Goal: Task Accomplishment & Management: Manage account settings

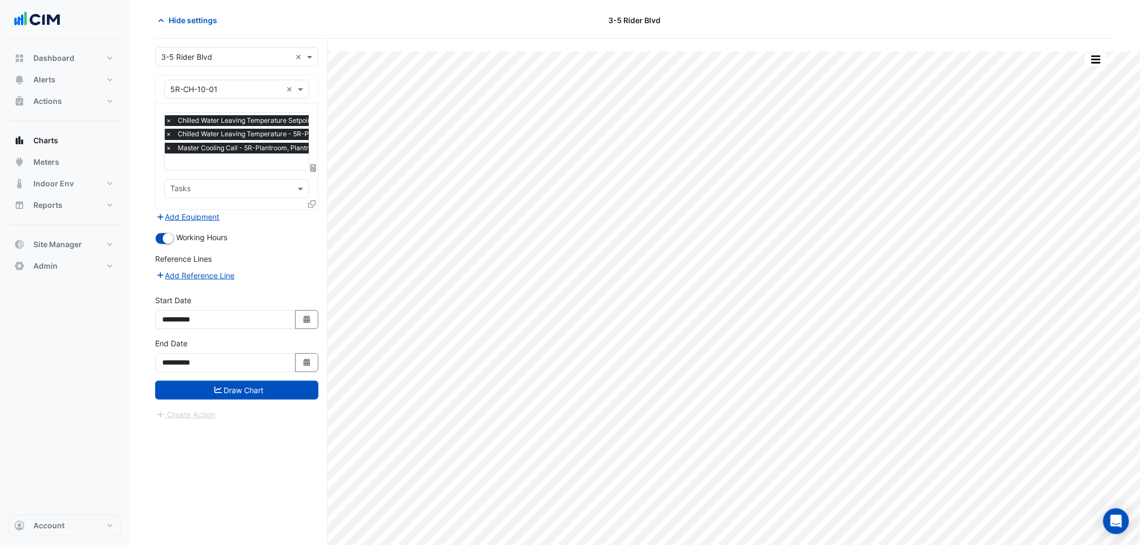
scroll to position [0, 4]
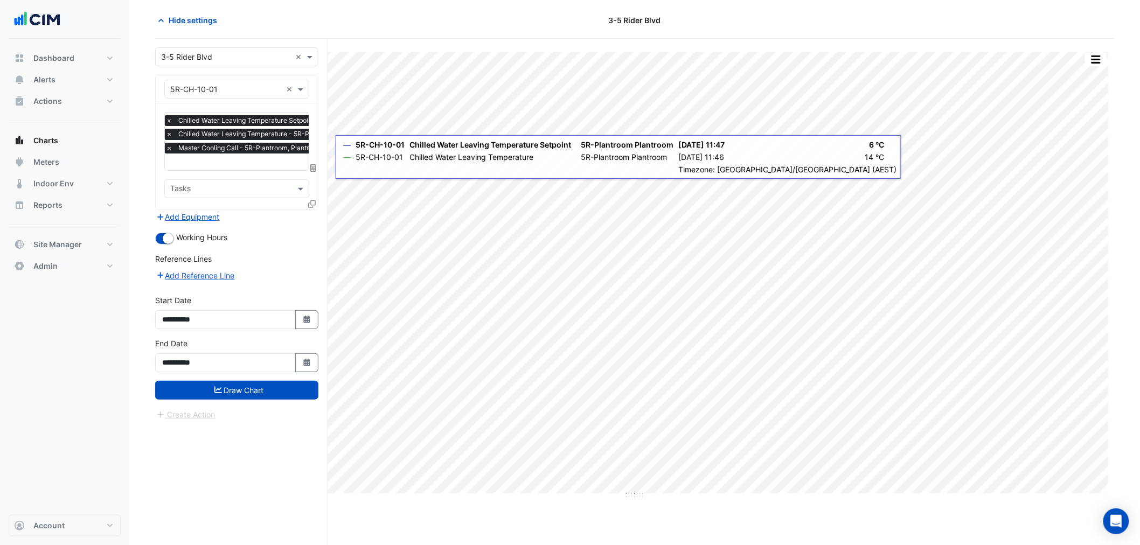
click at [200, 56] on input "text" at bounding box center [226, 57] width 130 height 11
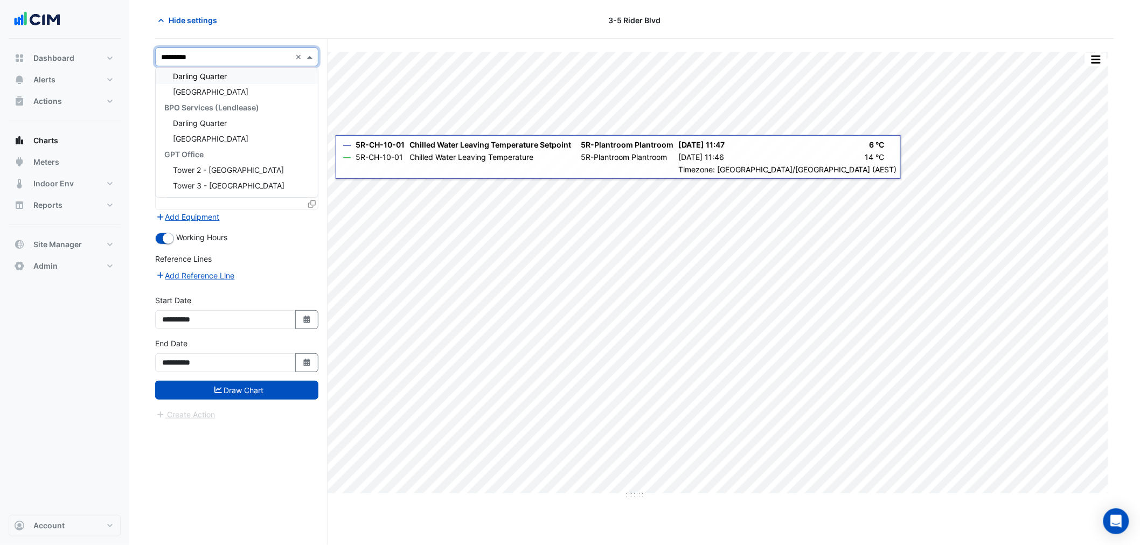
scroll to position [4, 0]
type input "**********"
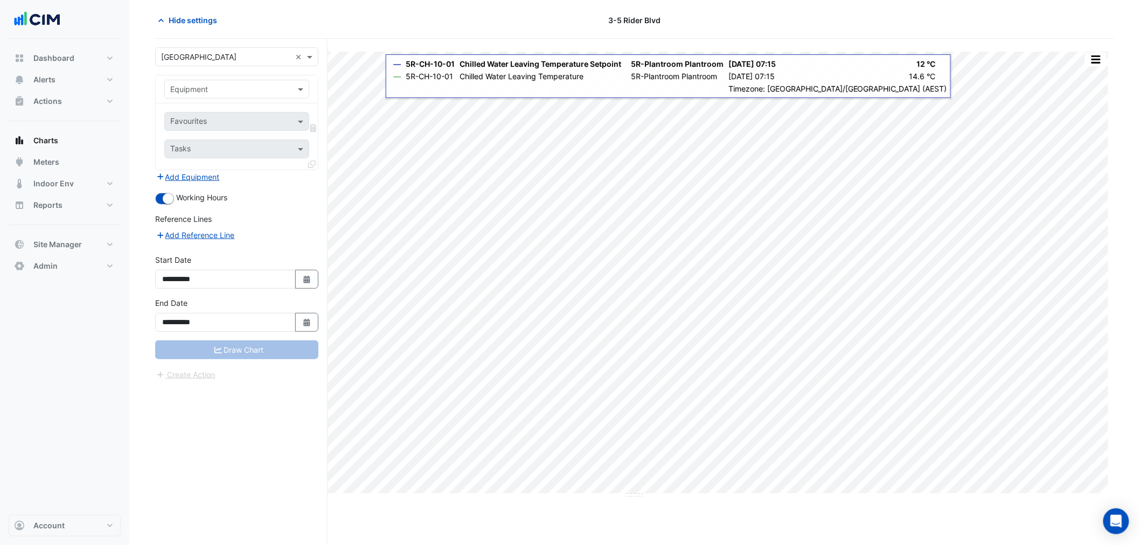
click at [224, 91] on input "text" at bounding box center [226, 89] width 112 height 11
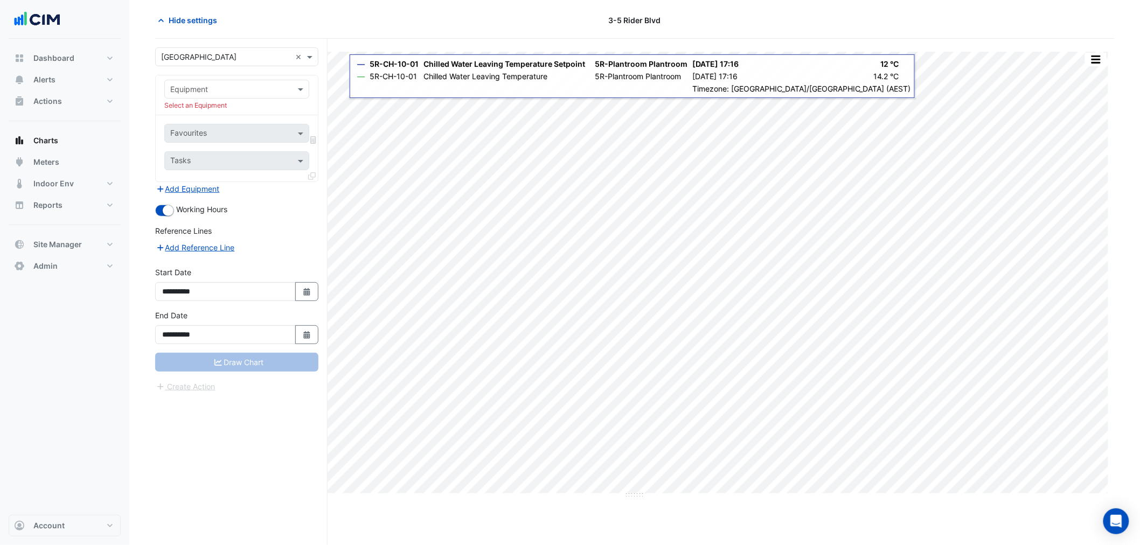
click at [199, 75] on div "Equipment Select an Equipment" at bounding box center [237, 95] width 162 height 40
click at [212, 95] on div "Equipment" at bounding box center [236, 89] width 145 height 19
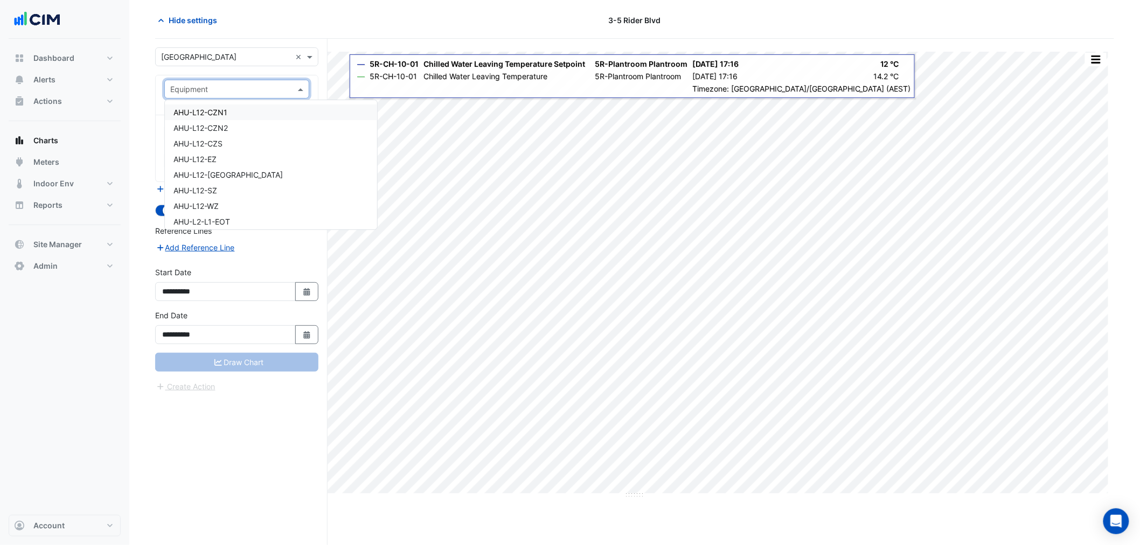
click at [214, 108] on span "AHU-L12-CZN1" at bounding box center [201, 112] width 54 height 9
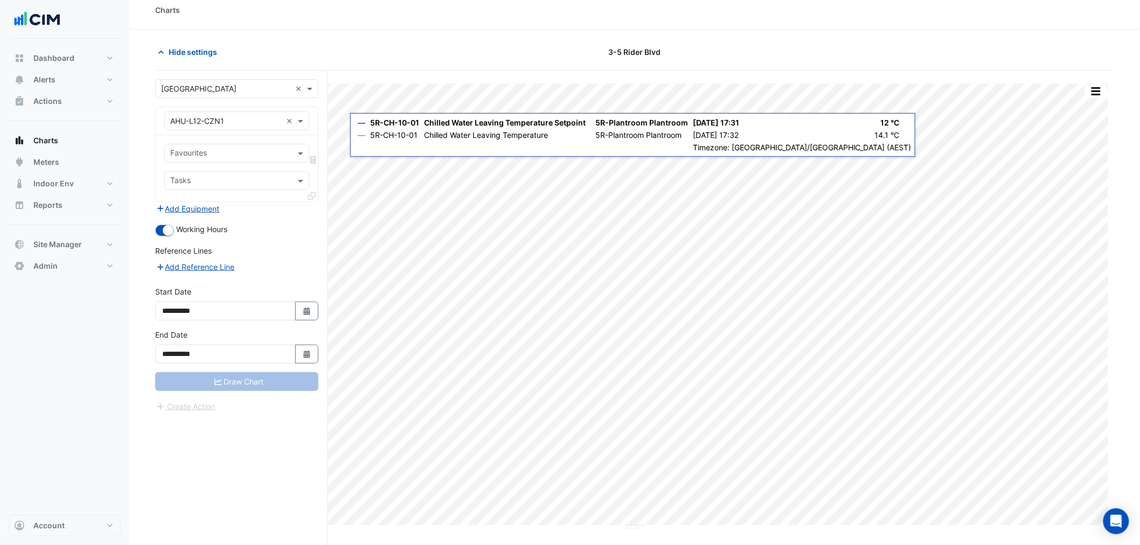
scroll to position [0, 0]
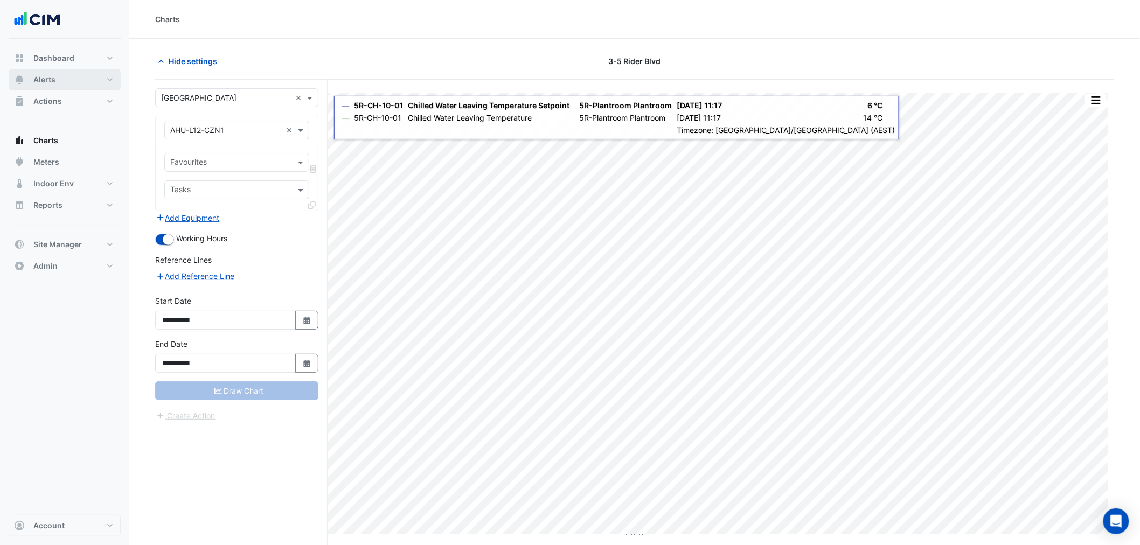
click at [54, 78] on span "Alerts" at bounding box center [44, 79] width 22 height 11
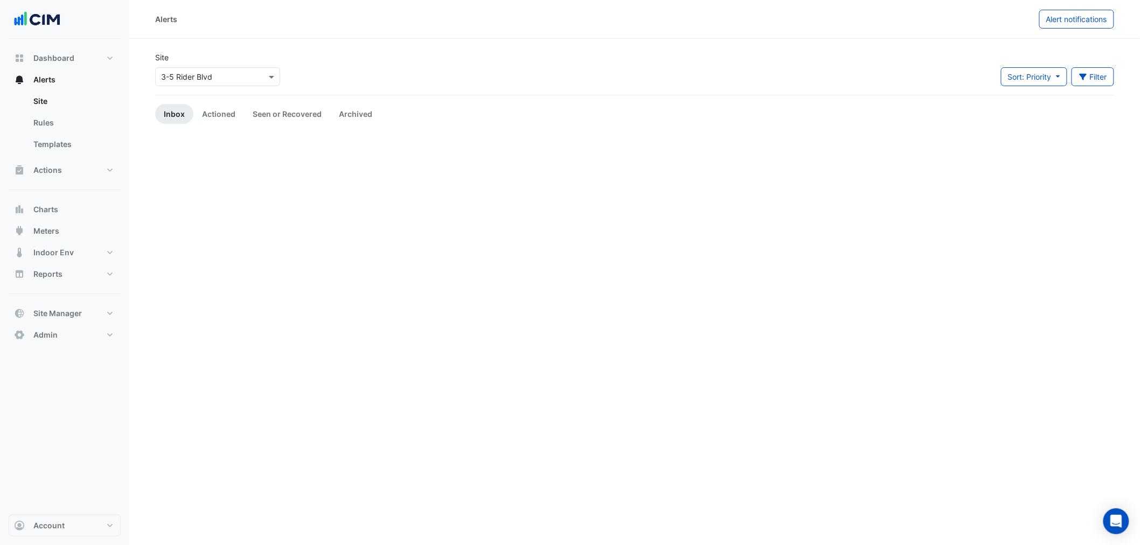
click at [204, 77] on input "text" at bounding box center [207, 77] width 92 height 11
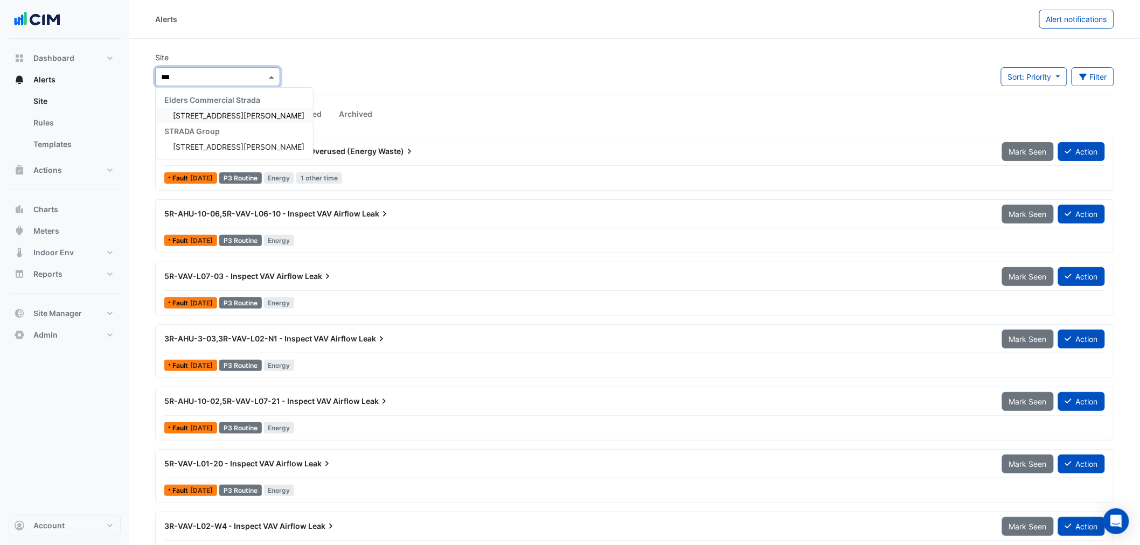
type input "****"
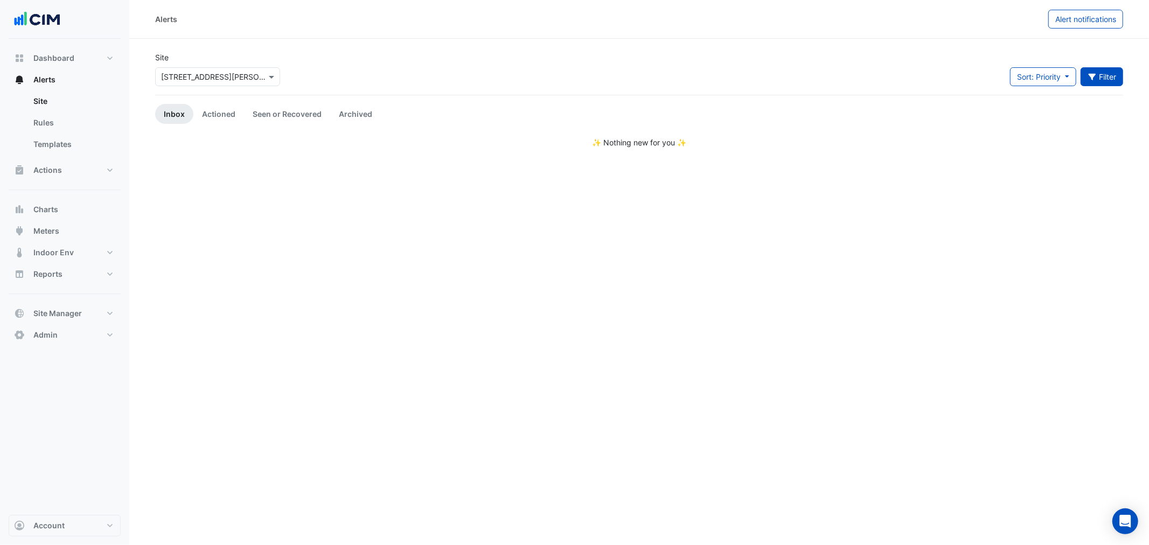
click at [1094, 77] on icon "button" at bounding box center [1093, 77] width 10 height 8
click at [798, 185] on div "Alerts Alert notifications Site Select a Site × 39 Murray St Sort: Priority Pri…" at bounding box center [639, 272] width 1020 height 545
click at [1075, 27] on button "Alert notifications" at bounding box center [1086, 19] width 75 height 19
select select "*****"
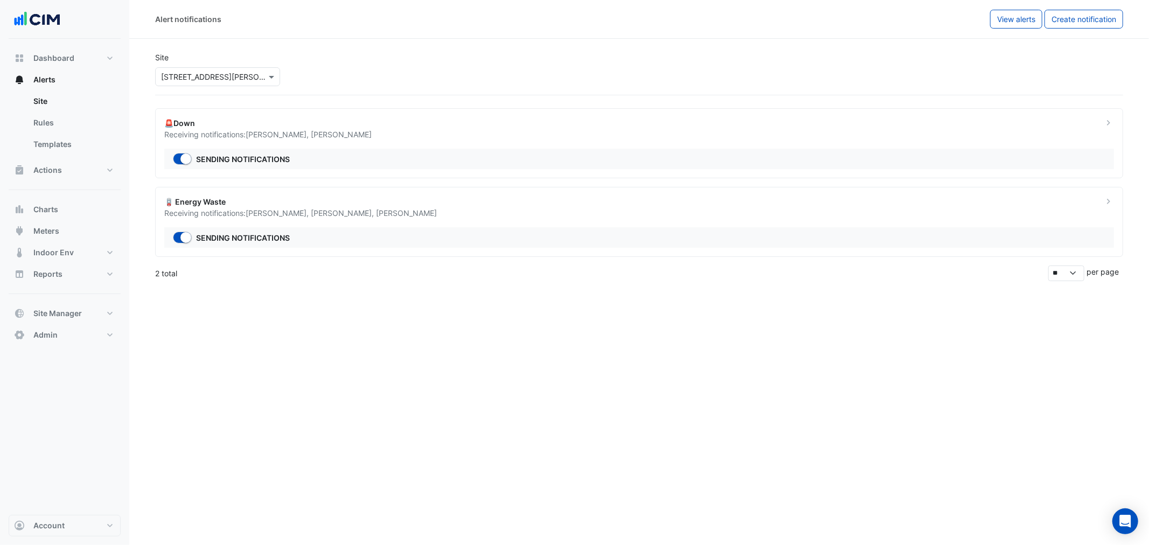
click at [414, 147] on div "🚨Down Receiving notifications: Jarrod Mallinson , James Black Sending notificat…" at bounding box center [639, 143] width 968 height 70
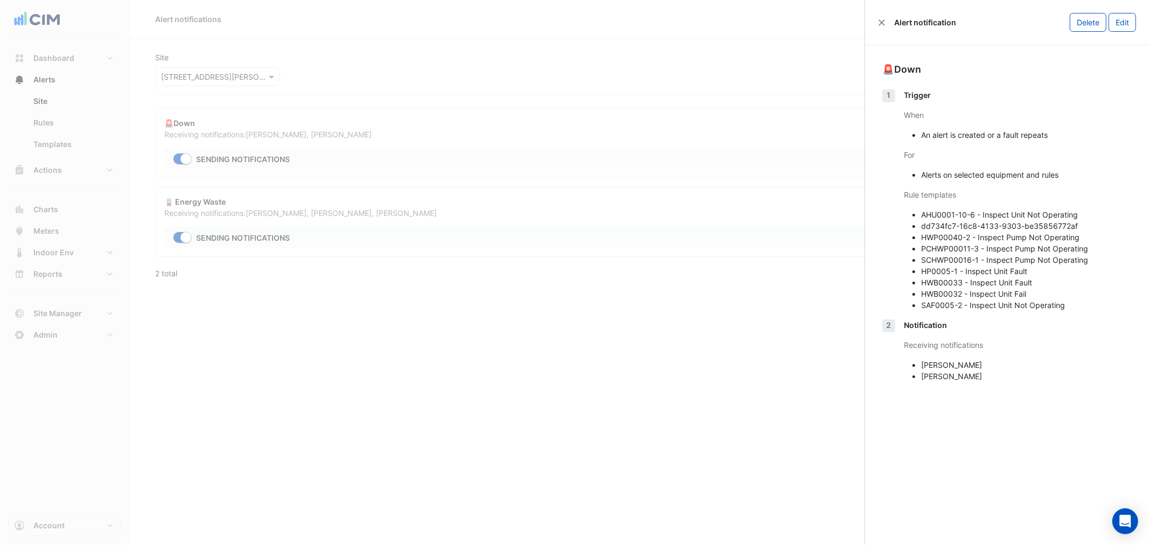
drag, startPoint x: 1128, startPoint y: 30, endPoint x: 1032, endPoint y: 74, distance: 105.8
click at [1128, 31] on button "Edit" at bounding box center [1122, 22] width 27 height 19
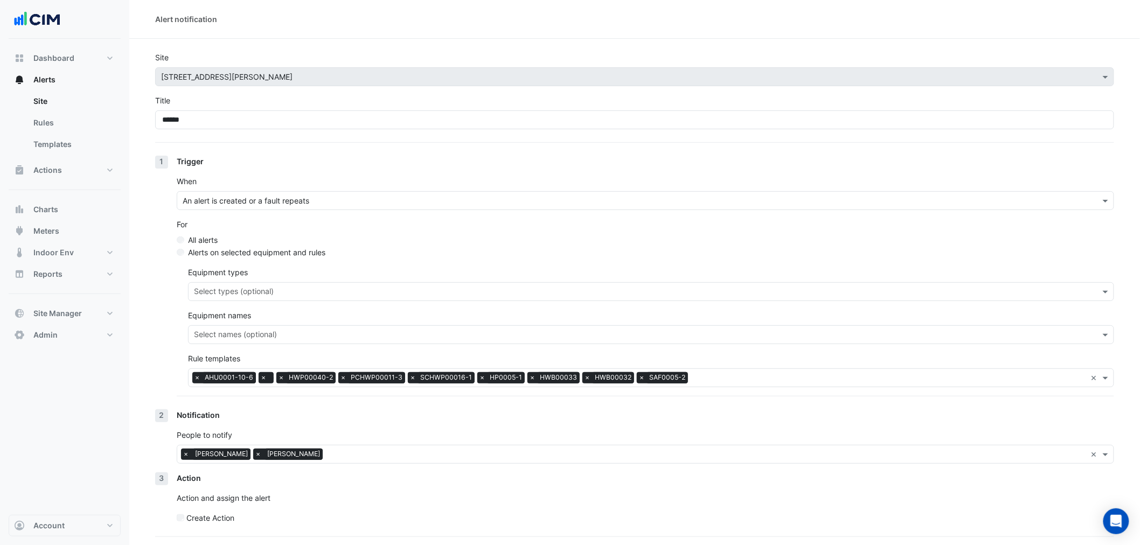
click at [358, 467] on div "Notification People to notify Select users × Jarrod Mallinson × James Black ×" at bounding box center [646, 441] width 938 height 63
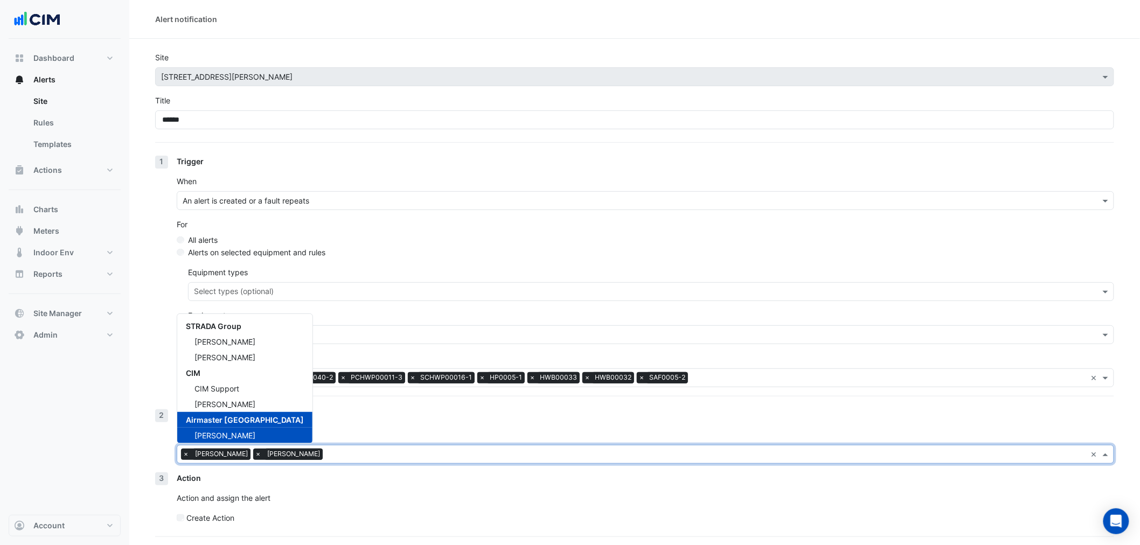
click at [357, 461] on div at bounding box center [705, 456] width 761 height 14
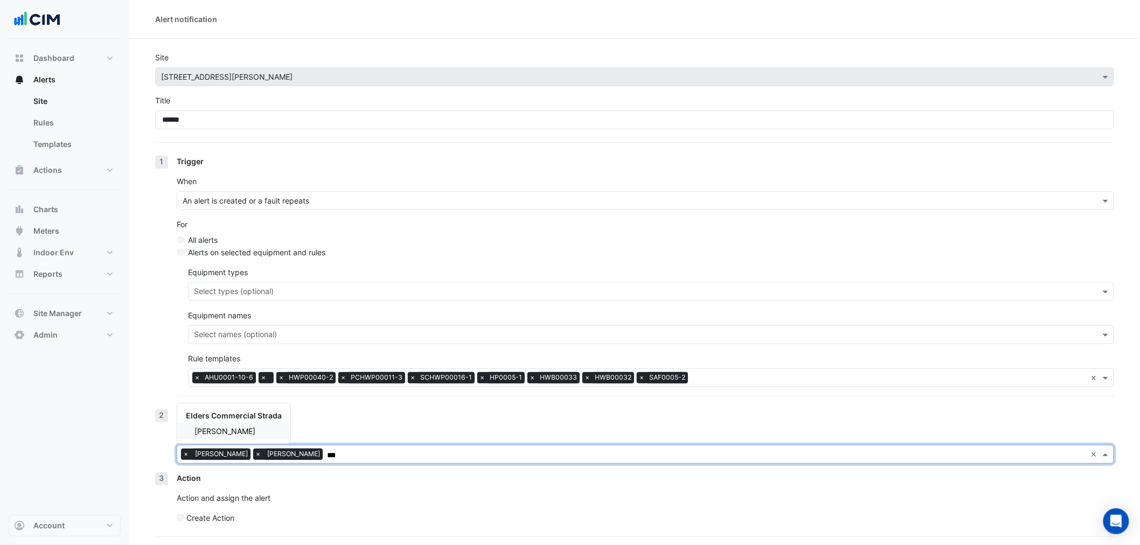
click at [239, 433] on span "Craig Connell" at bounding box center [225, 431] width 61 height 9
click at [256, 456] on span "×" at bounding box center [258, 454] width 10 height 11
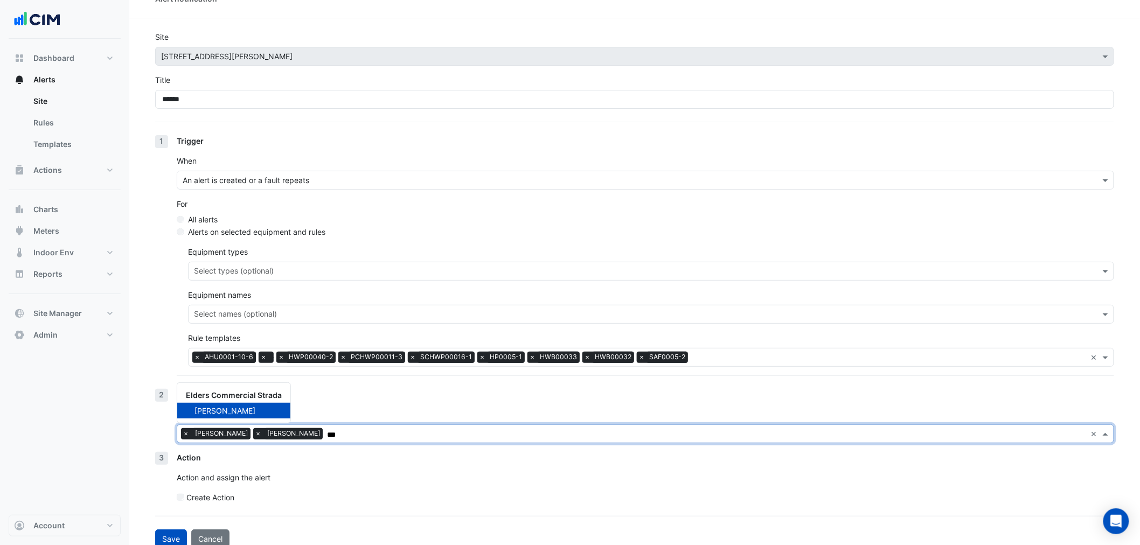
scroll to position [32, 0]
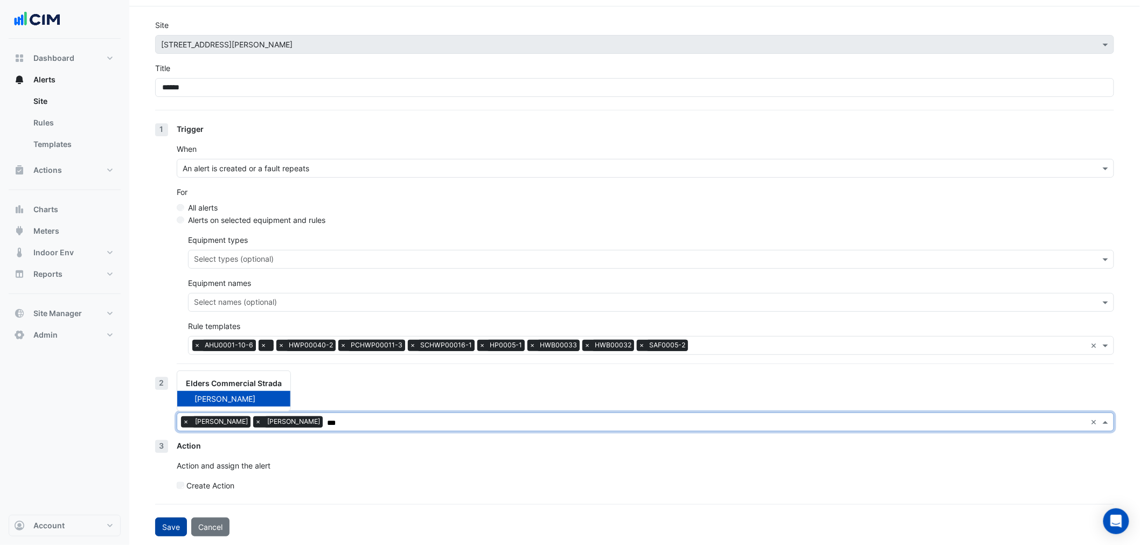
type input "***"
click at [159, 531] on button "Save" at bounding box center [171, 527] width 32 height 19
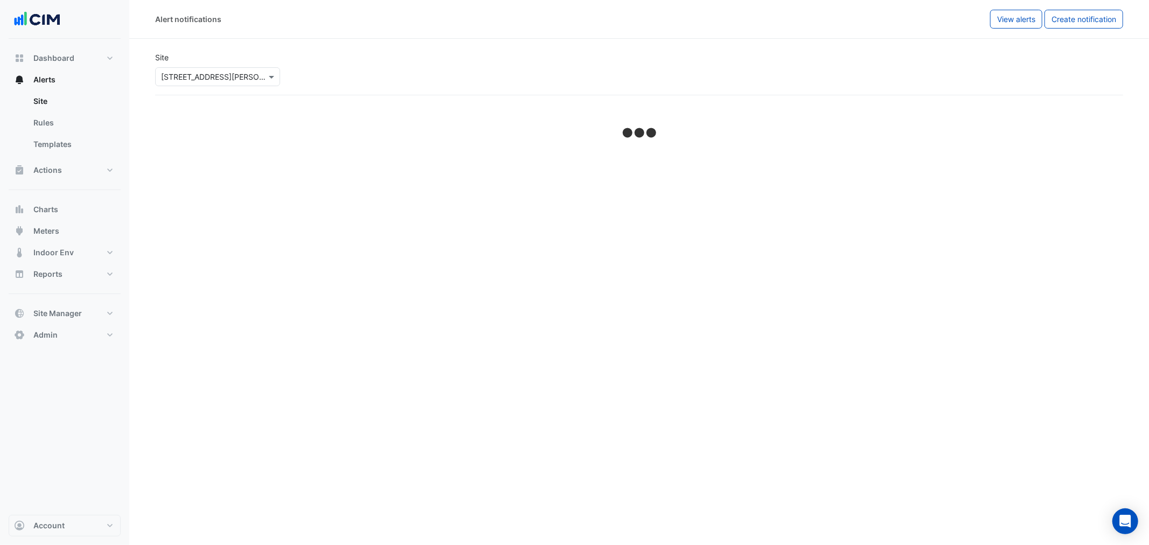
select select "*****"
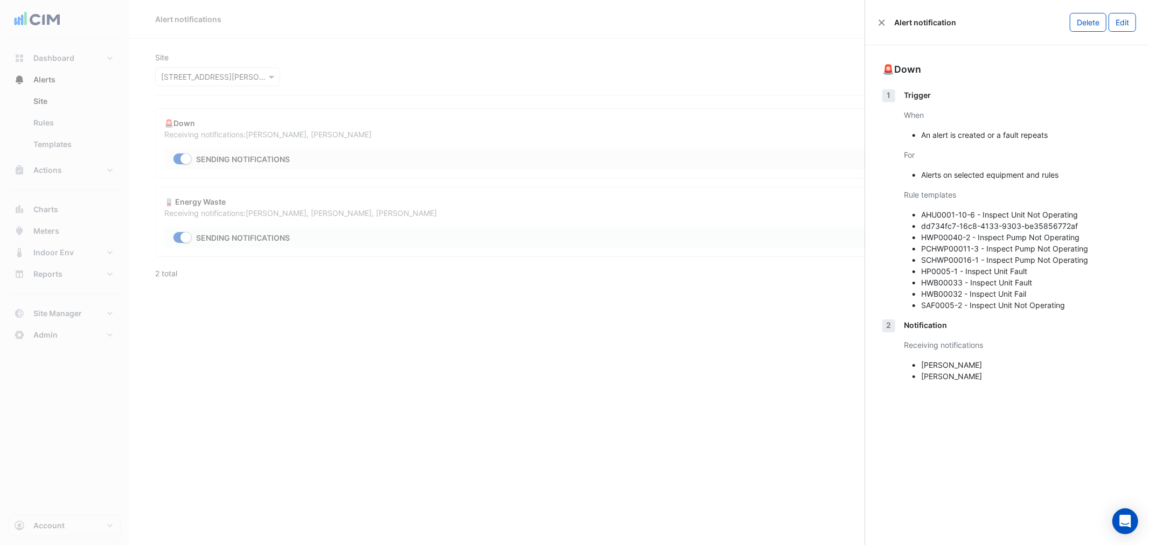
click at [352, 240] on ngb-offcanvas-backdrop at bounding box center [574, 272] width 1149 height 545
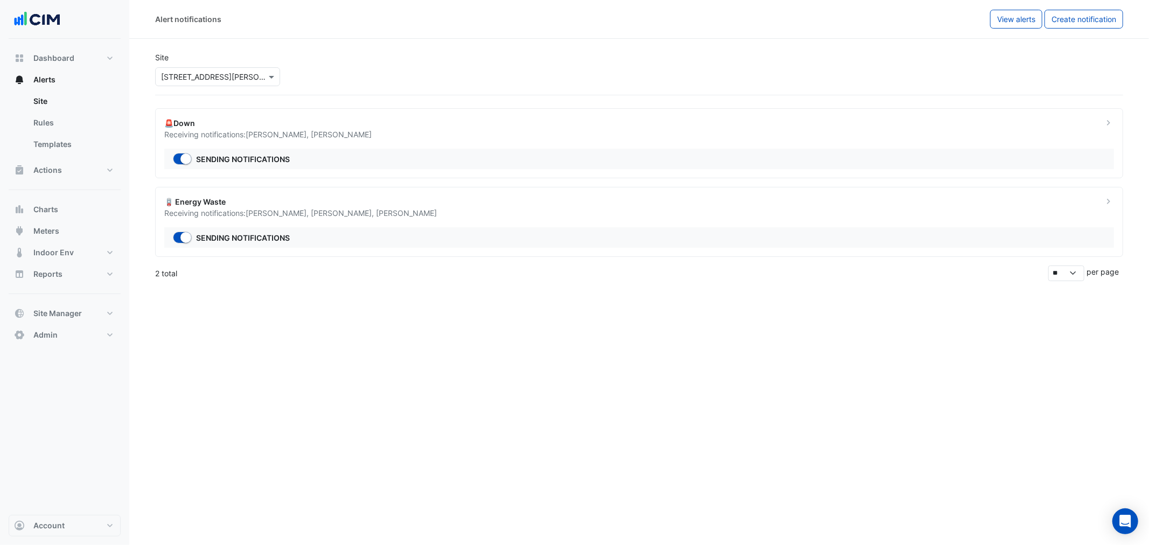
click at [402, 224] on div "🪫 Energy Waste Receiving notifications: Jarrod Mallinson , Manuel Margelis , Ja…" at bounding box center [639, 222] width 968 height 70
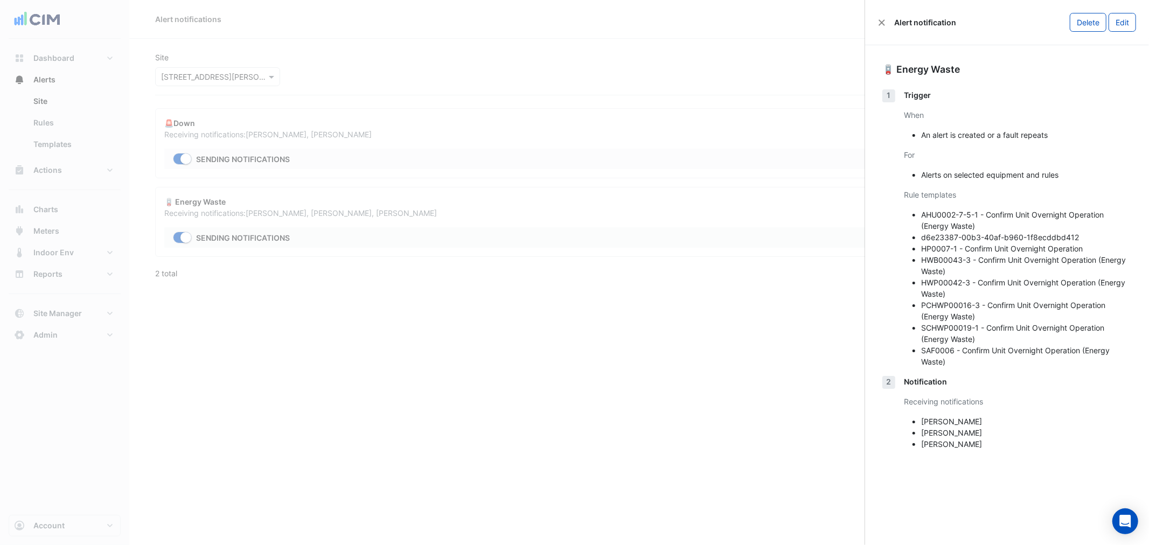
click at [1120, 32] on div "Alert notification Delete Edit" at bounding box center [1007, 22] width 284 height 45
click at [1124, 26] on button "Edit" at bounding box center [1122, 22] width 27 height 19
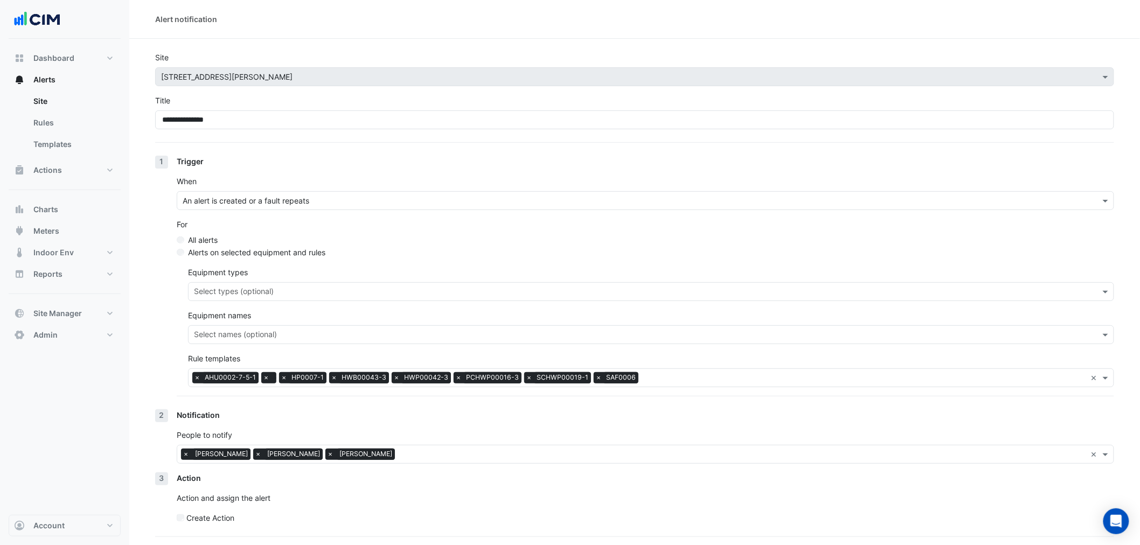
click at [332, 453] on div "× James Black" at bounding box center [360, 454] width 70 height 11
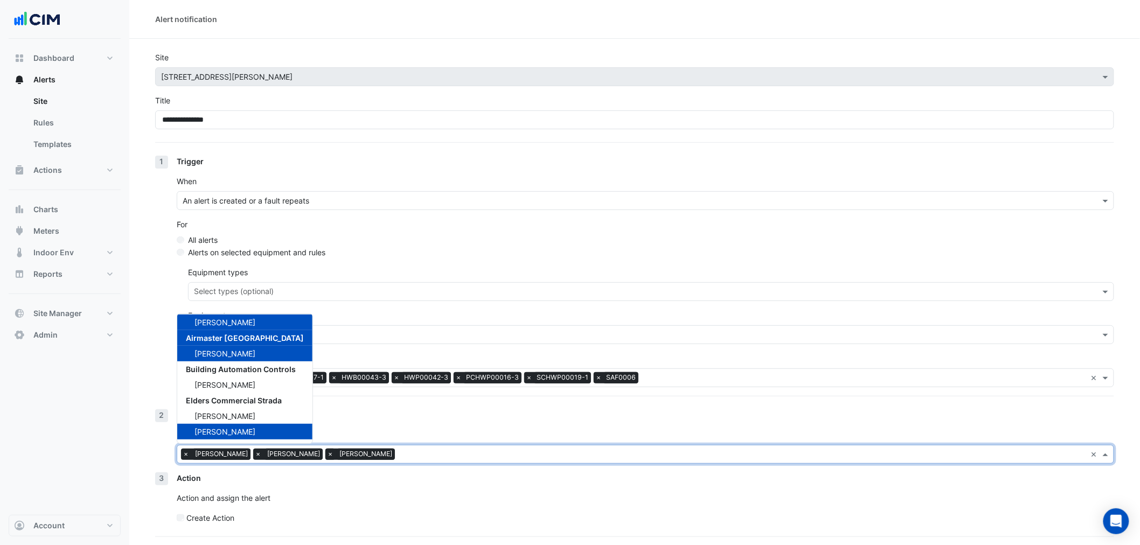
click at [325, 457] on span "×" at bounding box center [330, 454] width 10 height 11
click at [388, 453] on input "text" at bounding box center [707, 455] width 760 height 11
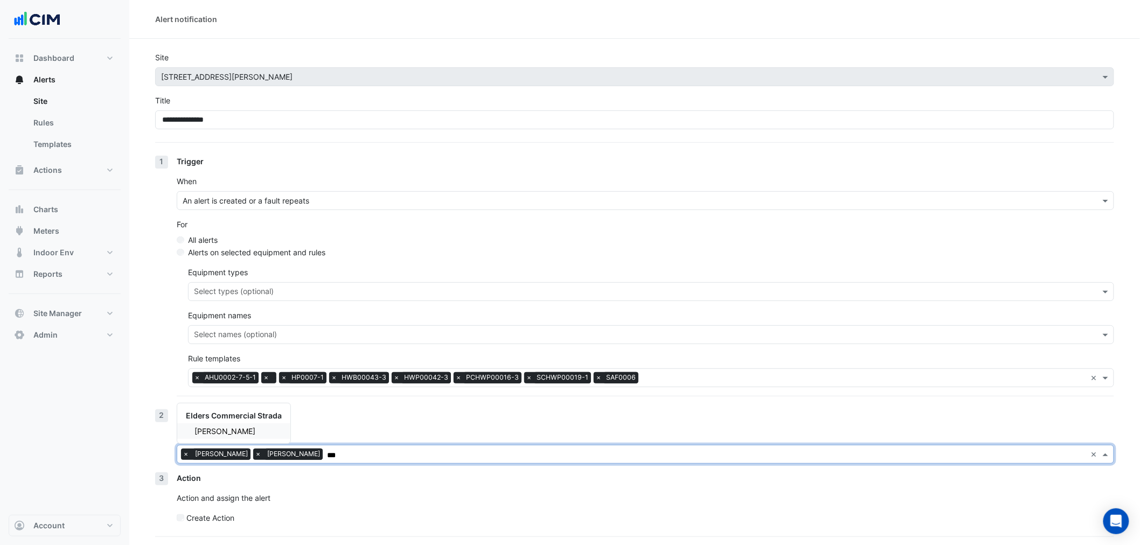
click at [203, 434] on span "Craig Connell" at bounding box center [225, 431] width 61 height 9
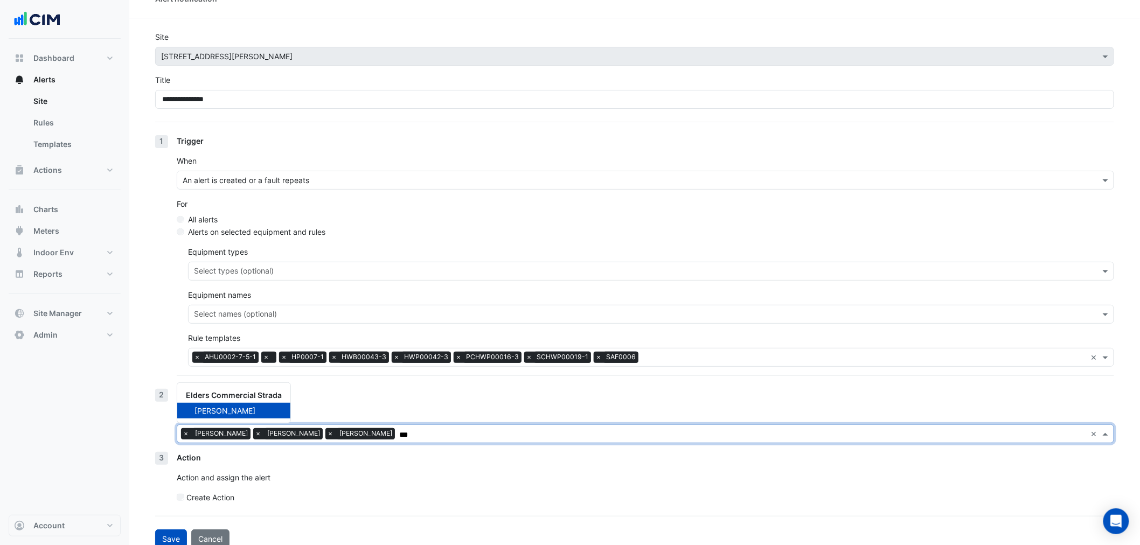
scroll to position [32, 0]
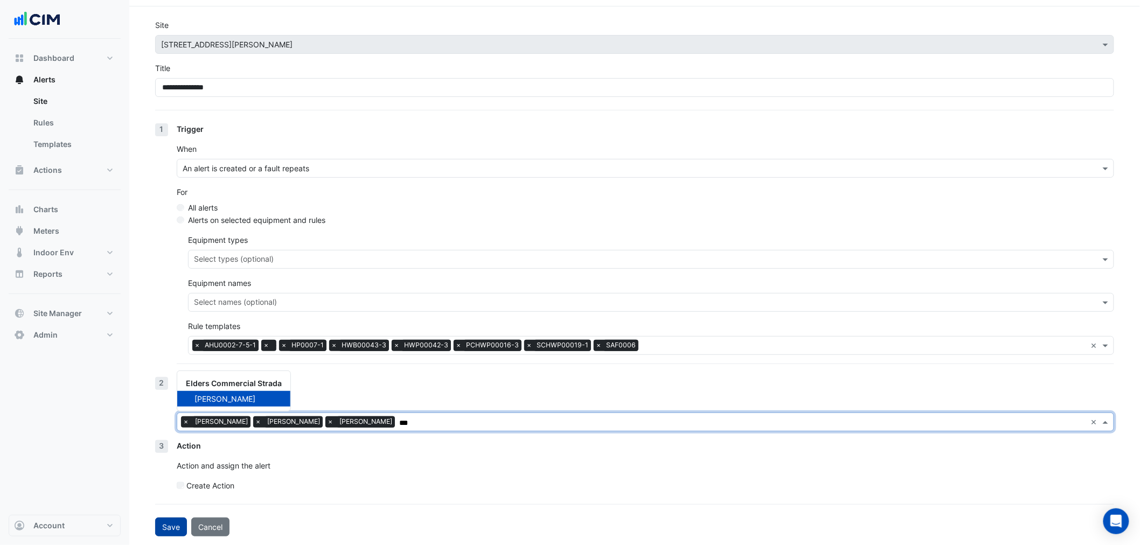
type input "***"
drag, startPoint x: 172, startPoint y: 525, endPoint x: 242, endPoint y: 200, distance: 332.9
click at [174, 525] on button "Save" at bounding box center [171, 527] width 32 height 19
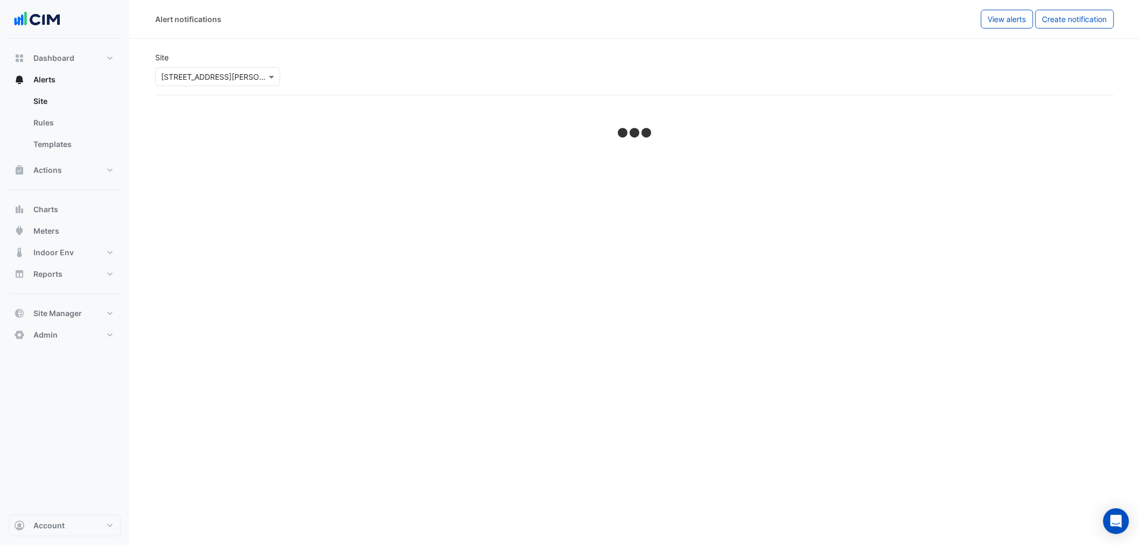
select select "*****"
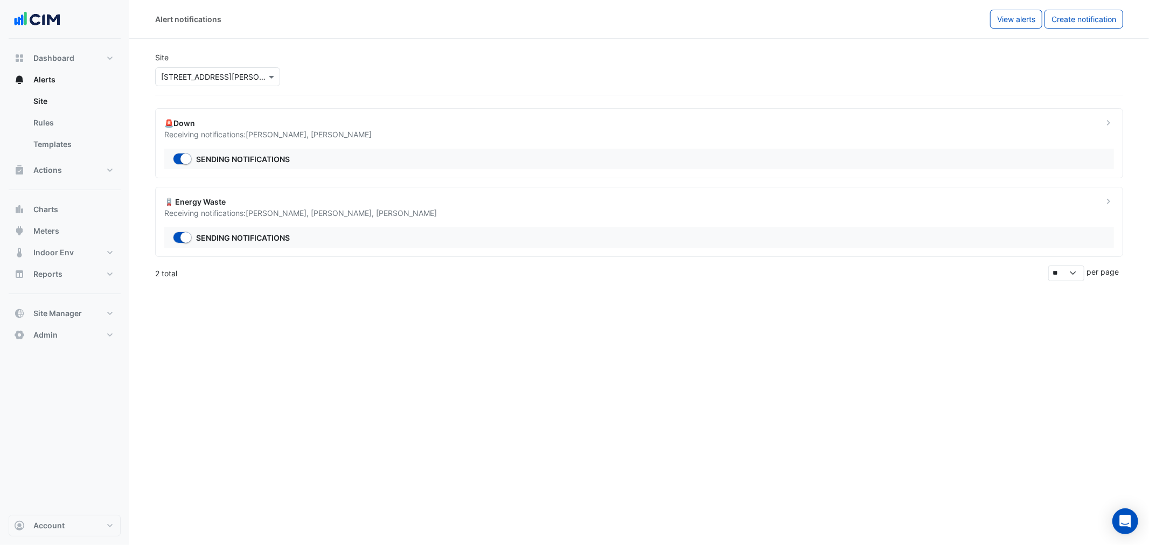
click at [98, 172] on ngb-offcanvas-backdrop at bounding box center [574, 272] width 1149 height 545
click at [57, 168] on span "Actions" at bounding box center [47, 170] width 29 height 11
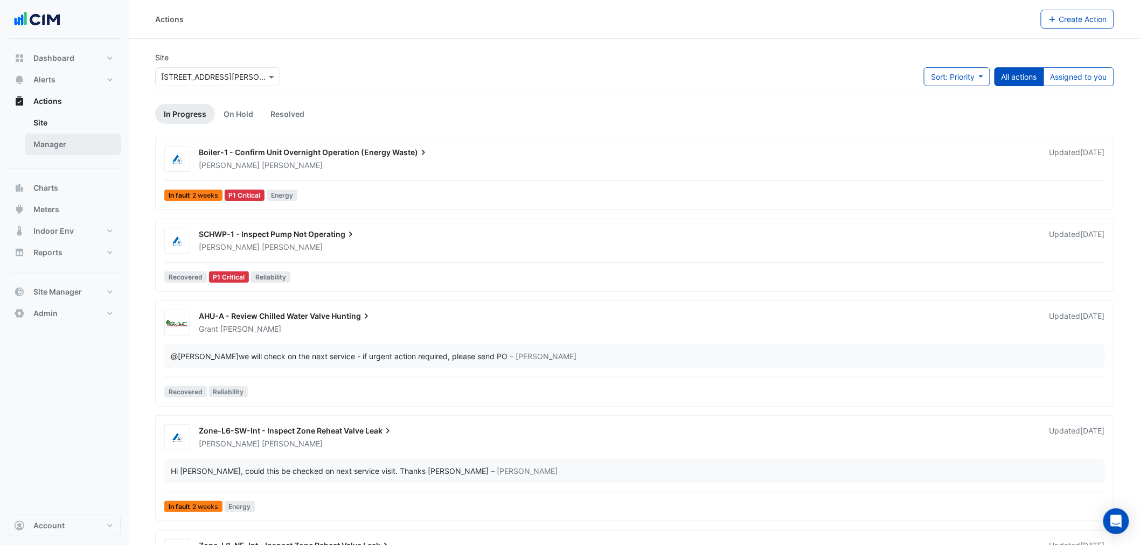
click at [54, 143] on link "Manager" at bounding box center [73, 145] width 96 height 22
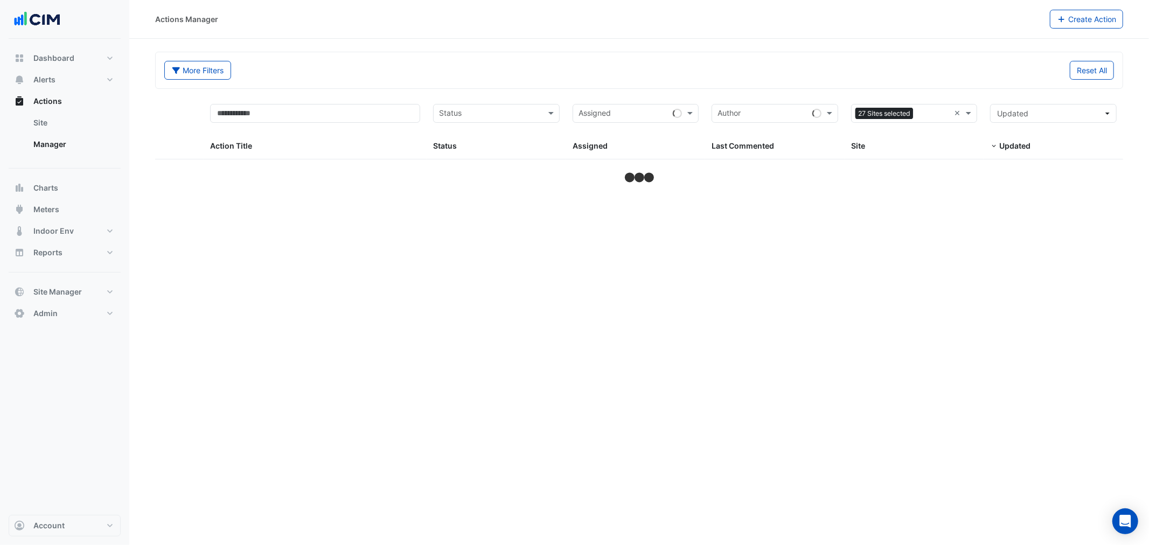
click at [952, 112] on div "Sites 27 Sites selected ×" at bounding box center [914, 113] width 127 height 19
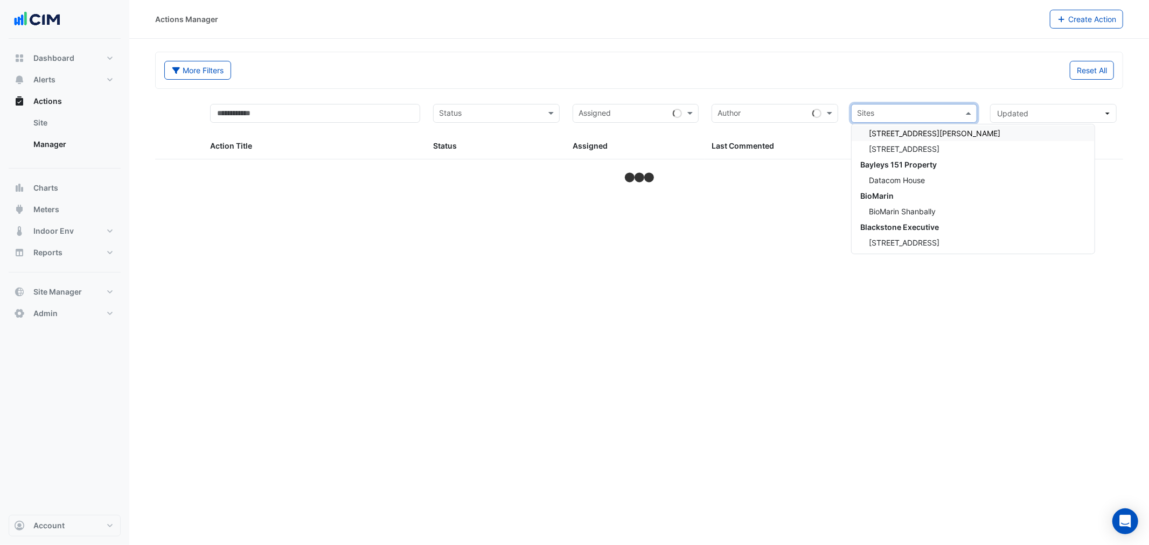
click at [918, 116] on input "text" at bounding box center [908, 114] width 102 height 12
type input "**********"
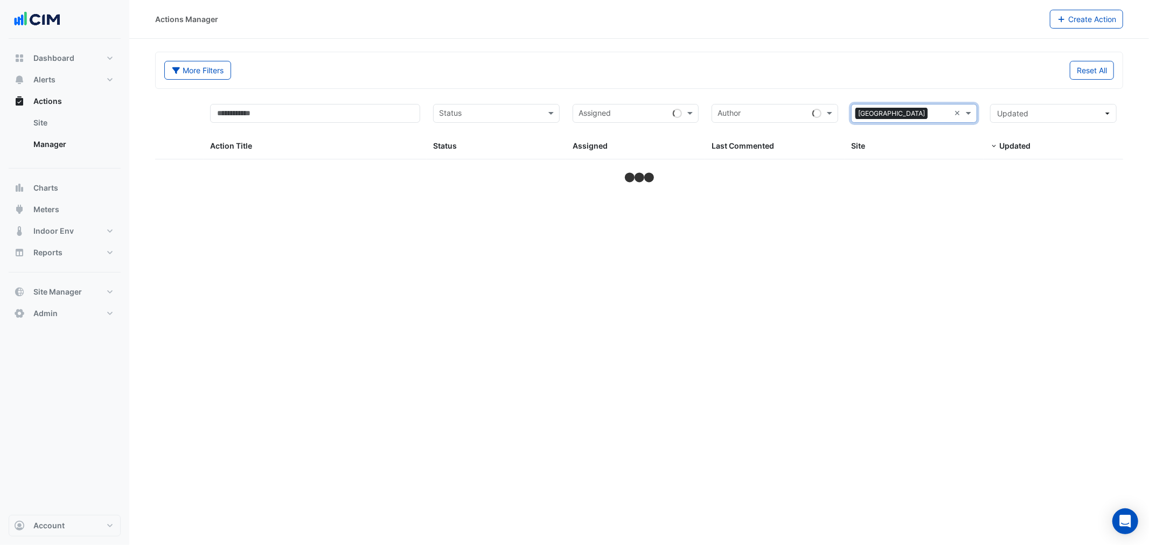
select select "**"
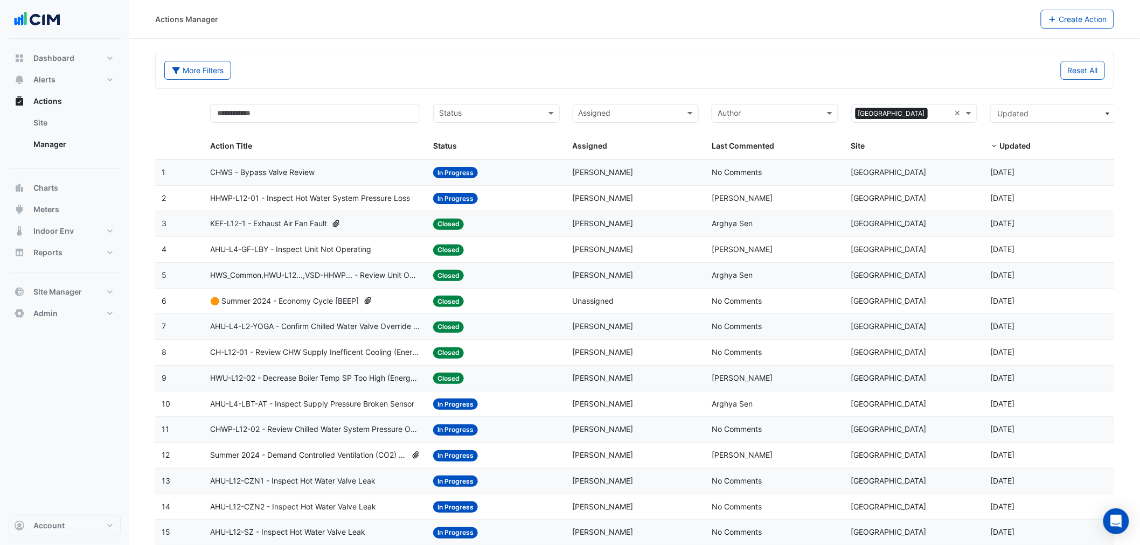
click at [310, 168] on span "CHWS - Bypass Valve Review" at bounding box center [262, 173] width 105 height 12
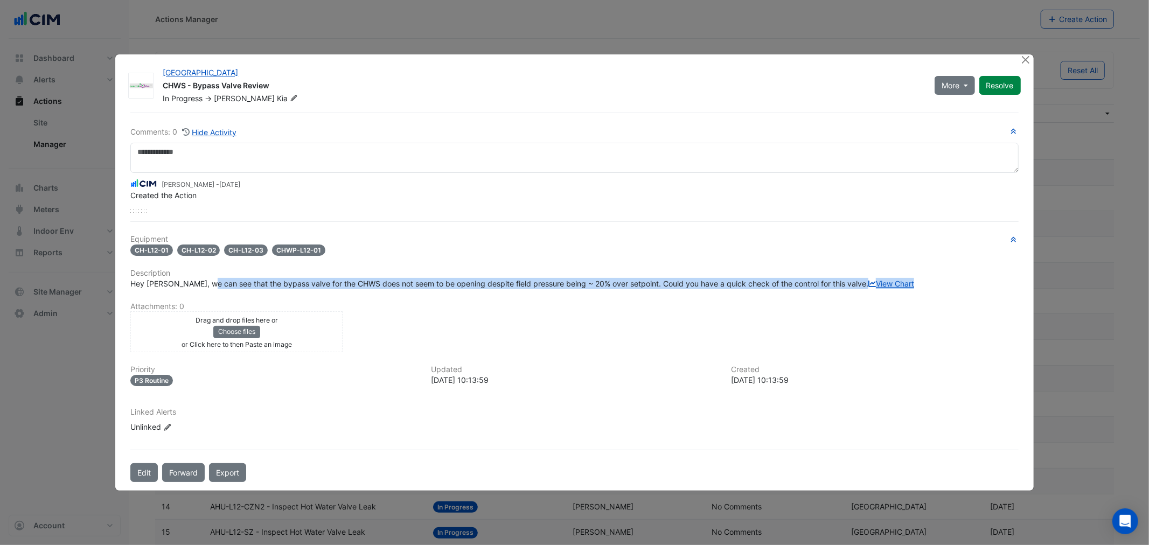
drag, startPoint x: 209, startPoint y: 288, endPoint x: 437, endPoint y: 300, distance: 228.8
click at [437, 289] on div "Hey Siroos, we can see that the bypass valve for the CHWS does not seem to be o…" at bounding box center [574, 283] width 888 height 11
click at [417, 279] on span "Hey Siroos, we can see that the bypass valve for the CHWS does not seem to be o…" at bounding box center [522, 283] width 784 height 9
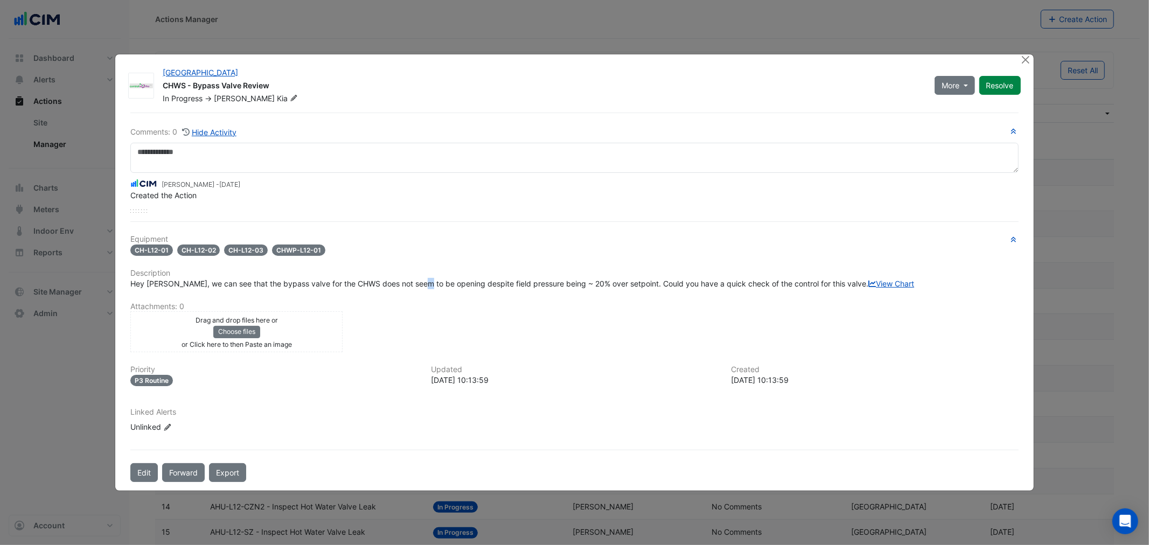
click at [416, 279] on span "Hey Siroos, we can see that the bypass valve for the CHWS does not seem to be o…" at bounding box center [522, 283] width 784 height 9
click at [414, 279] on span "Hey Siroos, we can see that the bypass valve for the CHWS does not seem to be o…" at bounding box center [522, 283] width 784 height 9
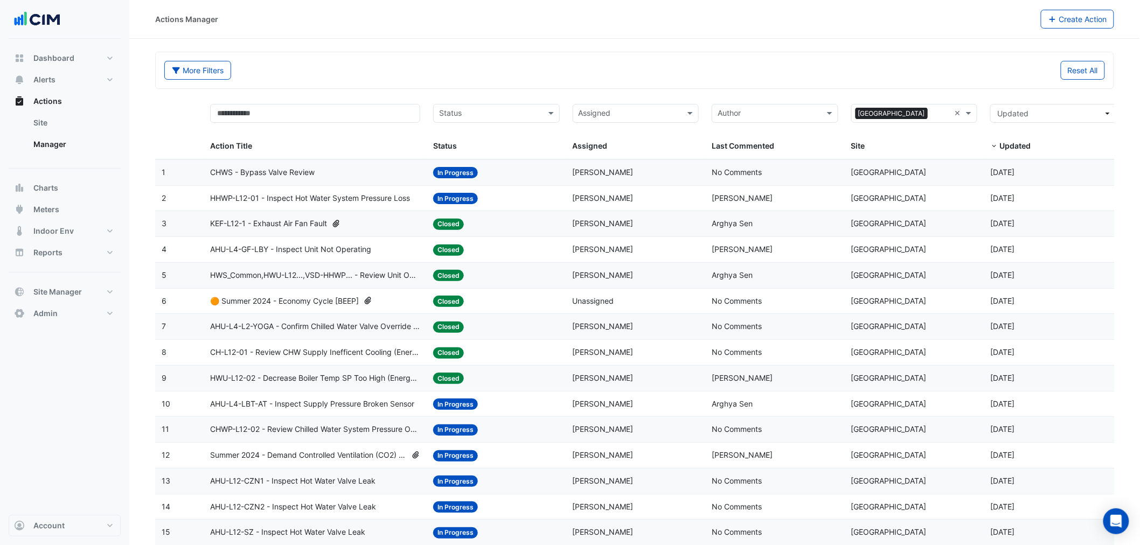
click at [339, 197] on span "HHWP-L12-01 - Inspect Hot Water System Pressure Loss" at bounding box center [310, 198] width 200 height 12
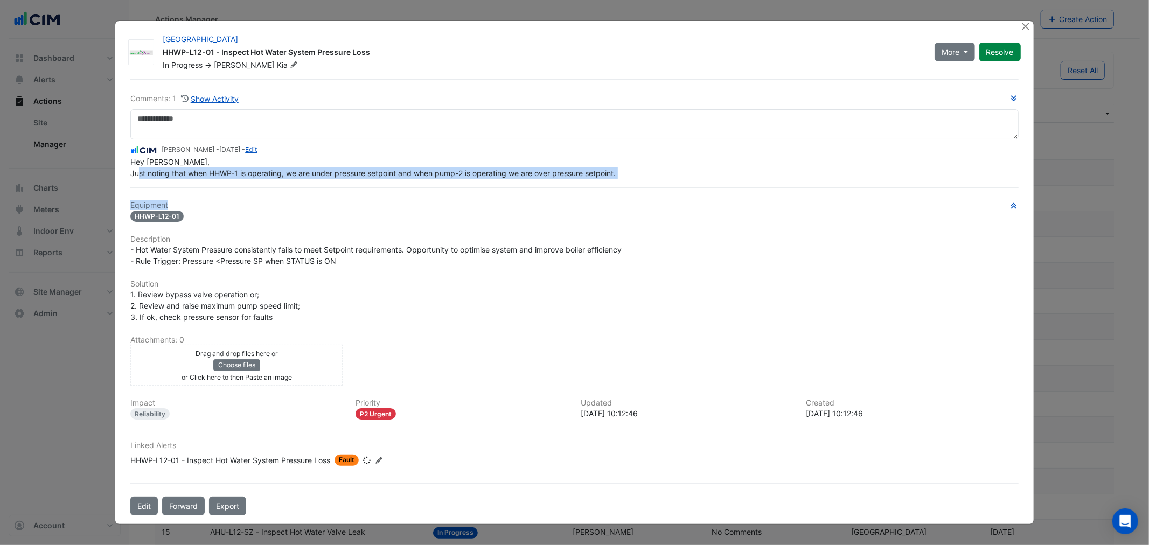
drag, startPoint x: 157, startPoint y: 191, endPoint x: 413, endPoint y: 198, distance: 255.5
click at [412, 198] on div "Comments: 1 Show Activity Manuel Margelis - 4 weeks ago - Edit Hey Siroos, Just…" at bounding box center [574, 297] width 901 height 437
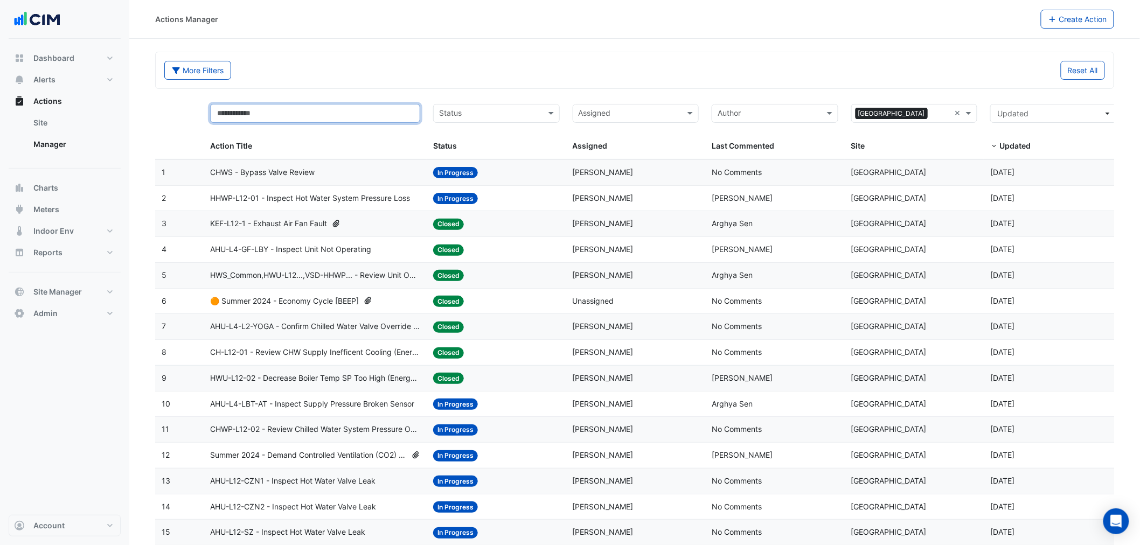
click at [331, 117] on input "text" at bounding box center [315, 113] width 210 height 19
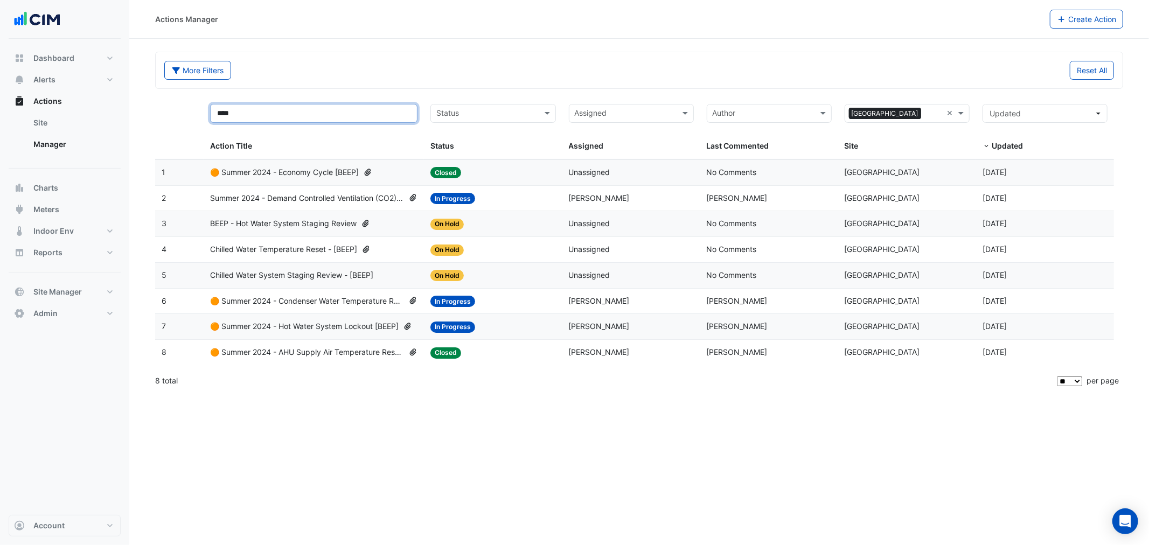
type input "****"
click at [465, 306] on span "In Progress" at bounding box center [453, 301] width 45 height 11
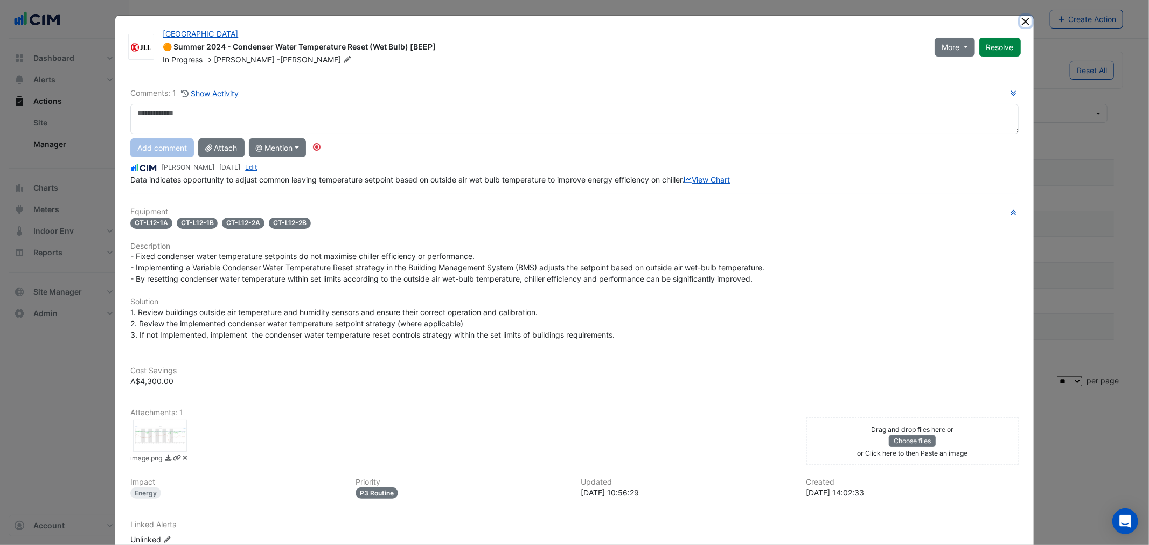
click at [1026, 20] on button "Close" at bounding box center [1026, 21] width 11 height 11
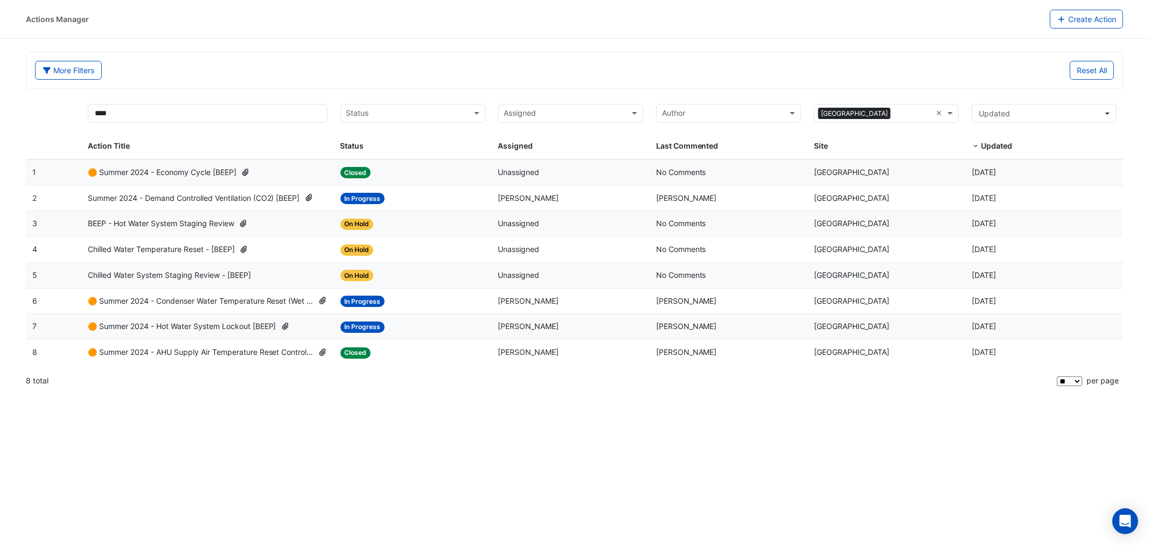
click at [197, 195] on span "Summer 2024 - Demand Controlled Ventilation (CO2) [BEEP]" at bounding box center [194, 198] width 212 height 12
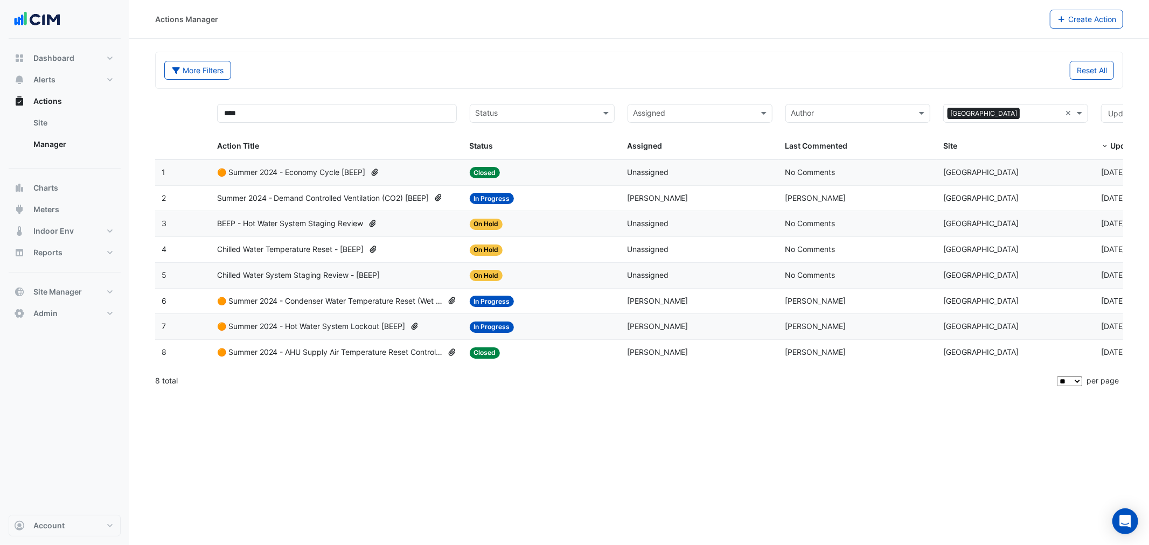
click at [274, 196] on span "Summer 2024 - Demand Controlled Ventilation (CO2) [BEEP]" at bounding box center [323, 198] width 212 height 12
click at [297, 171] on span "🟠 Summer 2024 - Economy Cycle [BEEP]" at bounding box center [291, 173] width 149 height 12
click at [266, 247] on span "Chilled Water Temperature Reset - [BEEP]" at bounding box center [290, 250] width 147 height 12
click at [299, 227] on span "BEEP - Hot Water System Staging Review" at bounding box center [290, 224] width 147 height 12
click at [329, 310] on datatable-body-cell "Action Title: 🟠 Summer 2024 - Condenser Water Temperature Reset (Wet Bulb) [BEE…" at bounding box center [337, 301] width 253 height 25
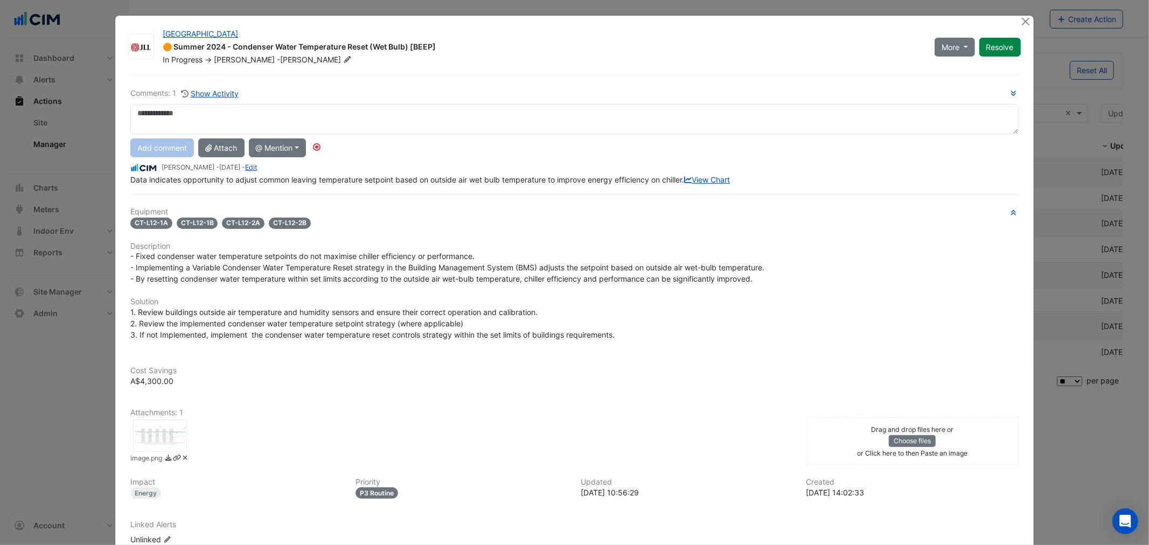
click at [163, 462] on div "Equipment CT-L12-1A CT-L12-1B CT-L12-2A CT-L12-2B Description Solution Cost Sav…" at bounding box center [574, 380] width 888 height 346
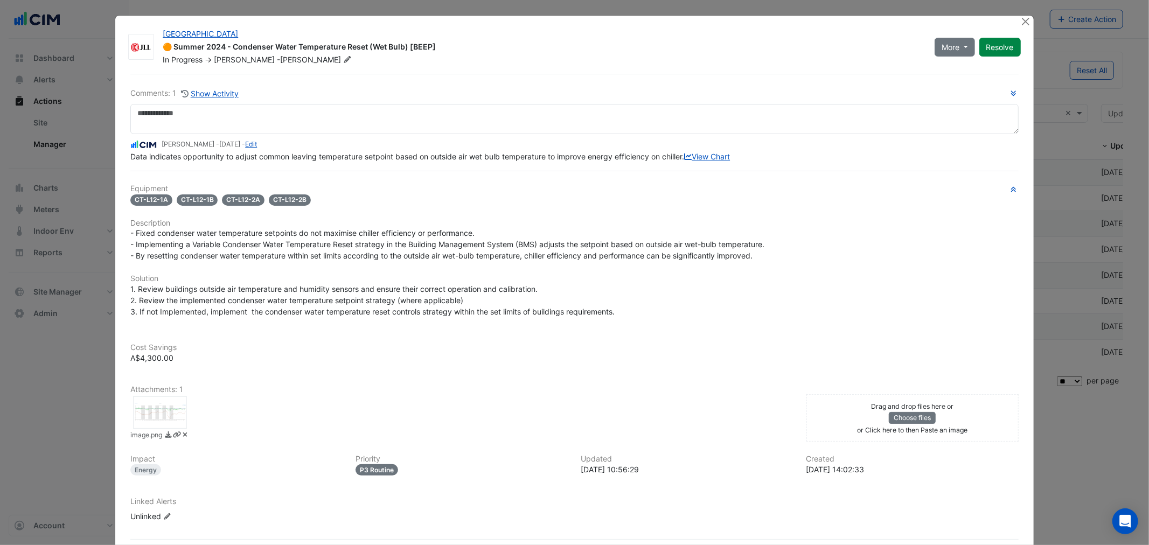
click at [162, 429] on div at bounding box center [160, 413] width 54 height 32
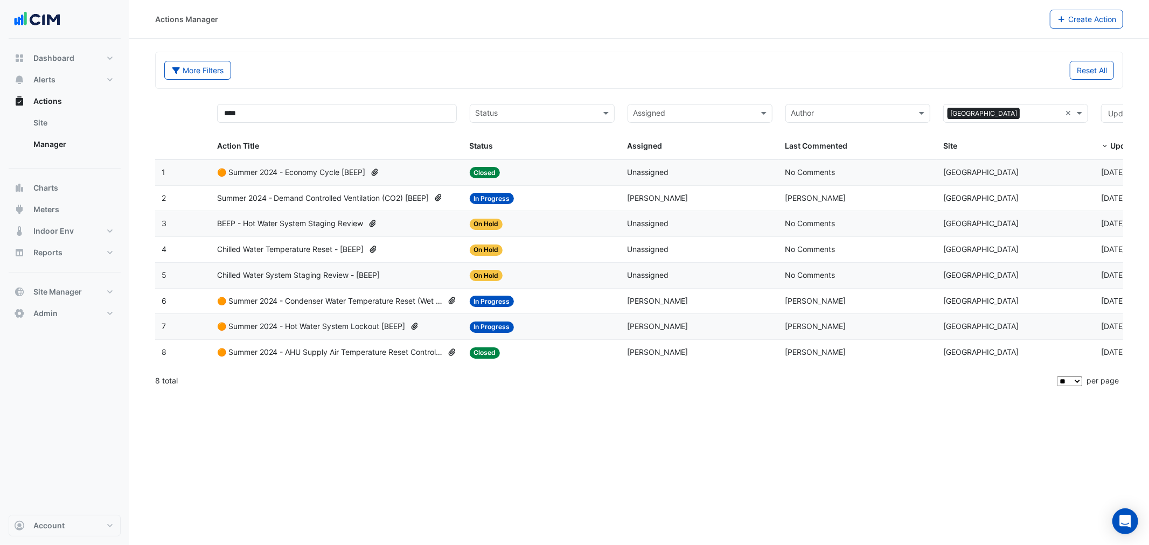
click at [321, 307] on span "🟠 Summer 2024 - Condenser Water Temperature Reset (Wet Bulb) [BEEP]" at bounding box center [330, 301] width 226 height 12
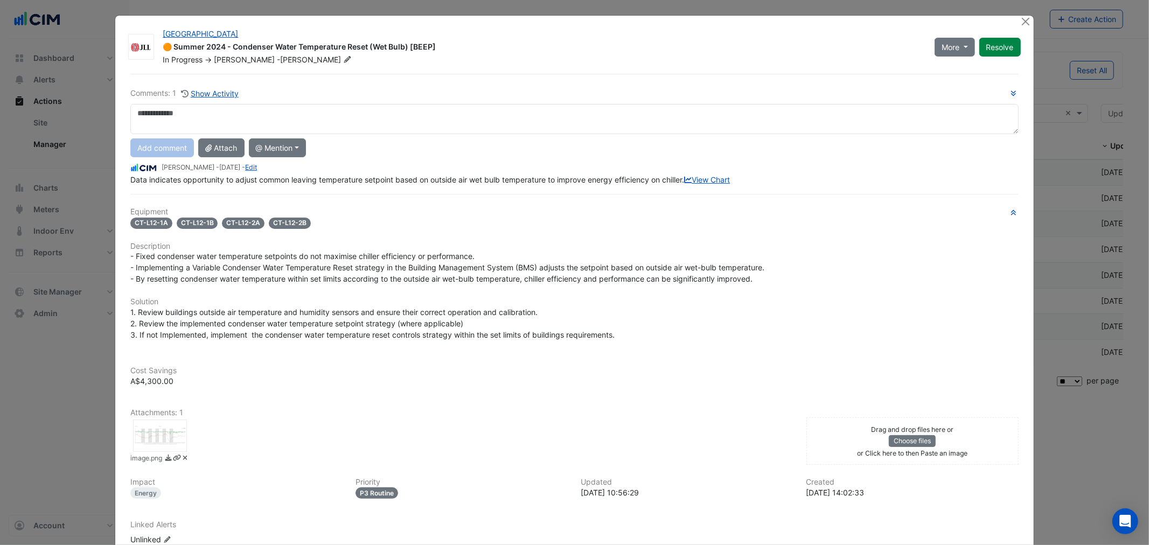
click at [133, 452] on div at bounding box center [160, 436] width 54 height 32
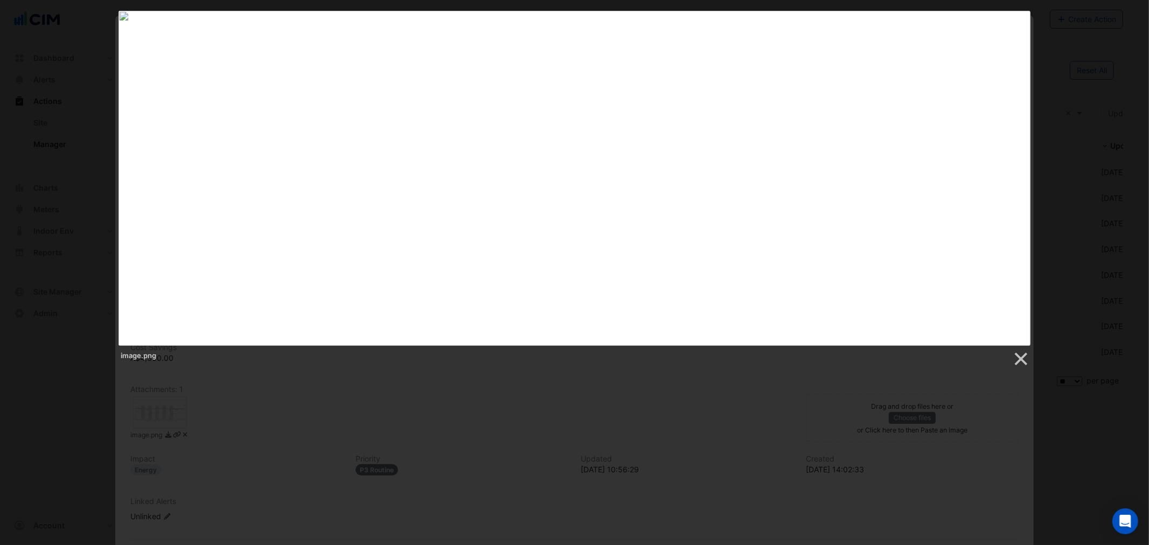
click at [493, 416] on div at bounding box center [574, 351] width 1149 height 702
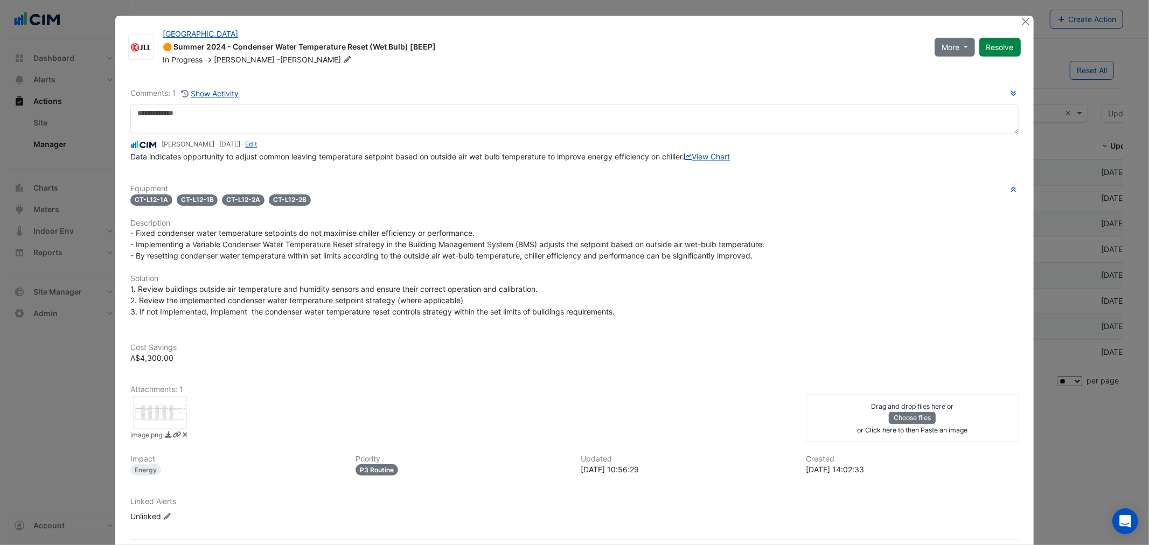
click at [206, 136] on div "Comments: 1 Show Activity Manuel Margelis - 9 months and 1 day ago - Edit Data …" at bounding box center [574, 124] width 888 height 75
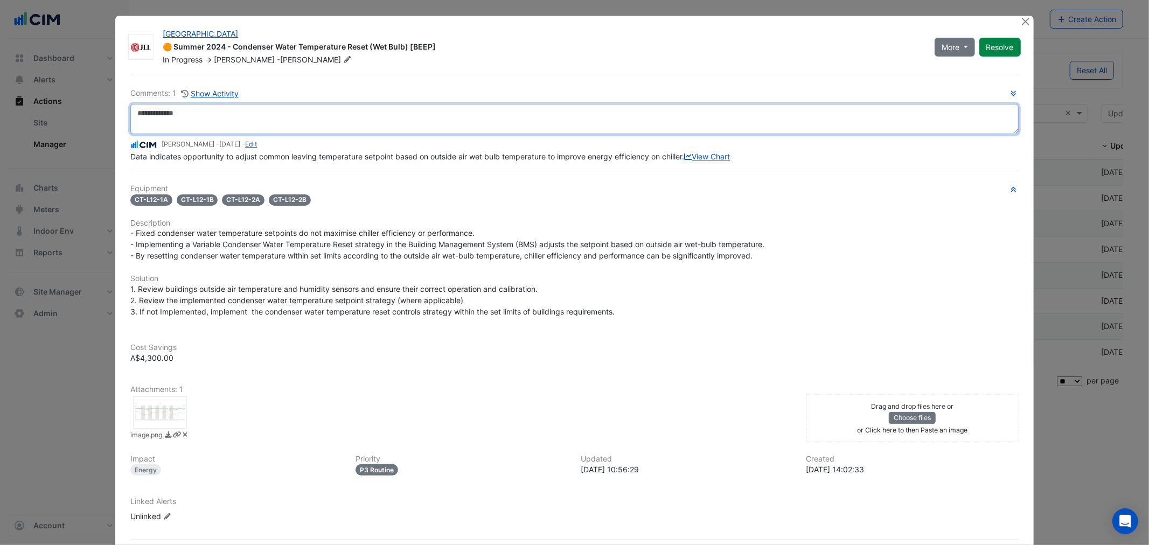
drag, startPoint x: 214, startPoint y: 124, endPoint x: 235, endPoint y: 98, distance: 34.1
click at [214, 124] on textarea at bounding box center [574, 119] width 888 height 30
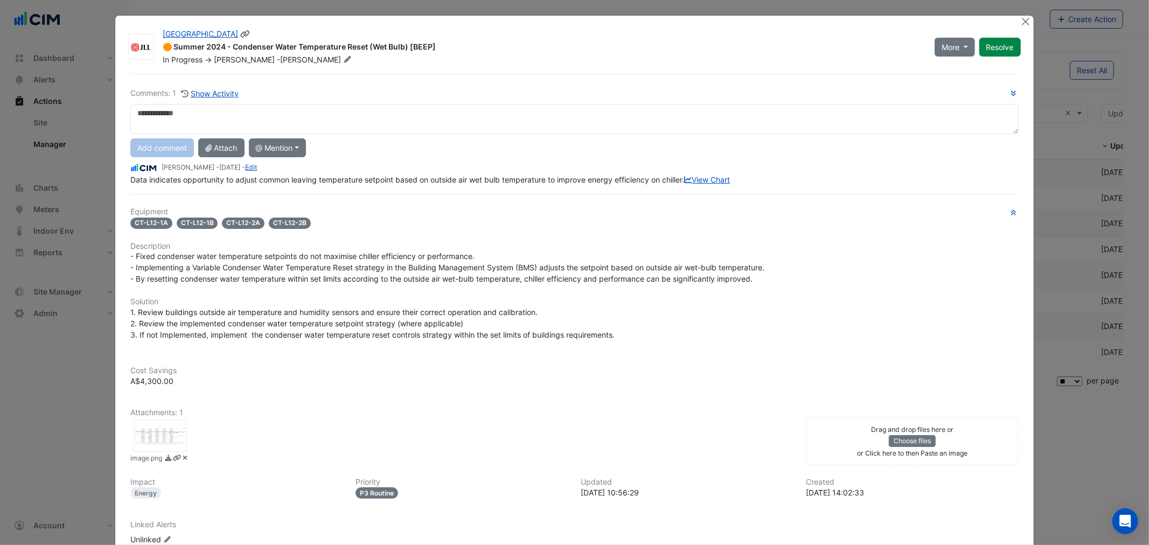
click at [241, 58] on span "Emmanuel" at bounding box center [244, 59] width 61 height 9
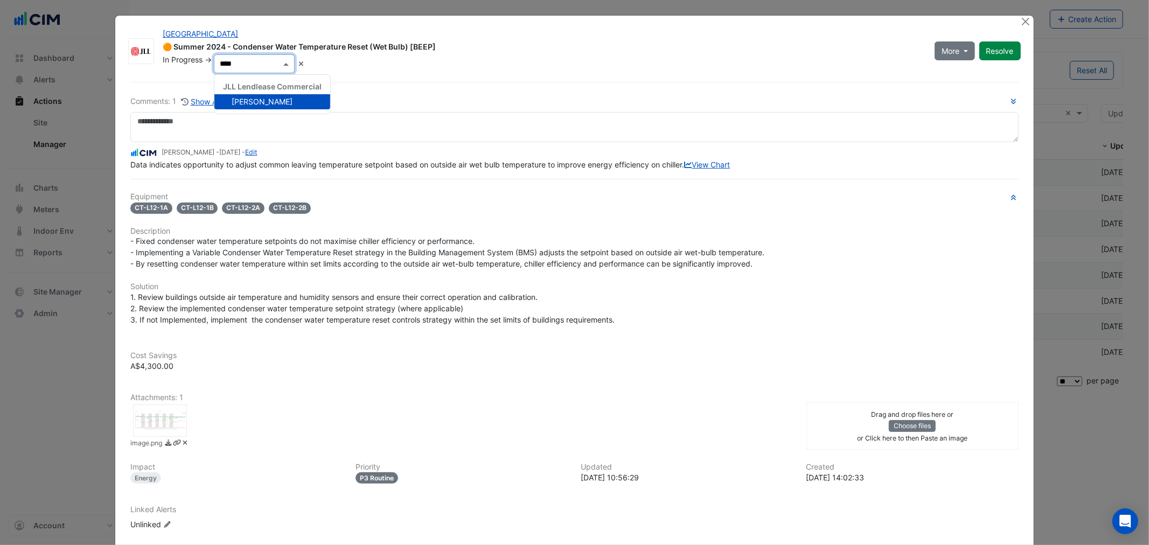
type input "*****"
type input "*"
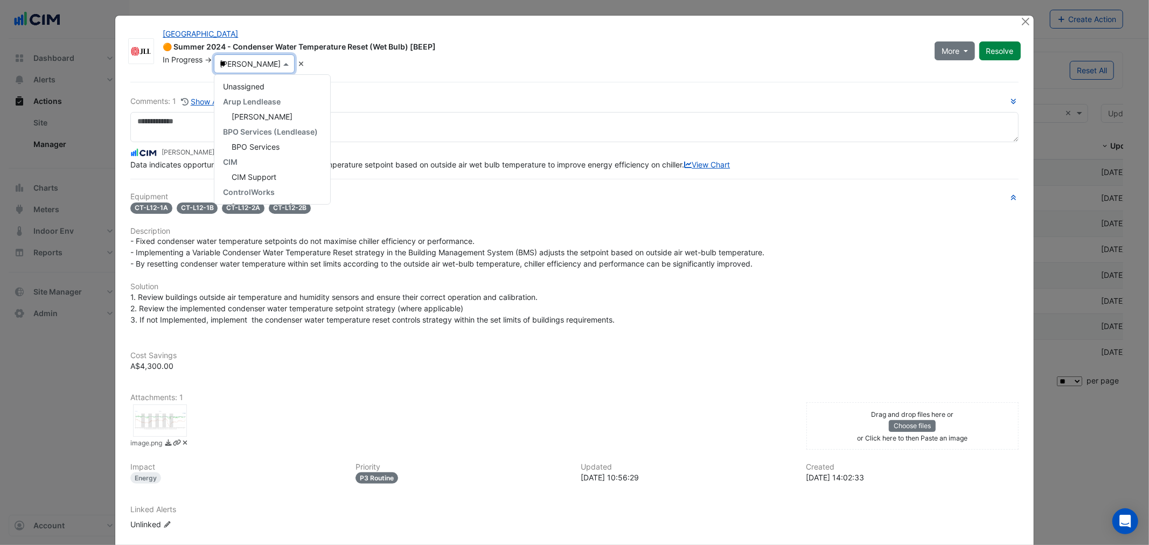
type input "***"
click at [255, 110] on div "CIM CIM Support" at bounding box center [249, 94] width 71 height 39
click at [257, 101] on span "CIM Support" at bounding box center [254, 101] width 45 height 9
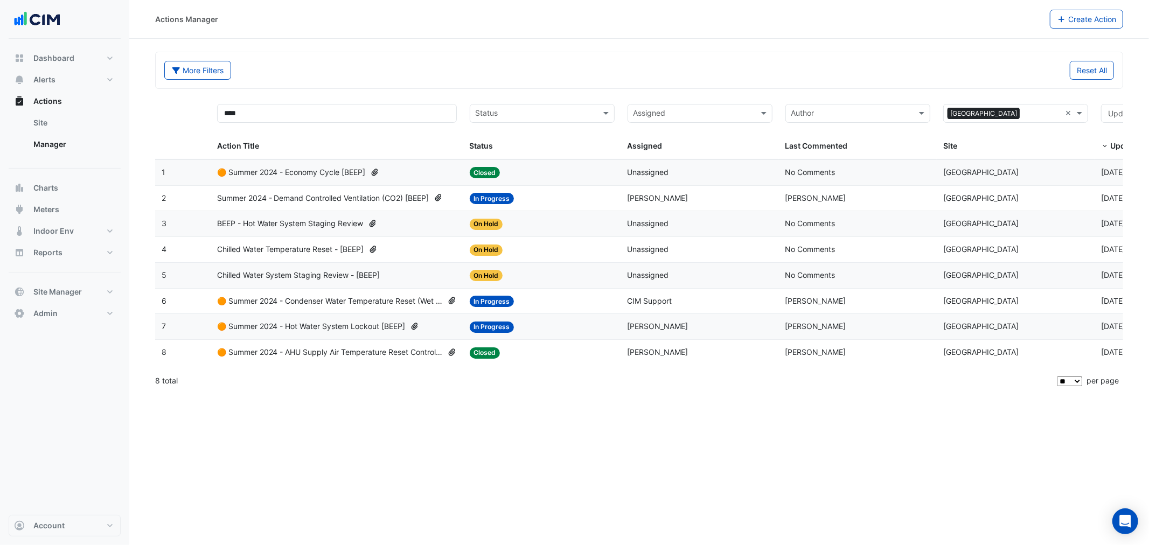
click at [311, 296] on span "🟠 Summer 2024 - Condenser Water Temperature Reset (Wet Bulb) [BEEP]" at bounding box center [330, 301] width 226 height 12
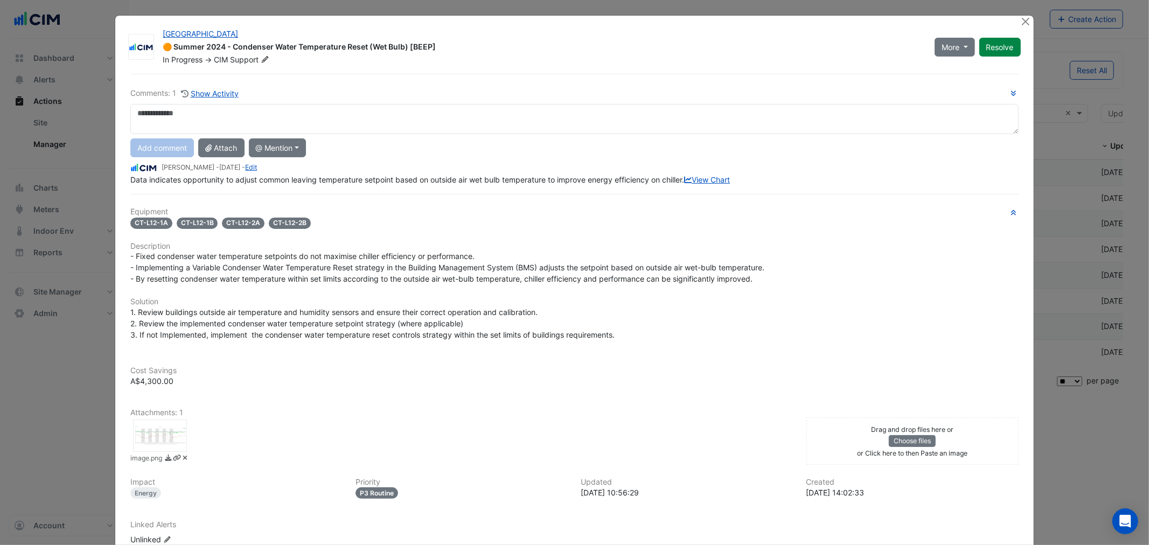
click at [155, 452] on div at bounding box center [160, 436] width 54 height 32
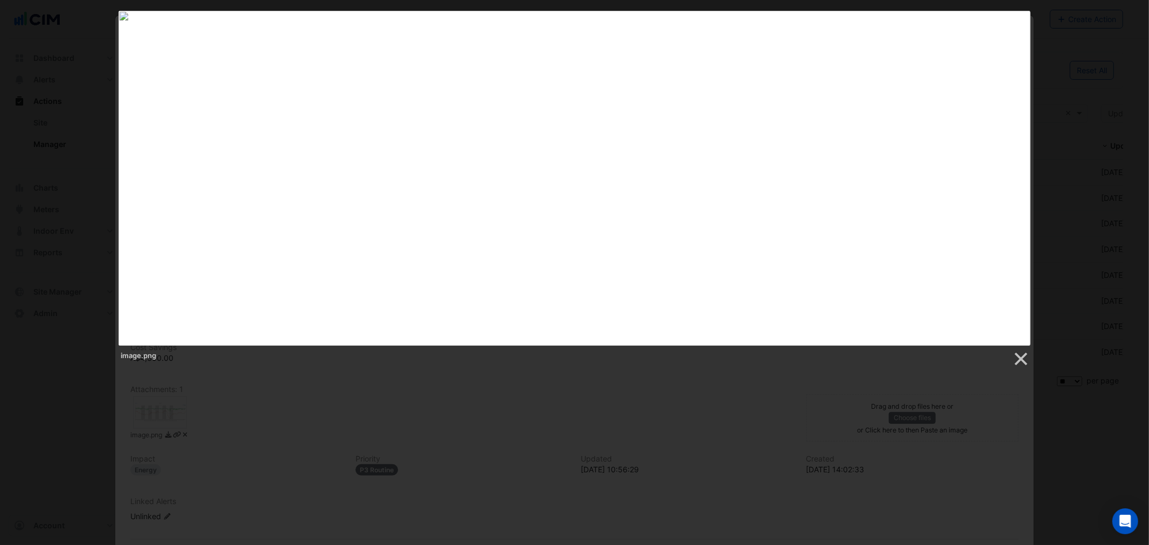
click at [544, 439] on div at bounding box center [574, 351] width 1149 height 702
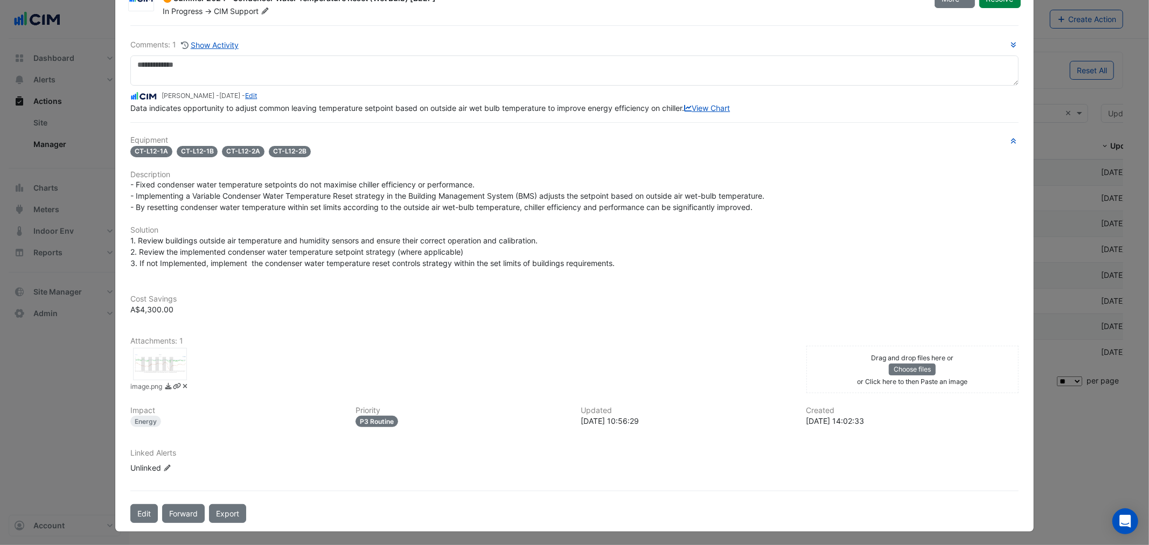
scroll to position [71, 0]
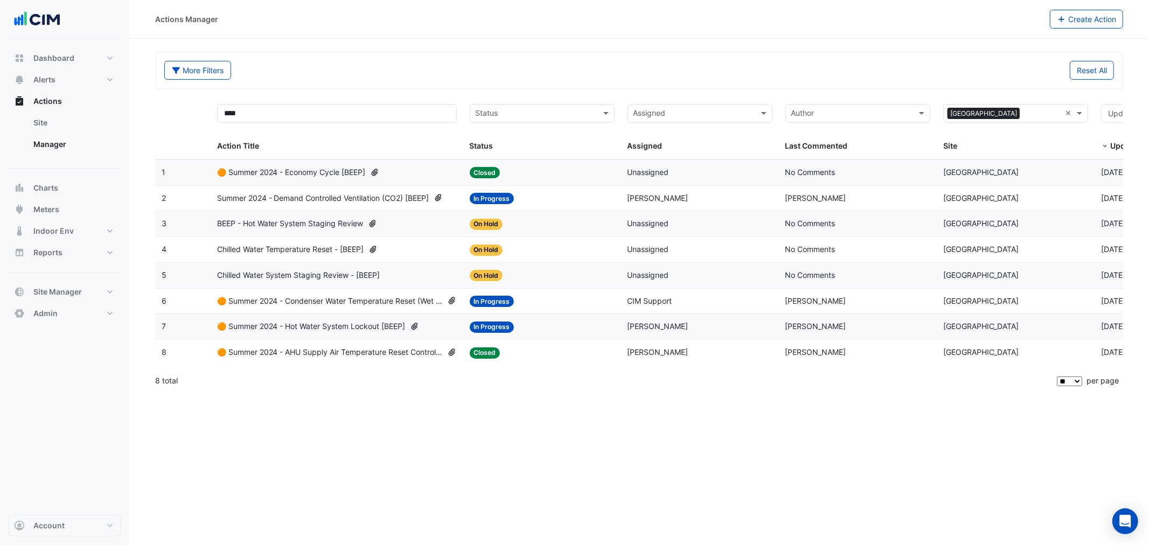
click at [349, 324] on span "🟠 Summer 2024 - Hot Water System Lockout [BEEP]" at bounding box center [311, 327] width 189 height 12
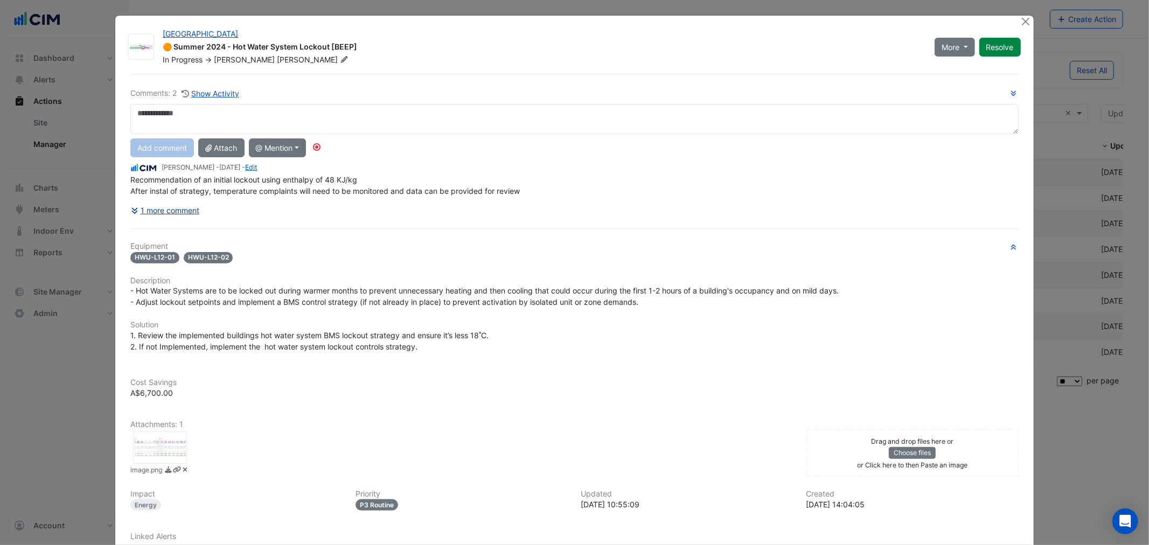
click at [157, 209] on button "1 more comment" at bounding box center [165, 210] width 70 height 19
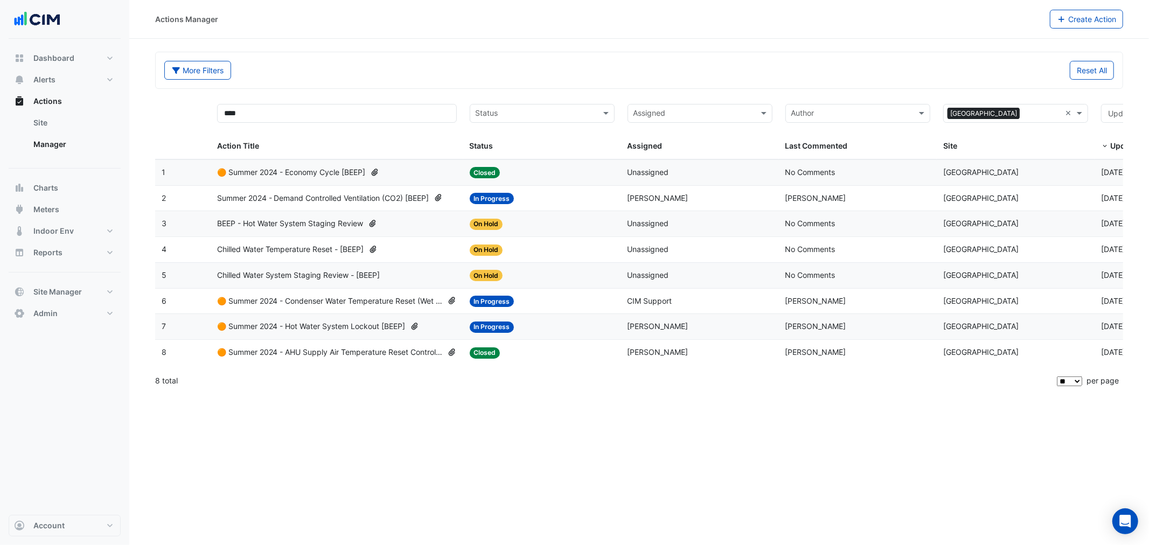
click at [348, 329] on span "🟠 Summer 2024 - Hot Water System Lockout [BEEP]" at bounding box center [311, 327] width 189 height 12
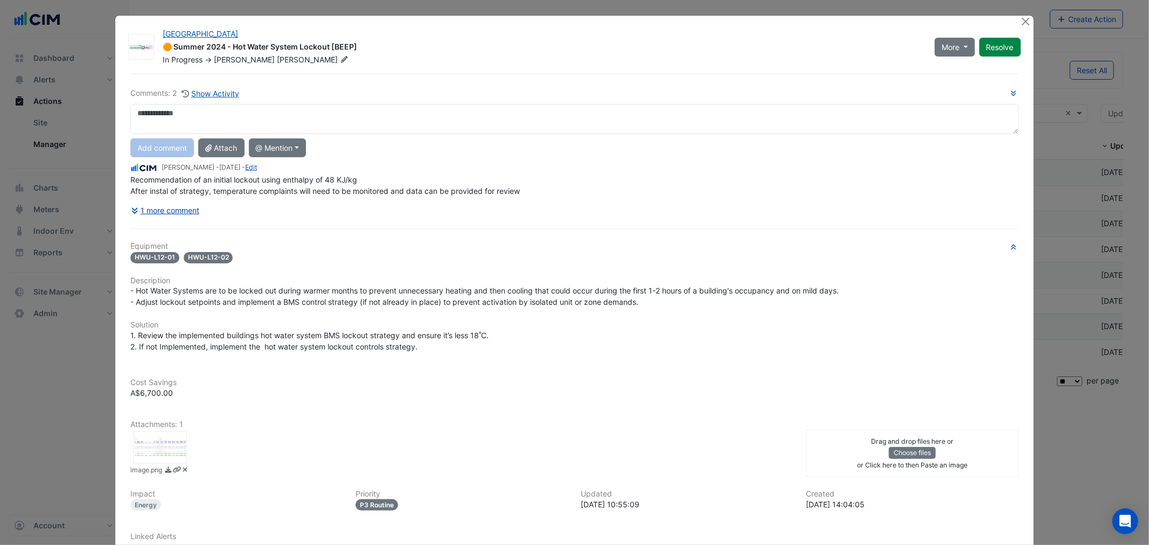
click at [185, 209] on button "1 more comment" at bounding box center [165, 210] width 70 height 19
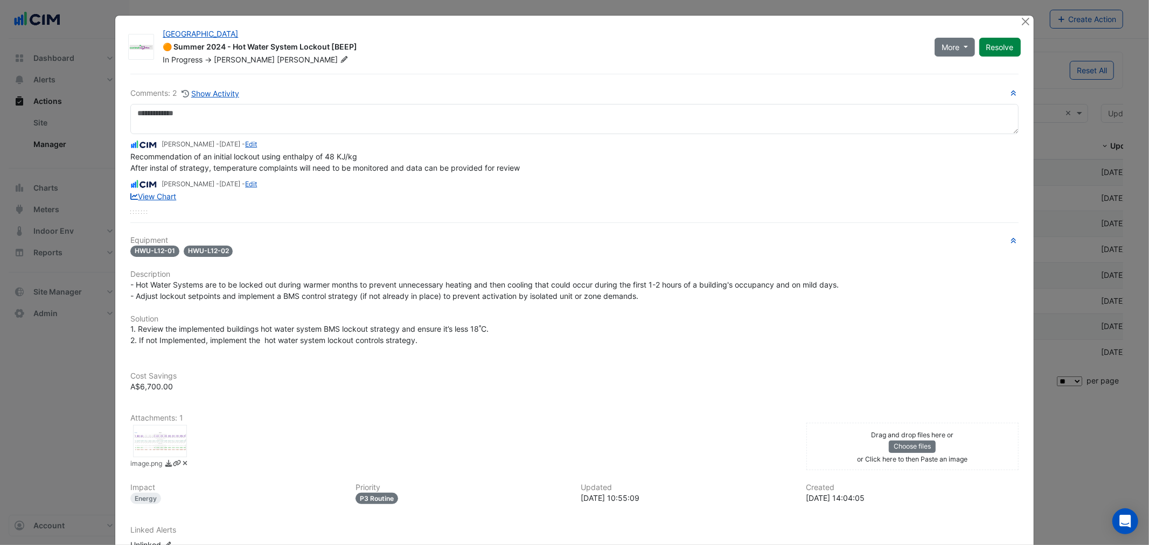
click at [160, 433] on div at bounding box center [160, 441] width 54 height 32
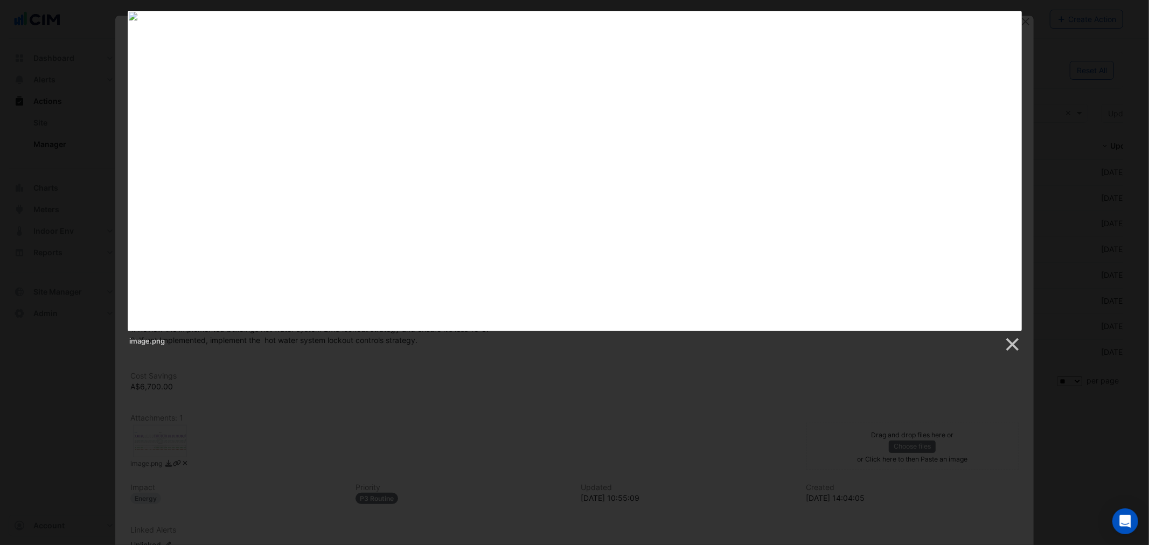
click at [384, 436] on div at bounding box center [574, 351] width 1149 height 702
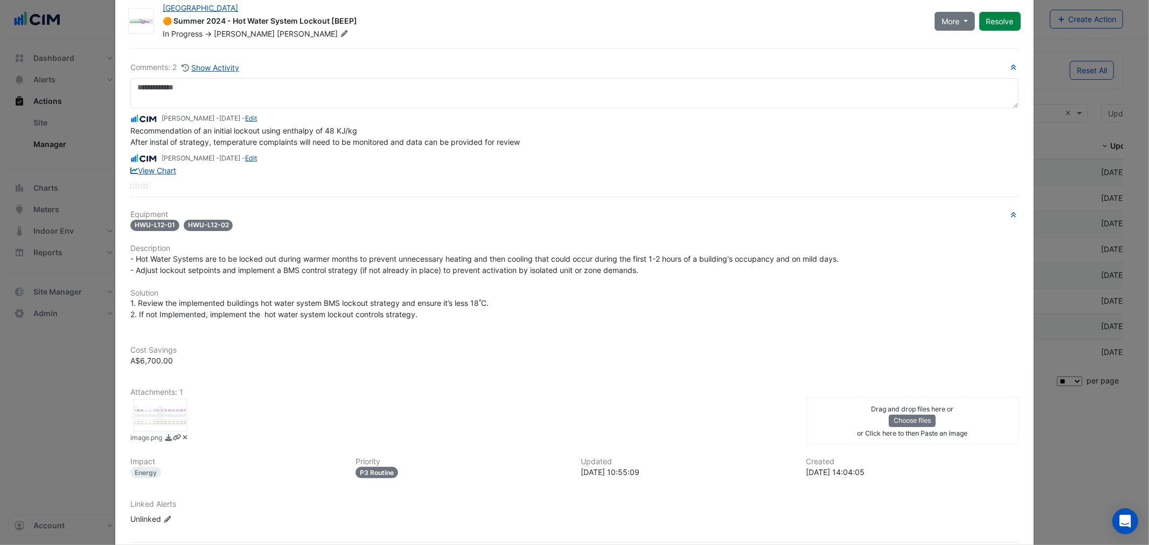
scroll to position [0, 0]
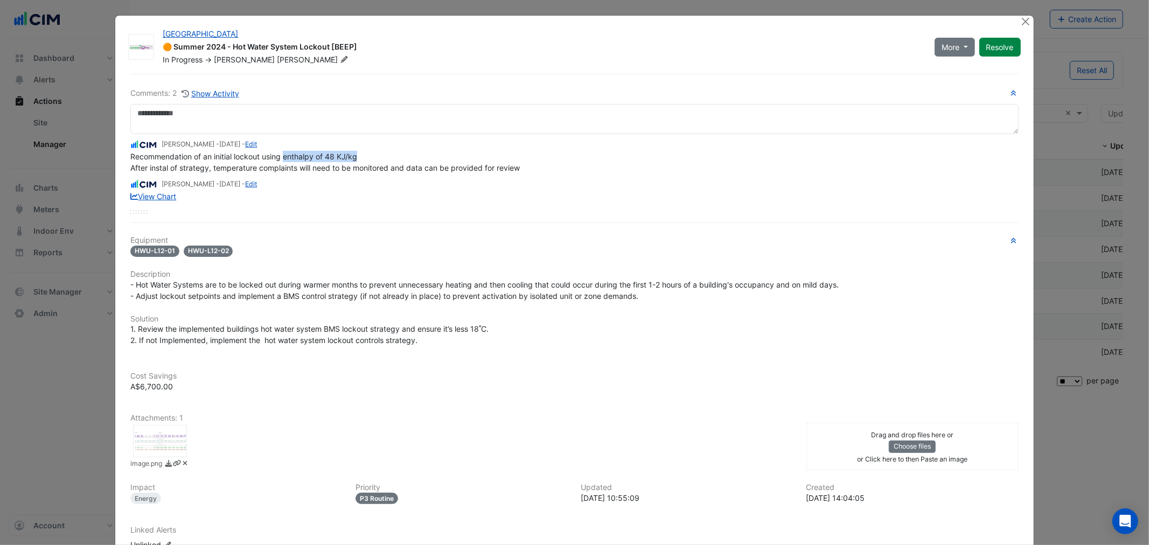
drag, startPoint x: 370, startPoint y: 156, endPoint x: 280, endPoint y: 156, distance: 89.5
click at [280, 156] on div "Recommendation of an initial lockout using enthalpy of 48 KJ/kg After instal of…" at bounding box center [574, 162] width 888 height 23
click at [222, 175] on div "Manuel Margelis - 8 months and 30 days ago - Edit Recommendation of an initial …" at bounding box center [574, 168] width 888 height 68
click at [1021, 23] on button "Close" at bounding box center [1026, 21] width 11 height 11
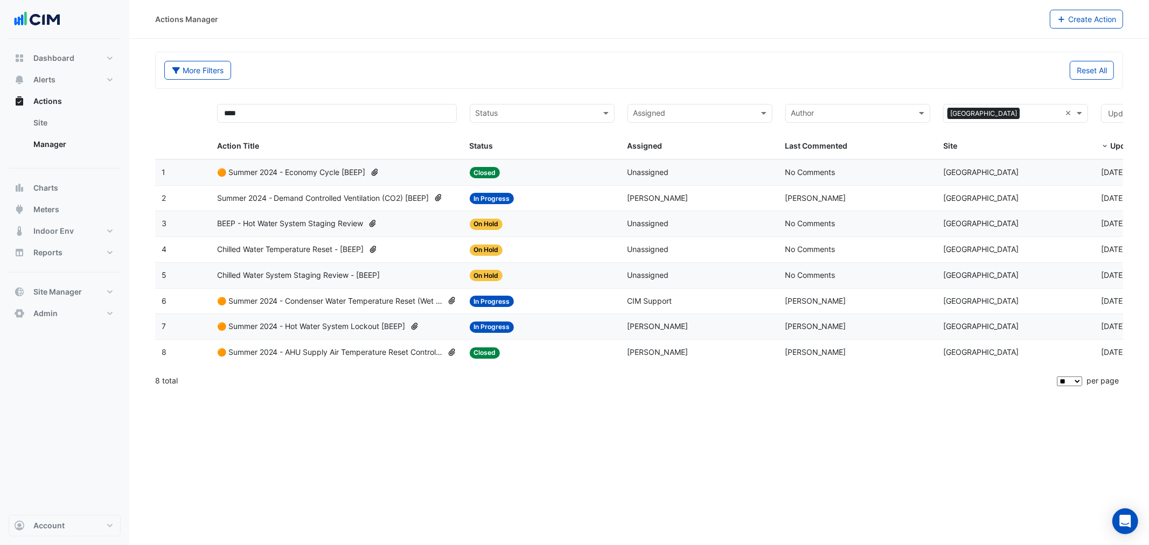
click at [348, 358] on span "🟠 Summer 2024 - AHU Supply Air Temperature Reset Control Strategy [BEEP]" at bounding box center [330, 352] width 226 height 12
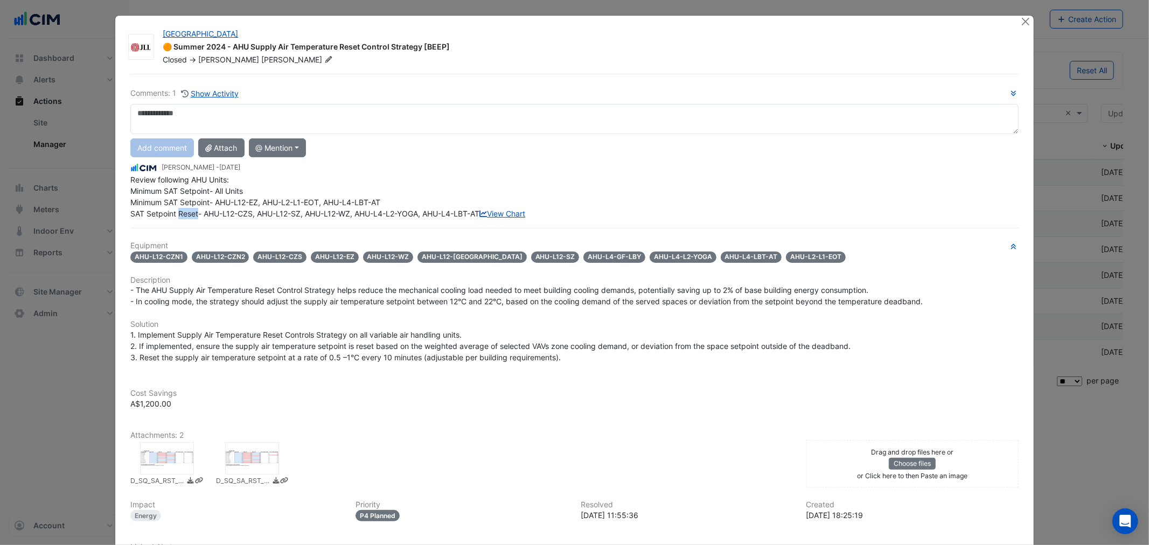
drag, startPoint x: 176, startPoint y: 210, endPoint x: 193, endPoint y: 213, distance: 17.5
click at [194, 212] on span "Review following AHU Units: Minimum SAT Setpoint- All Units Minimum SAT Setpoin…" at bounding box center [327, 196] width 395 height 43
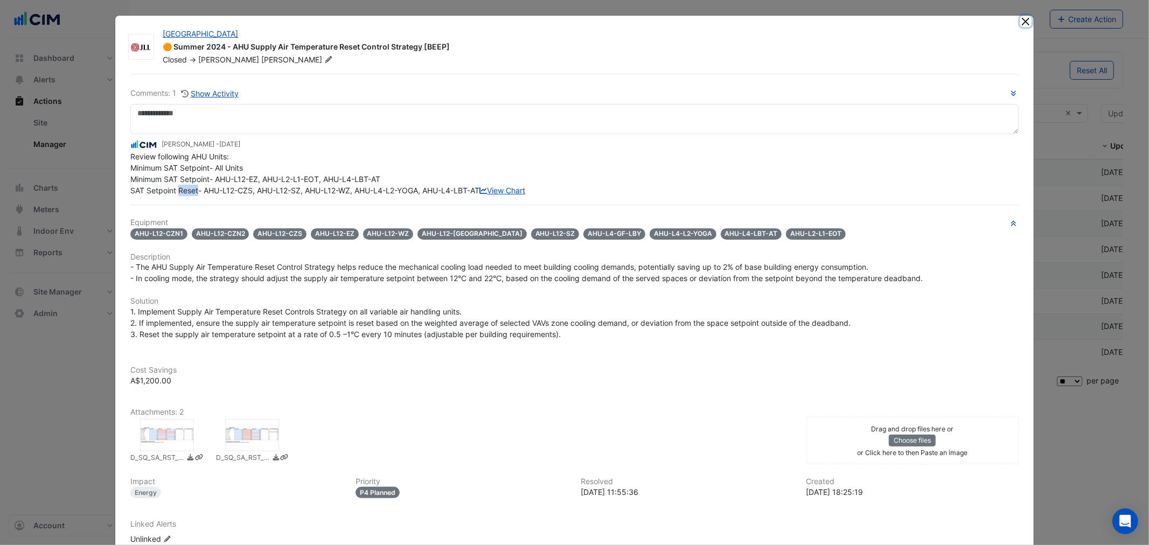
click at [1021, 18] on button "Close" at bounding box center [1026, 21] width 11 height 11
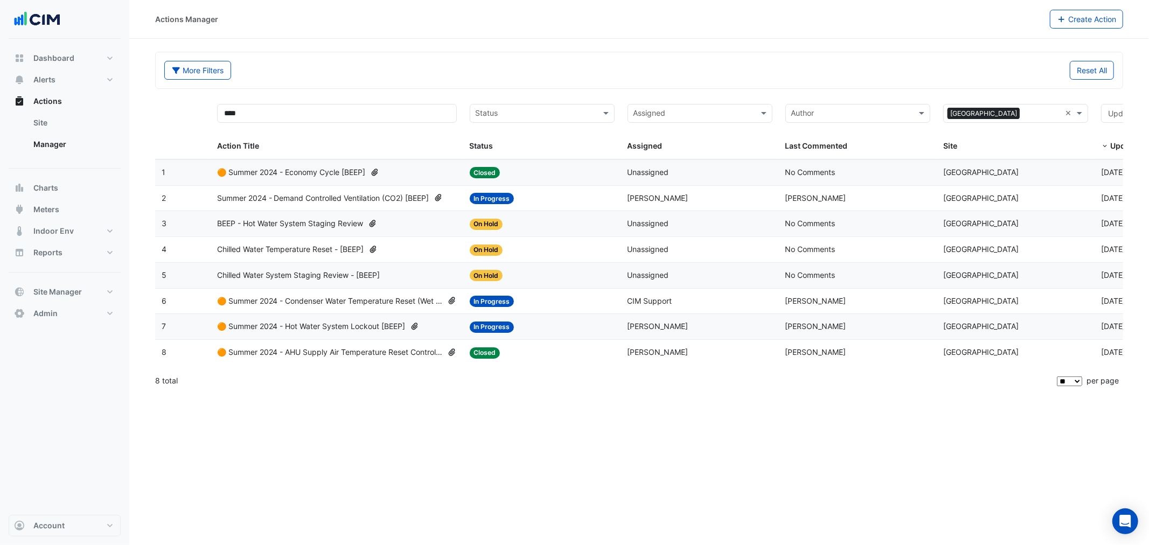
click at [290, 227] on span "BEEP - Hot Water System Staging Review" at bounding box center [290, 224] width 147 height 12
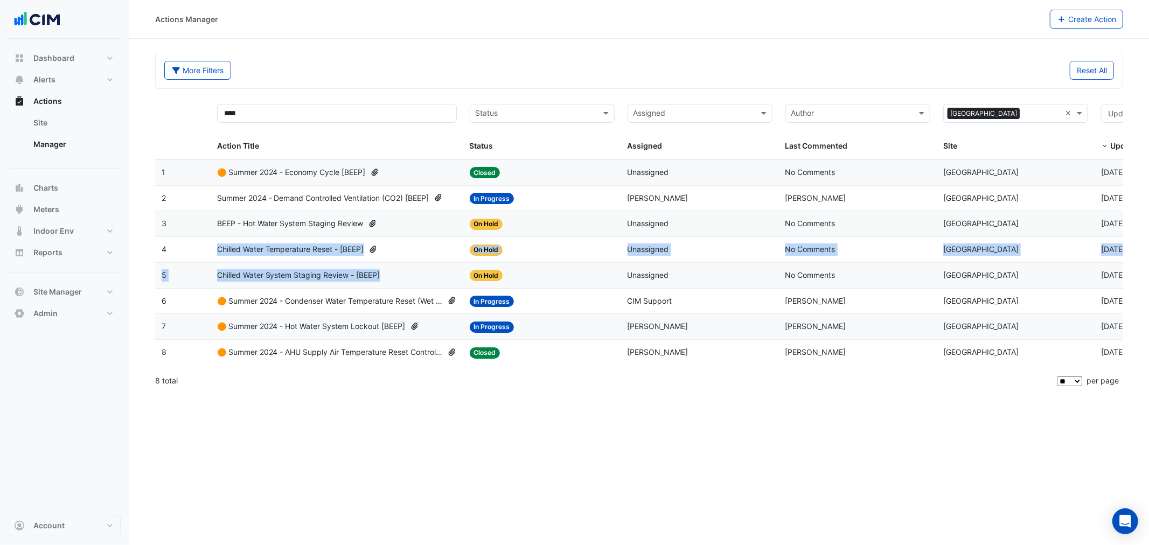
drag, startPoint x: 404, startPoint y: 271, endPoint x: 208, endPoint y: 255, distance: 196.8
click at [208, 255] on datatable-scroller "1 Action Title: 🟠 Summer 2024 - Economy Cycle [BEEP] Status: Closed Assigned: U…" at bounding box center [634, 263] width 959 height 206
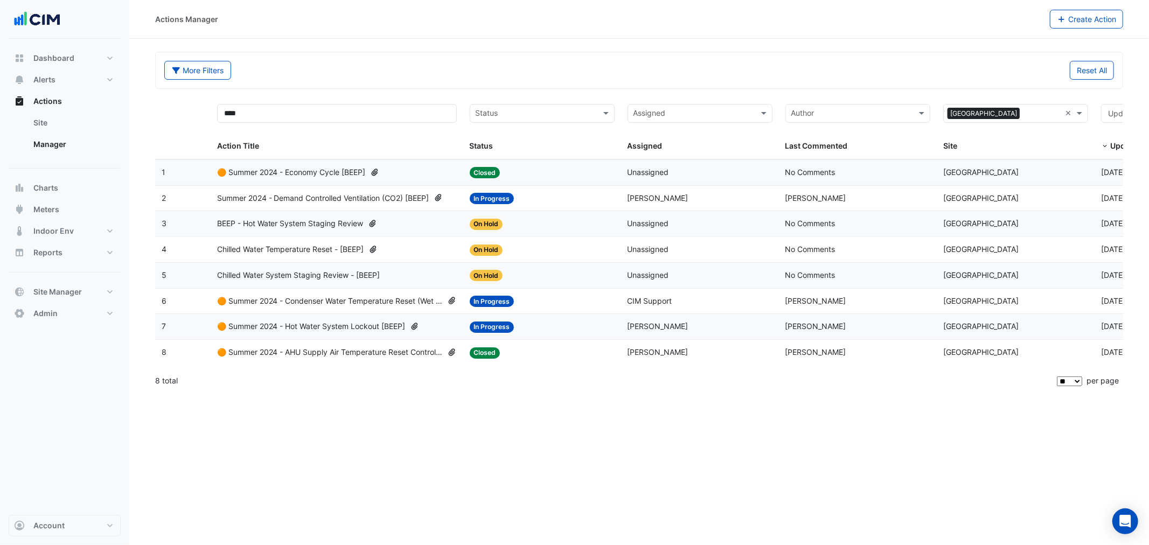
click at [364, 458] on div "Actions Manager Create Action More Filters Reset All **** Status Assigned Sites…" at bounding box center [639, 272] width 1020 height 545
click at [344, 249] on span "Chilled Water Temperature Reset - [BEEP]" at bounding box center [290, 250] width 147 height 12
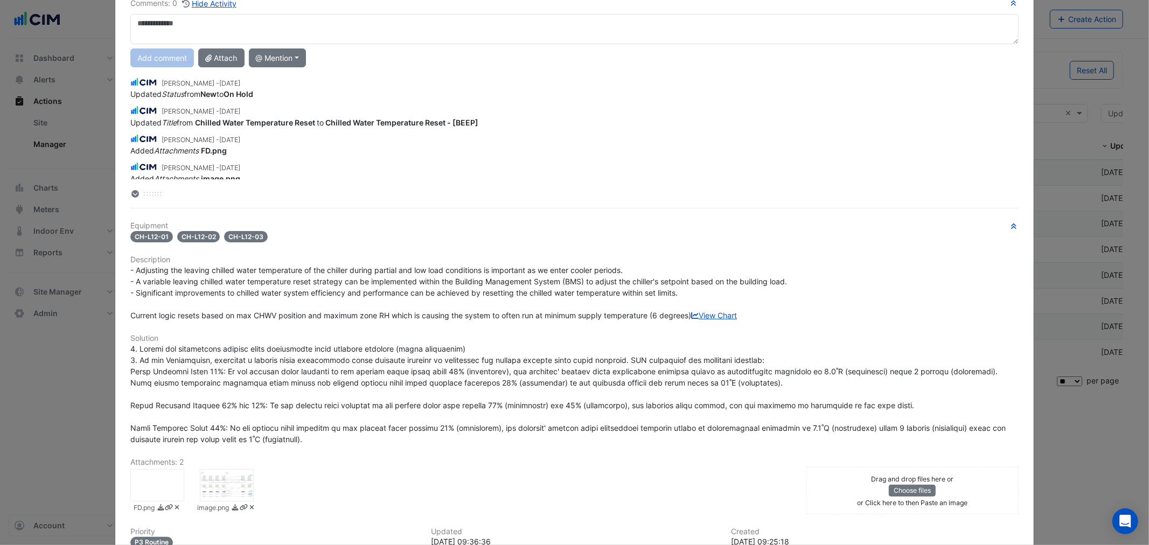
scroll to position [234, 0]
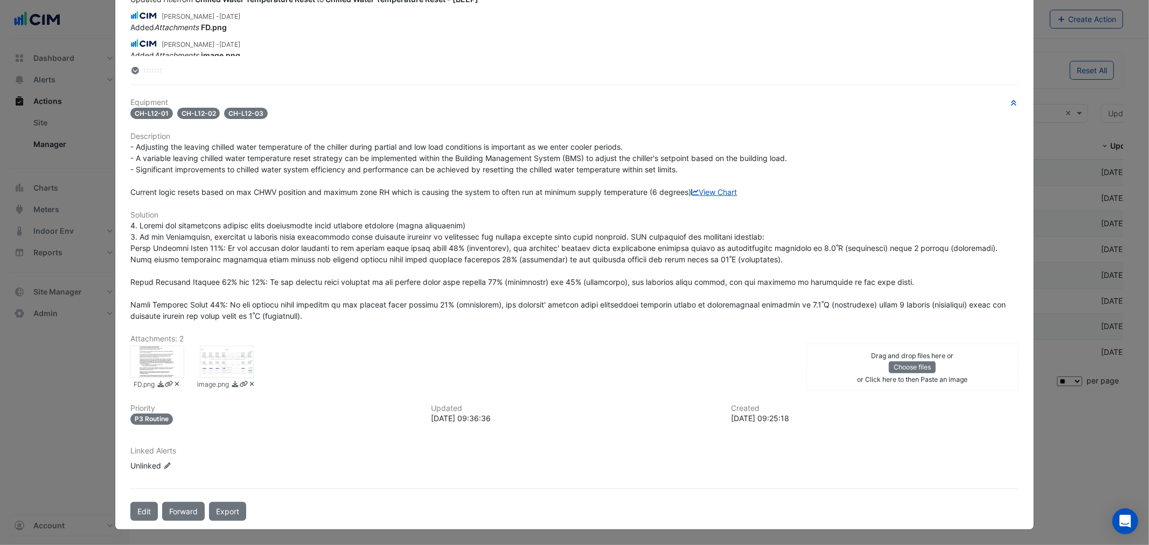
click at [221, 356] on div at bounding box center [227, 362] width 54 height 32
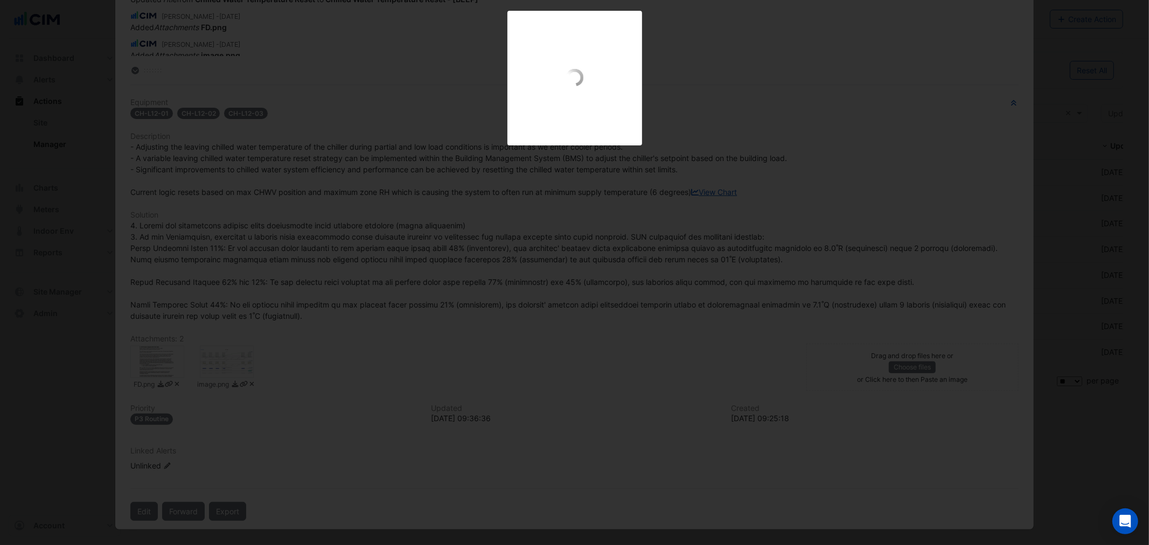
scroll to position [207, 0]
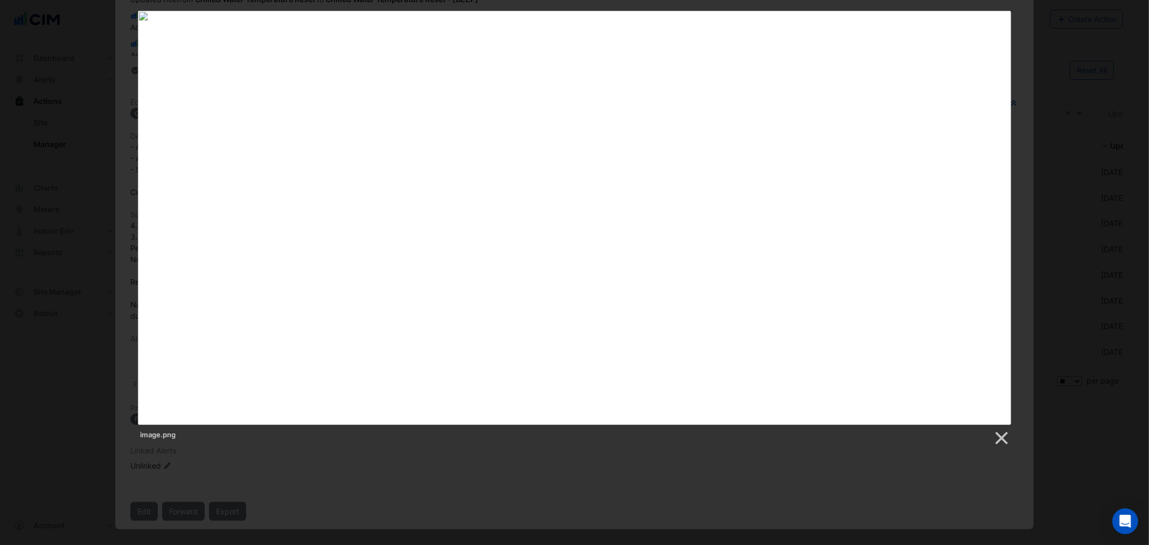
click at [364, 476] on div at bounding box center [574, 351] width 1149 height 702
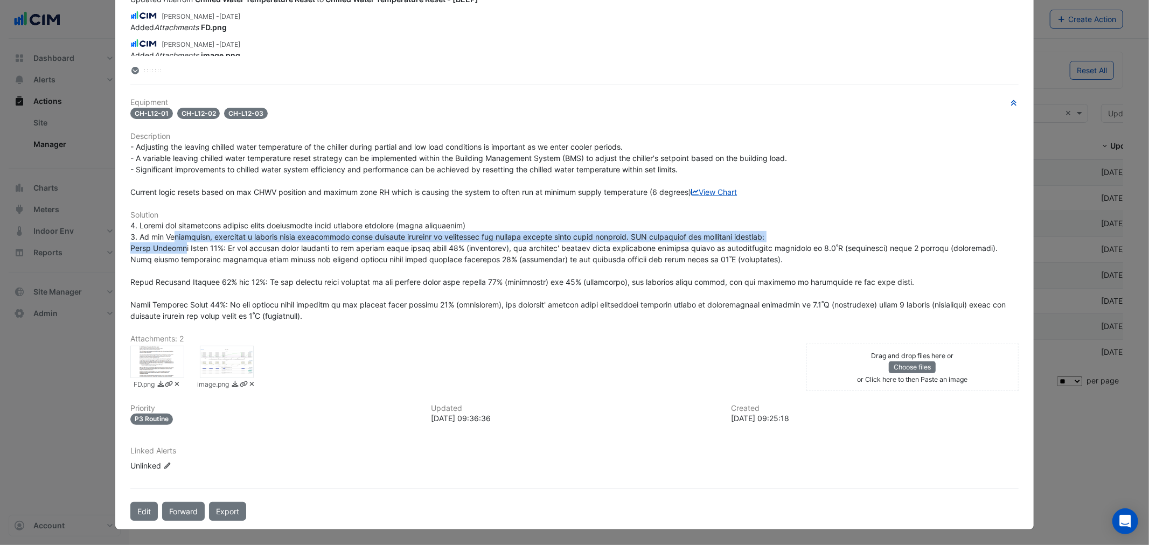
drag, startPoint x: 169, startPoint y: 244, endPoint x: 162, endPoint y: 240, distance: 7.5
click at [162, 240] on span at bounding box center [569, 271] width 878 height 100
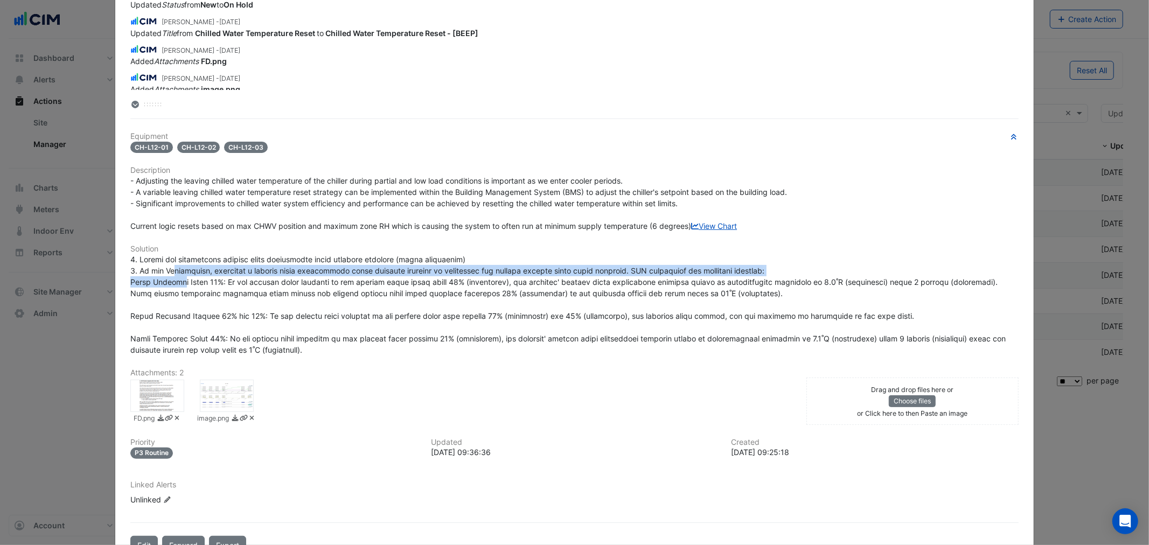
scroll to position [127, 0]
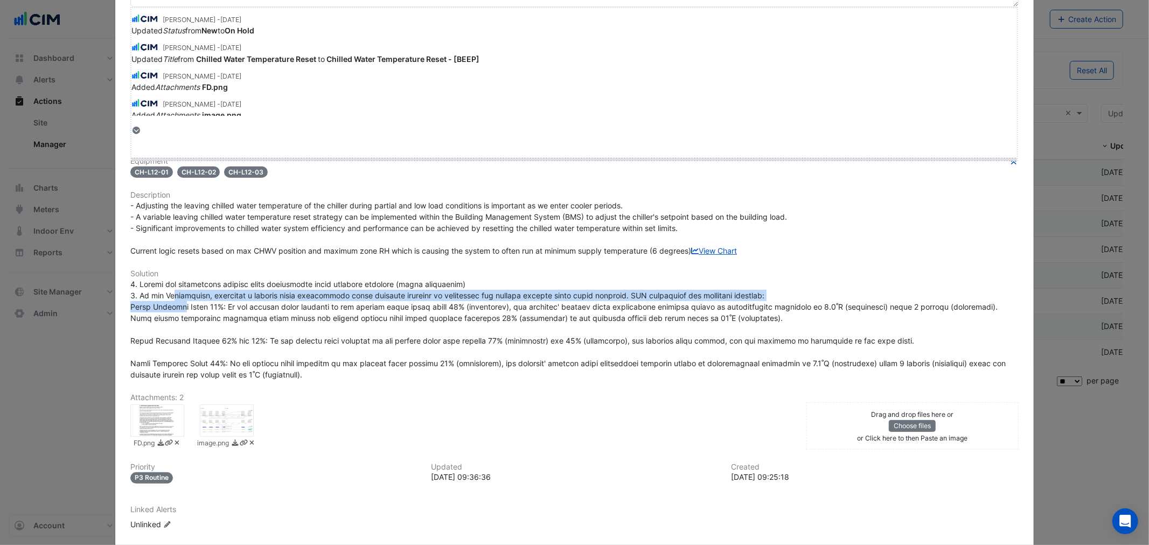
drag, startPoint x: 144, startPoint y: 130, endPoint x: 148, endPoint y: 160, distance: 29.9
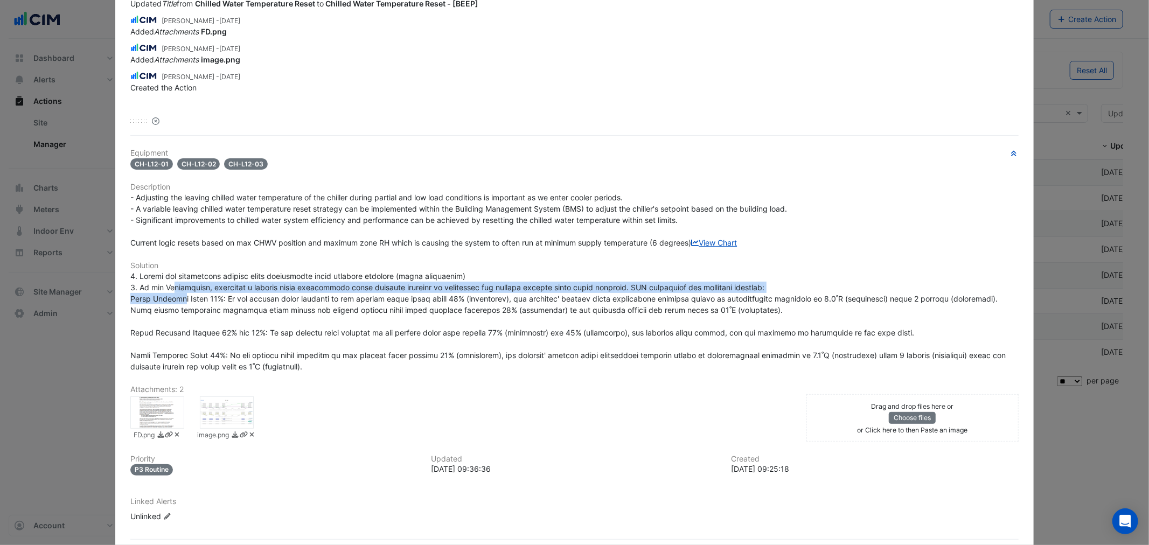
scroll to position [207, 0]
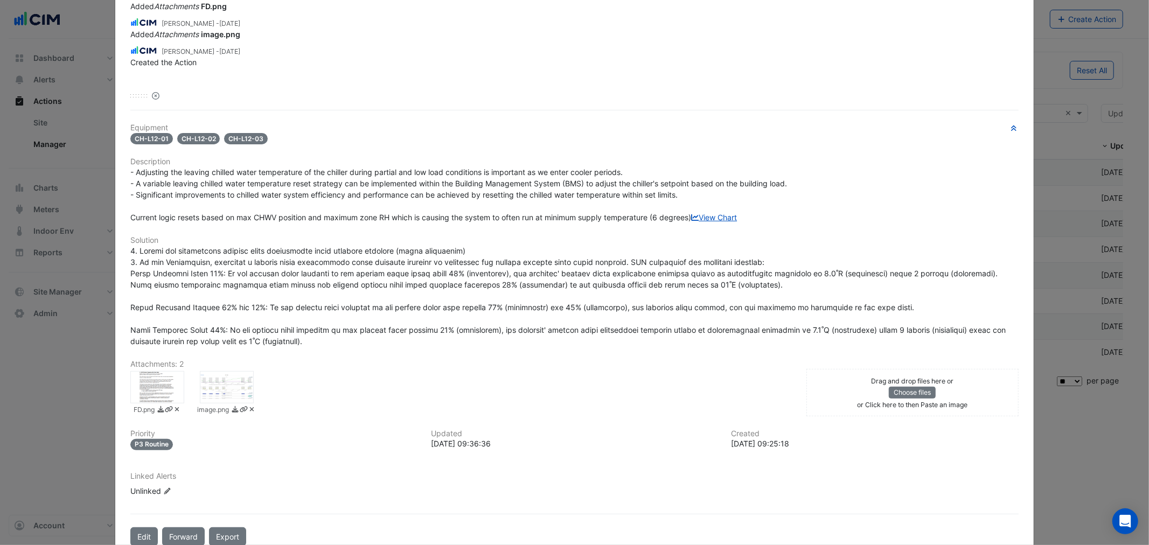
click at [143, 404] on div at bounding box center [157, 387] width 54 height 32
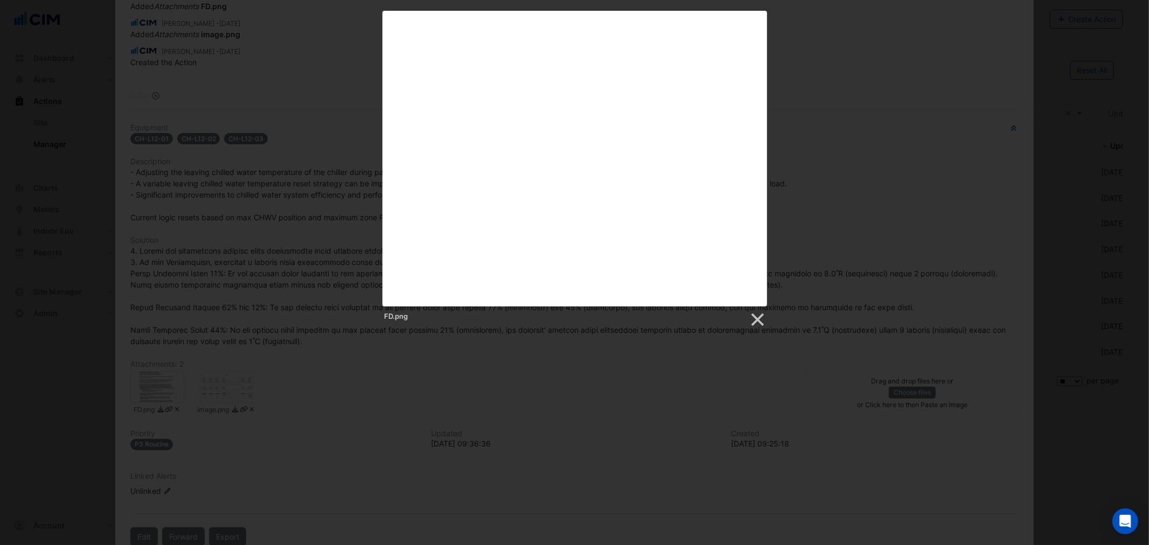
click at [468, 442] on div at bounding box center [574, 351] width 1149 height 702
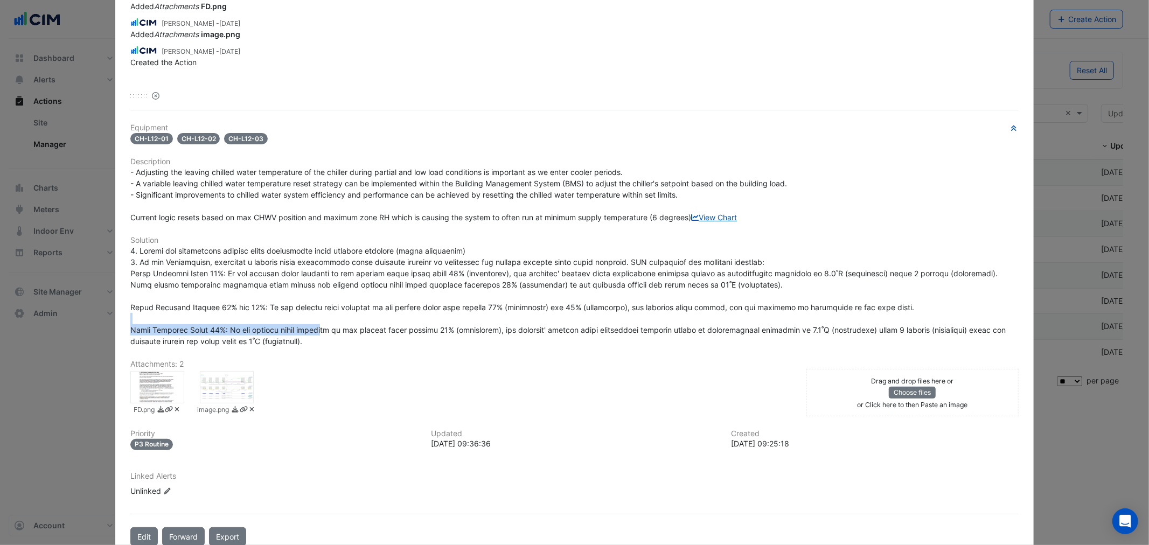
drag, startPoint x: 267, startPoint y: 336, endPoint x: 321, endPoint y: 350, distance: 55.7
click at [319, 347] on div at bounding box center [574, 296] width 888 height 102
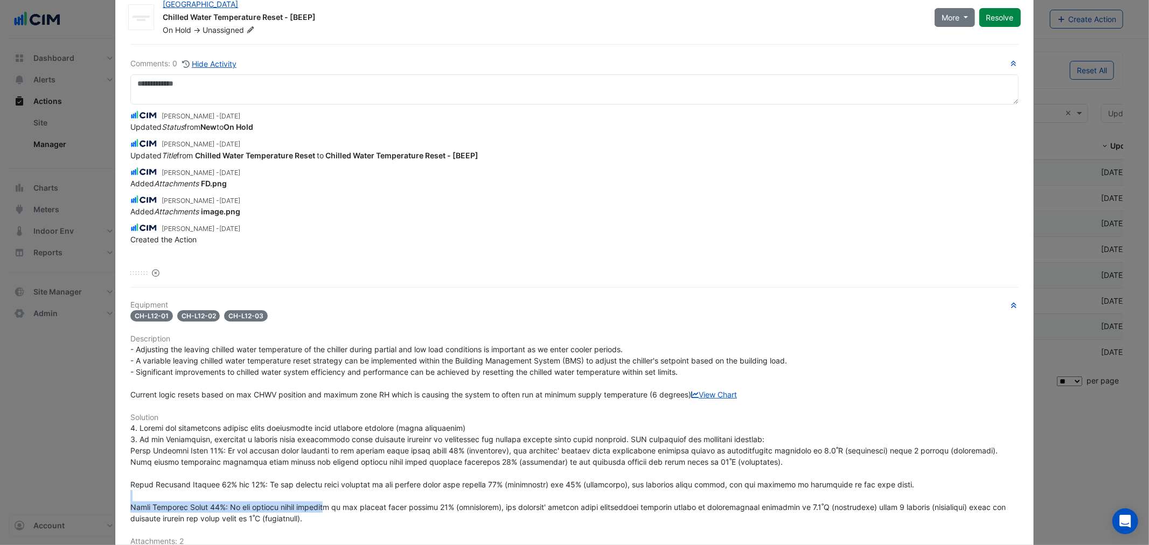
scroll to position [0, 0]
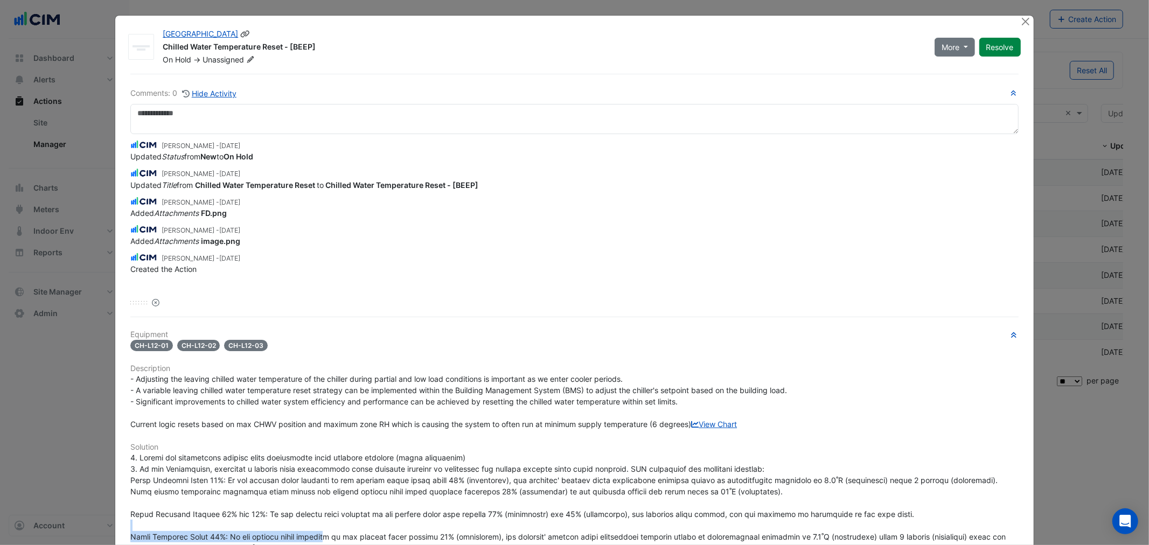
drag, startPoint x: 200, startPoint y: 47, endPoint x: 273, endPoint y: 51, distance: 72.9
click at [273, 51] on div "Chilled Water Temperature Reset - [BEEP]" at bounding box center [542, 47] width 759 height 13
click at [269, 52] on div "Chilled Water Temperature Reset - [BEEP]" at bounding box center [542, 47] width 759 height 13
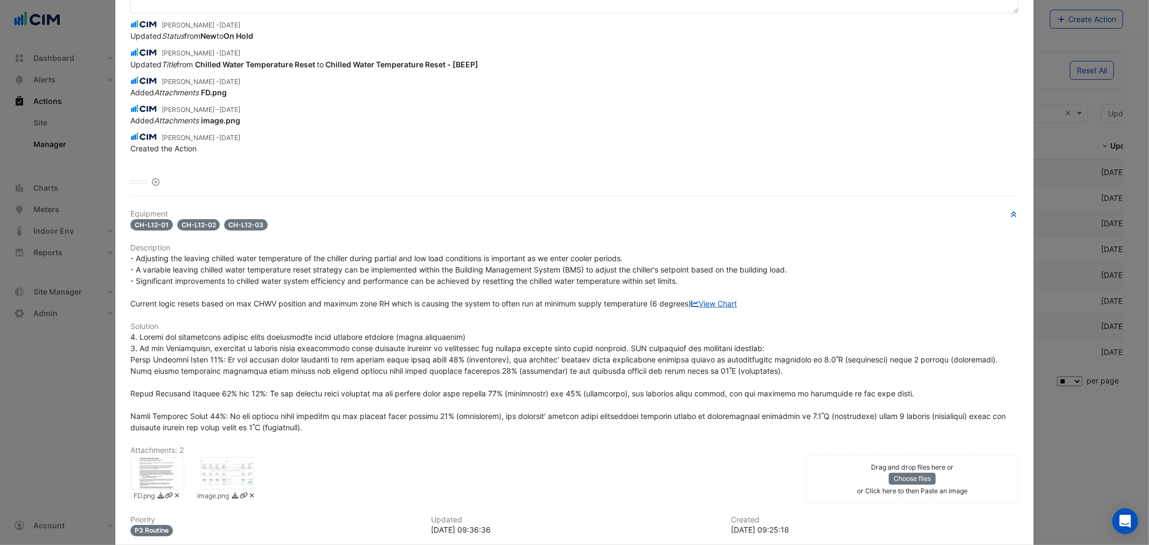
scroll to position [253, 0]
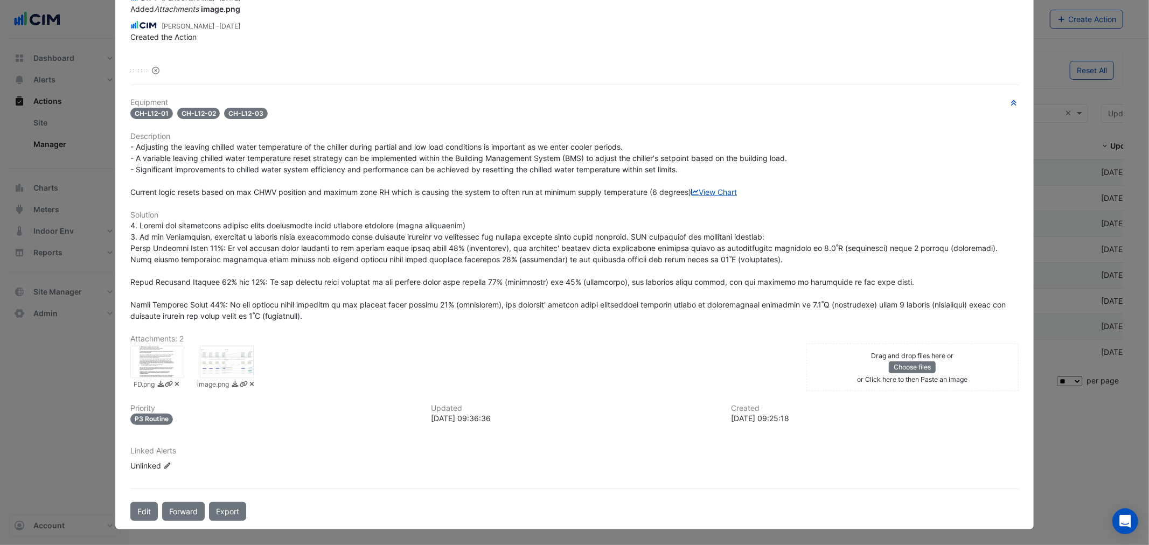
click at [150, 371] on div at bounding box center [157, 362] width 54 height 32
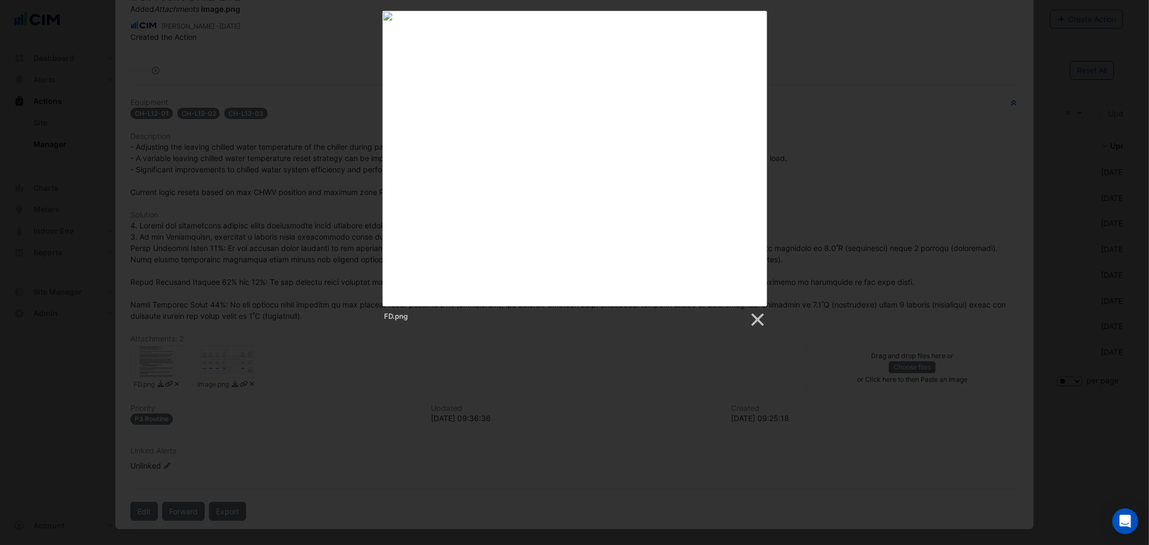
click at [443, 440] on div at bounding box center [574, 351] width 1149 height 702
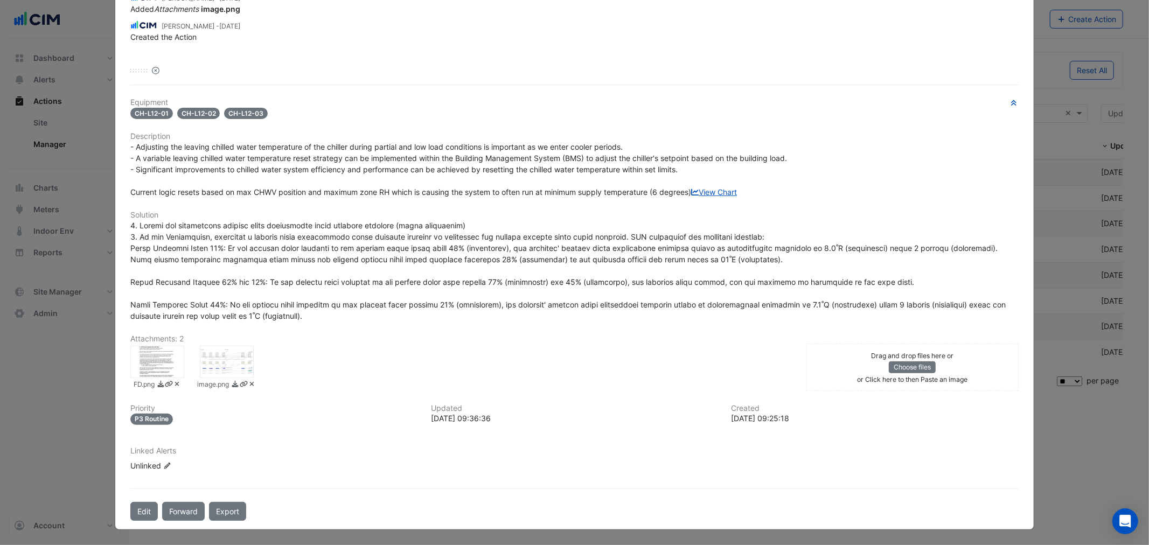
click at [218, 369] on div at bounding box center [227, 362] width 54 height 32
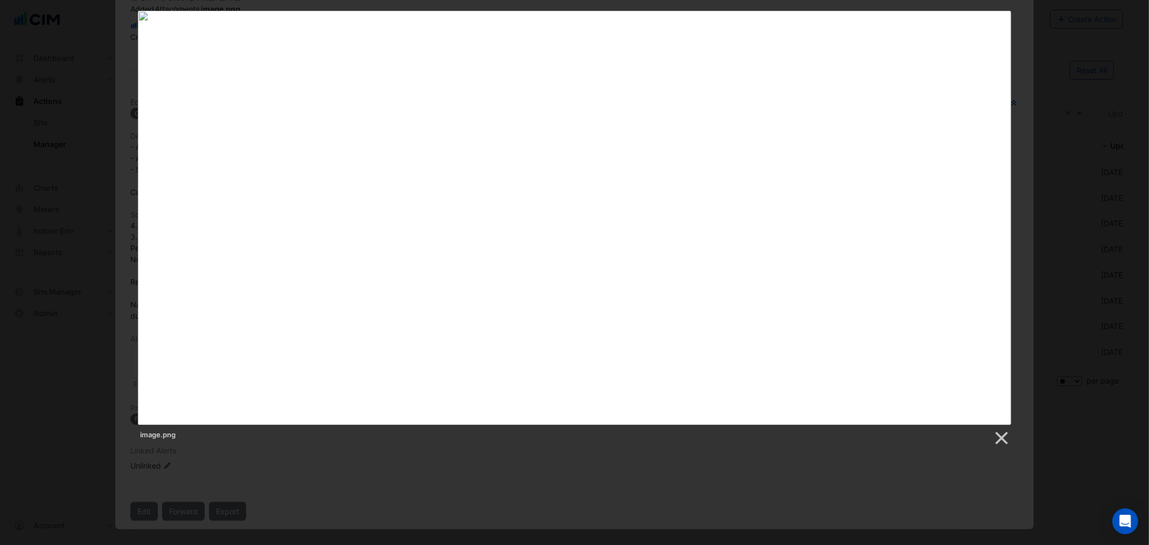
click at [412, 464] on div at bounding box center [574, 351] width 1149 height 702
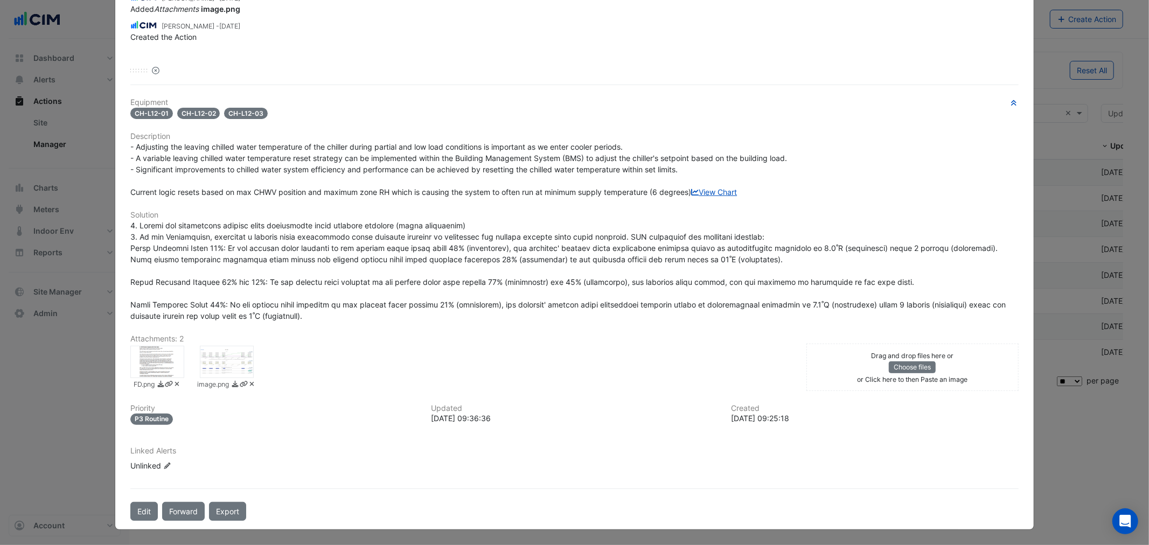
click at [169, 360] on div at bounding box center [157, 362] width 54 height 32
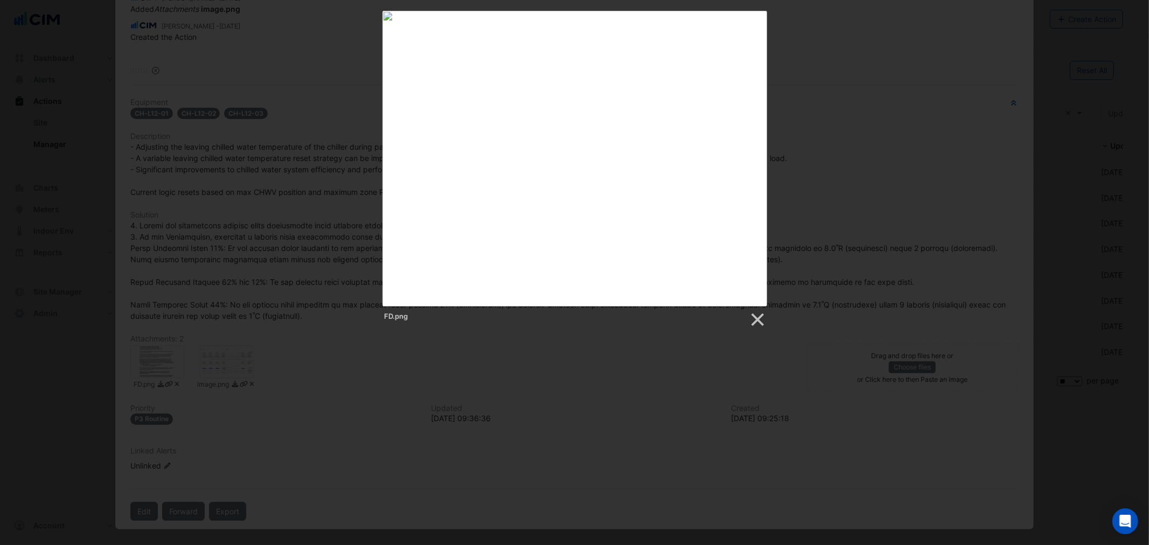
drag, startPoint x: 169, startPoint y: 360, endPoint x: 195, endPoint y: 365, distance: 26.3
click at [195, 365] on div at bounding box center [574, 351] width 1149 height 702
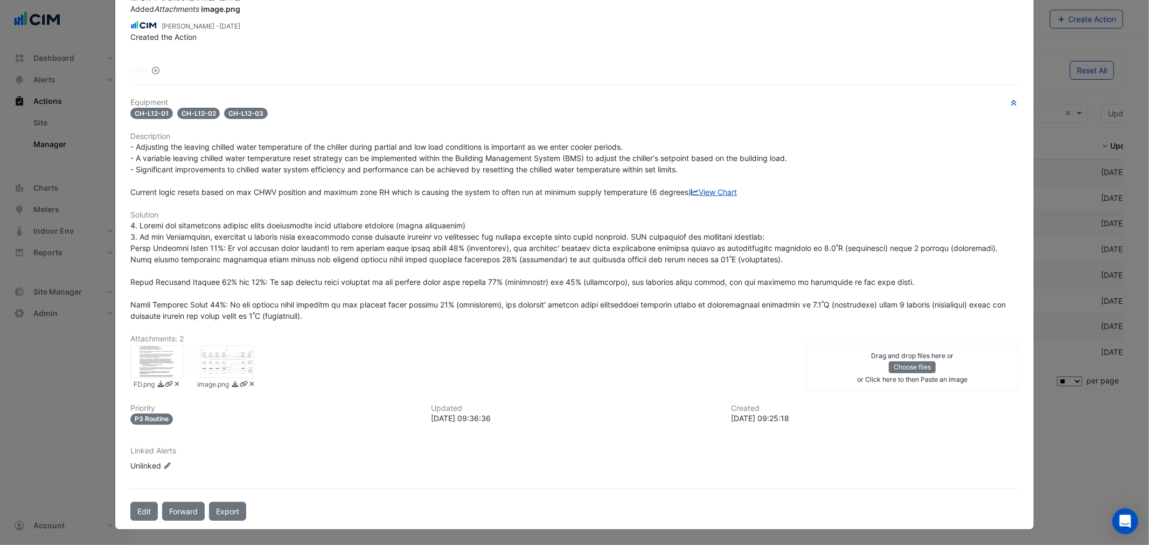
click at [195, 365] on div at bounding box center [574, 351] width 1149 height 702
click at [208, 369] on div at bounding box center [227, 362] width 54 height 32
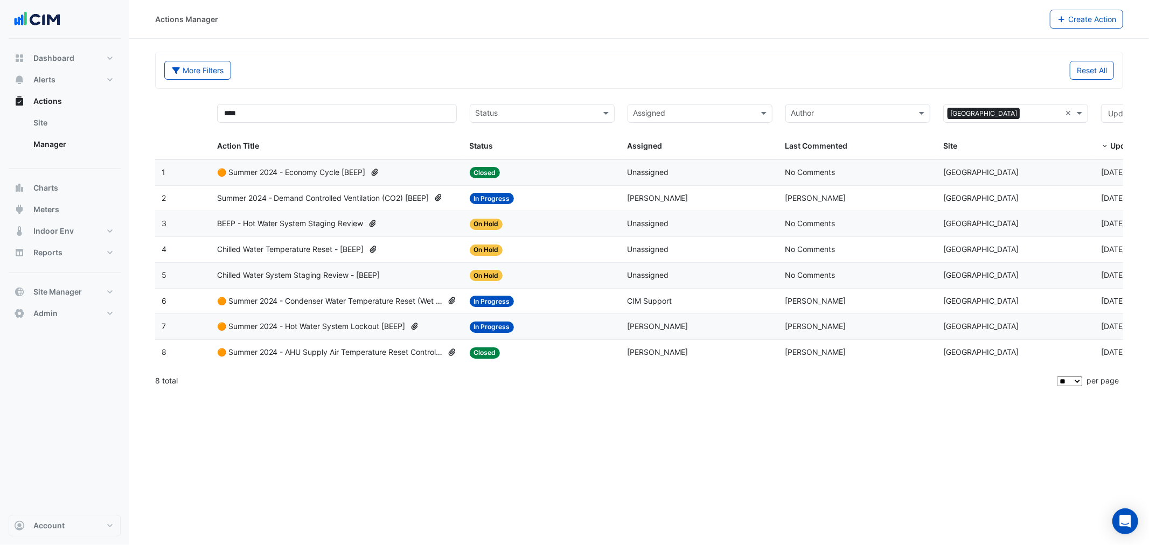
click at [313, 251] on span "Chilled Water Temperature Reset - [BEEP]" at bounding box center [290, 250] width 147 height 12
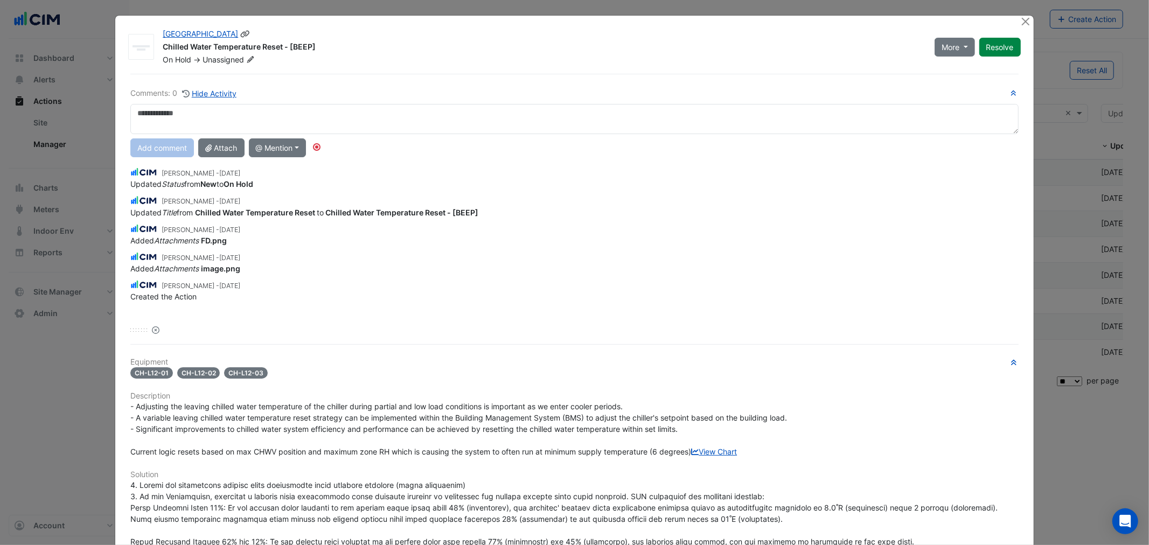
drag, startPoint x: 212, startPoint y: 57, endPoint x: 218, endPoint y: 51, distance: 8.8
click at [212, 57] on span "Unassigned" at bounding box center [230, 59] width 54 height 11
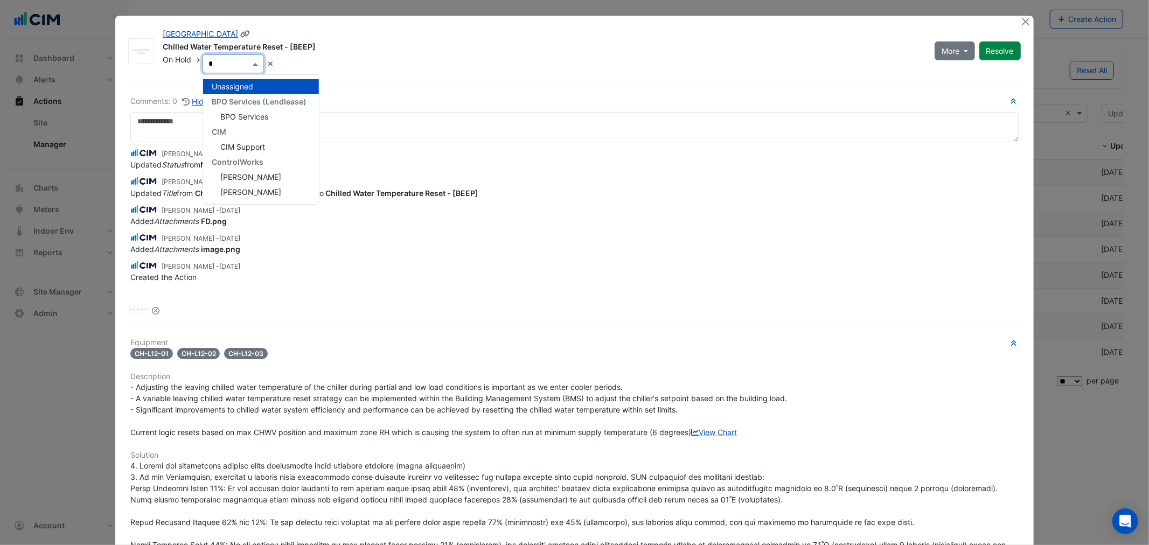
type input "**"
click at [220, 126] on div "Unassigned ControlWorks Siroos Kia" at bounding box center [246, 102] width 87 height 54
click at [223, 119] on span "Siroos Kia" at bounding box center [250, 116] width 61 height 9
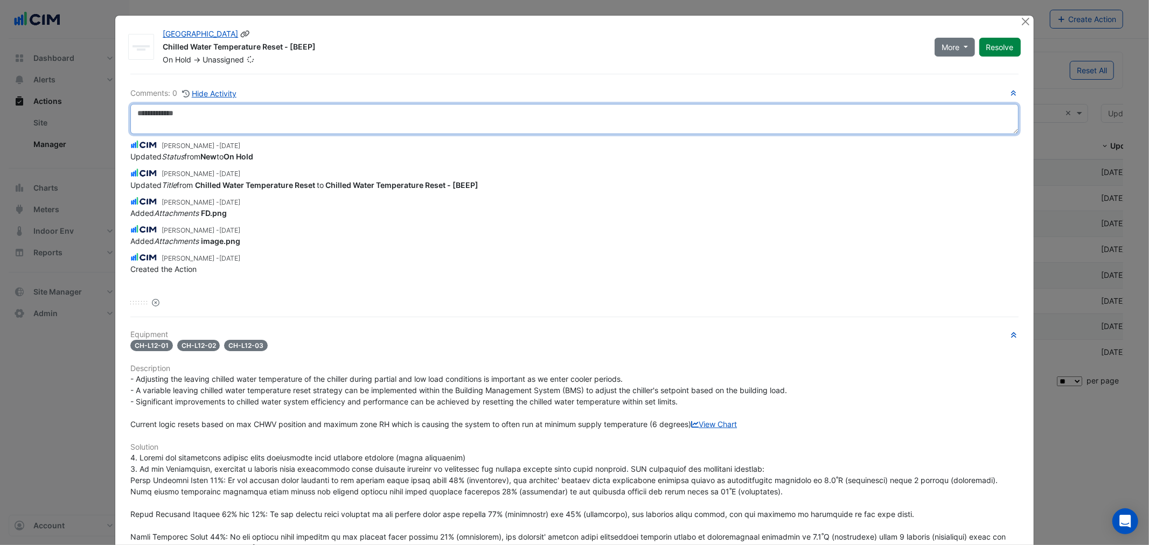
click at [226, 125] on textarea at bounding box center [574, 119] width 888 height 30
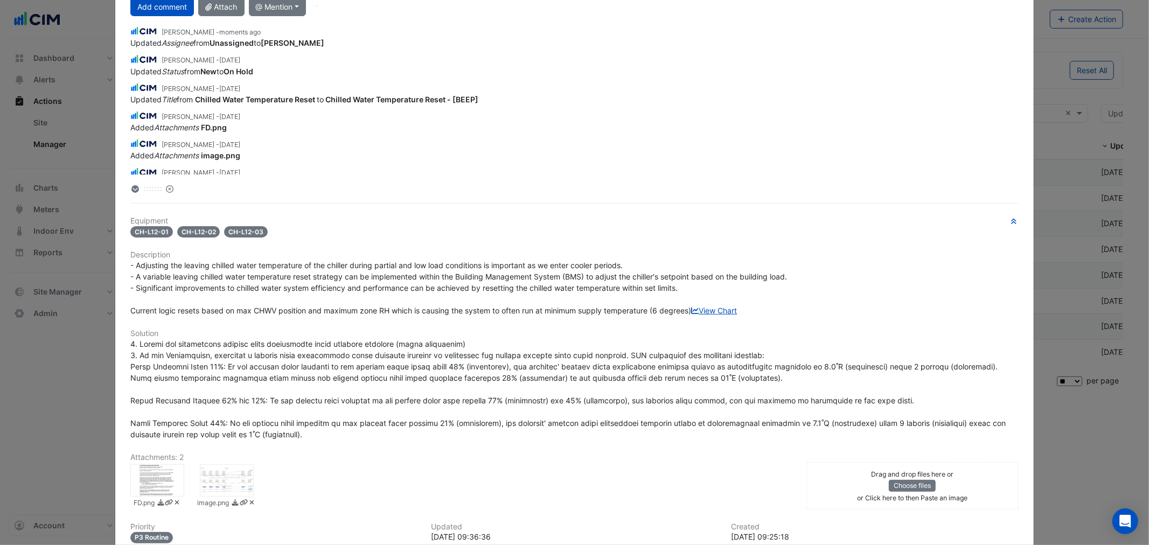
scroll to position [160, 0]
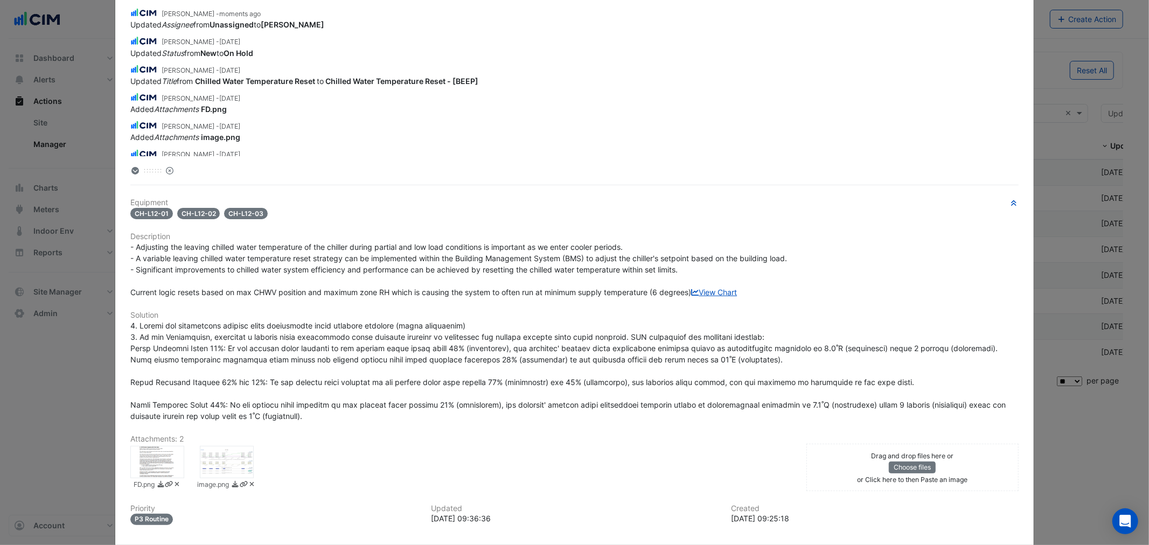
type textarea "**********"
click at [230, 479] on div at bounding box center [227, 462] width 54 height 32
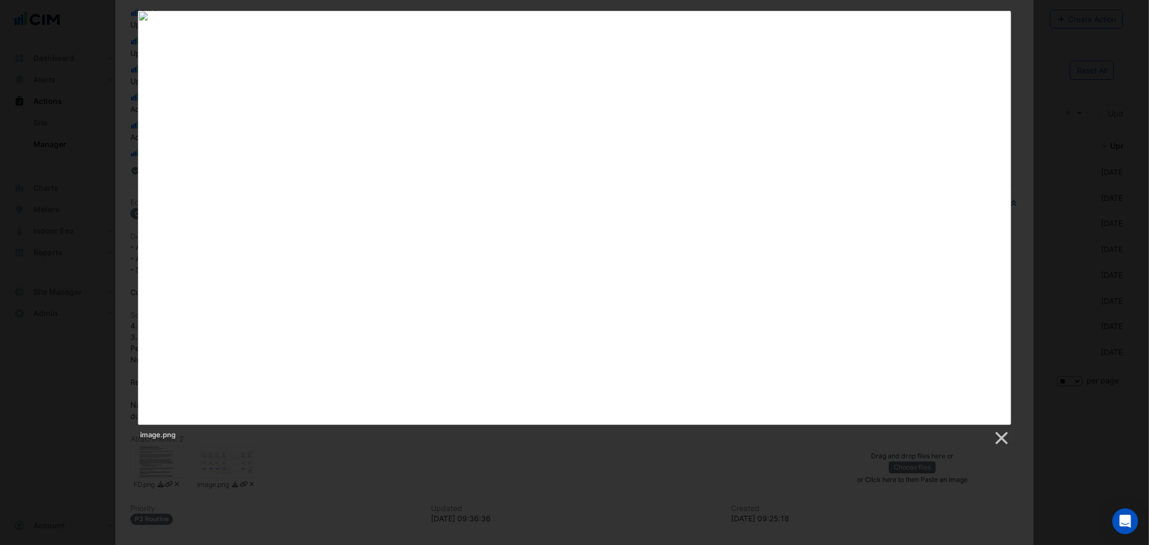
click at [502, 477] on div at bounding box center [574, 351] width 1149 height 702
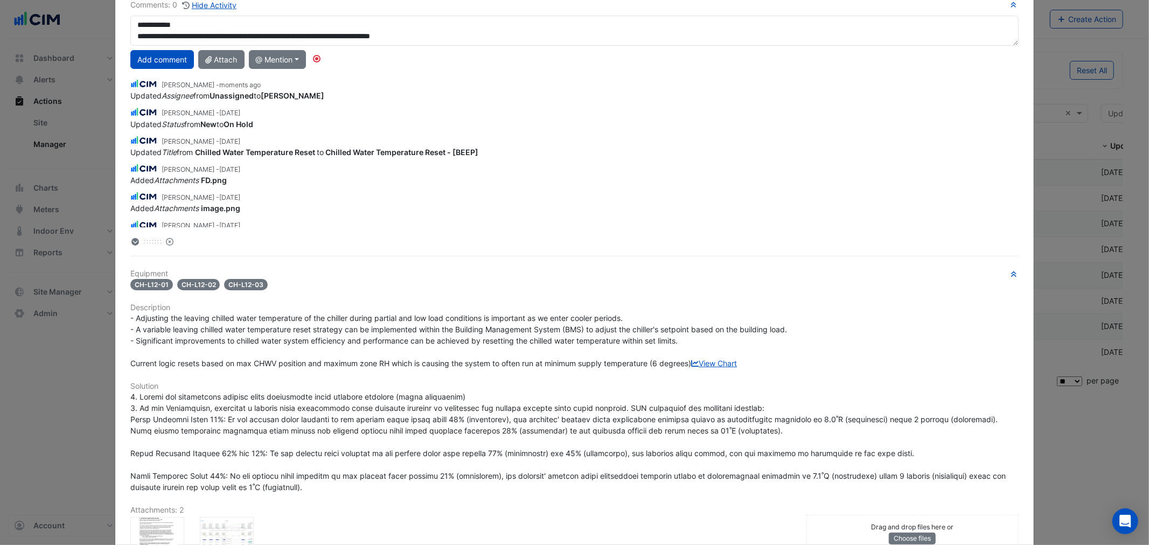
scroll to position [0, 0]
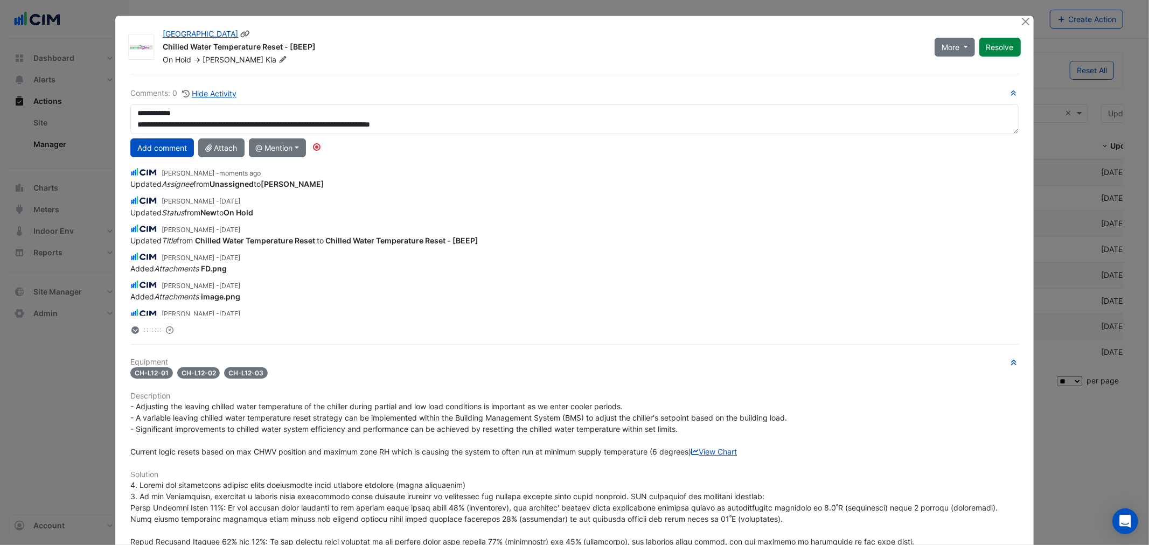
drag, startPoint x: 170, startPoint y: 148, endPoint x: 309, endPoint y: 357, distance: 251.5
click at [289, 362] on div "**********" at bounding box center [574, 427] width 901 height 707
click at [138, 149] on button "Add comment" at bounding box center [162, 147] width 64 height 19
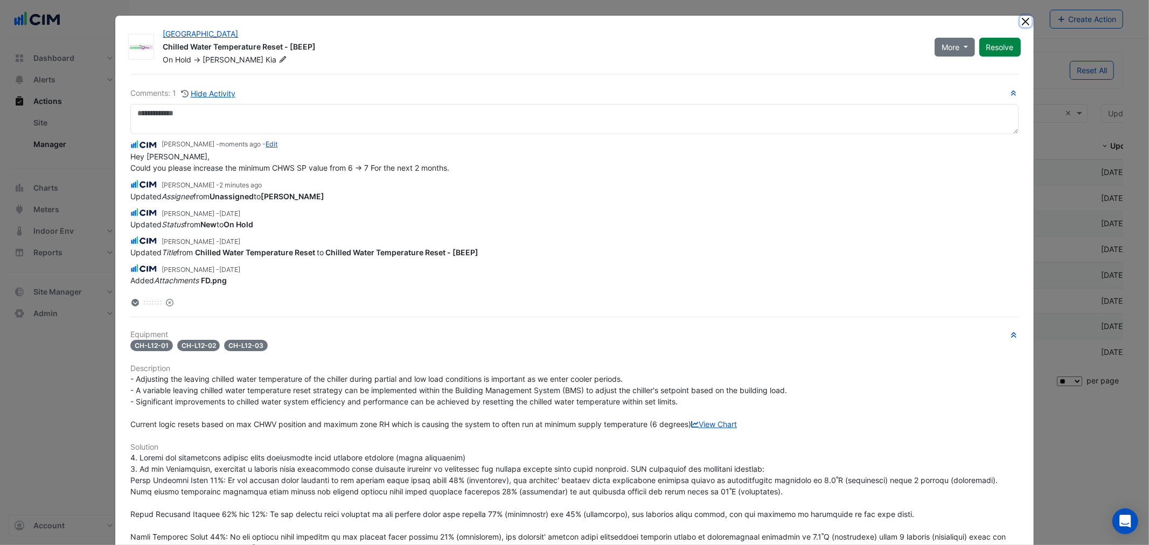
click at [1023, 20] on button "Close" at bounding box center [1026, 21] width 11 height 11
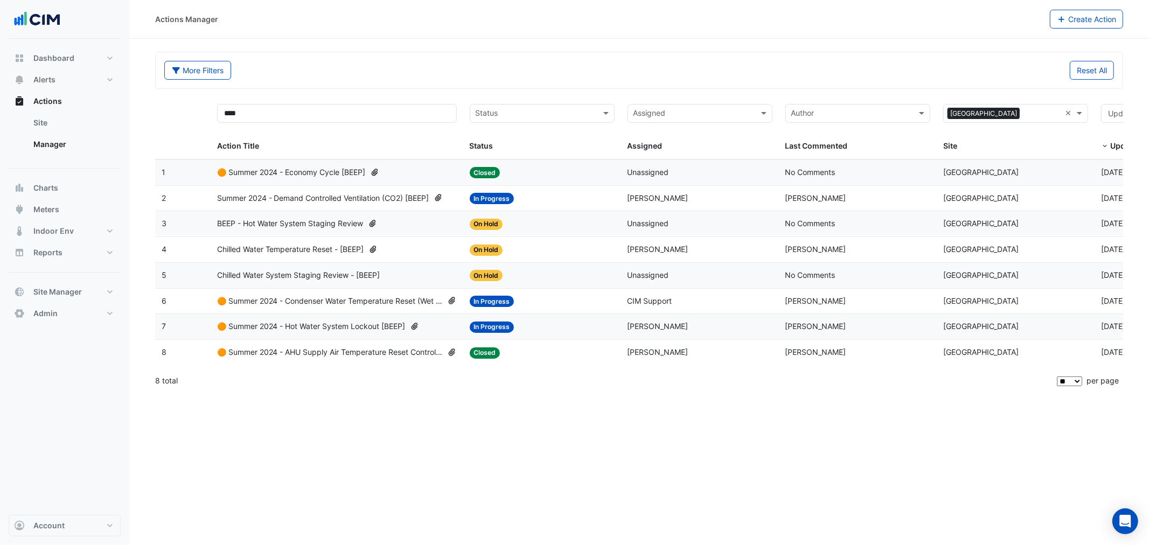
click at [336, 225] on span "BEEP - Hot Water System Staging Review" at bounding box center [290, 224] width 147 height 12
click at [356, 249] on span "Chilled Water Temperature Reset - [BEEP]" at bounding box center [290, 250] width 147 height 12
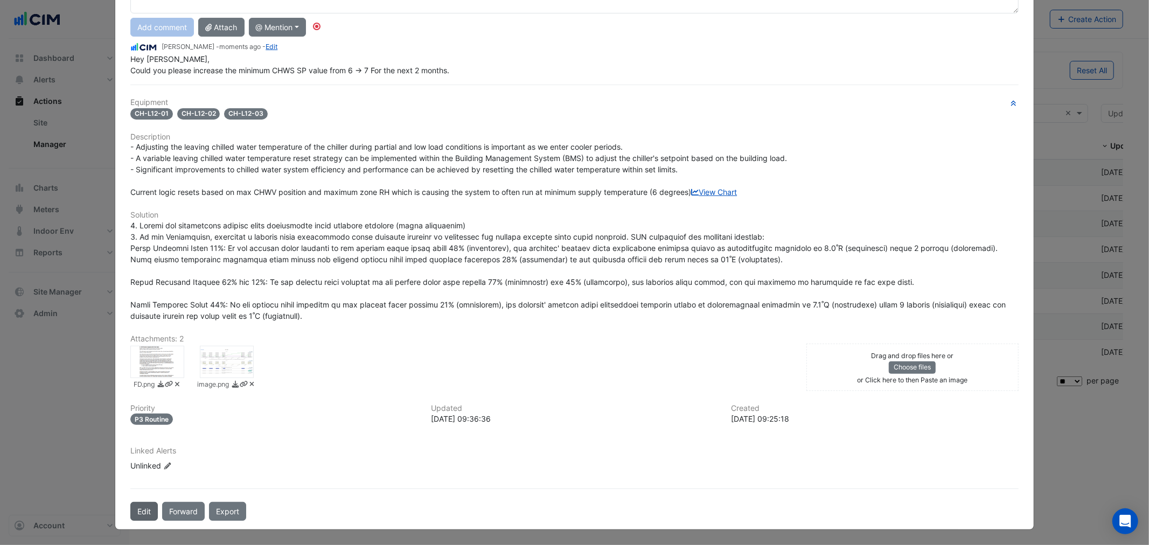
click at [130, 514] on button "Edit" at bounding box center [143, 511] width 27 height 19
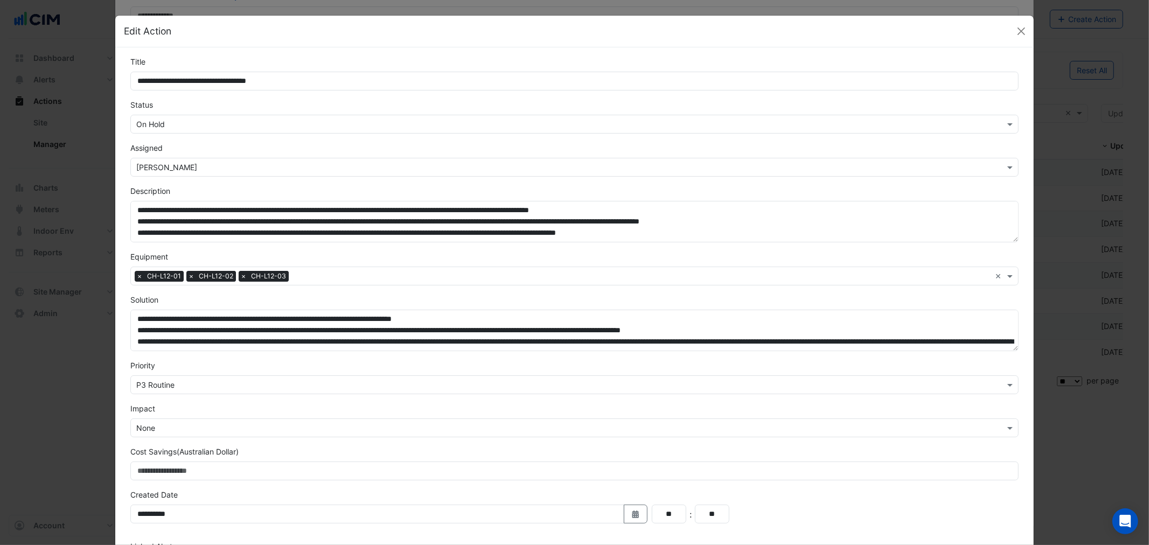
scroll to position [119, 0]
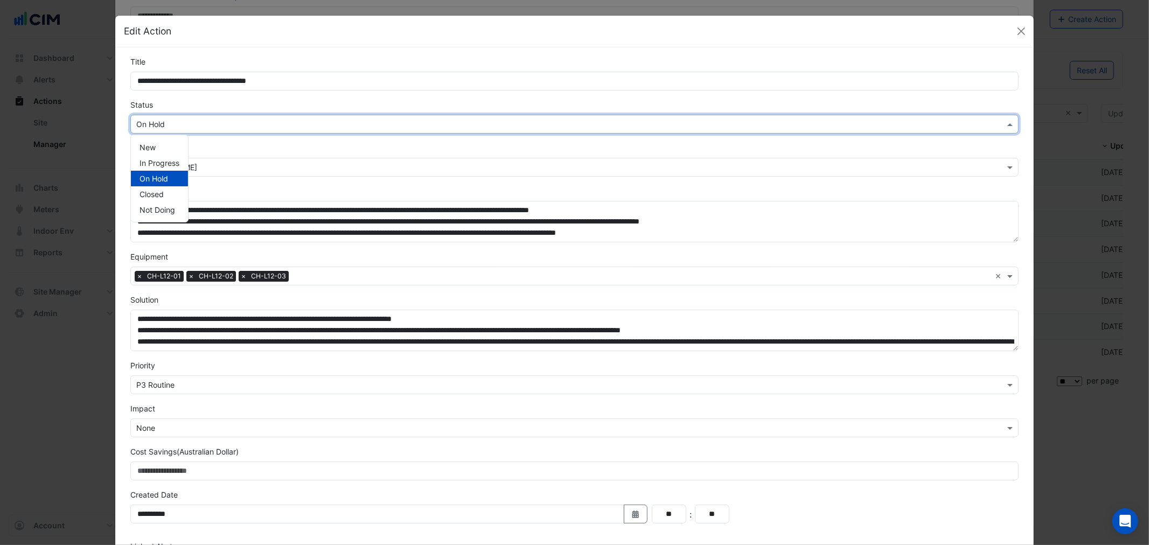
click at [203, 124] on input "text" at bounding box center [563, 124] width 855 height 11
click at [167, 165] on span "In Progress" at bounding box center [160, 162] width 40 height 9
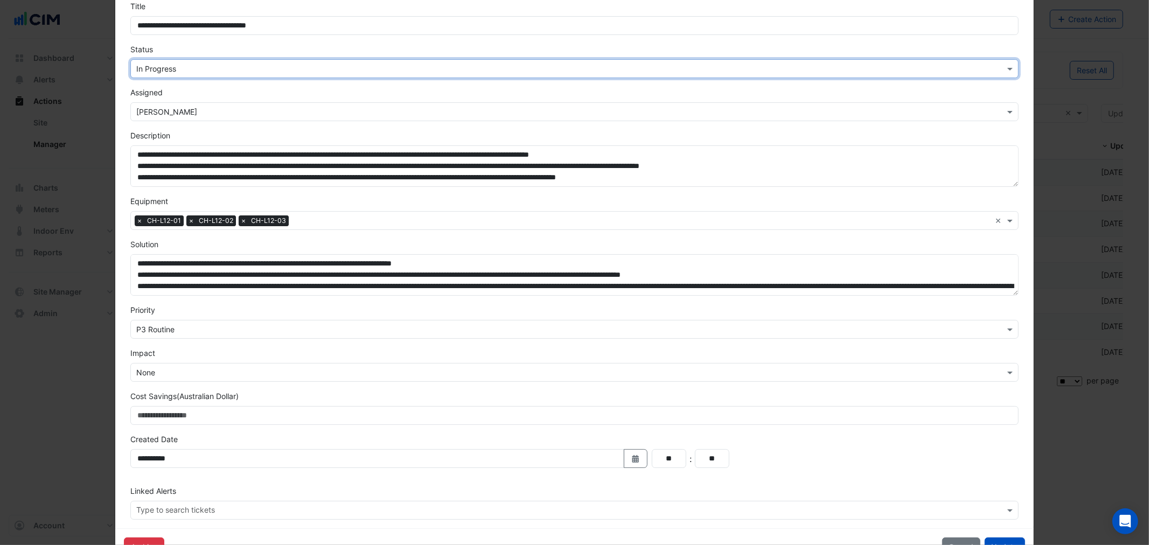
scroll to position [92, 0]
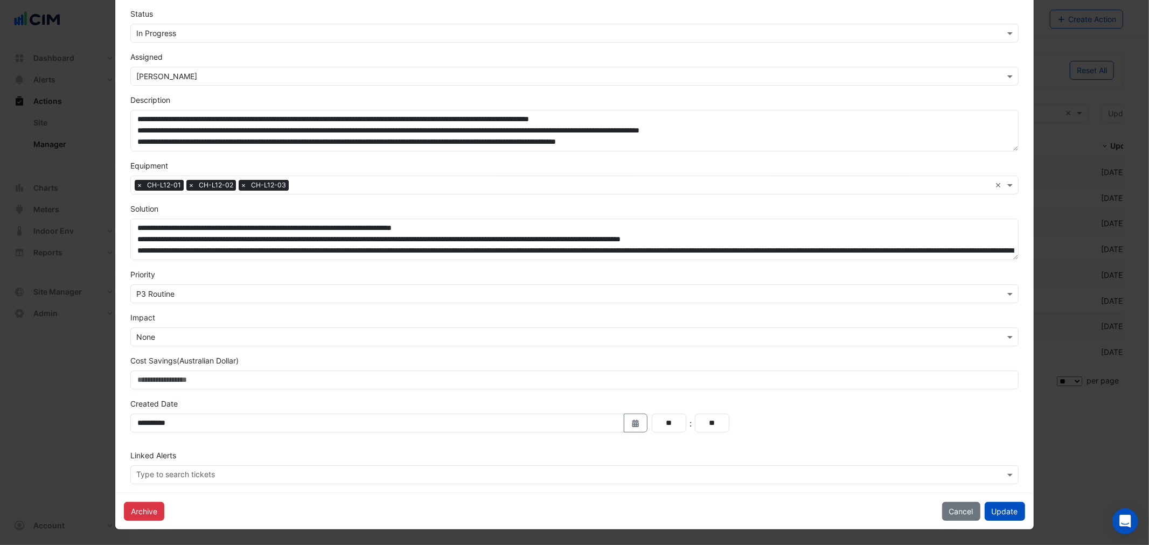
click at [998, 524] on div "Archive Cancel Update" at bounding box center [574, 511] width 918 height 37
click at [1003, 511] on button "Update" at bounding box center [1005, 511] width 40 height 19
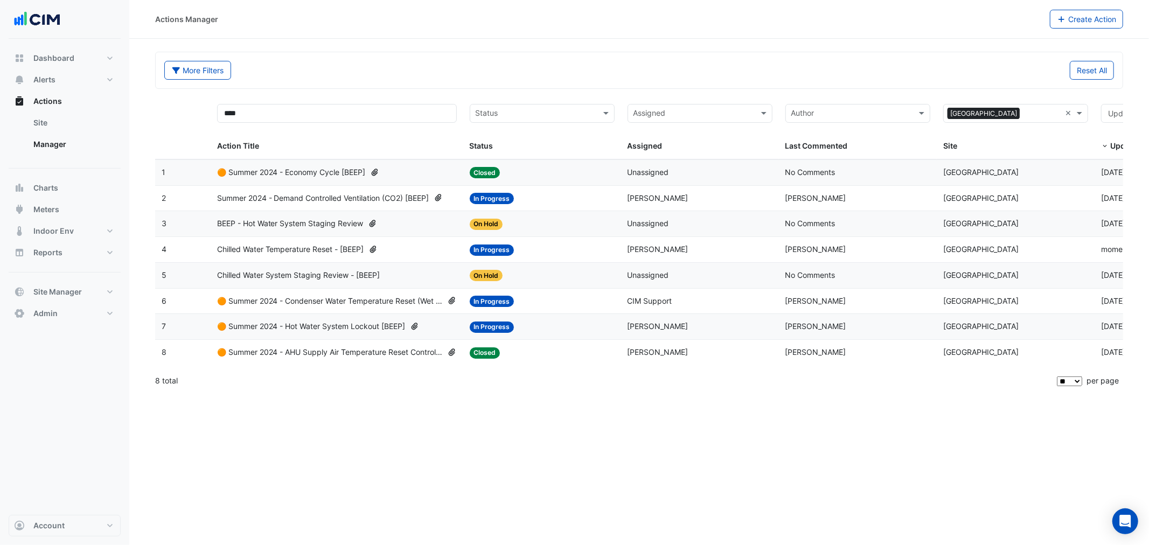
click at [376, 331] on span "🟠 Summer 2024 - Hot Water System Lockout [BEEP]" at bounding box center [311, 327] width 189 height 12
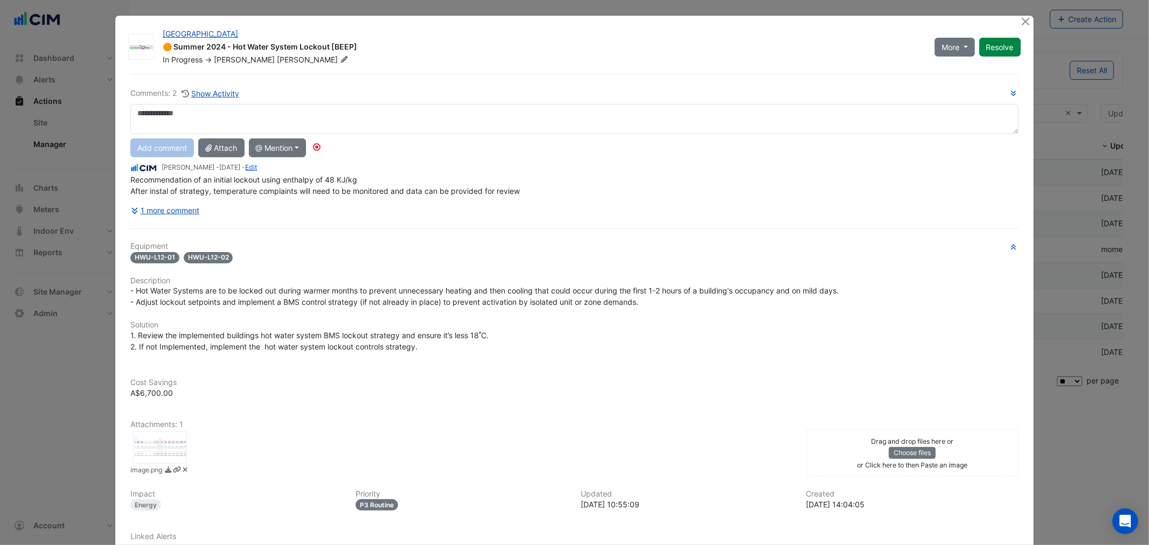
drag, startPoint x: 225, startPoint y: 70, endPoint x: 227, endPoint y: 63, distance: 8.0
click at [225, 69] on div "Darling Square 🟠 Summer 2024 - Hot Water System Lockout [BEEP] In Progress -> C…" at bounding box center [574, 316] width 918 height 600
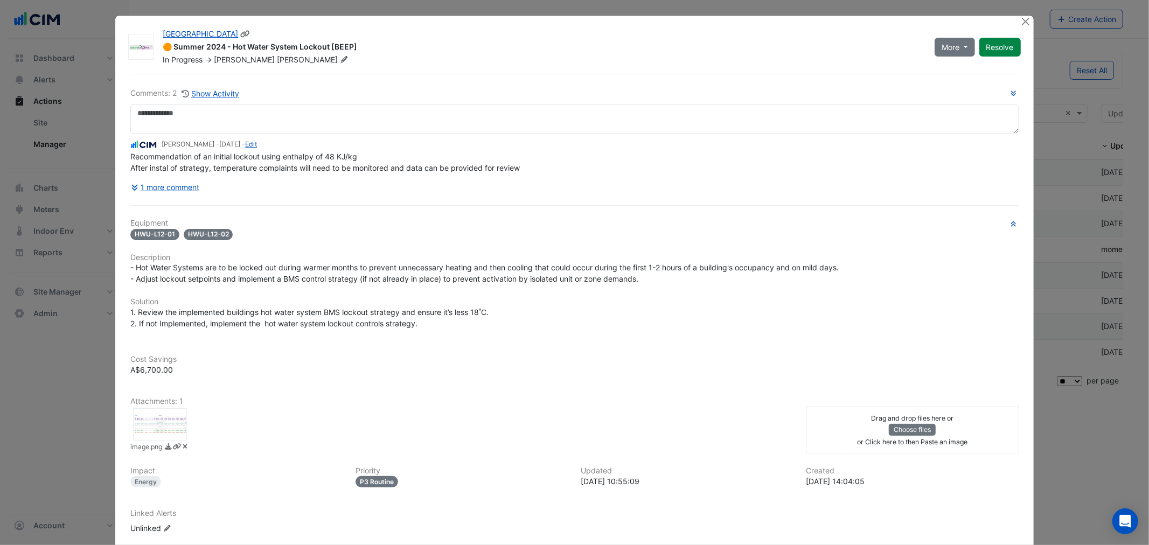
click at [227, 63] on span "Chris" at bounding box center [244, 59] width 61 height 9
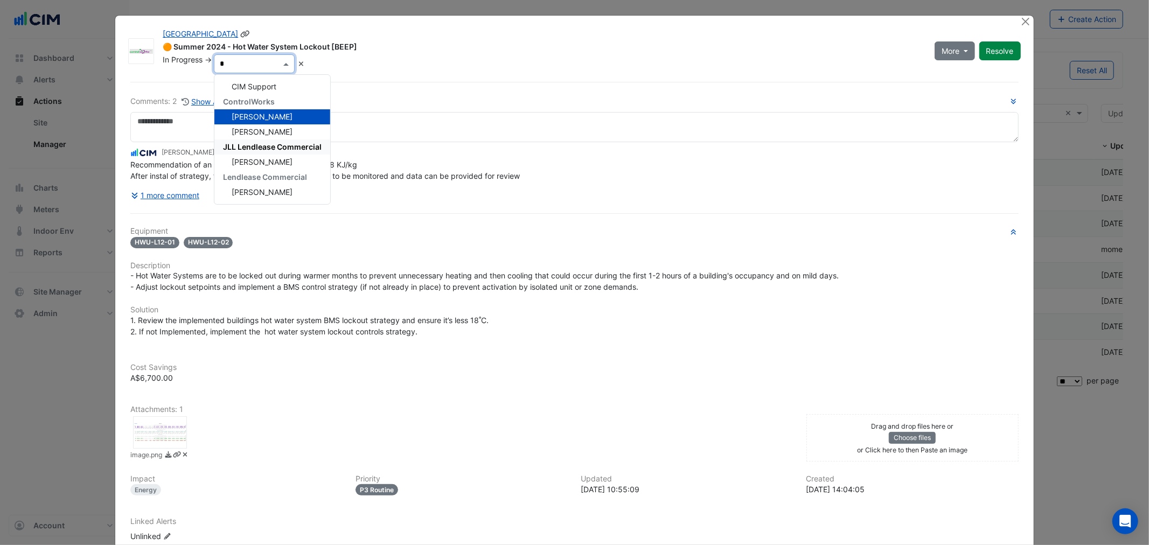
scroll to position [0, 0]
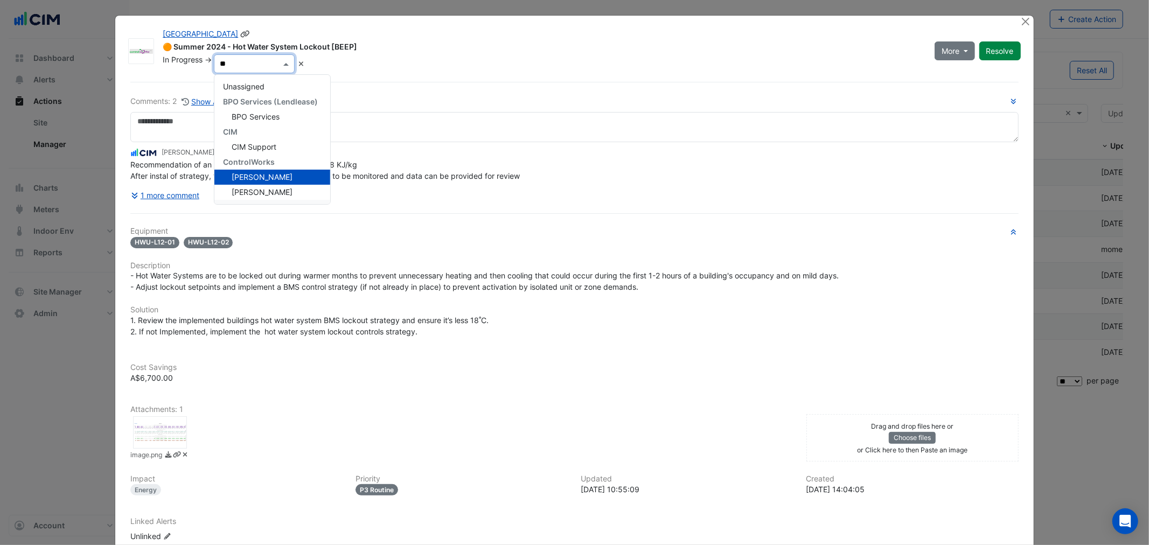
type input "***"
click at [246, 109] on div "ControlWorks Siroos Kia" at bounding box center [257, 94] width 87 height 39
click at [240, 98] on span "Siroos Kia" at bounding box center [262, 101] width 61 height 9
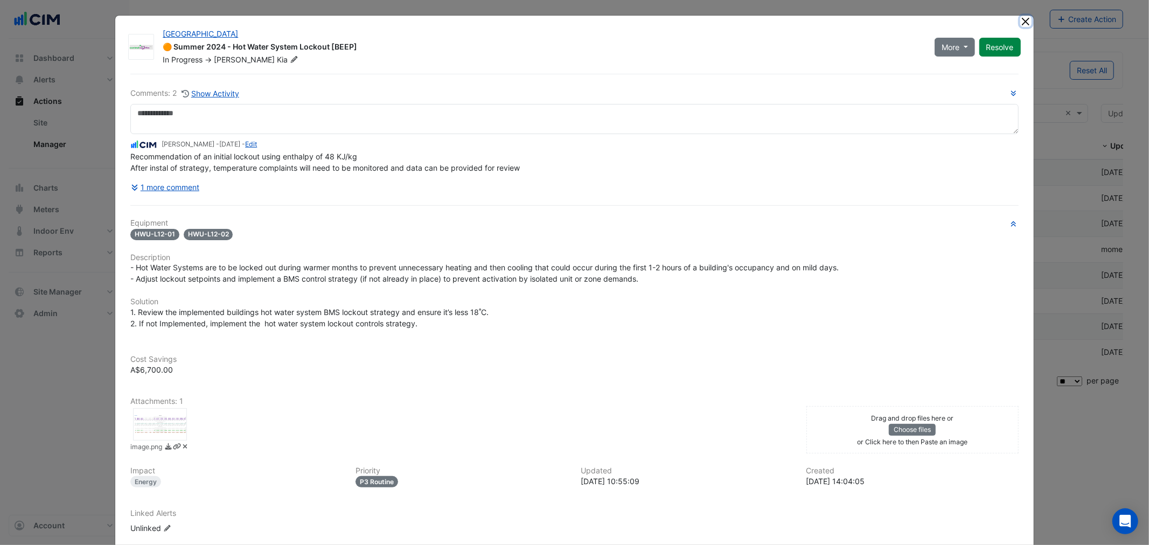
click at [1022, 17] on button "Close" at bounding box center [1026, 21] width 11 height 11
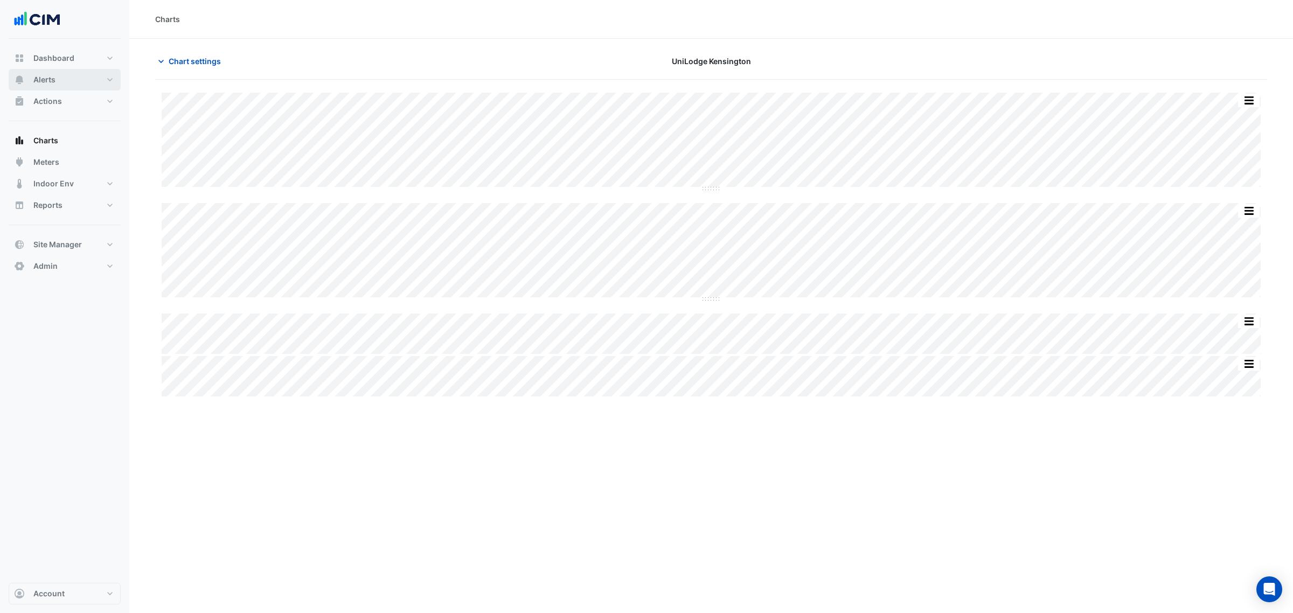
click at [57, 74] on button "Alerts" at bounding box center [65, 80] width 112 height 22
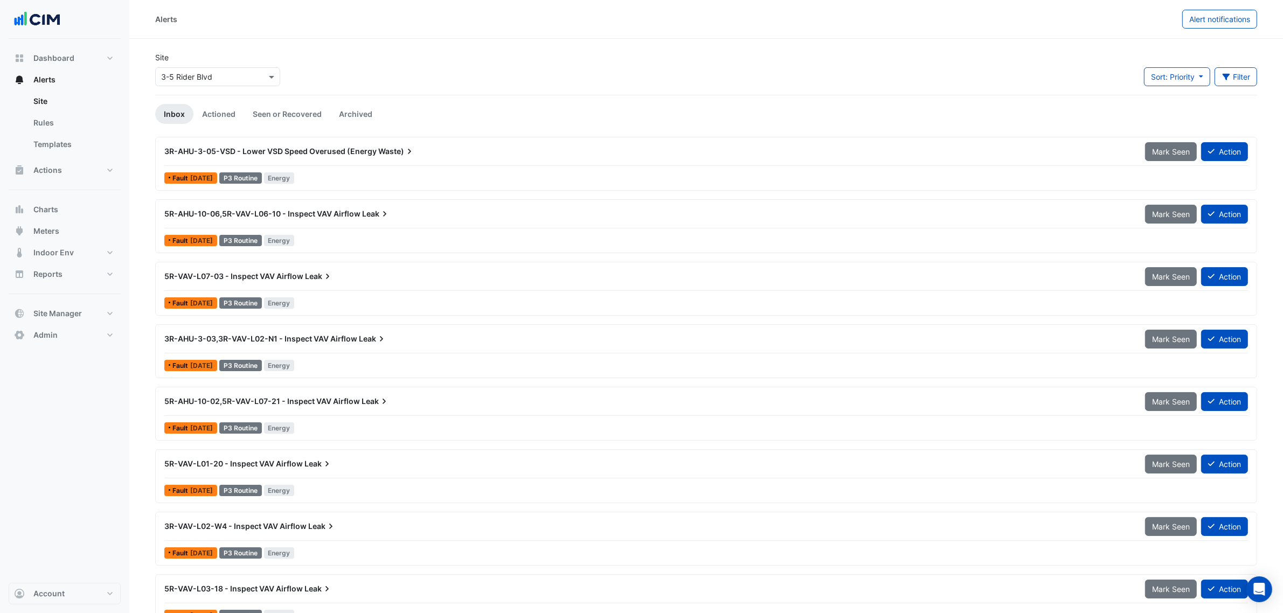
click at [213, 72] on input "text" at bounding box center [207, 77] width 92 height 11
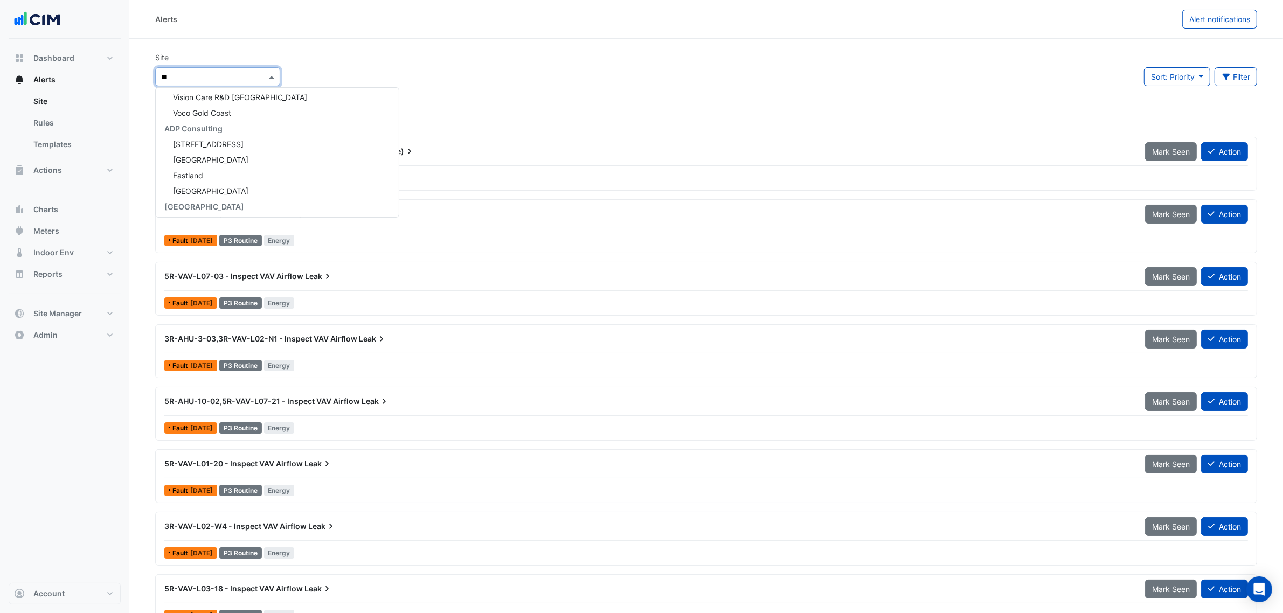
type input "***"
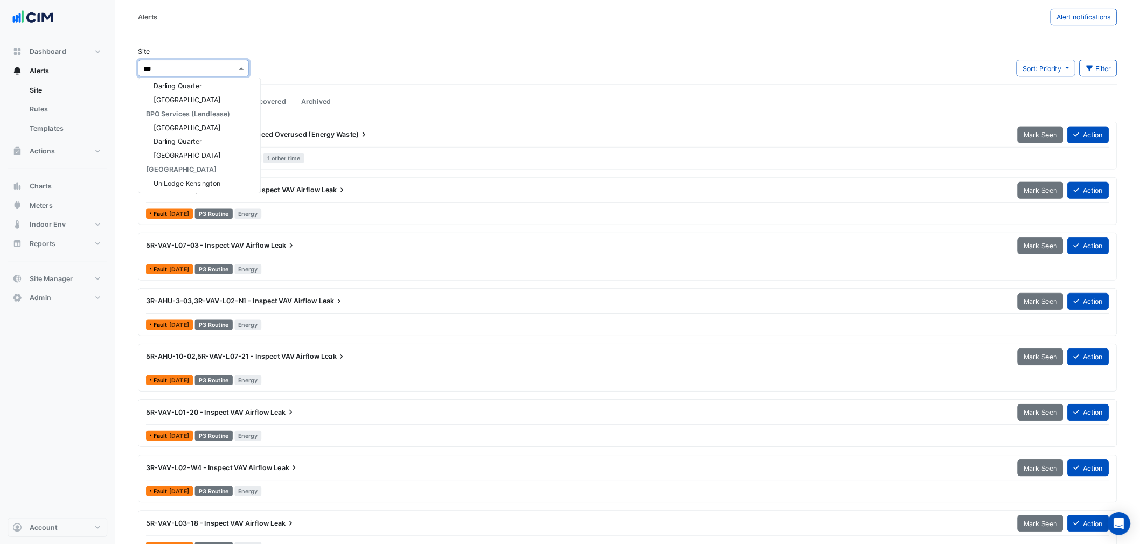
scroll to position [51, 0]
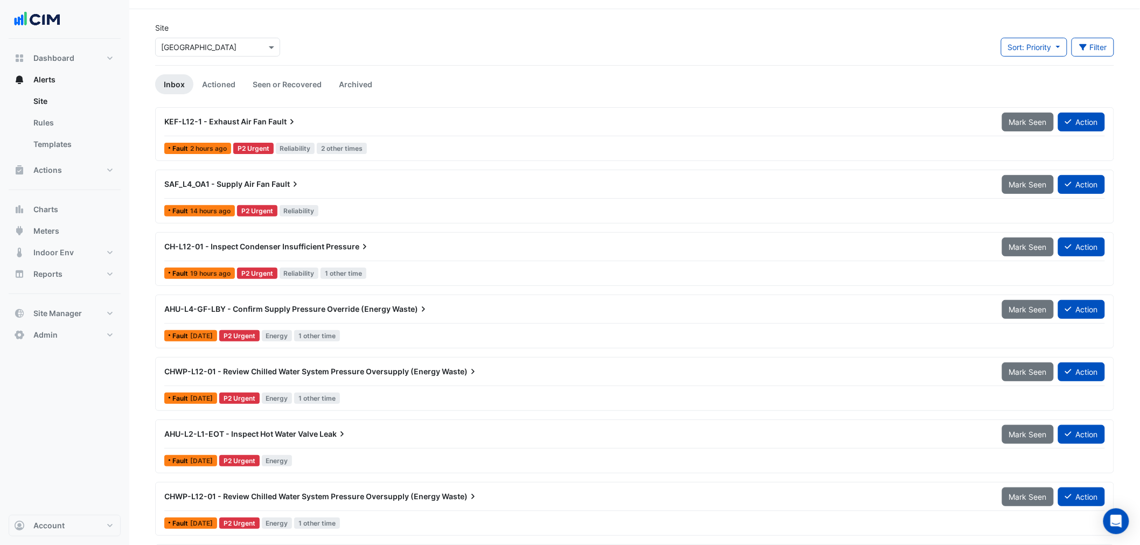
scroll to position [79, 0]
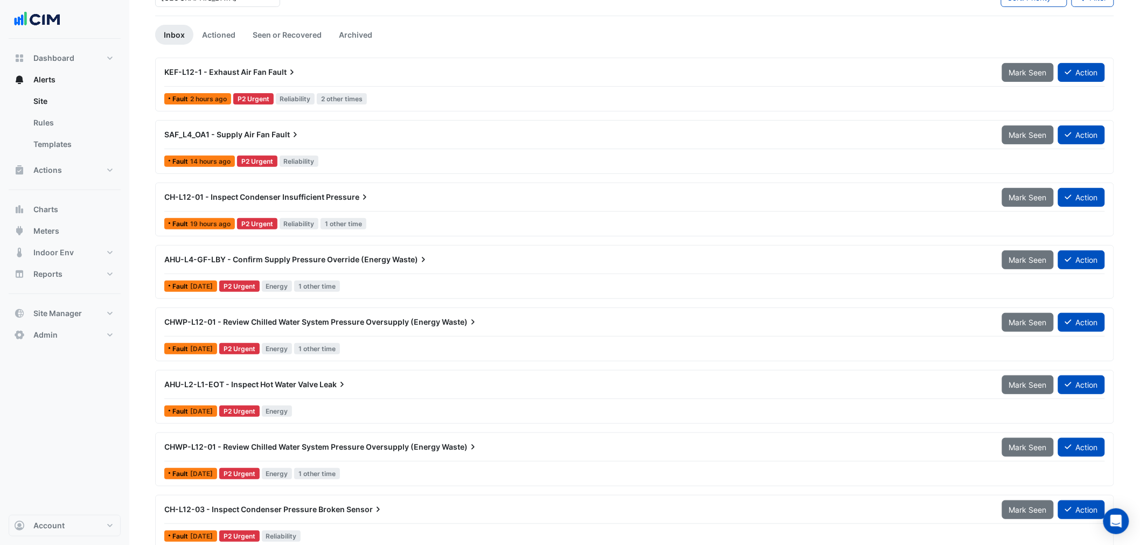
click at [308, 256] on span "AHU-L4-GF-LBY - Confirm Supply Pressure Override (Energy" at bounding box center [277, 259] width 226 height 9
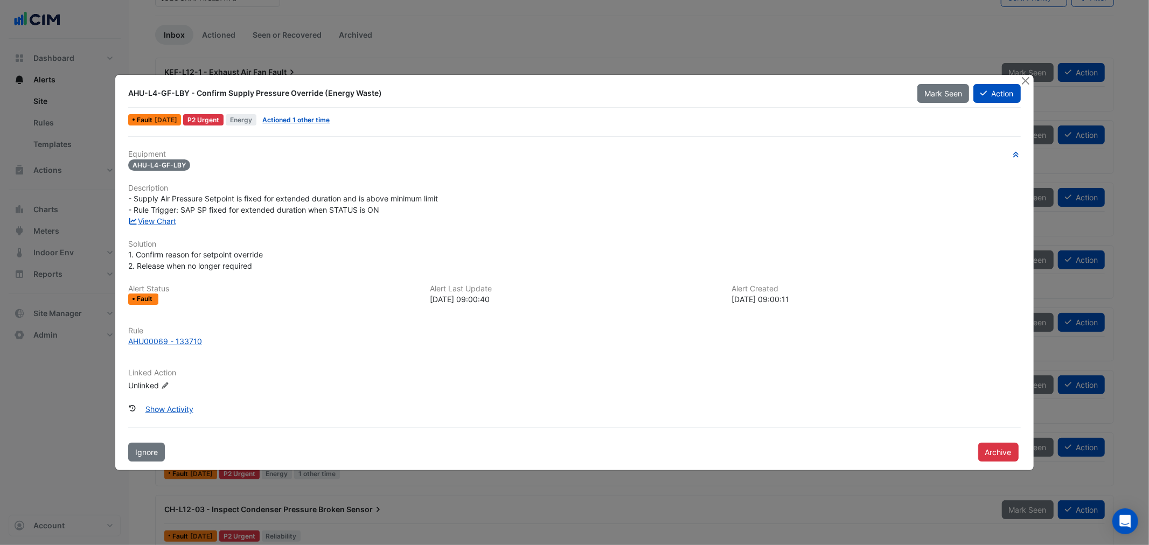
click at [593, 45] on ngb-modal-window "AHU-L4-GF-LBY - Confirm Supply Pressure Override (Energy Waste) Mark Seen Actio…" at bounding box center [574, 272] width 1149 height 545
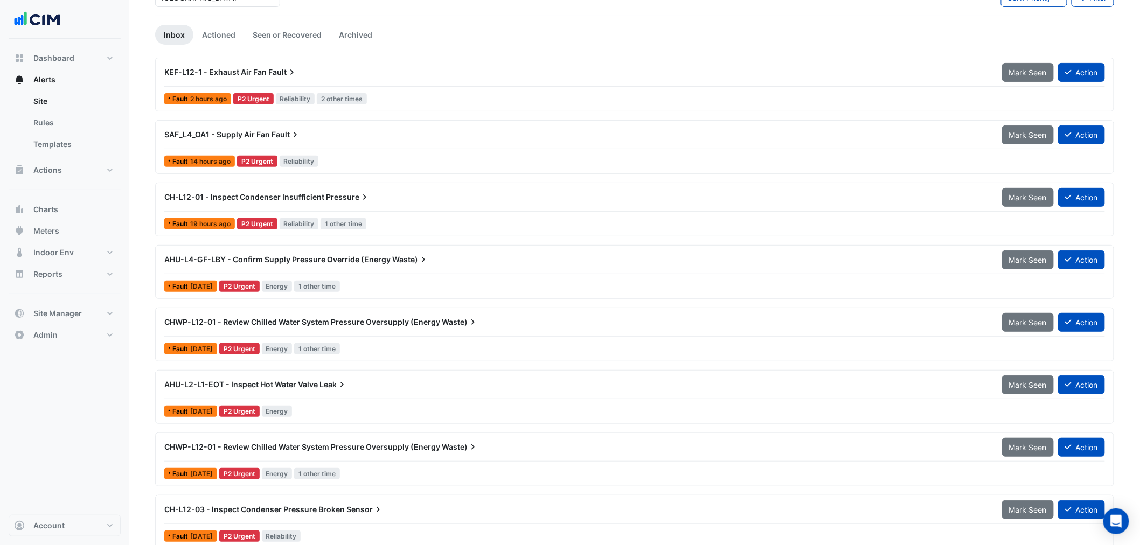
click at [363, 386] on div "AHU-L2-L1-EOT - Inspect Hot Water Valve Leak" at bounding box center [576, 384] width 825 height 11
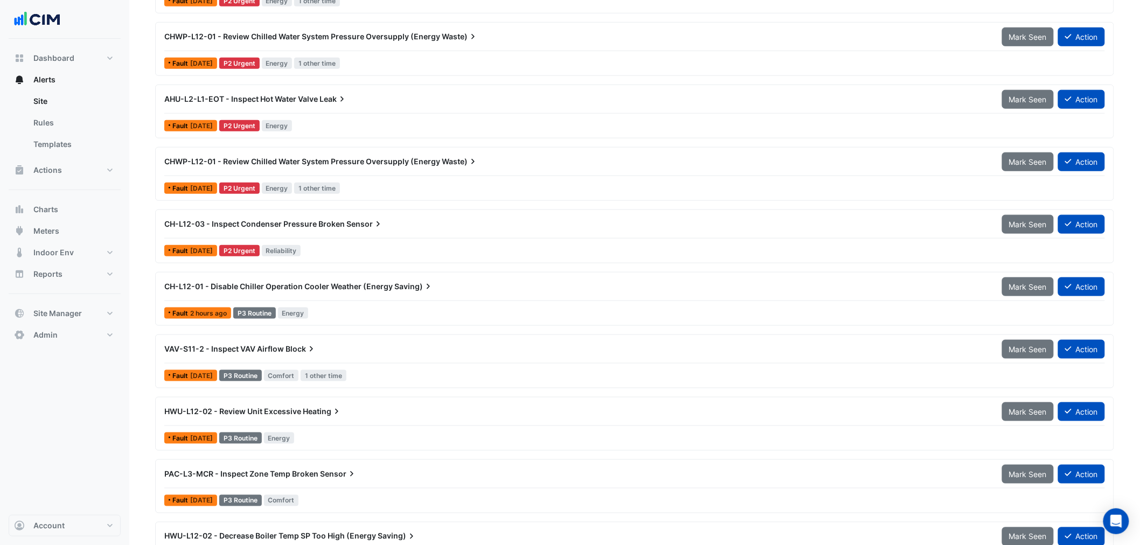
scroll to position [405, 0]
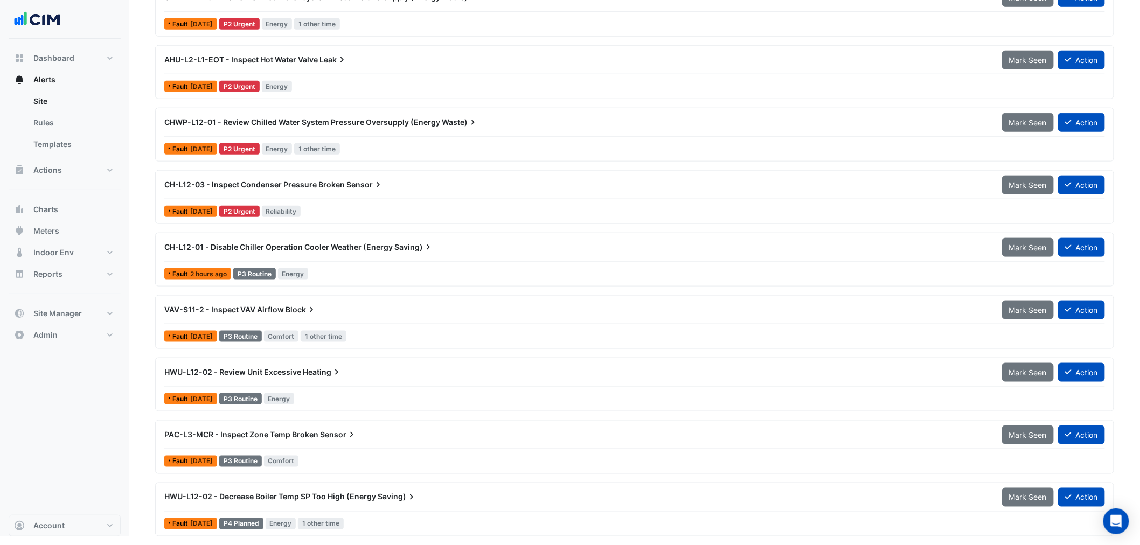
click at [320, 256] on div "CH-L12-01 - Disable Chiller Operation Cooler Weather (Energy Saving) Mark Seen …" at bounding box center [634, 250] width 941 height 24
click at [279, 380] on div "HWU-L12-02 - Review Unit Excessive Heating" at bounding box center [577, 372] width 838 height 19
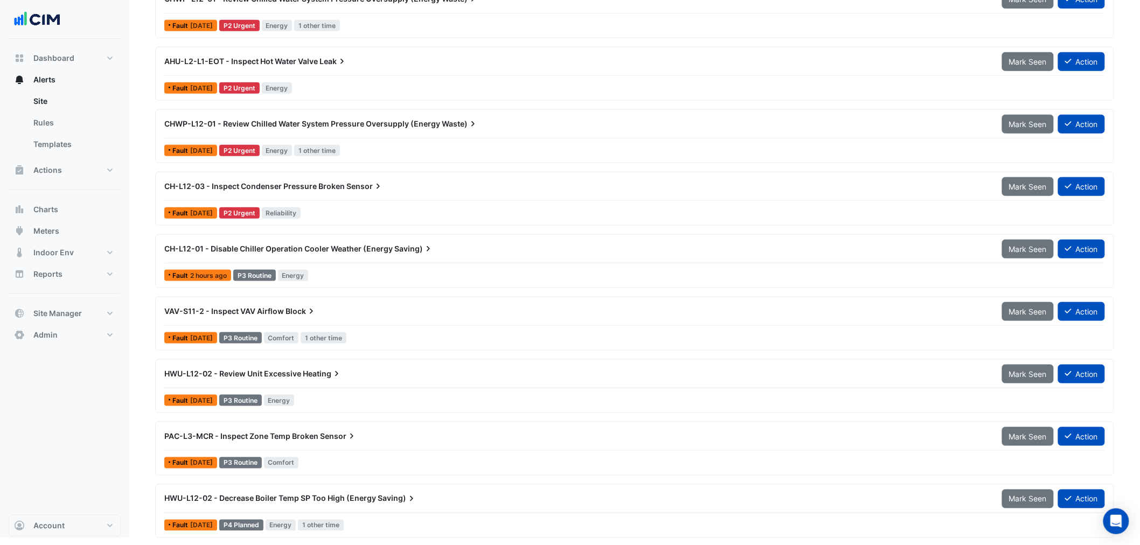
scroll to position [405, 0]
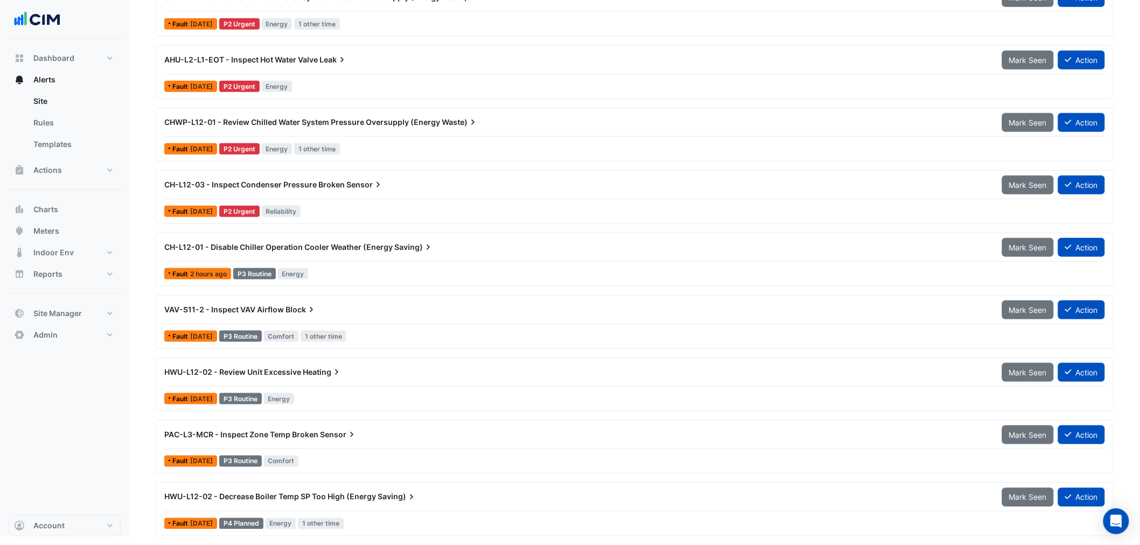
click at [331, 499] on span "HWU-L12-02 - Decrease Boiler Temp SP Too High (Energy" at bounding box center [270, 497] width 212 height 9
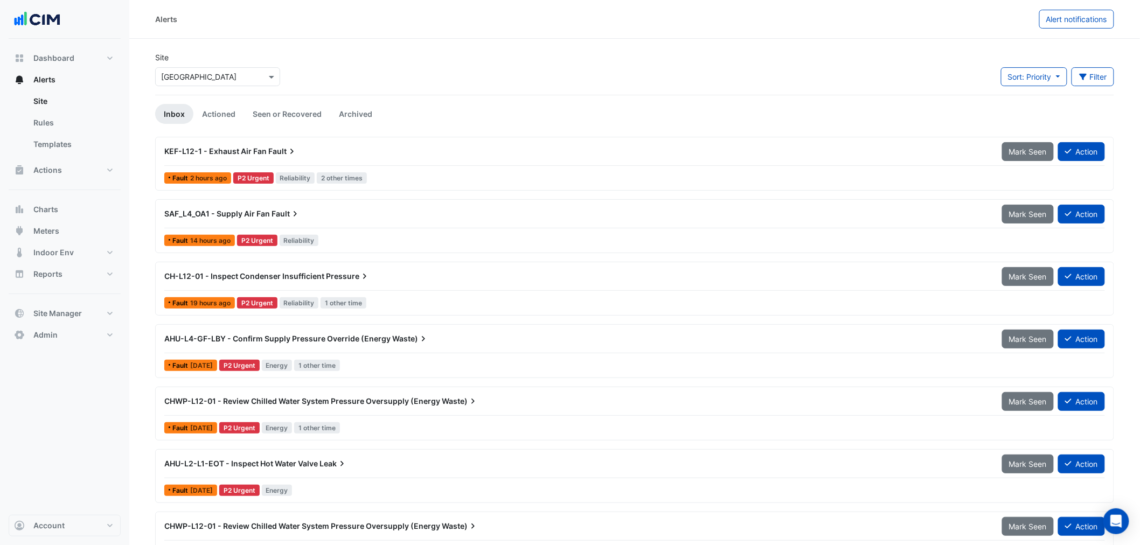
click at [1102, 66] on div "Site Select a Site × Darling Square Sort: Priority Priority Updated Filter Titl…" at bounding box center [635, 73] width 972 height 43
click at [1104, 72] on button "Filter" at bounding box center [1093, 76] width 43 height 19
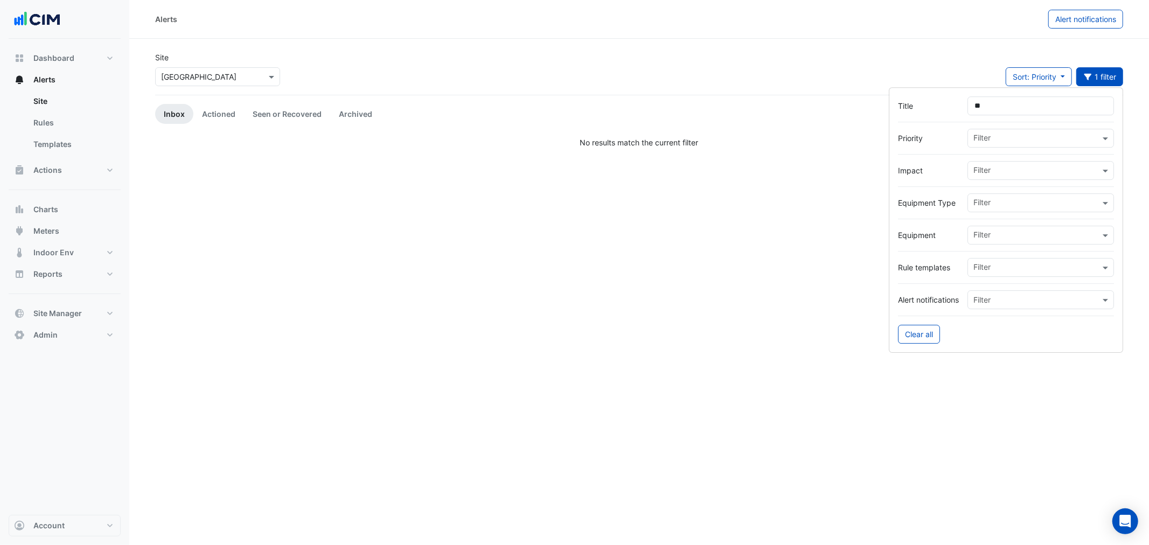
type input "*"
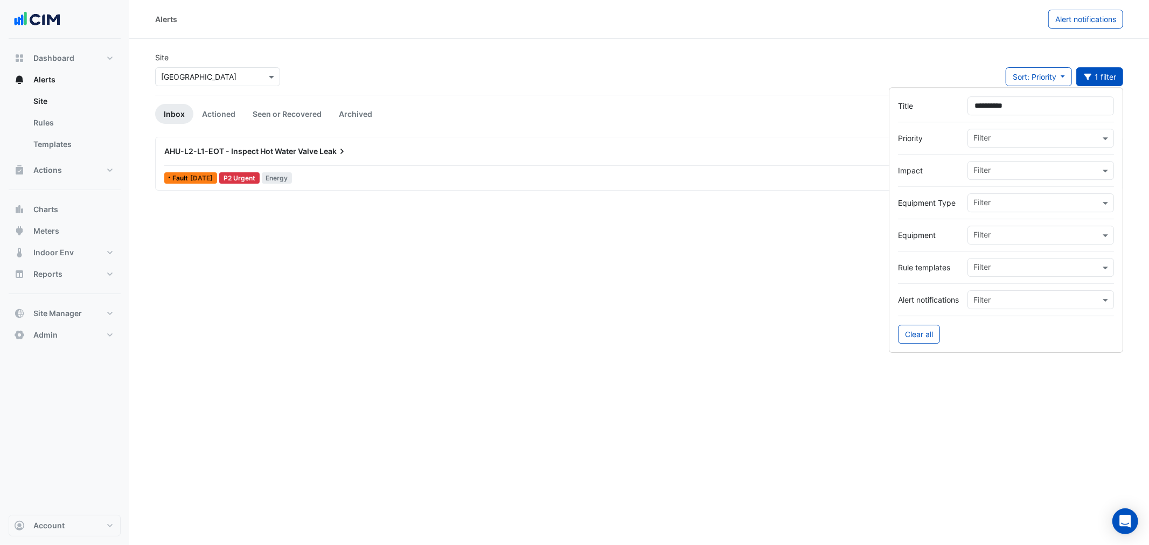
type input "**********"
click at [1027, 273] on input "text" at bounding box center [1037, 268] width 127 height 11
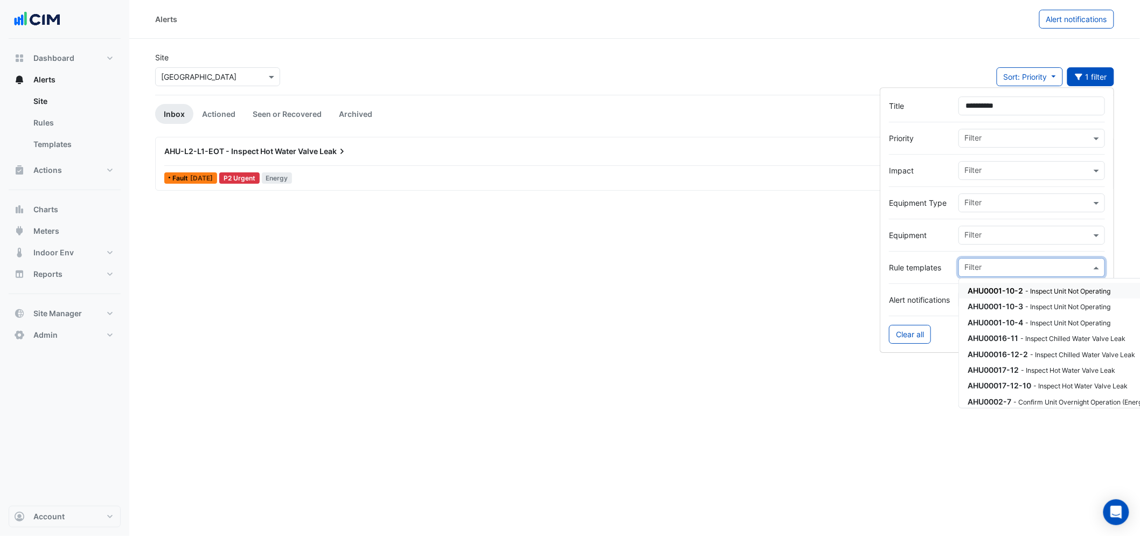
paste input "**********"
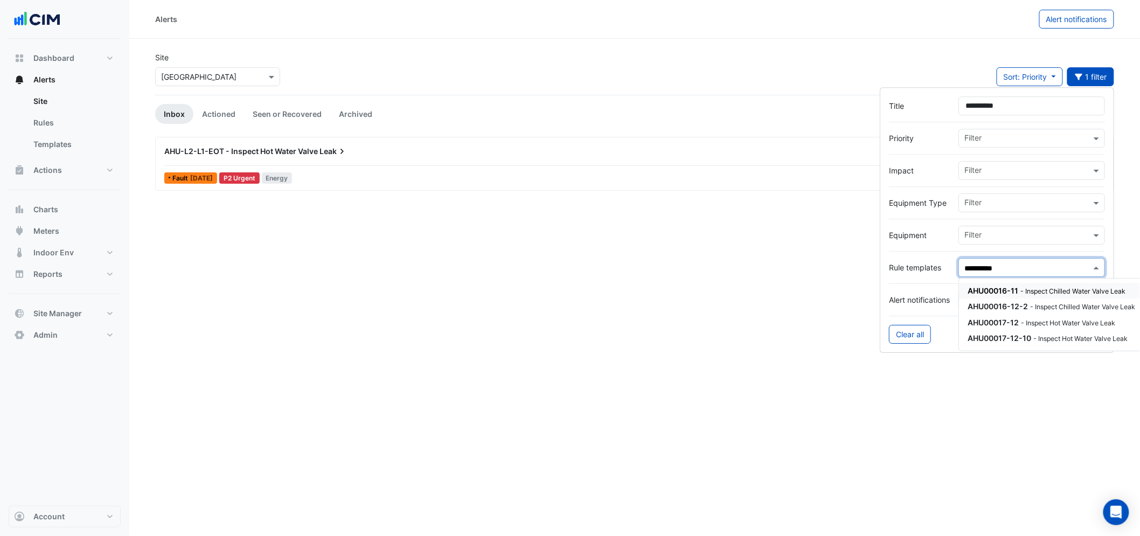
type input "**********"
click at [57, 150] on link "Templates" at bounding box center [73, 145] width 96 height 22
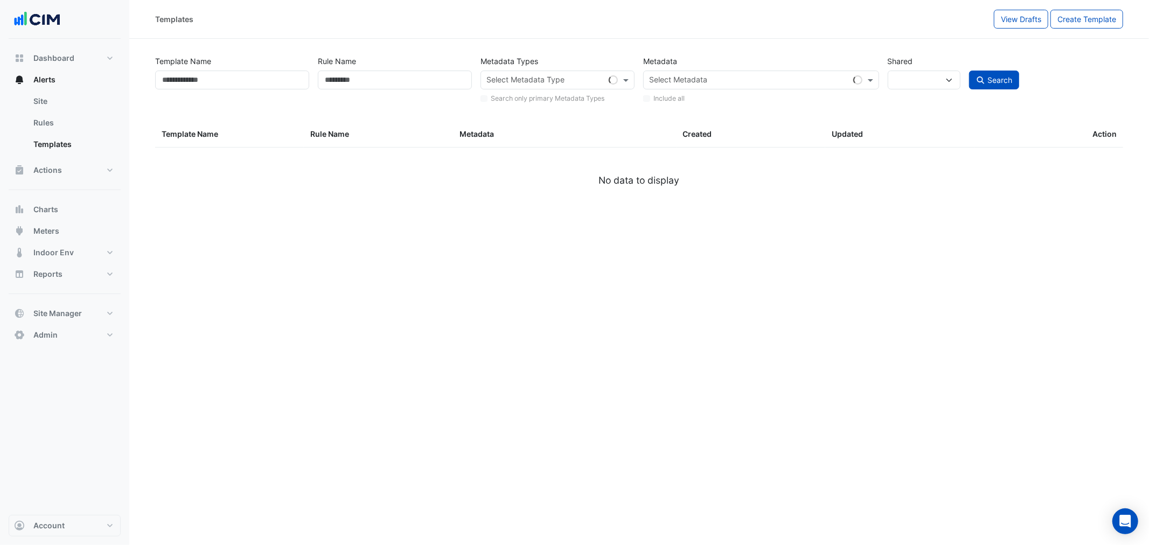
select select
select select "**"
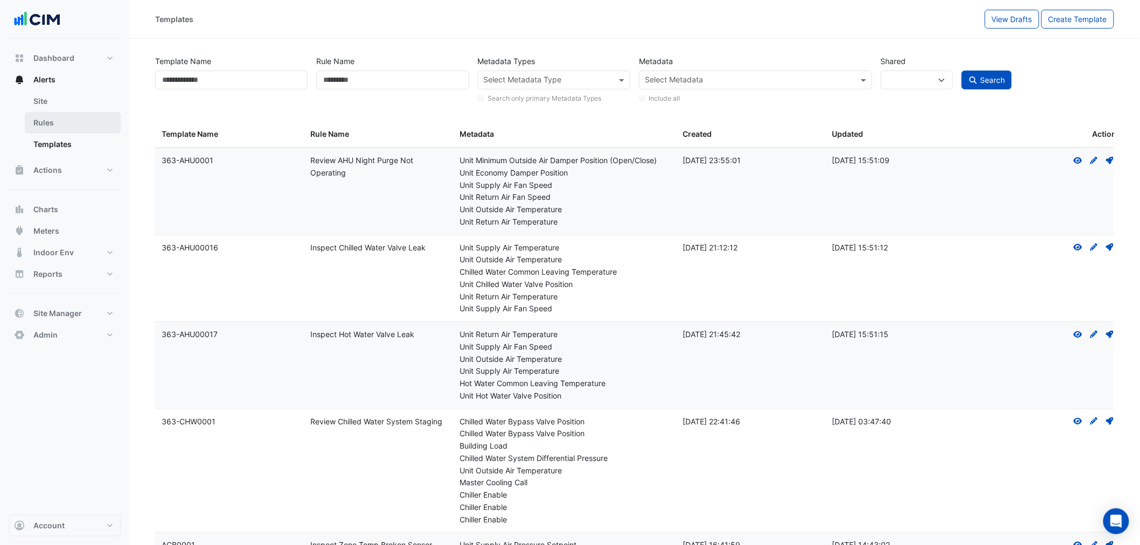
click at [55, 126] on link "Rules" at bounding box center [73, 123] width 96 height 22
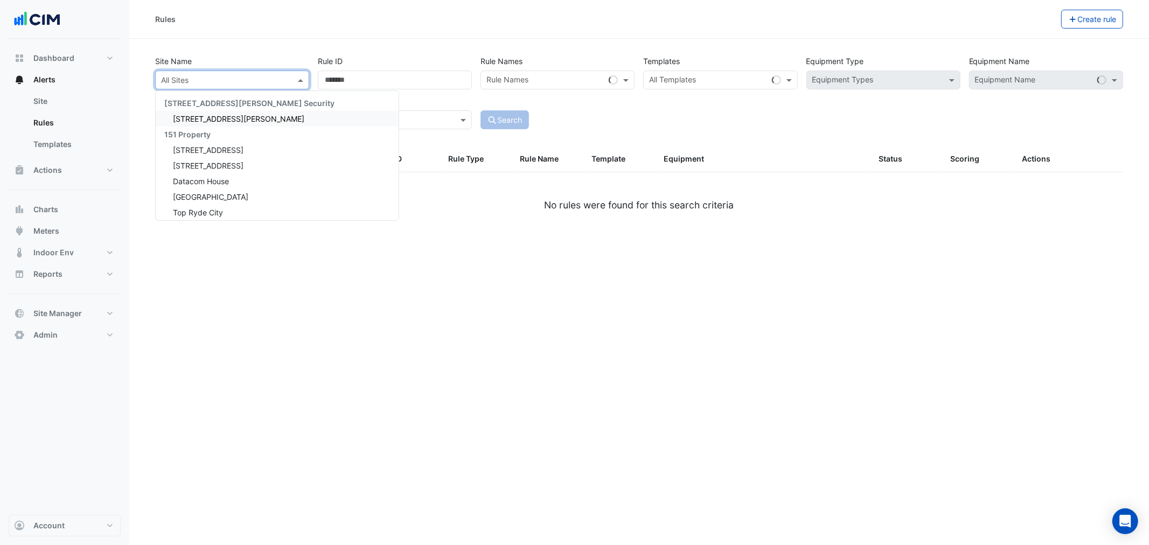
click at [190, 82] on input "text" at bounding box center [221, 80] width 121 height 11
type input "*****"
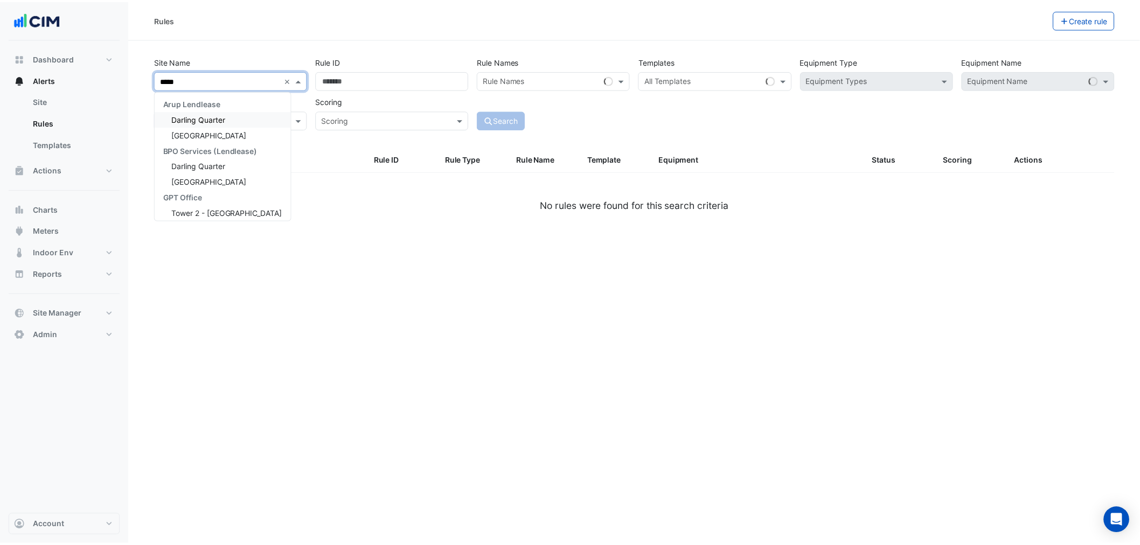
scroll to position [19, 0]
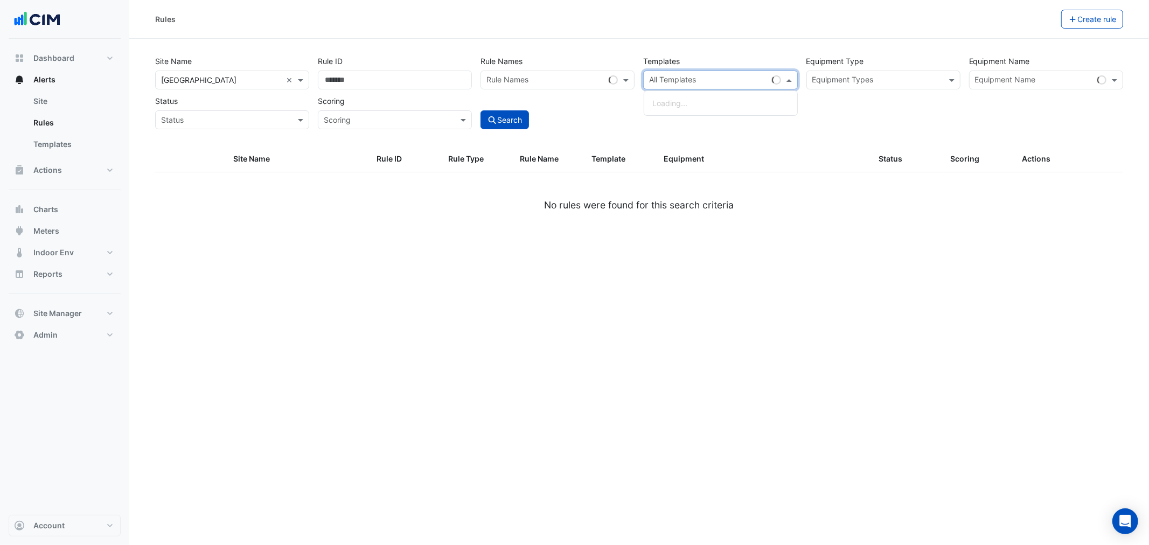
click at [705, 77] on input "text" at bounding box center [708, 80] width 118 height 11
drag, startPoint x: 690, startPoint y: 128, endPoint x: 558, endPoint y: 126, distance: 131.5
click at [690, 128] on small "Unit Chilled Water Valve Position" at bounding box center [717, 125] width 136 height 10
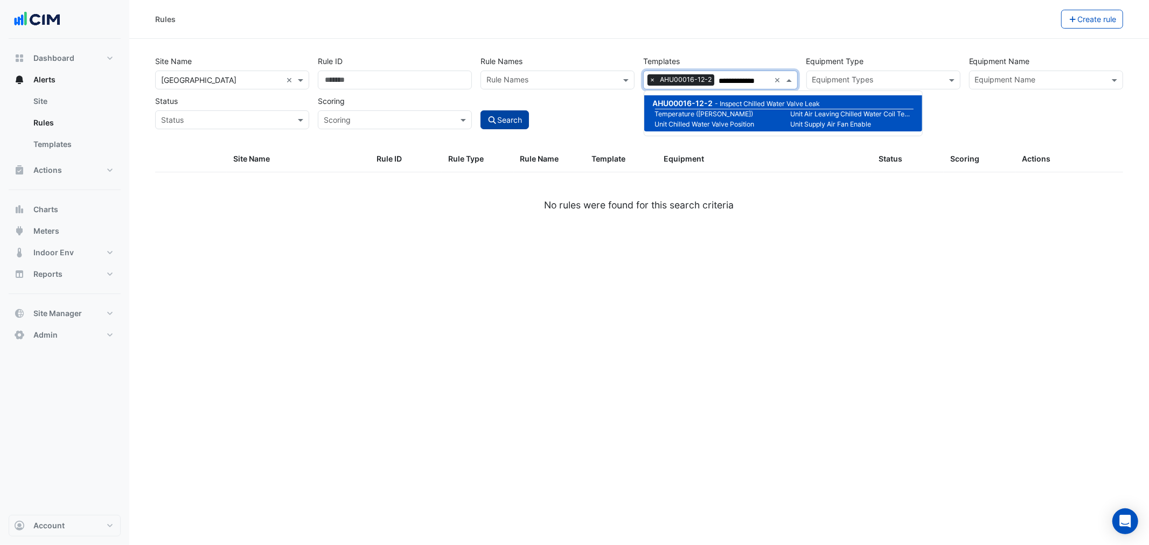
type input "**********"
click at [523, 126] on button "Search" at bounding box center [505, 119] width 48 height 19
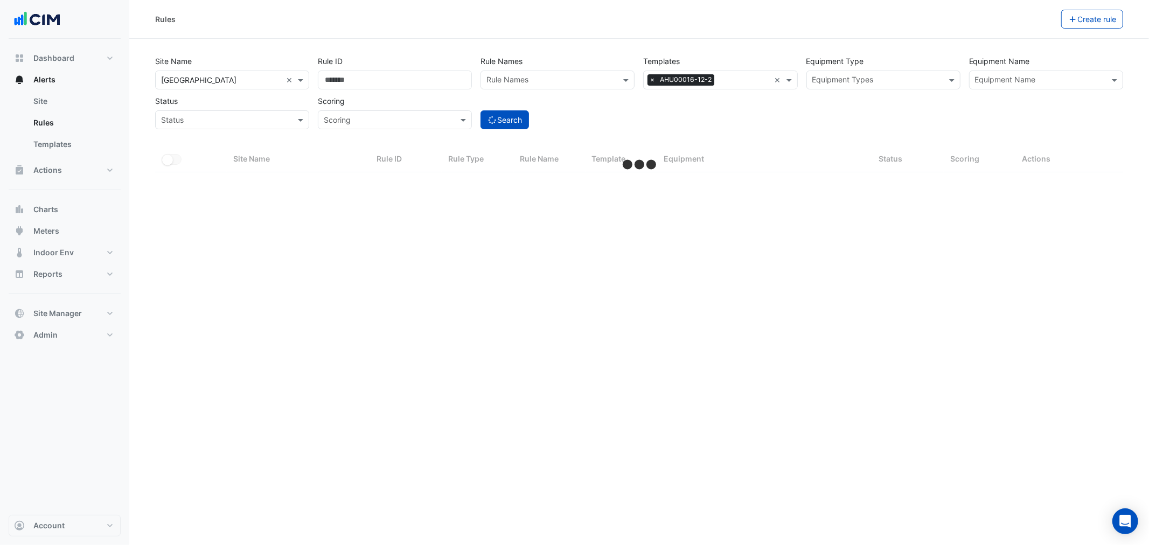
select select "**"
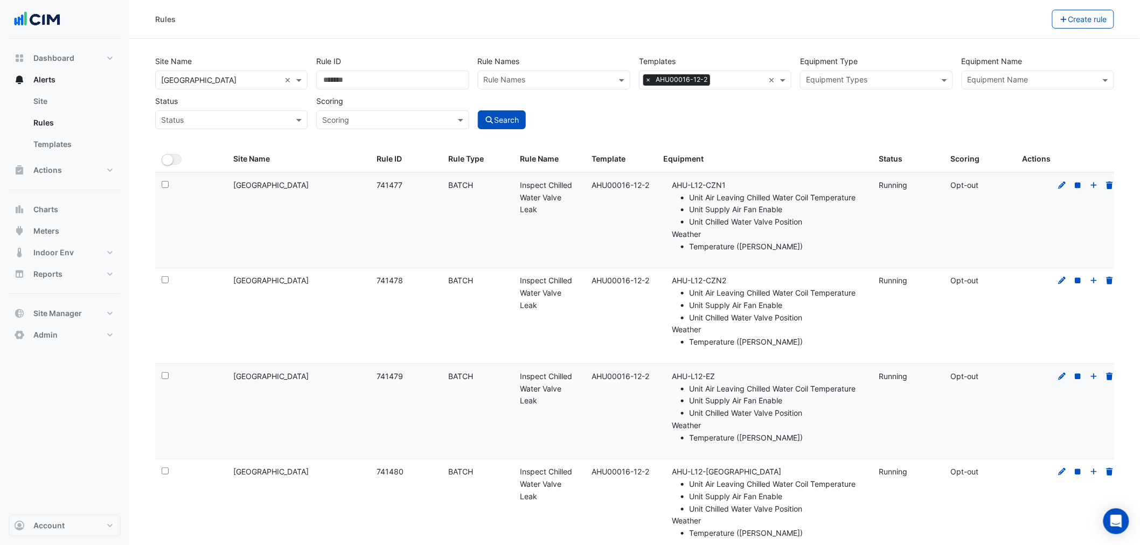
click at [715, 89] on div "All Templates × AHU00016-12-2 ×" at bounding box center [715, 80] width 152 height 19
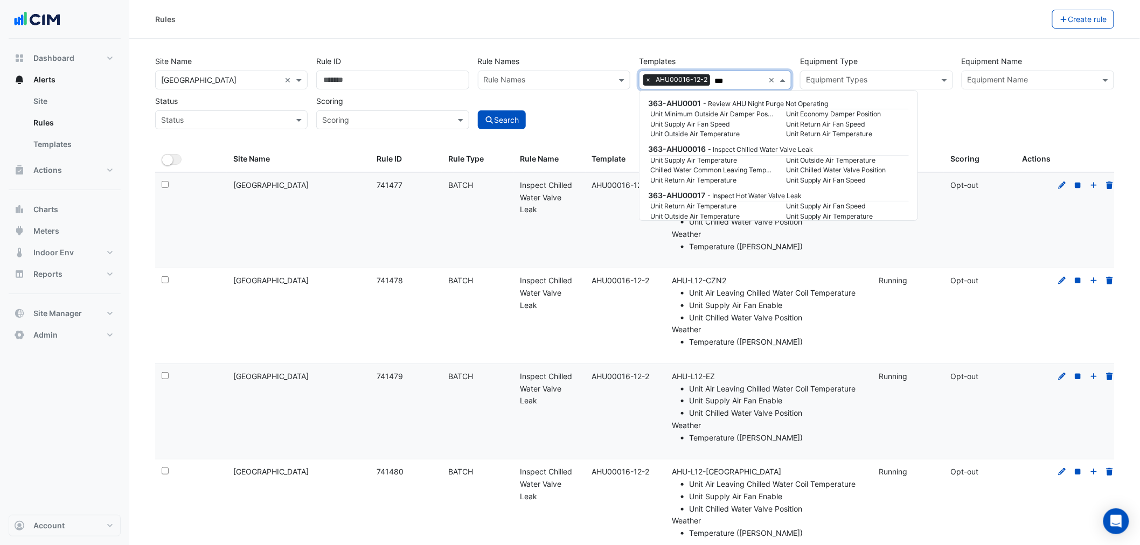
scroll to position [5854, 0]
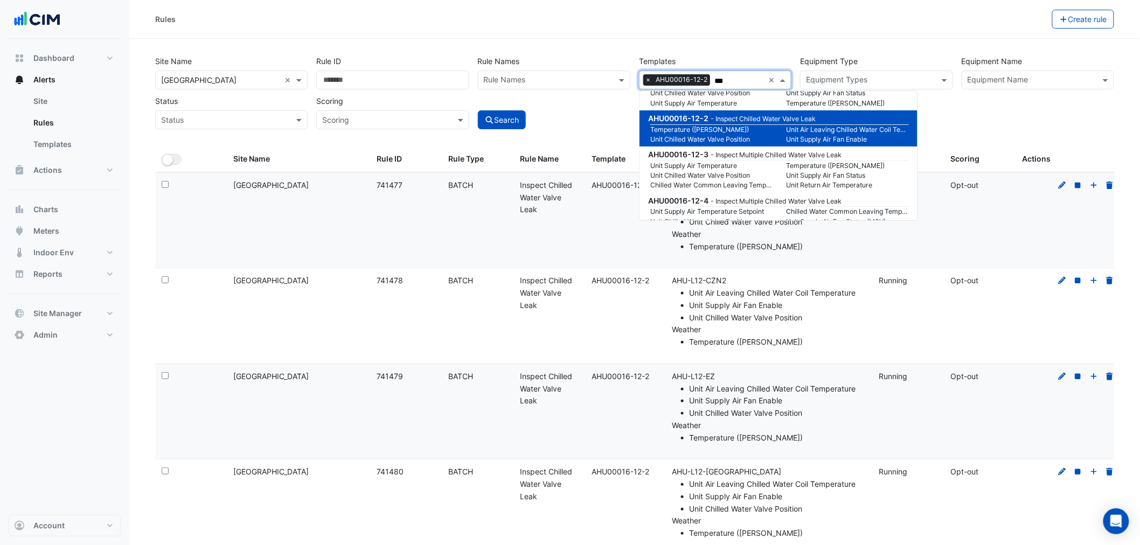
drag, startPoint x: 714, startPoint y: 82, endPoint x: 707, endPoint y: 70, distance: 13.8
click at [708, 74] on div "All Templates × AHU00016-12-2 ***" at bounding box center [702, 80] width 124 height 17
click at [738, 85] on input "***" at bounding box center [740, 80] width 50 height 11
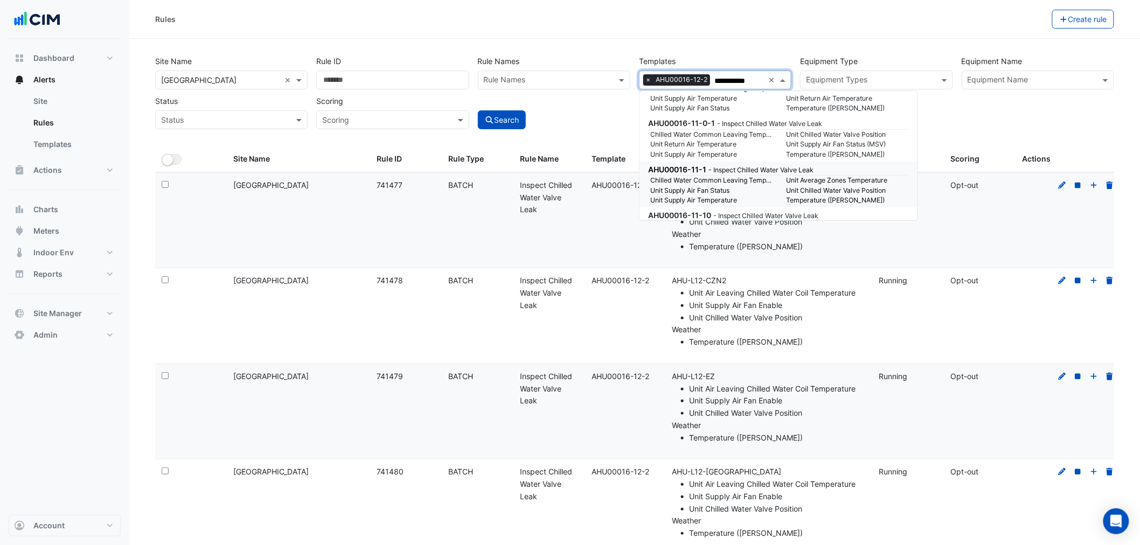
scroll to position [0, 0]
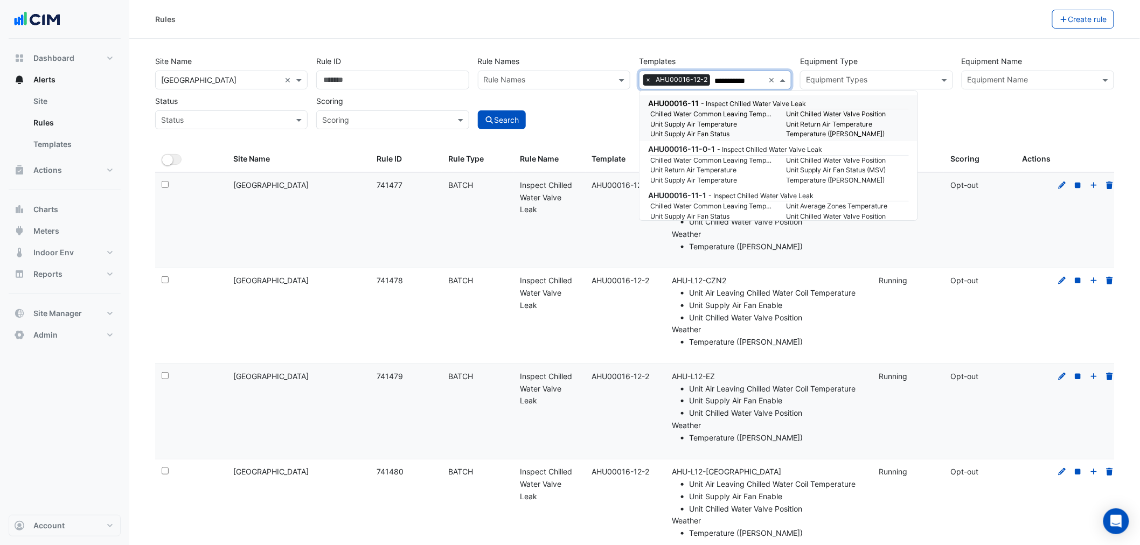
click at [799, 102] on small "- Inspect Chilled Water Valve Leak" at bounding box center [753, 104] width 105 height 8
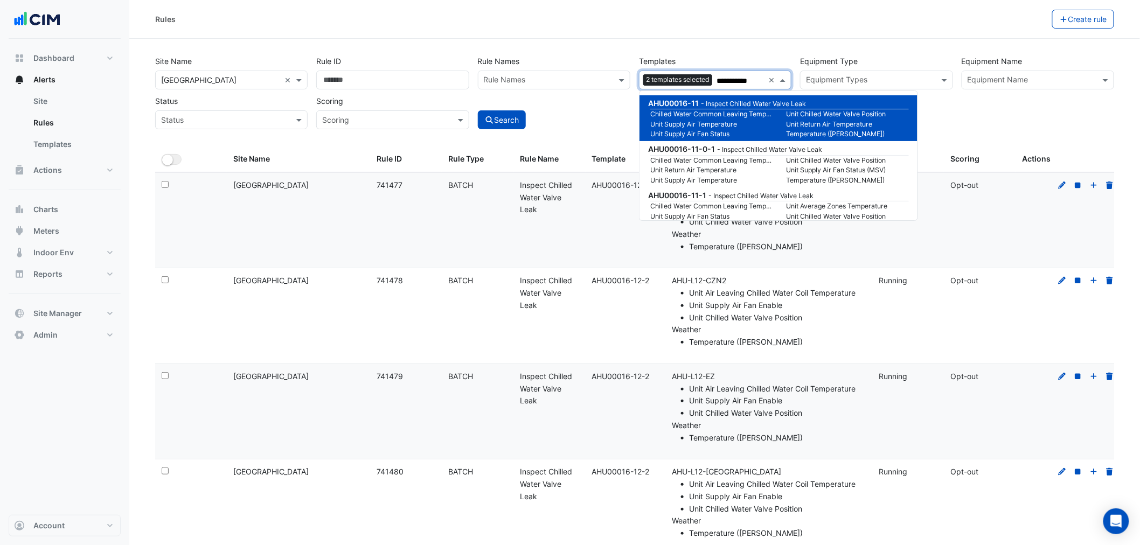
type input "**********"
click at [1008, 12] on div "Rules" at bounding box center [603, 19] width 897 height 19
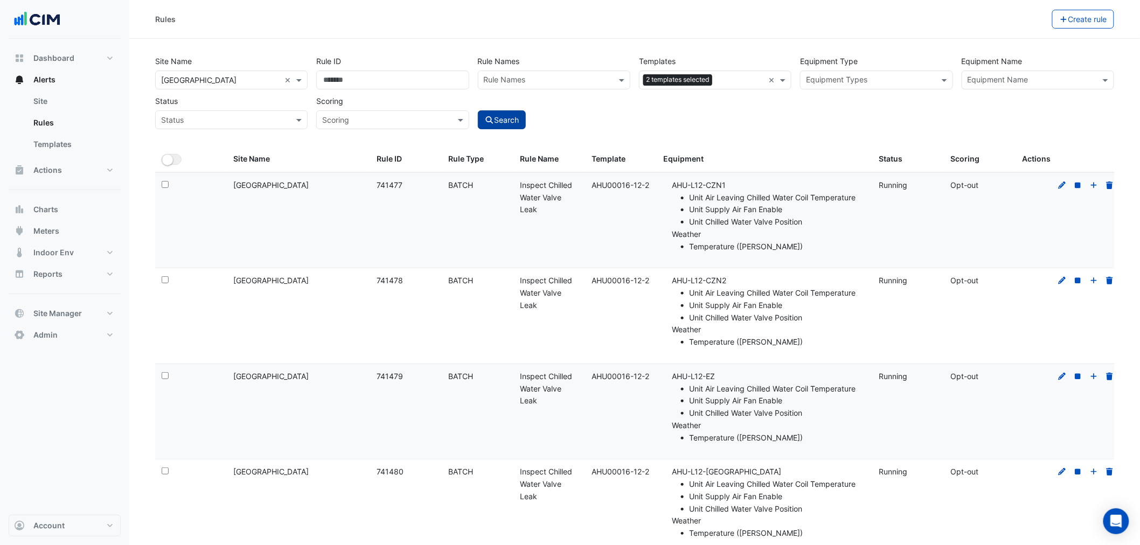
click at [504, 121] on button "Search" at bounding box center [502, 119] width 48 height 19
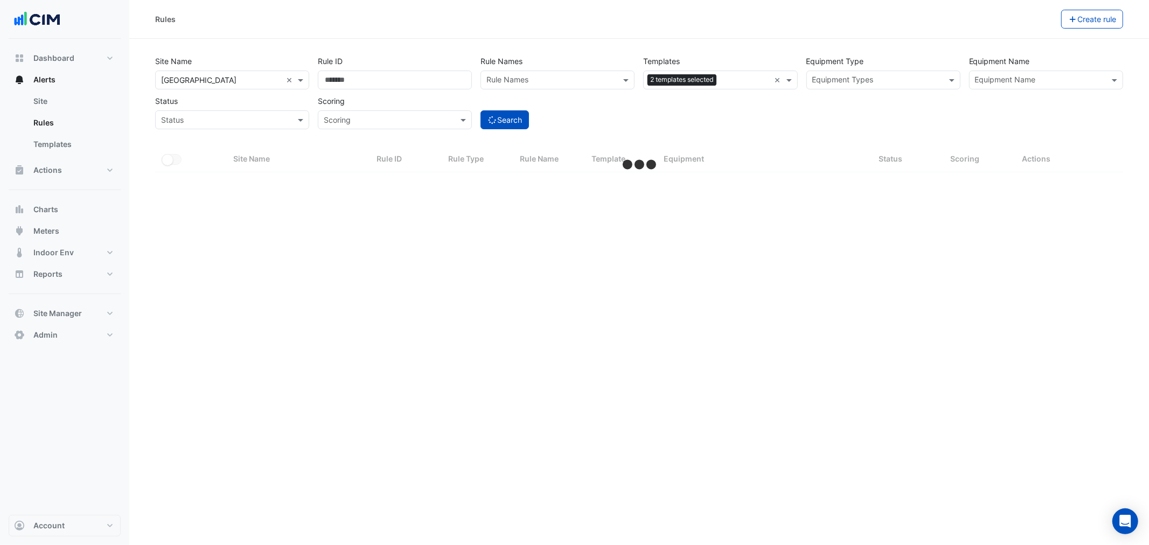
select select "**"
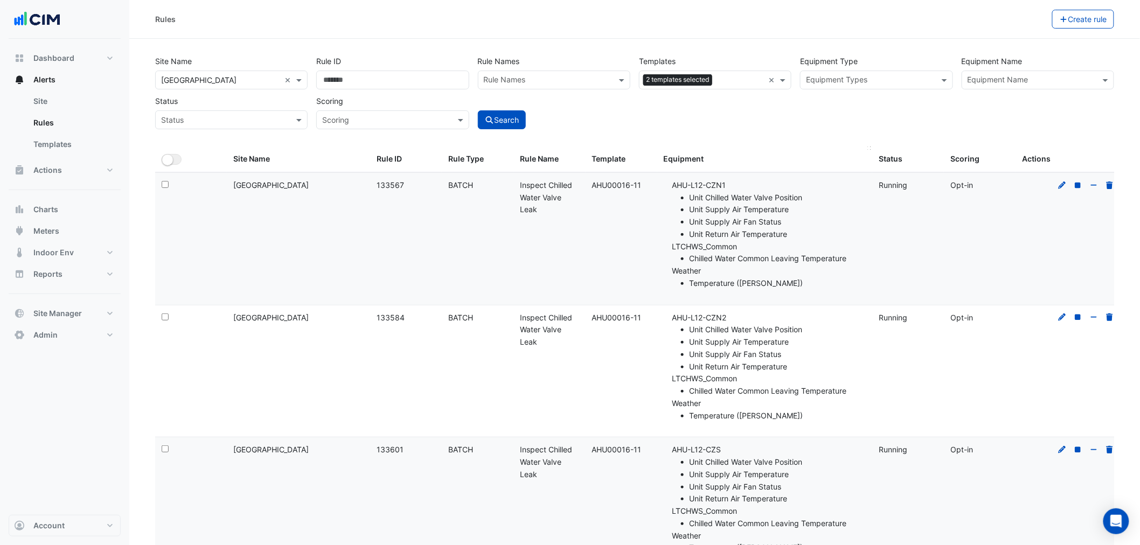
drag, startPoint x: 761, startPoint y: 154, endPoint x: 744, endPoint y: 153, distance: 17.8
click at [761, 155] on div "Equipment" at bounding box center [765, 159] width 202 height 12
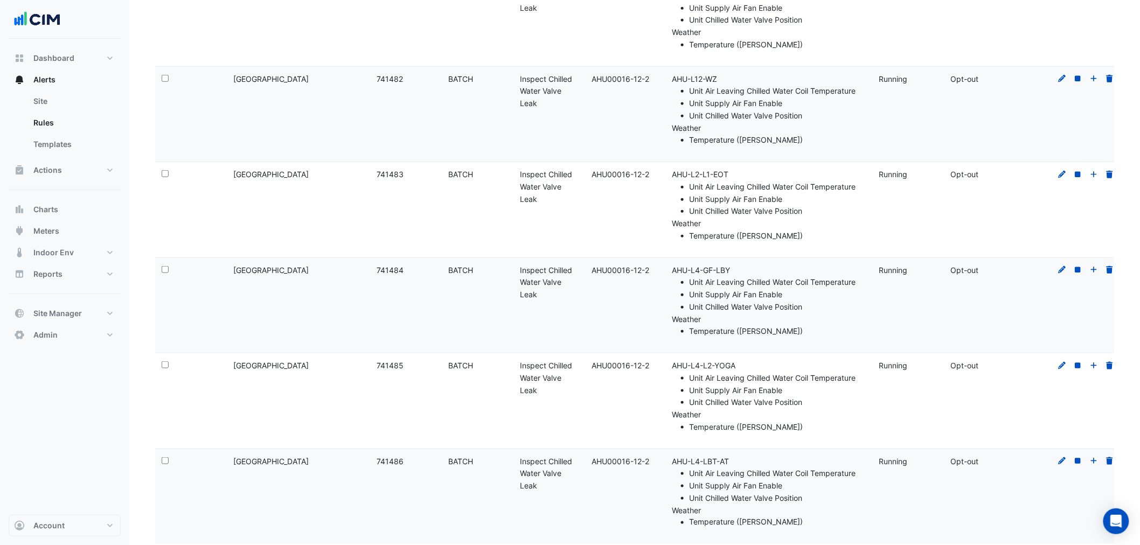
scroll to position [1816, 0]
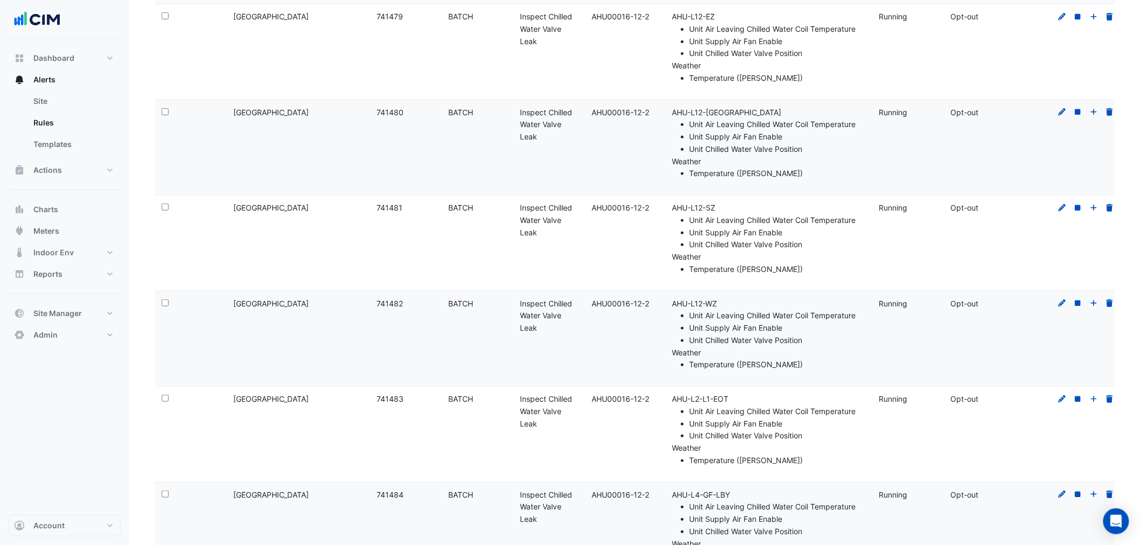
drag, startPoint x: 737, startPoint y: 397, endPoint x: 674, endPoint y: 397, distance: 63.6
click at [674, 397] on li "AHU-L2-L1-EOT Unit Air Leaving Chilled Water Coil Temperature Unit Supply Air F…" at bounding box center [768, 417] width 193 height 49
copy li "AHU-L2-L1-EOT"
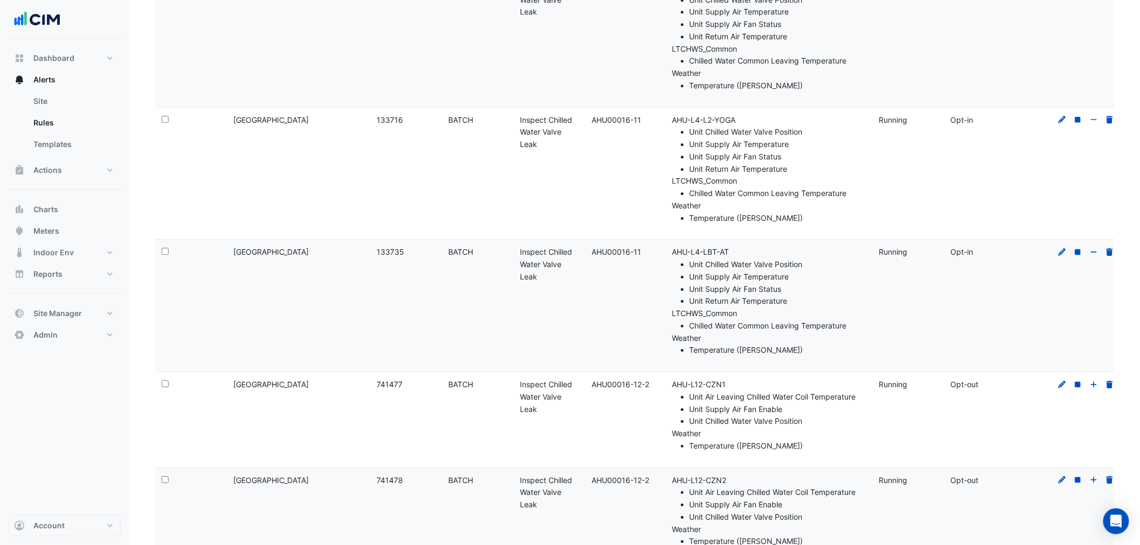
drag, startPoint x: 767, startPoint y: 436, endPoint x: 774, endPoint y: 428, distance: 10.7
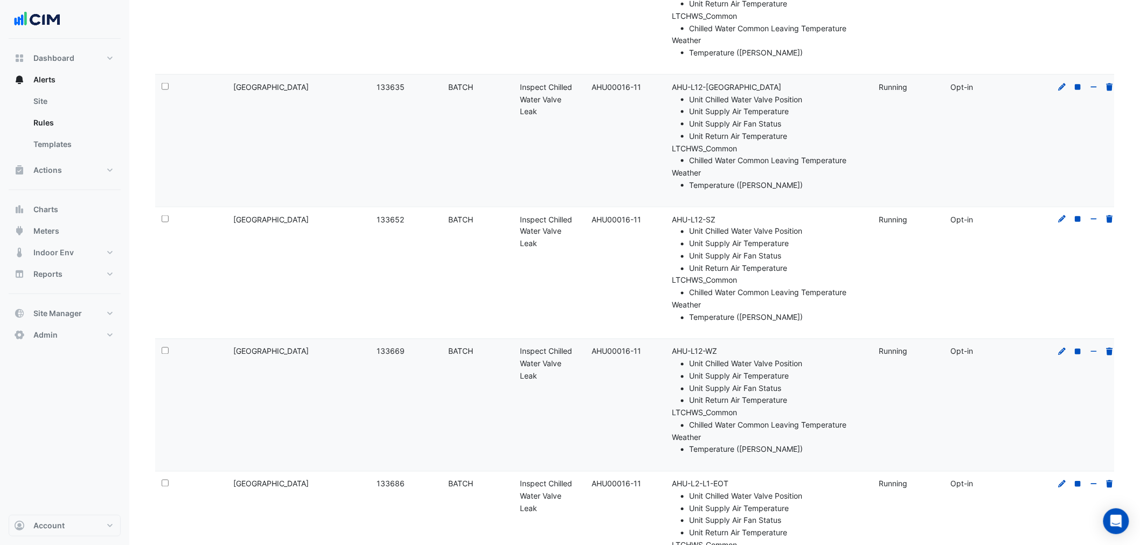
scroll to position [0, 0]
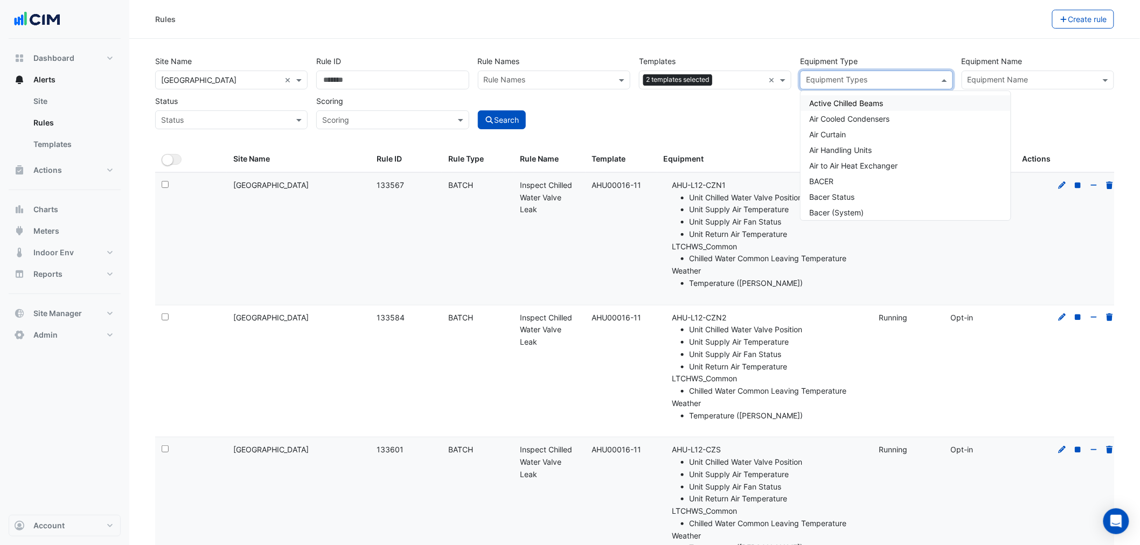
click at [842, 74] on div "Equipment Types" at bounding box center [836, 81] width 63 height 14
click at [1005, 83] on input "text" at bounding box center [1032, 80] width 128 height 11
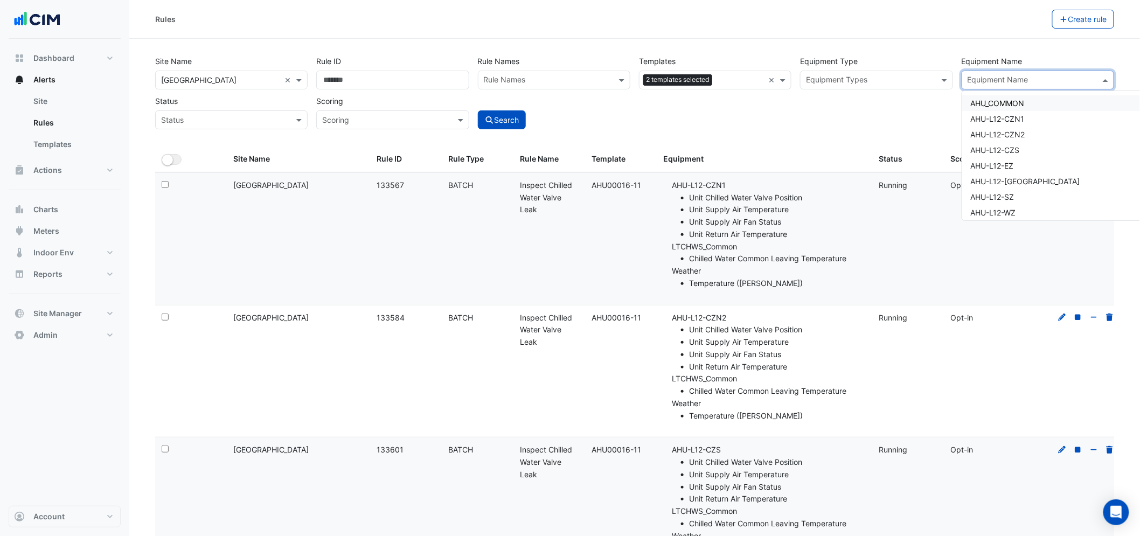
paste input "**********"
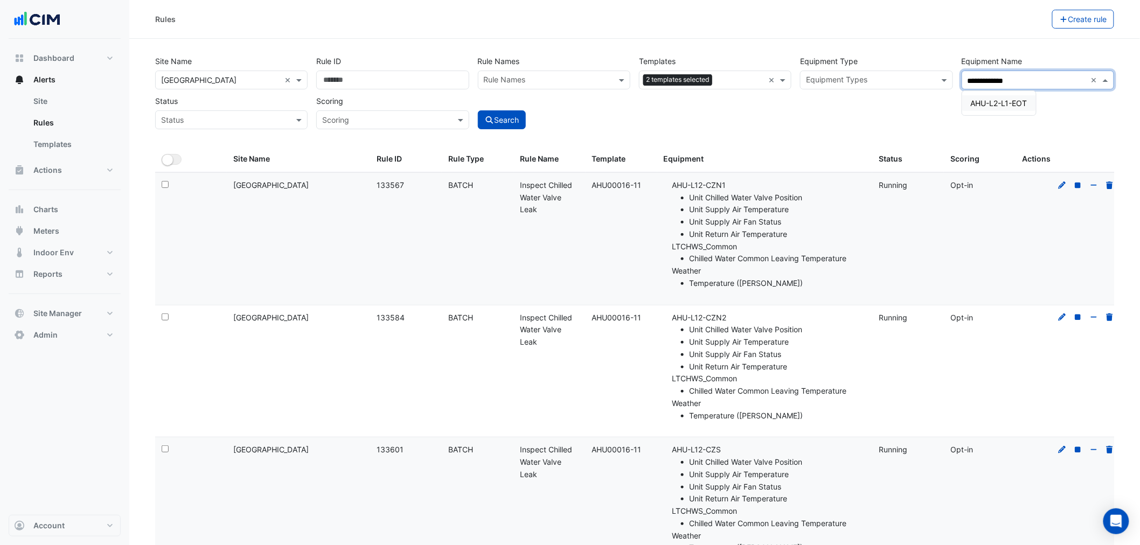
click at [1013, 102] on span "AHU-L2-L1-EOT" at bounding box center [999, 103] width 57 height 9
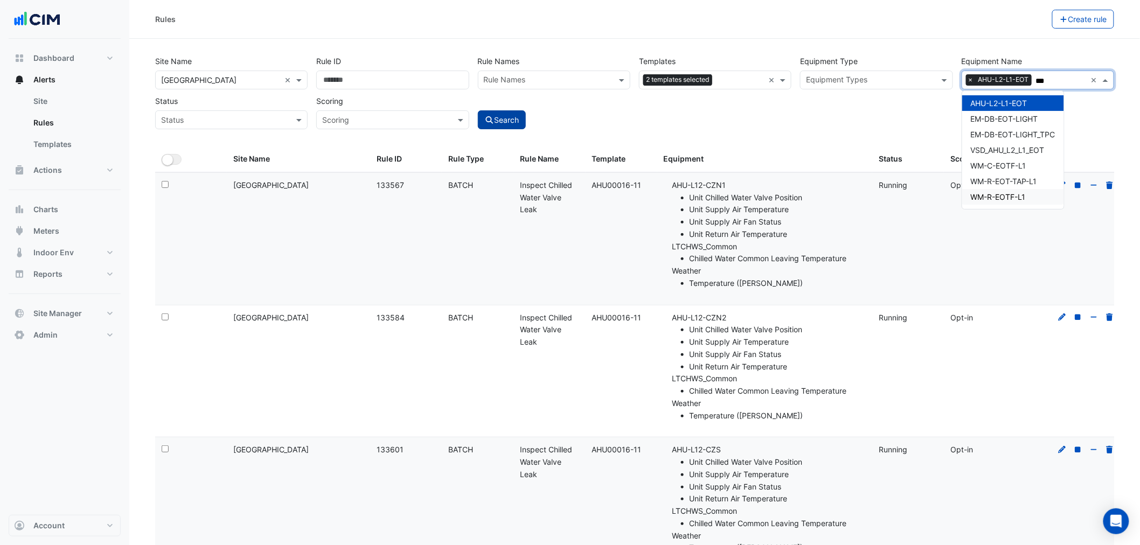
type input "***"
click at [487, 112] on button "Search" at bounding box center [502, 119] width 48 height 19
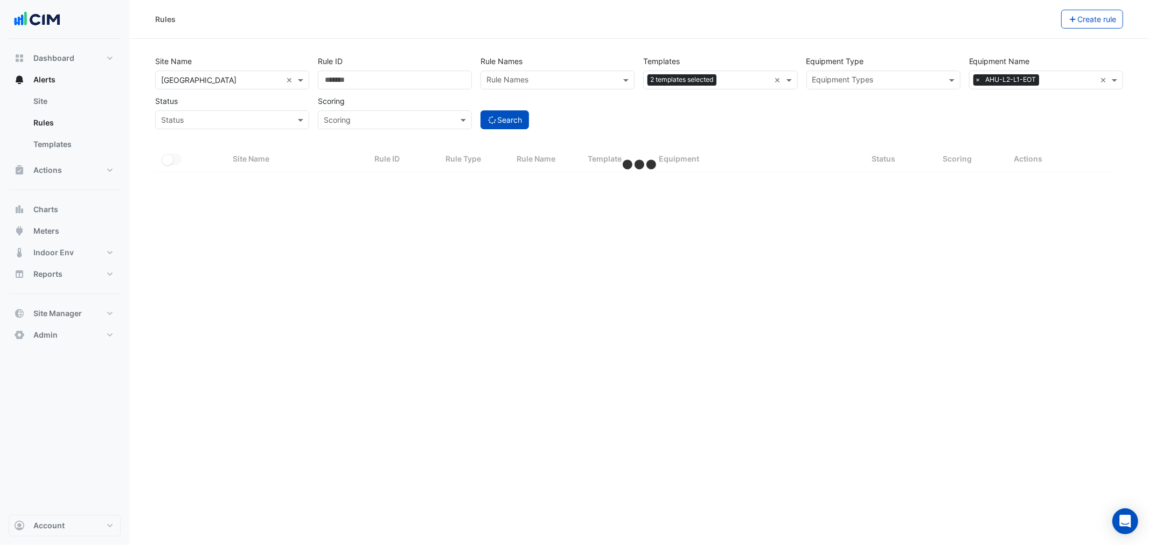
select select "**"
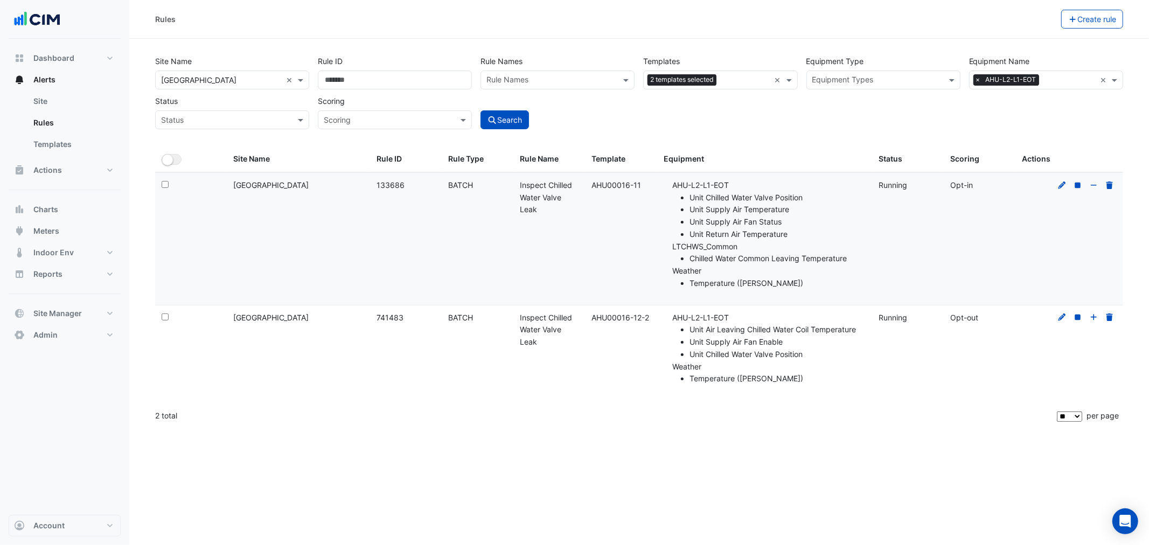
drag, startPoint x: 723, startPoint y: 256, endPoint x: 790, endPoint y: 279, distance: 70.5
click at [774, 266] on ul "AHU-L2-L1-EOT Unit Chilled Water Valve Position Unit Supply Air Temperature Uni…" at bounding box center [768, 234] width 193 height 110
drag, startPoint x: 727, startPoint y: 355, endPoint x: 814, endPoint y: 359, distance: 86.4
click at [814, 359] on li "Unit Chilled Water Valve Position" at bounding box center [778, 355] width 176 height 12
drag, startPoint x: 714, startPoint y: 330, endPoint x: 874, endPoint y: 330, distance: 160.0
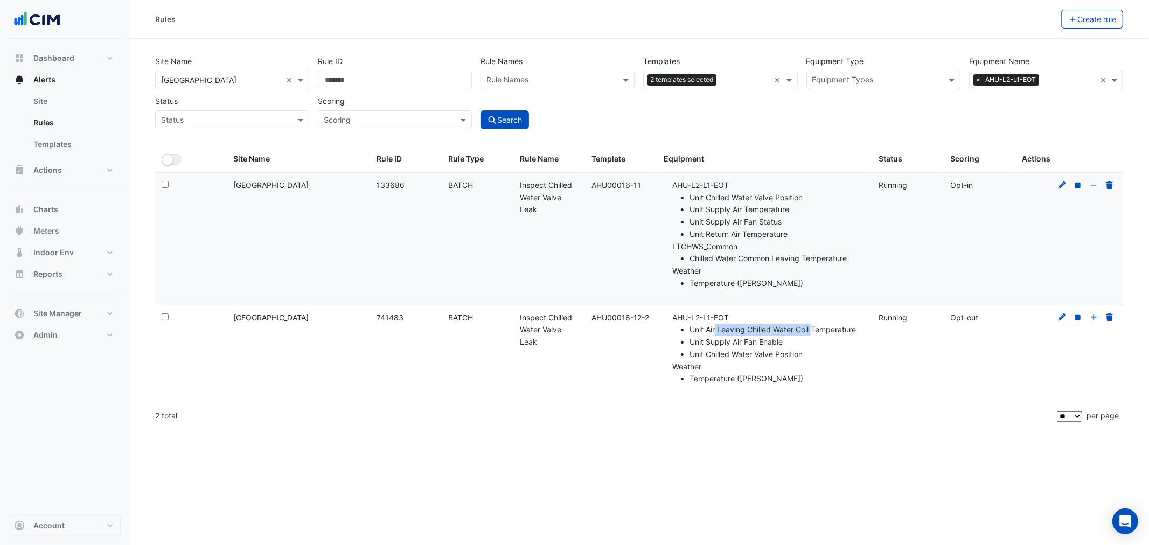
click at [816, 335] on li "Unit Air Leaving Chilled Water Coil Temperature" at bounding box center [778, 330] width 176 height 12
click at [1058, 318] on icon at bounding box center [1063, 318] width 10 height 8
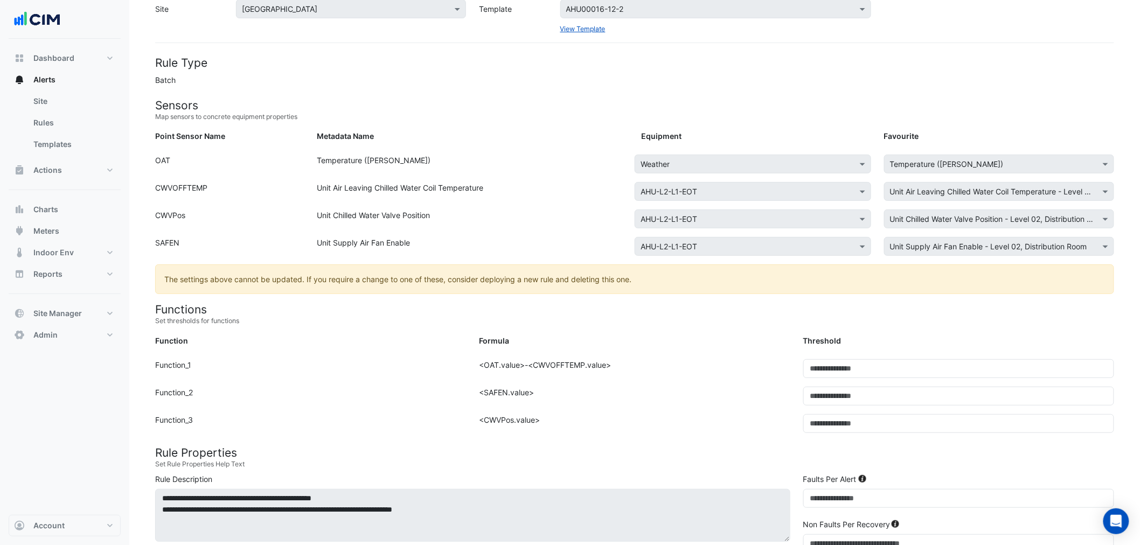
scroll to position [79, 0]
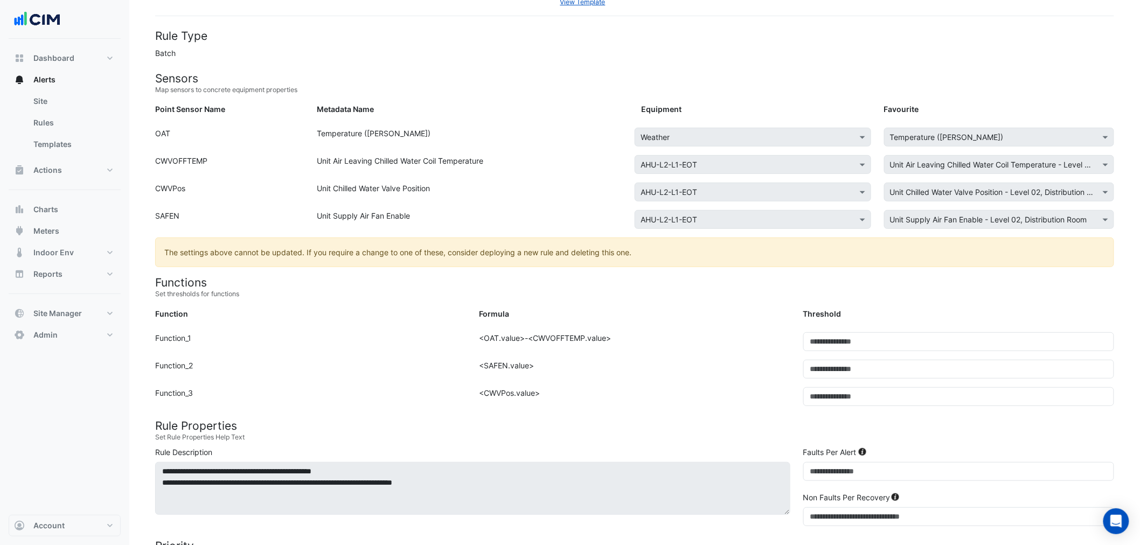
click at [502, 363] on div "Formula: <SAFEN.value>" at bounding box center [635, 373] width 324 height 27
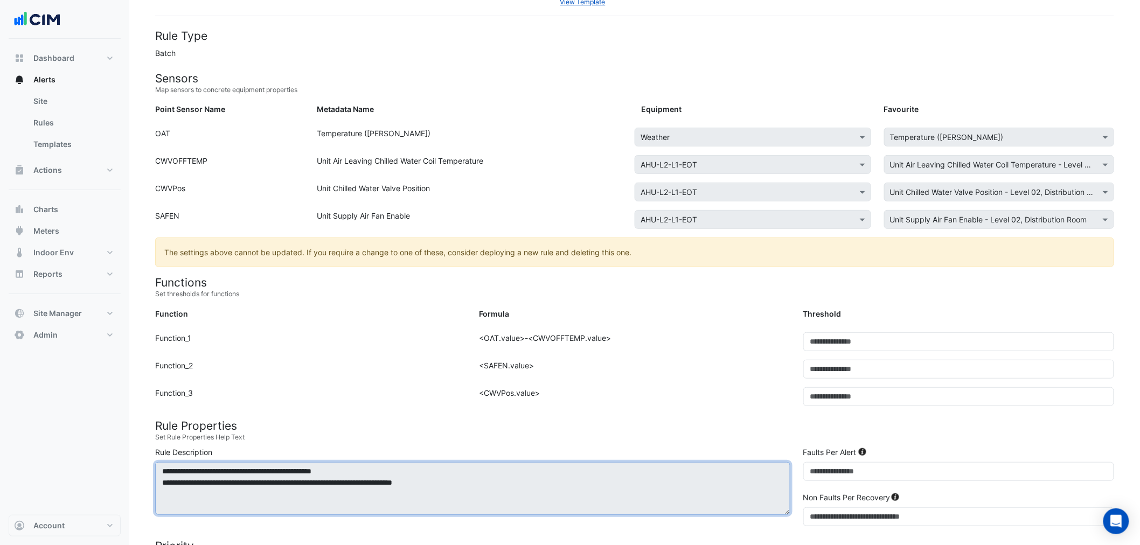
drag, startPoint x: 244, startPoint y: 481, endPoint x: 398, endPoint y: 485, distance: 154.2
click at [398, 485] on textarea "**********" at bounding box center [472, 488] width 635 height 53
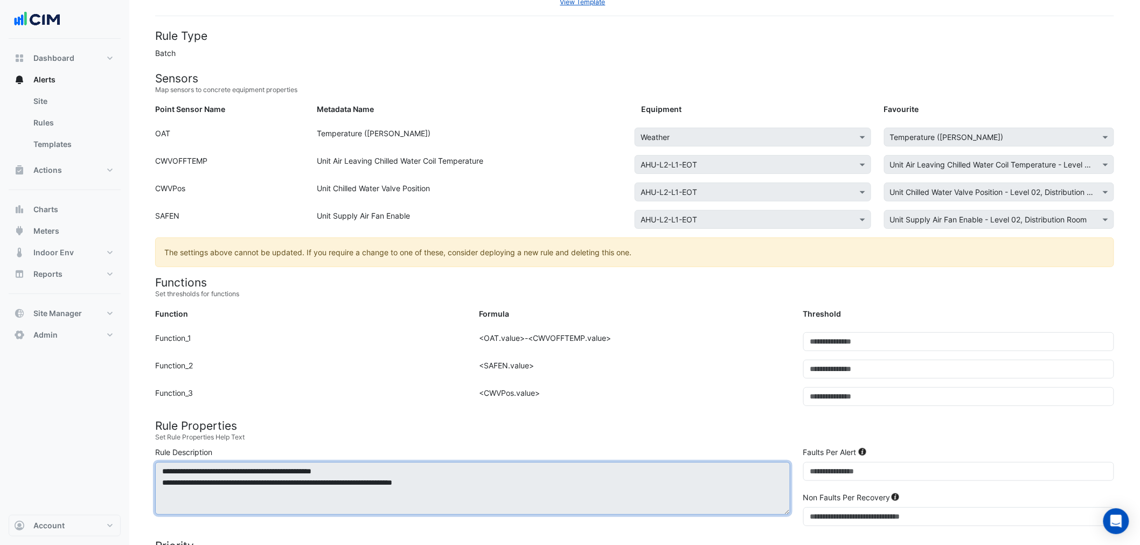
scroll to position [160, 0]
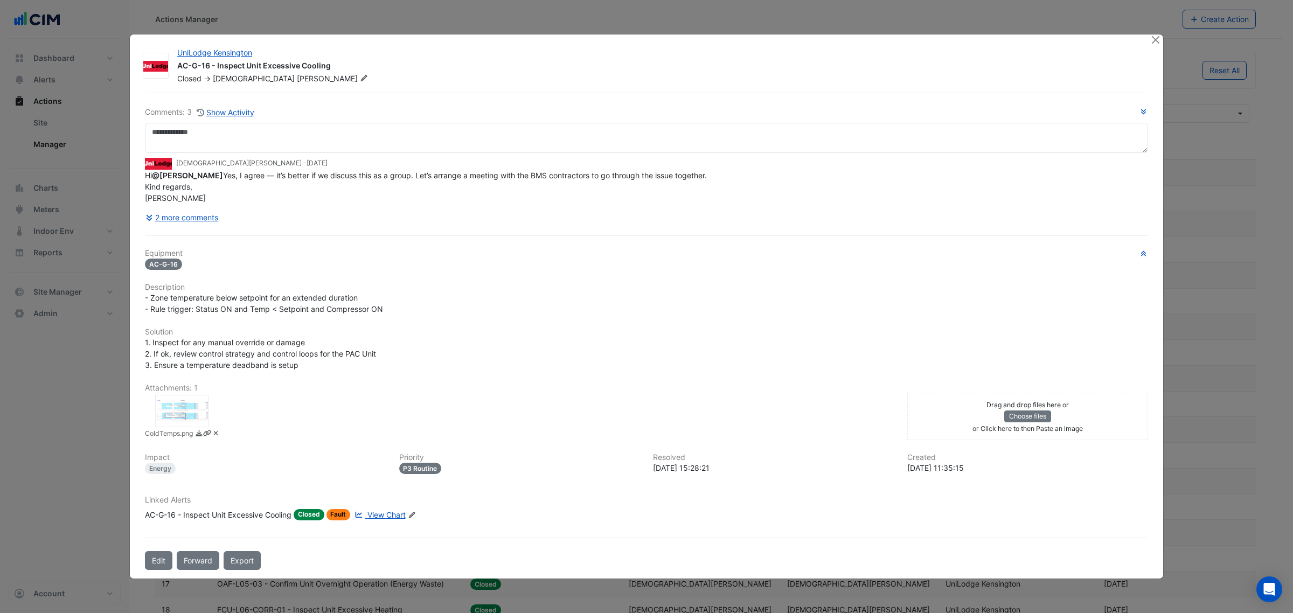
select select "**"
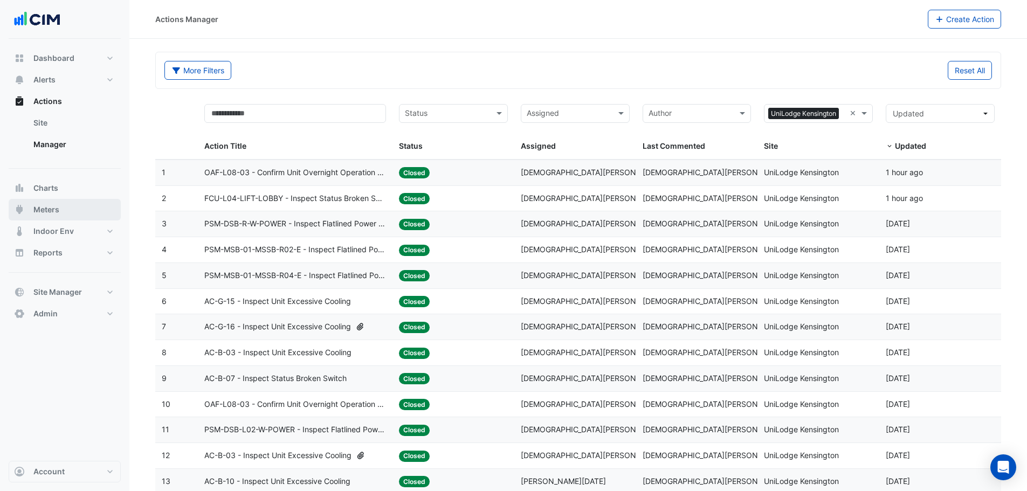
click at [56, 207] on span "Meters" at bounding box center [46, 209] width 26 height 11
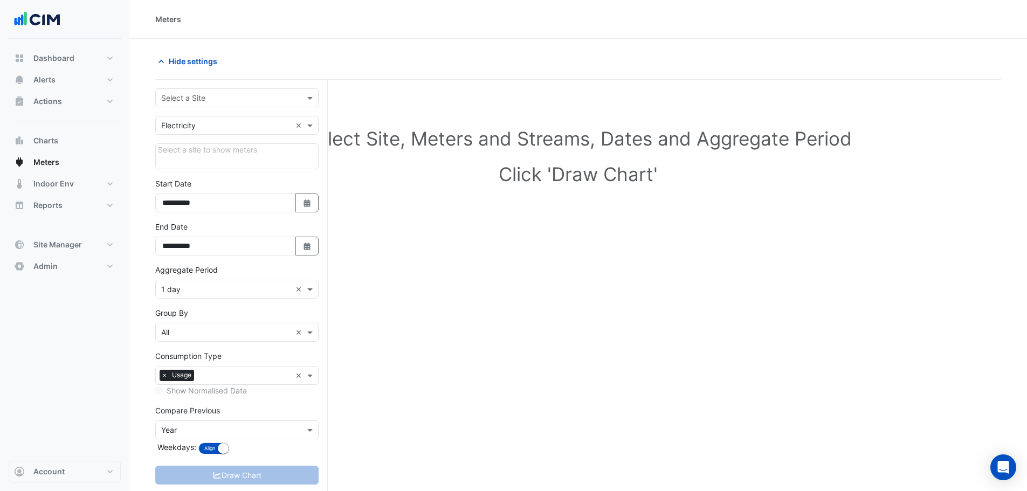
click at [240, 95] on input "text" at bounding box center [226, 98] width 130 height 11
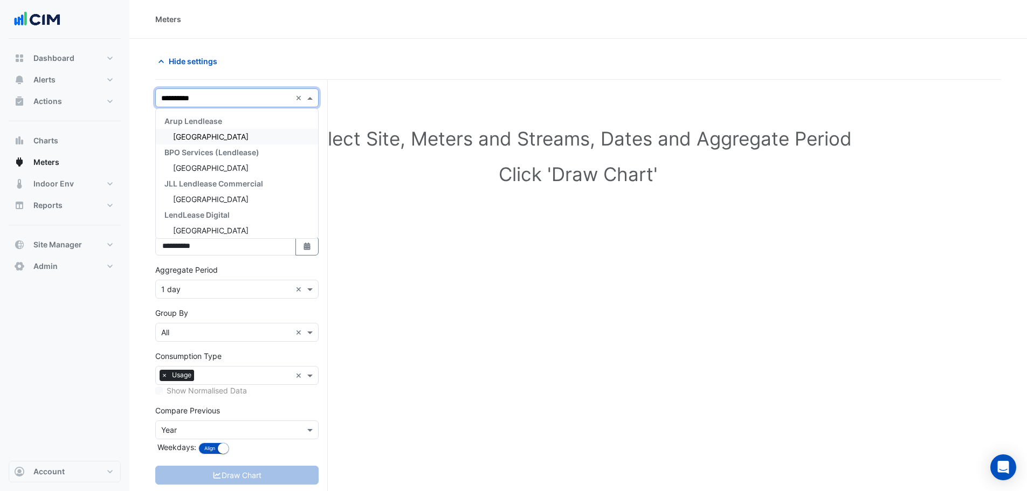
type input "**********"
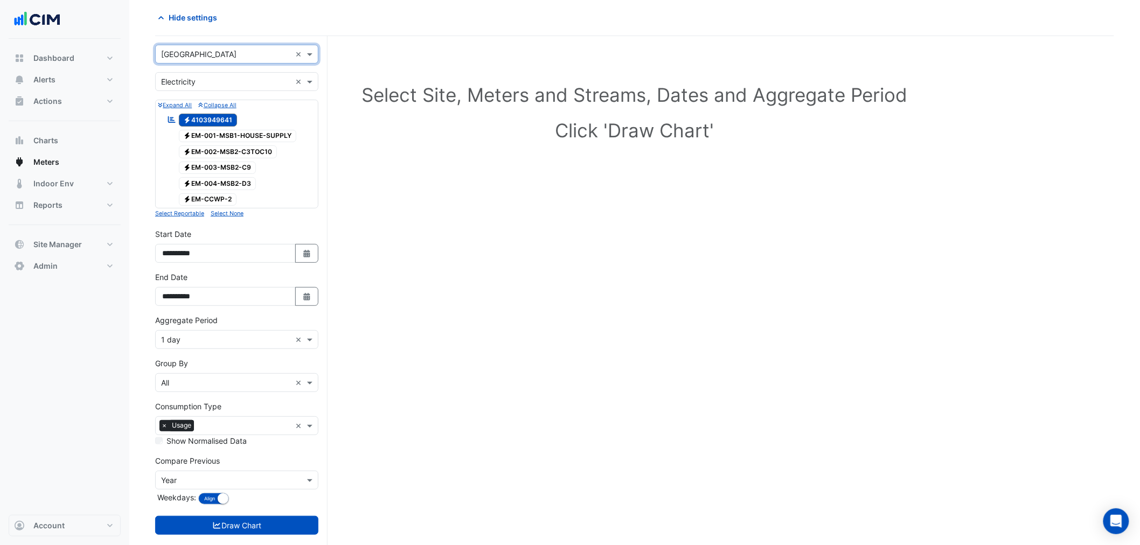
scroll to position [67, 0]
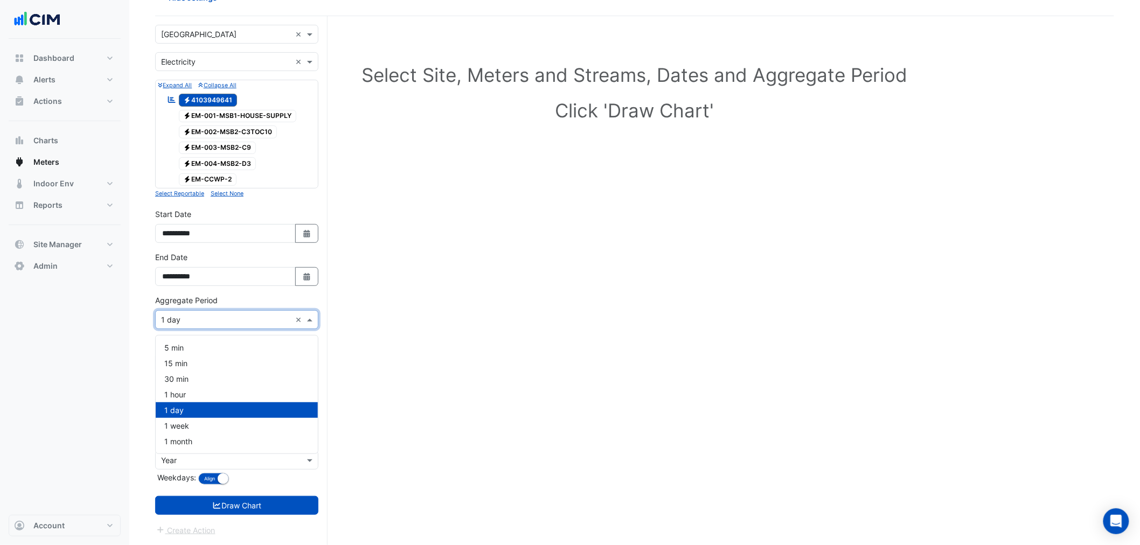
click at [190, 322] on input "text" at bounding box center [226, 320] width 130 height 11
click at [205, 392] on div "1 hour" at bounding box center [237, 395] width 162 height 16
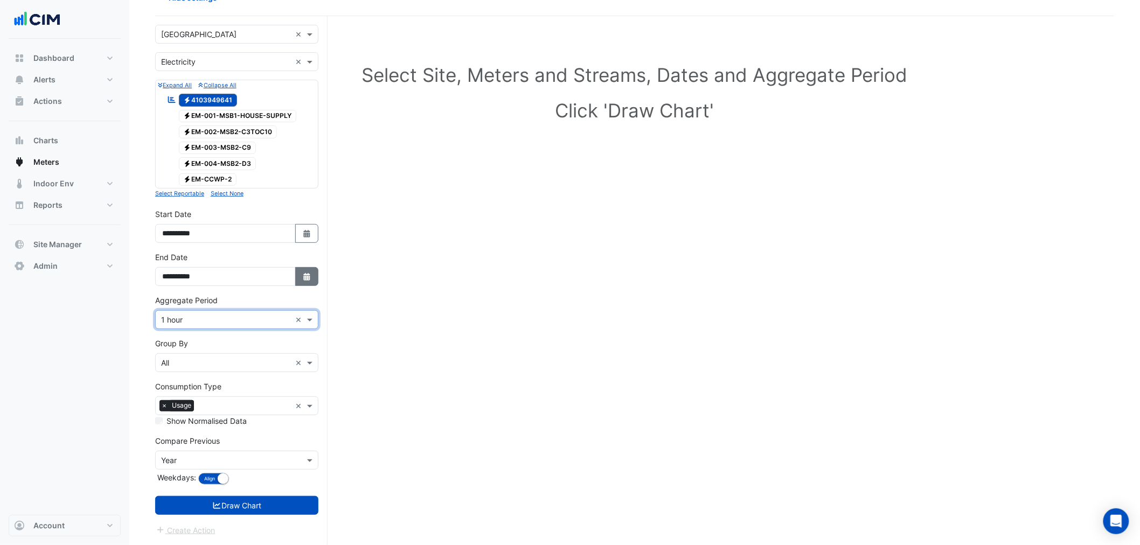
drag, startPoint x: 309, startPoint y: 276, endPoint x: 304, endPoint y: 272, distance: 6.9
click at [307, 276] on icon "button" at bounding box center [306, 277] width 6 height 8
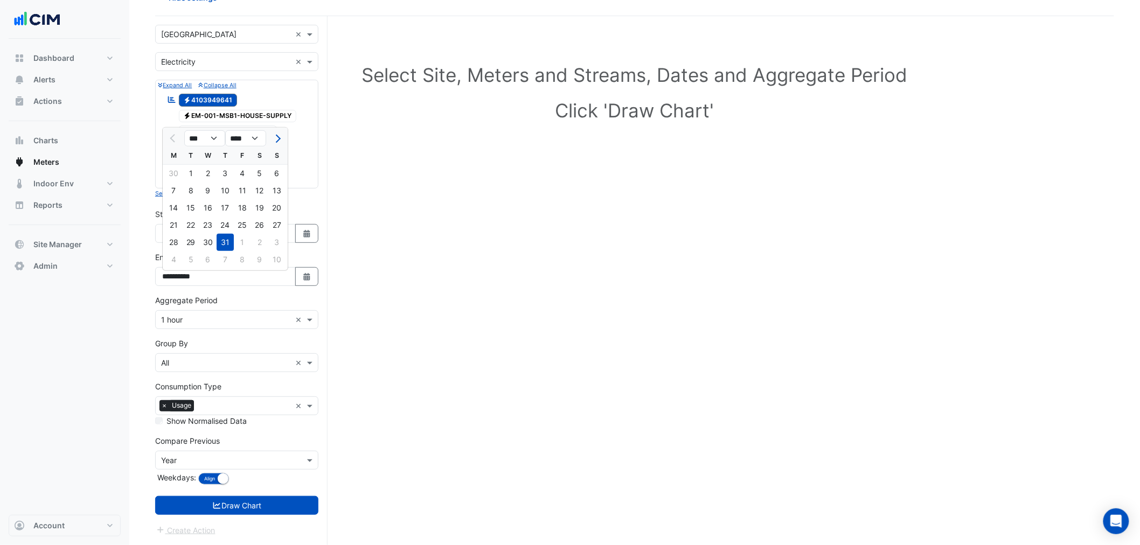
drag, startPoint x: 271, startPoint y: 131, endPoint x: 267, endPoint y: 135, distance: 5.7
click at [271, 131] on button "Next month" at bounding box center [277, 138] width 13 height 17
select select "*"
click at [173, 239] on div "25" at bounding box center [173, 242] width 17 height 17
type input "**********"
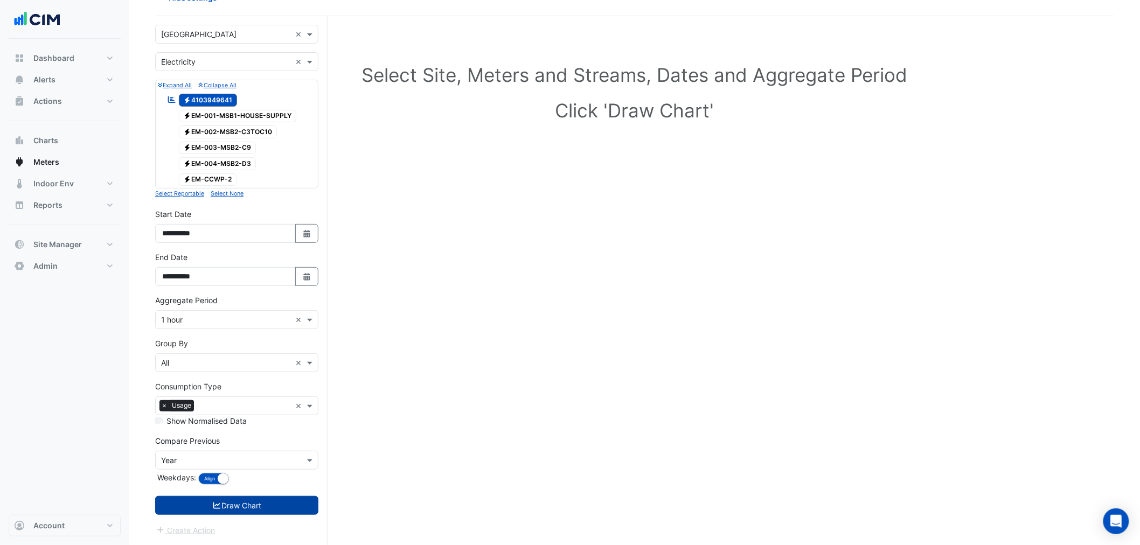
click at [225, 512] on button "Draw Chart" at bounding box center [236, 505] width 163 height 19
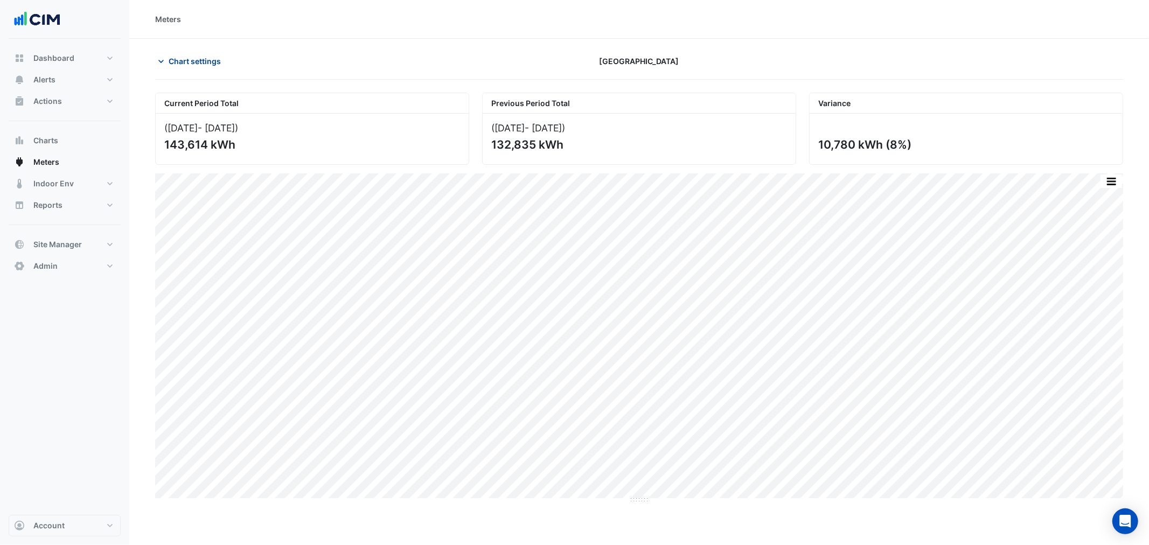
click at [203, 56] on span "Chart settings" at bounding box center [195, 61] width 52 height 11
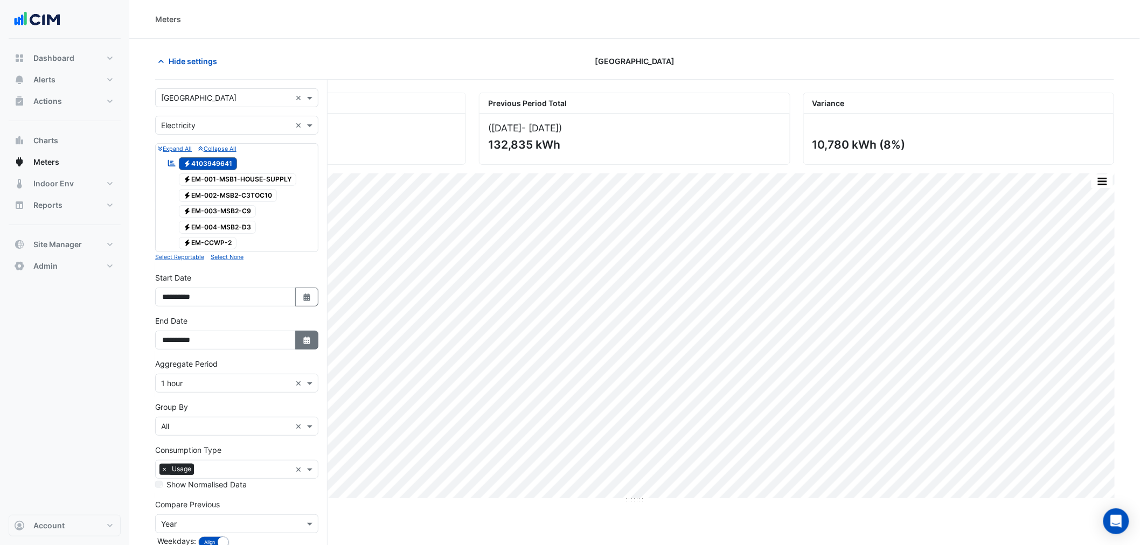
click at [310, 350] on button "Select Date" at bounding box center [307, 340] width 24 height 19
select select "*"
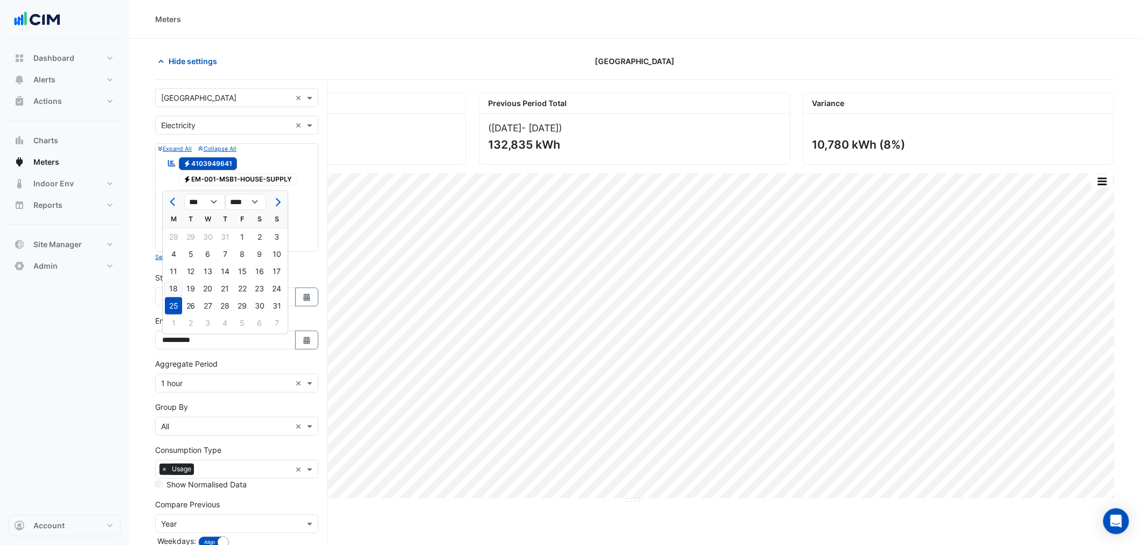
click at [174, 294] on div "18" at bounding box center [173, 288] width 17 height 17
type input "**********"
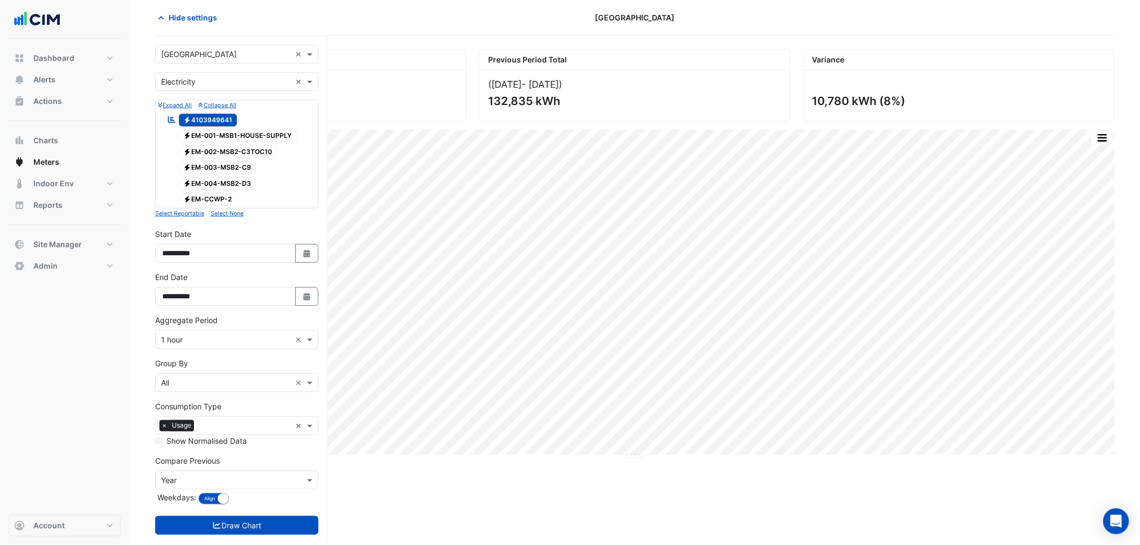
scroll to position [67, 0]
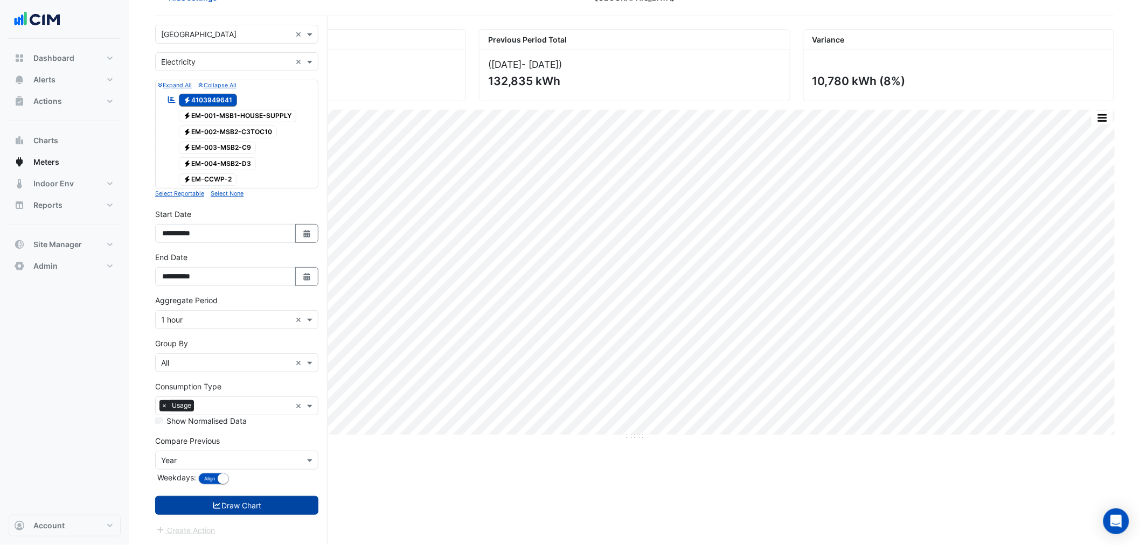
click at [267, 504] on button "Draw Chart" at bounding box center [236, 505] width 163 height 19
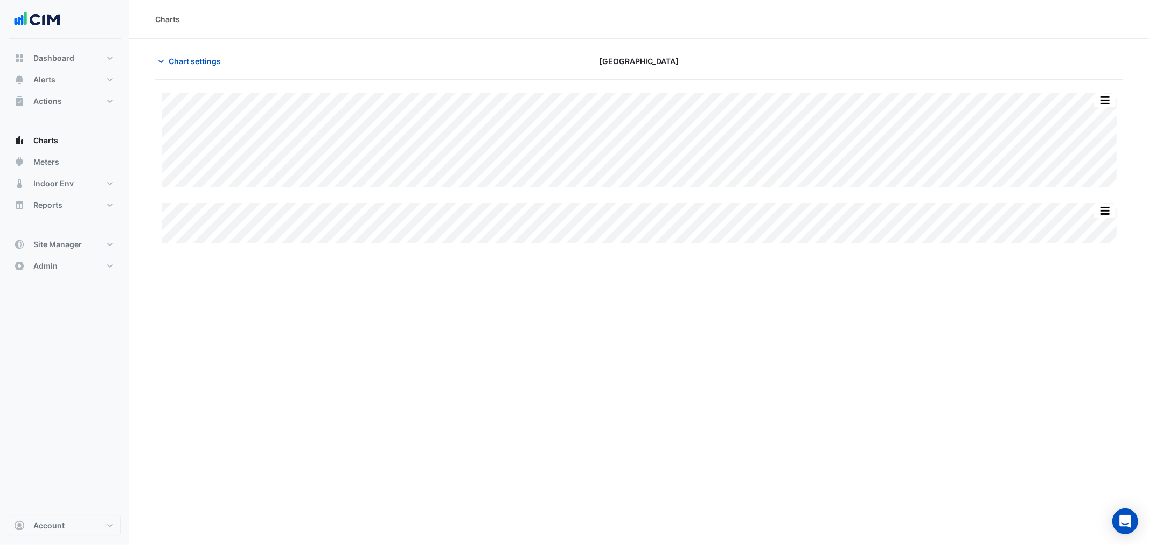
click at [205, 39] on section "Chart settings [GEOGRAPHIC_DATA] Split All Split None Print Save as JPEG Save a…" at bounding box center [639, 142] width 1020 height 207
click at [207, 54] on button "Chart settings" at bounding box center [191, 61] width 73 height 19
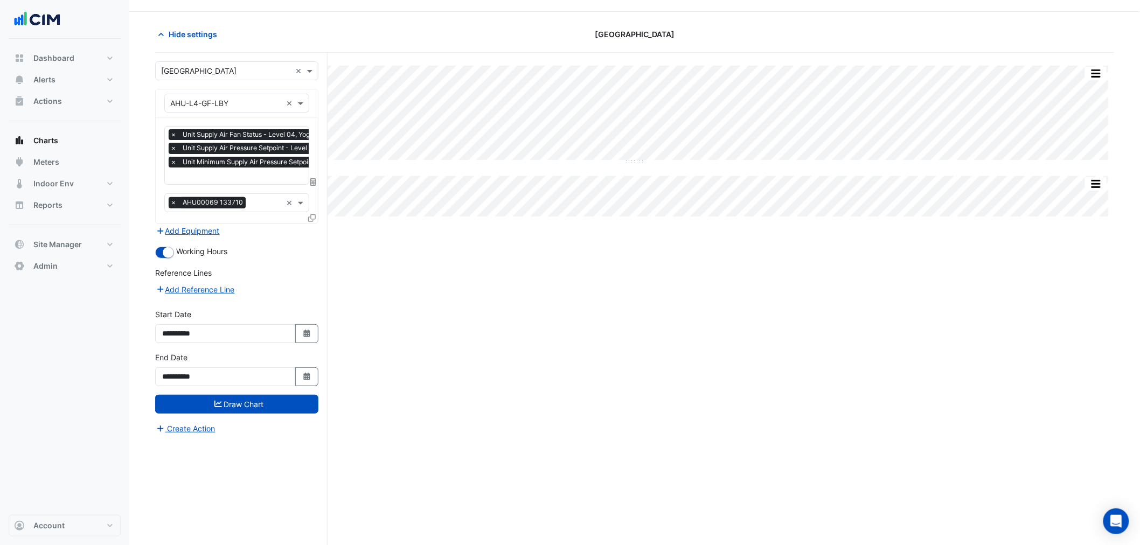
scroll to position [41, 0]
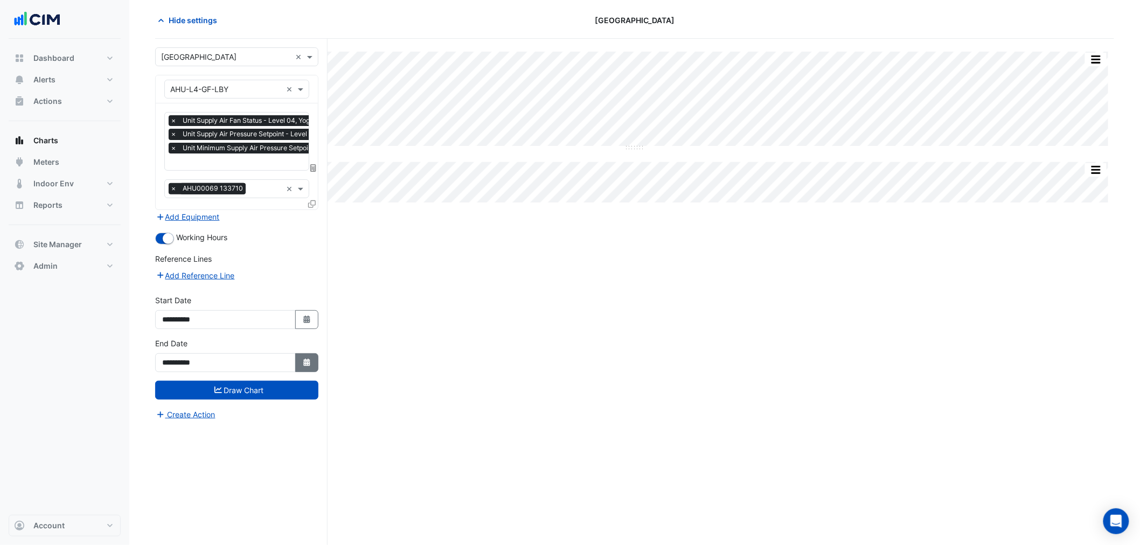
click at [316, 353] on button "Select Date" at bounding box center [307, 362] width 24 height 19
select select "*"
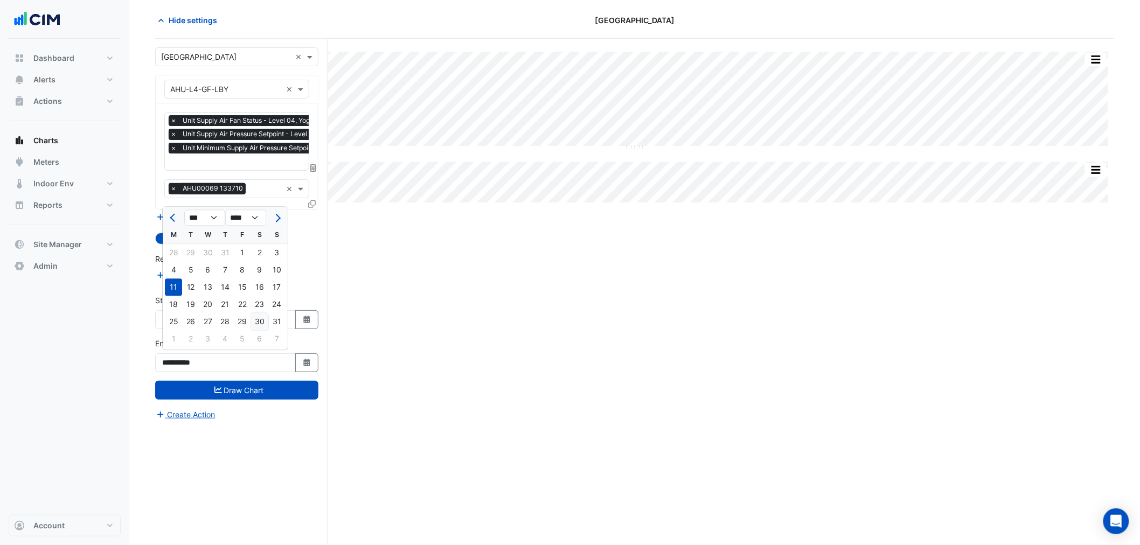
click at [265, 320] on div "30" at bounding box center [259, 321] width 17 height 17
type input "**********"
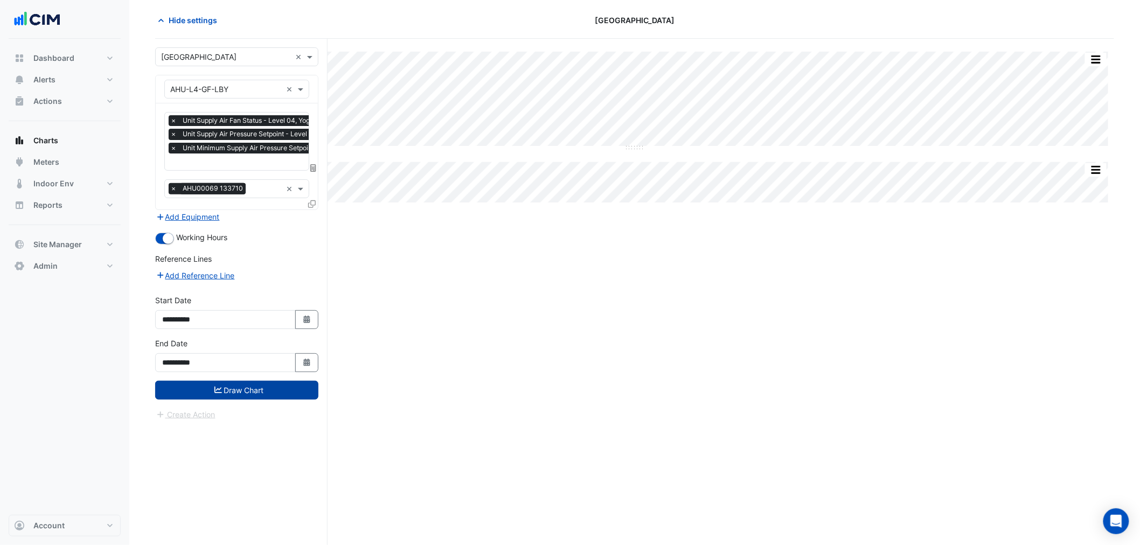
drag, startPoint x: 292, startPoint y: 372, endPoint x: 293, endPoint y: 385, distance: 13.5
click at [292, 376] on div "**********" at bounding box center [237, 359] width 176 height 43
drag, startPoint x: 293, startPoint y: 385, endPoint x: 307, endPoint y: 373, distance: 18.8
click at [293, 385] on button "Draw Chart" at bounding box center [236, 390] width 163 height 19
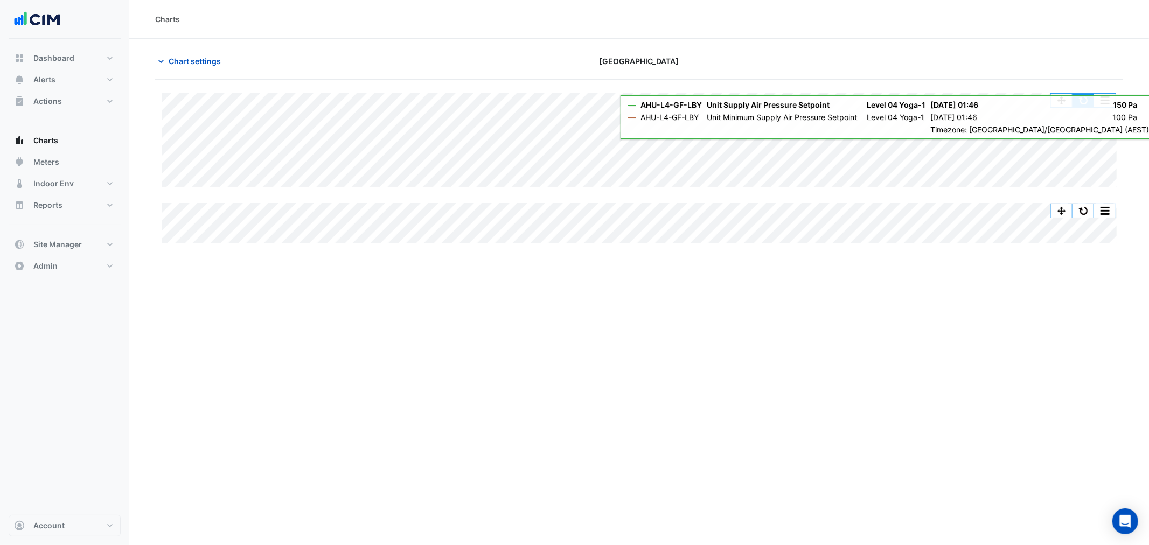
click at [1083, 97] on button "button" at bounding box center [1084, 100] width 22 height 13
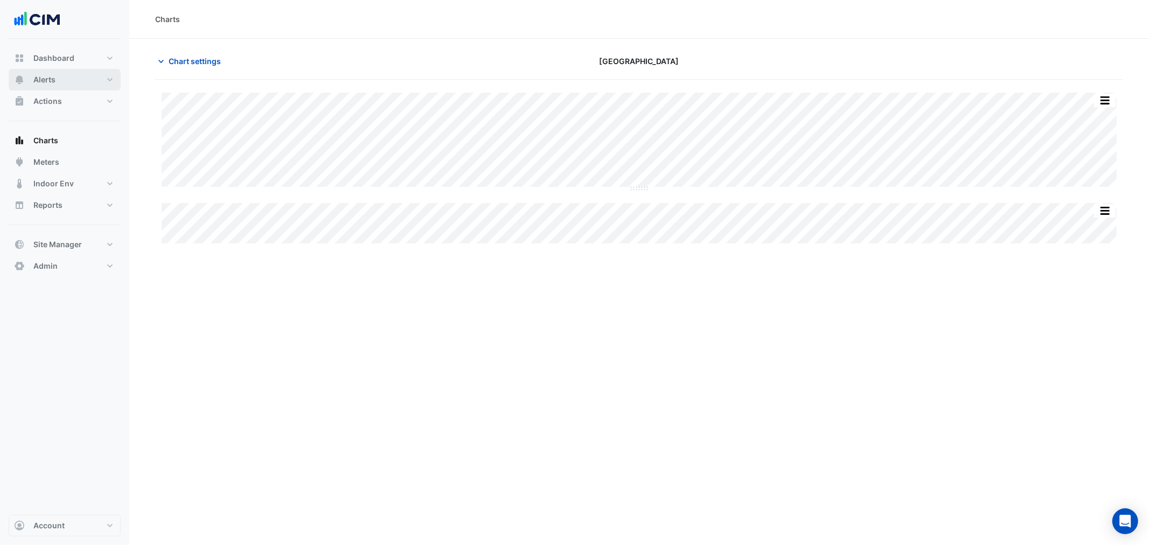
click at [46, 81] on span "Alerts" at bounding box center [44, 79] width 22 height 11
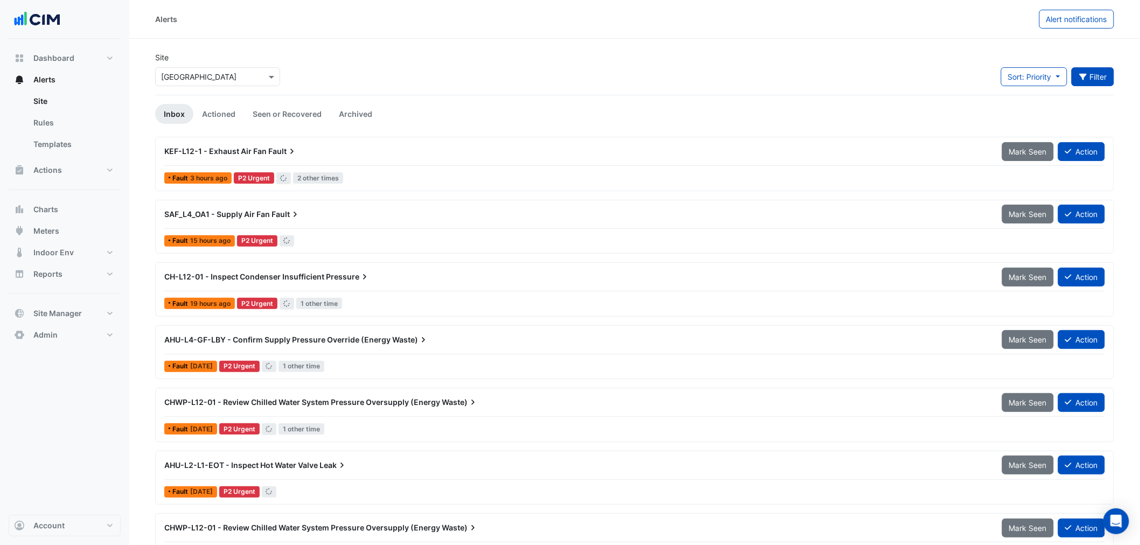
click at [1098, 78] on button "Filter" at bounding box center [1093, 76] width 43 height 19
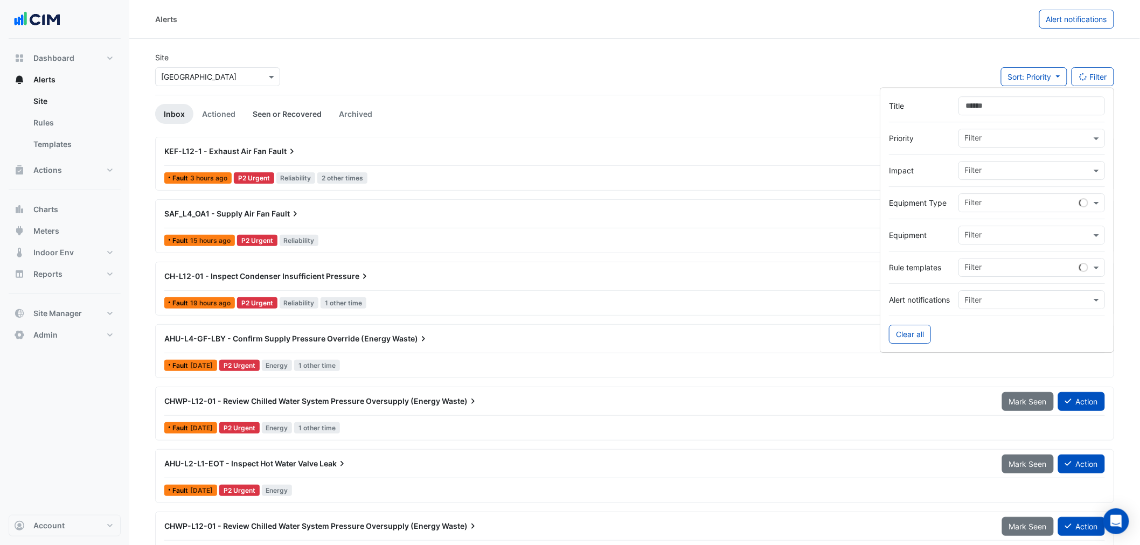
click at [279, 110] on link "Seen or Recovered" at bounding box center [287, 114] width 86 height 20
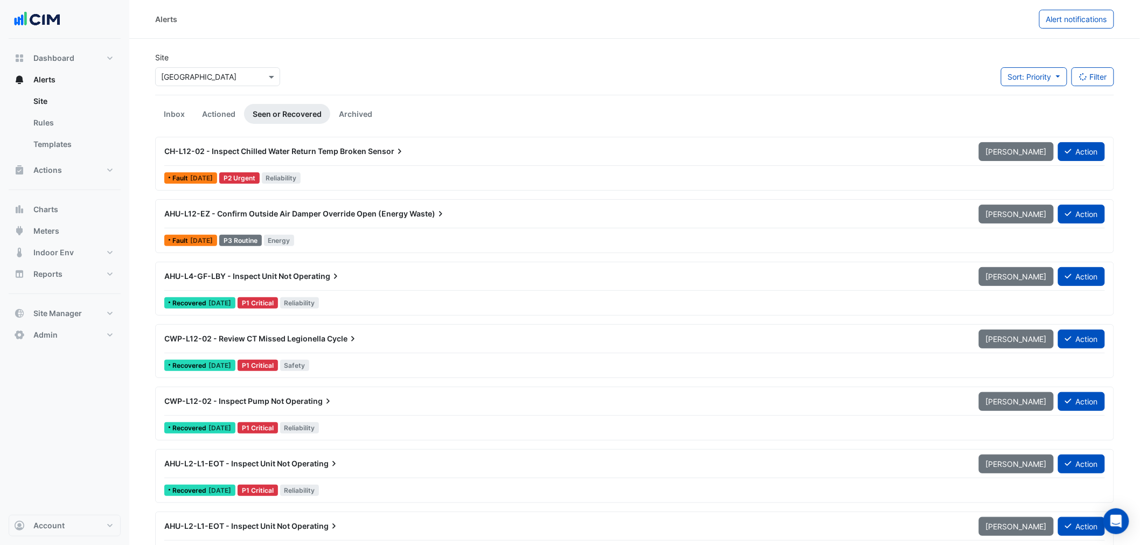
drag, startPoint x: 396, startPoint y: 94, endPoint x: 391, endPoint y: 89, distance: 7.2
click at [392, 90] on div "Site Select a Site × Darling Square Sort: Priority Priority Updated Filter Titl…" at bounding box center [635, 73] width 972 height 43
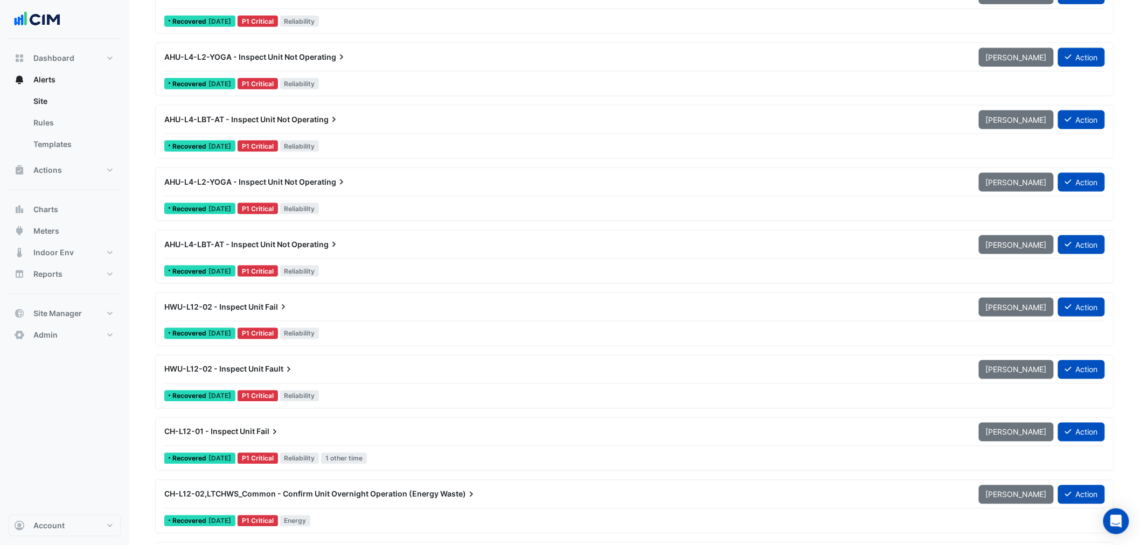
scroll to position [558, 0]
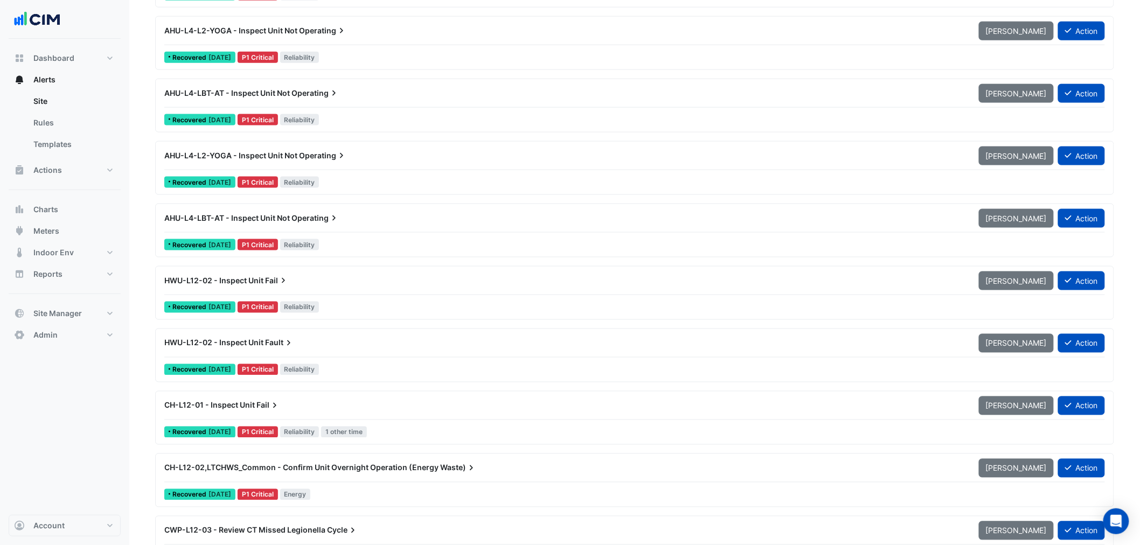
click at [399, 361] on div "HWU-L12-02 - Inspect Unit Fault Mark Unseen Action Recovered 4 months ago P1 Cr…" at bounding box center [634, 356] width 949 height 44
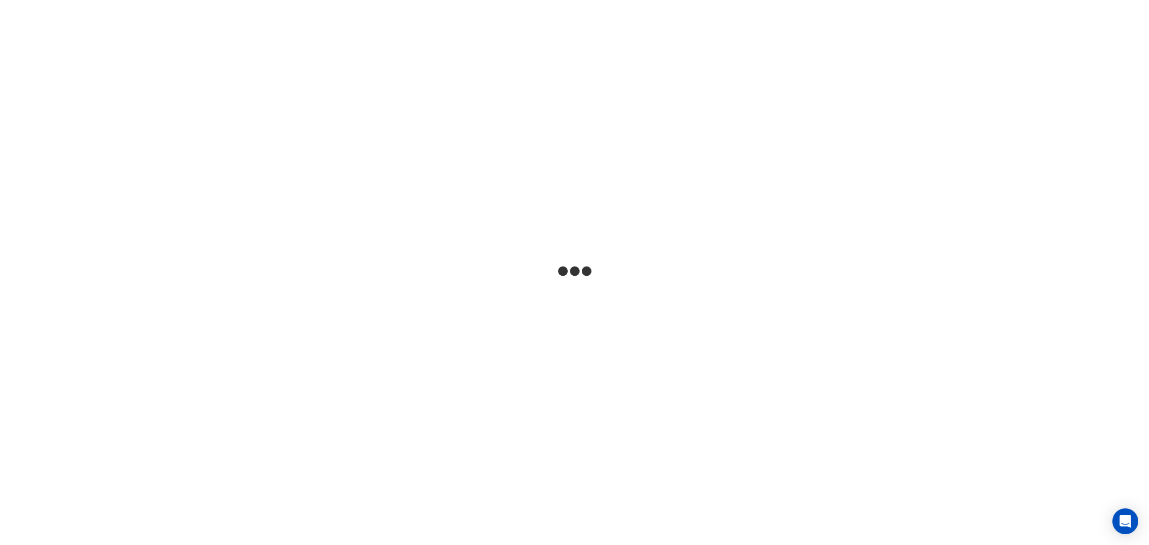
select select "**"
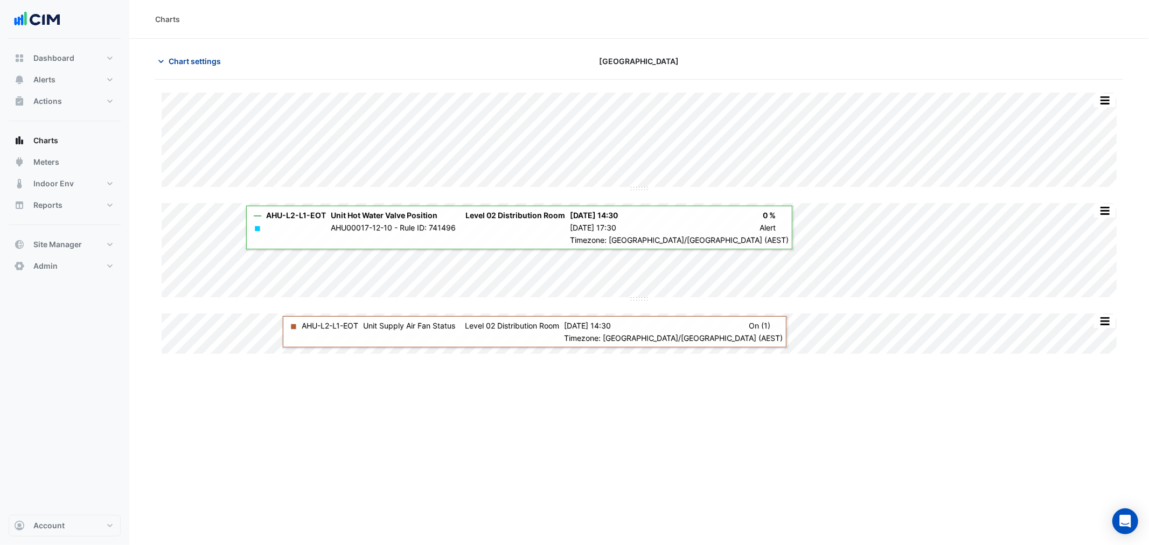
click at [184, 57] on span "Chart settings" at bounding box center [195, 61] width 52 height 11
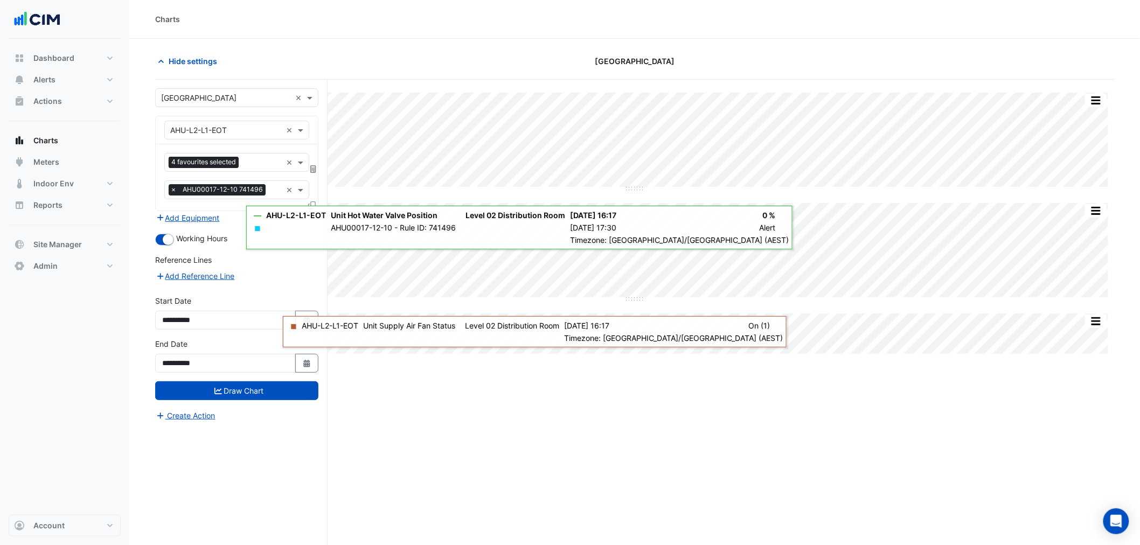
click at [235, 148] on div "Favourites 4 favourites selected × Tasks × AHU00017-12-10 741496 ×" at bounding box center [237, 177] width 162 height 66
click at [231, 163] on span "4 favourites selected" at bounding box center [204, 162] width 70 height 11
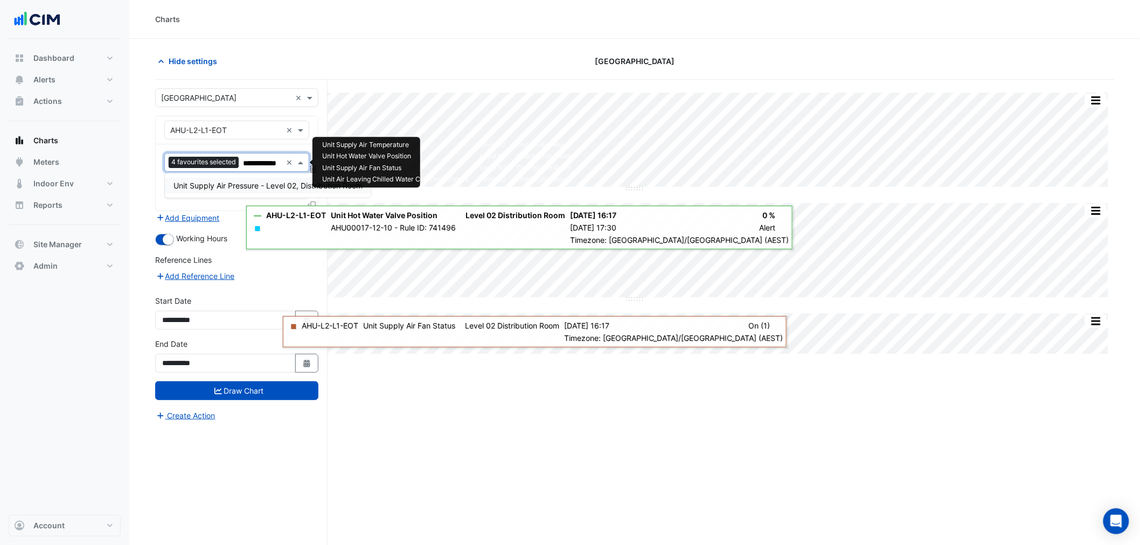
scroll to position [0, 11]
type input "**********"
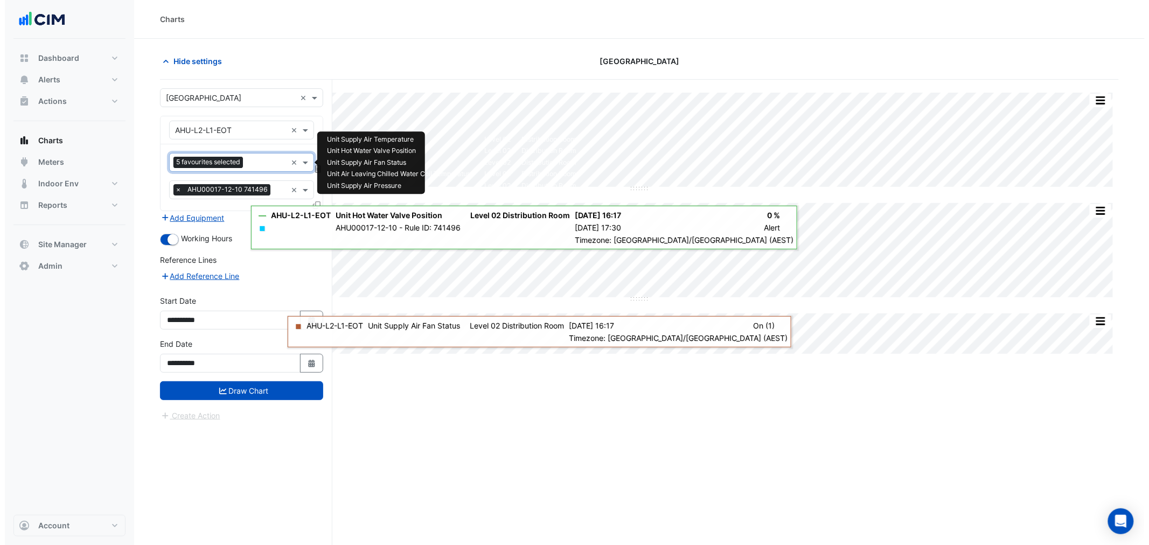
scroll to position [0, 0]
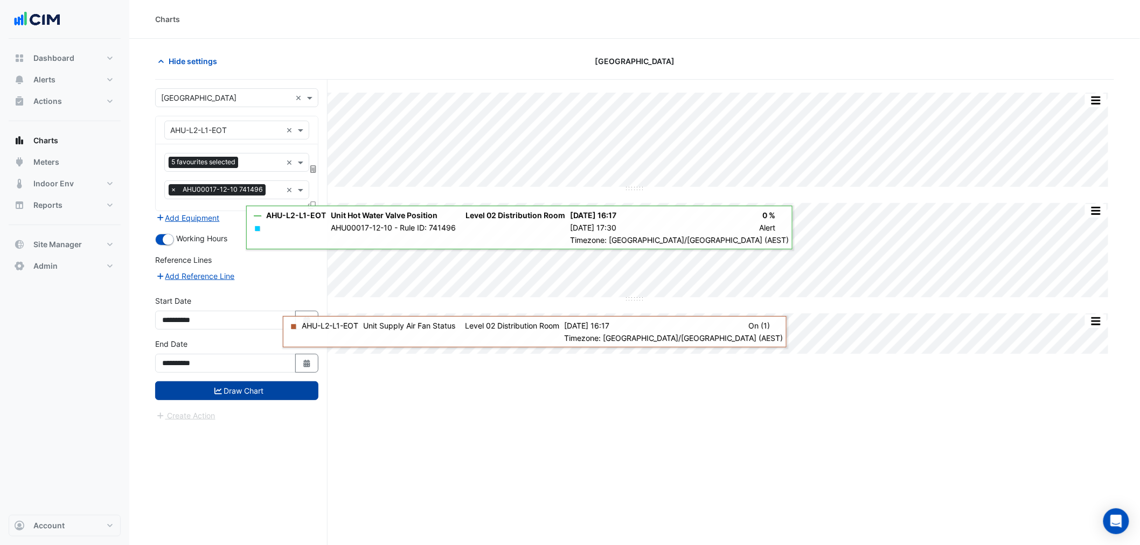
click at [255, 384] on button "Draw Chart" at bounding box center [236, 391] width 163 height 19
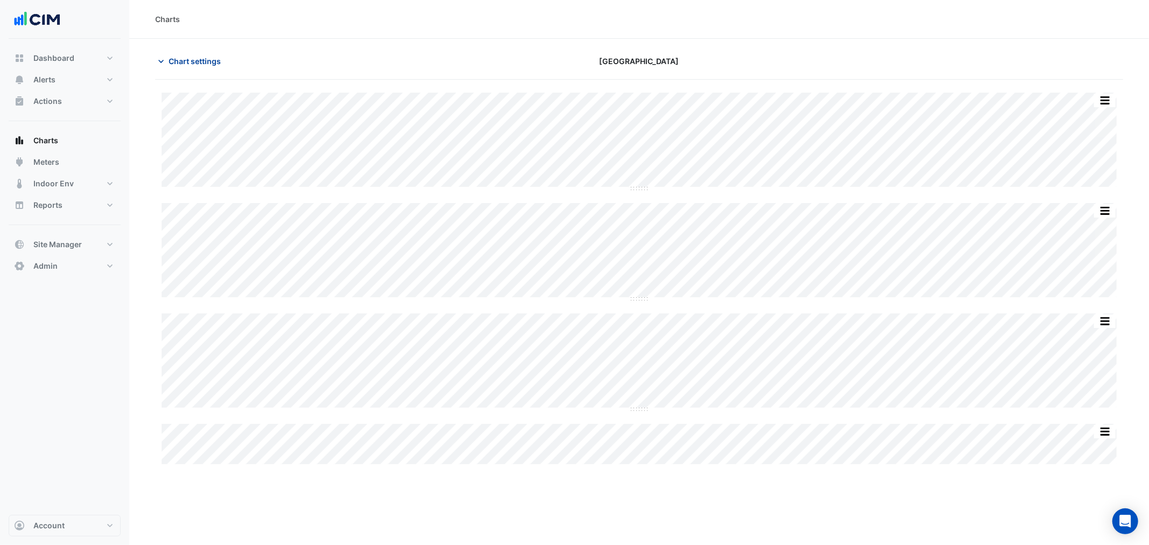
click at [207, 63] on span "Chart settings" at bounding box center [195, 61] width 52 height 11
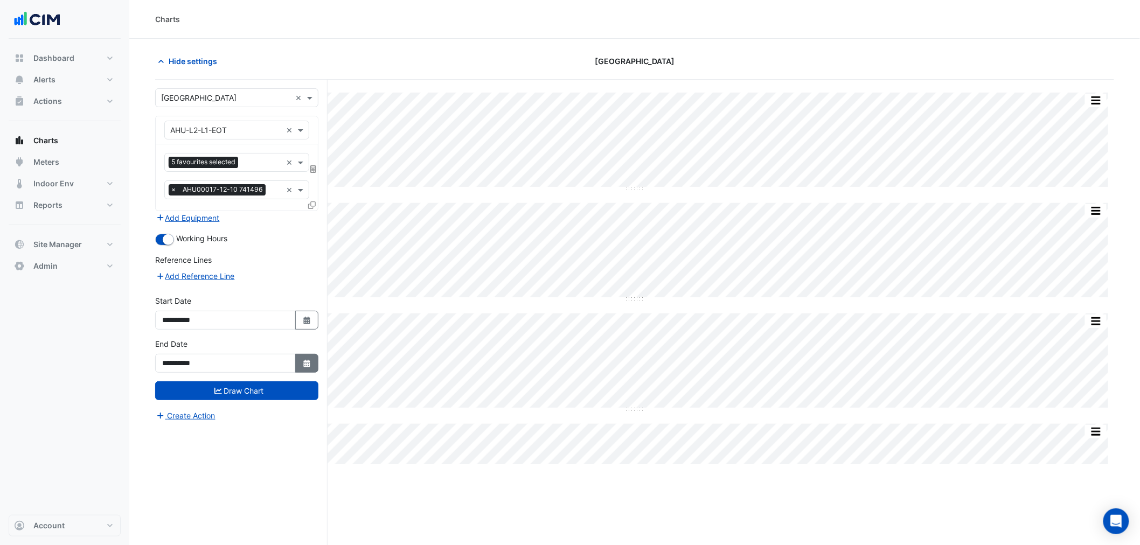
click at [297, 364] on button "Select Date" at bounding box center [307, 363] width 24 height 19
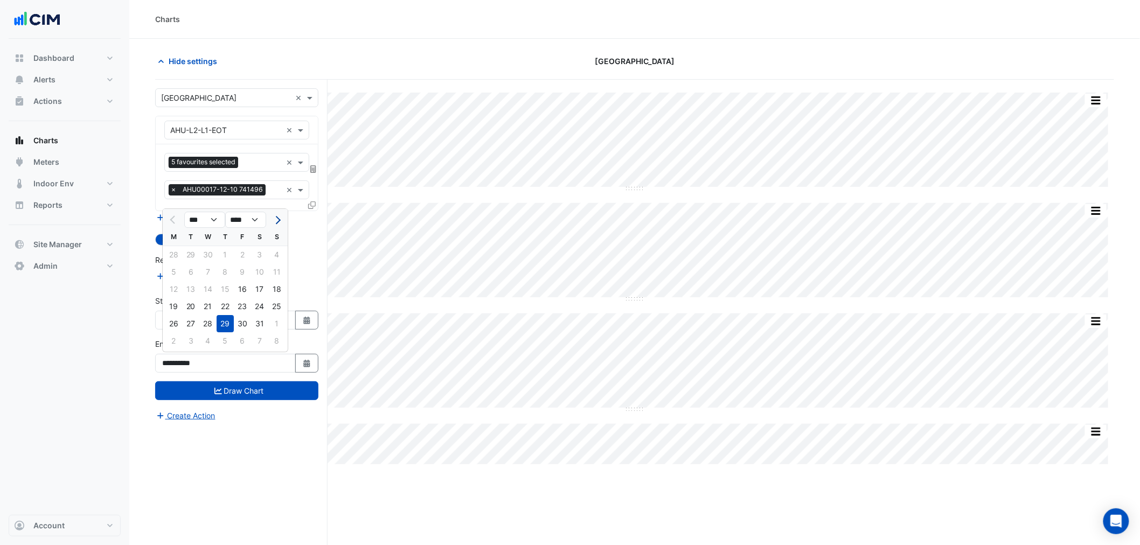
click at [283, 213] on button "Next month" at bounding box center [277, 219] width 13 height 17
click at [278, 220] on span "Next month" at bounding box center [277, 220] width 8 height 8
select select "*"
click at [276, 308] on div "24" at bounding box center [276, 306] width 17 height 17
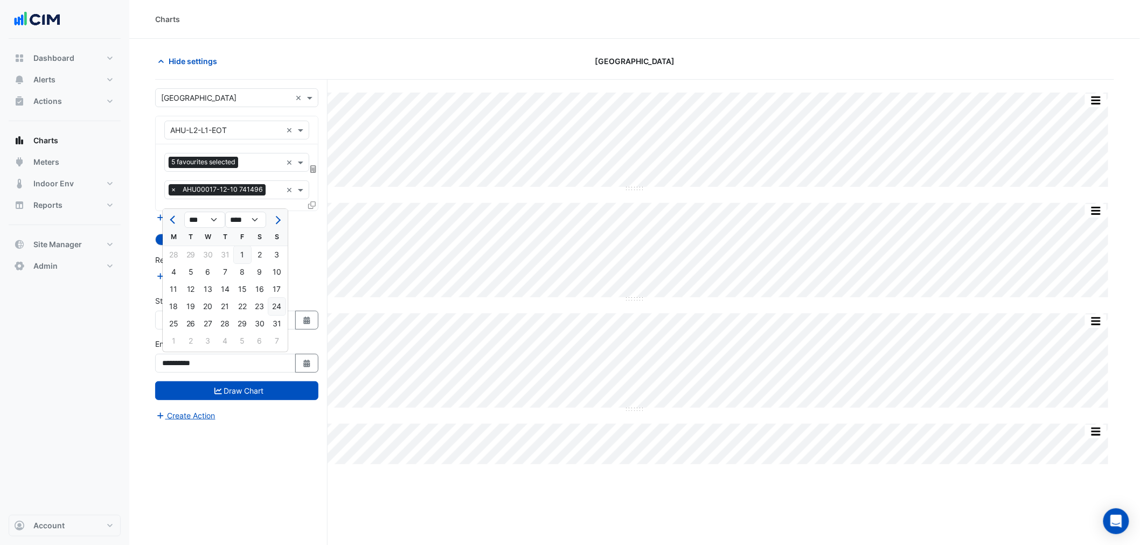
type input "**********"
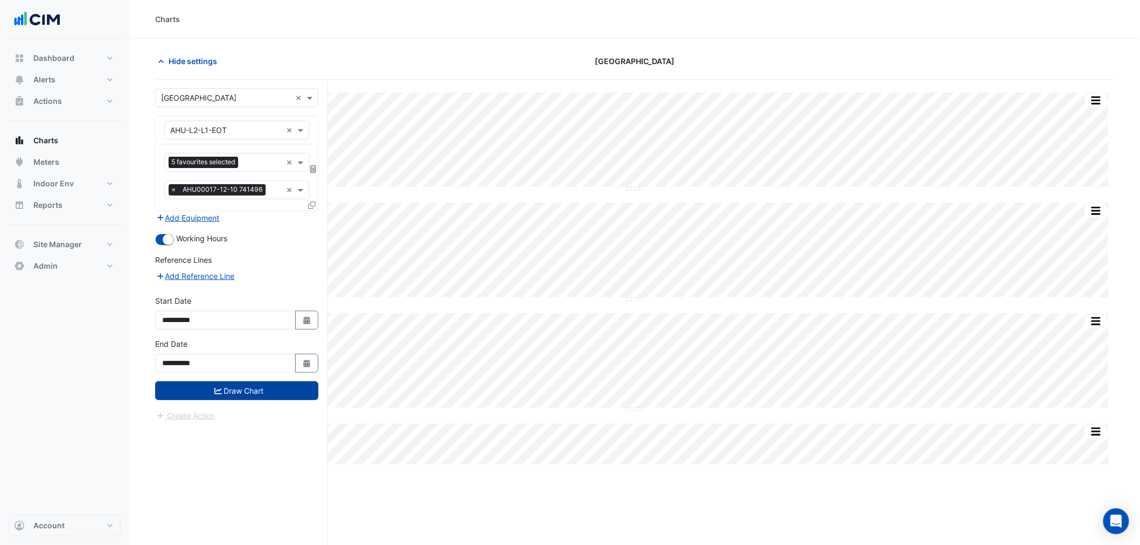
click at [254, 392] on button "Draw Chart" at bounding box center [236, 391] width 163 height 19
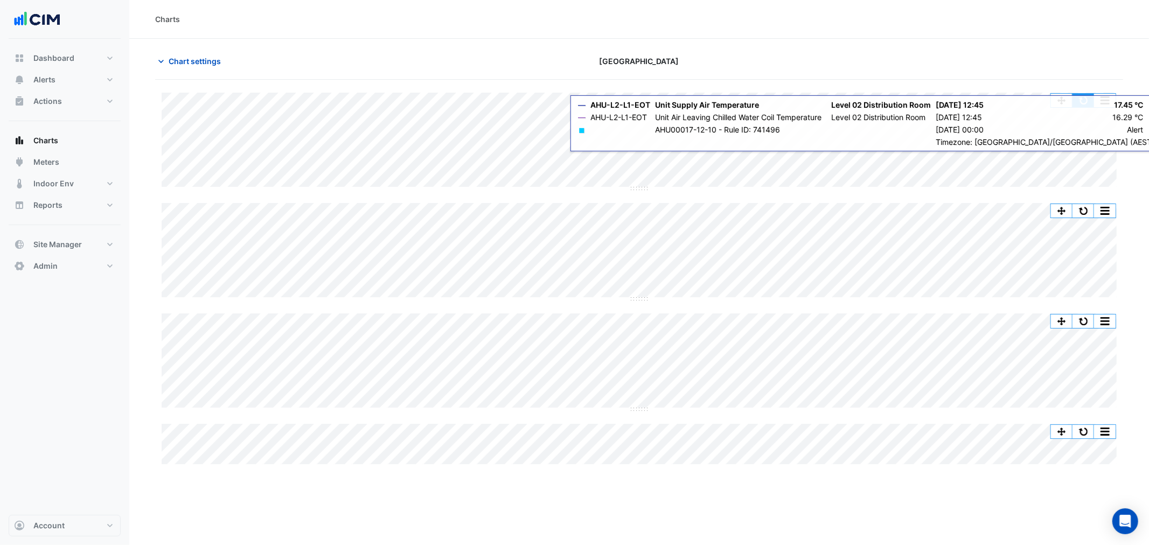
click at [1081, 99] on button "button" at bounding box center [1084, 100] width 22 height 13
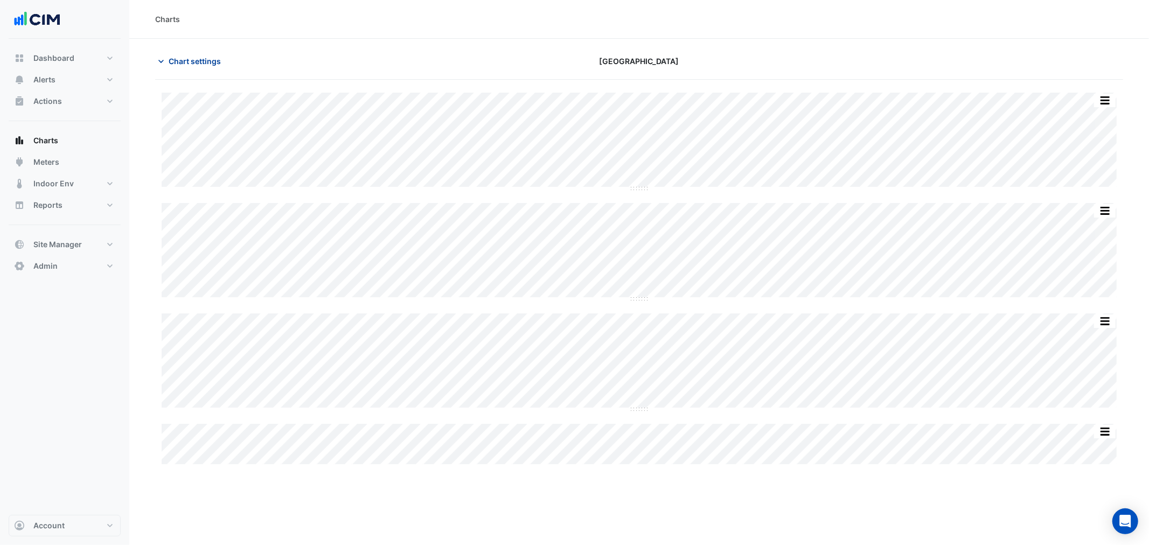
click at [204, 58] on span "Chart settings" at bounding box center [195, 61] width 52 height 11
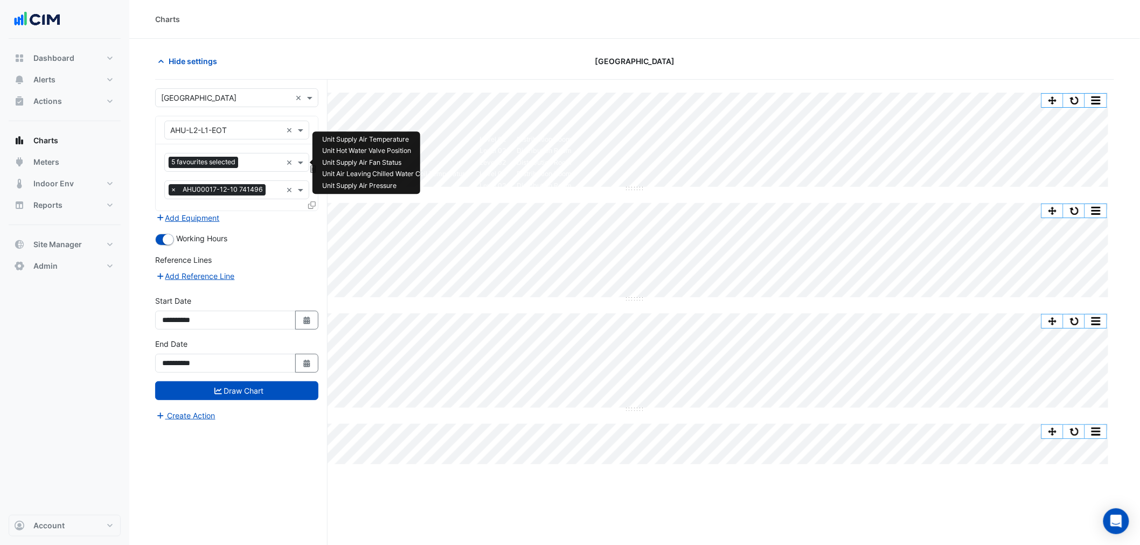
click at [219, 159] on span "5 favourites selected" at bounding box center [204, 162] width 70 height 11
type input "**"
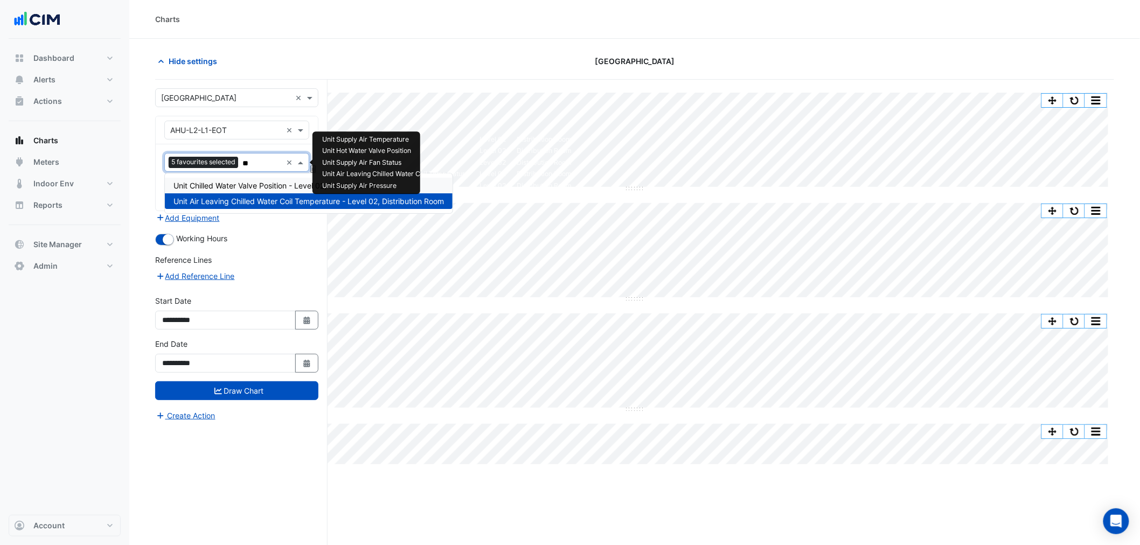
click at [259, 187] on span "Unit Chilled Water Valve Position - Level 02, Distribution Room" at bounding box center [282, 185] width 217 height 9
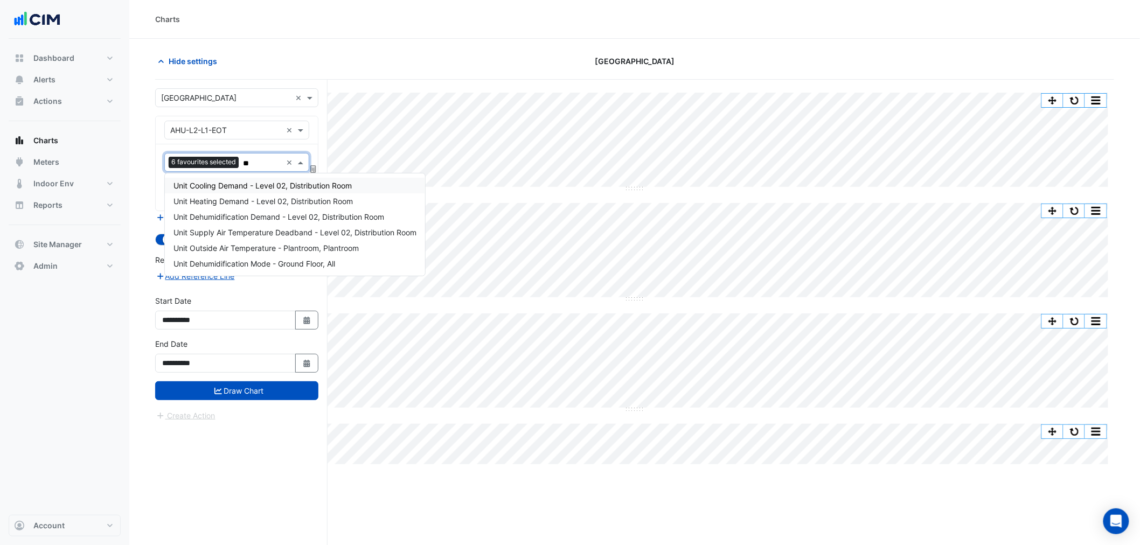
type input "***"
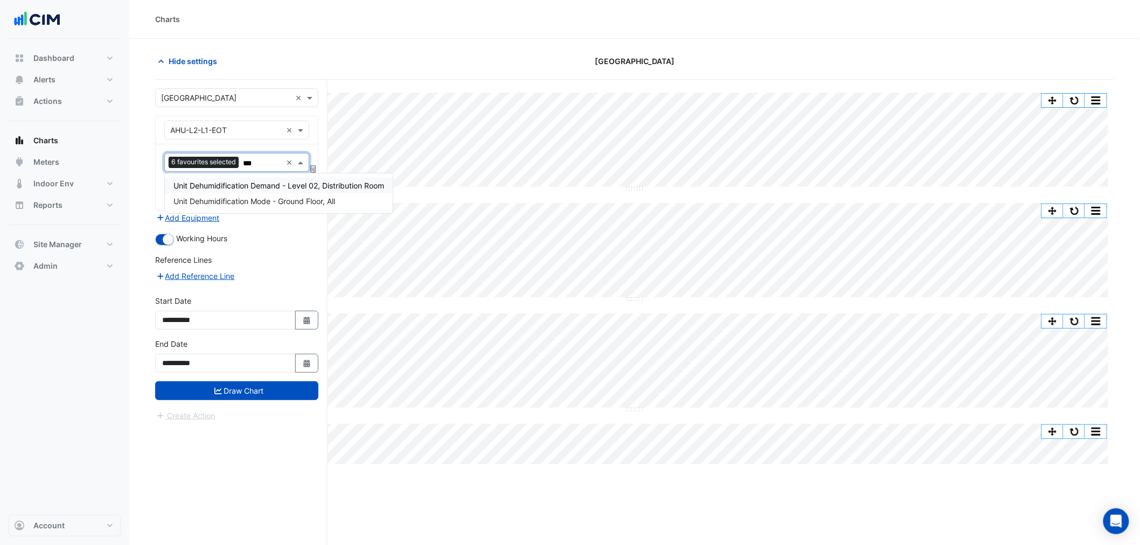
click at [275, 188] on span "Unit Dehumidification Demand - Level 02, Distribution Room" at bounding box center [279, 185] width 211 height 9
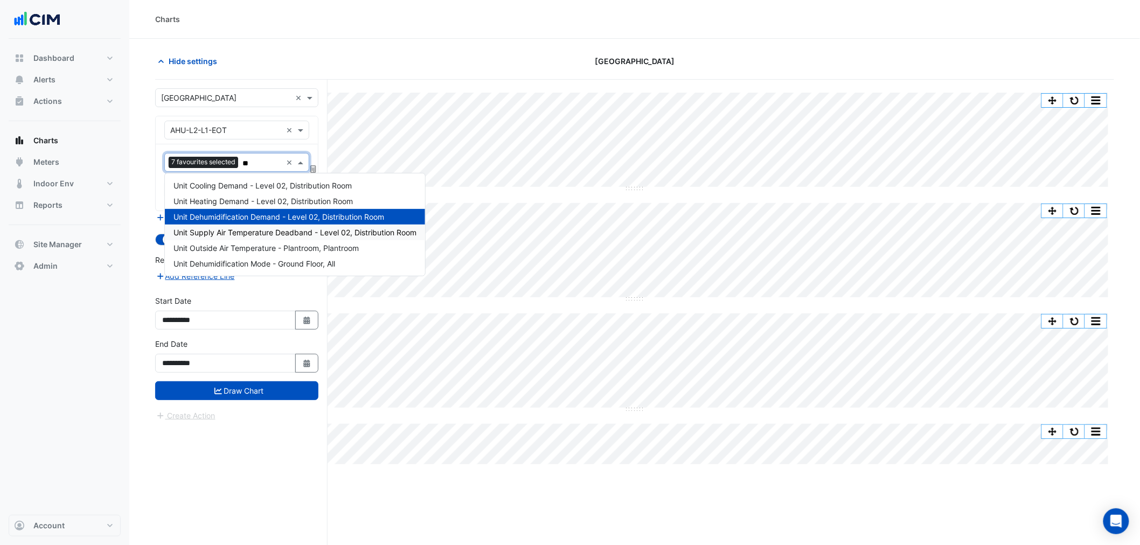
type input "***"
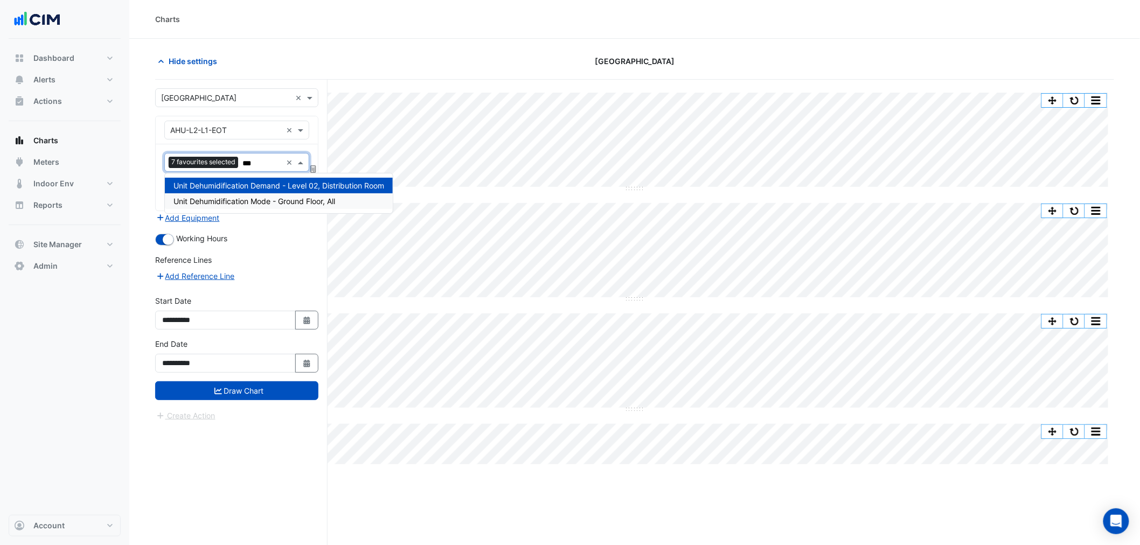
click at [254, 201] on span "Unit Dehumidification Mode - Ground Floor, All" at bounding box center [255, 201] width 162 height 9
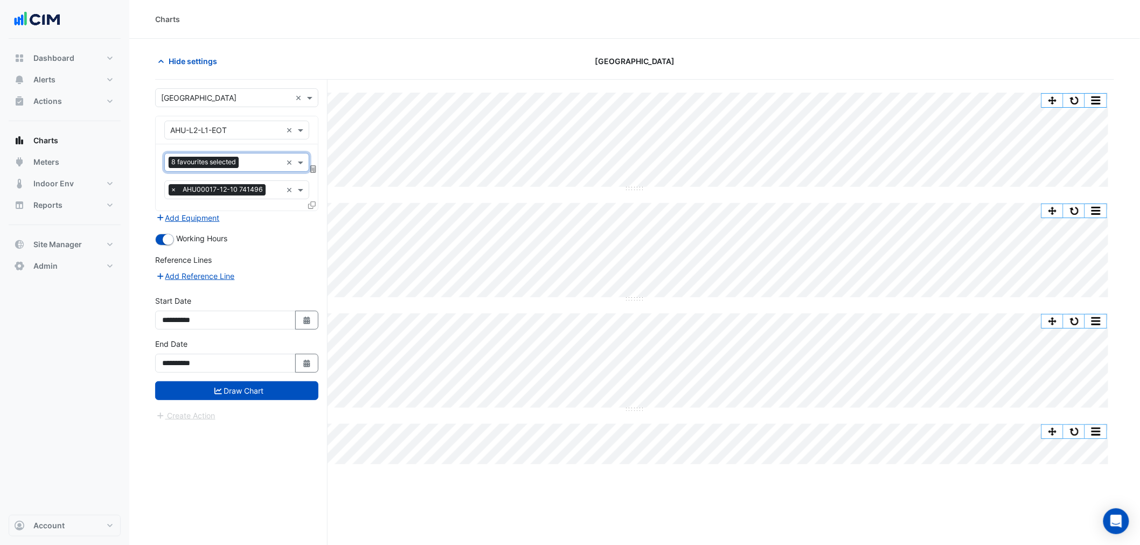
click at [319, 327] on div "**********" at bounding box center [237, 316] width 176 height 43
click at [313, 324] on button "Select Date" at bounding box center [307, 320] width 24 height 19
select select "*"
select select "****"
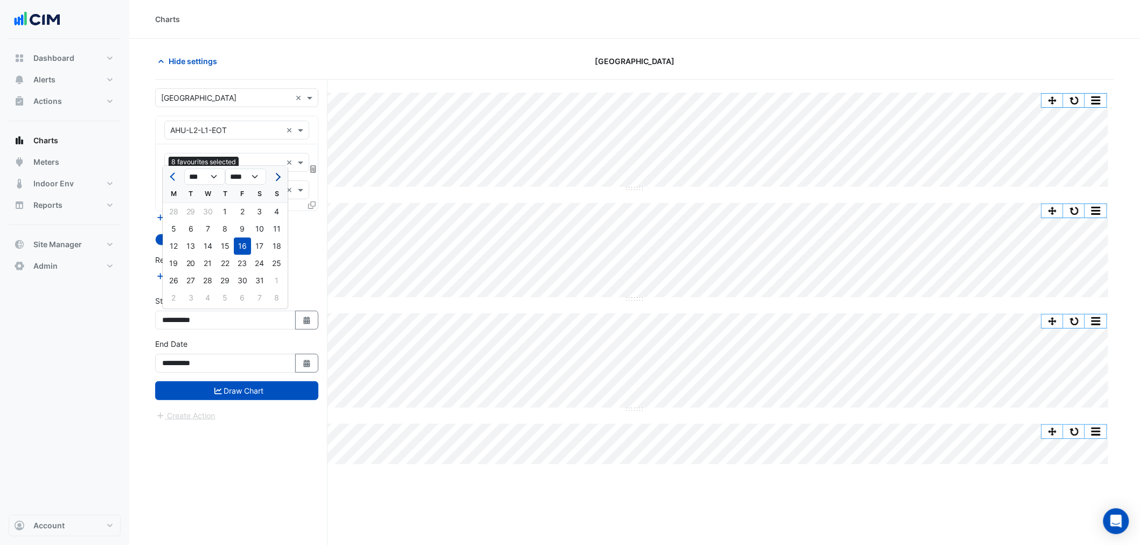
click at [278, 175] on span "Next month" at bounding box center [277, 177] width 8 height 8
click at [278, 178] on span "Next month" at bounding box center [277, 177] width 8 height 8
select select "*"
click at [171, 241] on div "11" at bounding box center [173, 246] width 17 height 17
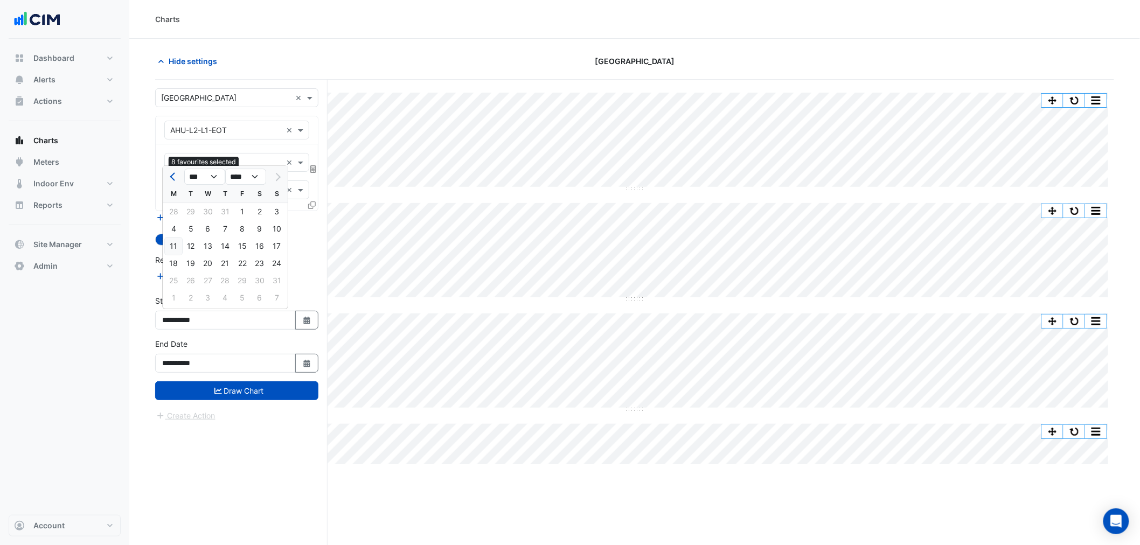
type input "**********"
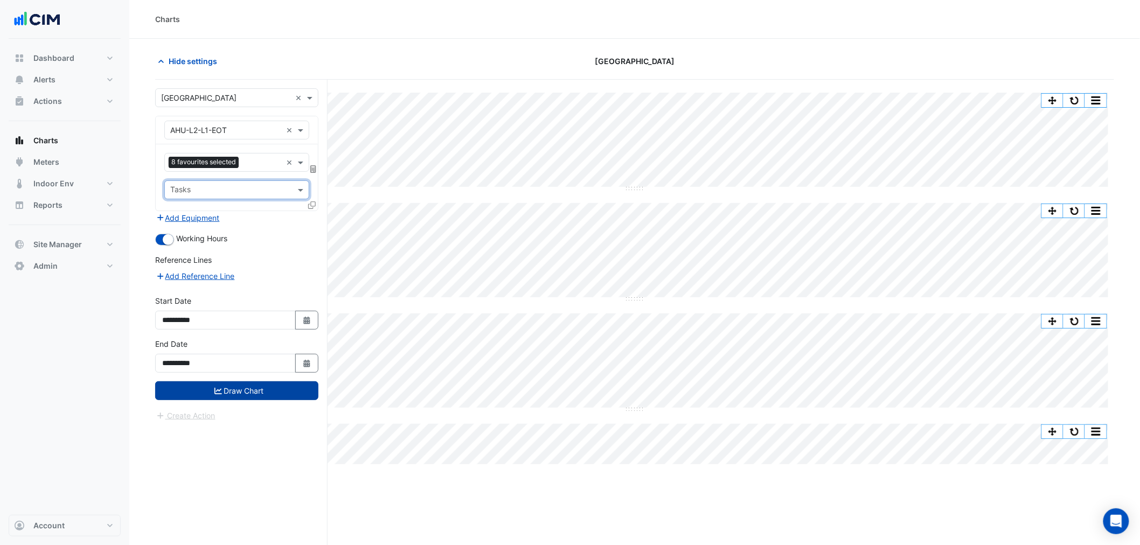
click at [279, 399] on button "Draw Chart" at bounding box center [236, 391] width 163 height 19
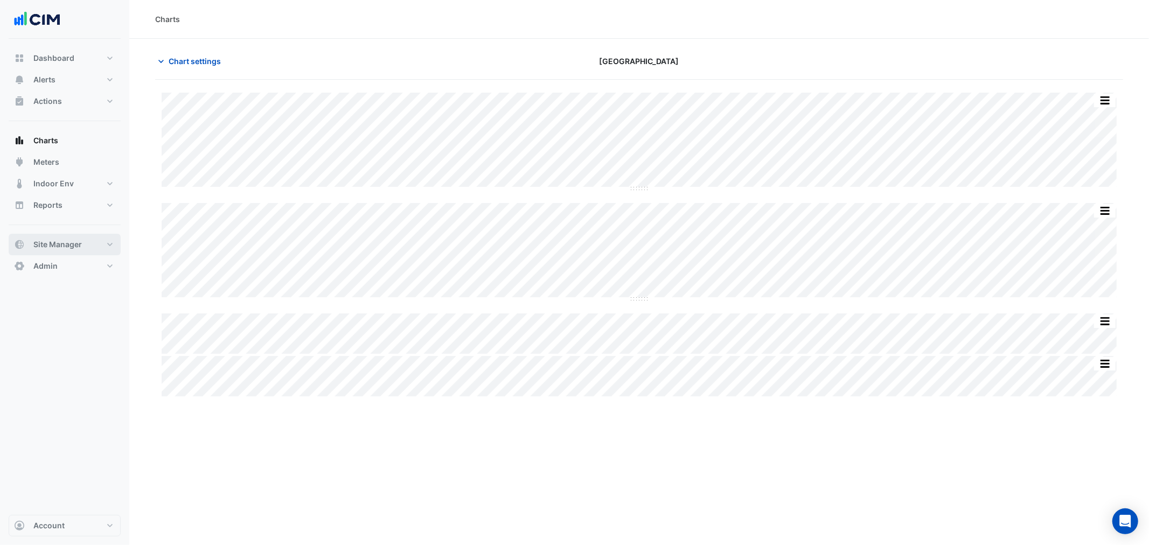
click at [81, 240] on span "Site Manager" at bounding box center [57, 244] width 48 height 11
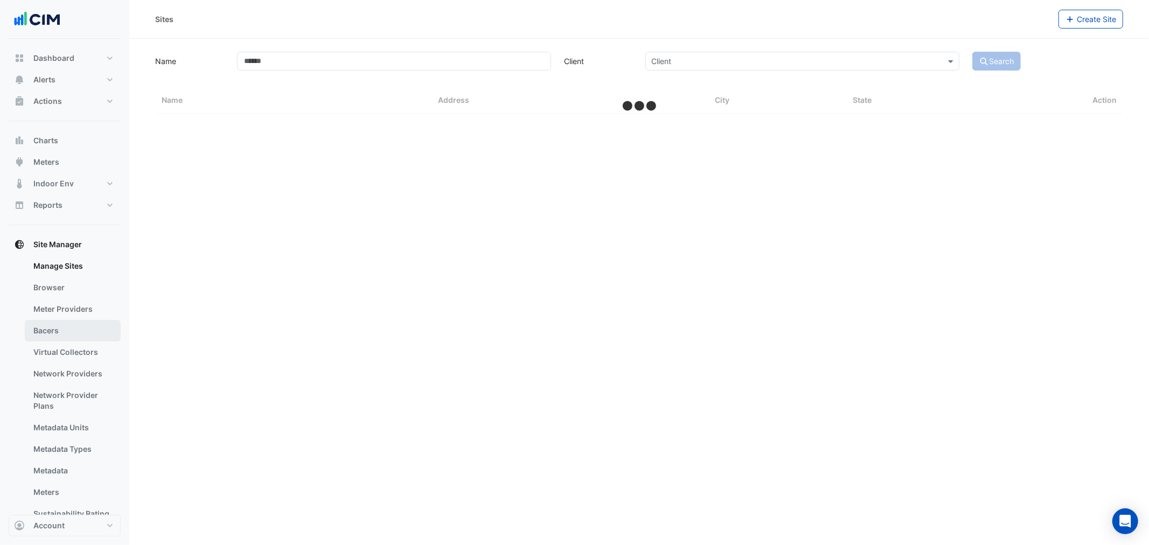
click at [74, 330] on link "Bacers" at bounding box center [73, 331] width 96 height 22
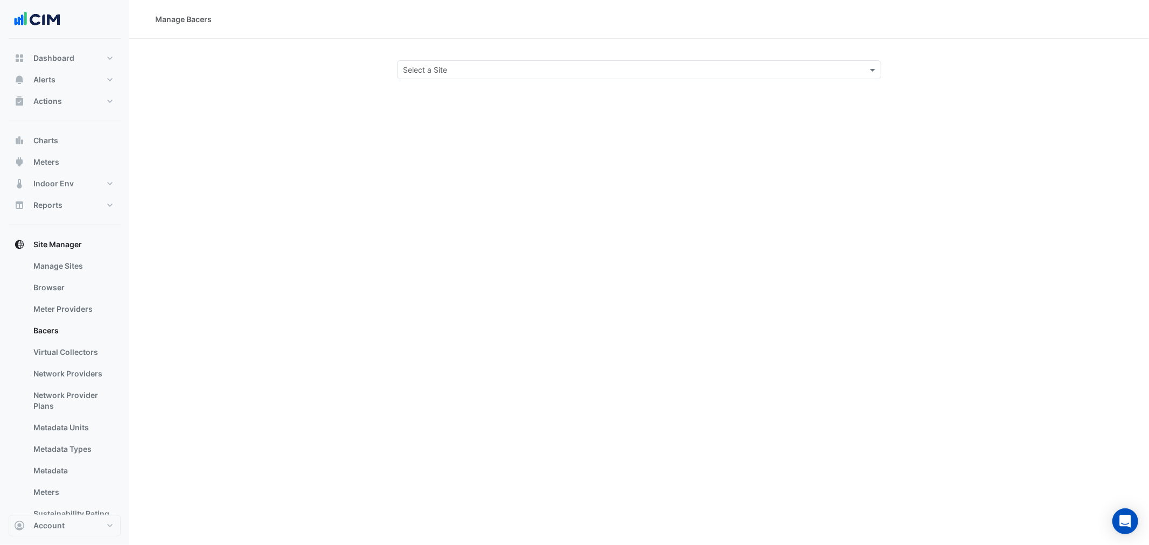
click at [473, 60] on div "Select a Site" at bounding box center [639, 69] width 484 height 19
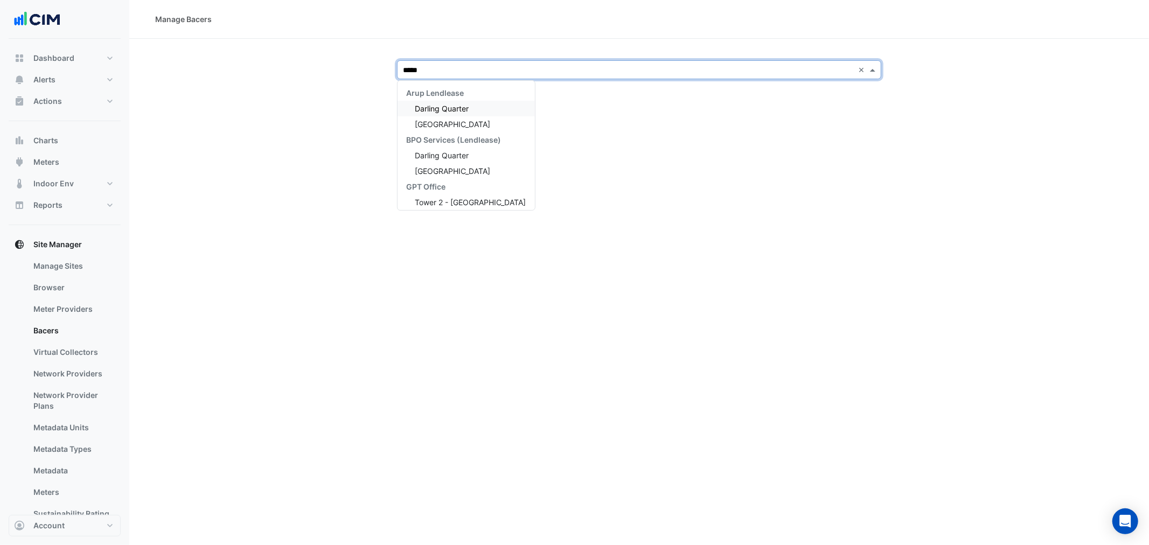
type input "******"
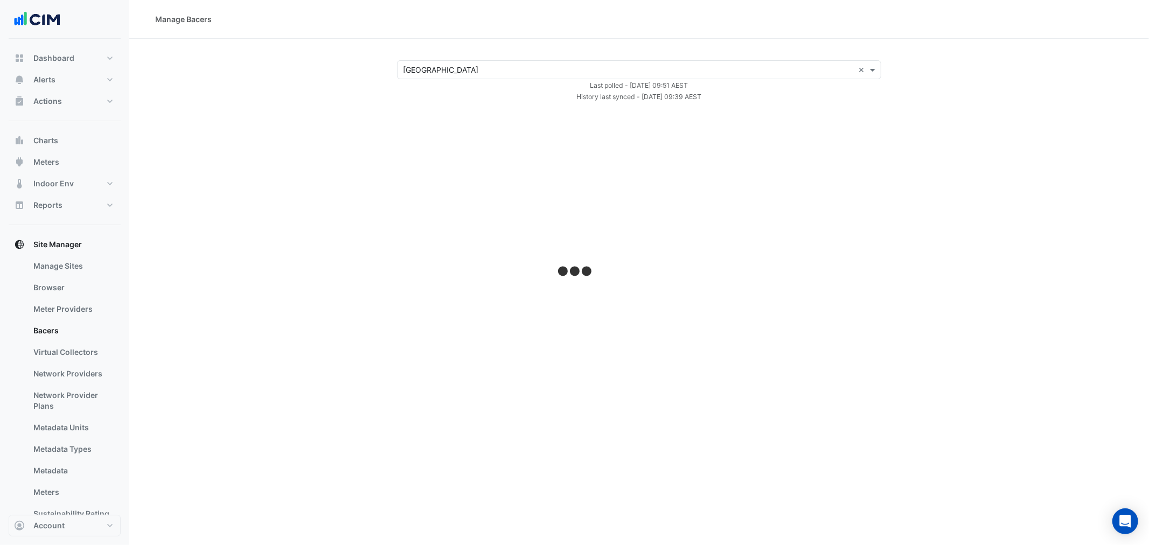
select select "**"
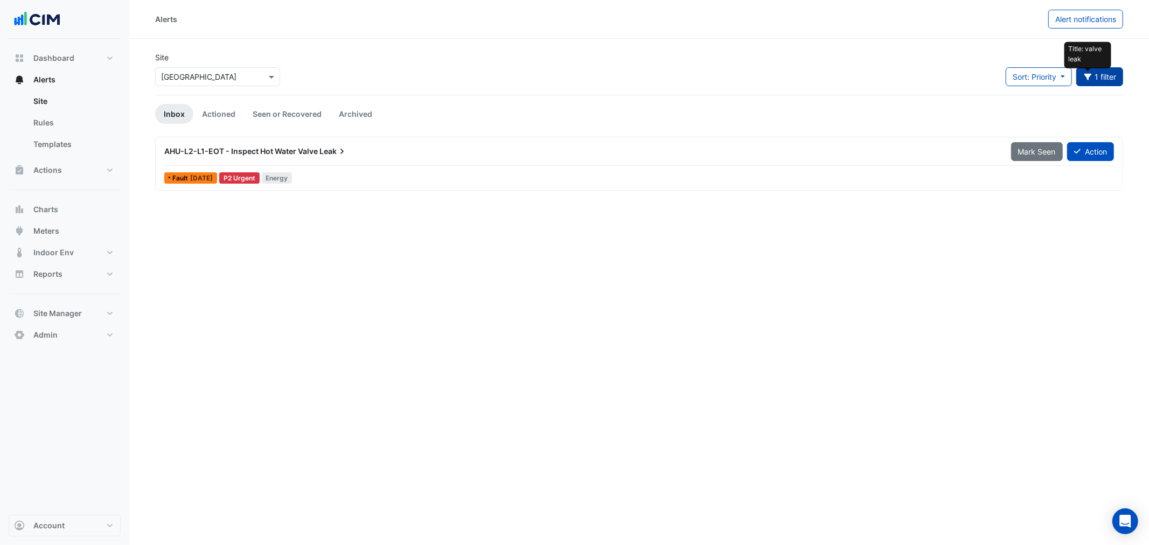
click at [1122, 71] on button "Title: valve leak 1 filter" at bounding box center [1100, 76] width 47 height 19
click at [1113, 73] on button "Title: valve leak 1 filter" at bounding box center [1100, 76] width 47 height 19
click at [1101, 74] on button "Filter" at bounding box center [1102, 76] width 43 height 19
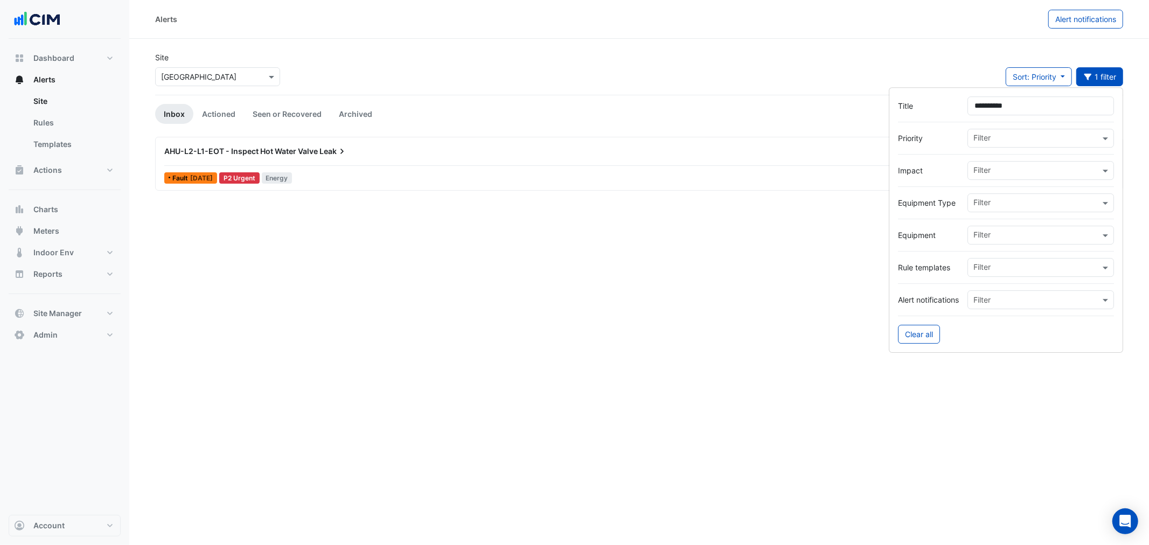
type input "*****"
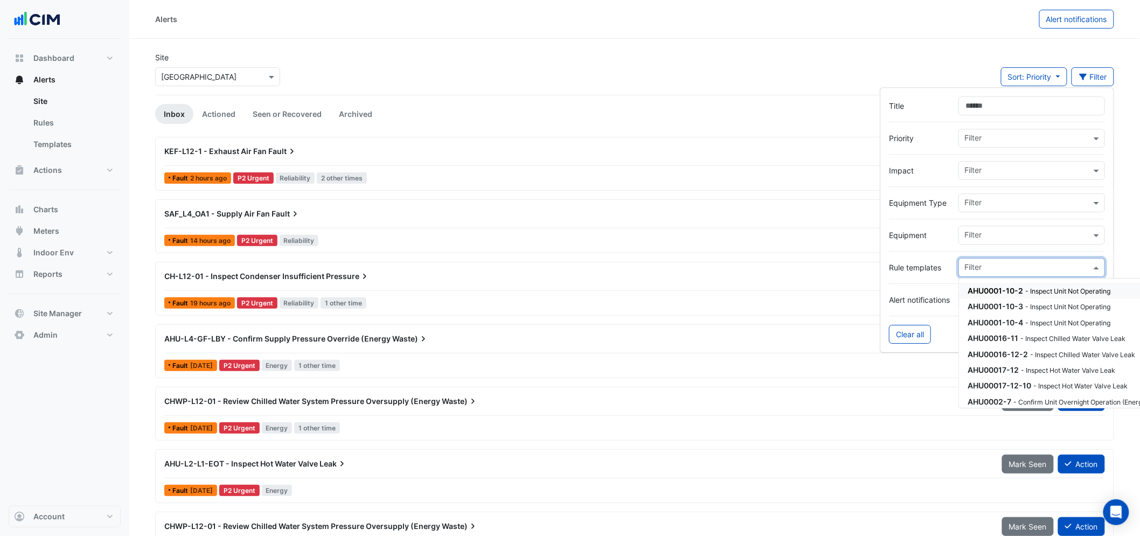
click at [1020, 268] on input "text" at bounding box center [1028, 268] width 127 height 11
paste input "**********"
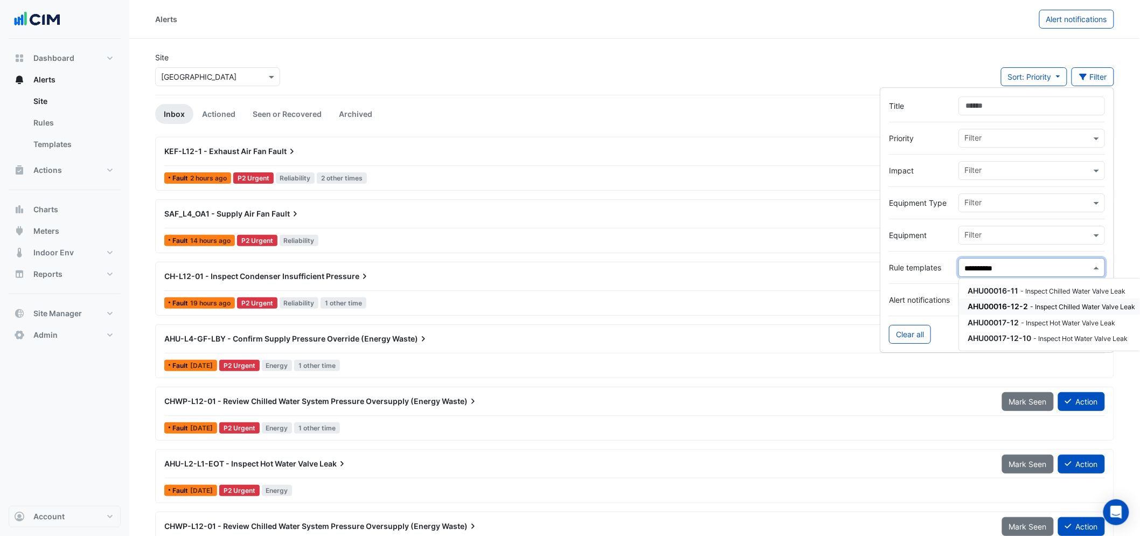
type input "**********"
click at [488, 104] on ul "Inbox Actioned Seen or Recovered Archived" at bounding box center [634, 114] width 959 height 20
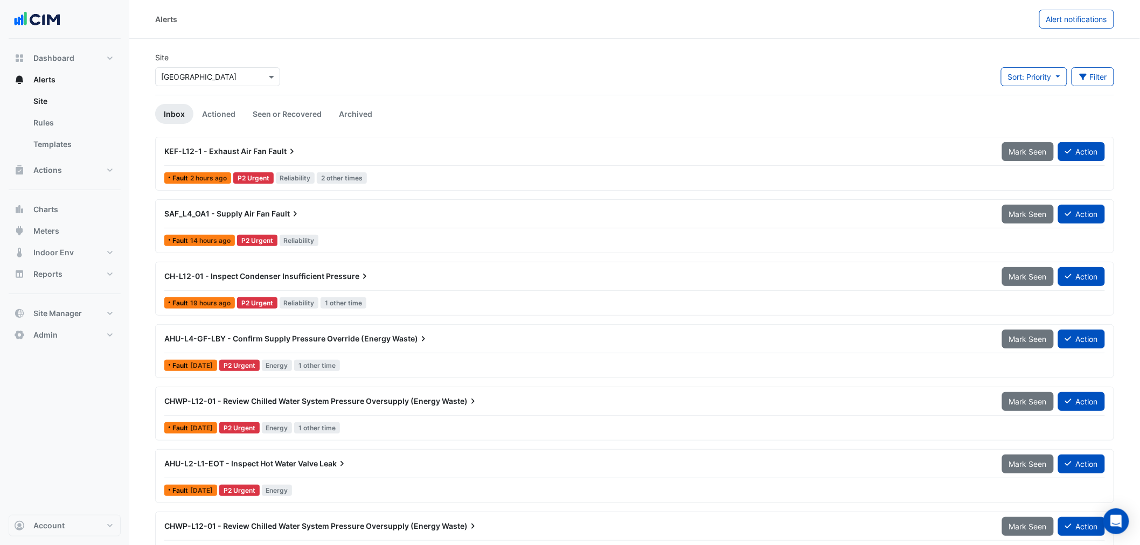
click at [261, 158] on div "KEF-L12-1 - Exhaust Air Fan Fault" at bounding box center [577, 151] width 838 height 19
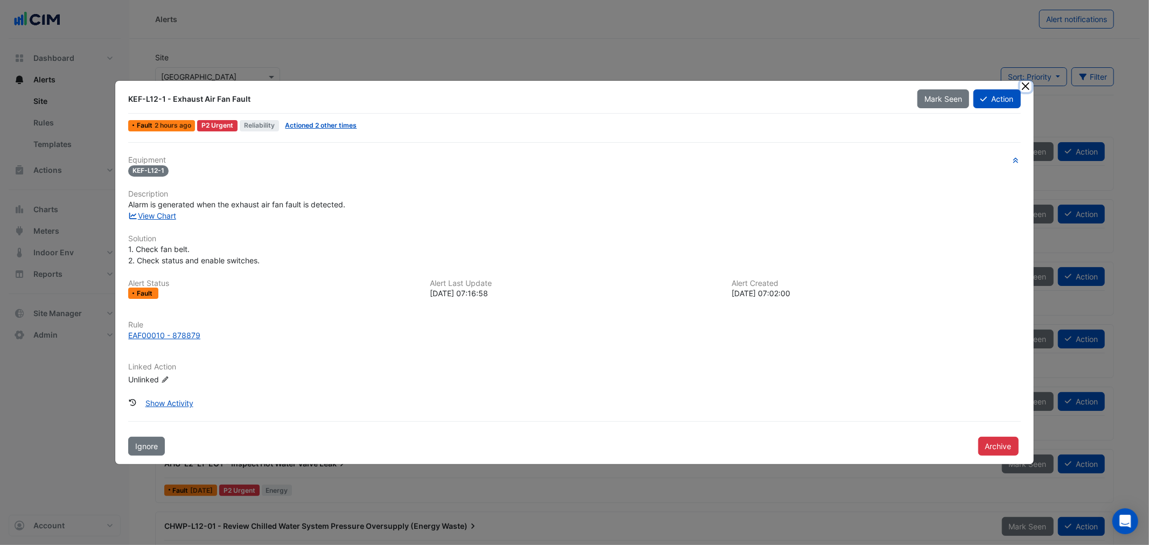
click at [1028, 87] on button "Close" at bounding box center [1026, 86] width 11 height 11
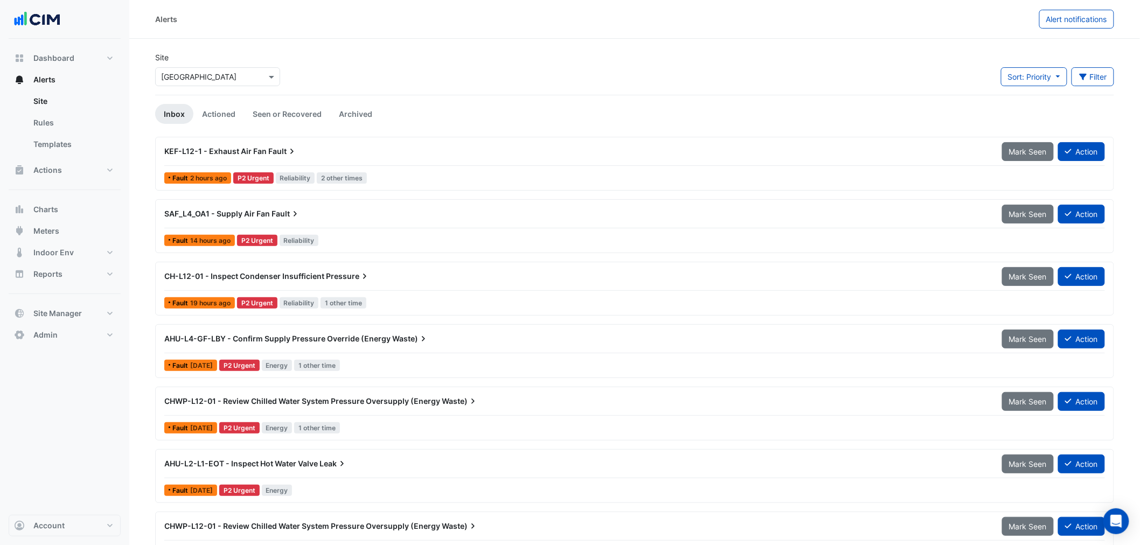
click at [276, 227] on div "SAF_L4_OA1 - Supply Air Fan Fault Mark Seen Action" at bounding box center [634, 216] width 941 height 24
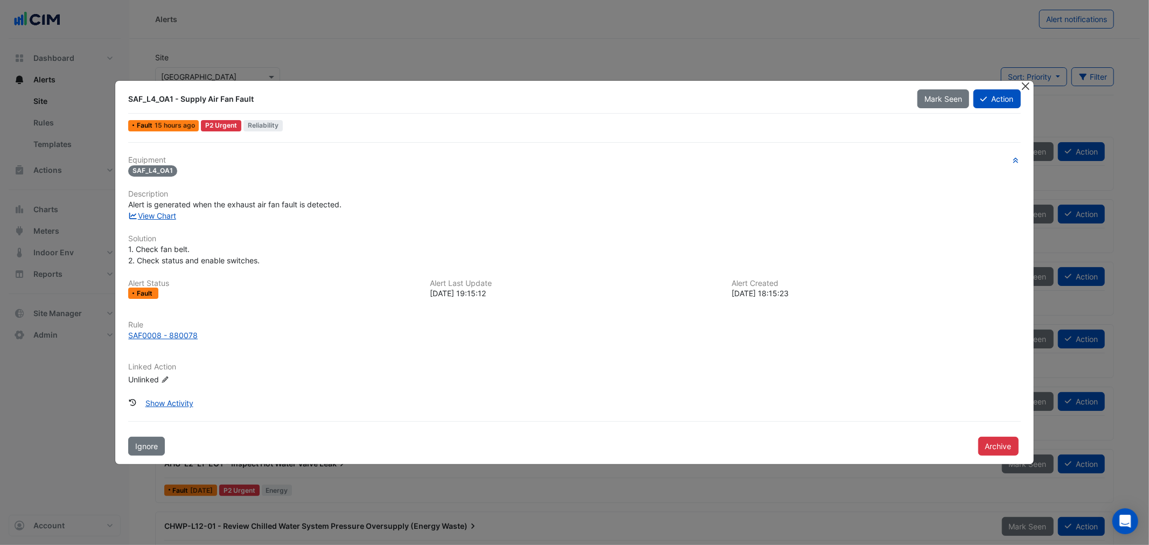
click at [1031, 87] on button "Close" at bounding box center [1026, 86] width 11 height 11
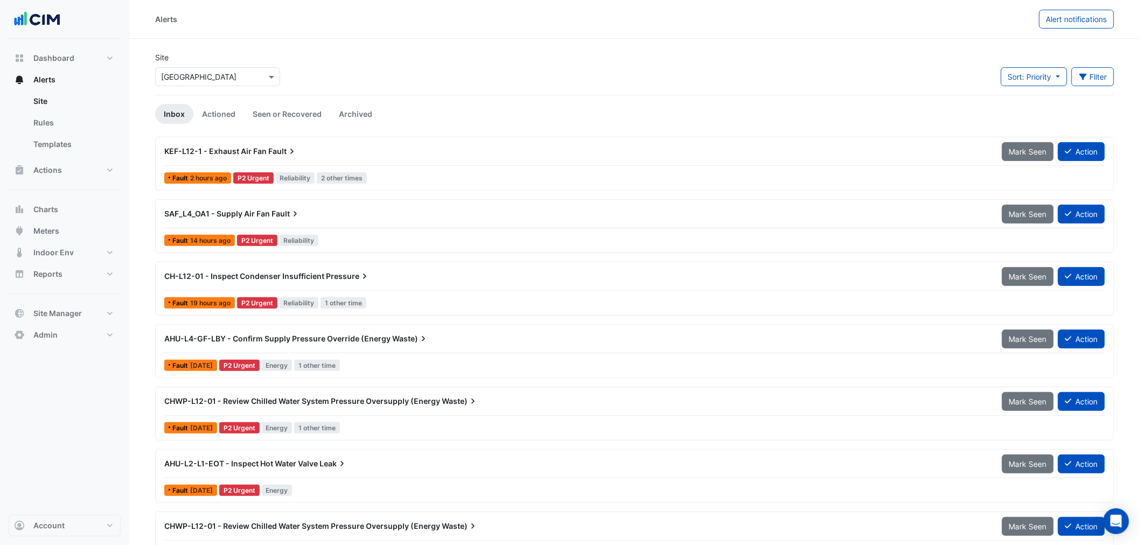
click at [185, 167] on div "KEF-L12-1 - Exhaust Air Fan Fault Mark Seen Action Fault 2 hours ago P2 Urgent …" at bounding box center [634, 164] width 949 height 44
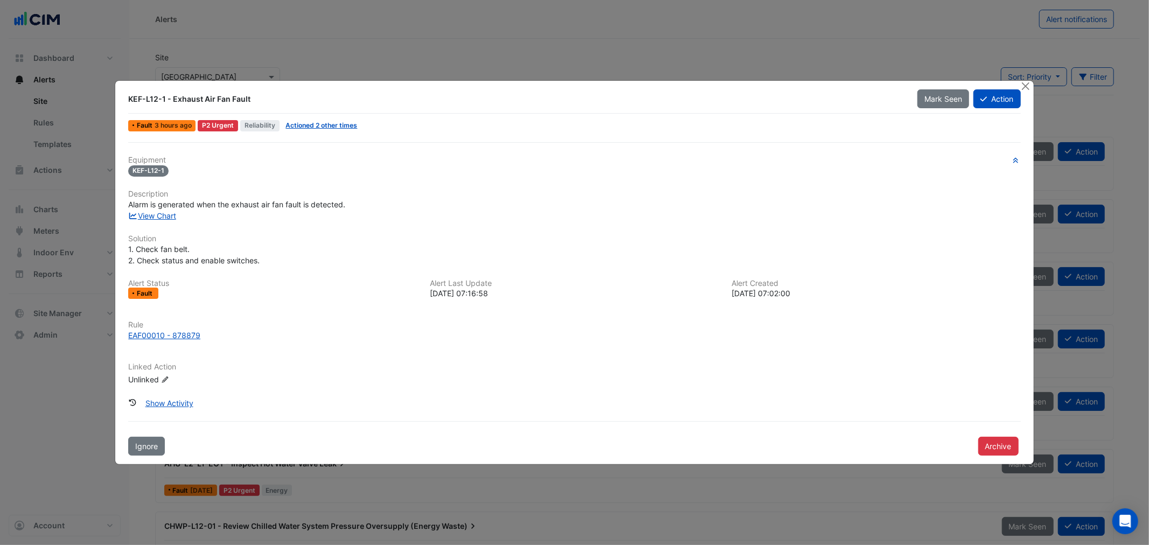
click at [52, 254] on ngb-modal-window "KEF-L12-1 - Exhaust Air Fan Fault Mark Seen Action Fault 3 hours ago P2 Urgent …" at bounding box center [574, 272] width 1149 height 545
drag, startPoint x: 279, startPoint y: 40, endPoint x: 285, endPoint y: 53, distance: 14.2
click at [279, 43] on ngb-modal-window "KEF-L12-1 - Exhaust Air Fan Fault Mark Seen Action Fault 3 hours ago P2 Urgent …" at bounding box center [574, 272] width 1149 height 545
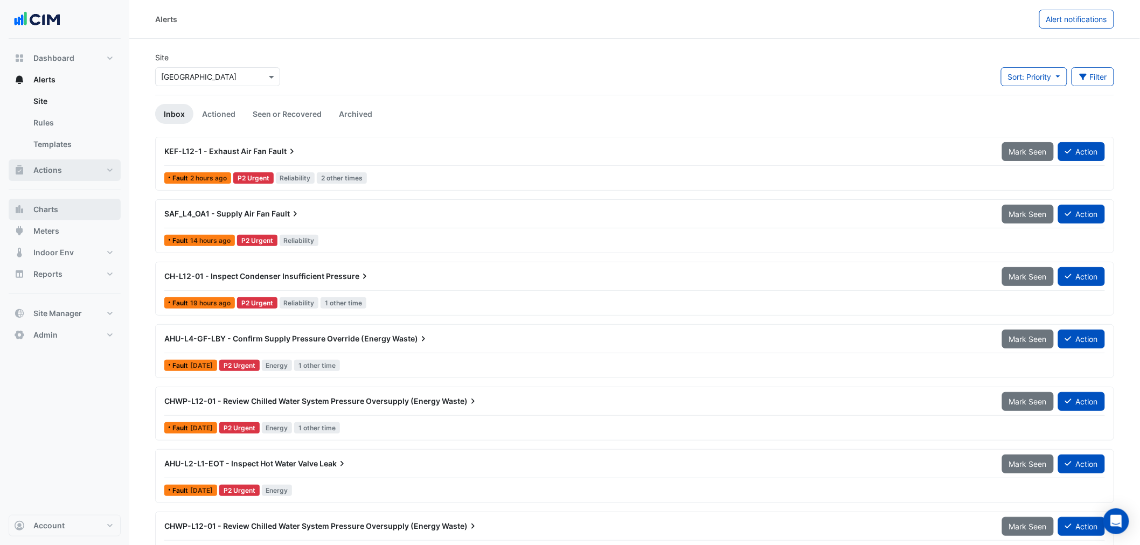
click at [72, 175] on button "Actions" at bounding box center [65, 171] width 112 height 22
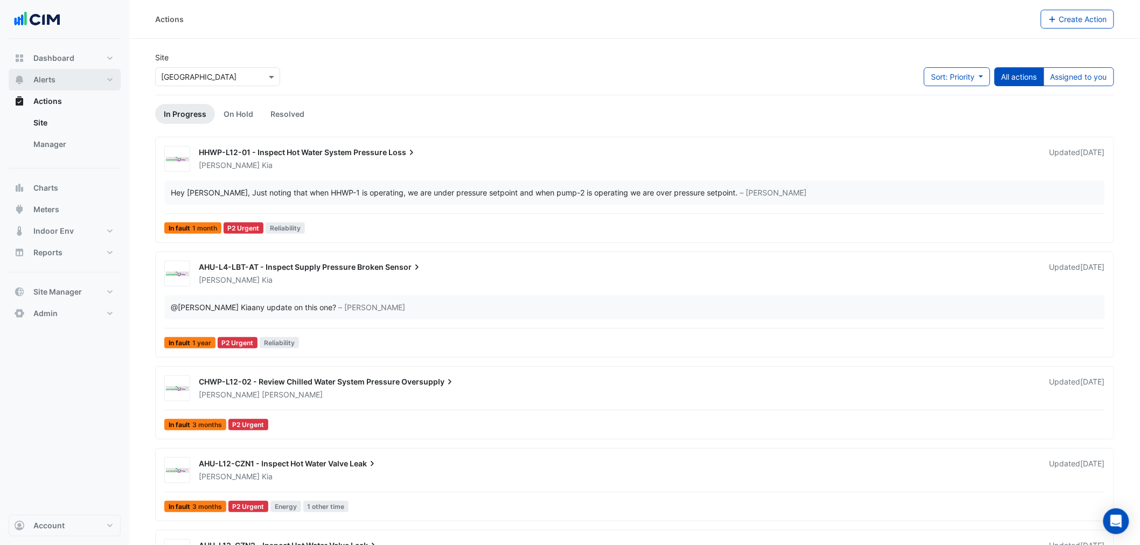
click at [38, 77] on span "Alerts" at bounding box center [44, 79] width 22 height 11
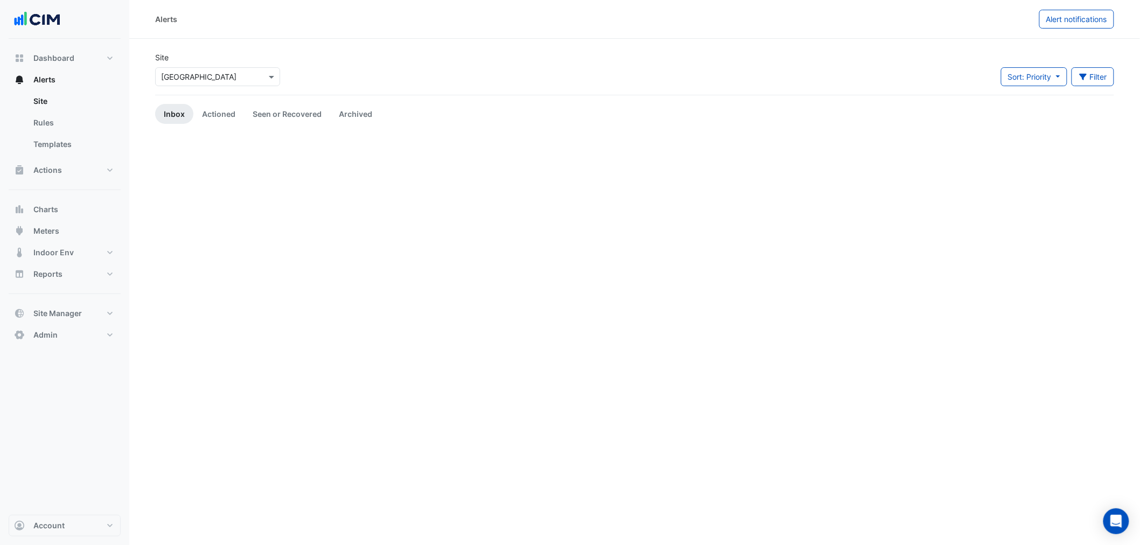
click at [223, 79] on input "text" at bounding box center [207, 77] width 92 height 11
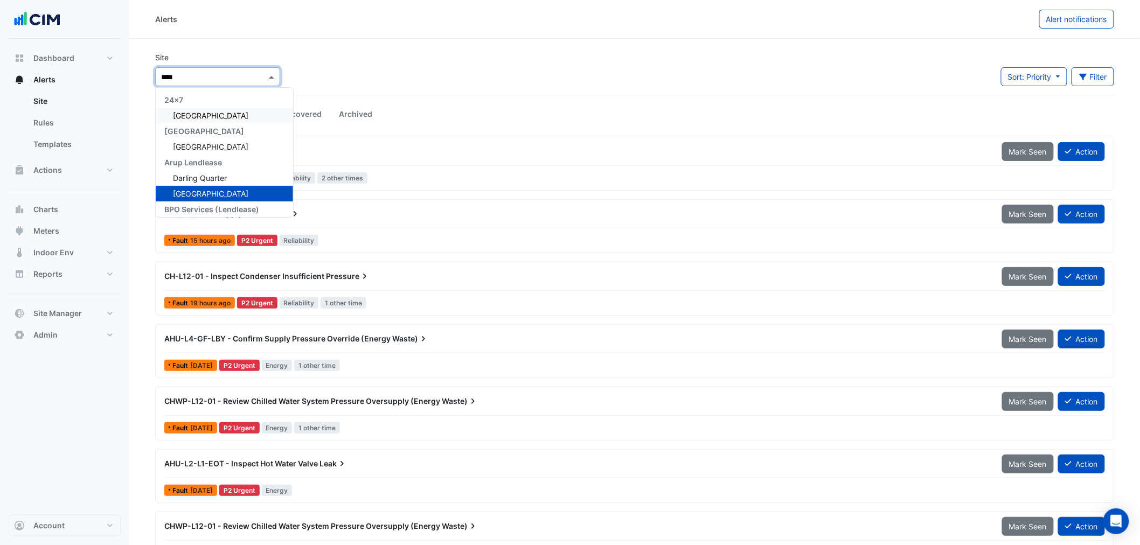
type input "*****"
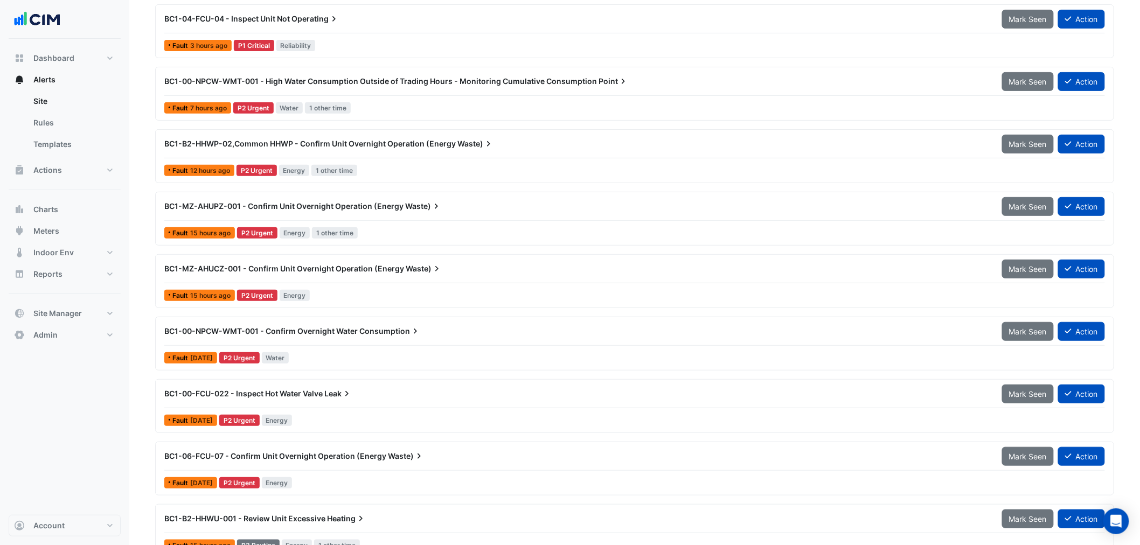
scroll to position [160, 0]
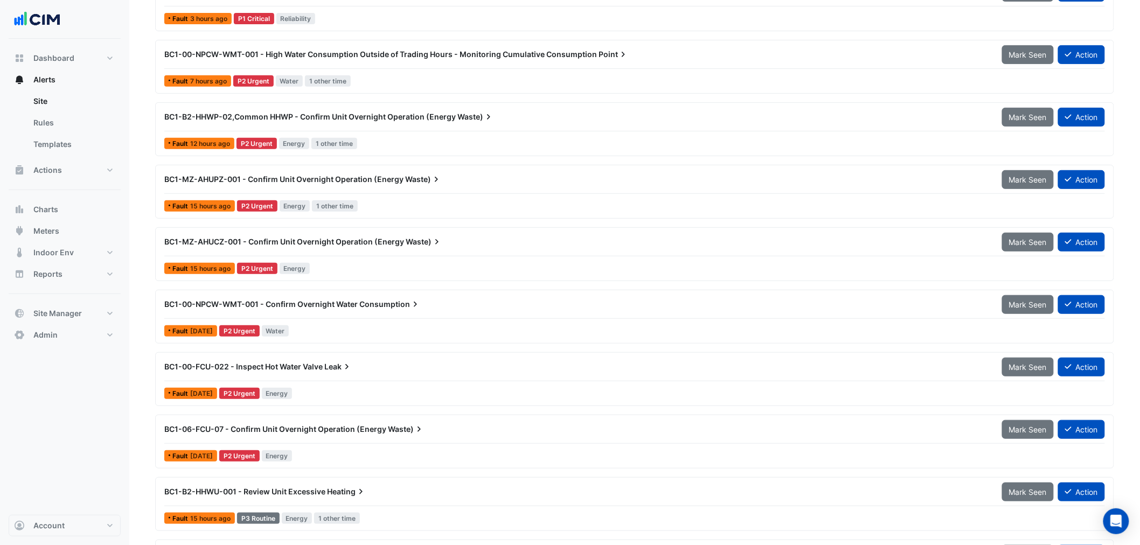
click at [389, 259] on div "BC1-MZ-AHUCZ-001 - Confirm Unit Overnight Operation (Energy Waste) Mark Seen Ac…" at bounding box center [634, 254] width 949 height 44
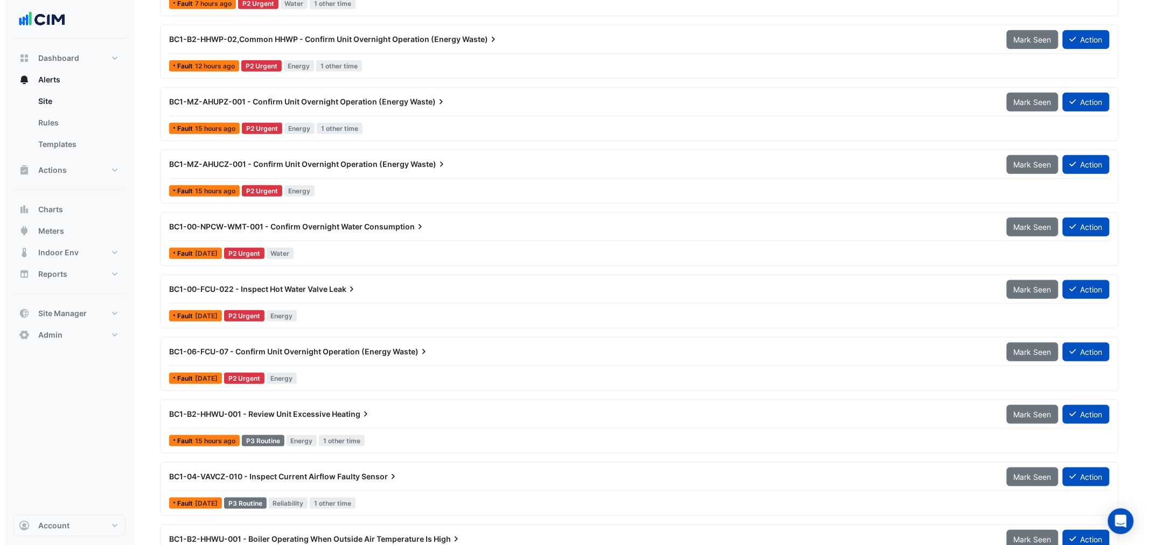
scroll to position [79, 0]
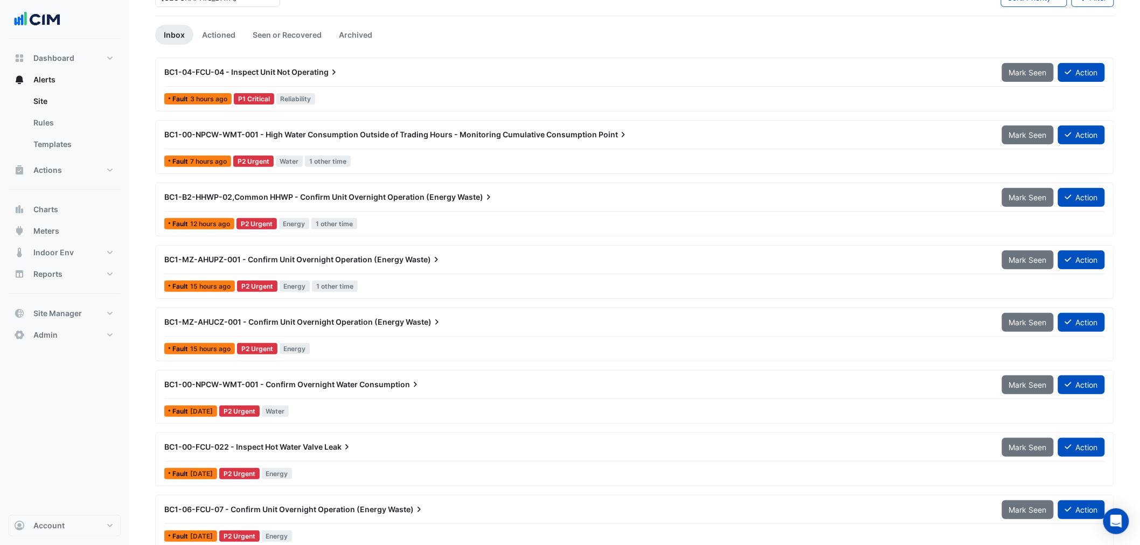
click at [327, 207] on div "BC1-B2-HHWP-02,Common HHWP - Confirm Unit Overnight Operation (Energy Waste) Ma…" at bounding box center [634, 200] width 941 height 24
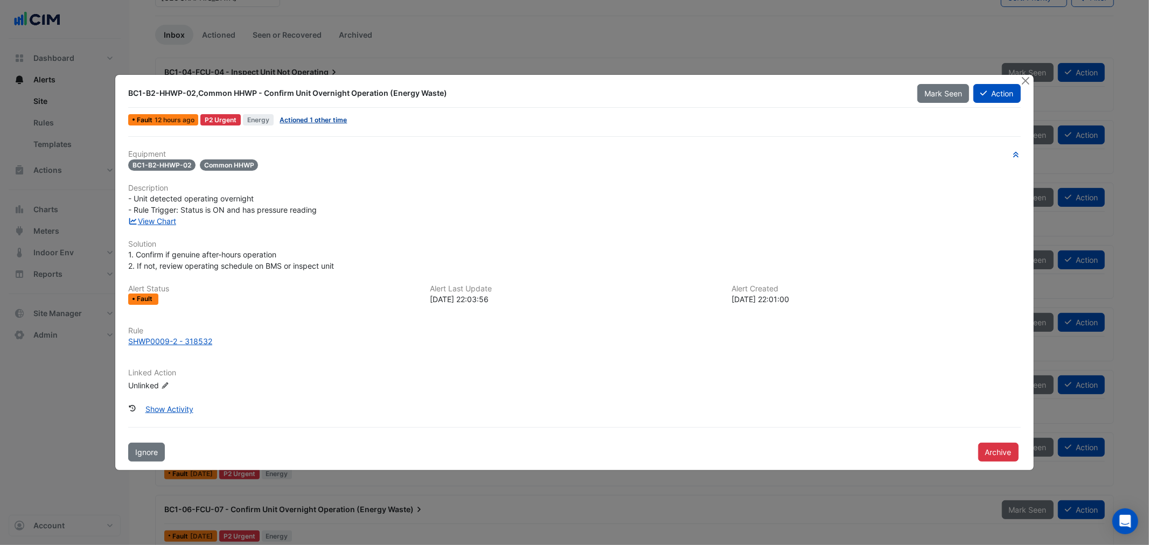
click at [307, 121] on link "Actioned 1 other time" at bounding box center [313, 120] width 67 height 8
click at [1028, 87] on div at bounding box center [1027, 81] width 13 height 12
click at [1026, 77] on button "Close" at bounding box center [1026, 80] width 11 height 11
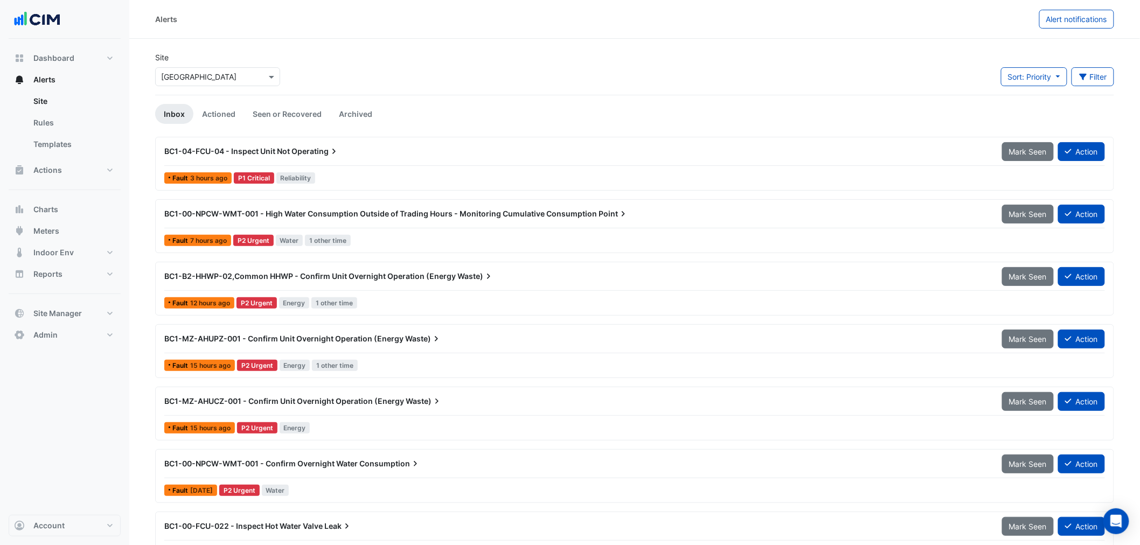
click at [214, 77] on input "text" at bounding box center [207, 77] width 92 height 11
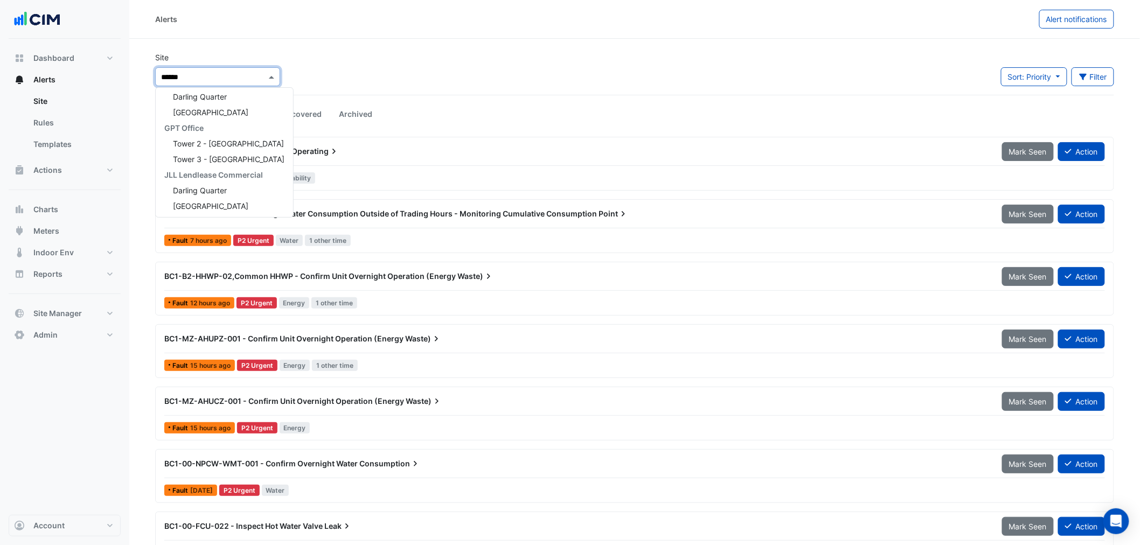
type input "*******"
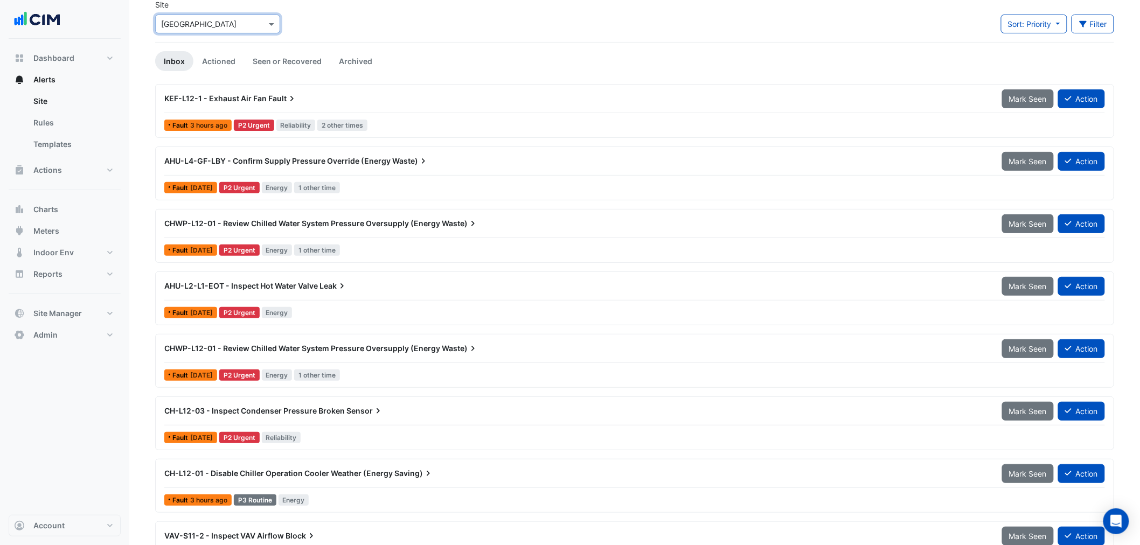
scroll to position [79, 0]
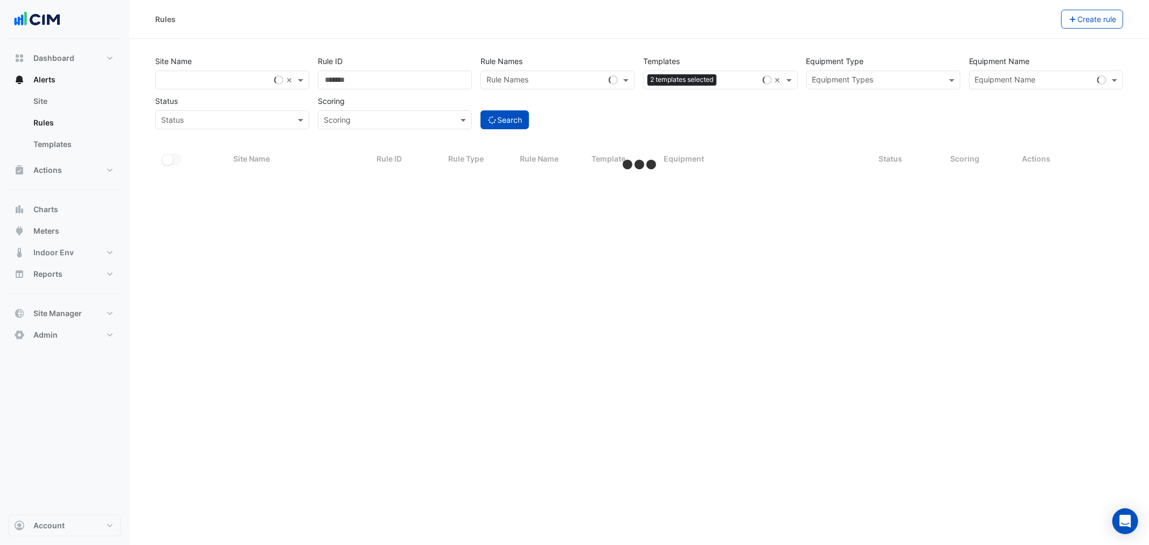
select select "**"
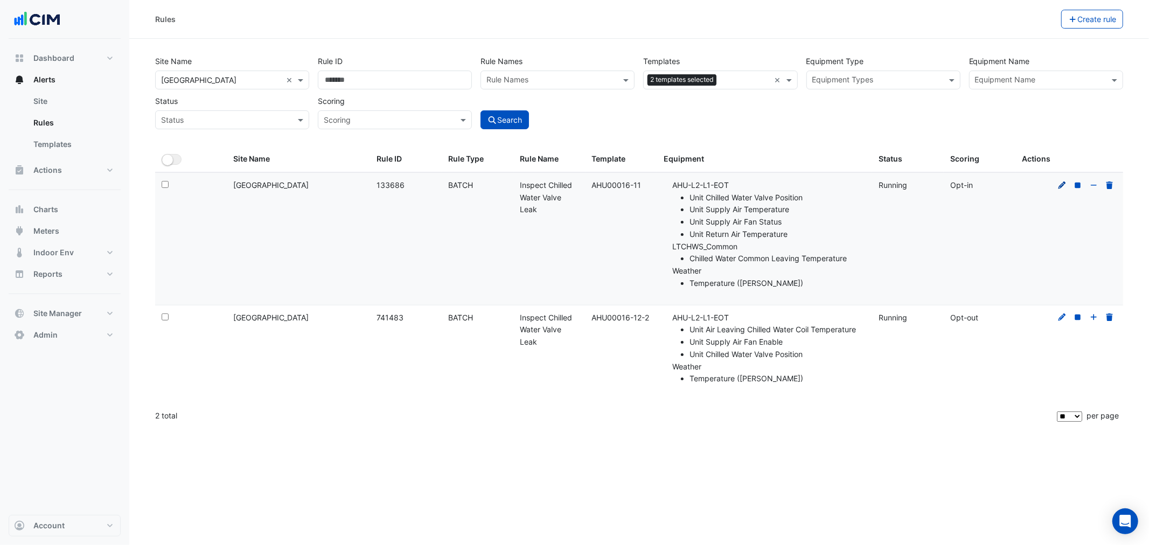
click at [1059, 186] on icon at bounding box center [1063, 185] width 8 height 8
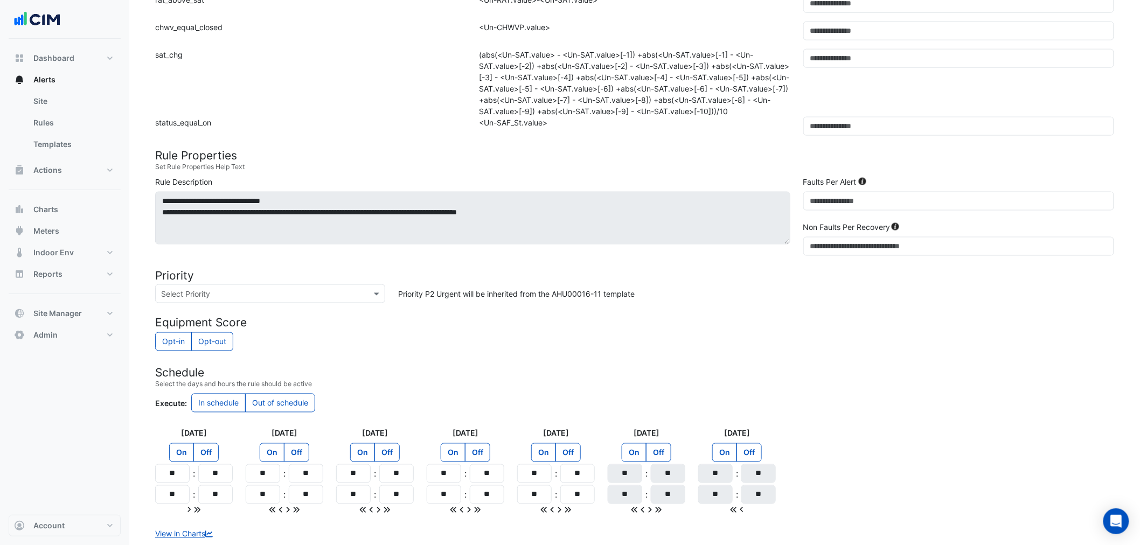
scroll to position [615, 0]
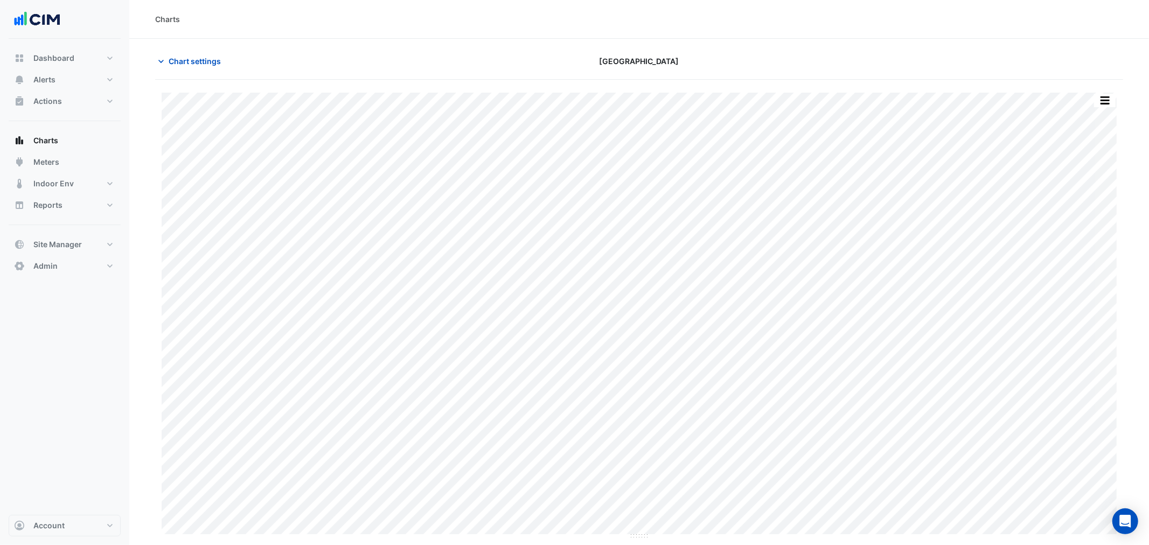
click at [220, 82] on div "Split by Equip Split by Unit Split All Print Save as JPEG Save as PNG Pivot Dat…" at bounding box center [639, 310] width 968 height 460
click at [211, 64] on span "Chart settings" at bounding box center [195, 61] width 52 height 11
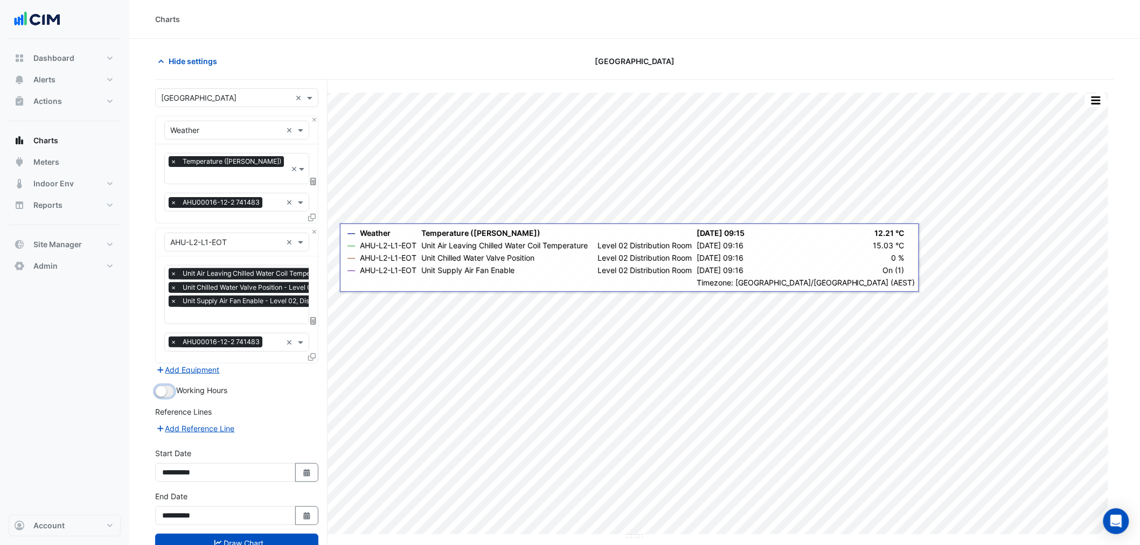
click at [160, 386] on button "button" at bounding box center [164, 392] width 19 height 12
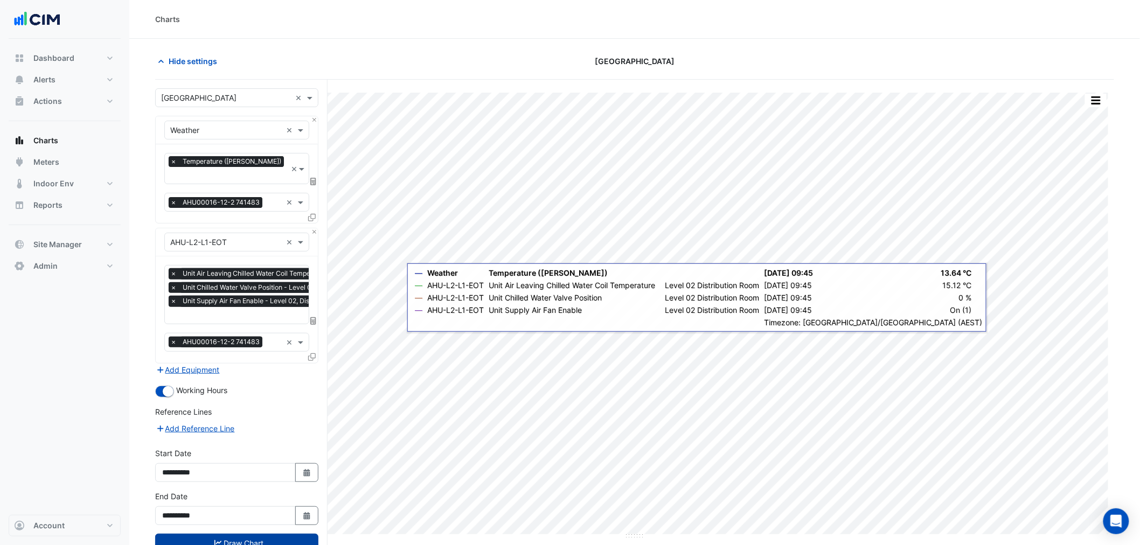
drag, startPoint x: 193, startPoint y: 535, endPoint x: 205, endPoint y: 529, distance: 14.0
click at [196, 535] on button "Draw Chart" at bounding box center [236, 543] width 163 height 19
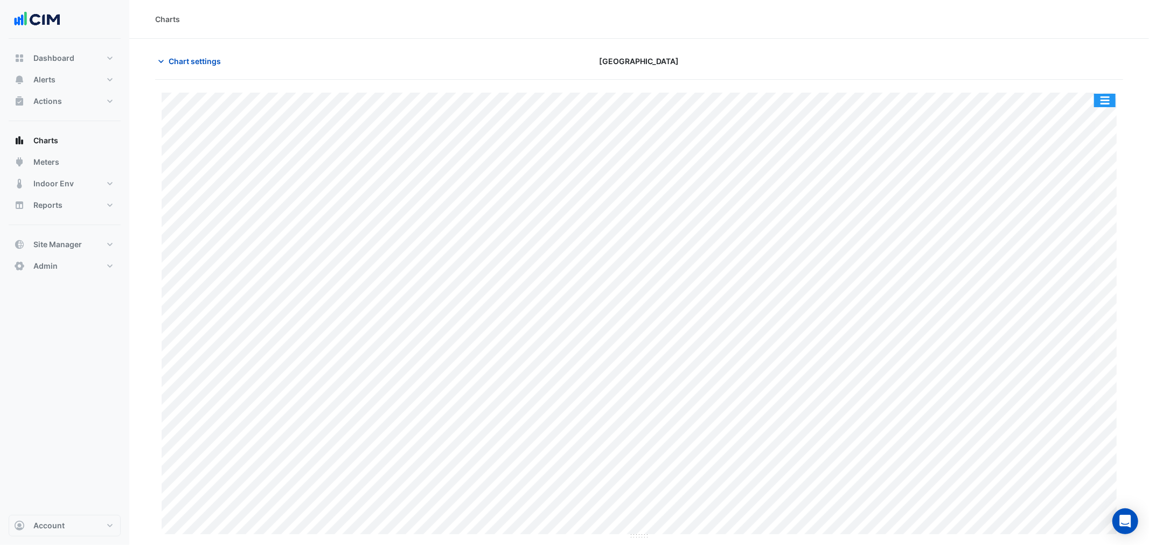
click at [1098, 104] on button "button" at bounding box center [1105, 100] width 22 height 13
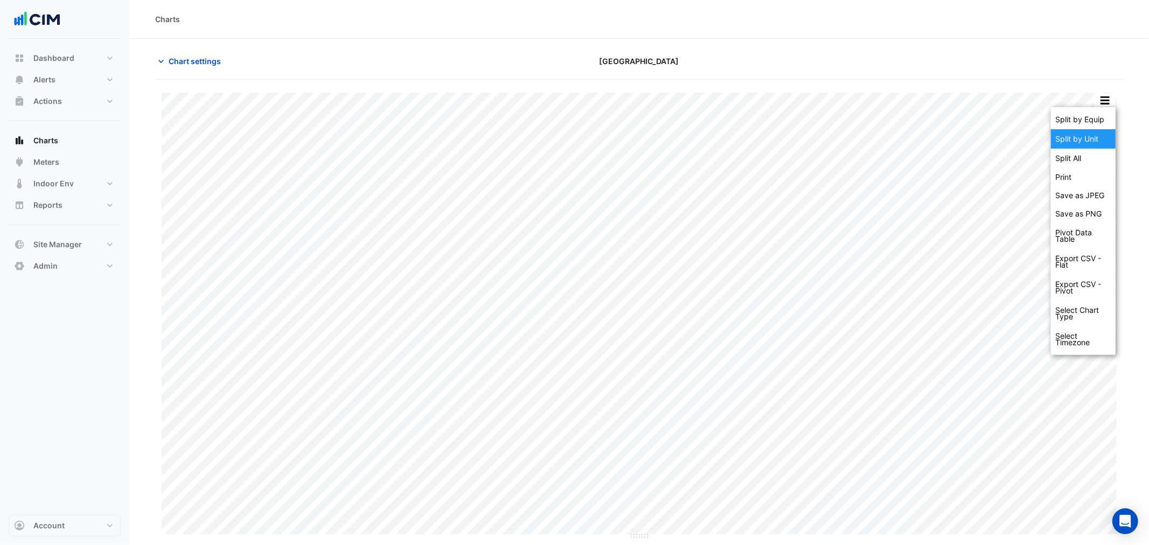
click at [1105, 142] on div "Split by Unit" at bounding box center [1083, 138] width 65 height 19
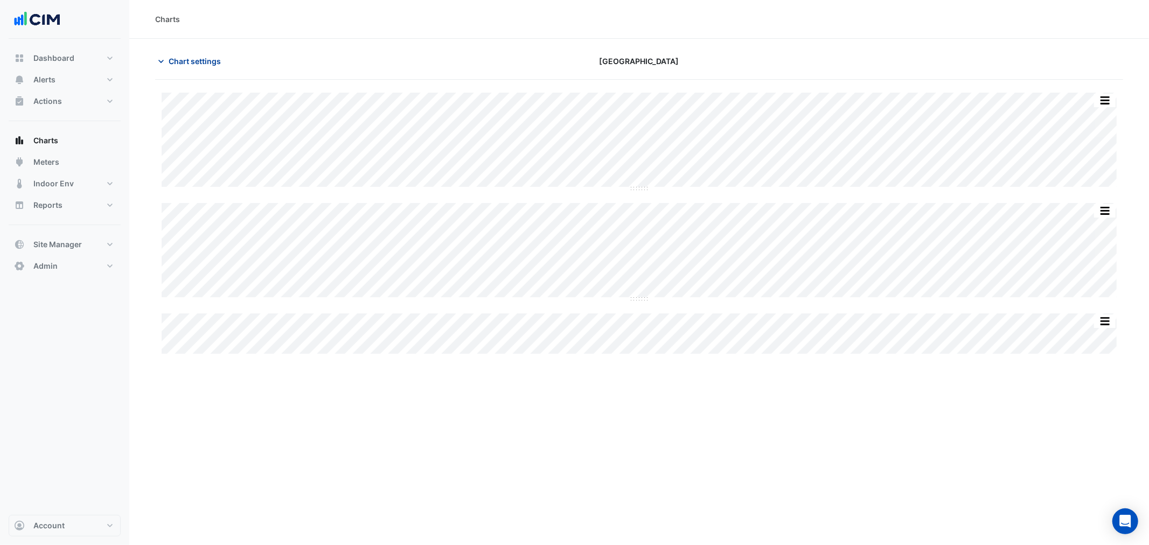
click at [201, 61] on span "Chart settings" at bounding box center [195, 61] width 52 height 11
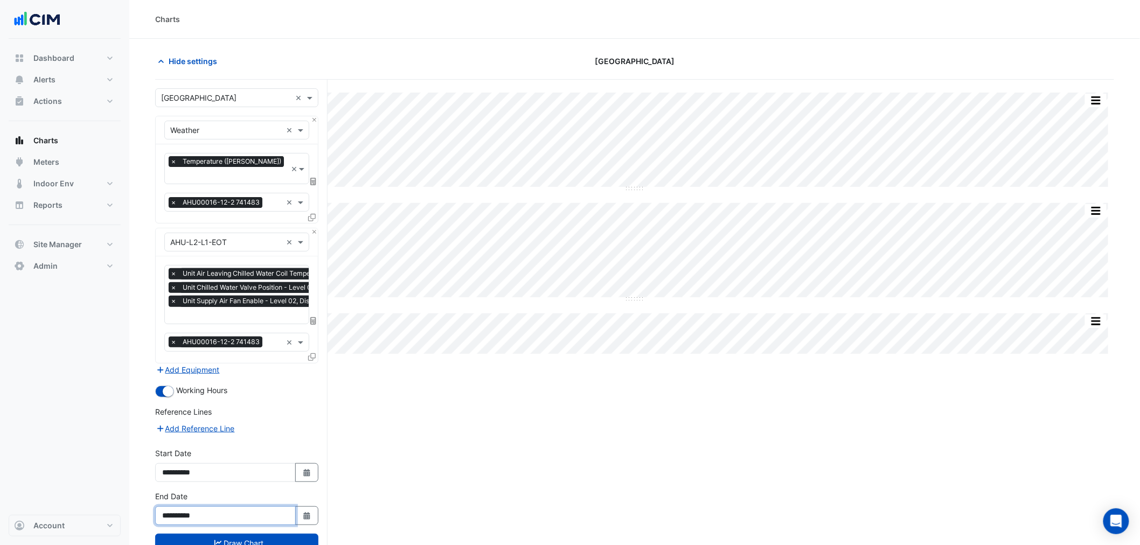
click at [292, 507] on input "**********" at bounding box center [225, 516] width 141 height 19
click at [303, 507] on button "Select Date" at bounding box center [307, 516] width 24 height 19
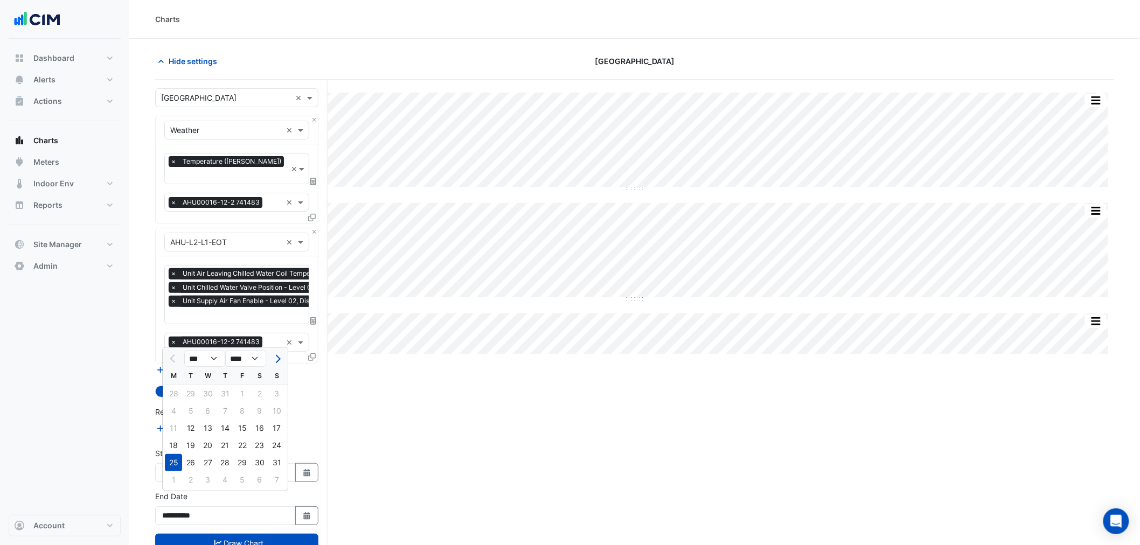
drag, startPoint x: 223, startPoint y: 460, endPoint x: 228, endPoint y: 476, distance: 17.2
click at [223, 460] on div "28" at bounding box center [225, 462] width 17 height 17
type input "**********"
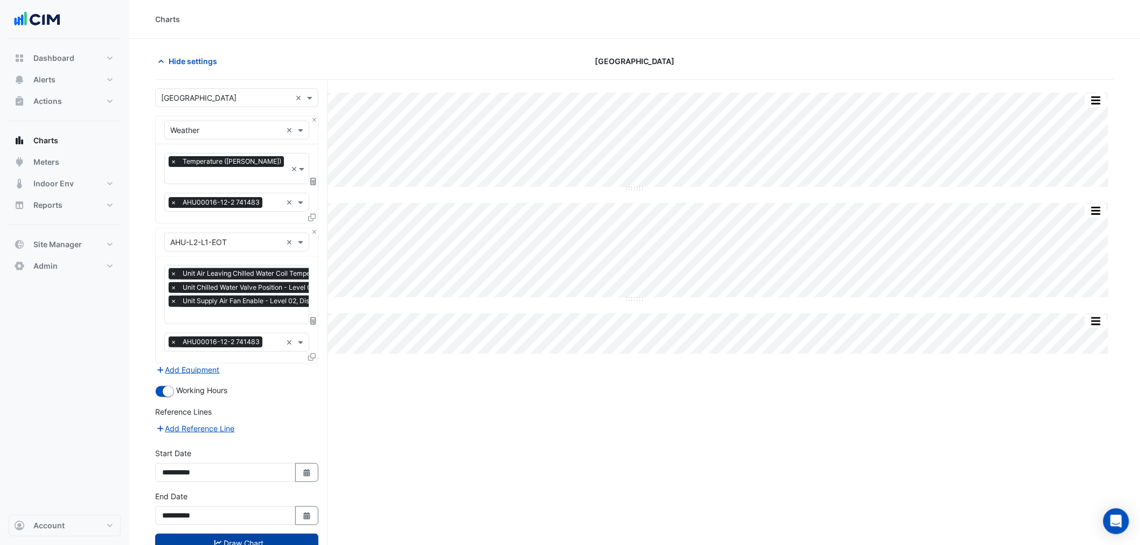
click at [243, 534] on button "Draw Chart" at bounding box center [236, 543] width 163 height 19
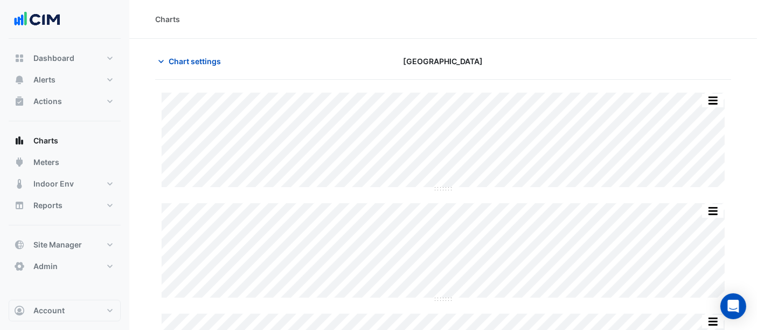
click at [84, 44] on div "Dashboard Portfolio Ratings Performance Alerts Site Rules Templates Actions Sit…" at bounding box center [65, 169] width 112 height 261
click at [62, 185] on span "Indoor Env" at bounding box center [53, 183] width 40 height 11
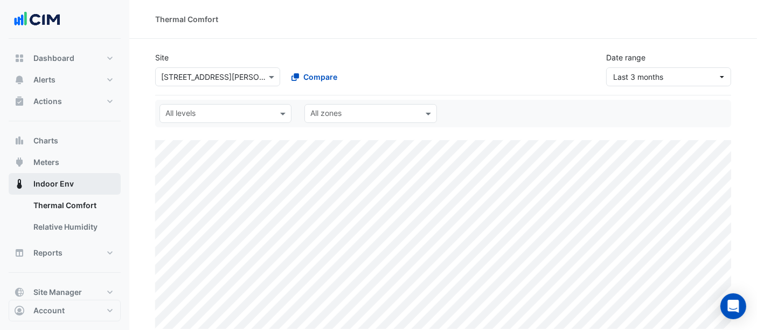
select select "**"
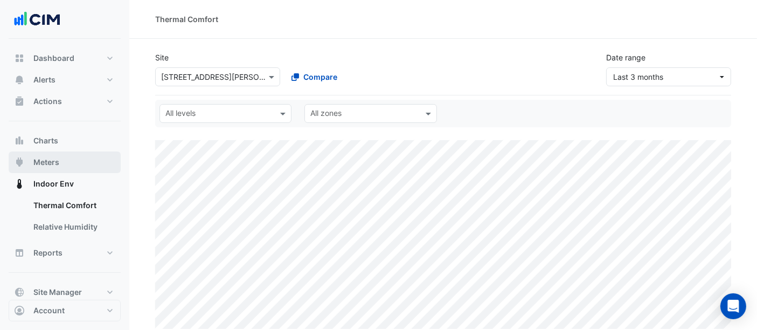
click at [49, 158] on span "Meters" at bounding box center [46, 162] width 26 height 11
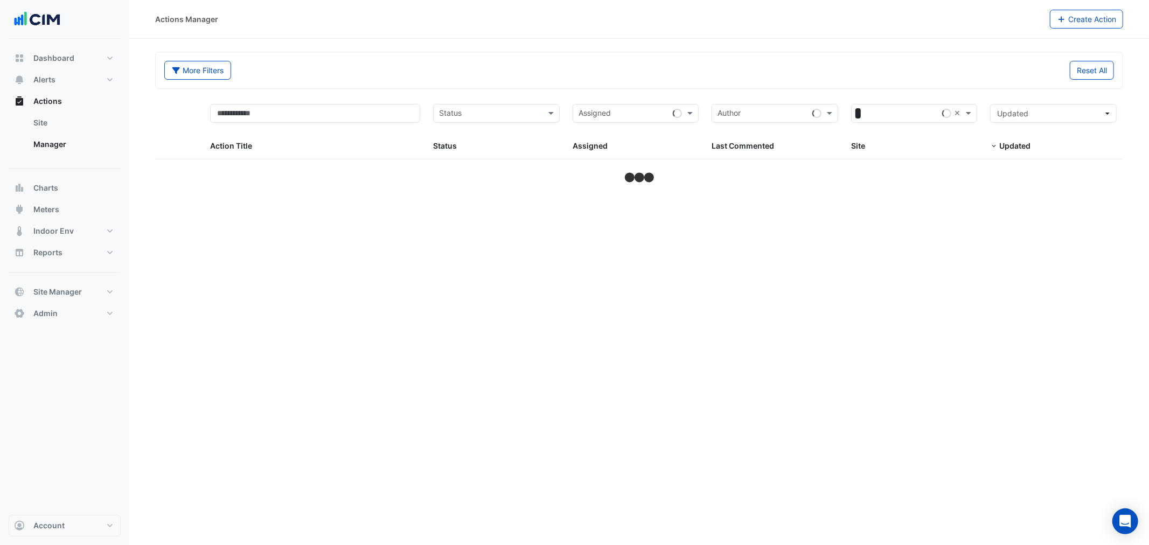
select select "**"
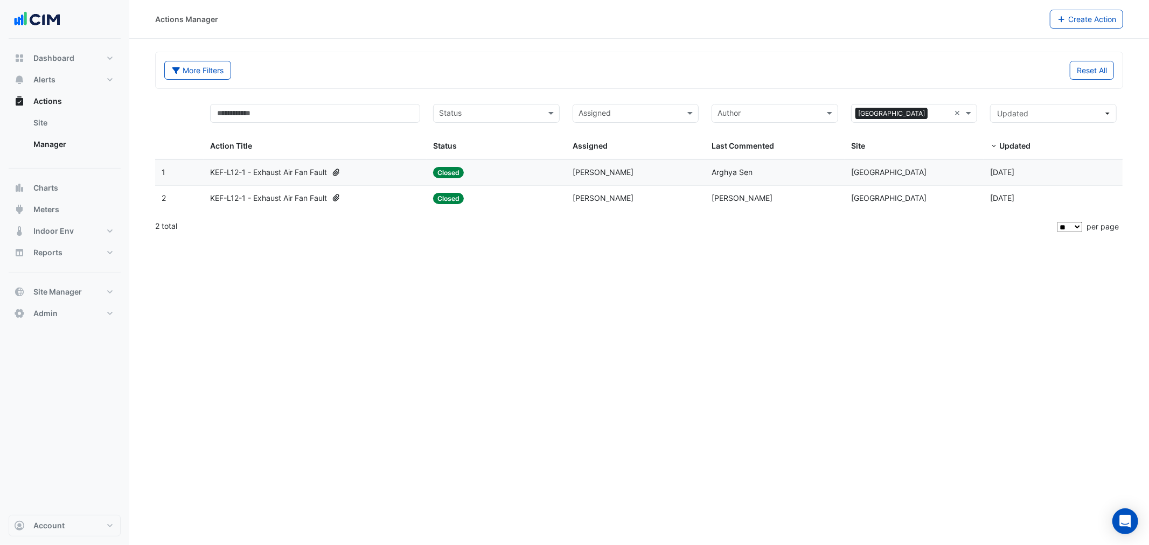
click at [476, 184] on datatable-body-cell "Status: Closed" at bounding box center [497, 172] width 140 height 25
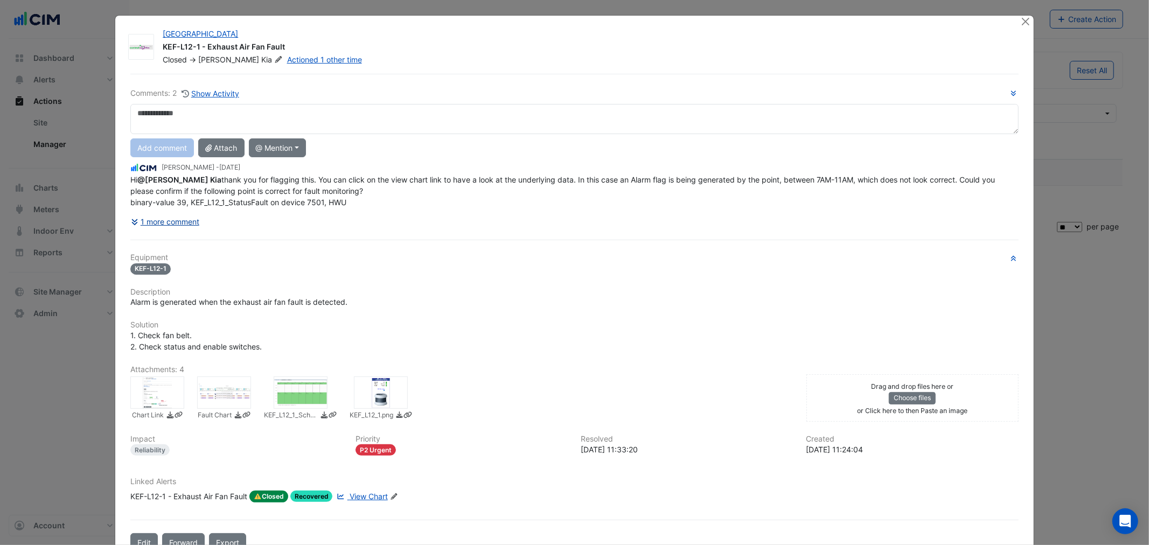
click at [189, 218] on button "1 more comment" at bounding box center [165, 221] width 70 height 19
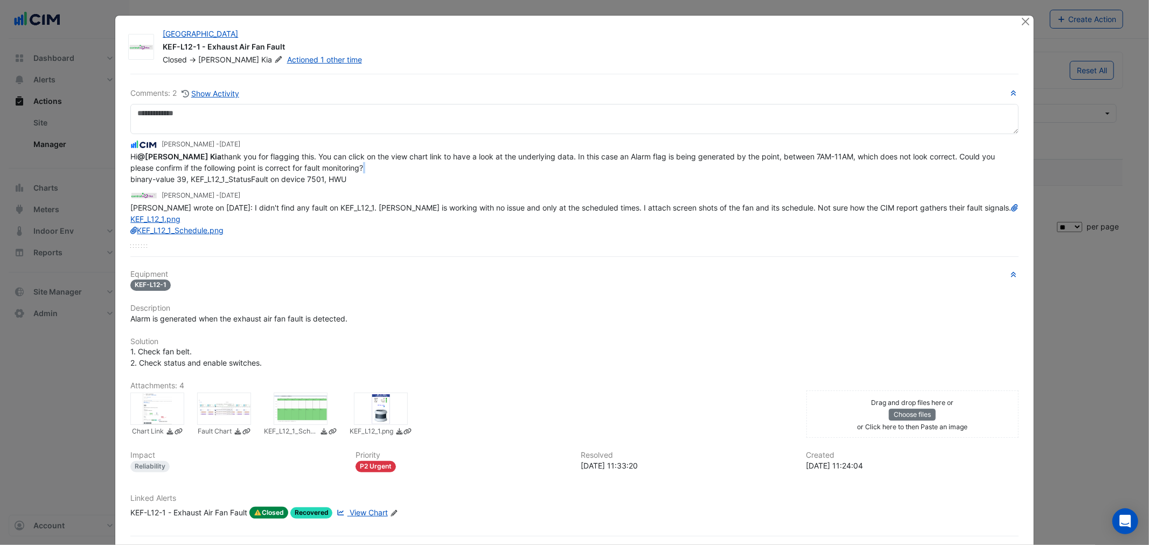
drag, startPoint x: 391, startPoint y: 162, endPoint x: 449, endPoint y: 164, distance: 58.8
click at [448, 164] on div "Hi @[PERSON_NAME] thank you for flagging this. You can click on the view chart …" at bounding box center [574, 168] width 888 height 34
click at [438, 154] on span "Hi @[PERSON_NAME] thank you for flagging this. You can click on the view chart …" at bounding box center [563, 168] width 867 height 32
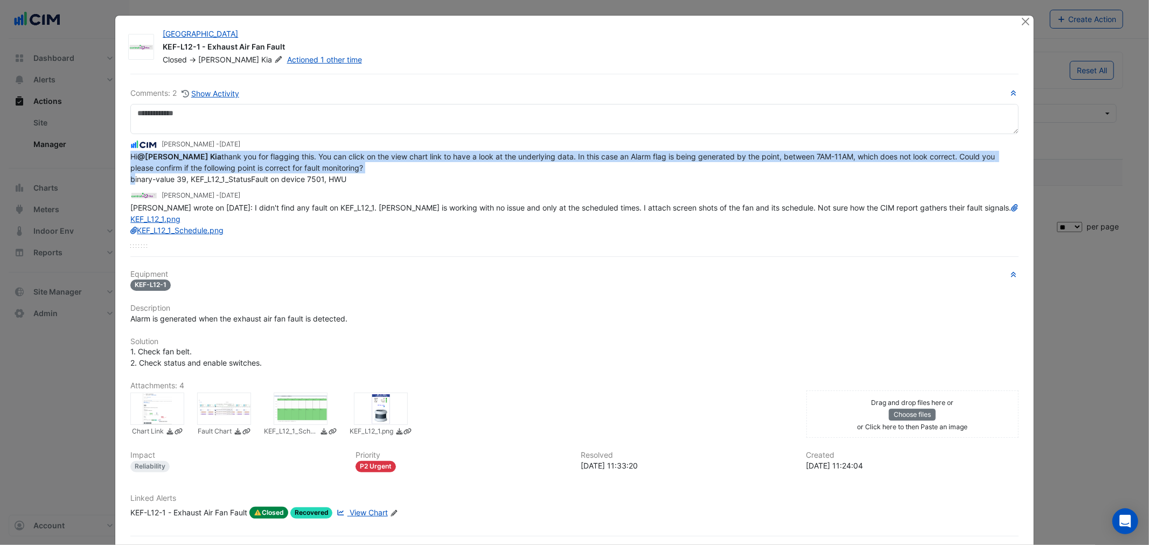
click at [437, 154] on span "Hi @[PERSON_NAME] thank you for flagging this. You can click on the view chart …" at bounding box center [563, 168] width 867 height 32
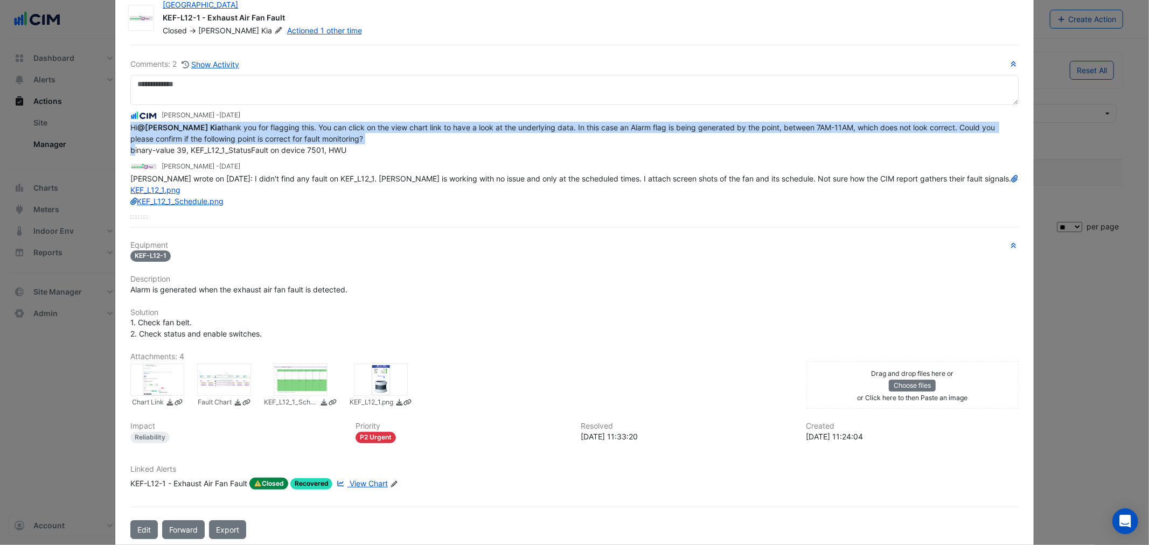
scroll to position [45, 0]
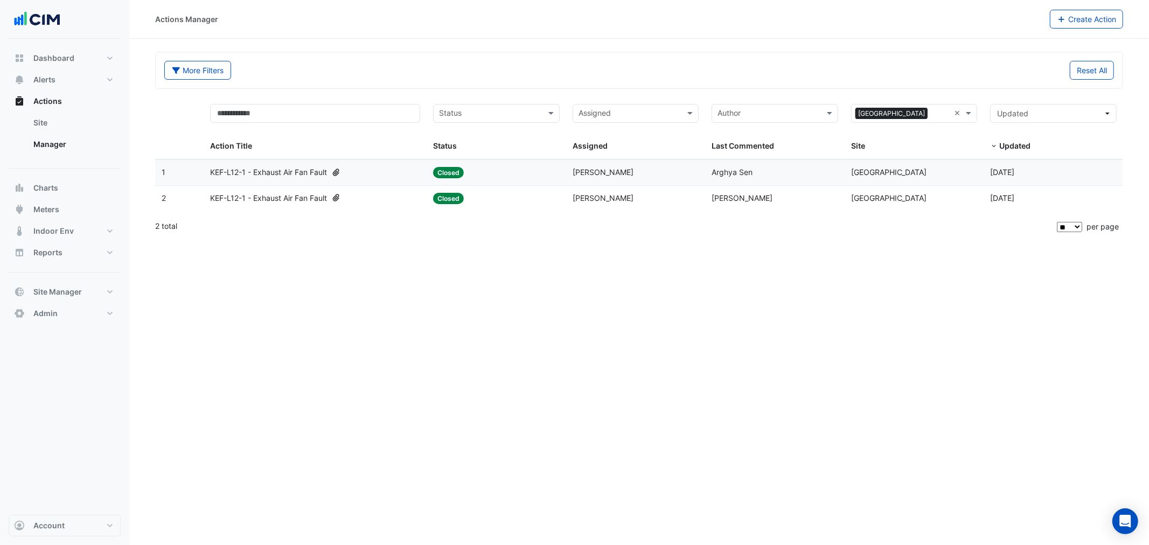
click at [419, 197] on div "KEF-L12-1 - Exhaust Air Fan Fault" at bounding box center [315, 198] width 210 height 12
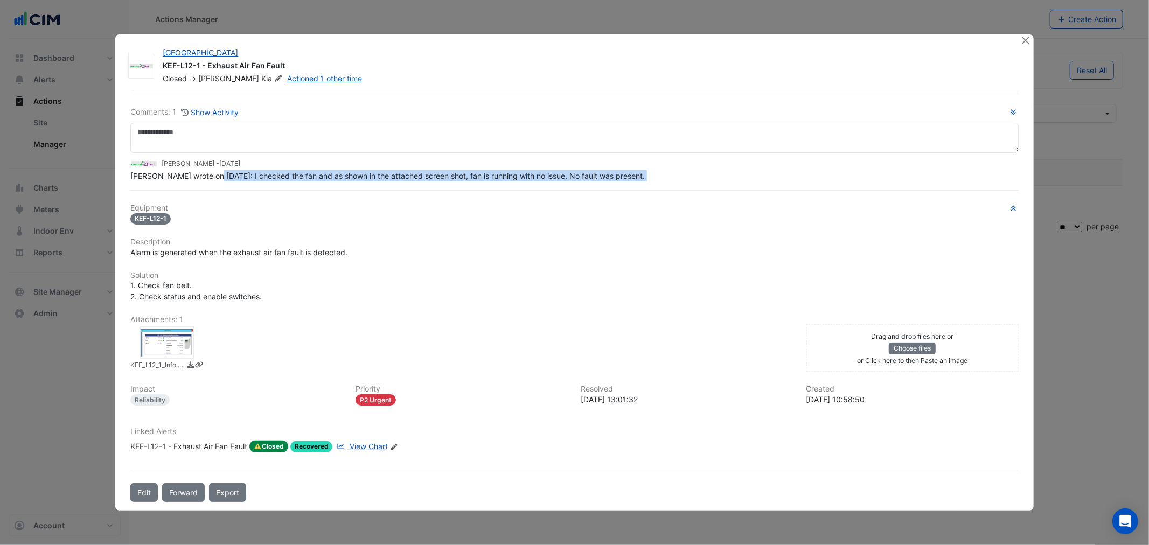
drag, startPoint x: 213, startPoint y: 187, endPoint x: 479, endPoint y: 190, distance: 265.7
click at [479, 190] on div "Comments: 1 Show Activity [PERSON_NAME] - [DATE] [PERSON_NAME] wrote on [DATE]:…" at bounding box center [574, 298] width 901 height 410
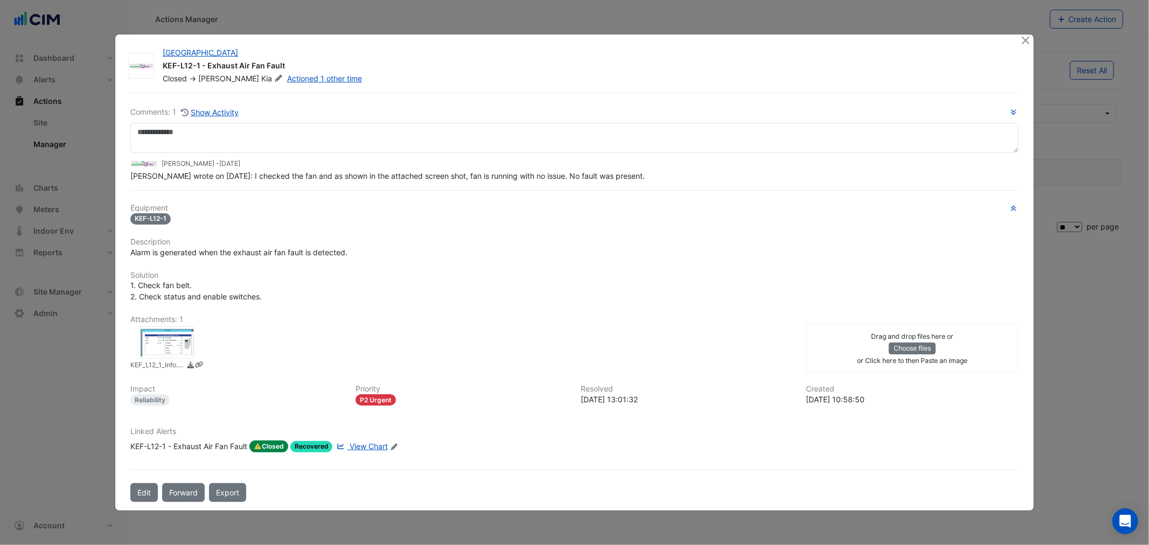
click at [150, 352] on div at bounding box center [167, 343] width 54 height 32
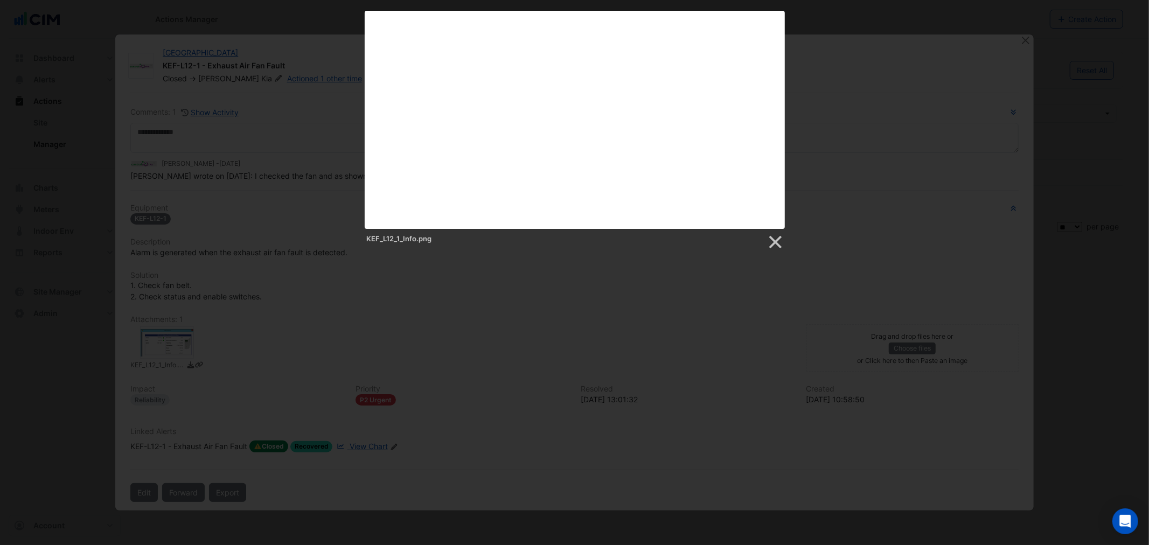
drag, startPoint x: 275, startPoint y: 335, endPoint x: 284, endPoint y: 332, distance: 9.7
click at [278, 334] on div at bounding box center [574, 351] width 1149 height 702
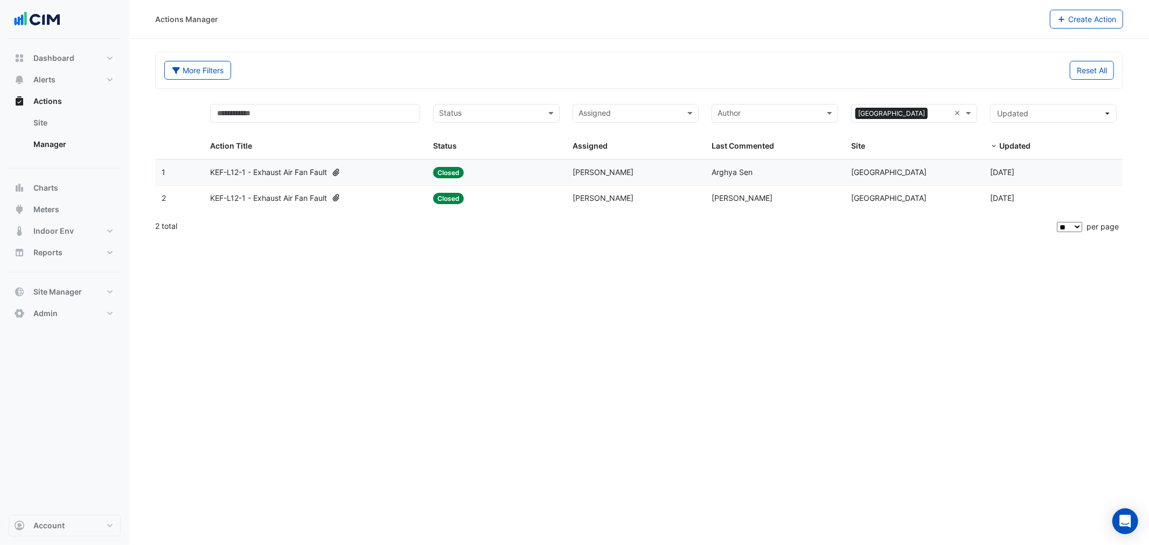
click at [391, 171] on div "KEF-L12-1 - Exhaust Air Fan Fault" at bounding box center [315, 173] width 210 height 12
click at [268, 176] on span "KEF-L12-1 - Exhaust Air Fan Fault" at bounding box center [268, 173] width 117 height 12
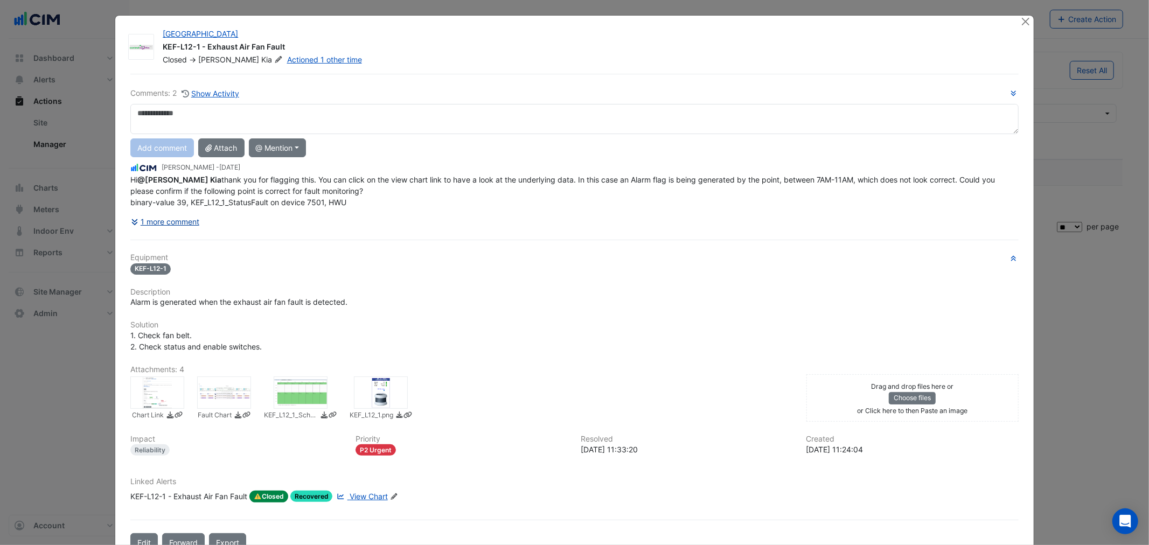
click at [152, 220] on button "1 more comment" at bounding box center [165, 221] width 70 height 19
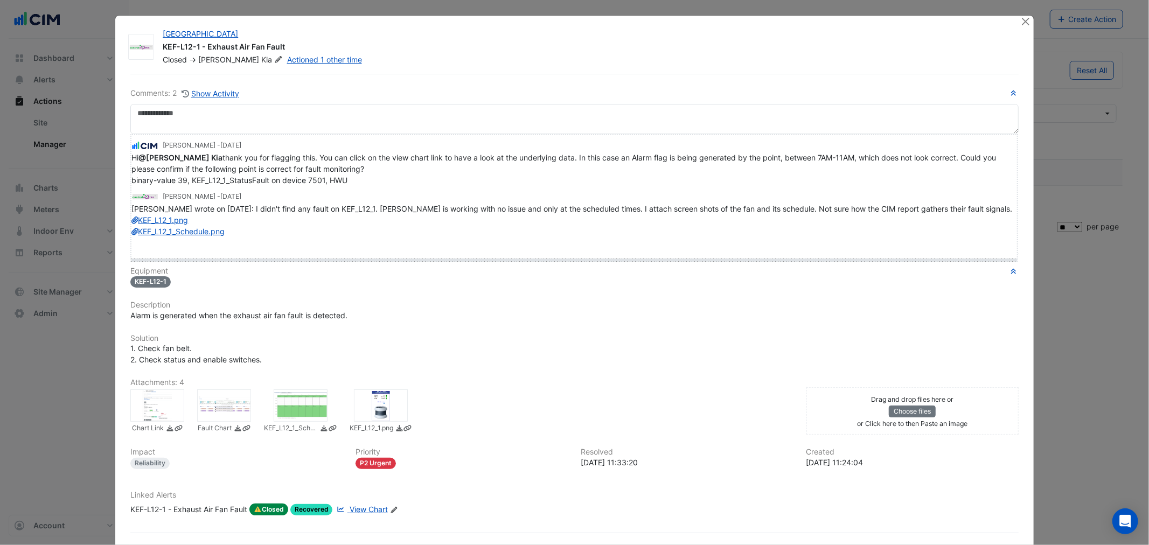
drag, startPoint x: 138, startPoint y: 244, endPoint x: 147, endPoint y: 341, distance: 97.4
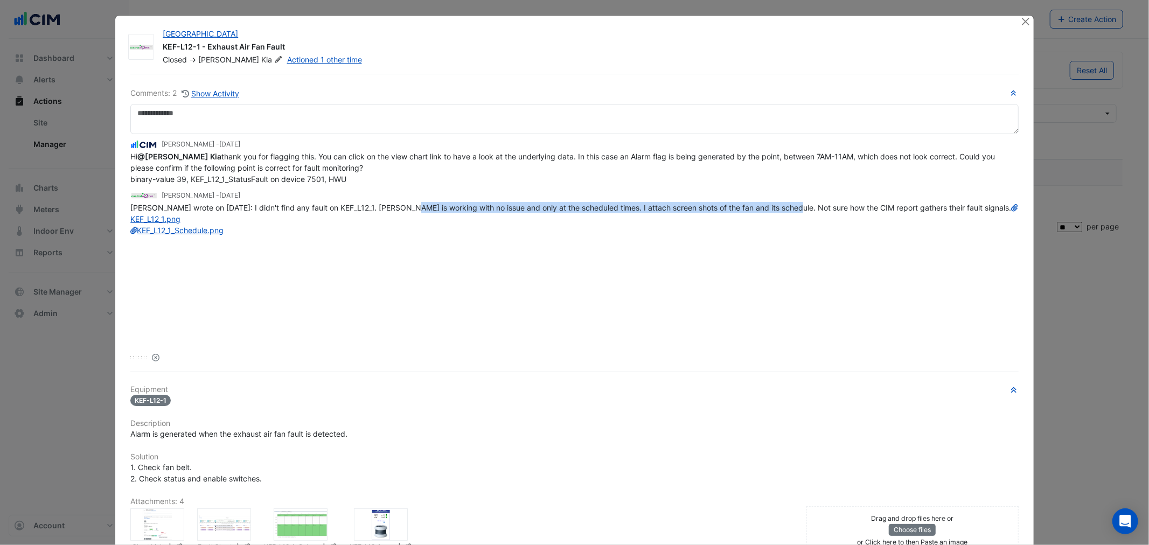
drag, startPoint x: 424, startPoint y: 206, endPoint x: 780, endPoint y: 212, distance: 355.7
click at [780, 212] on div "[PERSON_NAME] wrote on [DATE]: I didn't find any fault on KEF_L12_1. [PERSON_NA…" at bounding box center [574, 219] width 888 height 34
click at [774, 213] on div "[PERSON_NAME] wrote on [DATE]: I didn't find any fault on KEF_L12_1. [PERSON_NA…" at bounding box center [574, 219] width 888 height 34
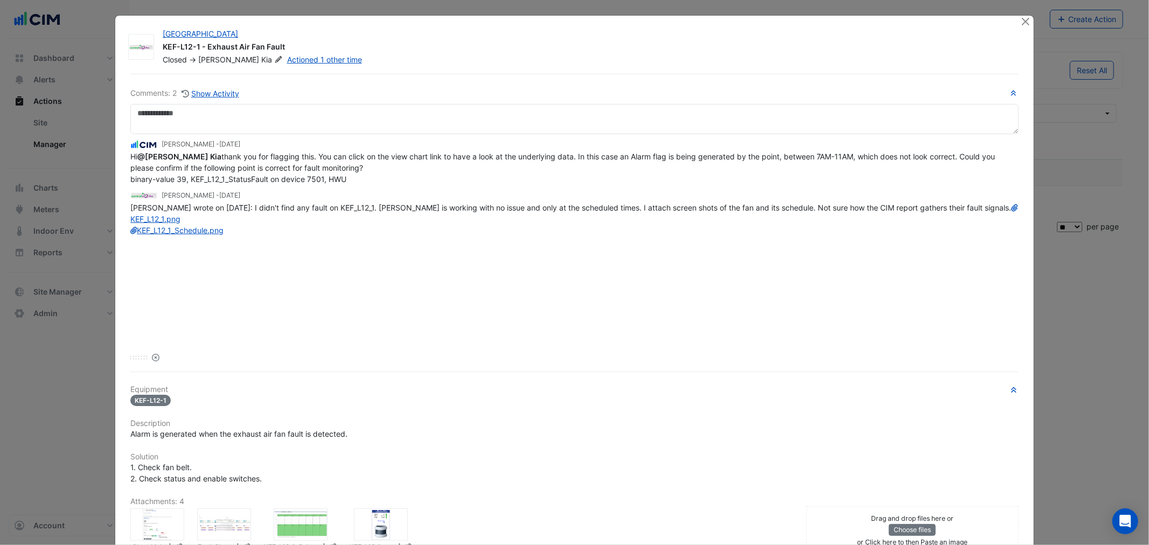
click at [758, 210] on span "[PERSON_NAME] wrote on [DATE]: I didn't find any fault on KEF_L12_1. [PERSON_NA…" at bounding box center [573, 219] width 887 height 32
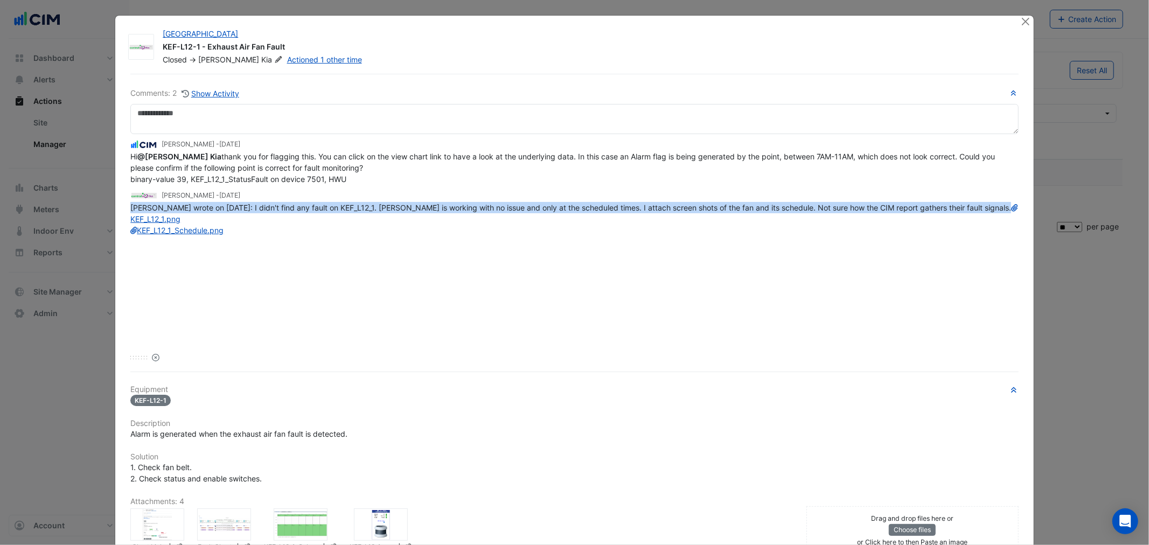
click at [758, 210] on span "[PERSON_NAME] wrote on [DATE]: I didn't find any fault on KEF_L12_1. [PERSON_NA…" at bounding box center [573, 219] width 887 height 32
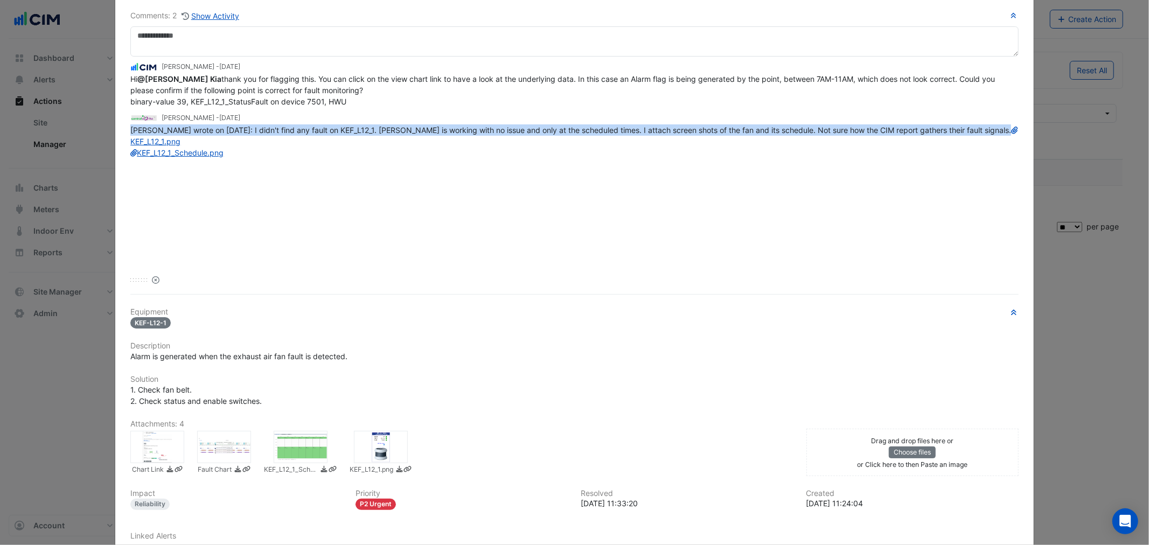
scroll to position [0, 0]
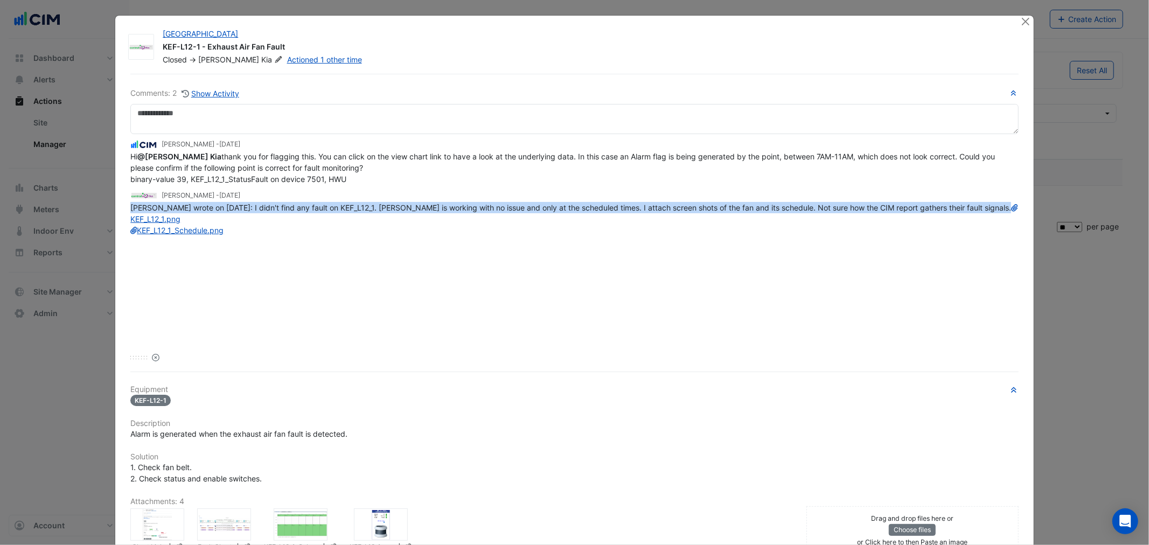
drag, startPoint x: 185, startPoint y: 167, endPoint x: 359, endPoint y: 181, distance: 175.1
click at [359, 181] on div "Hi @[PERSON_NAME] thank you for flagging this. You can click on the view chart …" at bounding box center [574, 168] width 888 height 34
click at [359, 182] on div "Hi @[PERSON_NAME] thank you for flagging this. You can click on the view chart …" at bounding box center [574, 168] width 888 height 34
drag, startPoint x: 186, startPoint y: 183, endPoint x: 394, endPoint y: 186, distance: 208.0
click at [394, 186] on div "Arghya Sen - 1 month and 3 days ago Hi @Siroos Kia thank you for flagging this.…" at bounding box center [574, 238] width 888 height 209
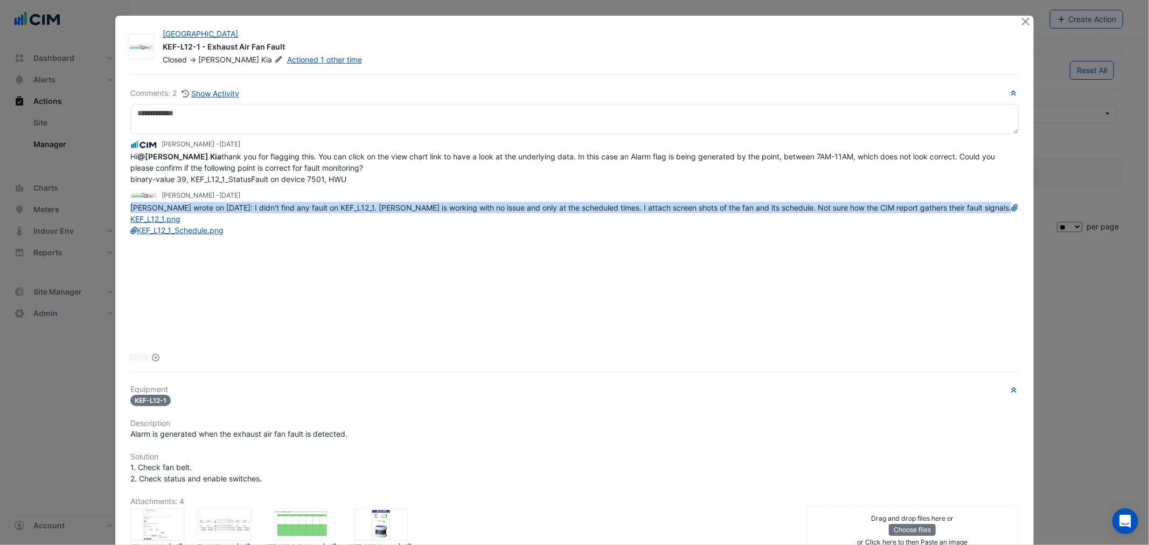
click at [331, 183] on div "Hi @[PERSON_NAME] thank you for flagging this. You can click on the view chart …" at bounding box center [574, 168] width 888 height 34
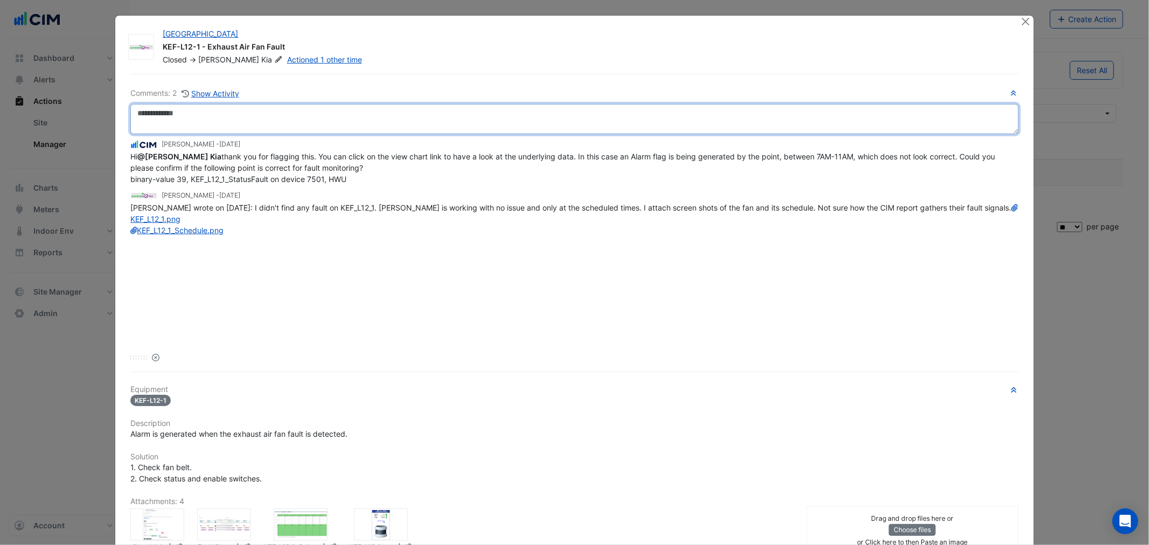
drag, startPoint x: 239, startPoint y: 132, endPoint x: 238, endPoint y: 115, distance: 17.3
click at [238, 127] on textarea at bounding box center [574, 119] width 888 height 30
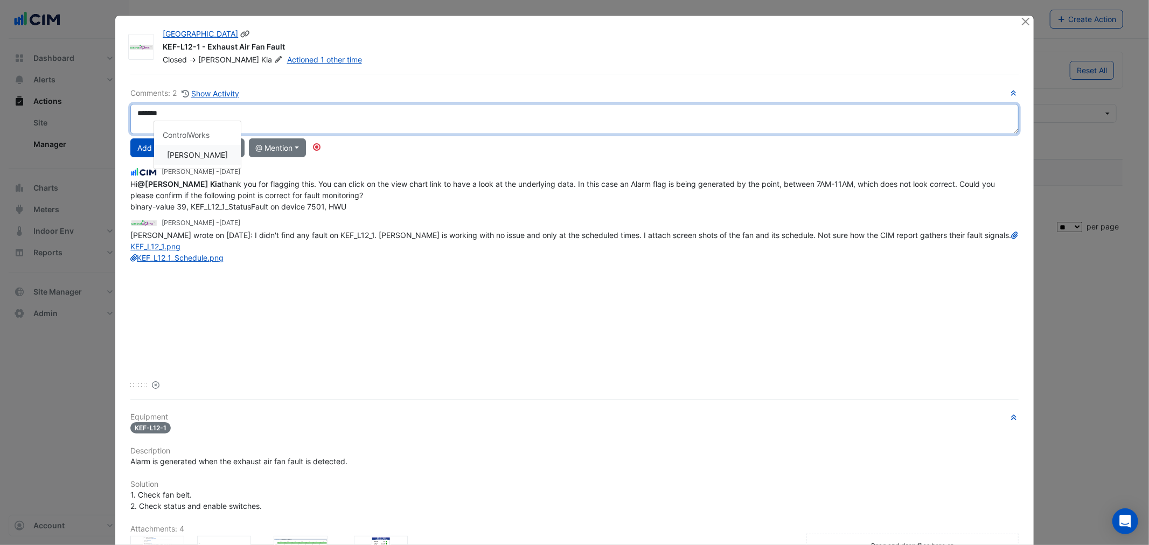
type textarea "*******"
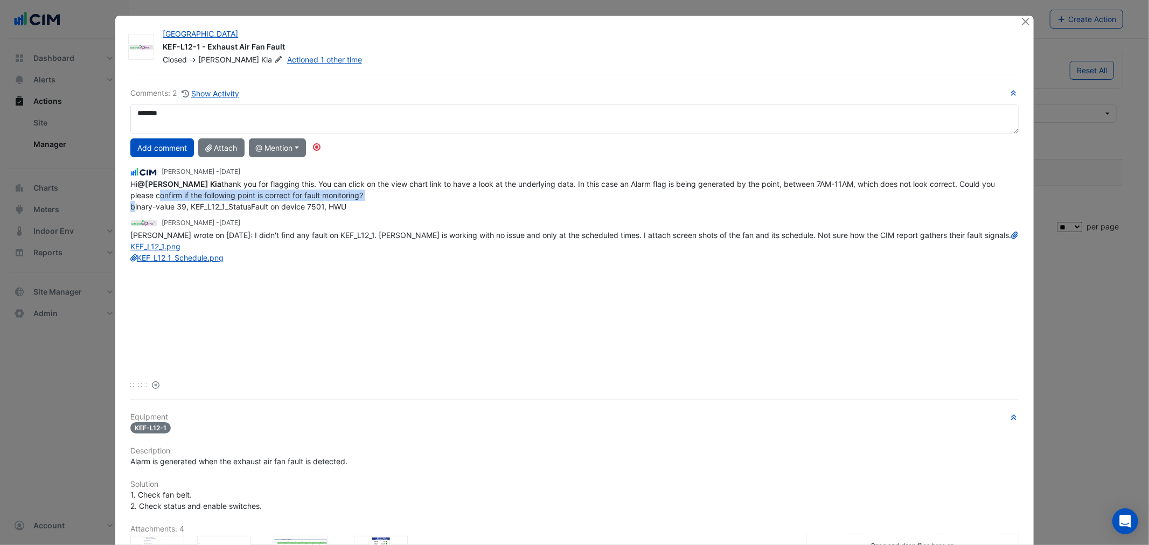
click at [80, 201] on ngb-modal-window "Darling Square KEF-L12-1 - Exhaust Air Fan Fault Closed -> Siroos Kia Actioned …" at bounding box center [574, 272] width 1149 height 545
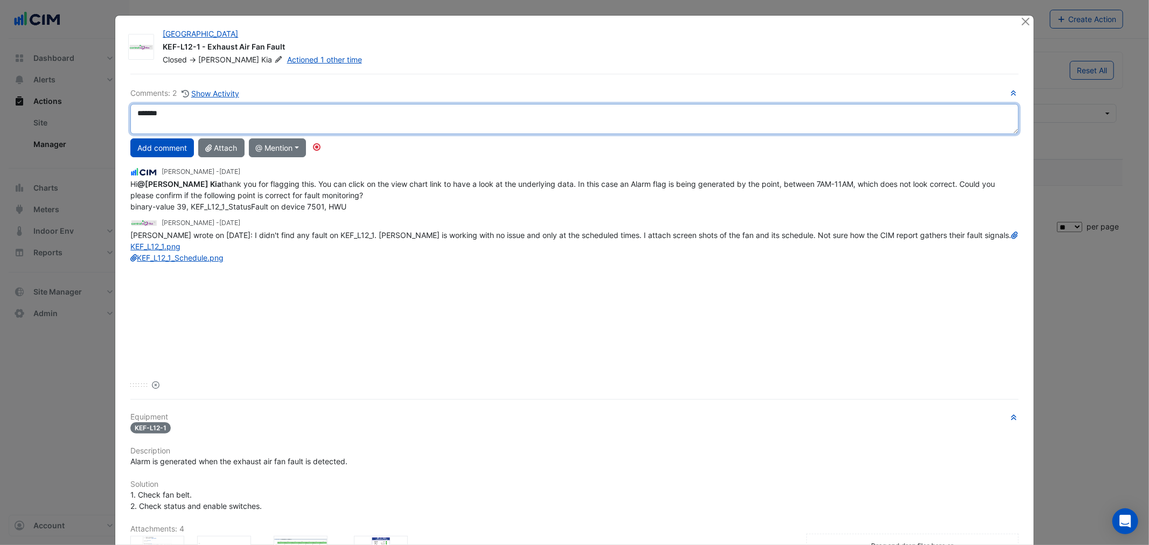
click at [203, 115] on textarea "*******" at bounding box center [574, 119] width 888 height 30
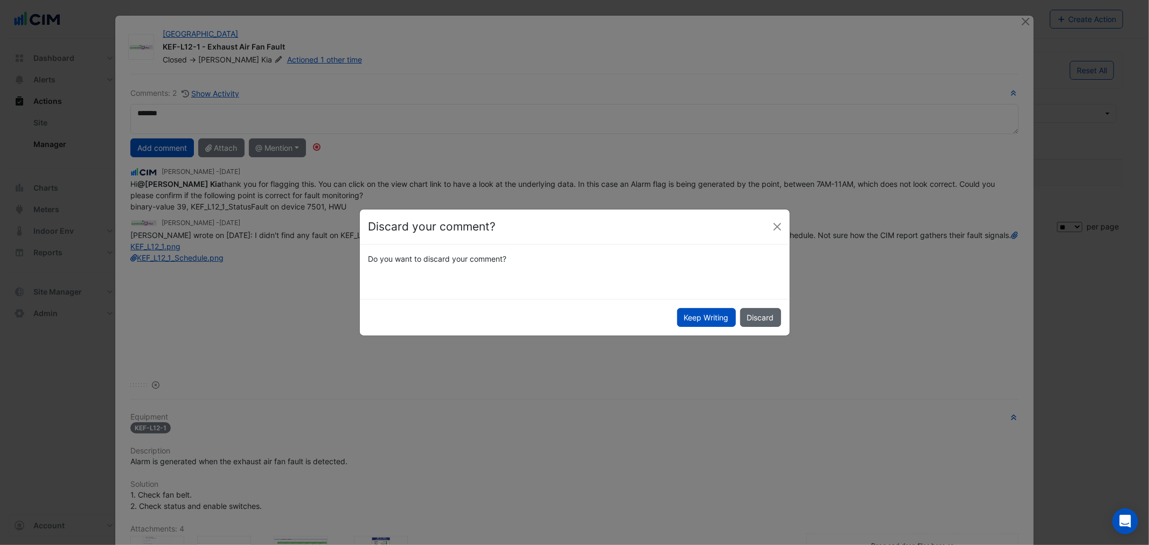
click at [764, 324] on button "Discard" at bounding box center [760, 317] width 41 height 19
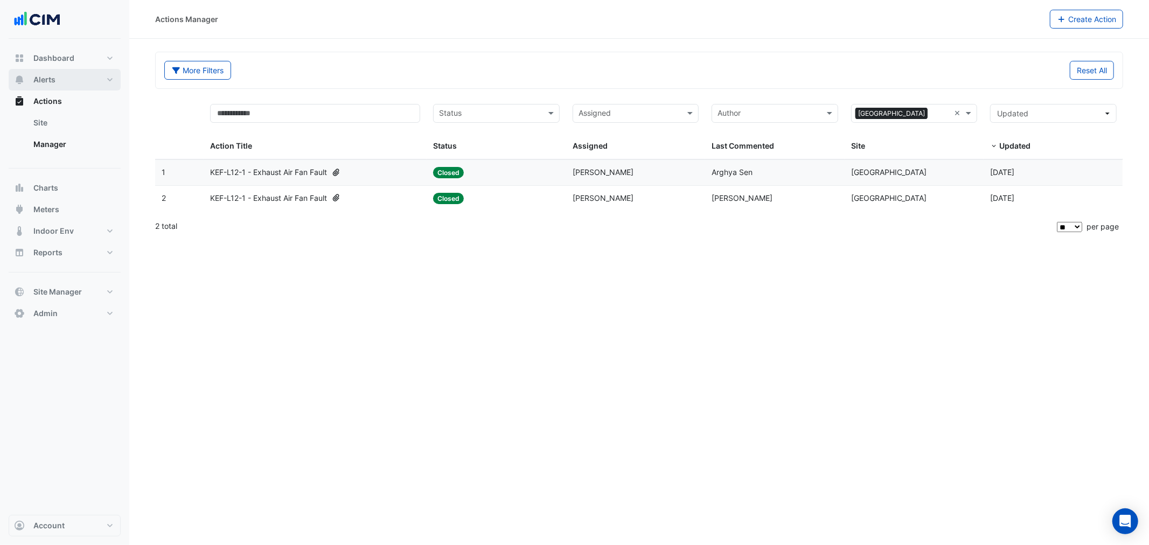
click at [58, 75] on button "Alerts" at bounding box center [65, 80] width 112 height 22
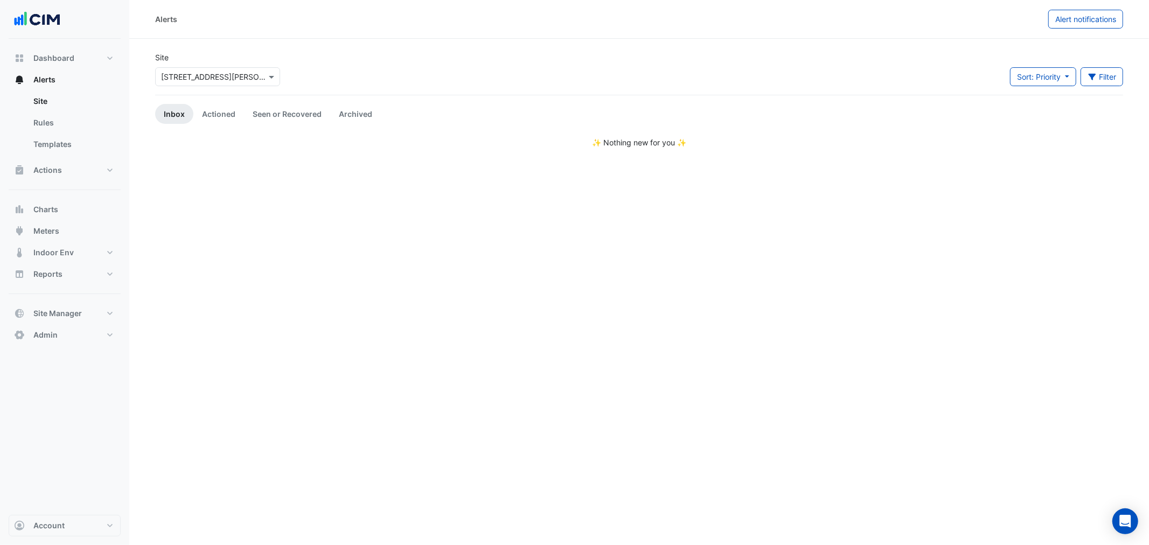
click at [214, 69] on div "Select a Site × 39 Murray St" at bounding box center [217, 76] width 125 height 19
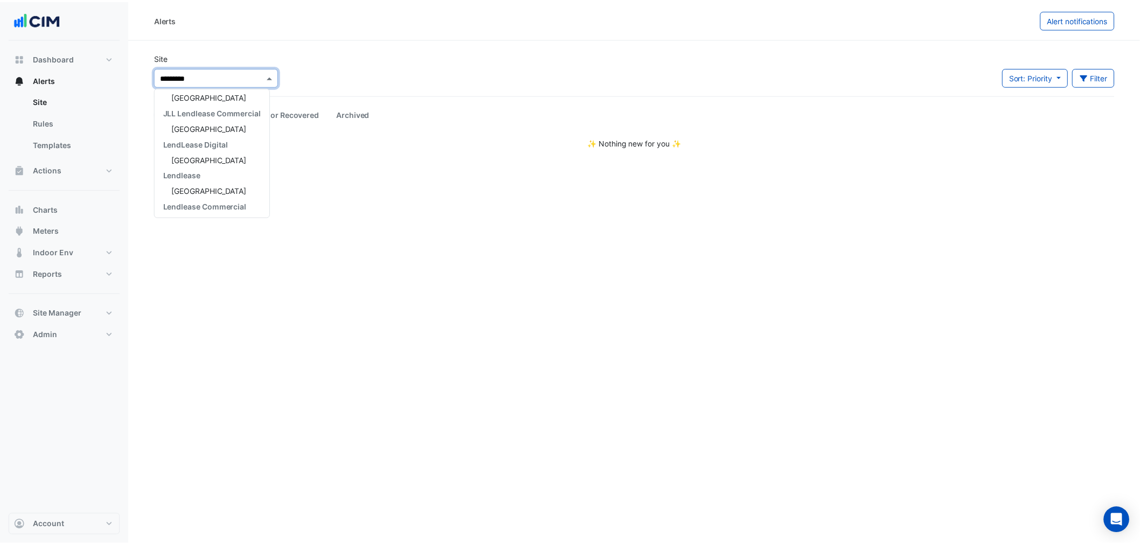
scroll to position [34, 0]
type input "**********"
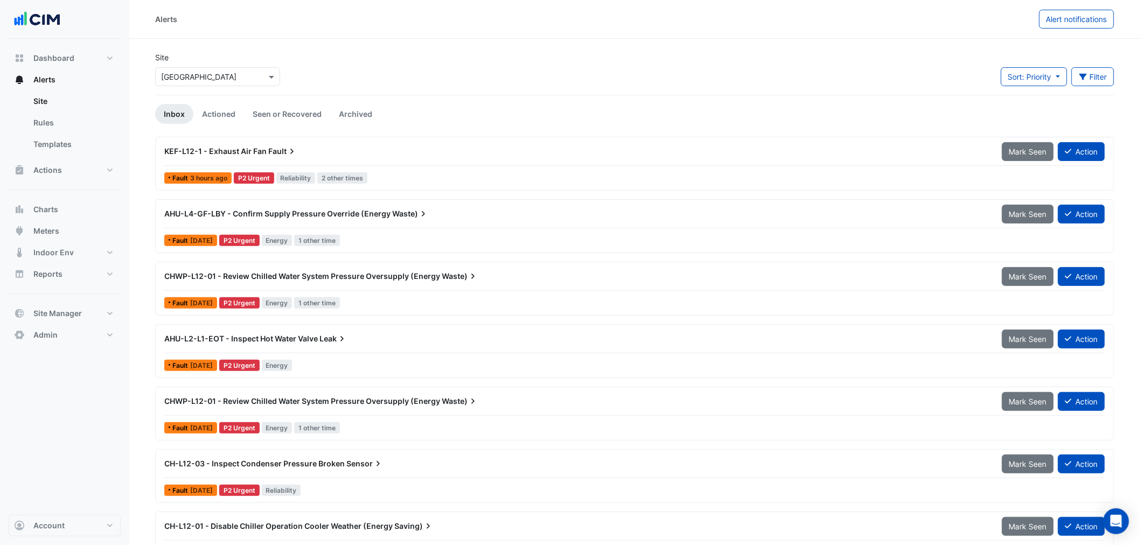
click at [370, 164] on div "KEF-L12-1 - Exhaust Air Fan Fault Mark Seen Action" at bounding box center [634, 154] width 941 height 24
click at [415, 401] on span "CHWP-L12-01 - Review Chilled Water System Pressure Oversupply (Energy" at bounding box center [302, 401] width 276 height 9
click at [309, 217] on span "AHU-L4-GF-LBY - Confirm Supply Pressure Override (Energy" at bounding box center [277, 213] width 226 height 9
click at [337, 153] on div "KEF-L12-1 - Exhaust Air Fan Fault" at bounding box center [576, 151] width 825 height 11
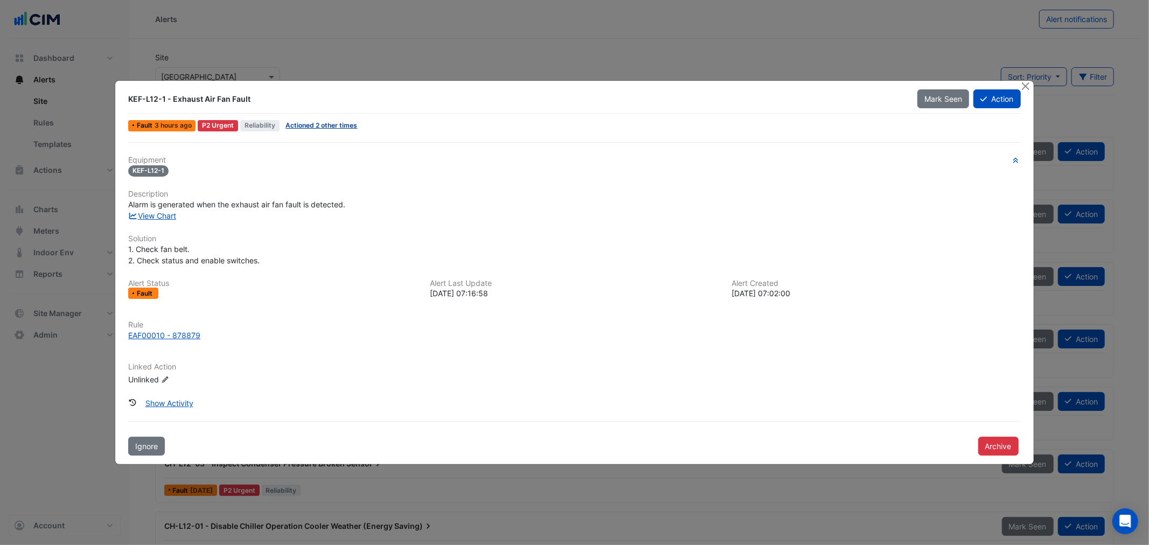
click at [320, 126] on link "Actioned 2 other times" at bounding box center [322, 125] width 72 height 8
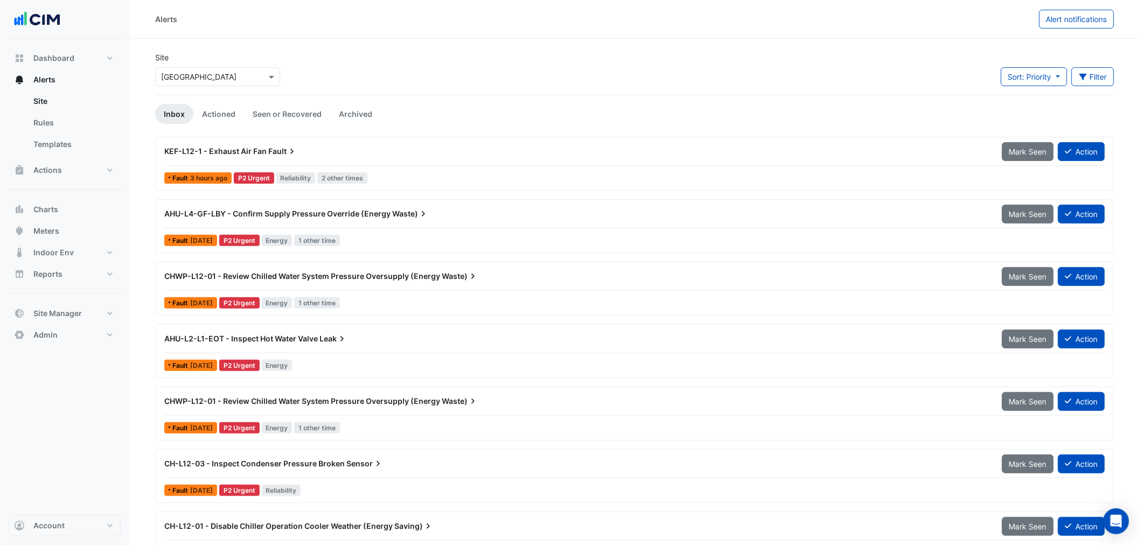
click at [303, 219] on div "AHU-L4-GF-LBY - Confirm Supply Pressure Override (Energy Waste)" at bounding box center [577, 213] width 838 height 19
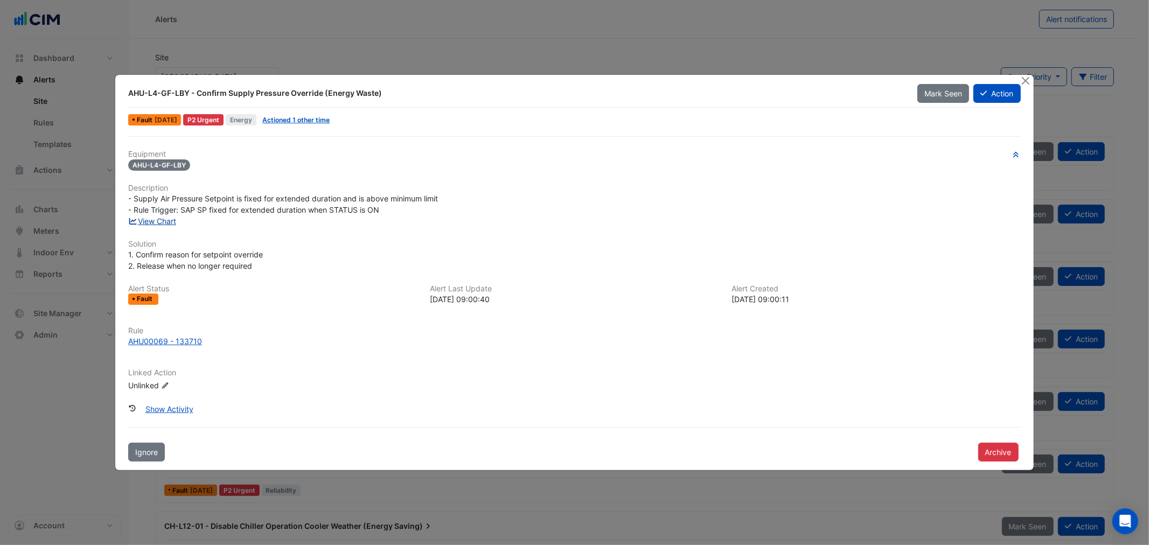
click at [143, 218] on link "View Chart" at bounding box center [152, 221] width 48 height 9
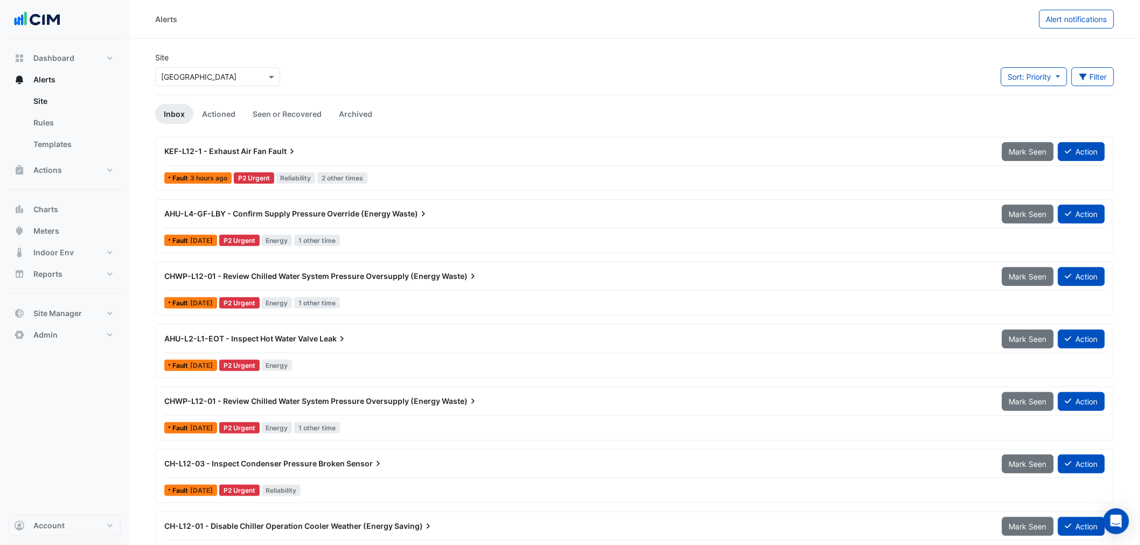
scroll to position [79, 0]
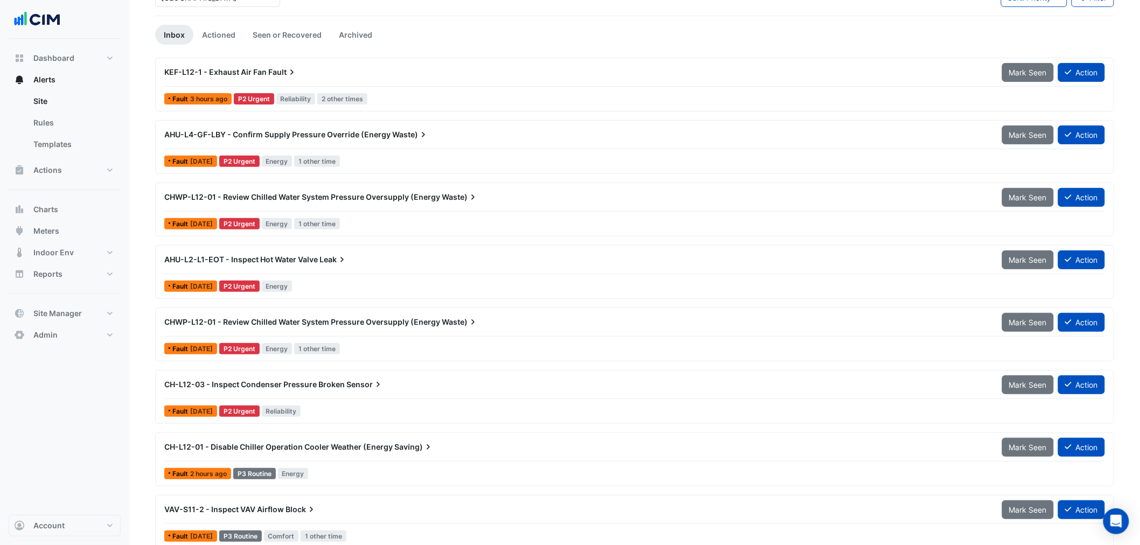
drag, startPoint x: 185, startPoint y: 415, endPoint x: 225, endPoint y: 419, distance: 40.6
click at [225, 419] on div "Fault 9 months ago P2 Urgent Reliability" at bounding box center [634, 412] width 943 height 16
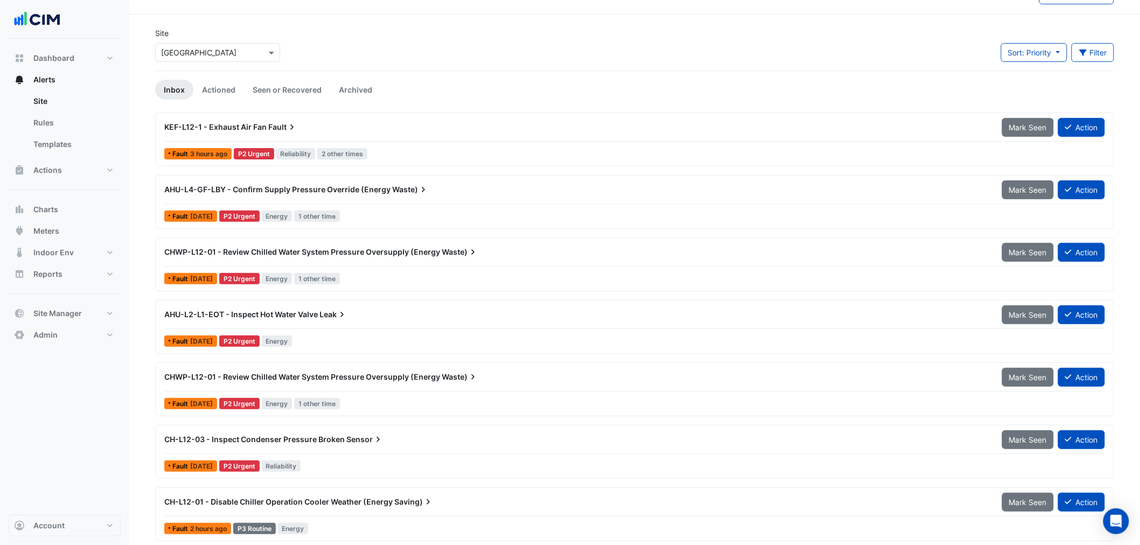
scroll to position [0, 0]
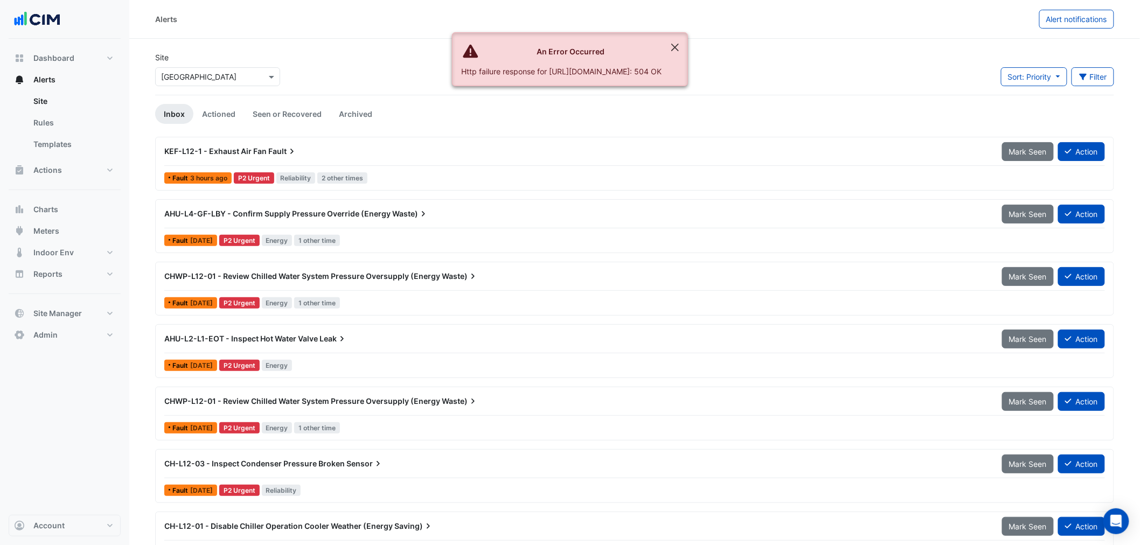
drag, startPoint x: 760, startPoint y: 44, endPoint x: 750, endPoint y: 40, distance: 10.9
click at [688, 41] on ngb-alert "An Error Occurred Http failure response for https://ace.cimenviro.com/api/graph…" at bounding box center [570, 59] width 236 height 54
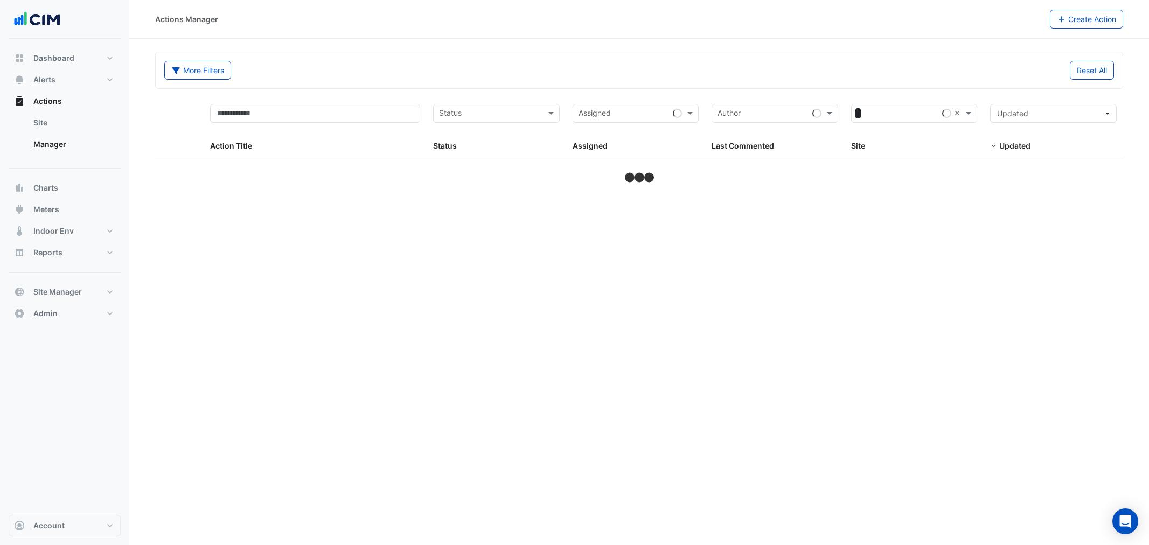
select select "**"
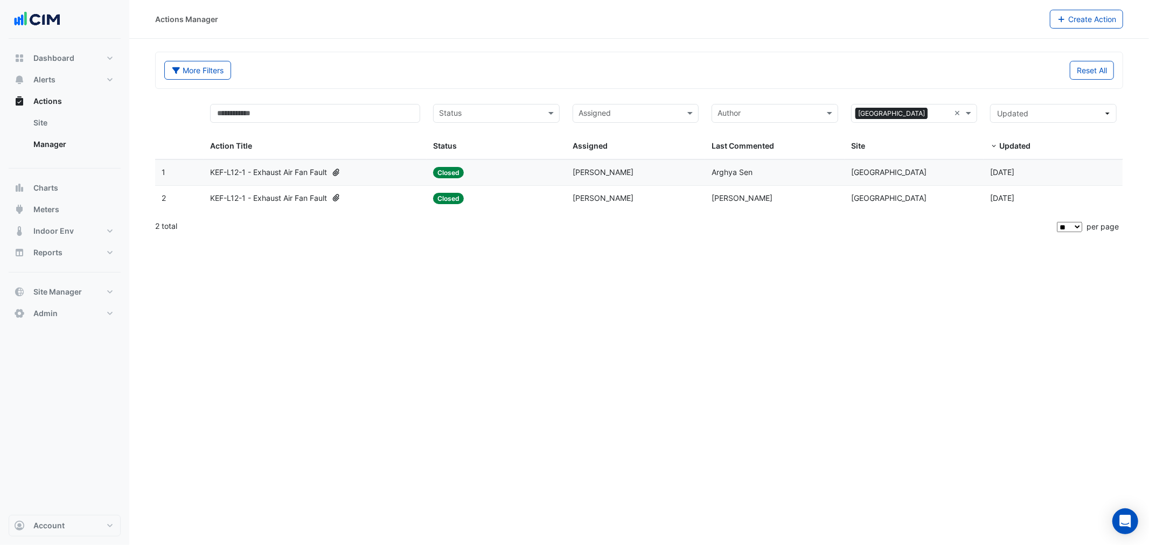
click at [709, 158] on datatable-header-cell "Author Last Commented" at bounding box center [775, 129] width 140 height 62
click at [714, 168] on span "Arghya Sen" at bounding box center [732, 172] width 41 height 9
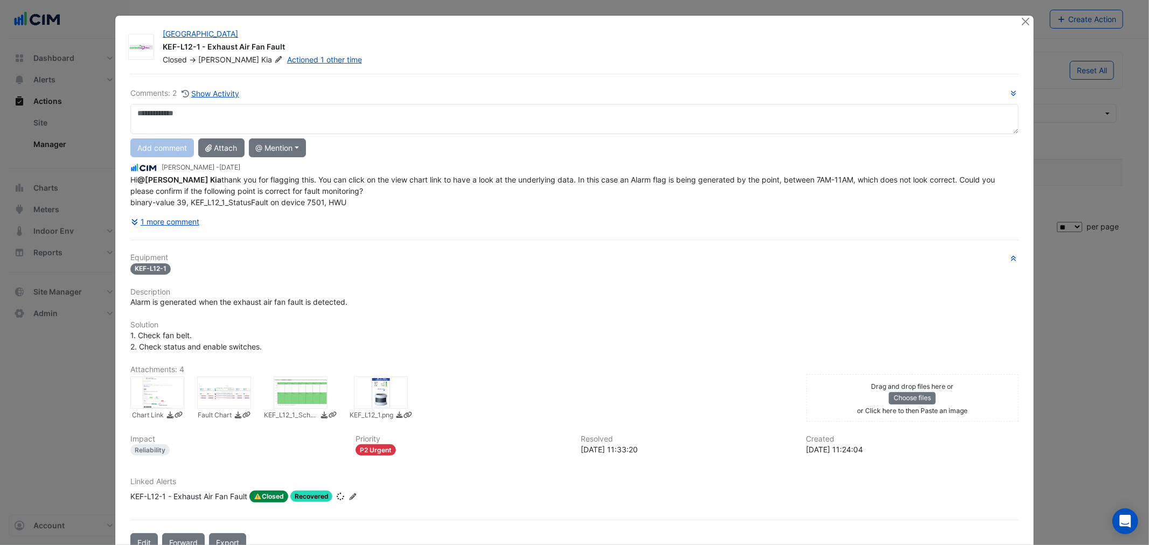
click at [216, 192] on span "Hi @[PERSON_NAME] thank you for flagging this. You can click on the view chart …" at bounding box center [563, 191] width 867 height 32
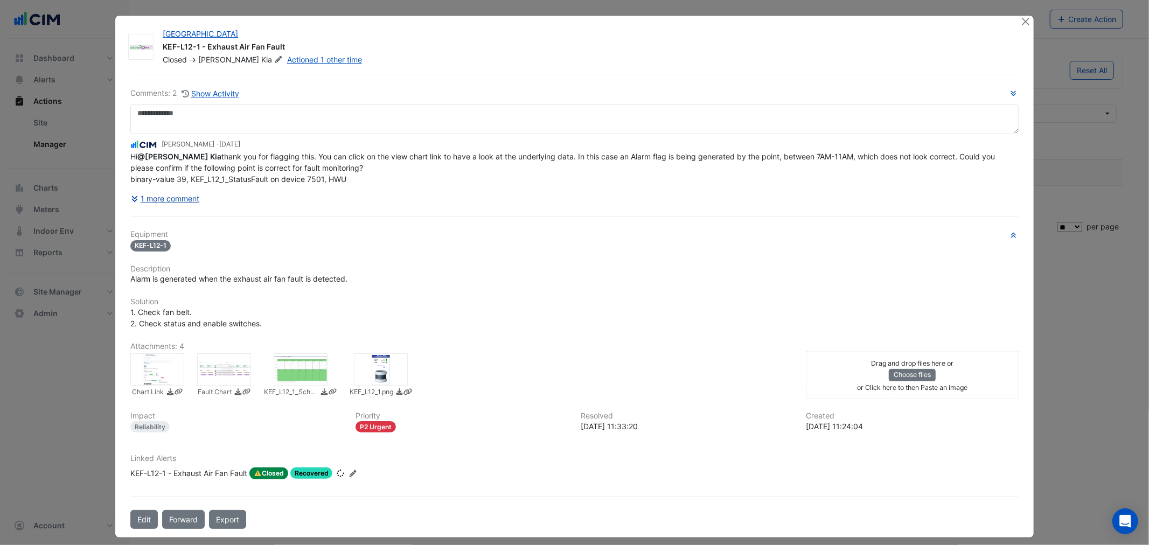
click at [190, 192] on button "1 more comment" at bounding box center [165, 198] width 70 height 19
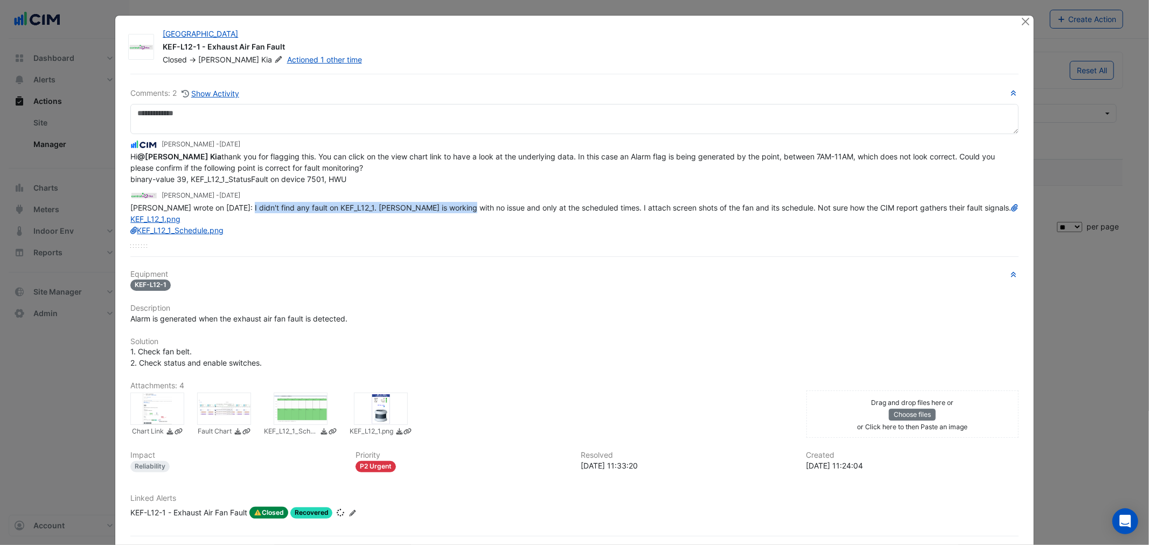
drag, startPoint x: 246, startPoint y: 207, endPoint x: 452, endPoint y: 209, distance: 205.3
click at [452, 209] on span "[PERSON_NAME] wrote on [DATE]: I didn't find any fault on KEF_L12_1. [PERSON_NA…" at bounding box center [573, 219] width 887 height 32
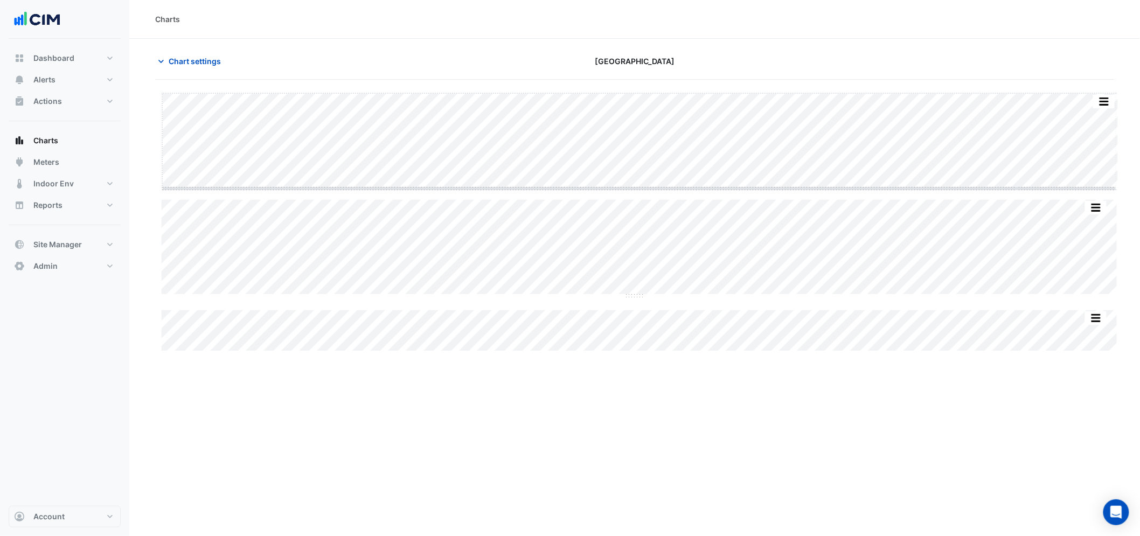
drag, startPoint x: 634, startPoint y: 187, endPoint x: 643, endPoint y: 309, distance: 122.7
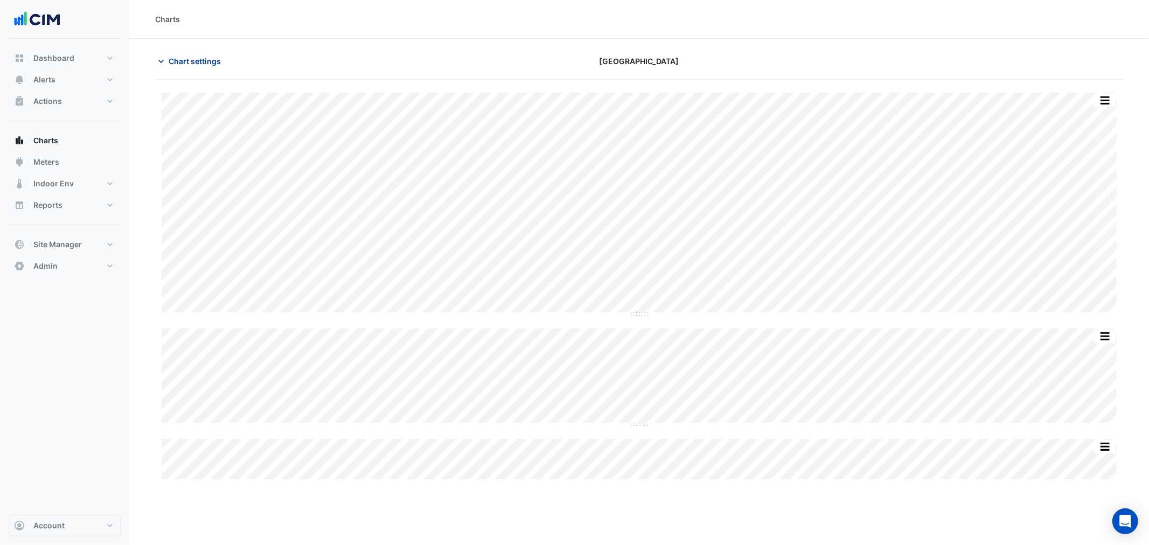
click at [178, 63] on span "Chart settings" at bounding box center [195, 61] width 52 height 11
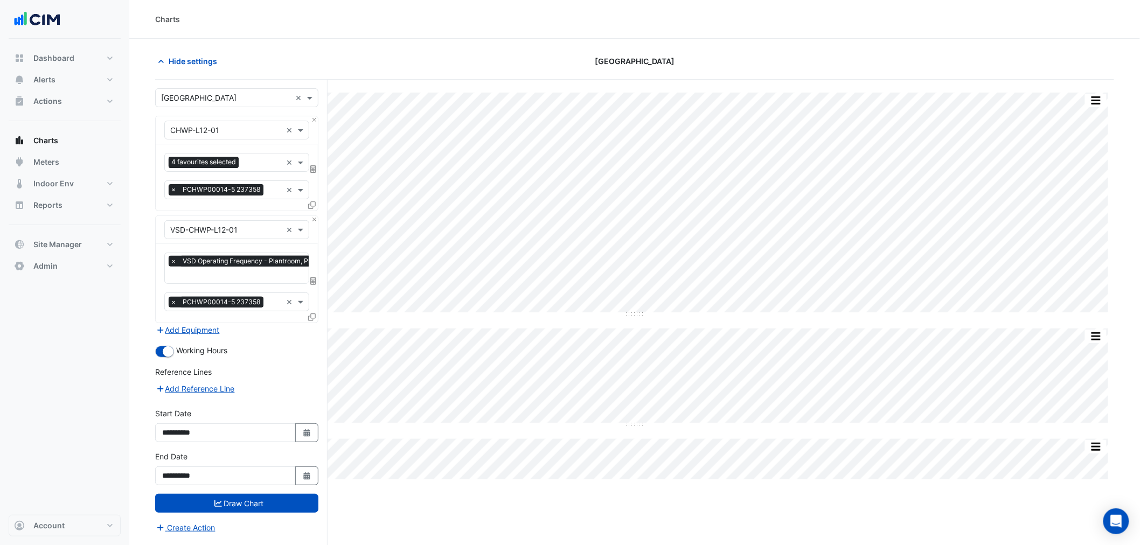
click at [175, 88] on div "Select a Site × [GEOGRAPHIC_DATA] ×" at bounding box center [236, 97] width 163 height 19
type input "****"
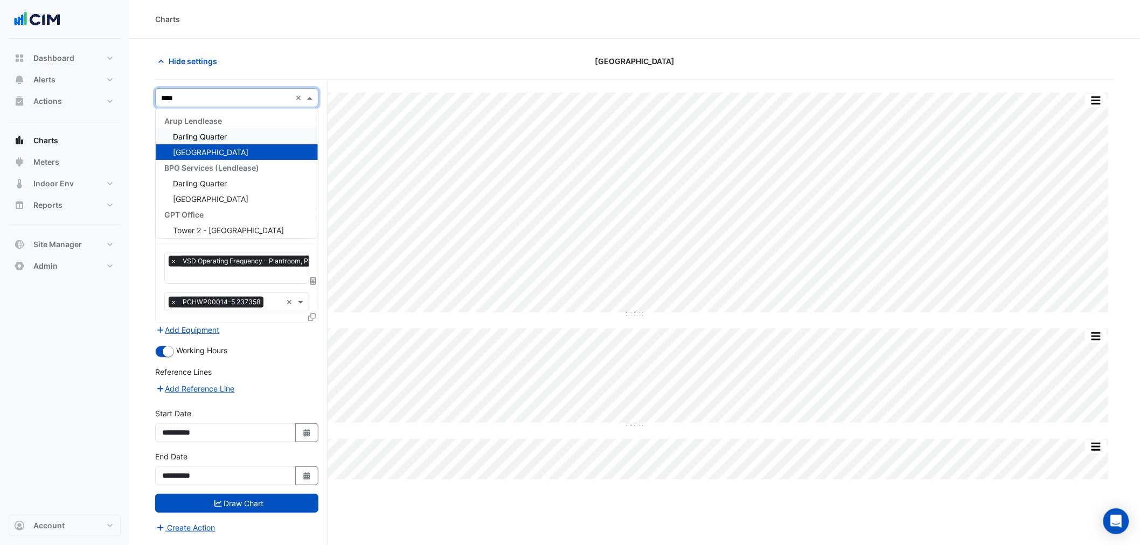
click at [209, 140] on span "Darling Quarter" at bounding box center [200, 136] width 54 height 9
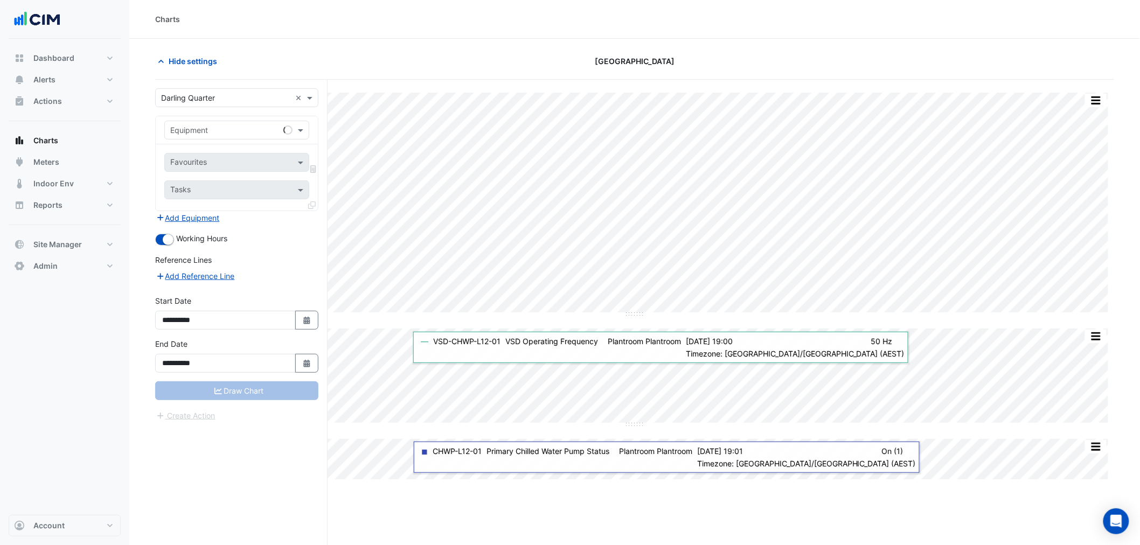
click at [182, 131] on input "text" at bounding box center [226, 130] width 112 height 11
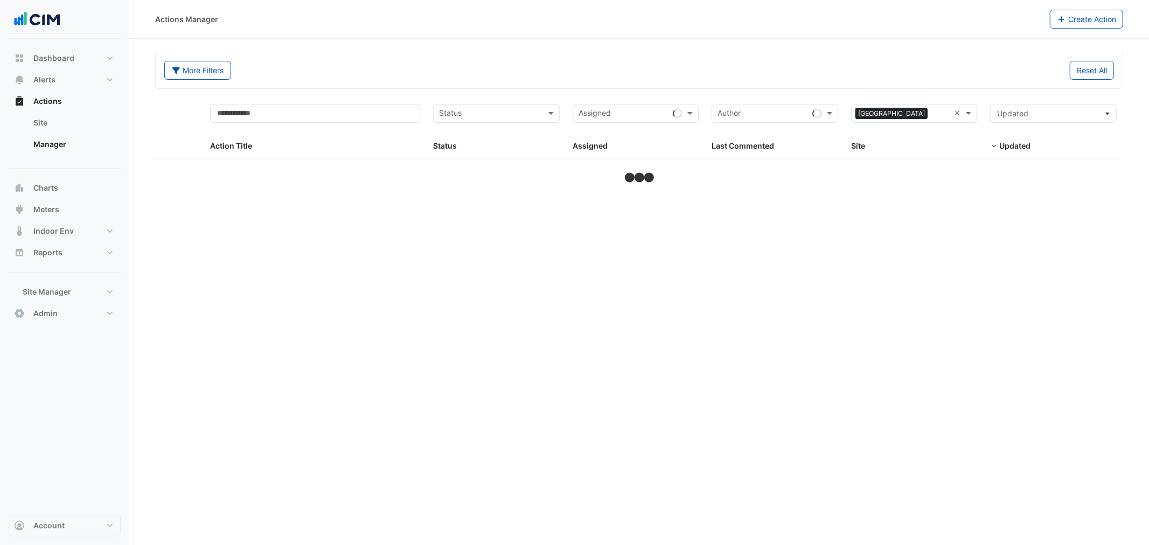
select select "**"
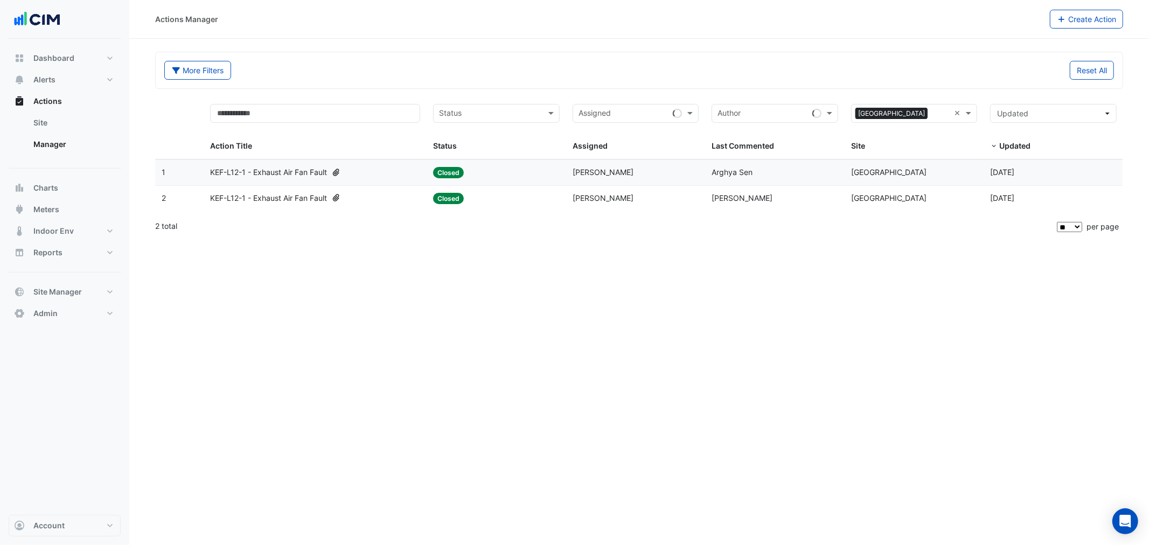
click at [498, 169] on div "Status: Closed" at bounding box center [496, 173] width 127 height 12
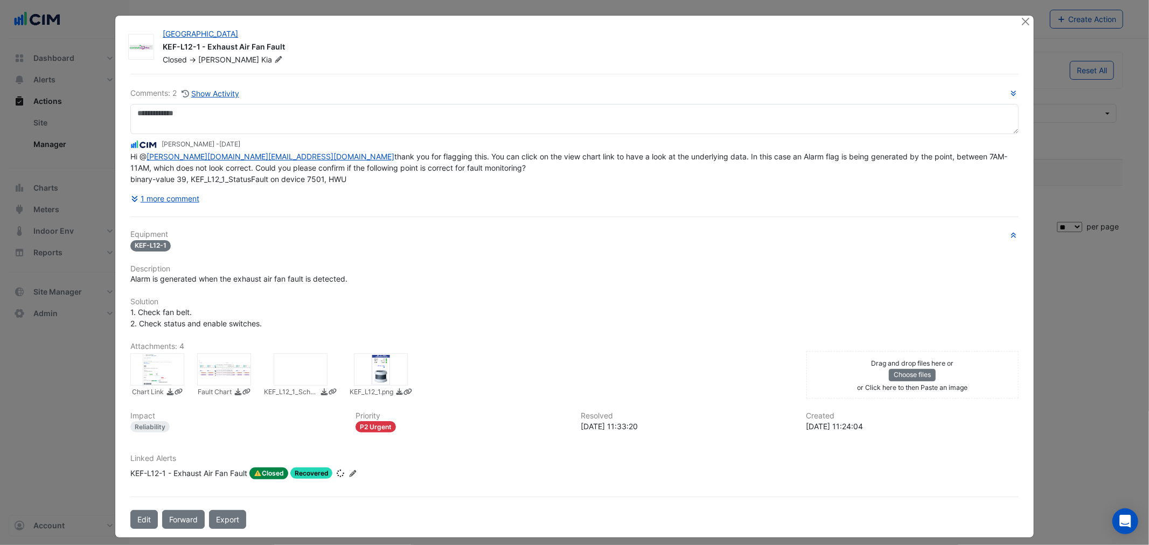
click at [460, 172] on div "Hi @ [PERSON_NAME][DOMAIN_NAME][EMAIL_ADDRESS][DOMAIN_NAME] thank you for flagg…" at bounding box center [574, 168] width 888 height 34
click at [344, 175] on div "Hi @ [PERSON_NAME][DOMAIN_NAME][EMAIL_ADDRESS][DOMAIN_NAME] thank you for flagg…" at bounding box center [574, 168] width 888 height 34
click at [169, 195] on button "1 more comment" at bounding box center [165, 198] width 70 height 19
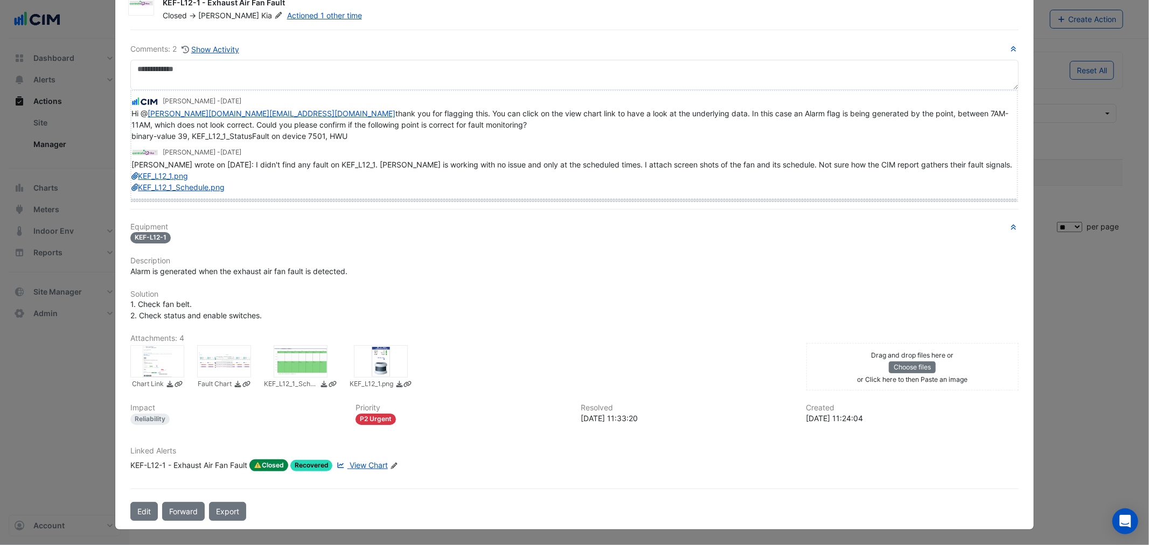
scroll to position [42, 0]
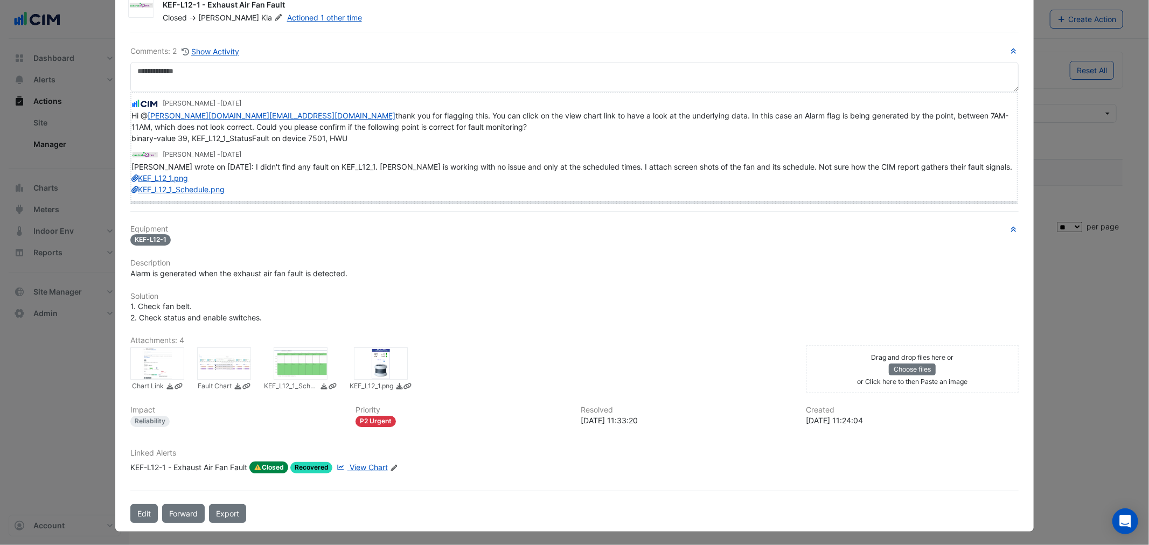
drag, startPoint x: 136, startPoint y: 200, endPoint x: 130, endPoint y: 220, distance: 20.4
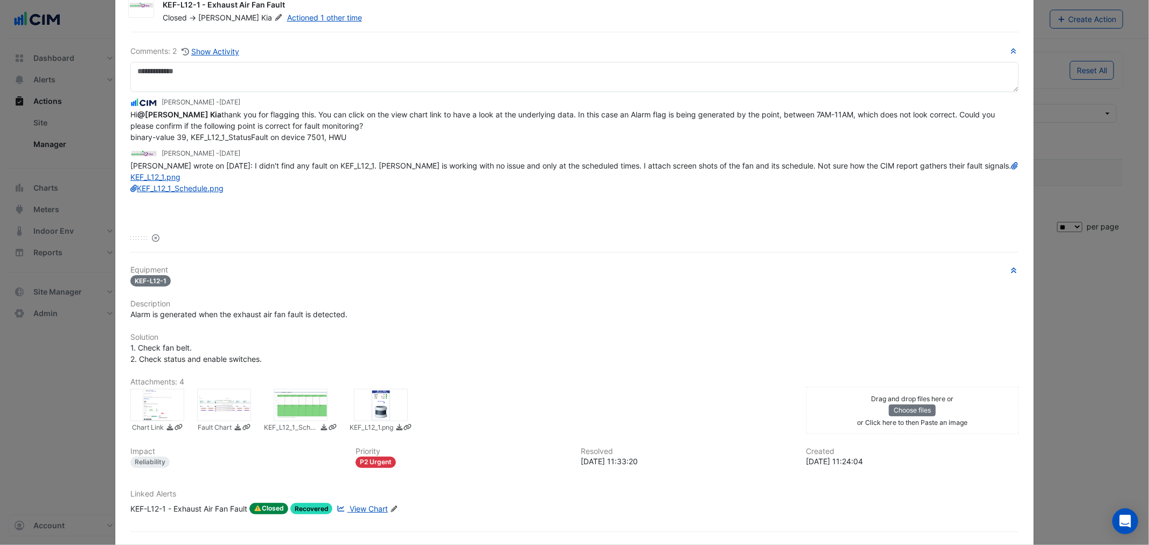
drag, startPoint x: 308, startPoint y: 169, endPoint x: 365, endPoint y: 176, distance: 57.1
click at [362, 172] on div "[PERSON_NAME] wrote on [DATE]: I didn't find any fault on KEF_L12_1. [PERSON_NA…" at bounding box center [574, 177] width 888 height 34
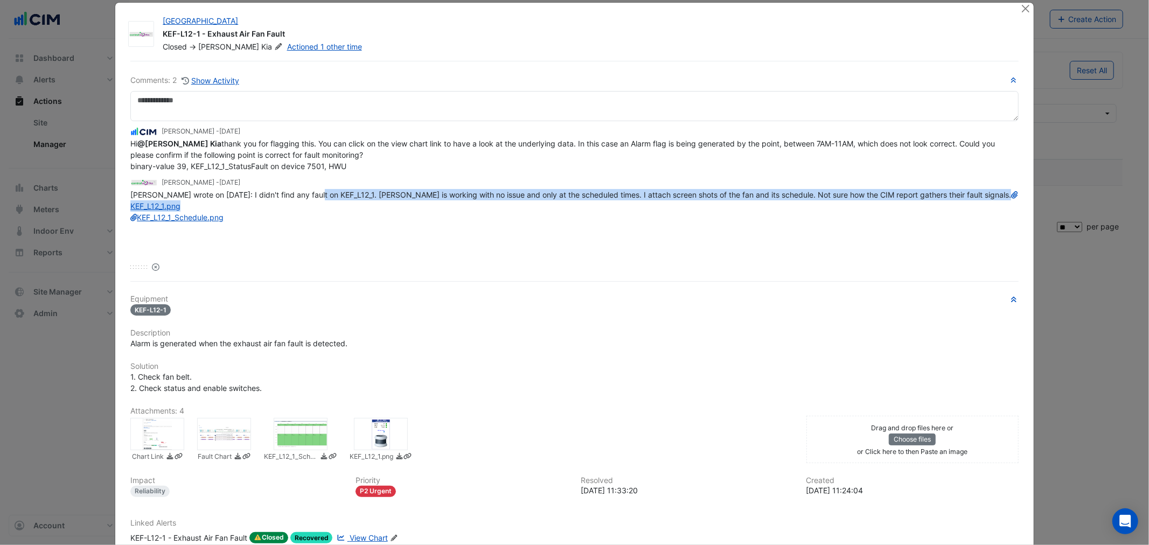
scroll to position [0, 0]
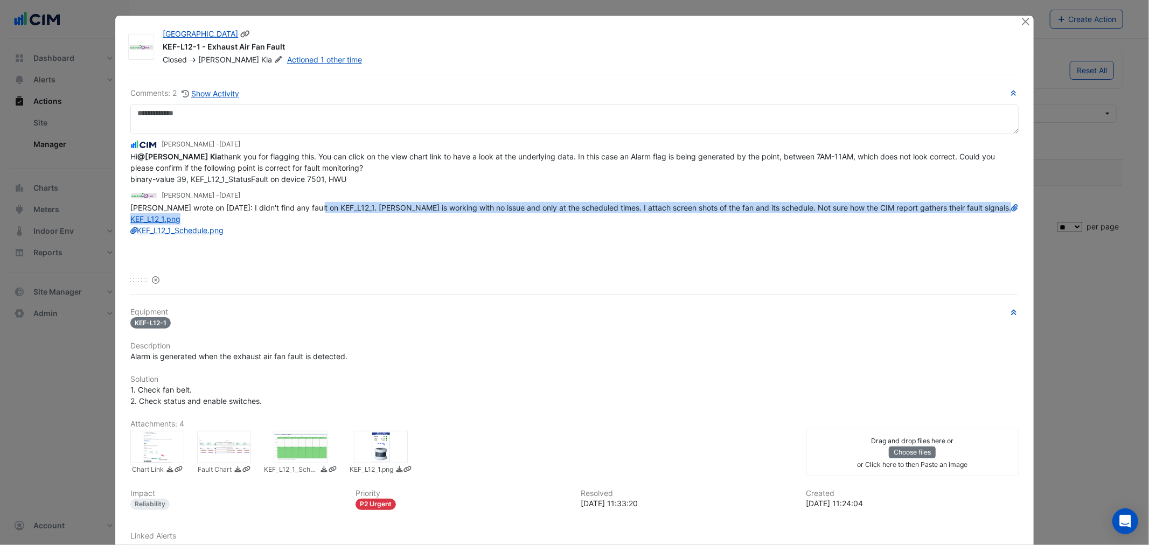
drag, startPoint x: 164, startPoint y: 49, endPoint x: 235, endPoint y: 46, distance: 71.2
click at [235, 46] on div "KEF-L12-1 - Exhaust Air Fan Fault" at bounding box center [585, 47] width 845 height 13
drag, startPoint x: 171, startPoint y: 174, endPoint x: 271, endPoint y: 170, distance: 99.2
click at [188, 174] on span "Hi @[PERSON_NAME] thank you for flagging this. You can click on the view chart …" at bounding box center [563, 168] width 867 height 32
click at [228, 175] on span "Hi @[PERSON_NAME] thank you for flagging this. You can click on the view chart …" at bounding box center [563, 168] width 867 height 32
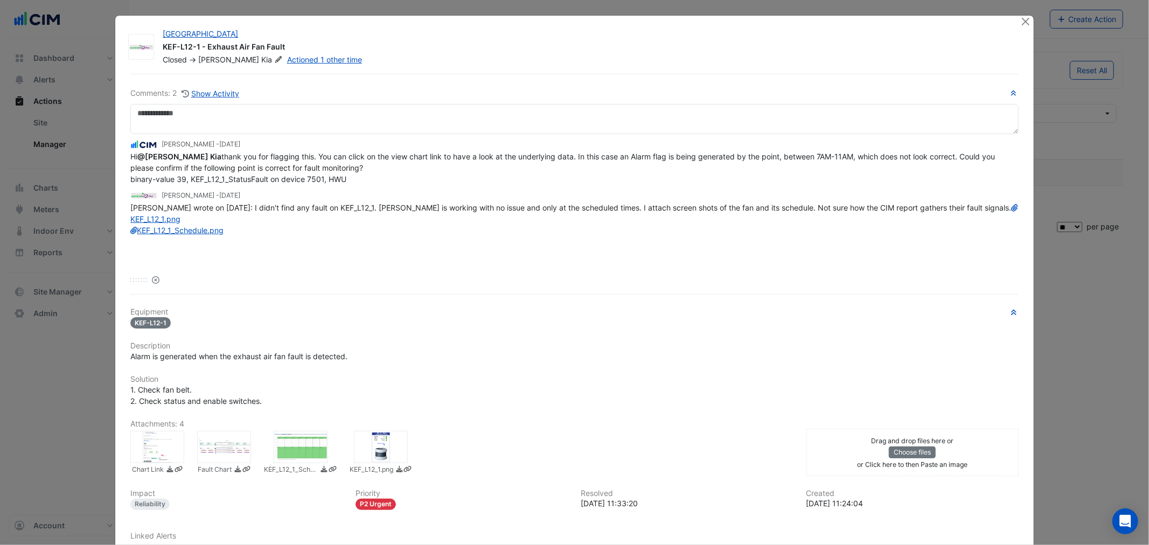
drag, startPoint x: 189, startPoint y: 179, endPoint x: 292, endPoint y: 182, distance: 103.5
click at [350, 180] on div "Hi @Siroos Kia thank you for flagging this. You can click on the view chart lin…" at bounding box center [574, 168] width 888 height 34
click at [305, 178] on span "Hi @Siroos Kia thank you for flagging this. You can click on the view chart lin…" at bounding box center [563, 168] width 867 height 32
drag, startPoint x: 305, startPoint y: 178, endPoint x: 318, endPoint y: 178, distance: 13.5
click at [318, 178] on span "Hi @Siroos Kia thank you for flagging this. You can click on the view chart lin…" at bounding box center [563, 168] width 867 height 32
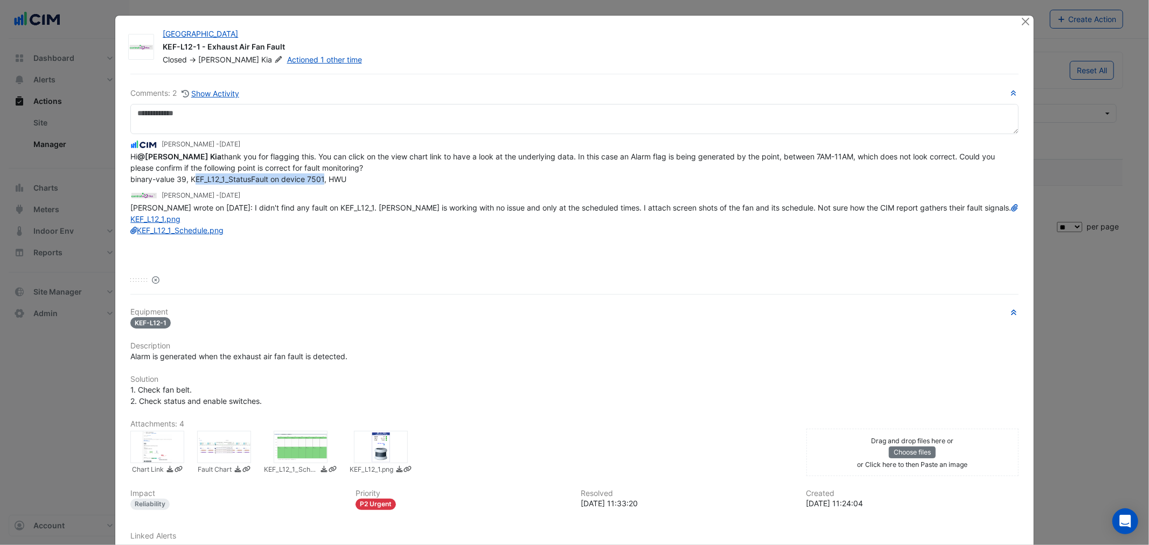
click at [223, 179] on span "Hi @Siroos Kia thank you for flagging this. You can click on the view chart lin…" at bounding box center [563, 168] width 867 height 32
drag, startPoint x: 189, startPoint y: 179, endPoint x: 246, endPoint y: 188, distance: 57.8
click at [246, 188] on div "Arghya Sen - 1 month and 3 days ago Hi @Siroos Kia thank you for flagging this.…" at bounding box center [574, 199] width 888 height 131
click at [193, 178] on span "Hi @Siroos Kia thank you for flagging this. You can click on the view chart lin…" at bounding box center [563, 168] width 867 height 32
drag, startPoint x: 189, startPoint y: 179, endPoint x: 222, endPoint y: 184, distance: 33.8
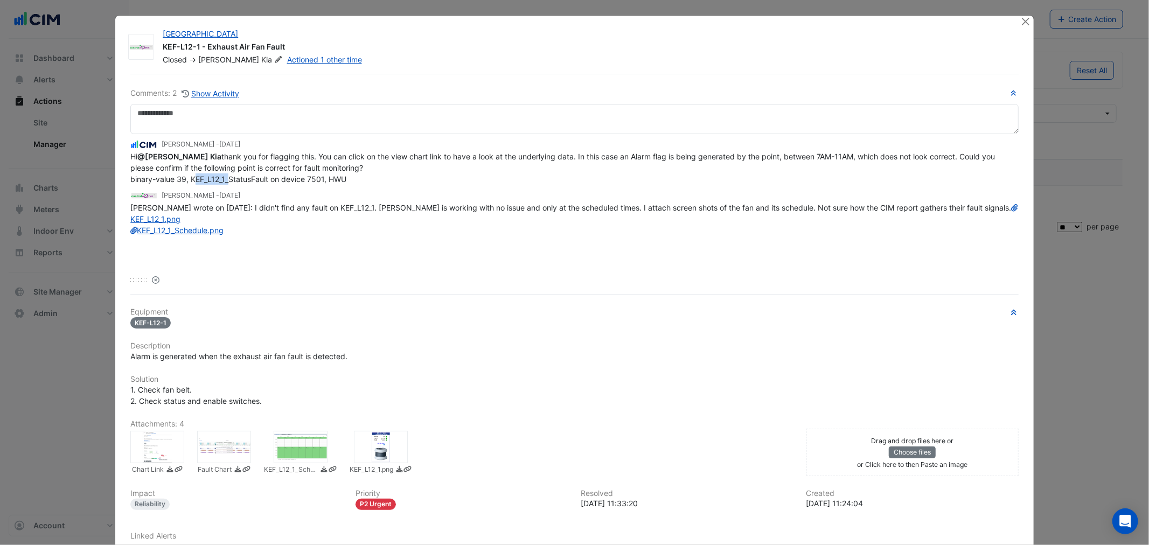
click at [222, 184] on div "Hi @Siroos Kia thank you for flagging this. You can click on the view chart lin…" at bounding box center [574, 168] width 888 height 34
click at [211, 177] on span "Hi @Siroos Kia thank you for flagging this. You can click on the view chart lin…" at bounding box center [563, 168] width 867 height 32
click at [223, 184] on div "Hi @Siroos Kia thank you for flagging this. You can click on the view chart lin…" at bounding box center [574, 168] width 888 height 34
drag, startPoint x: 229, startPoint y: 181, endPoint x: 276, endPoint y: 184, distance: 47.6
click at [276, 184] on div "Hi @Siroos Kia thank you for flagging this. You can click on the view chart lin…" at bounding box center [574, 168] width 888 height 34
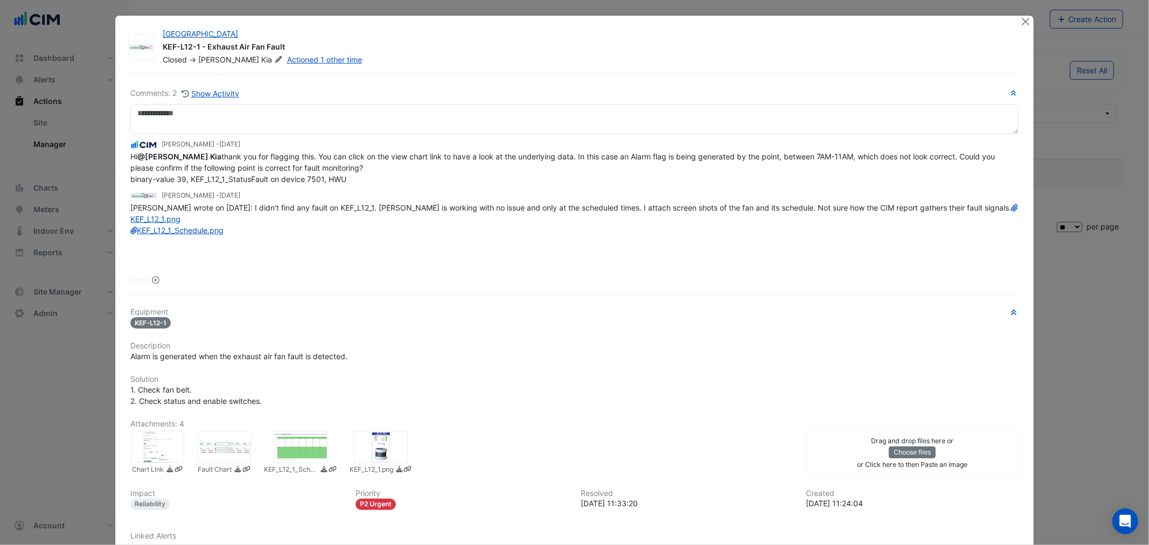
click at [233, 452] on div at bounding box center [224, 447] width 54 height 32
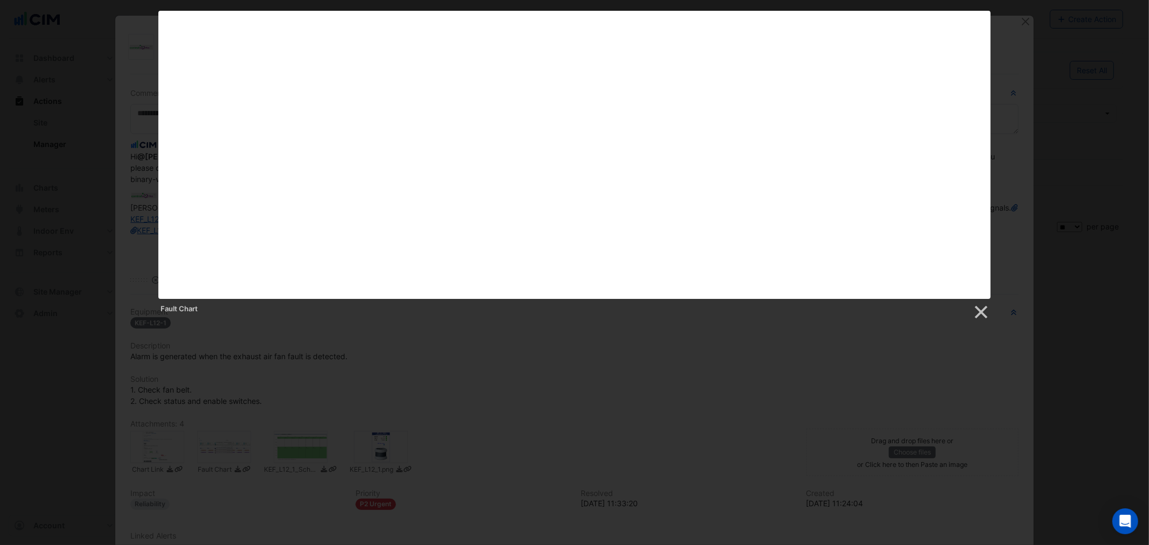
click at [641, 396] on div at bounding box center [574, 351] width 1149 height 702
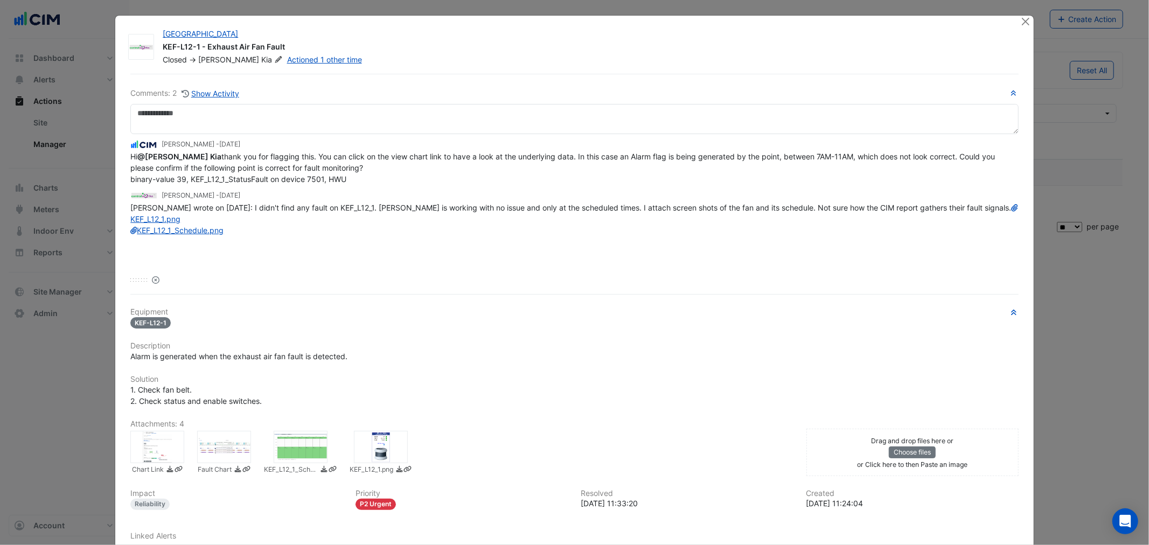
click at [152, 282] on icon at bounding box center [156, 280] width 8 height 8
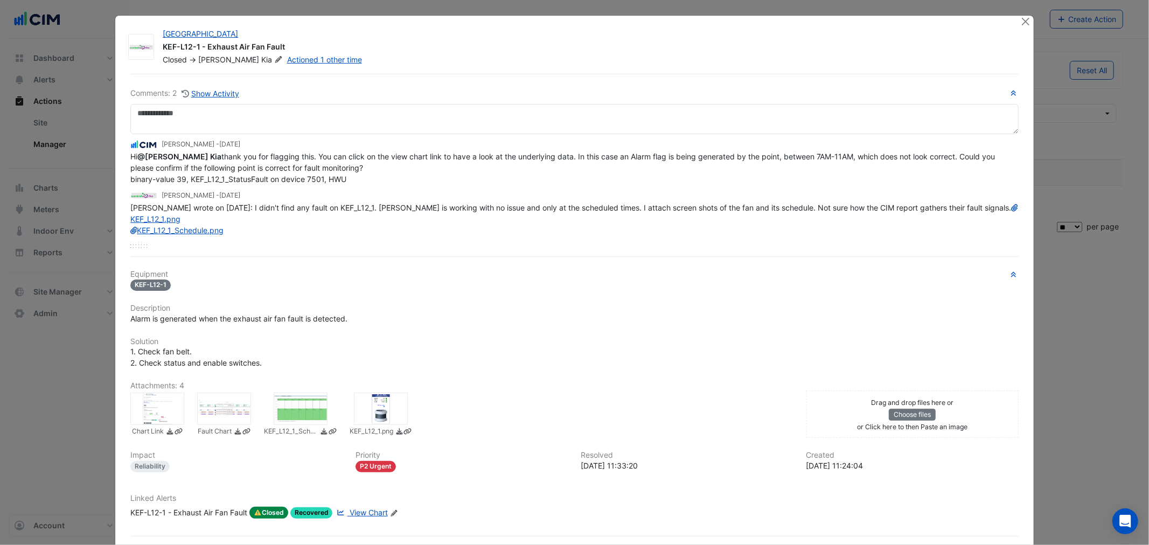
click at [216, 405] on div at bounding box center [224, 409] width 54 height 32
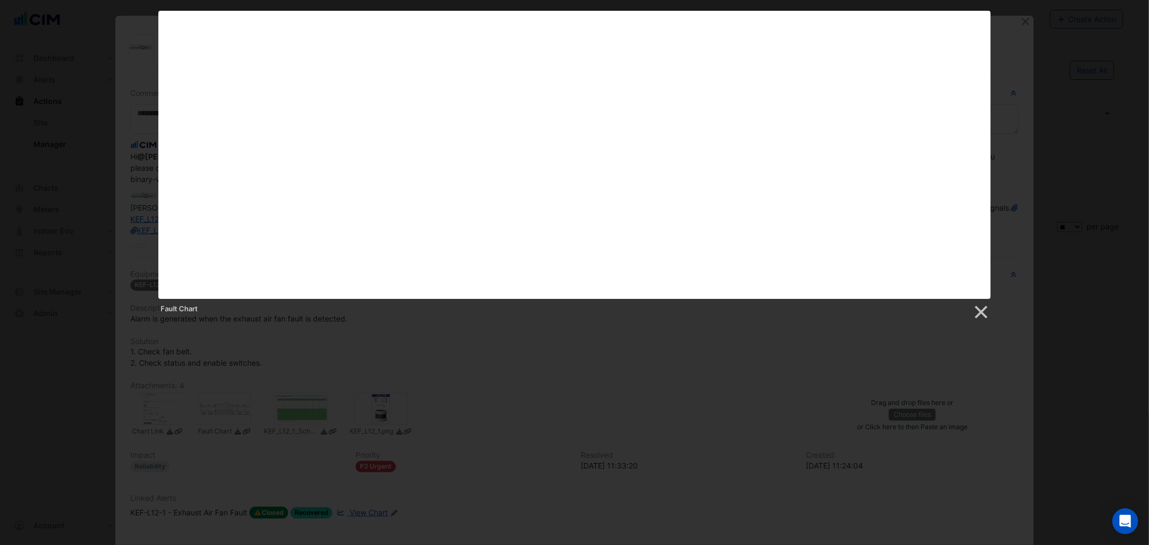
drag, startPoint x: 261, startPoint y: 406, endPoint x: 243, endPoint y: 406, distance: 17.8
click at [259, 406] on div at bounding box center [574, 351] width 1149 height 702
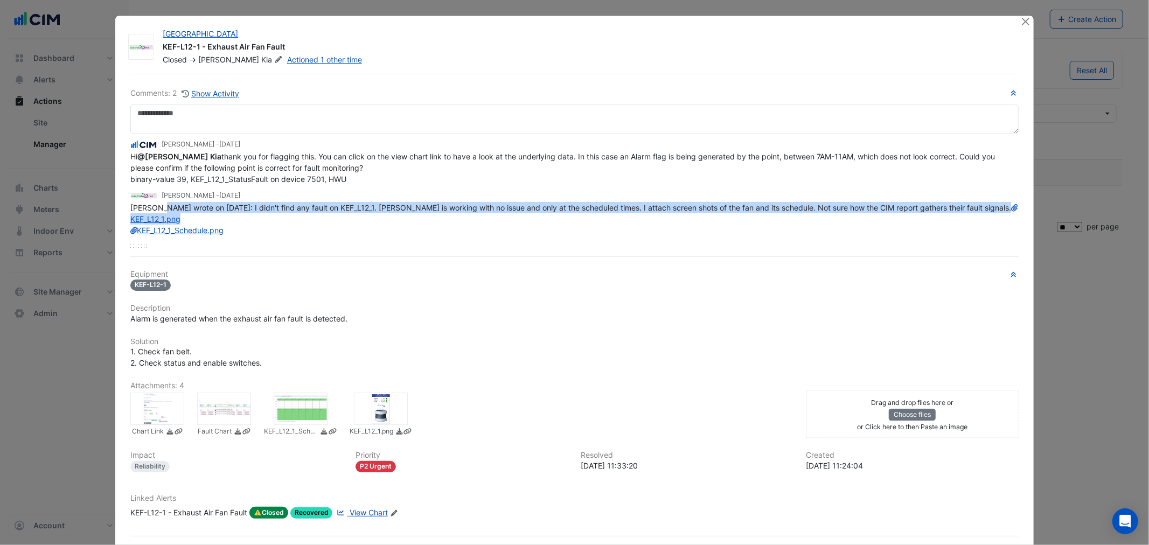
drag, startPoint x: 155, startPoint y: 202, endPoint x: 328, endPoint y: 211, distance: 172.7
click at [324, 211] on div "Siroos wrote on 23/07/2025: I didn't find any fault on KEF_L12_1. Fan is workin…" at bounding box center [574, 219] width 888 height 34
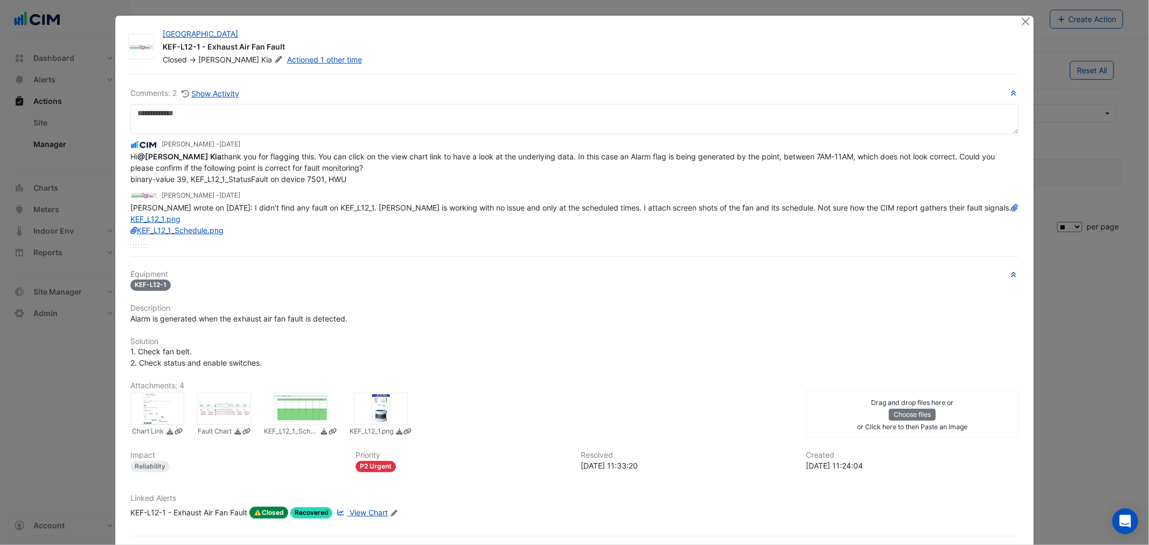
click at [341, 209] on span "Siroos wrote on 23/07/2025: I didn't find any fault on KEF_L12_1. Fan is workin…" at bounding box center [573, 219] width 887 height 32
drag, startPoint x: 266, startPoint y: 207, endPoint x: 383, endPoint y: 209, distance: 116.9
click at [386, 203] on span "Siroos wrote on 23/07/2025: I didn't find any fault on KEF_L12_1. Fan is workin…" at bounding box center [573, 219] width 887 height 32
drag, startPoint x: 256, startPoint y: 201, endPoint x: 192, endPoint y: 202, distance: 64.7
click at [256, 203] on span "Siroos wrote on 23/07/2025: I didn't find any fault on KEF_L12_1. Fan is workin…" at bounding box center [573, 219] width 887 height 32
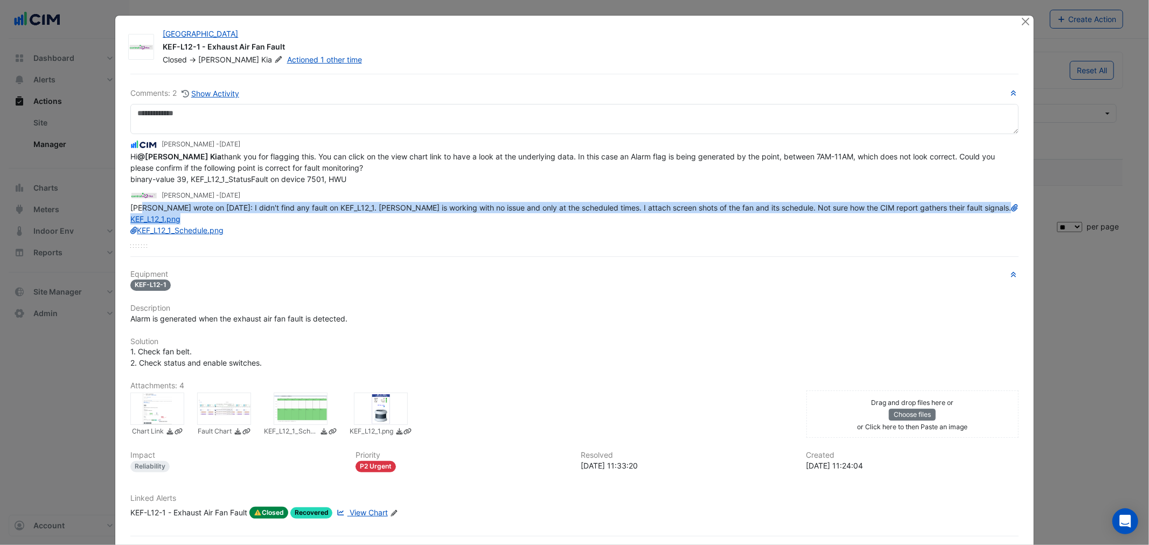
drag, startPoint x: 136, startPoint y: 206, endPoint x: 449, endPoint y: 230, distance: 314.5
click at [448, 216] on div "Siroos wrote on 23/07/2025: I didn't find any fault on KEF_L12_1. Fan is workin…" at bounding box center [574, 219] width 888 height 34
click at [315, 214] on div "Siroos wrote on 23/07/2025: I didn't find any fault on KEF_L12_1. Fan is workin…" at bounding box center [574, 219] width 888 height 34
drag, startPoint x: 332, startPoint y: 204, endPoint x: 448, endPoint y: 225, distance: 117.7
click at [446, 222] on div "Siroos wrote on 23/07/2025: I didn't find any fault on KEF_L12_1. Fan is workin…" at bounding box center [574, 219] width 888 height 34
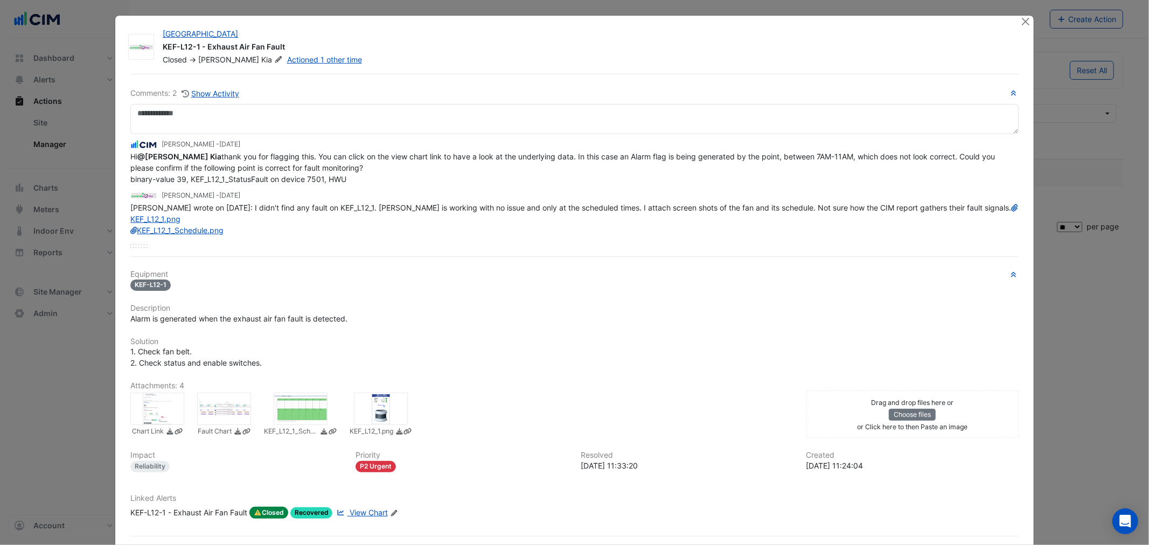
click at [368, 401] on div at bounding box center [381, 409] width 54 height 32
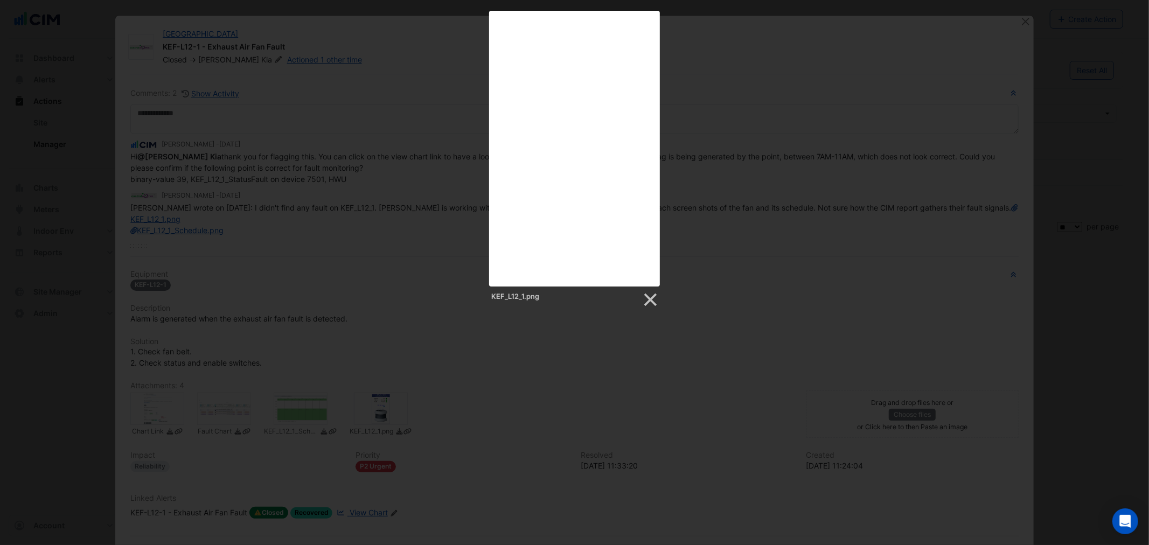
click at [464, 359] on div at bounding box center [574, 351] width 1149 height 702
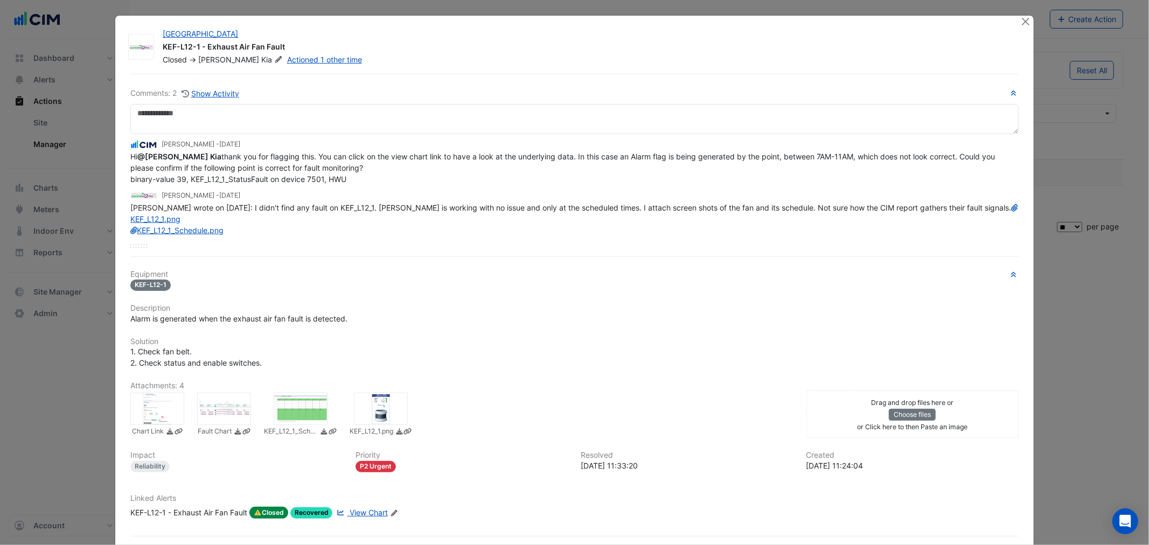
click at [298, 407] on div at bounding box center [301, 409] width 54 height 32
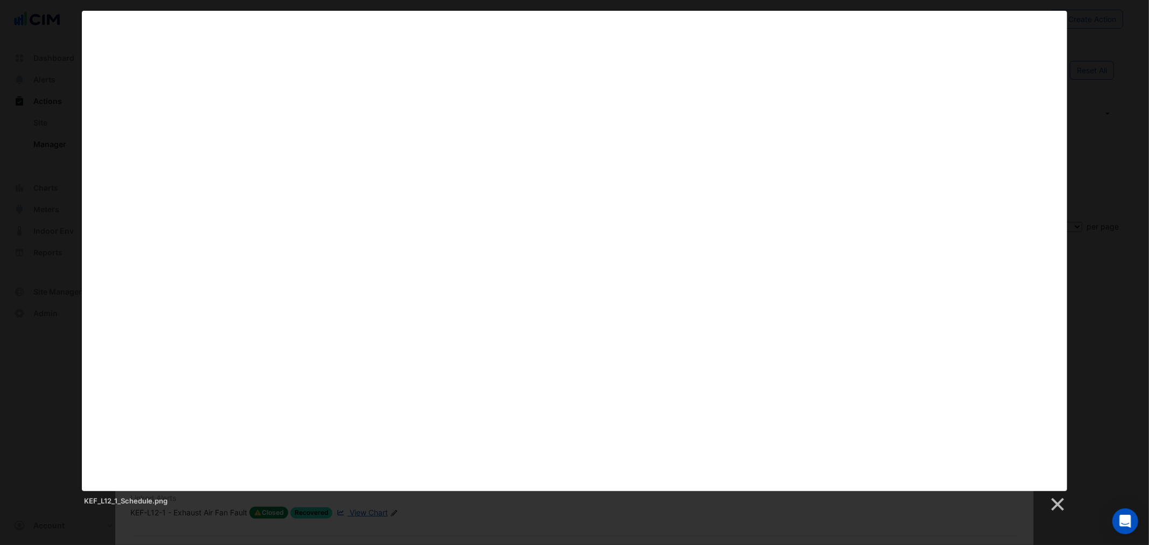
click at [305, 530] on div at bounding box center [574, 351] width 1149 height 702
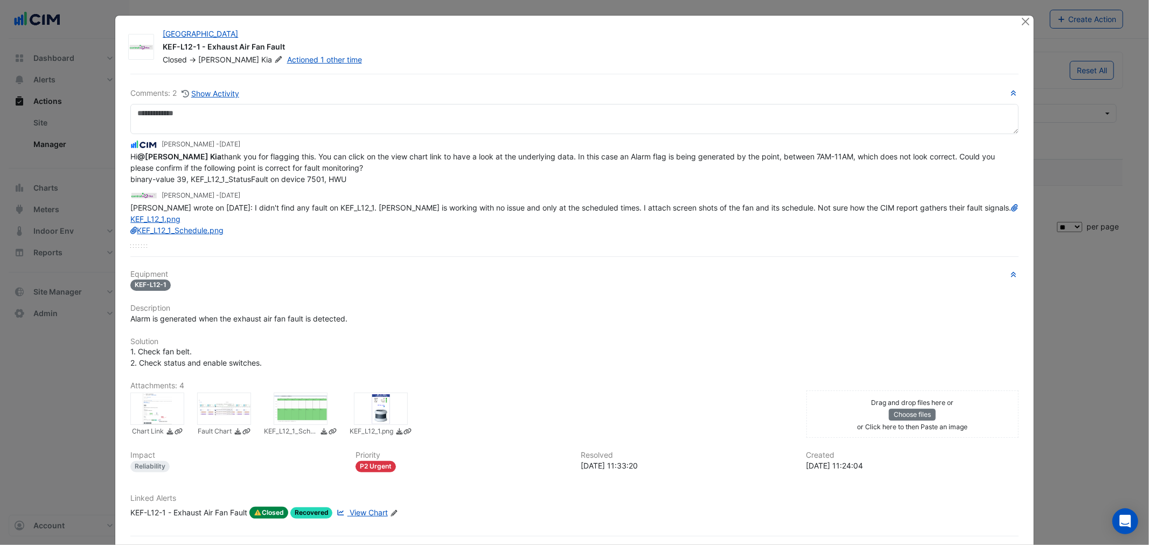
click at [160, 406] on div at bounding box center [157, 409] width 54 height 32
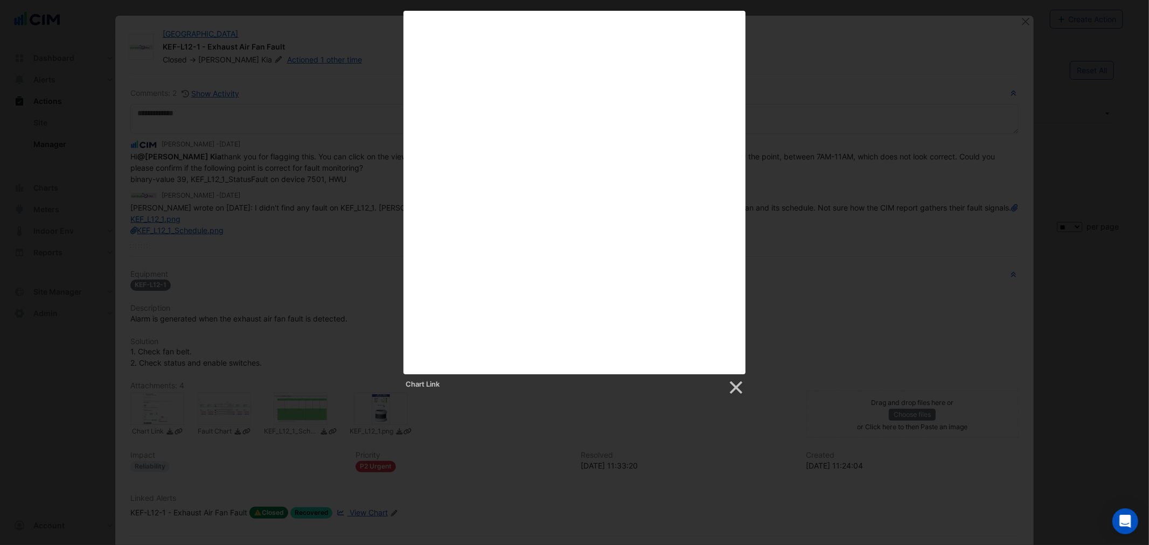
click at [240, 250] on div "Chart Link" at bounding box center [574, 203] width 1149 height 385
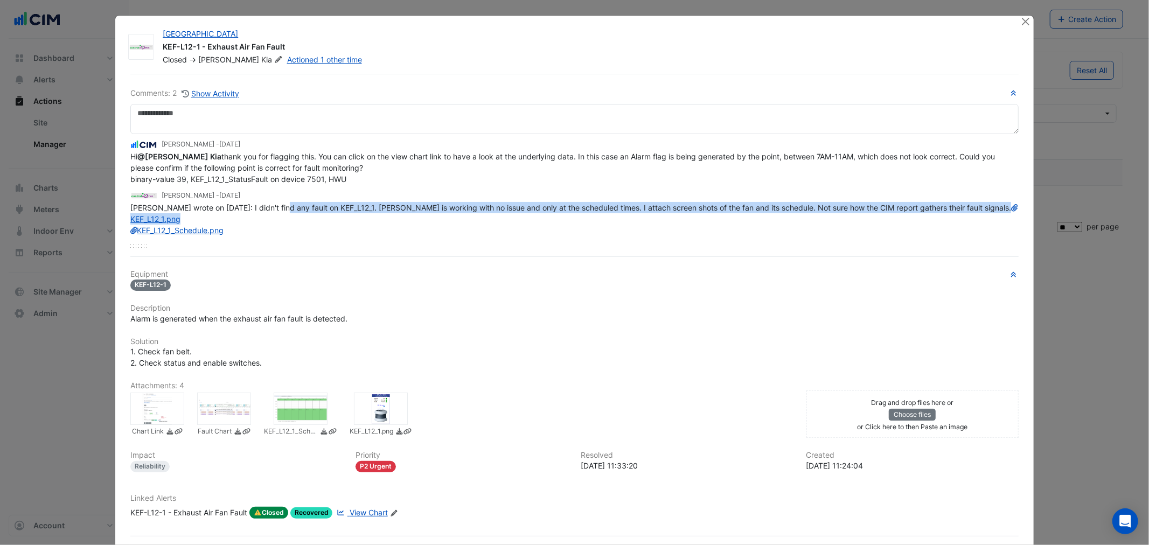
drag, startPoint x: 284, startPoint y: 202, endPoint x: 558, endPoint y: 214, distance: 274.6
click at [558, 214] on div "Siroos wrote on 23/07/2025: I didn't find any fault on KEF_L12_1. Fan is workin…" at bounding box center [574, 219] width 888 height 34
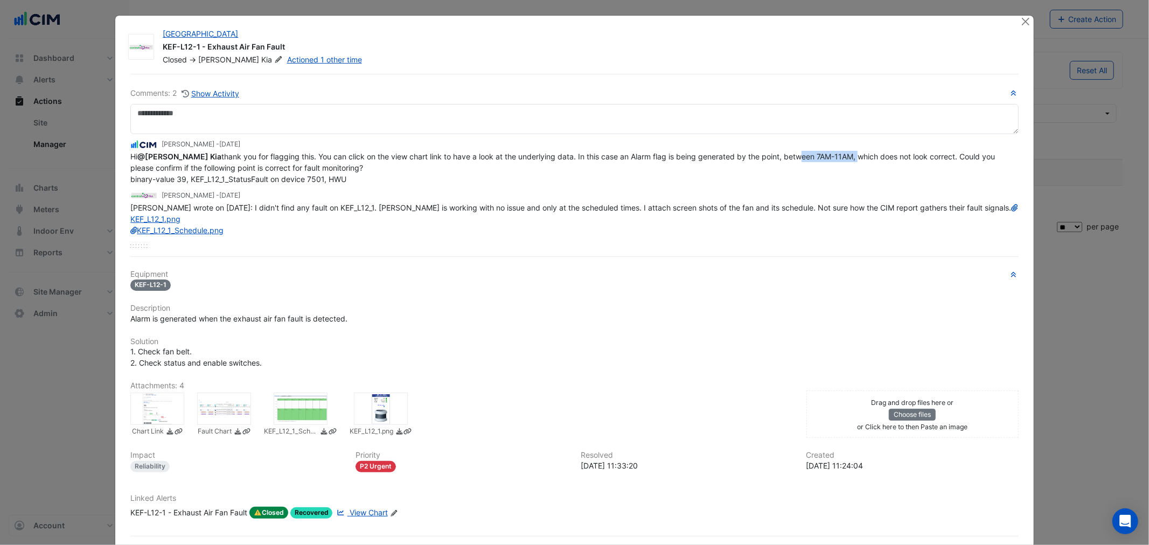
drag, startPoint x: 760, startPoint y: 152, endPoint x: 726, endPoint y: 212, distance: 69.0
click at [824, 158] on span "Hi @Siroos Kia thank you for flagging this. You can click on the view chart lin…" at bounding box center [563, 168] width 867 height 32
click at [382, 408] on div at bounding box center [381, 409] width 54 height 32
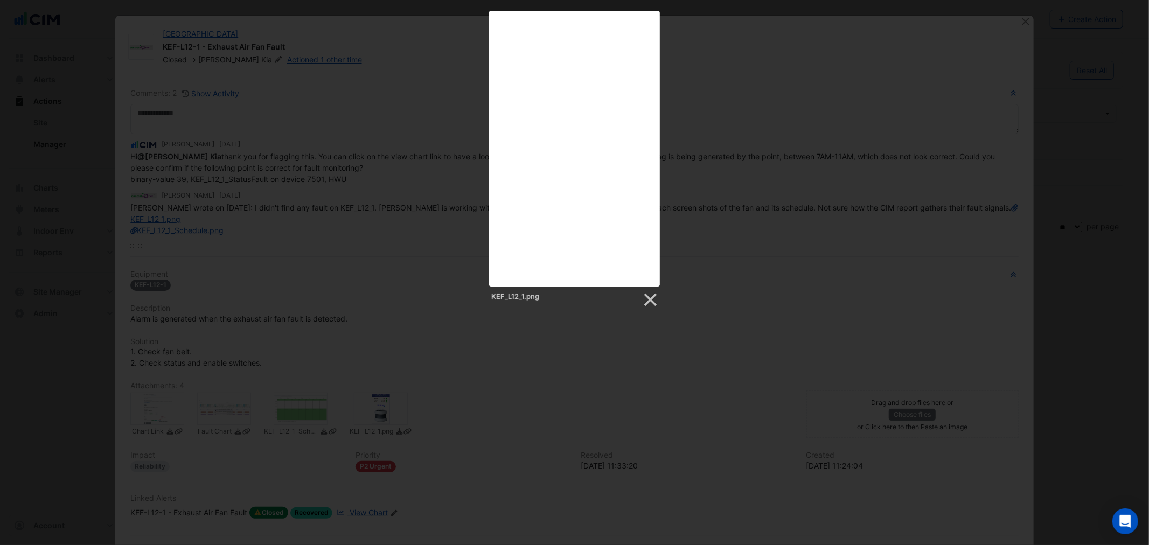
click at [297, 351] on div at bounding box center [574, 351] width 1149 height 702
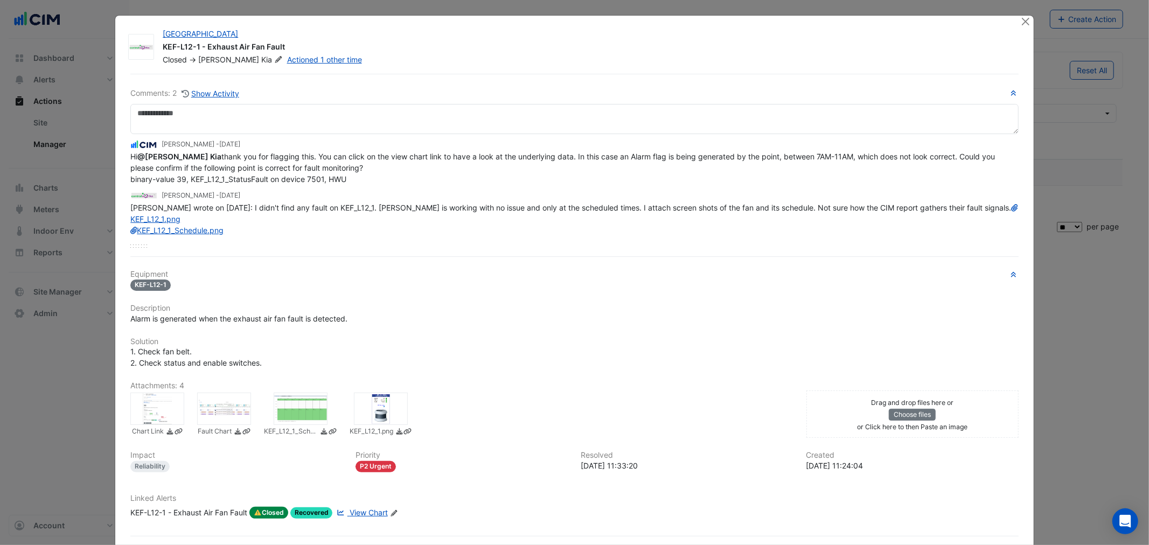
click at [362, 391] on div "Chart Link Fault Chart KEF_L12_1_Schedule.png KEF_L12_1.png" at bounding box center [462, 414] width 676 height 47
click at [231, 417] on div at bounding box center [224, 409] width 54 height 32
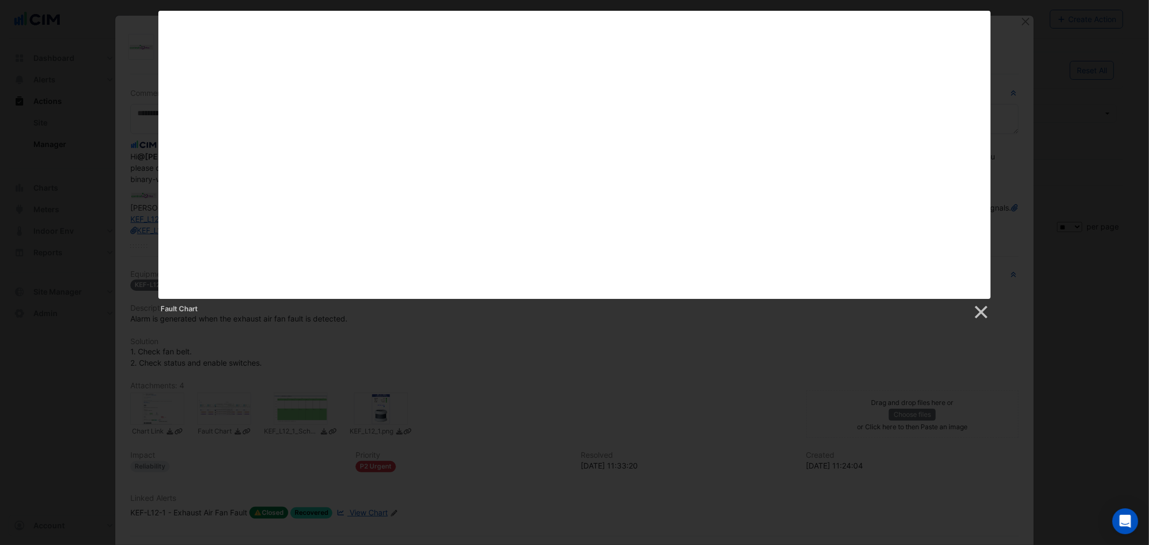
click at [377, 417] on div at bounding box center [574, 351] width 1149 height 702
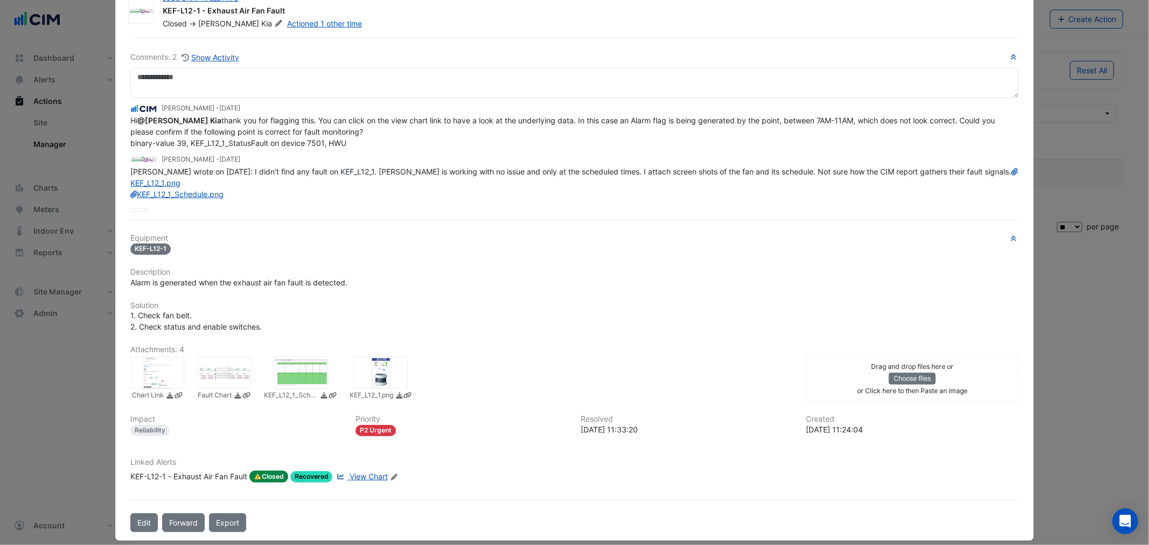
scroll to position [45, 0]
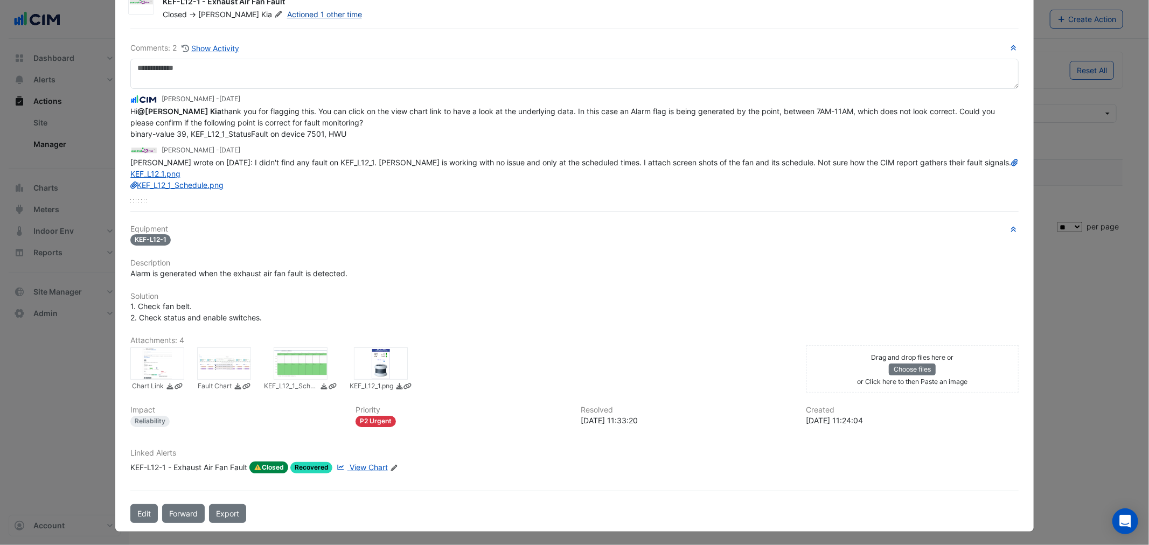
click at [287, 13] on link "Actioned 1 other time" at bounding box center [324, 14] width 75 height 9
click at [198, 42] on button "Show Activity" at bounding box center [210, 48] width 59 height 12
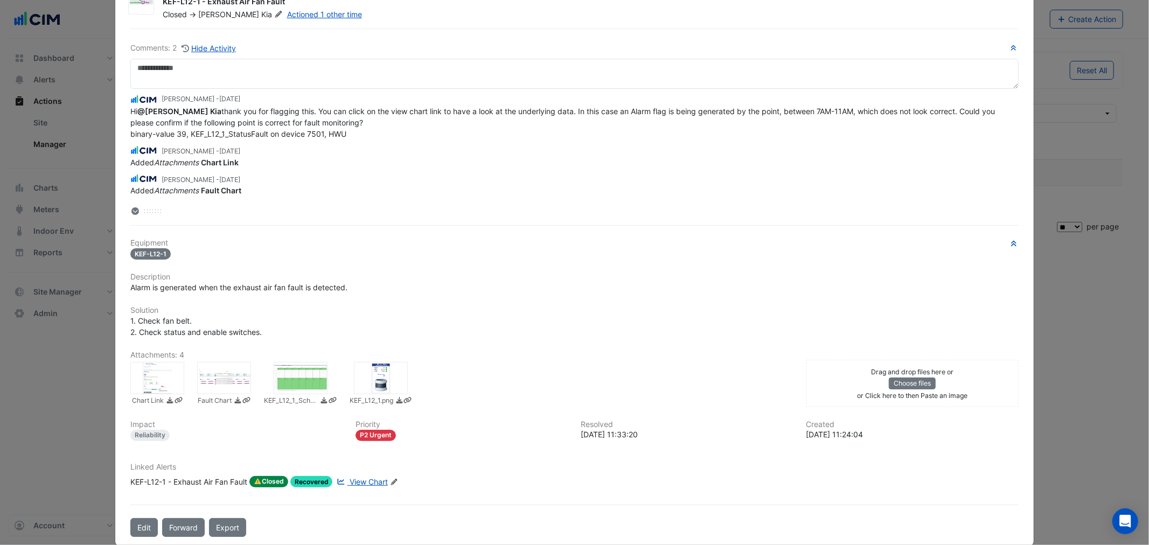
click at [217, 480] on div "KEF-L12-1 - Exhaust Air Fan Fault" at bounding box center [188, 482] width 117 height 12
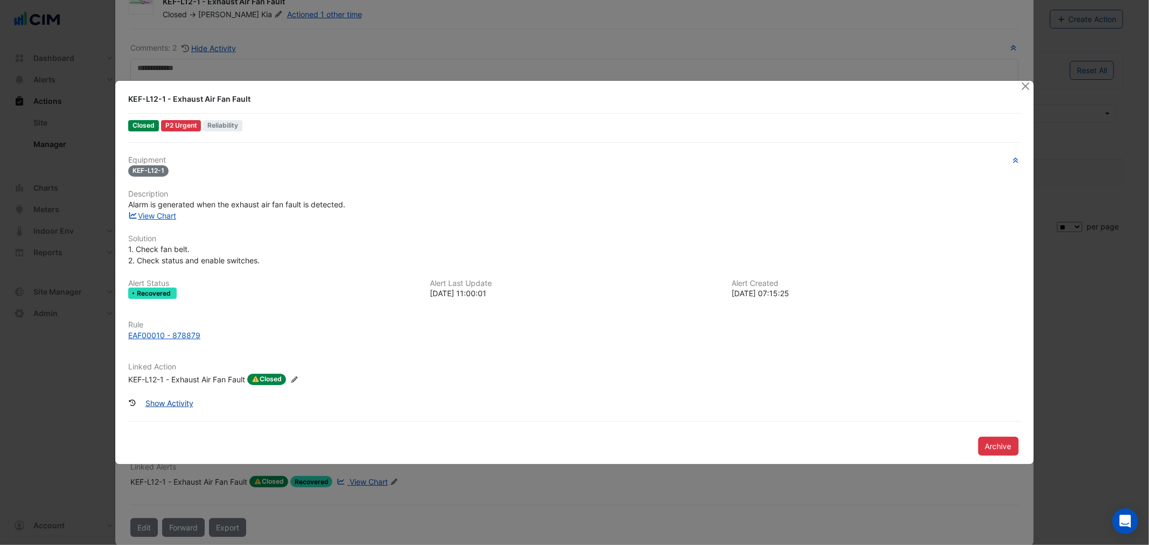
click at [156, 395] on button "Show Activity" at bounding box center [169, 403] width 62 height 19
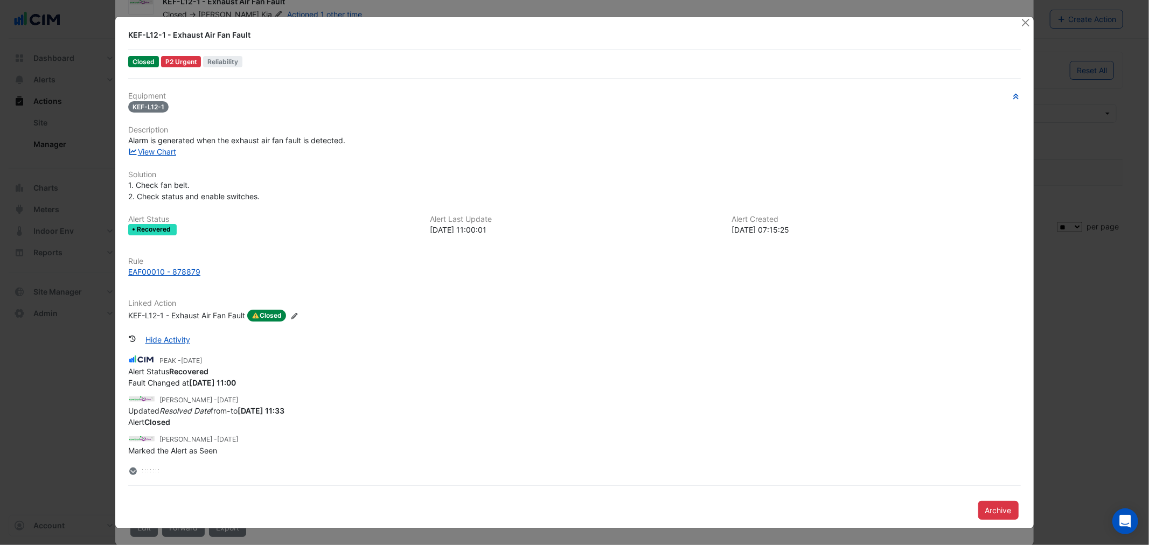
click at [1032, 23] on div at bounding box center [1027, 23] width 13 height 12
click at [1028, 23] on button "Close" at bounding box center [1026, 22] width 11 height 11
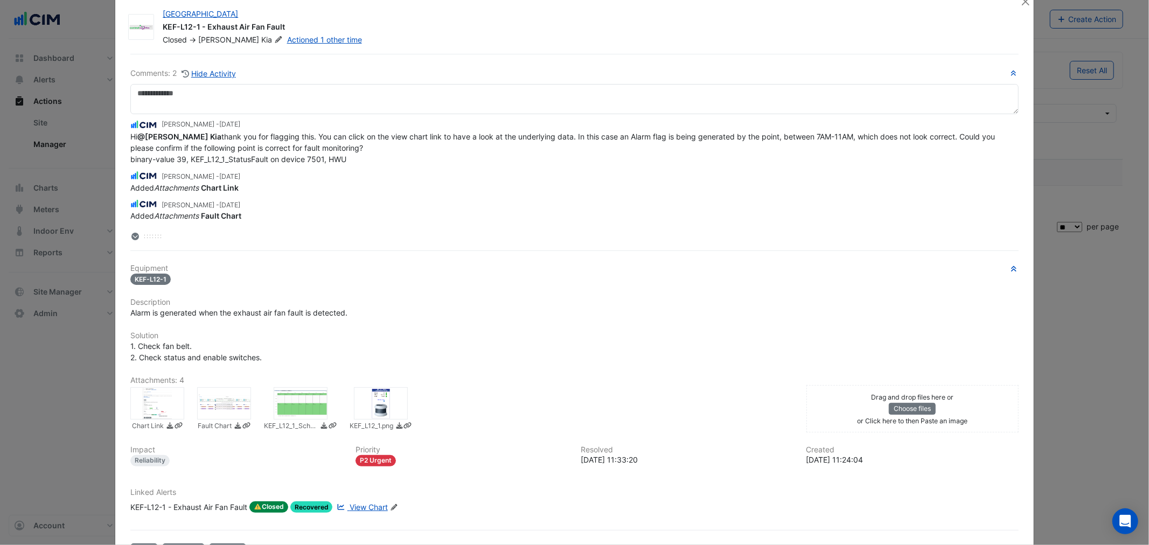
scroll to position [0, 0]
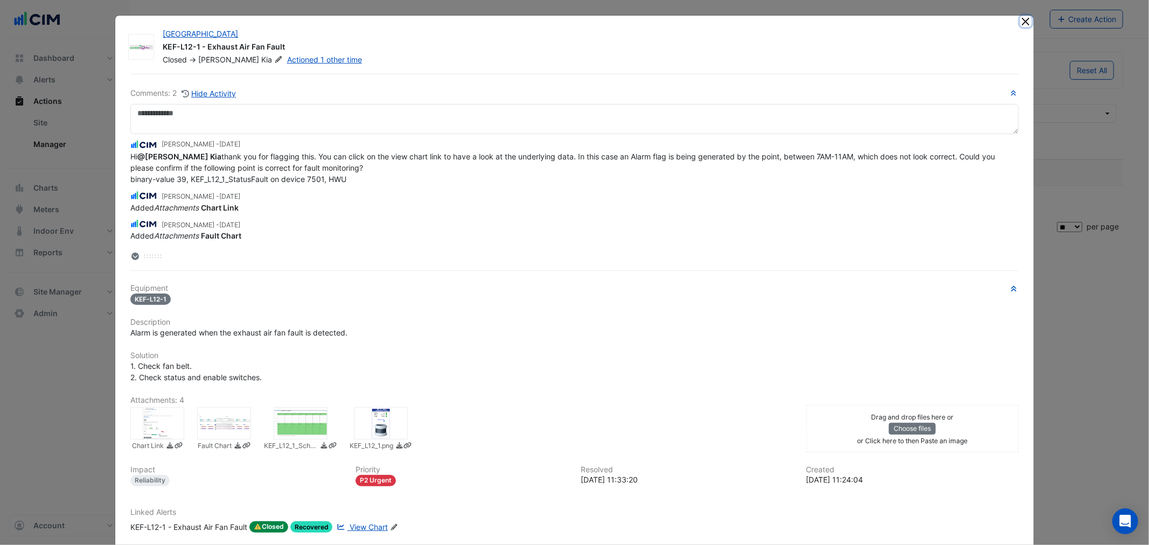
click at [1021, 22] on button "Close" at bounding box center [1026, 21] width 11 height 11
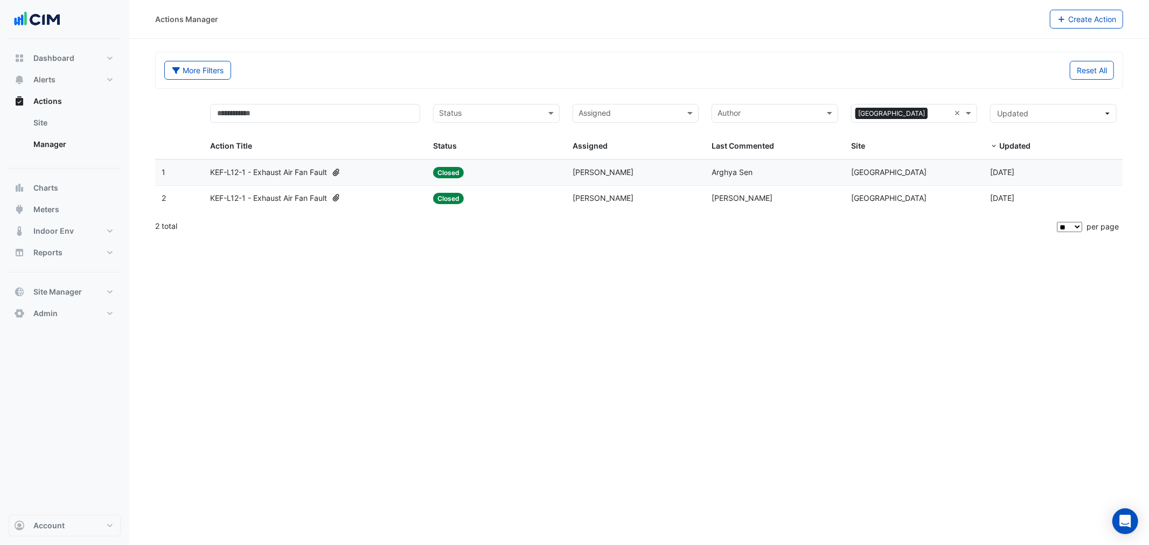
click at [313, 171] on span "KEF-L12-1 - Exhaust Air Fan Fault" at bounding box center [268, 173] width 117 height 12
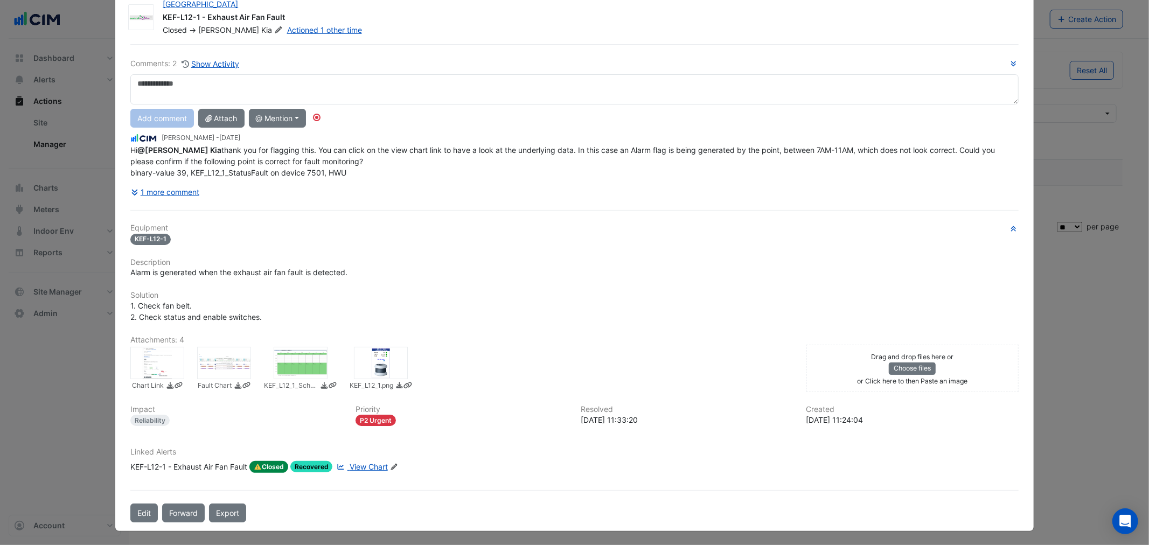
scroll to position [6, 0]
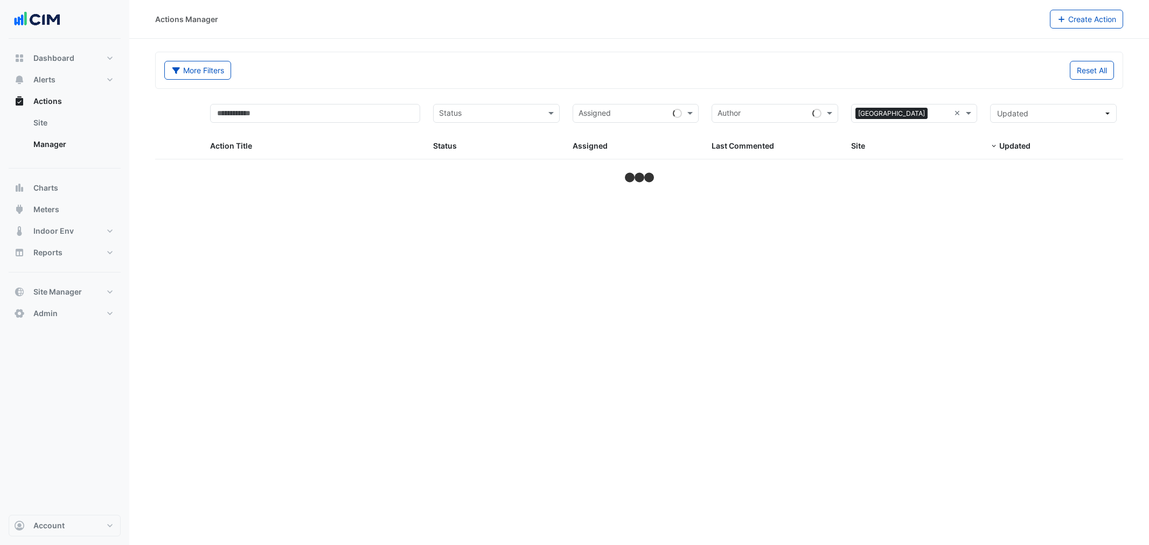
select select "**"
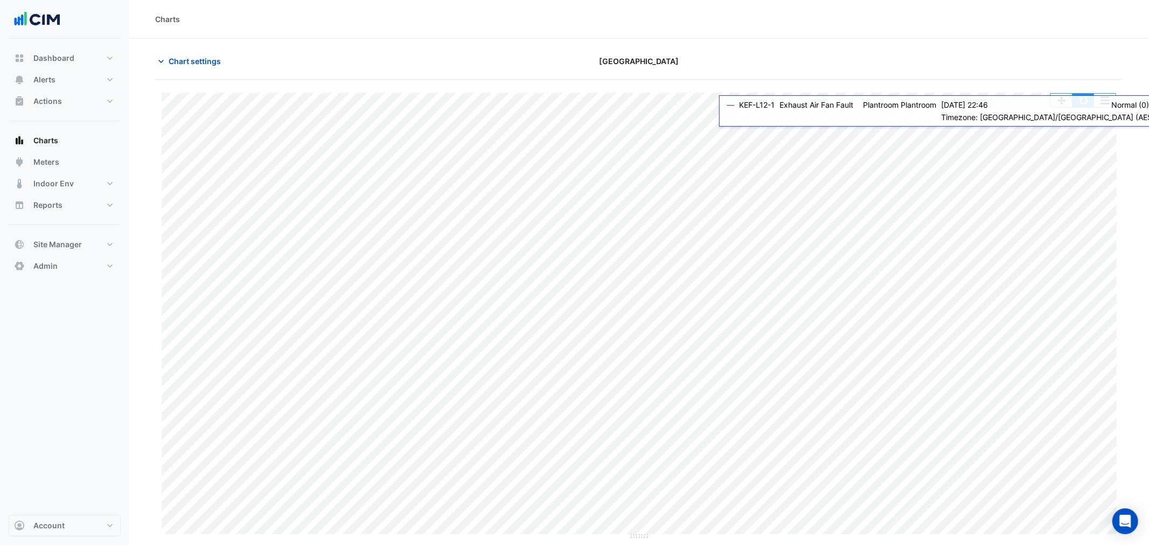
click at [1087, 104] on button "button" at bounding box center [1084, 100] width 22 height 13
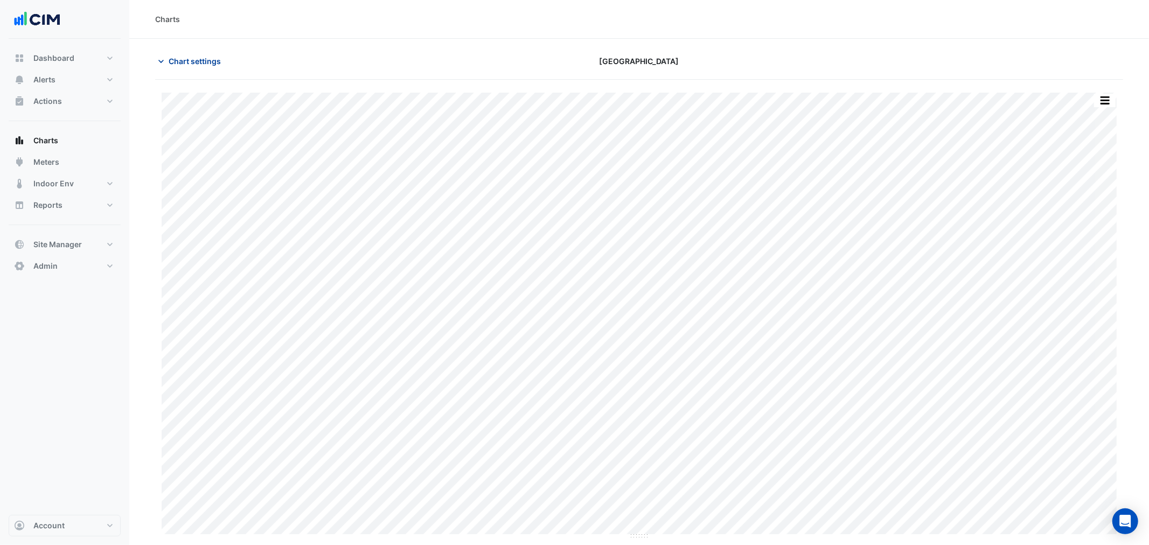
click at [199, 58] on span "Chart settings" at bounding box center [195, 61] width 52 height 11
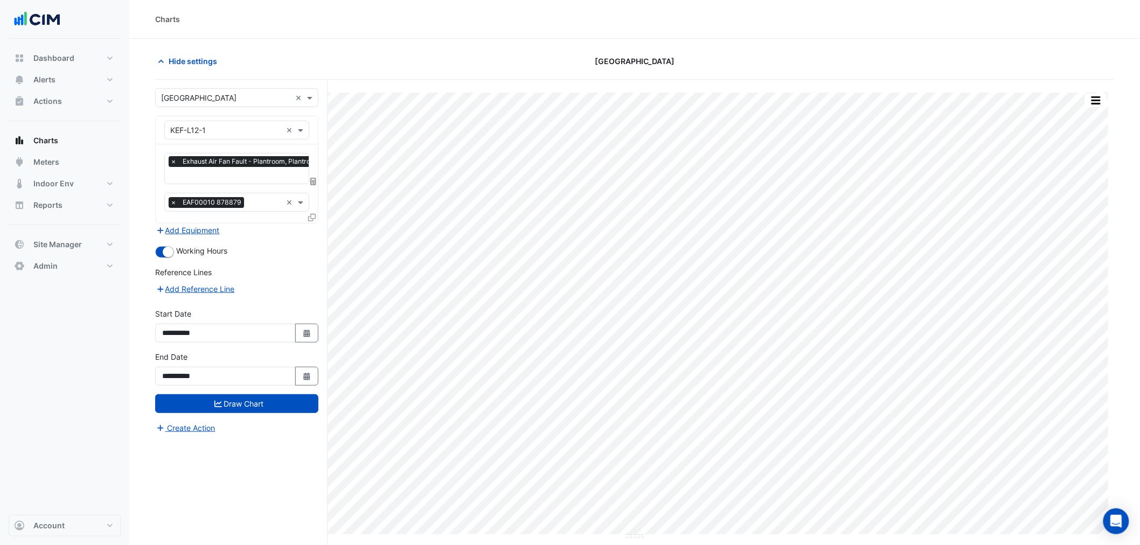
click at [188, 182] on div at bounding box center [247, 177] width 157 height 14
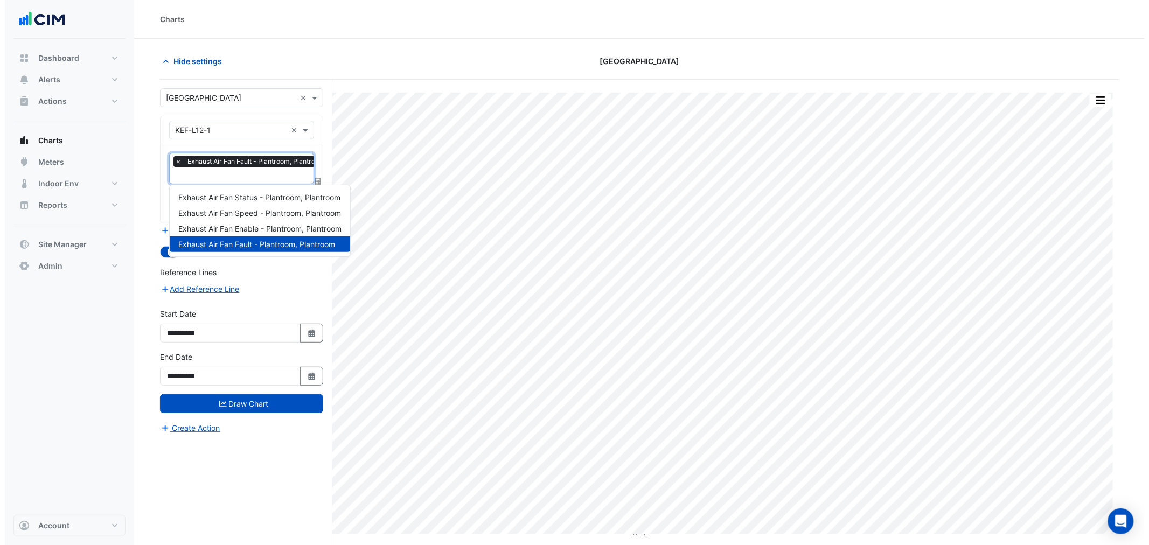
scroll to position [0, 5]
type input "****"
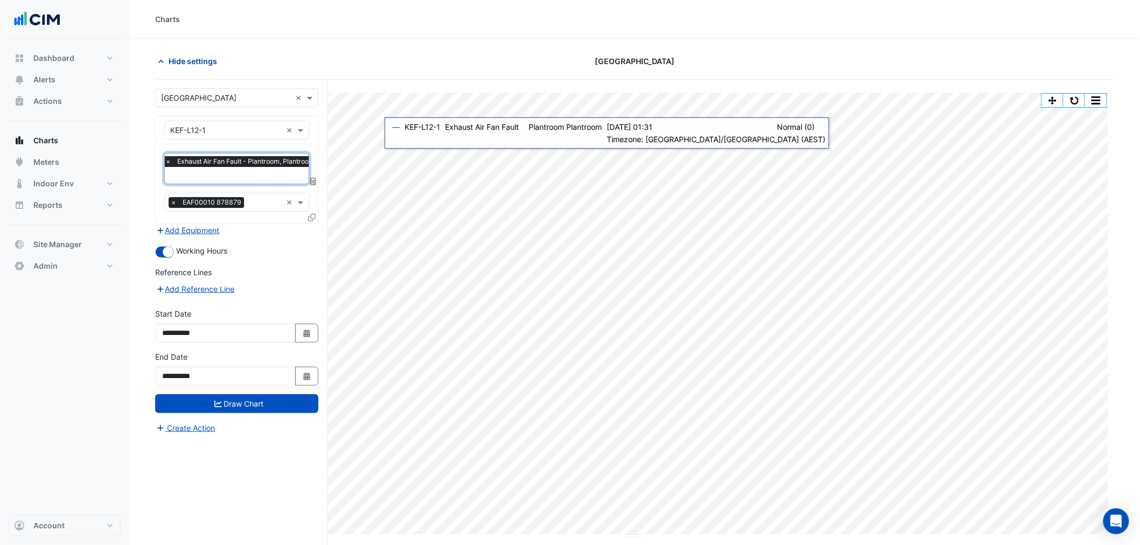
click at [178, 56] on span "Hide settings" at bounding box center [193, 61] width 48 height 11
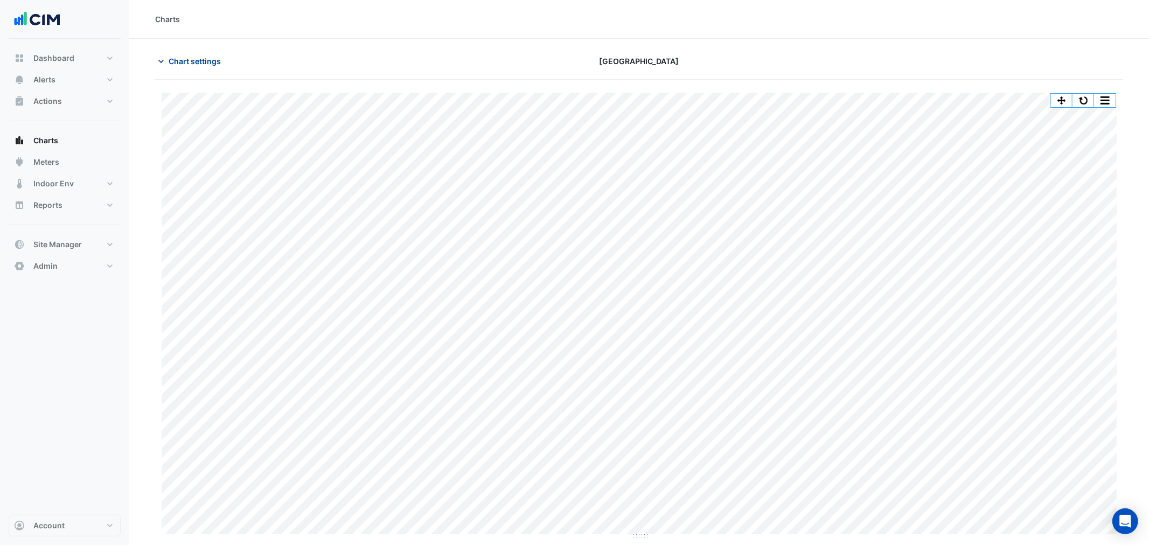
click at [193, 56] on span "Chart settings" at bounding box center [195, 61] width 52 height 11
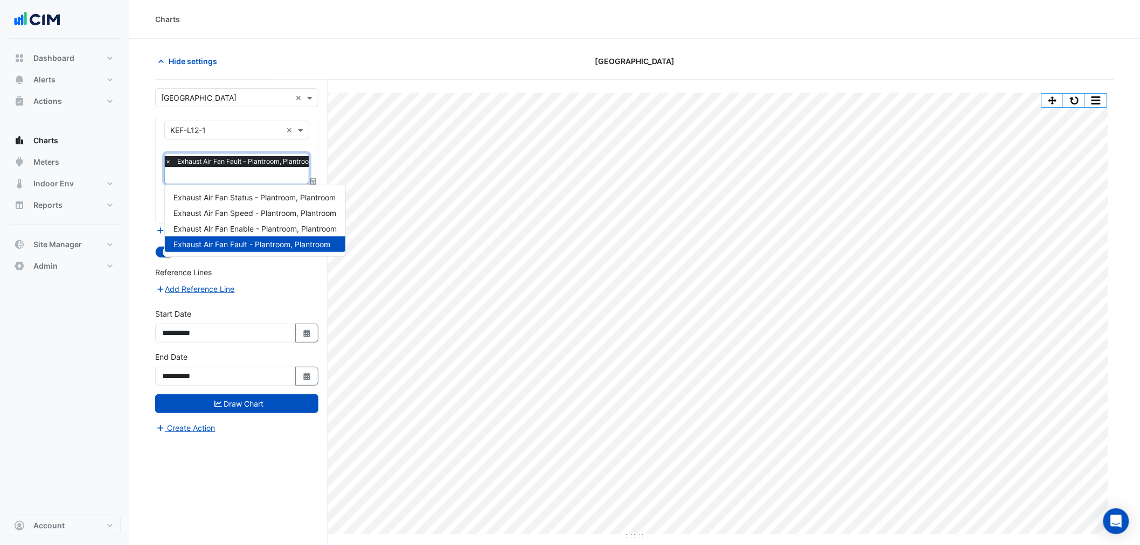
click at [206, 168] on div "× Exhaust Air Fan Fault - Plantroom, Plantroom" at bounding box center [241, 162] width 157 height 13
type input "***"
click at [240, 194] on span "Exhaust Air Fan Status - Plantroom, Plantroom" at bounding box center [255, 197] width 162 height 9
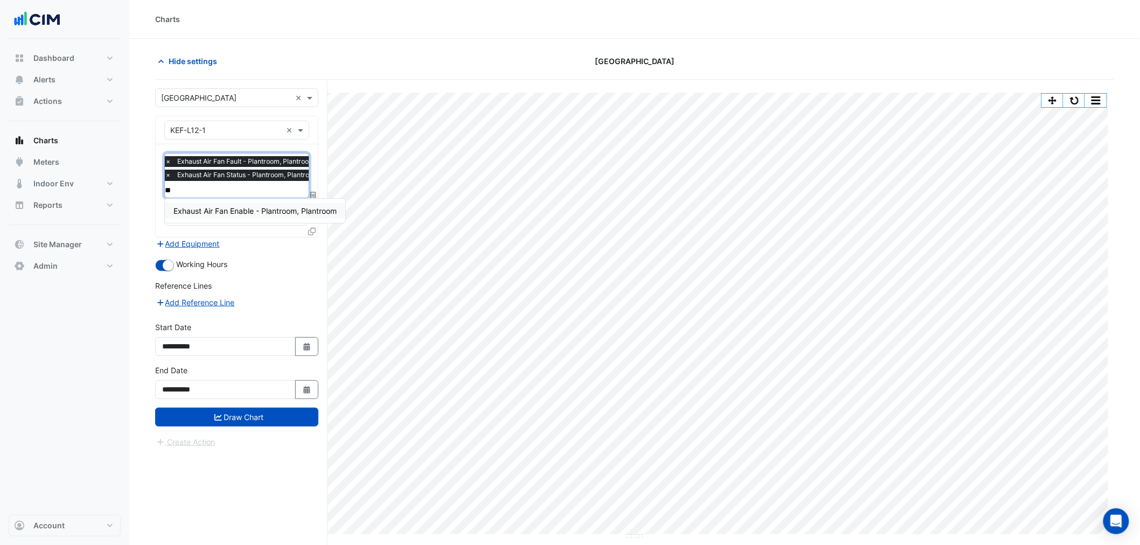
type input "***"
click at [247, 207] on span "Exhaust Air Fan Enable - Plantroom, Plantroom" at bounding box center [255, 210] width 163 height 9
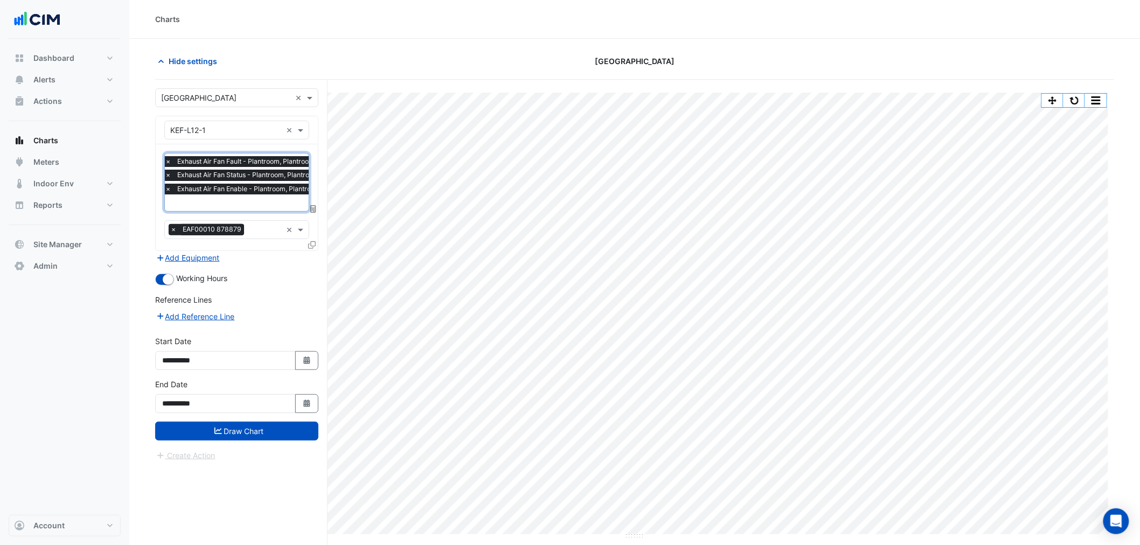
click at [251, 426] on button "Draw Chart" at bounding box center [236, 431] width 163 height 19
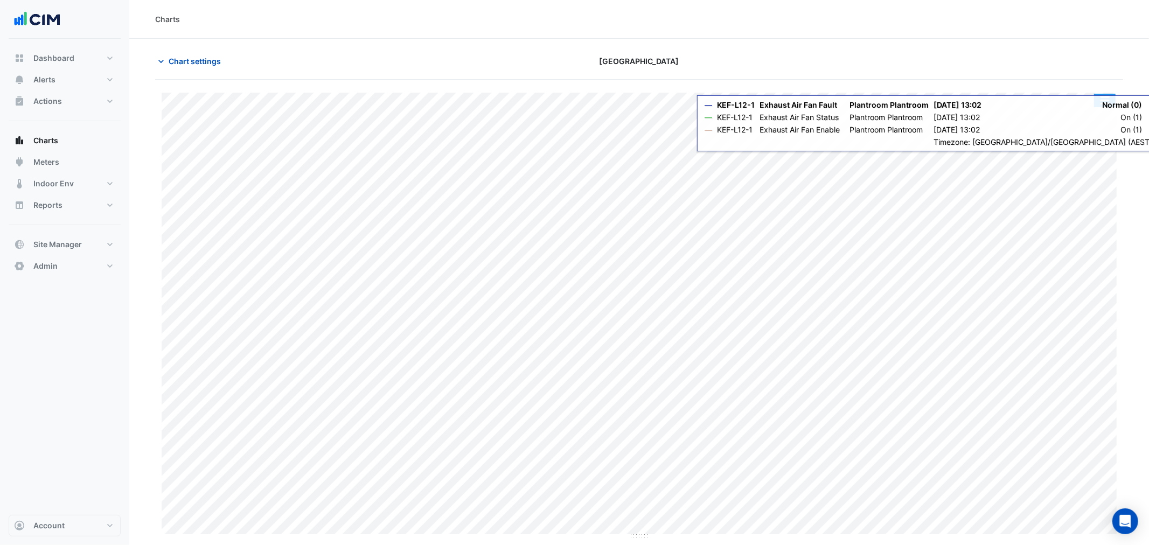
click at [1101, 105] on button "button" at bounding box center [1105, 100] width 22 height 13
click at [1099, 125] on div "Split All" at bounding box center [1083, 119] width 65 height 19
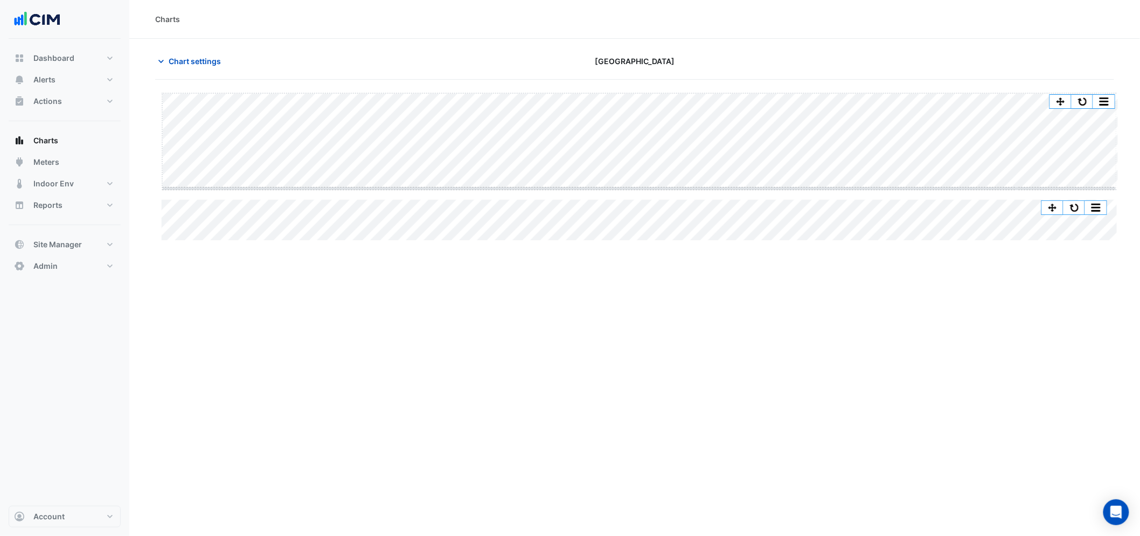
drag, startPoint x: 637, startPoint y: 189, endPoint x: 637, endPoint y: 252, distance: 63.0
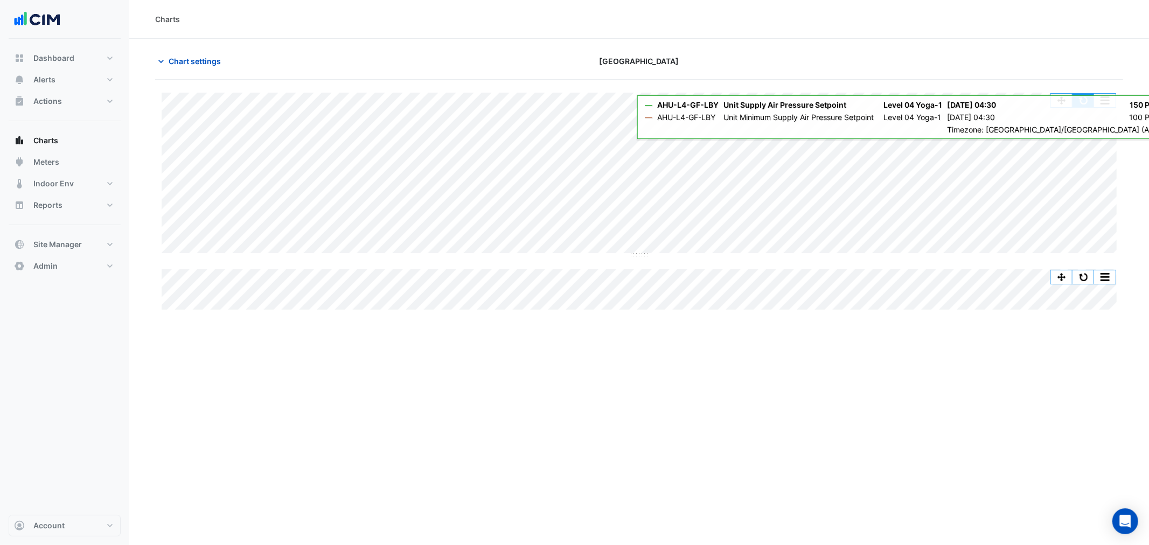
click at [1084, 103] on button "button" at bounding box center [1084, 100] width 22 height 13
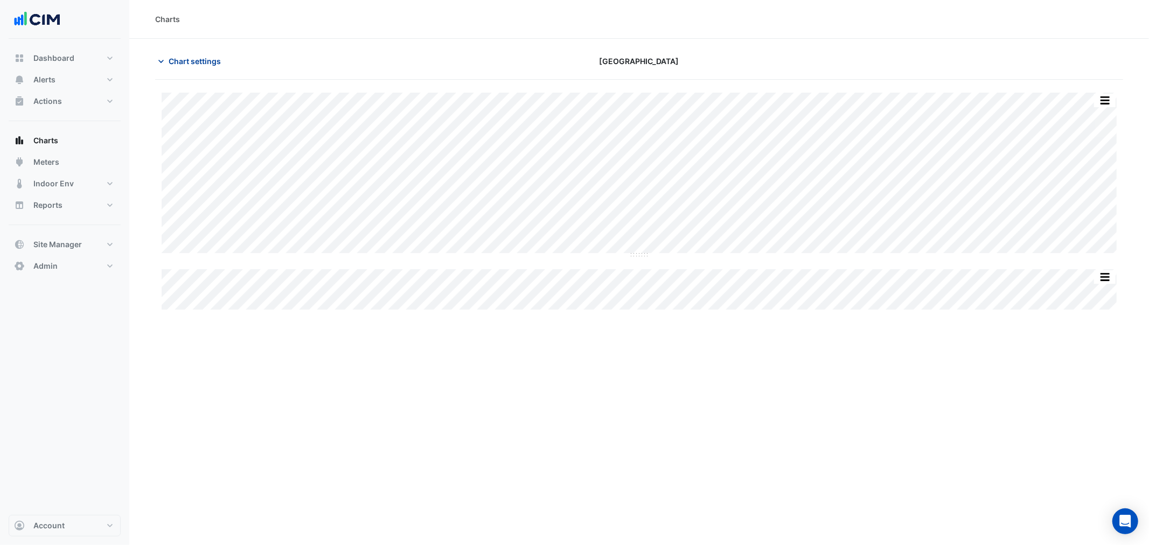
click at [176, 53] on button "Chart settings" at bounding box center [191, 61] width 73 height 19
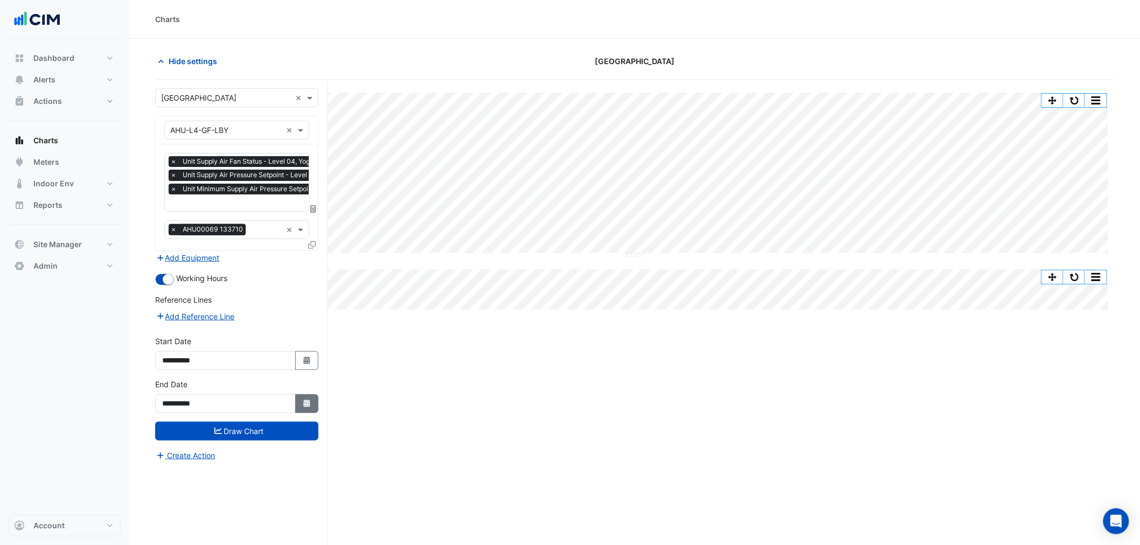
click at [318, 403] on button "Select Date" at bounding box center [307, 403] width 24 height 19
select select "*"
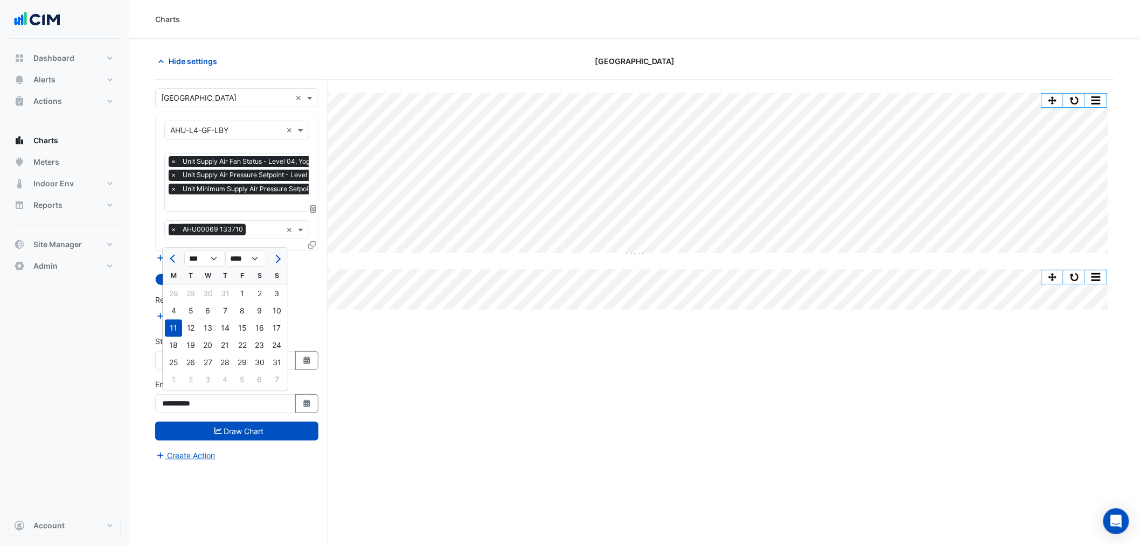
drag, startPoint x: 276, startPoint y: 349, endPoint x: 278, endPoint y: 413, distance: 64.7
click at [276, 348] on div "24" at bounding box center [276, 345] width 17 height 17
type input "**********"
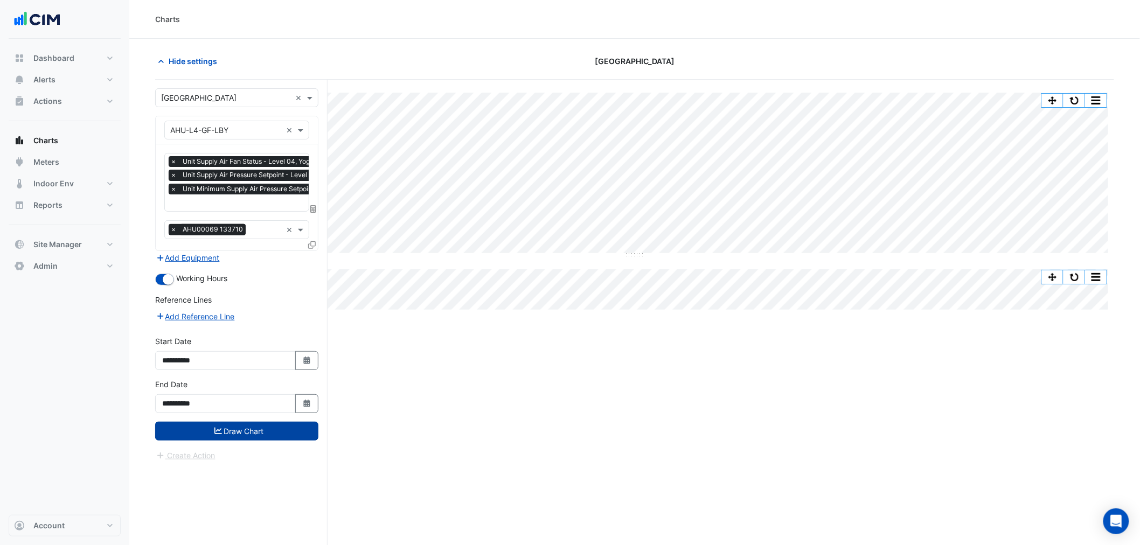
click at [272, 427] on button "Draw Chart" at bounding box center [236, 431] width 163 height 19
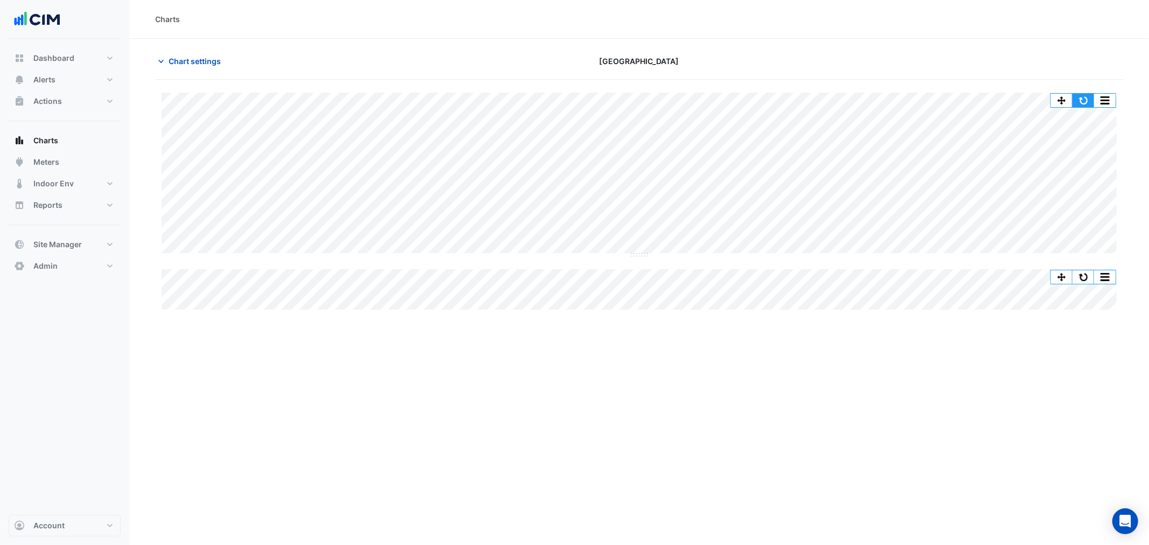
click at [1089, 98] on button "button" at bounding box center [1084, 100] width 22 height 13
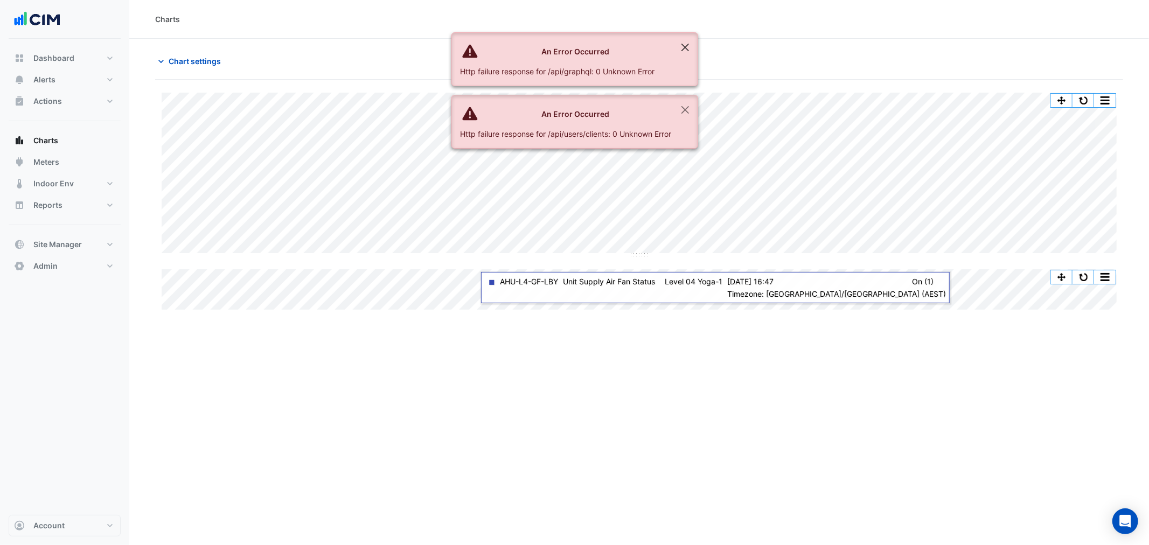
click at [691, 59] on ngb-alert "An Error Occurred Http failure response for /api/graphql: 0 Unknown Error" at bounding box center [575, 59] width 247 height 54
click at [688, 35] on button "Close" at bounding box center [685, 47] width 25 height 29
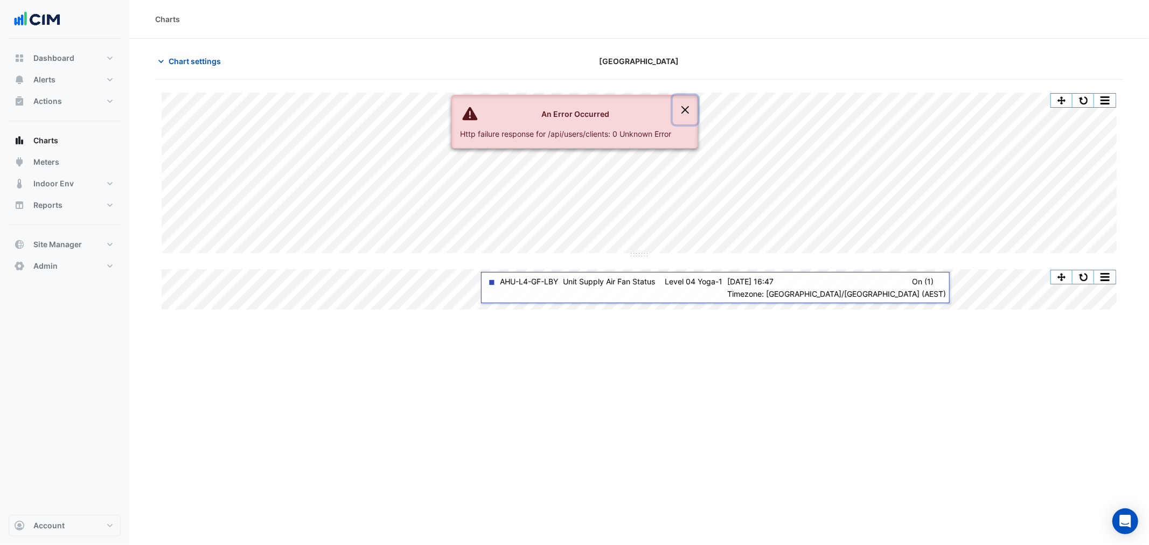
click at [691, 95] on button "Close" at bounding box center [685, 109] width 25 height 29
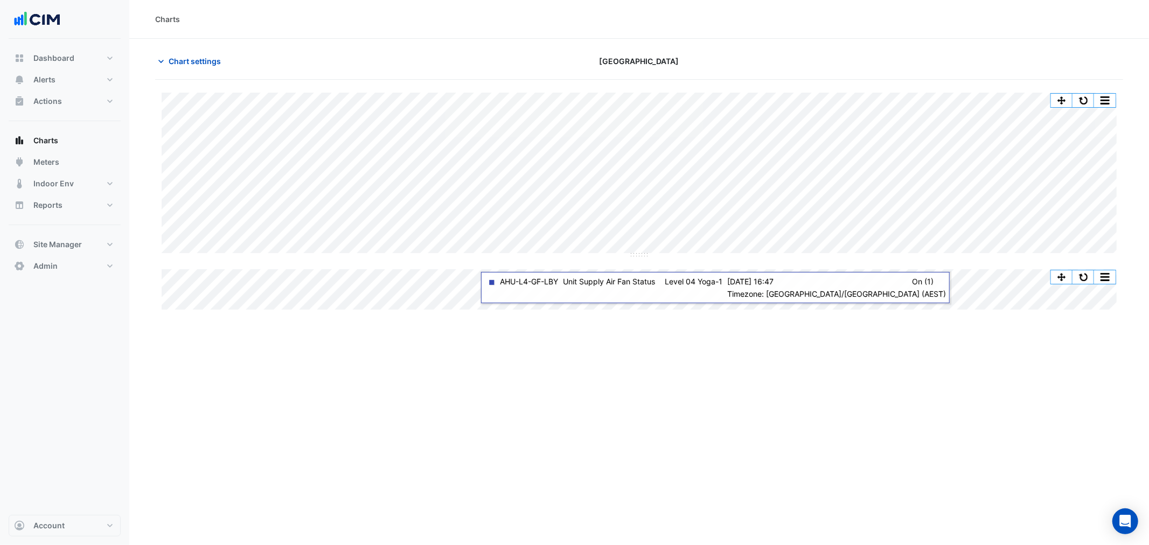
click at [691, 41] on button "Close" at bounding box center [685, 47] width 25 height 29
click at [184, 56] on span "Chart settings" at bounding box center [195, 61] width 52 height 11
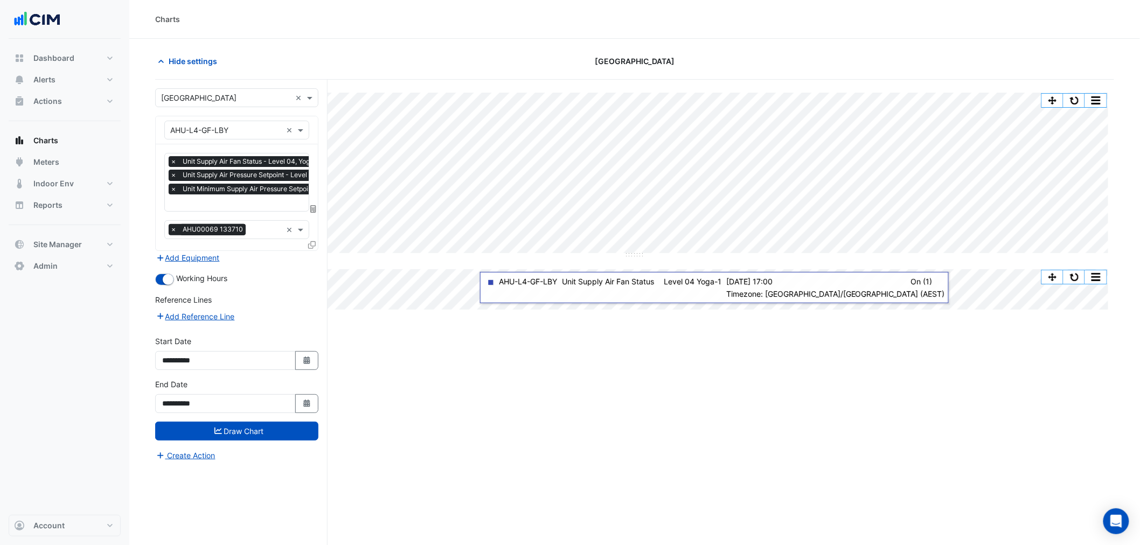
click at [203, 95] on input "text" at bounding box center [226, 98] width 130 height 11
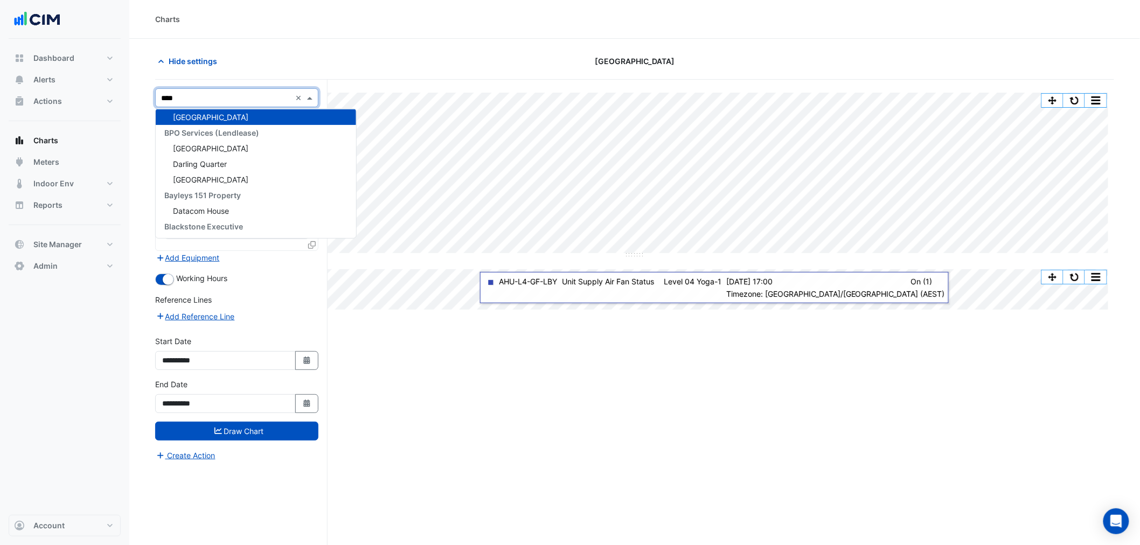
scroll to position [35, 0]
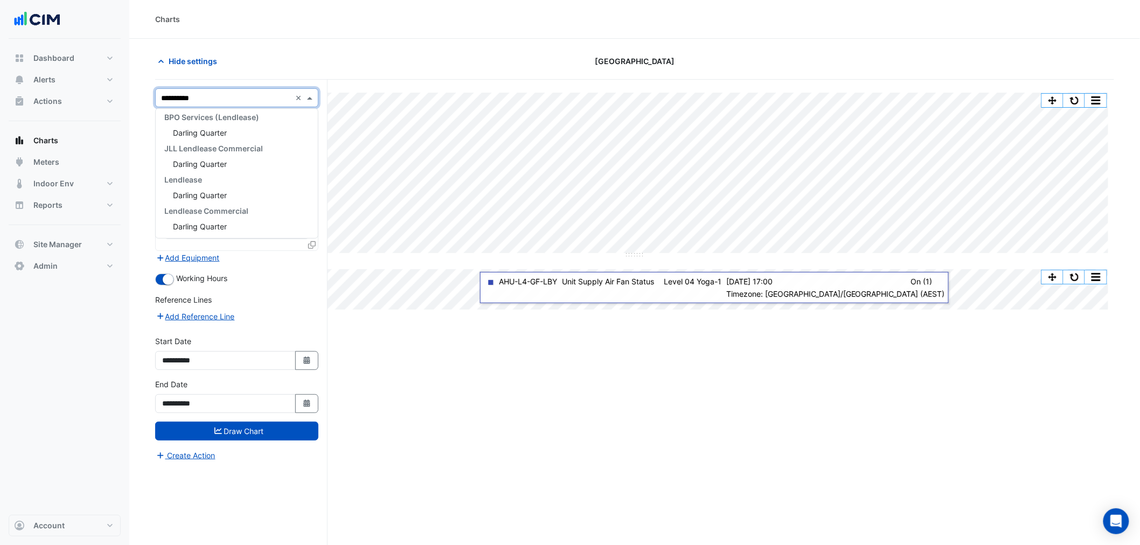
type input "**********"
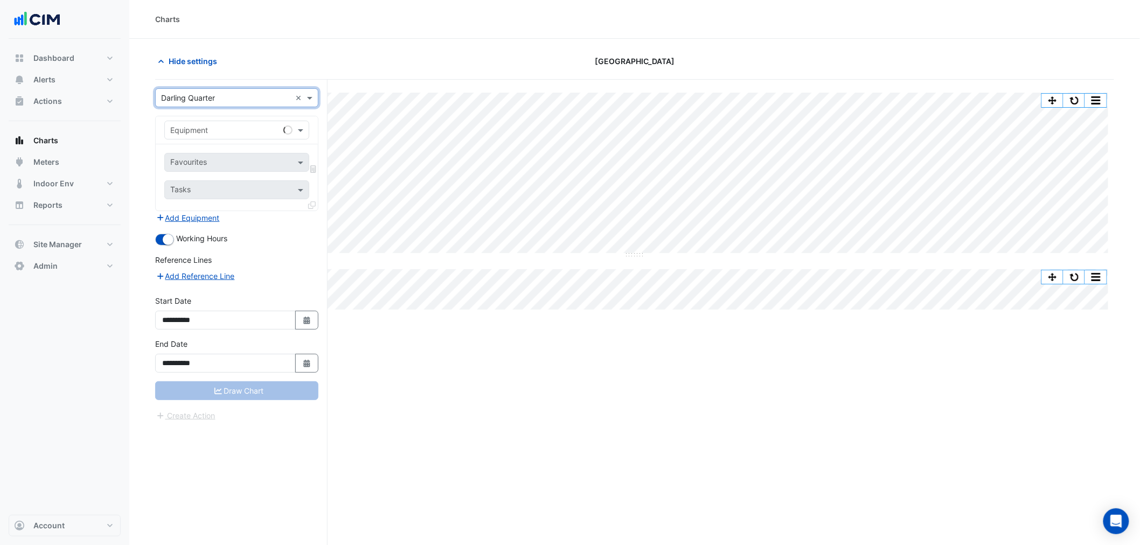
click at [535, 59] on div "Darling Square" at bounding box center [635, 61] width 324 height 19
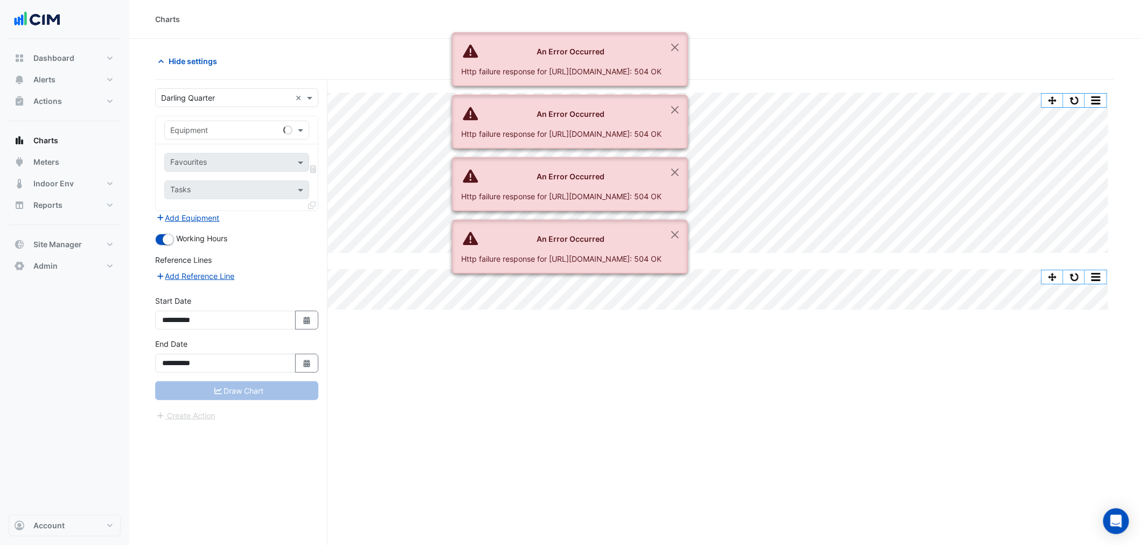
click at [662, 56] on div "An Error Occurred" at bounding box center [561, 51] width 200 height 11
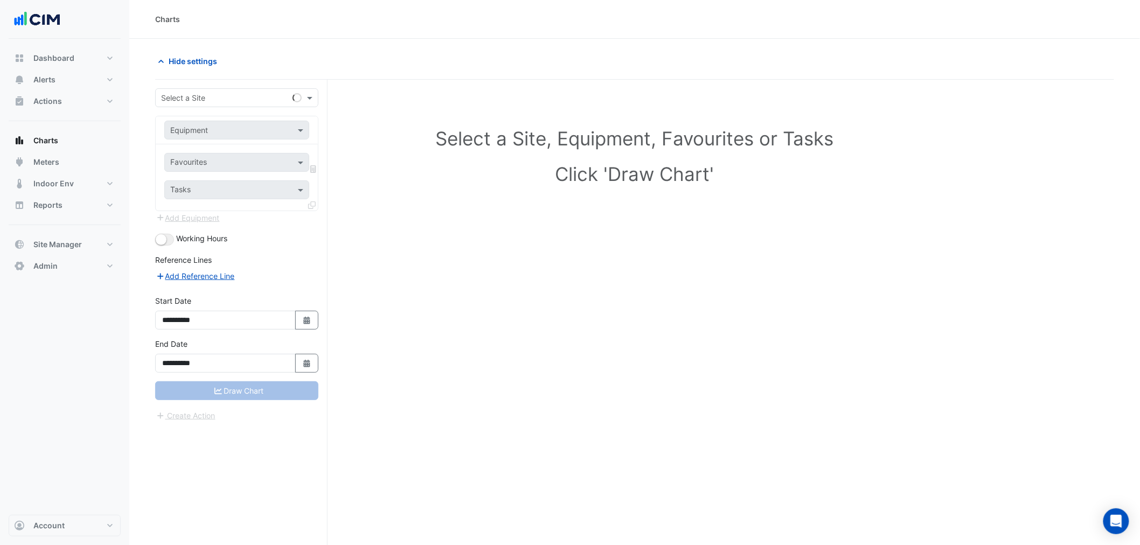
click at [224, 100] on input "text" at bounding box center [226, 98] width 130 height 11
type input "**********"
drag, startPoint x: 214, startPoint y: 95, endPoint x: 105, endPoint y: 99, distance: 108.9
click at [105, 99] on div "**********" at bounding box center [570, 293] width 1140 height 586
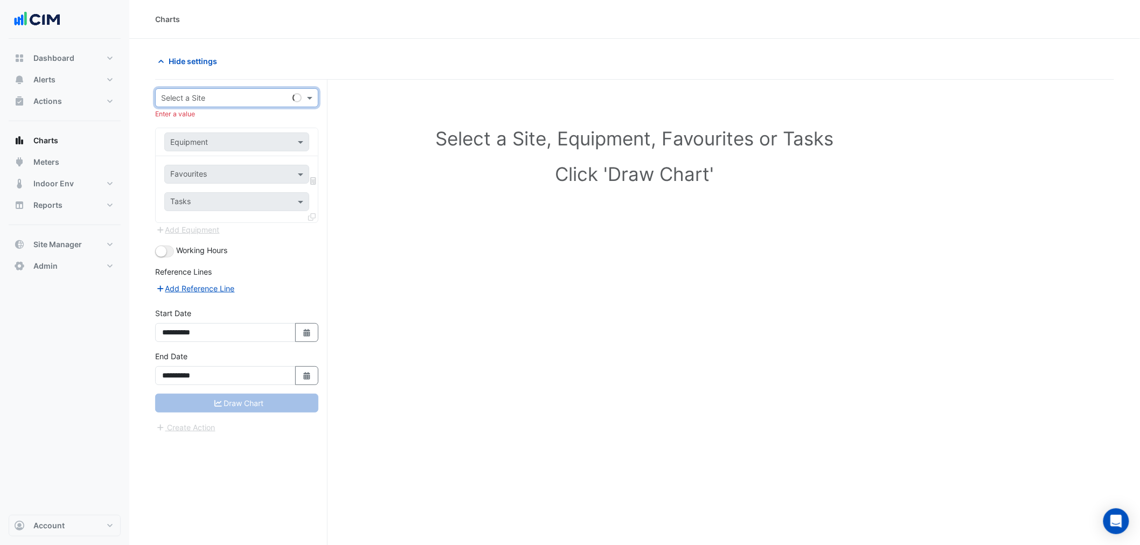
click at [196, 104] on div "Select a Site" at bounding box center [236, 97] width 163 height 19
type input "**********"
drag, startPoint x: 339, startPoint y: 84, endPoint x: 207, endPoint y: 98, distance: 133.3
click at [336, 84] on div "Select a Site, Equipment, Favourites or Tasks Click 'Draw Chart'" at bounding box center [634, 333] width 959 height 507
click at [209, 93] on input "text" at bounding box center [226, 98] width 130 height 11
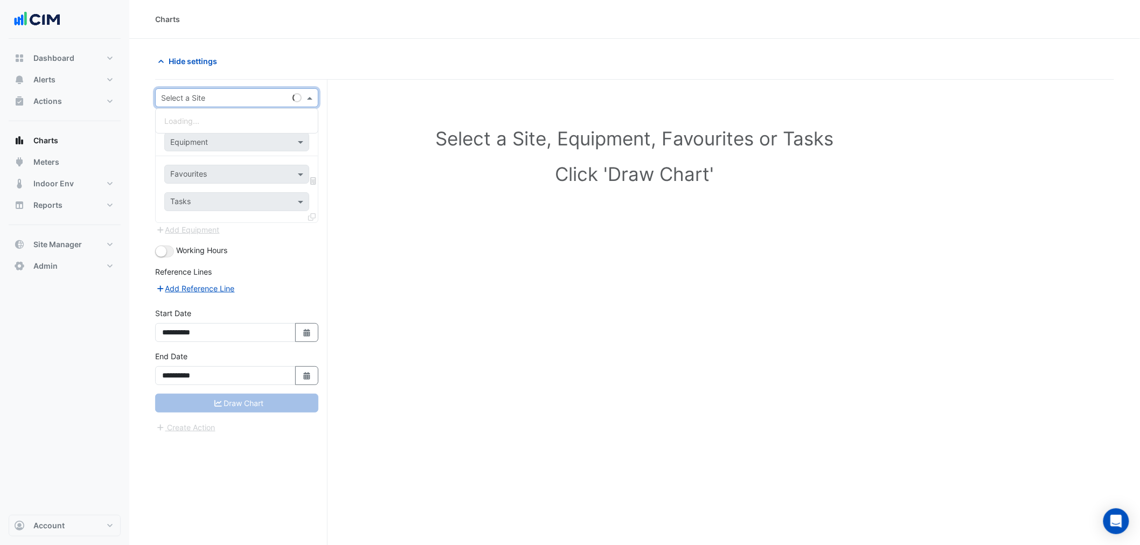
paste input "**********"
type input "**********"
drag, startPoint x: 293, startPoint y: 77, endPoint x: 221, endPoint y: 98, distance: 74.7
click at [292, 77] on div "Hide settings" at bounding box center [634, 66] width 959 height 28
click at [218, 99] on input "text" at bounding box center [226, 98] width 130 height 11
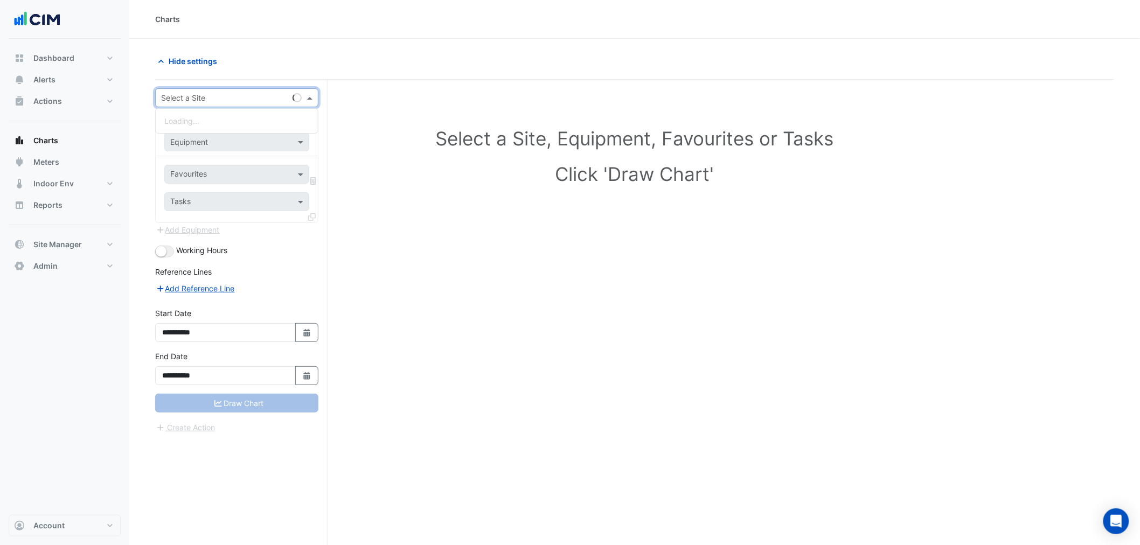
paste input "**********"
type input "**********"
click at [67, 144] on button "Charts" at bounding box center [65, 141] width 112 height 22
click at [46, 136] on span "Charts" at bounding box center [45, 140] width 25 height 11
click at [205, 98] on input "text" at bounding box center [226, 98] width 130 height 11
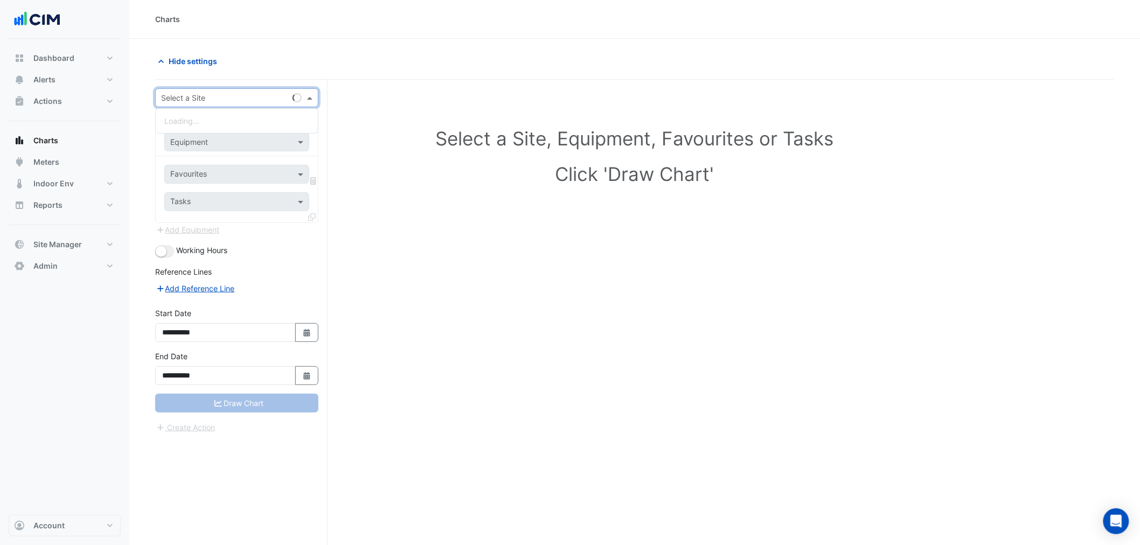
click at [336, 60] on div "Hide settings" at bounding box center [392, 61] width 486 height 19
drag, startPoint x: 56, startPoint y: 154, endPoint x: 45, endPoint y: 142, distance: 16.0
click at [55, 154] on button "Meters" at bounding box center [65, 162] width 112 height 22
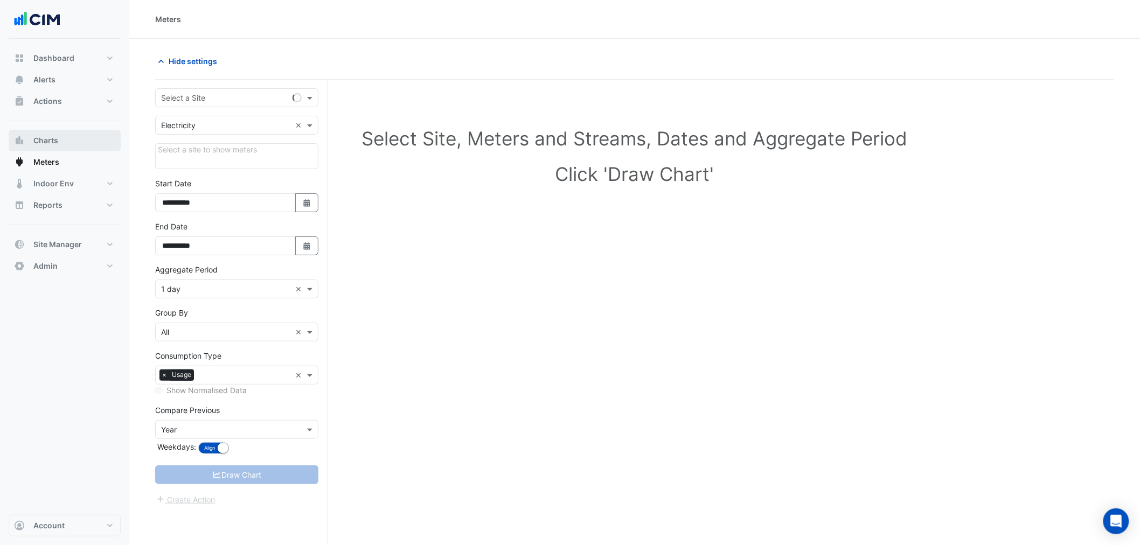
click at [45, 142] on span "Charts" at bounding box center [45, 140] width 25 height 11
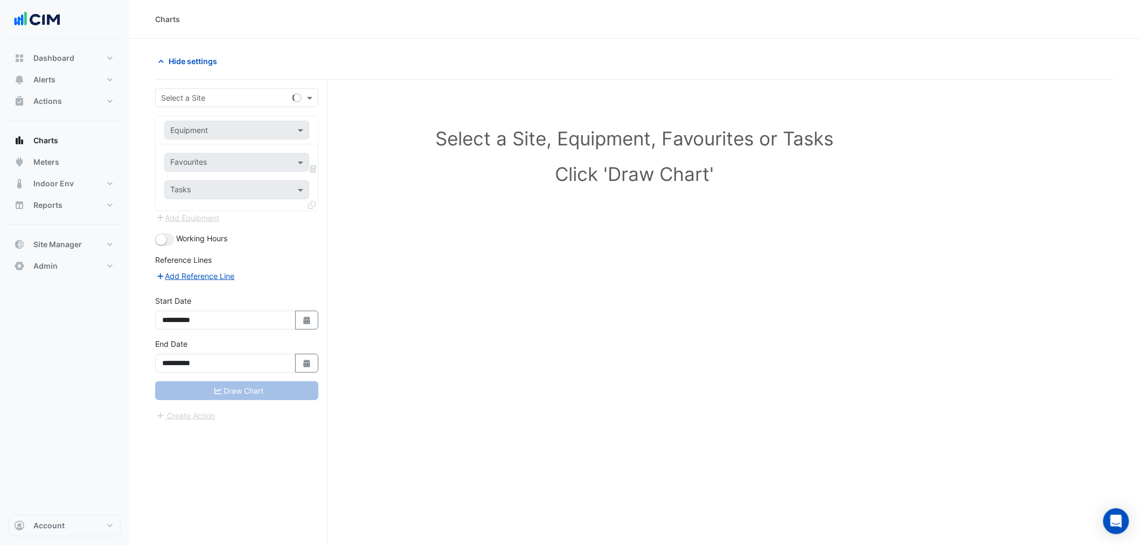
click at [226, 87] on div "**********" at bounding box center [241, 333] width 172 height 507
click at [223, 98] on input "text" at bounding box center [226, 98] width 130 height 11
paste input "**********"
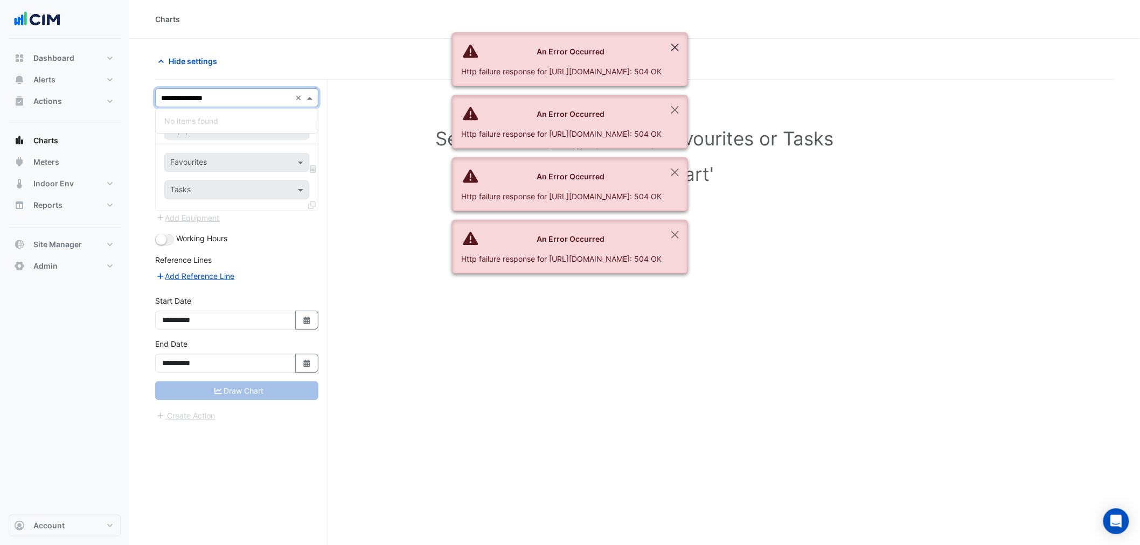
type input "**********"
click at [688, 54] on button "Close" at bounding box center [675, 47] width 25 height 29
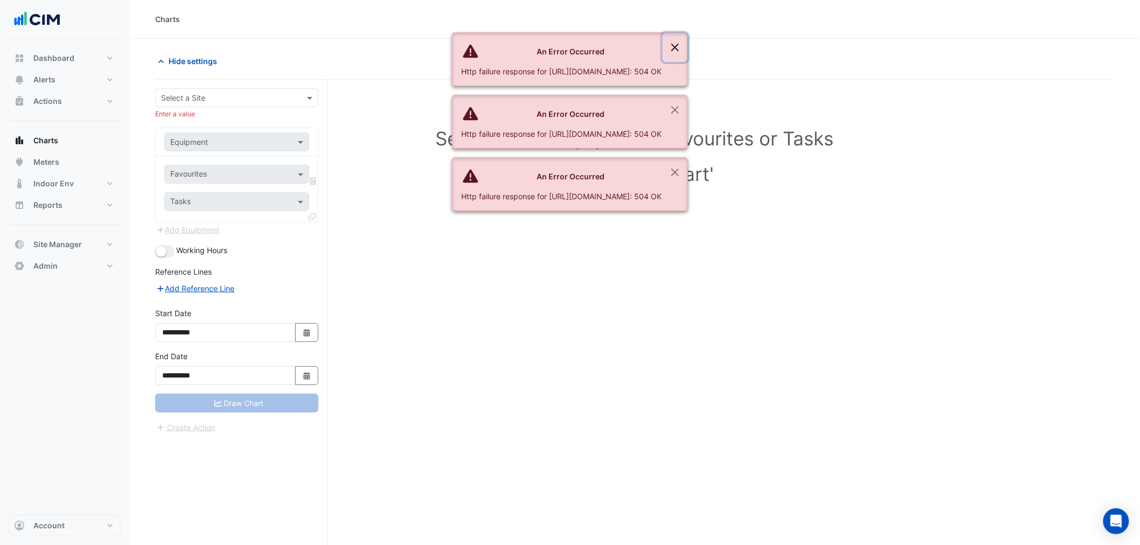
click at [688, 45] on button "Close" at bounding box center [675, 47] width 25 height 29
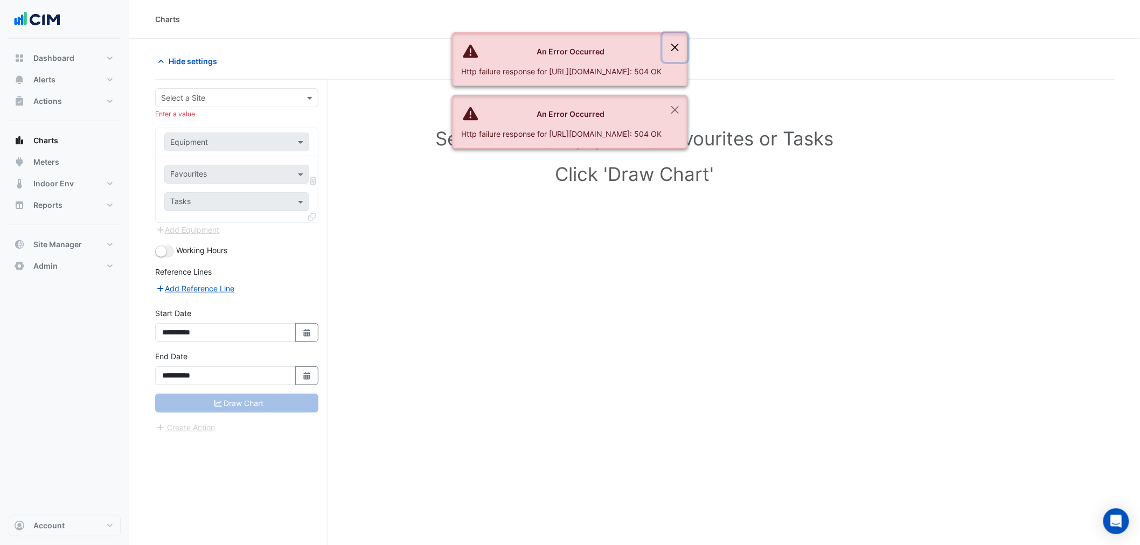
click at [688, 47] on button "Close" at bounding box center [675, 47] width 25 height 29
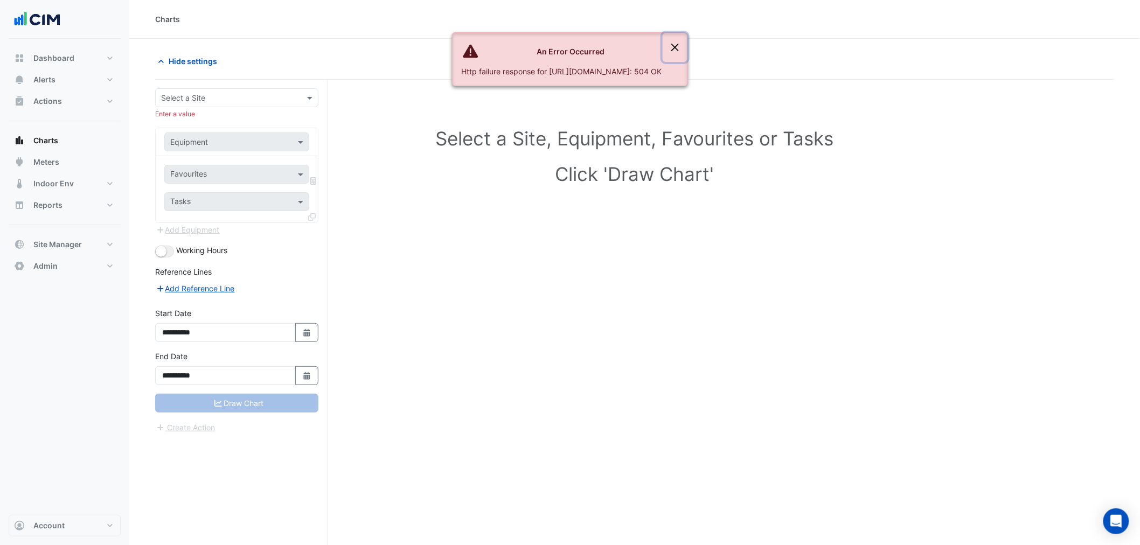
click at [688, 47] on button "Close" at bounding box center [675, 47] width 25 height 29
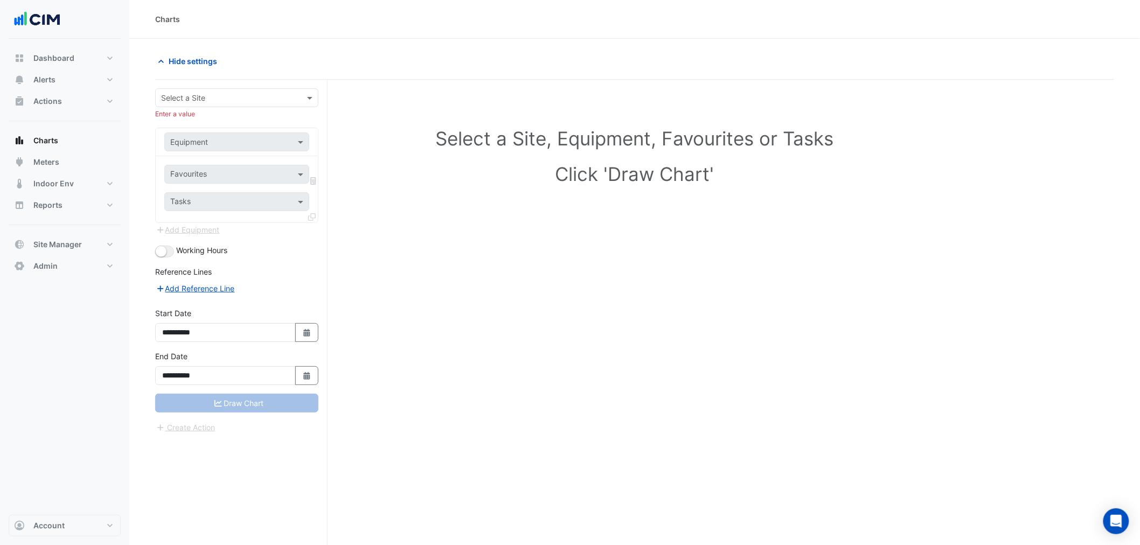
click at [688, 47] on button "Close" at bounding box center [675, 47] width 25 height 29
drag, startPoint x: 189, startPoint y: 111, endPoint x: 191, endPoint y: 99, distance: 12.7
click at [189, 109] on div "Enter a value" at bounding box center [236, 114] width 163 height 10
click at [192, 99] on input "text" at bounding box center [226, 98] width 130 height 11
paste input "**********"
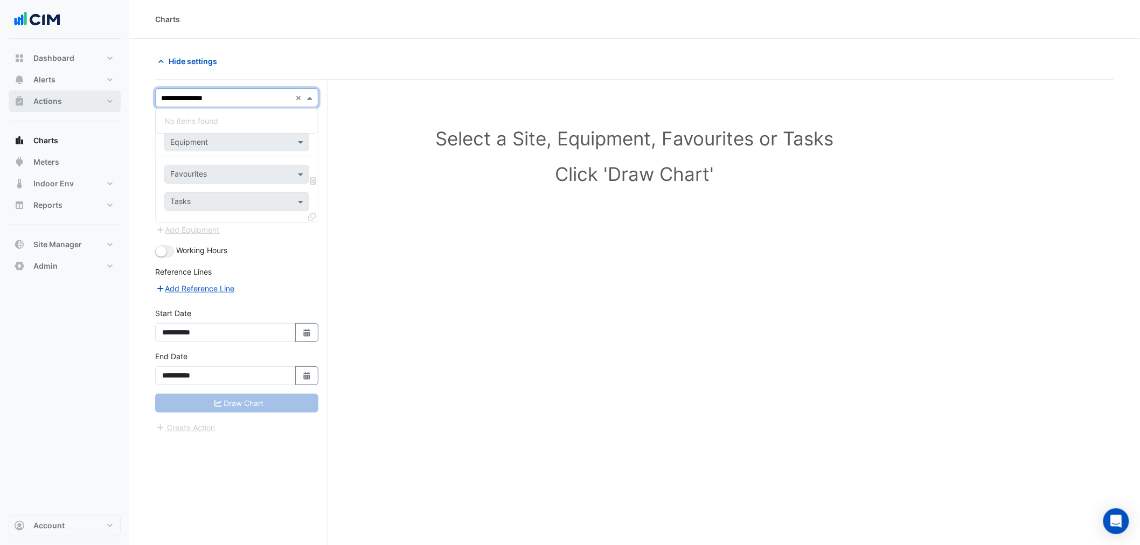
type input "**********"
click at [51, 106] on span "Actions" at bounding box center [47, 101] width 29 height 11
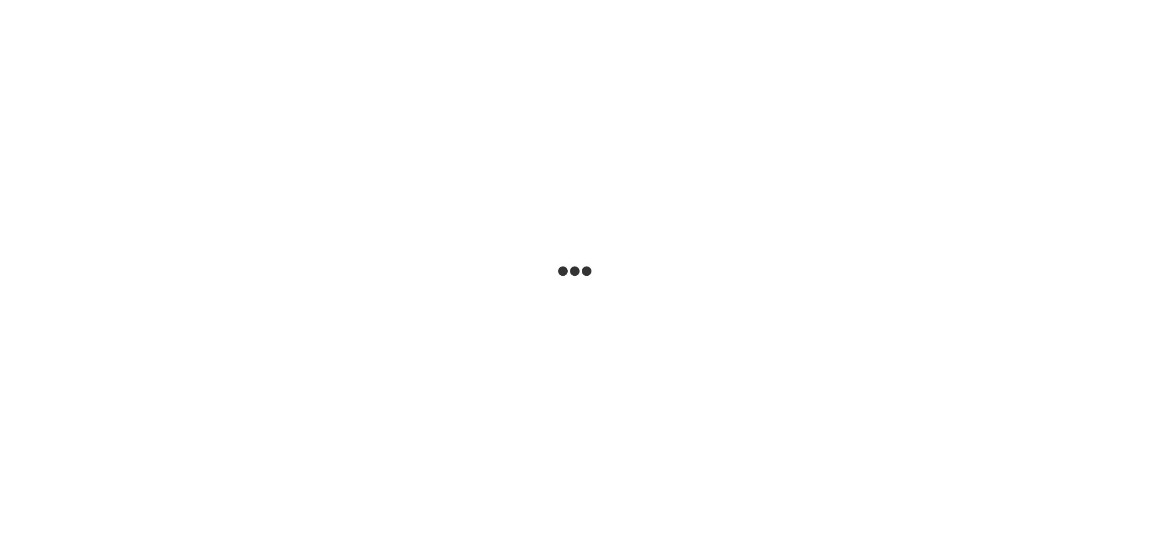
click at [459, 0] on html at bounding box center [574, 0] width 1149 height 0
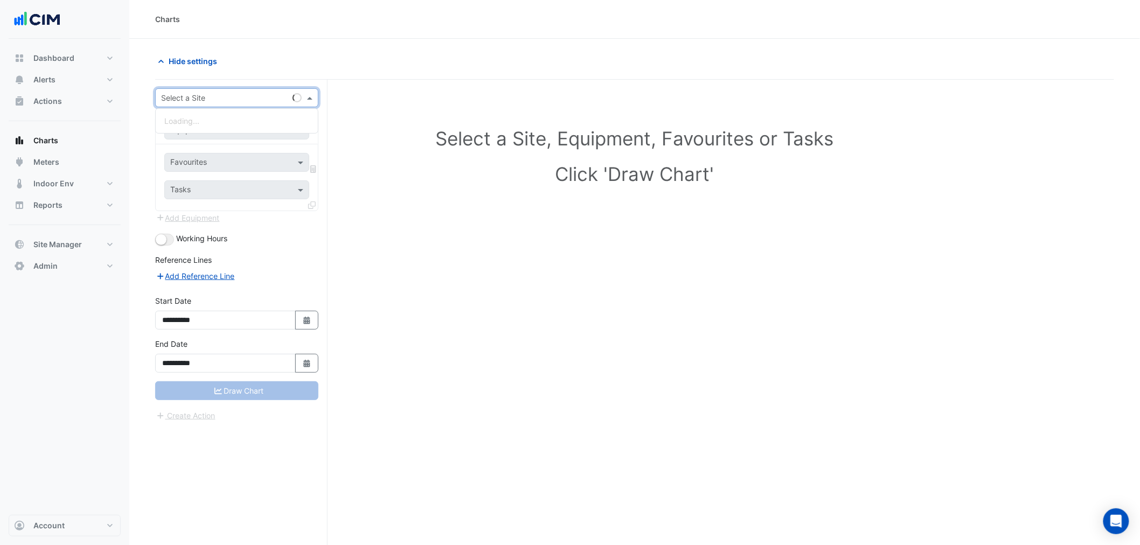
drag, startPoint x: 226, startPoint y: 105, endPoint x: 67, endPoint y: 117, distance: 160.0
click at [221, 108] on form "**********" at bounding box center [236, 255] width 163 height 334
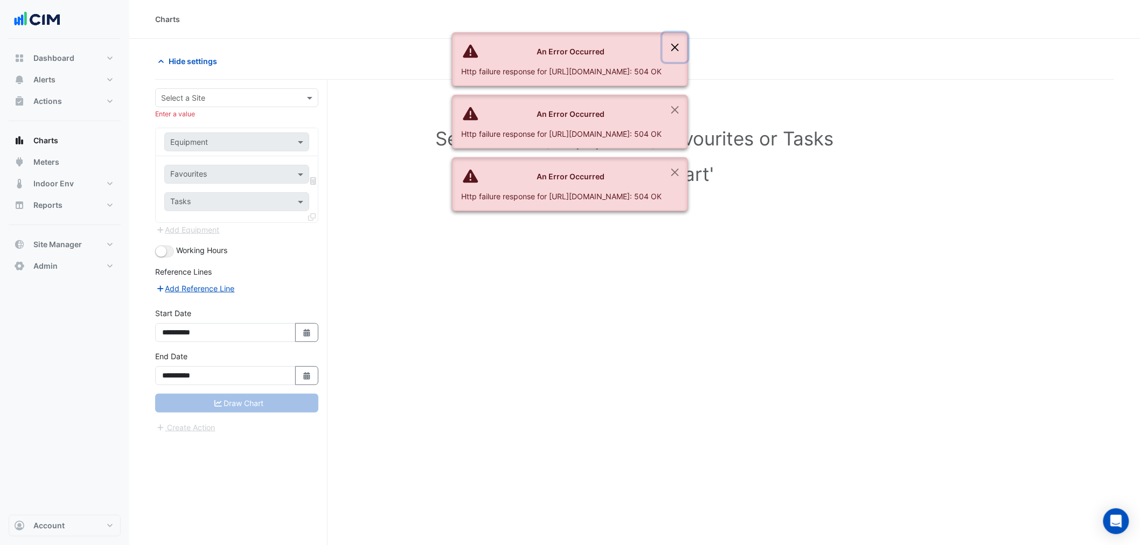
drag, startPoint x: 739, startPoint y: 50, endPoint x: 744, endPoint y: 47, distance: 5.8
click at [688, 50] on button "Close" at bounding box center [675, 47] width 25 height 29
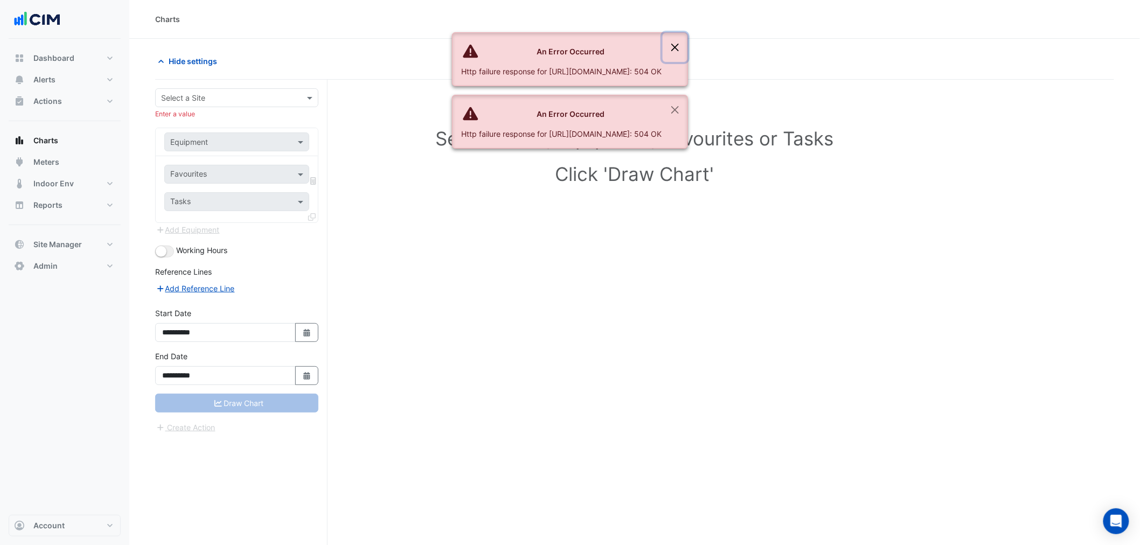
click at [688, 47] on button "Close" at bounding box center [675, 47] width 25 height 29
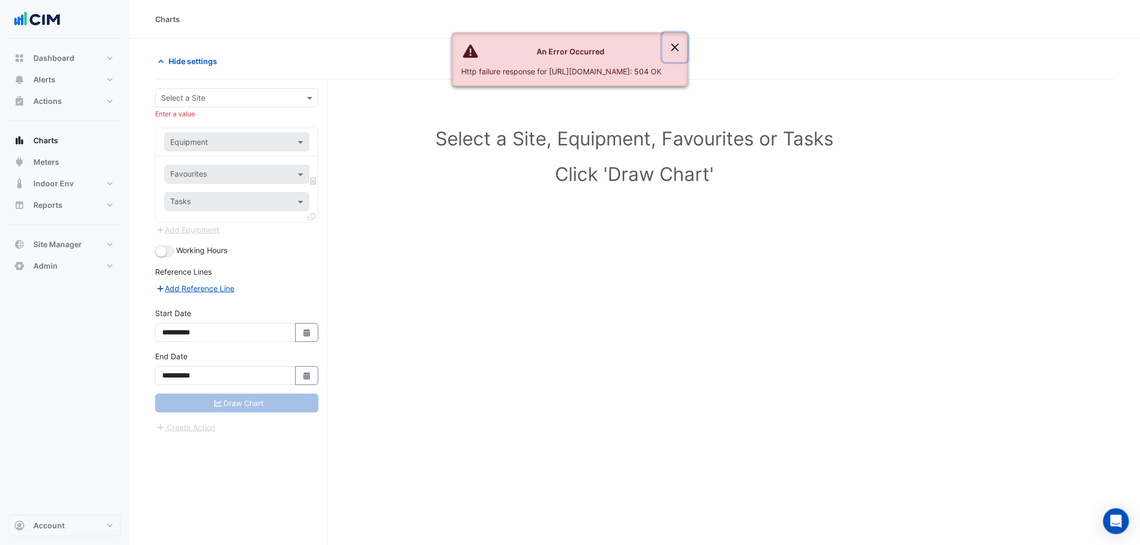
drag, startPoint x: 744, startPoint y: 47, endPoint x: 548, endPoint y: 52, distance: 196.2
click at [688, 47] on button "Close" at bounding box center [675, 47] width 25 height 29
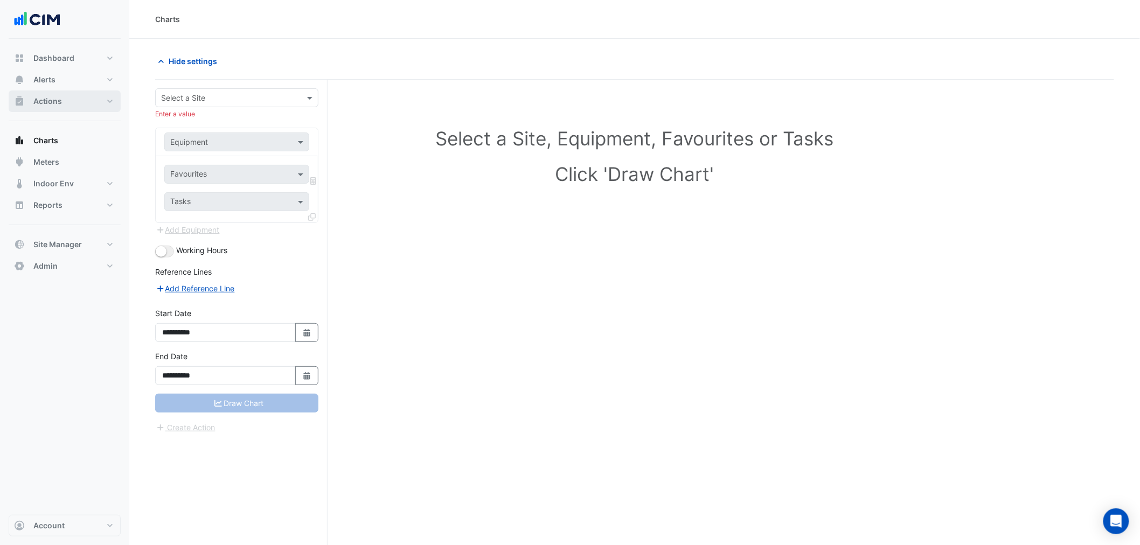
click at [52, 93] on button "Actions" at bounding box center [65, 102] width 112 height 22
click at [65, 153] on link "Manager" at bounding box center [73, 145] width 96 height 22
click at [57, 130] on link "Site" at bounding box center [73, 123] width 96 height 22
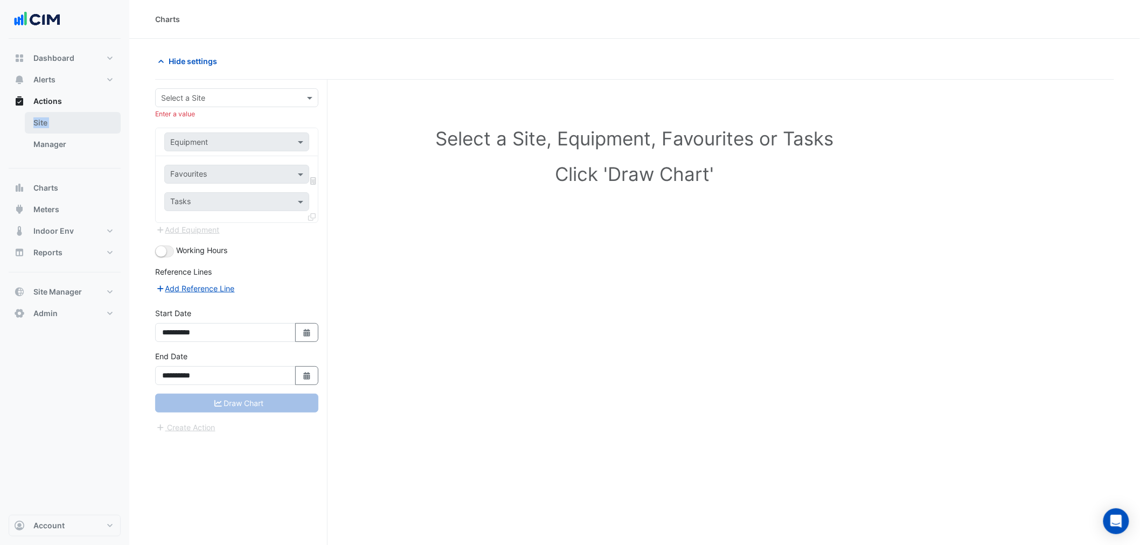
click at [57, 128] on link "Site" at bounding box center [73, 123] width 96 height 22
click at [54, 129] on link "Site" at bounding box center [73, 123] width 96 height 22
click at [78, 74] on button "Alerts" at bounding box center [65, 80] width 112 height 22
click at [73, 181] on button "Actions" at bounding box center [65, 171] width 112 height 22
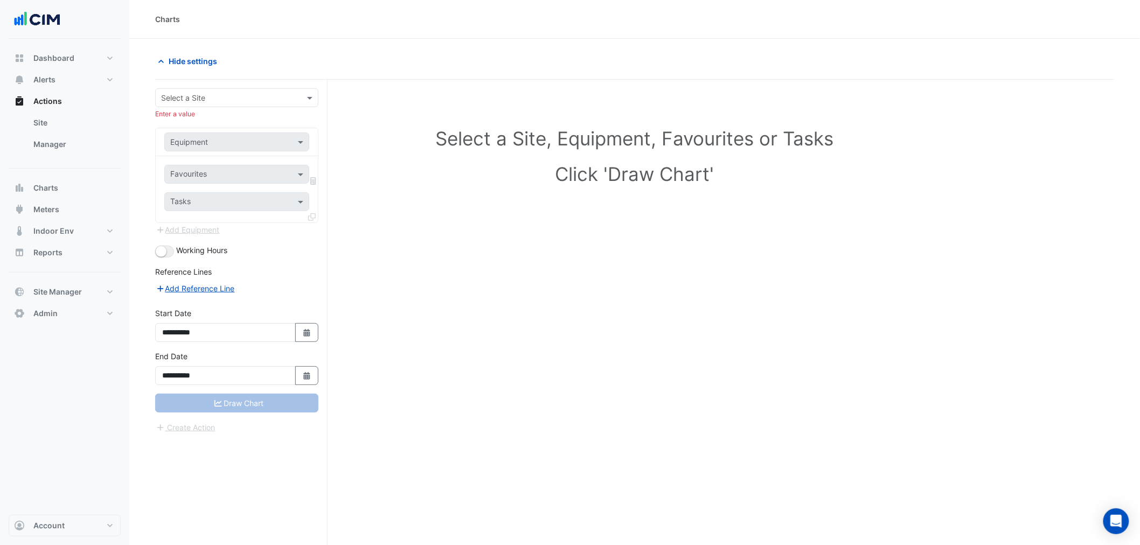
drag, startPoint x: 67, startPoint y: 171, endPoint x: 175, endPoint y: 12, distance: 191.6
click at [67, 169] on div "Actions Site Manager" at bounding box center [65, 130] width 112 height 78
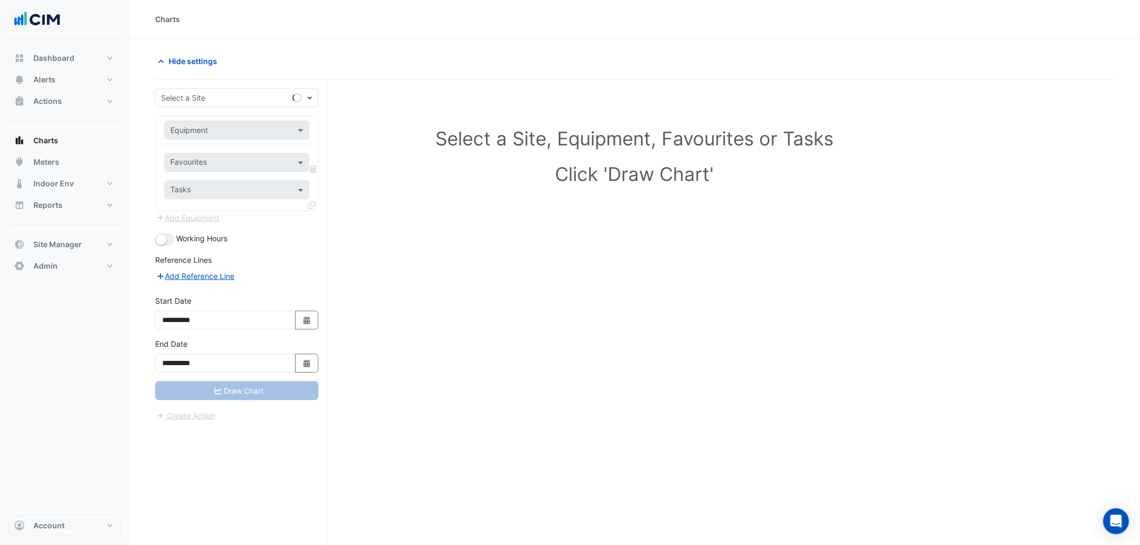
click at [201, 101] on input "text" at bounding box center [226, 98] width 130 height 11
type input "**********"
click at [604, 178] on h1 "Click 'Draw Chart'" at bounding box center [635, 174] width 912 height 23
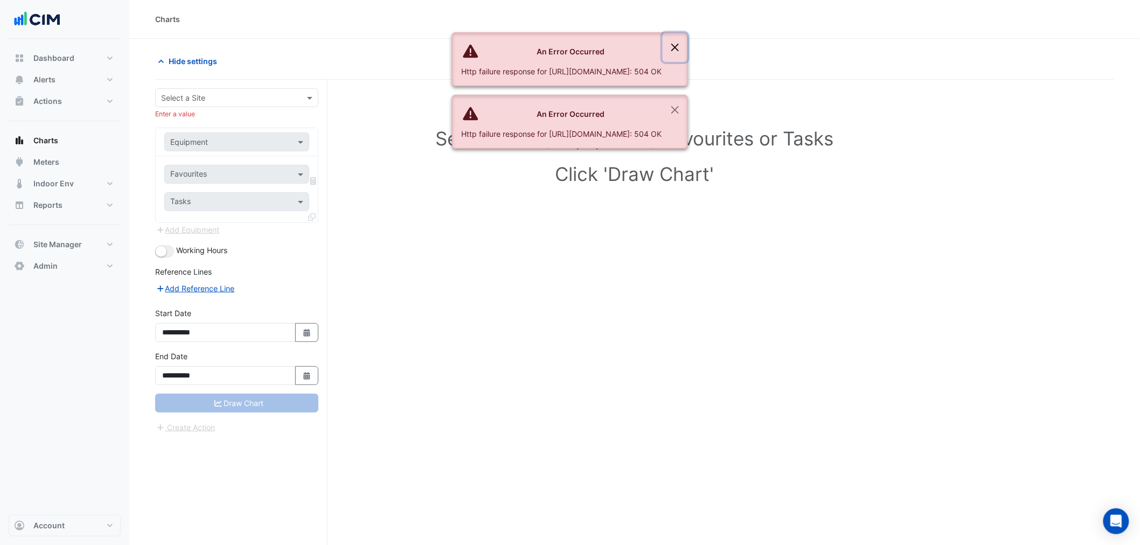
click at [688, 40] on button "Close" at bounding box center [675, 47] width 25 height 29
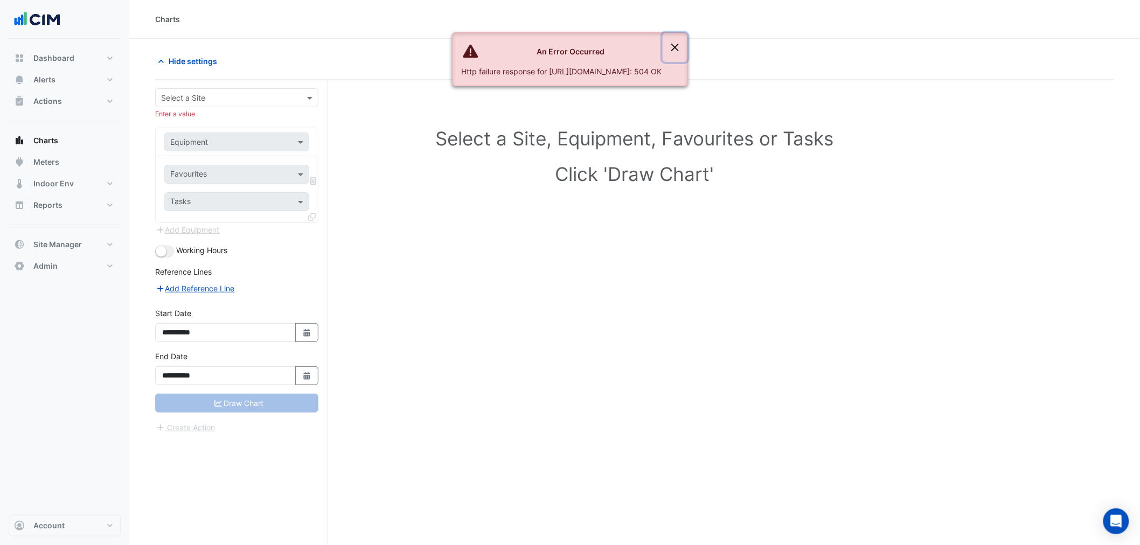
click at [688, 41] on button "Close" at bounding box center [675, 47] width 25 height 29
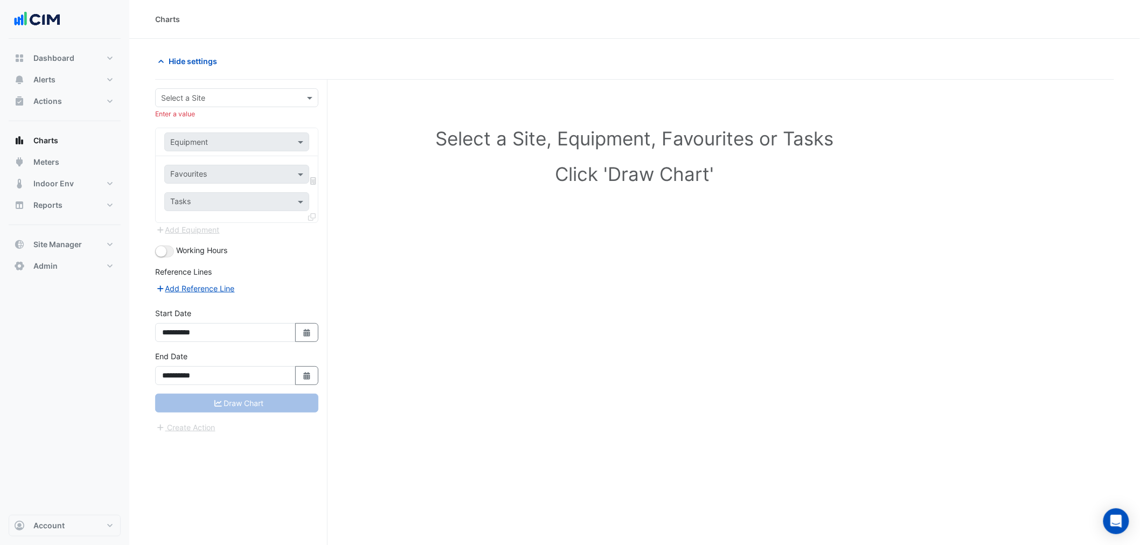
drag, startPoint x: 742, startPoint y: 41, endPoint x: 733, endPoint y: 88, distance: 48.3
click at [202, 88] on div "**********" at bounding box center [241, 333] width 172 height 507
click at [203, 90] on div "Select a Site" at bounding box center [236, 97] width 163 height 19
type input "*"
drag, startPoint x: 468, startPoint y: 143, endPoint x: 461, endPoint y: 142, distance: 6.6
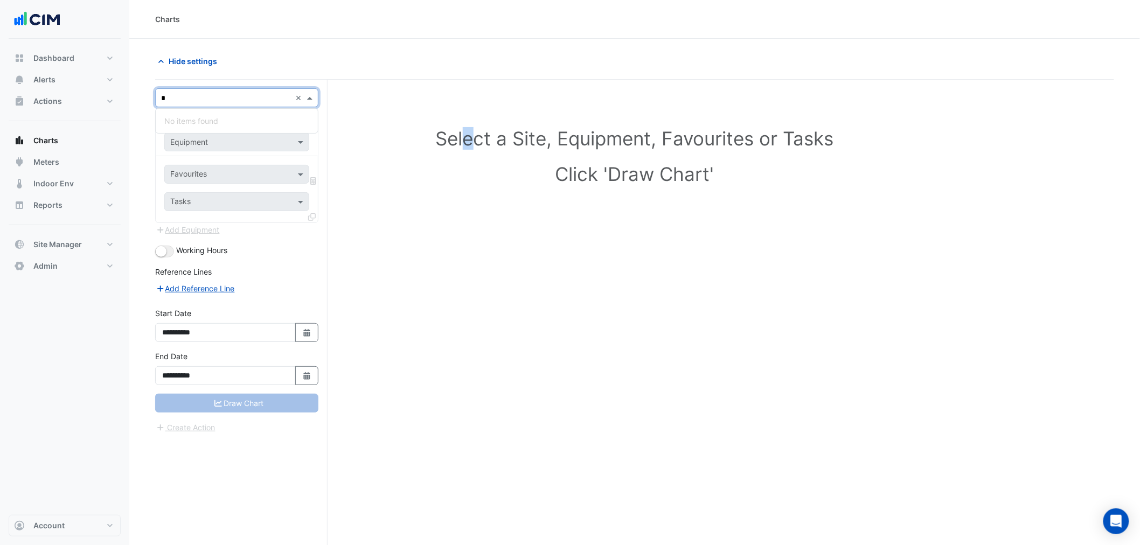
click at [464, 142] on h1 "Select a Site, Equipment, Favourites or Tasks" at bounding box center [635, 138] width 912 height 23
click at [80, 147] on button "Charts" at bounding box center [65, 141] width 112 height 22
click at [82, 155] on button "Meters" at bounding box center [65, 162] width 112 height 22
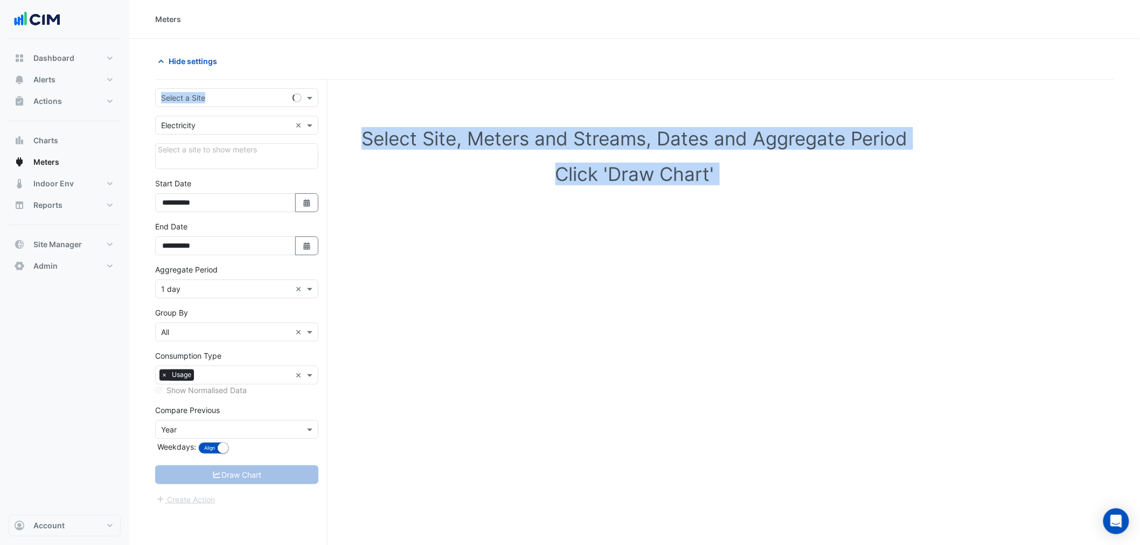
drag, startPoint x: 209, startPoint y: 75, endPoint x: 205, endPoint y: 92, distance: 17.1
click at [205, 88] on app-chart-meter-data "**********" at bounding box center [634, 319] width 959 height 535
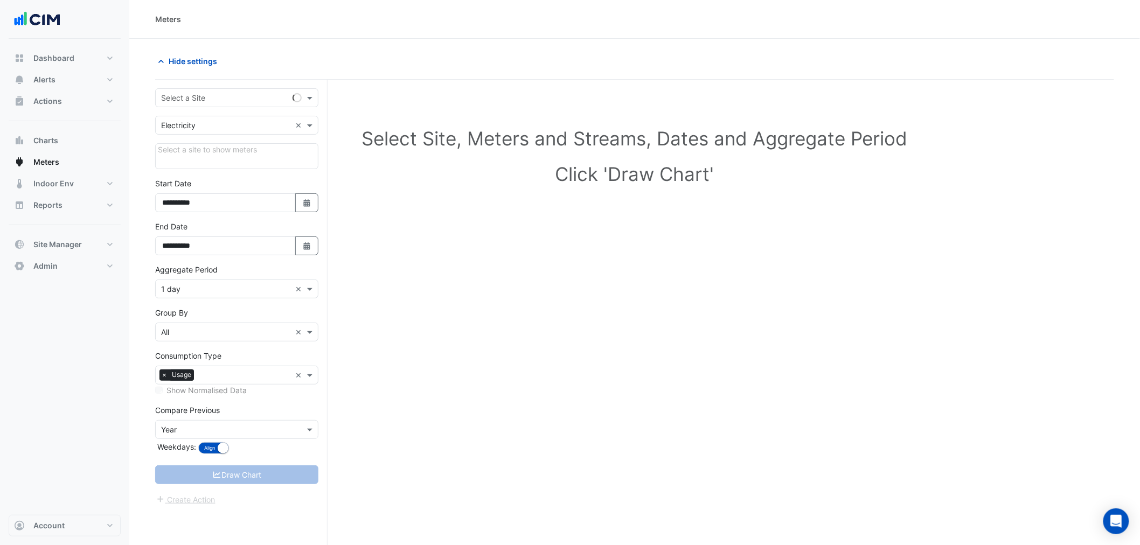
click at [207, 100] on input "text" at bounding box center [226, 98] width 130 height 11
drag, startPoint x: 540, startPoint y: 231, endPoint x: 699, endPoint y: 395, distance: 228.6
click at [540, 232] on div "Select Site, Meters and Streams, Dates and Aggregate Period Click 'Draw Chart'" at bounding box center [634, 340] width 959 height 494
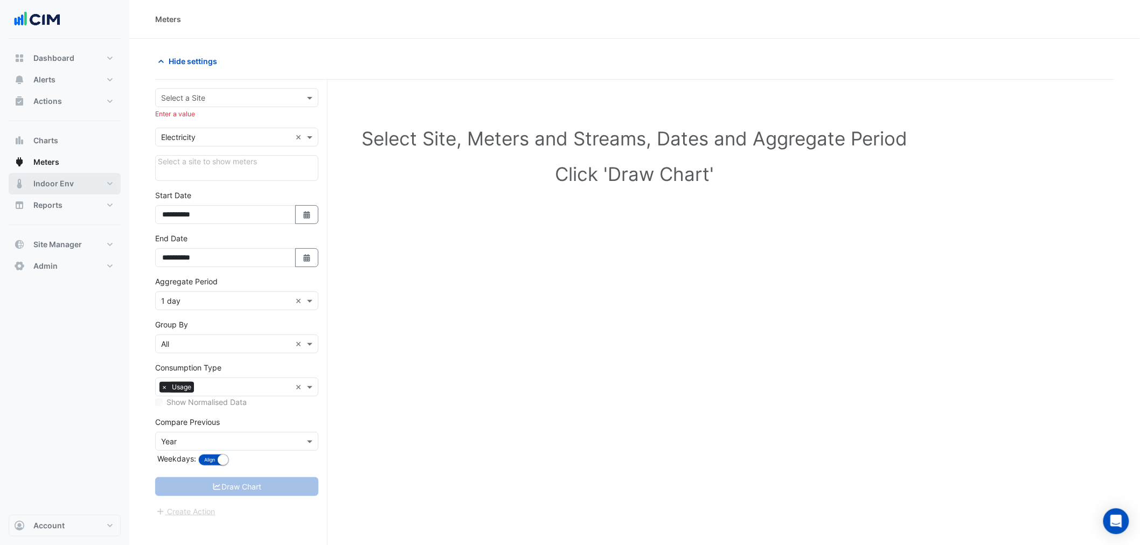
click at [58, 176] on button "Indoor Env" at bounding box center [65, 184] width 112 height 22
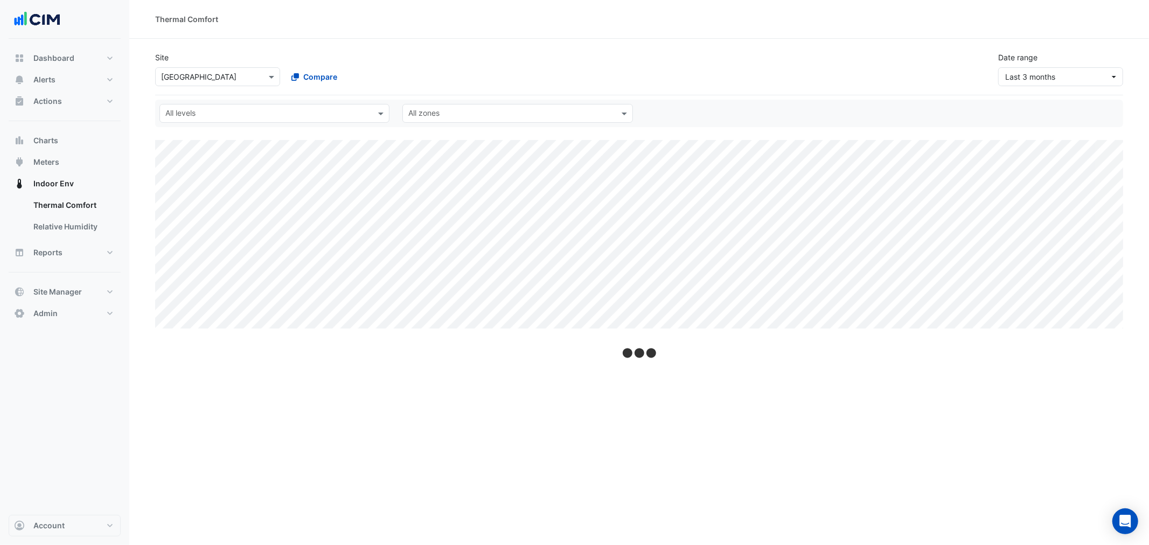
click at [233, 115] on input "text" at bounding box center [268, 114] width 206 height 11
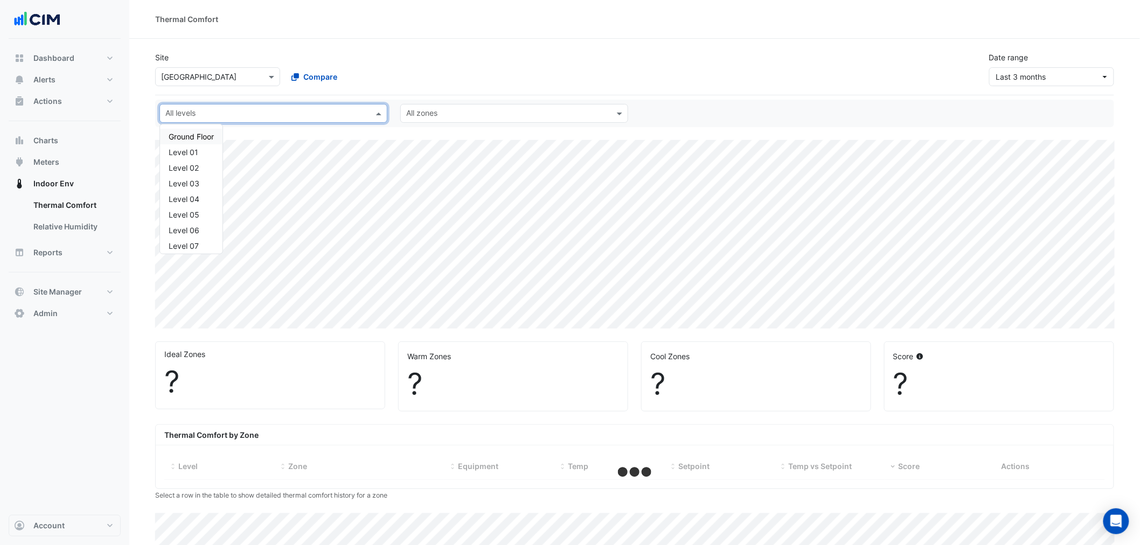
type input "*"
select select "**"
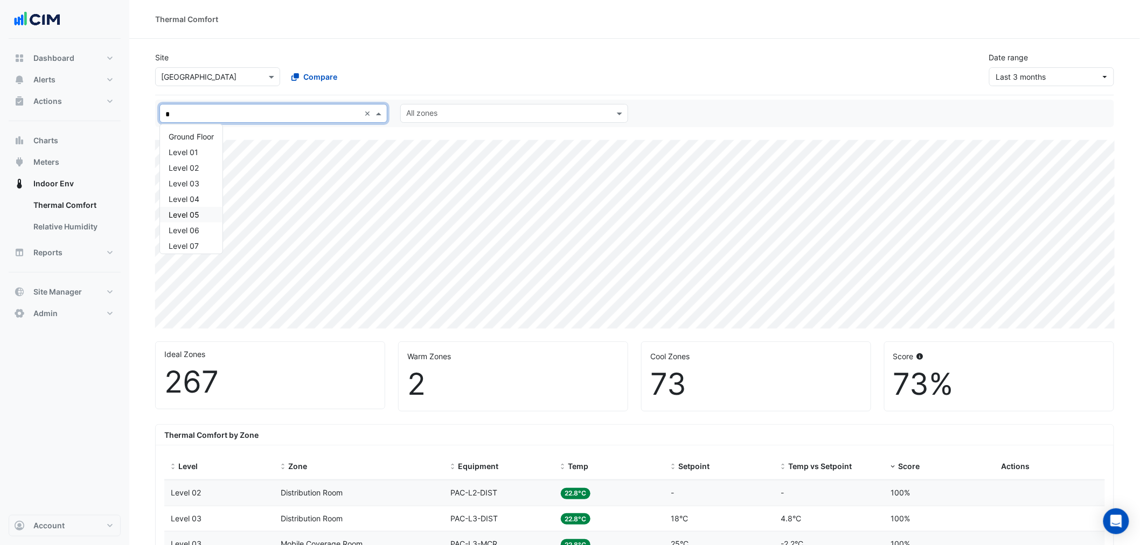
click at [204, 210] on div "Level 05" at bounding box center [191, 214] width 45 height 11
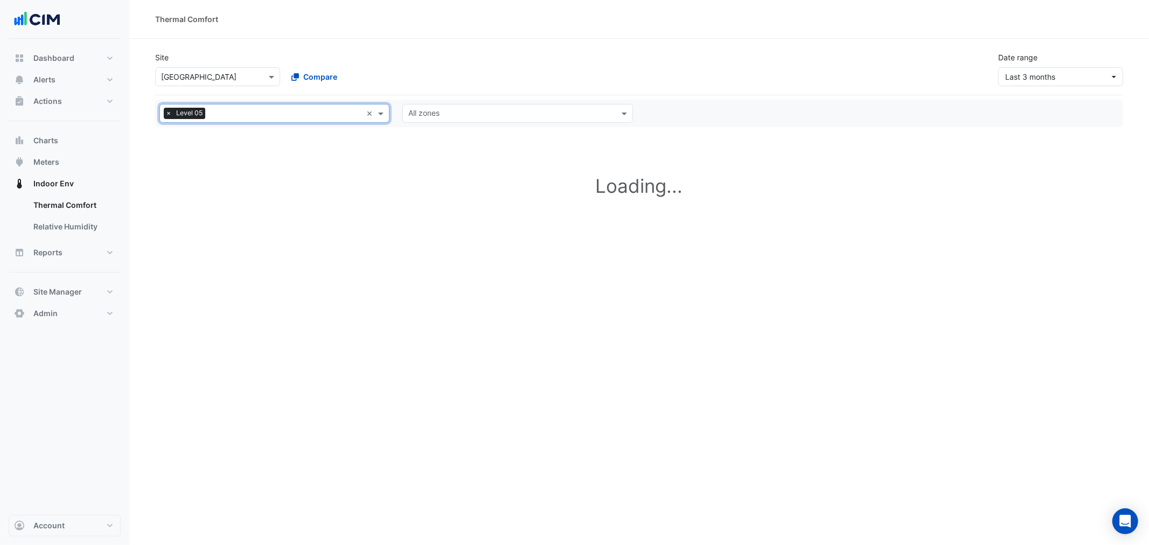
click at [429, 60] on div "Site Select a Site × Darling Square Compare Date range Last 3 months" at bounding box center [639, 64] width 981 height 43
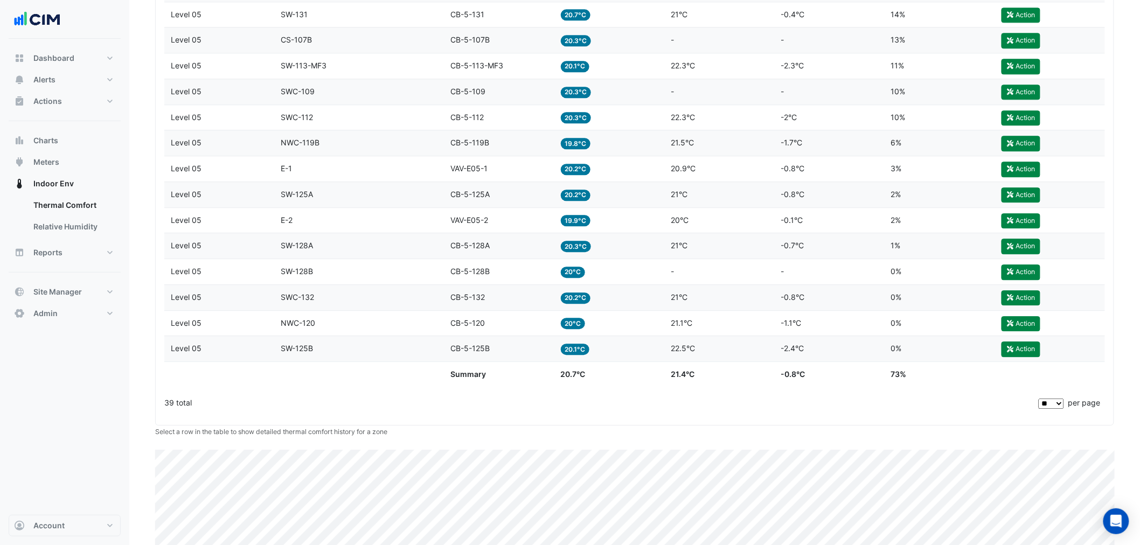
scroll to position [1231, 0]
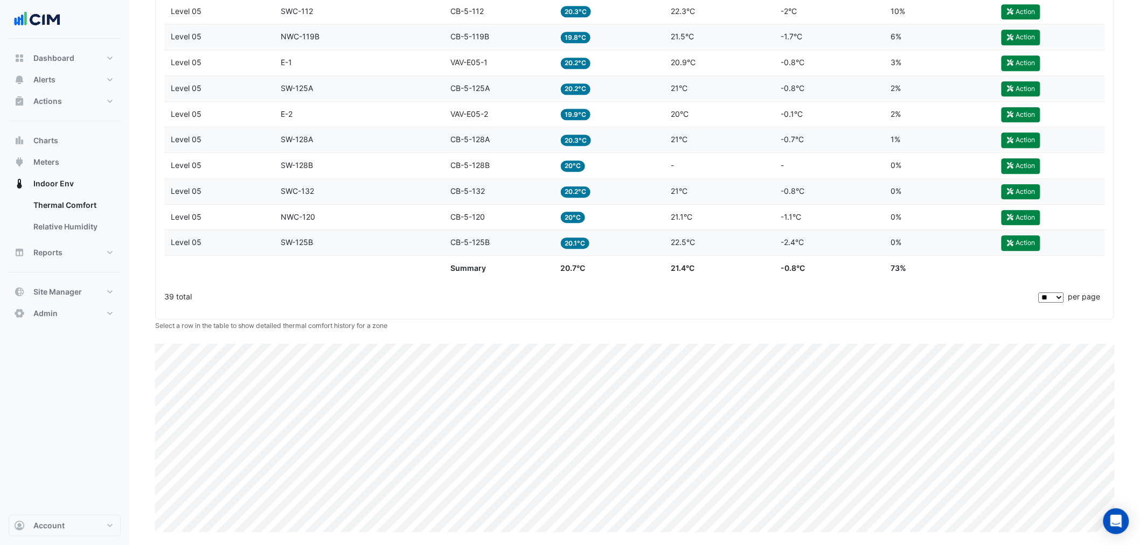
click at [604, 225] on datatable-body-cell "Temp 20°C" at bounding box center [609, 217] width 110 height 25
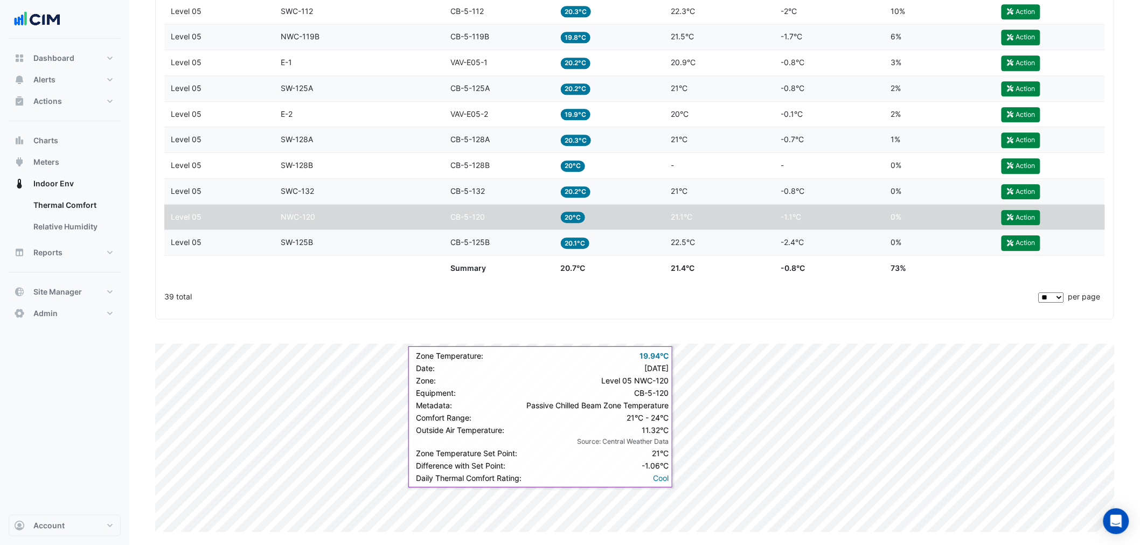
scroll to position [752, 0]
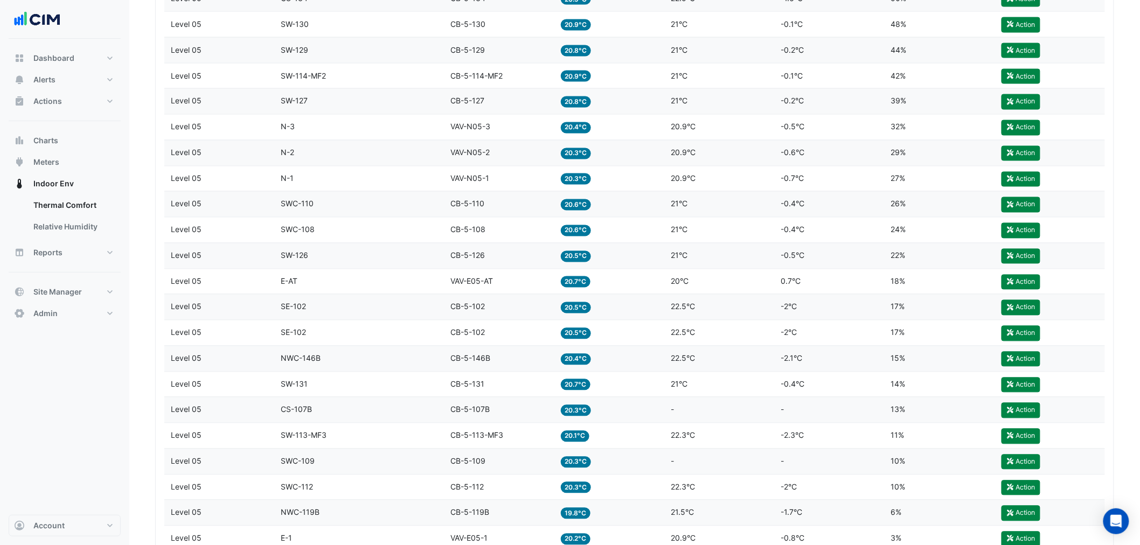
click at [504, 191] on datatable-body-cell "Equipment VAV-N05-1" at bounding box center [499, 179] width 110 height 25
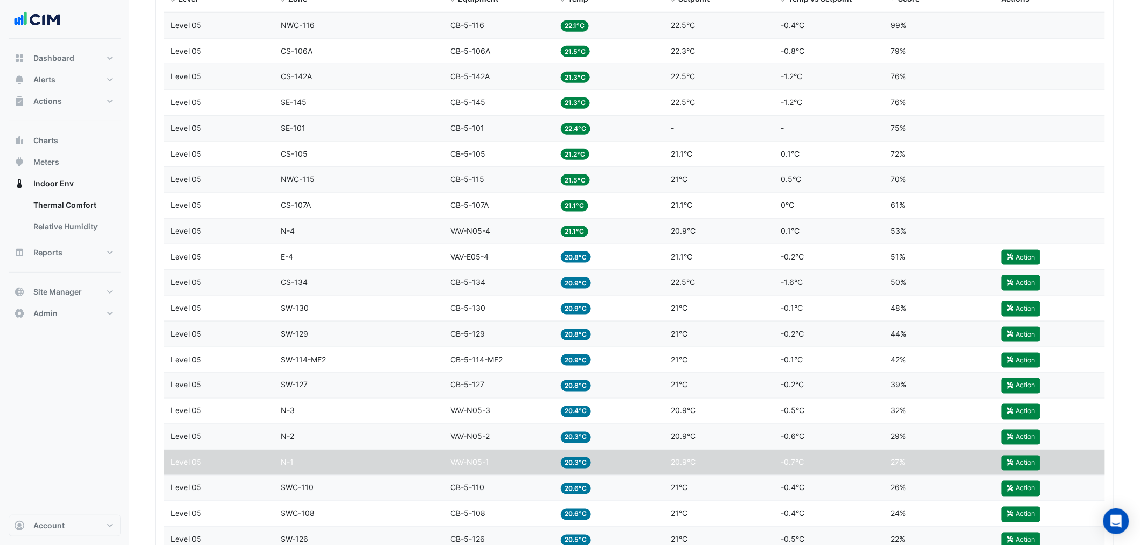
scroll to position [433, 0]
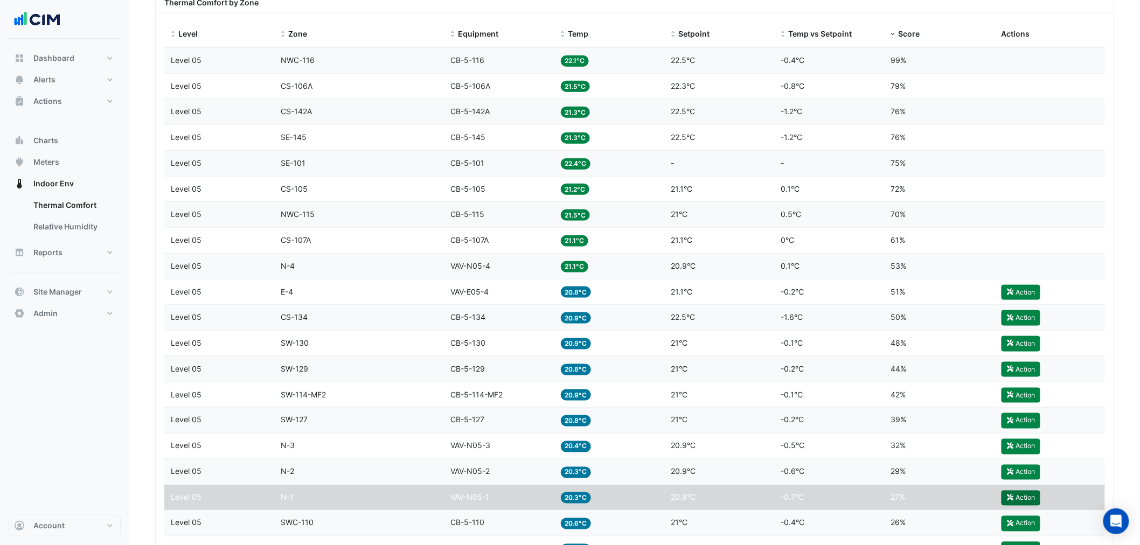
click at [1009, 498] on icon "button" at bounding box center [1011, 498] width 8 height 6
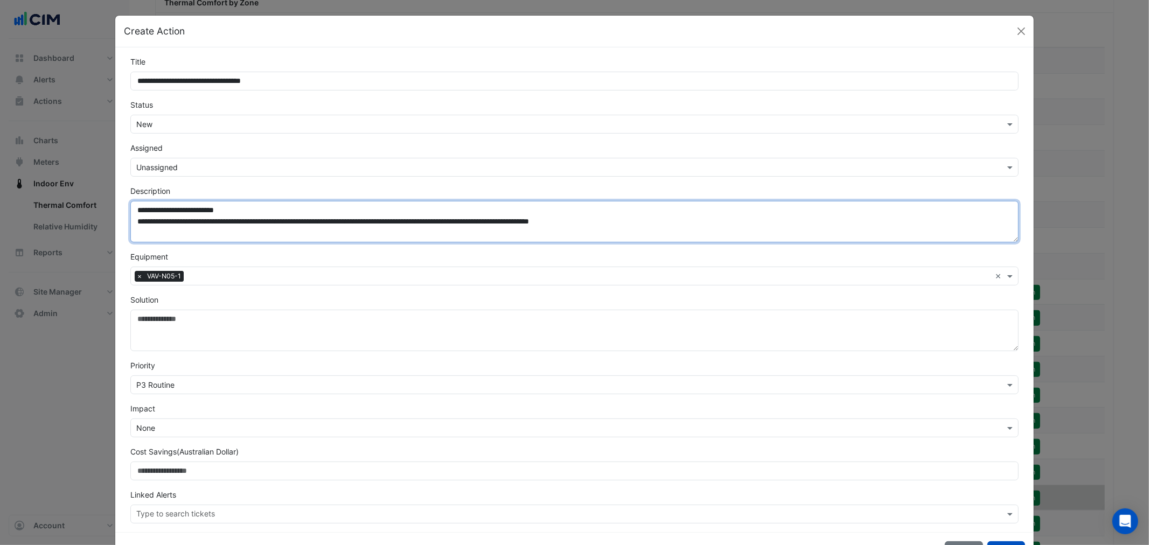
drag, startPoint x: 751, startPoint y: 218, endPoint x: 255, endPoint y: 248, distance: 497.2
click at [255, 248] on form "**********" at bounding box center [574, 290] width 888 height 468
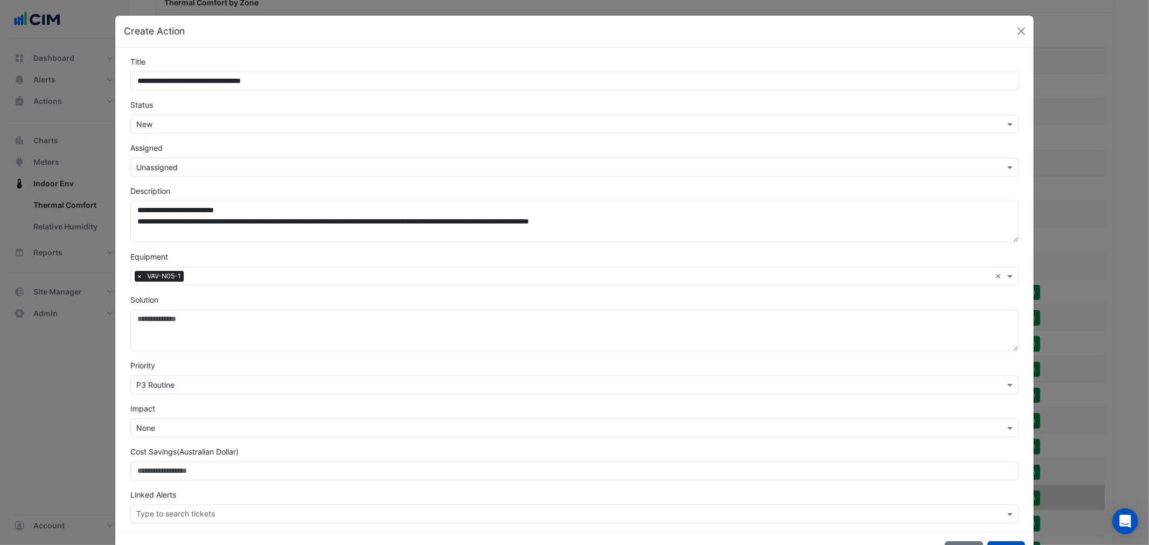
click at [831, 248] on form "**********" at bounding box center [574, 290] width 888 height 468
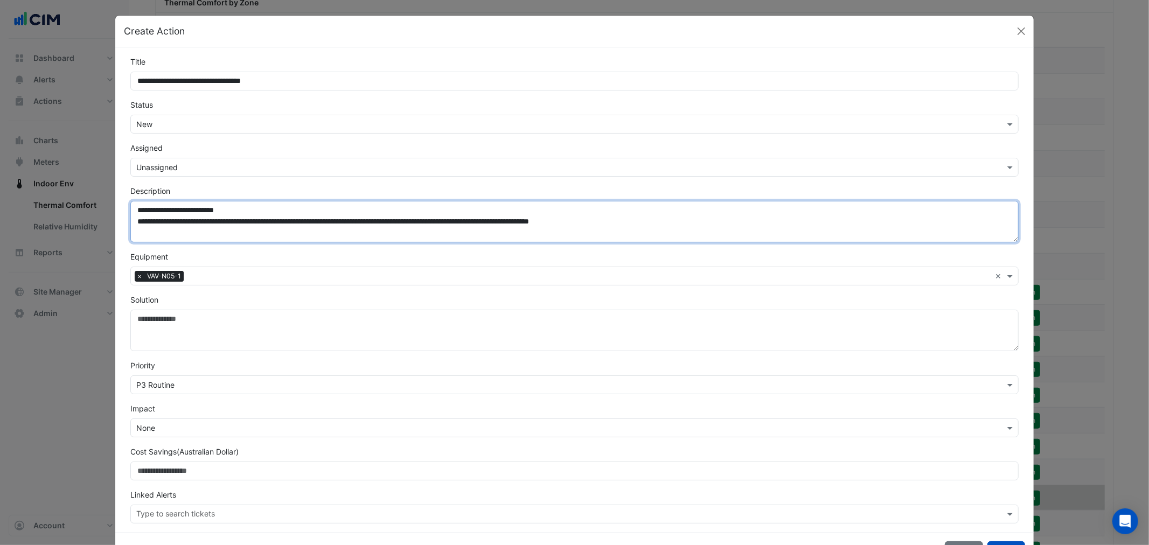
drag, startPoint x: 768, startPoint y: 224, endPoint x: 138, endPoint y: 231, distance: 630.0
click at [138, 231] on textarea "**********" at bounding box center [574, 221] width 888 height 41
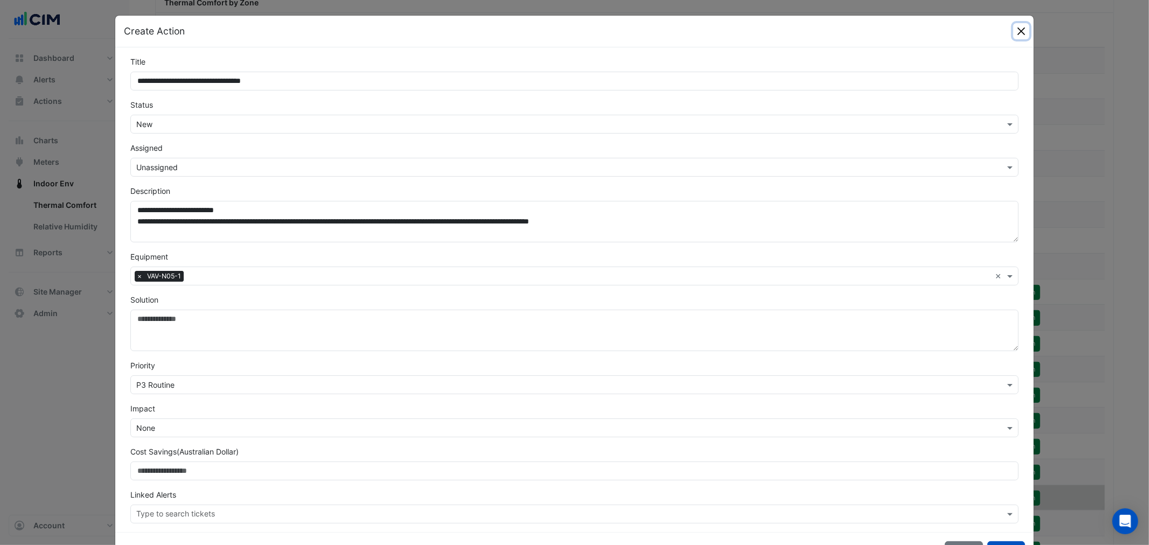
click at [1016, 31] on button "Close" at bounding box center [1022, 31] width 16 height 16
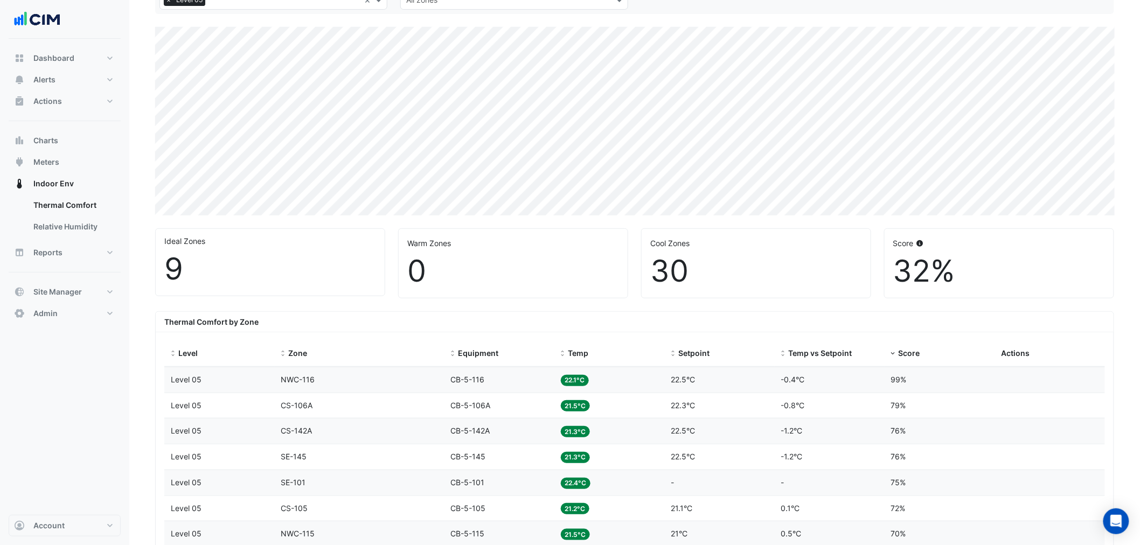
drag, startPoint x: 275, startPoint y: 267, endPoint x: 276, endPoint y: 342, distance: 75.4
click at [275, 267] on div "9" at bounding box center [270, 269] width 212 height 36
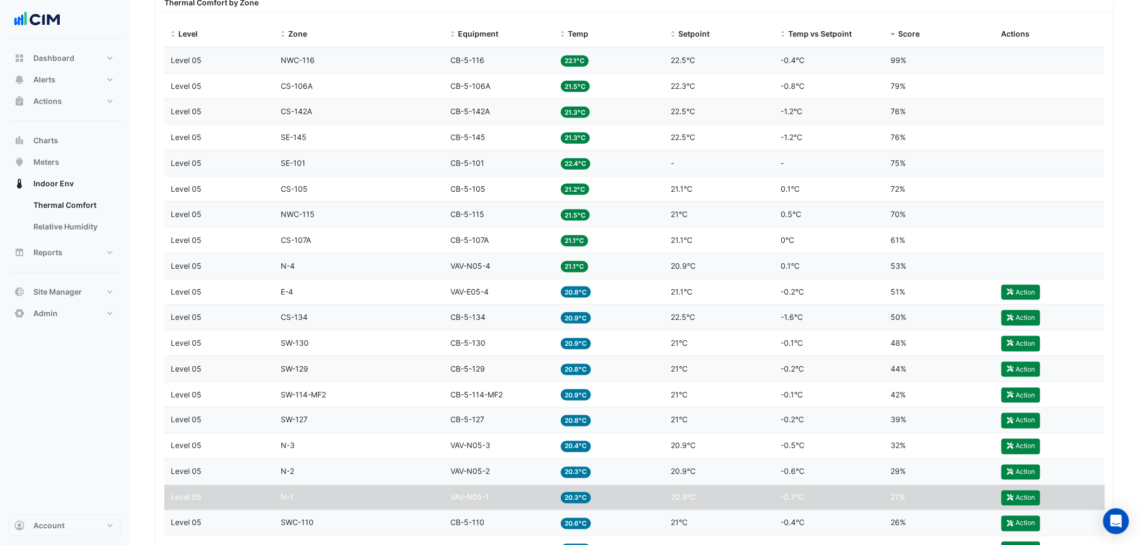
click at [214, 505] on datatable-body-cell "Level Level 05" at bounding box center [219, 498] width 110 height 25
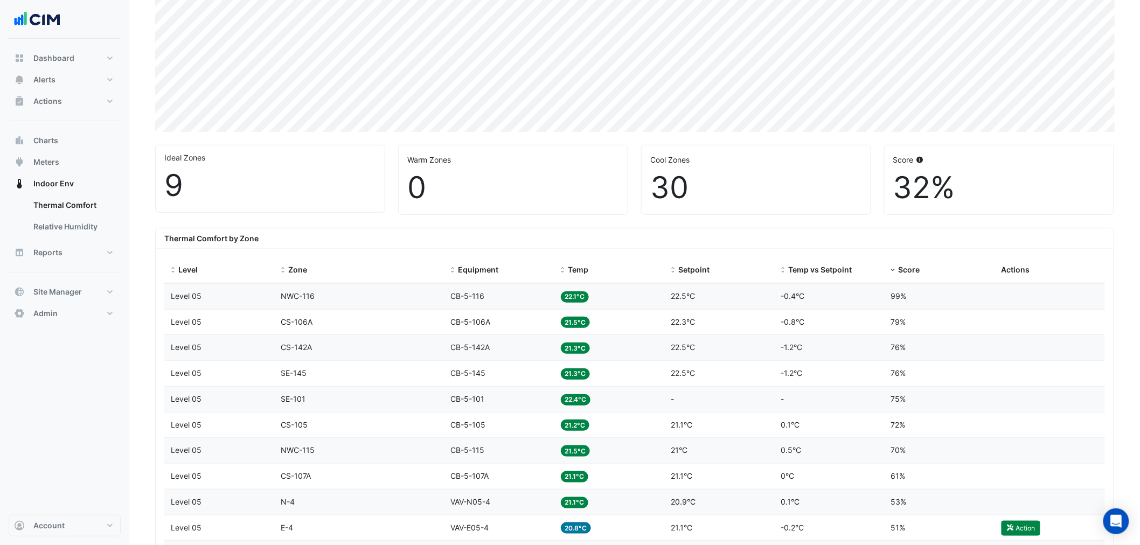
scroll to position [33, 0]
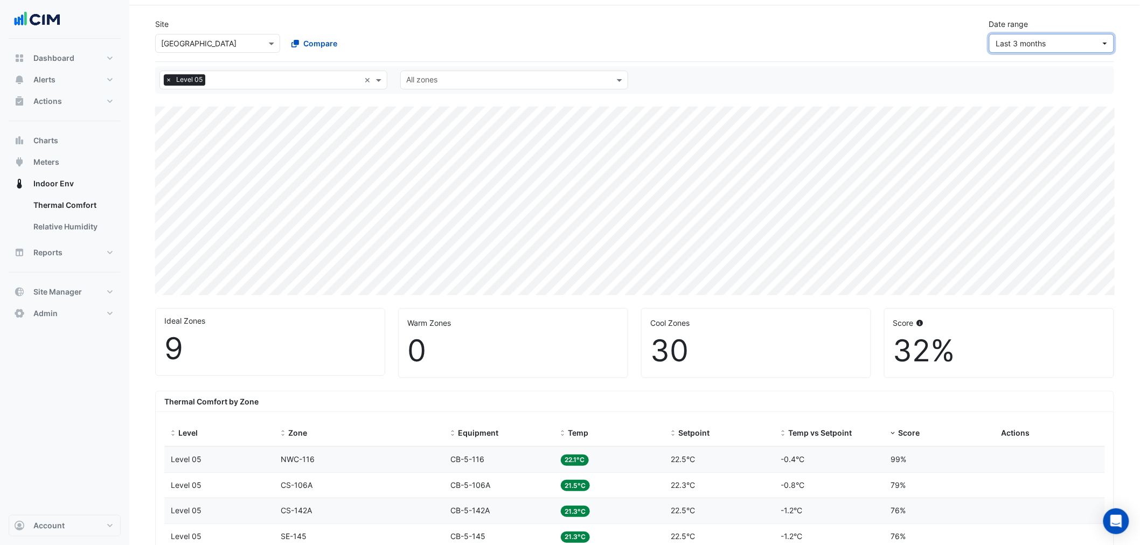
drag, startPoint x: 1003, startPoint y: 37, endPoint x: 989, endPoint y: 66, distance: 32.8
click at [1003, 38] on span "Last 3 months" at bounding box center [1048, 43] width 105 height 11
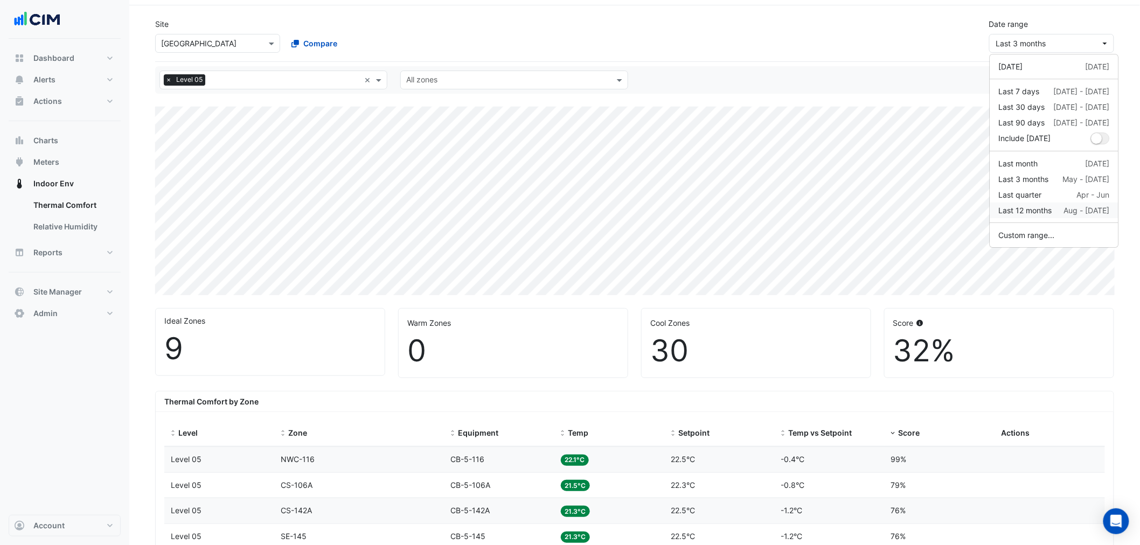
click at [1032, 206] on div "Last 12 months" at bounding box center [1025, 210] width 53 height 11
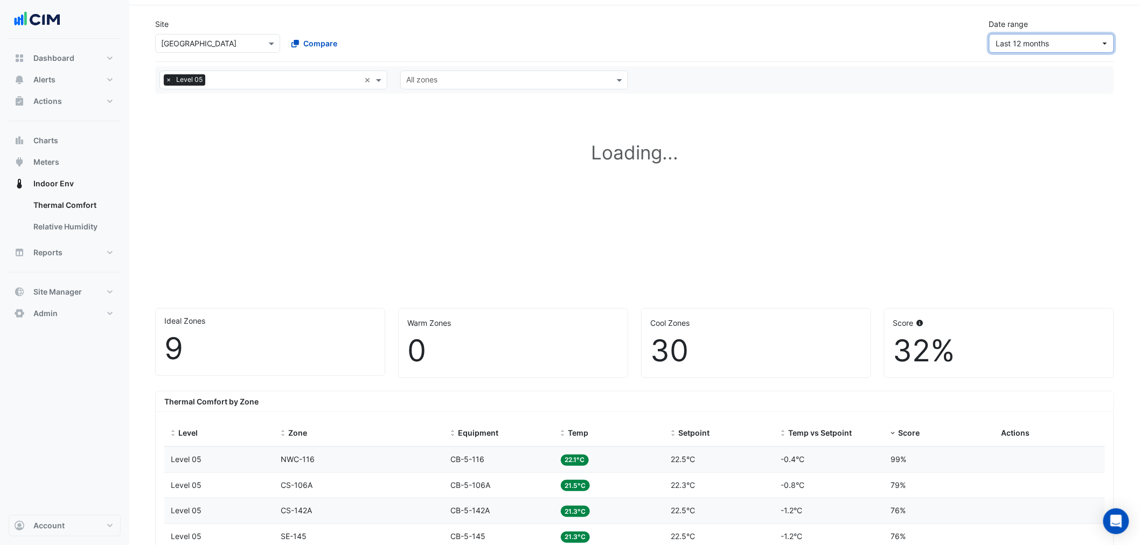
click at [1053, 50] on button "Last 12 months" at bounding box center [1051, 43] width 125 height 19
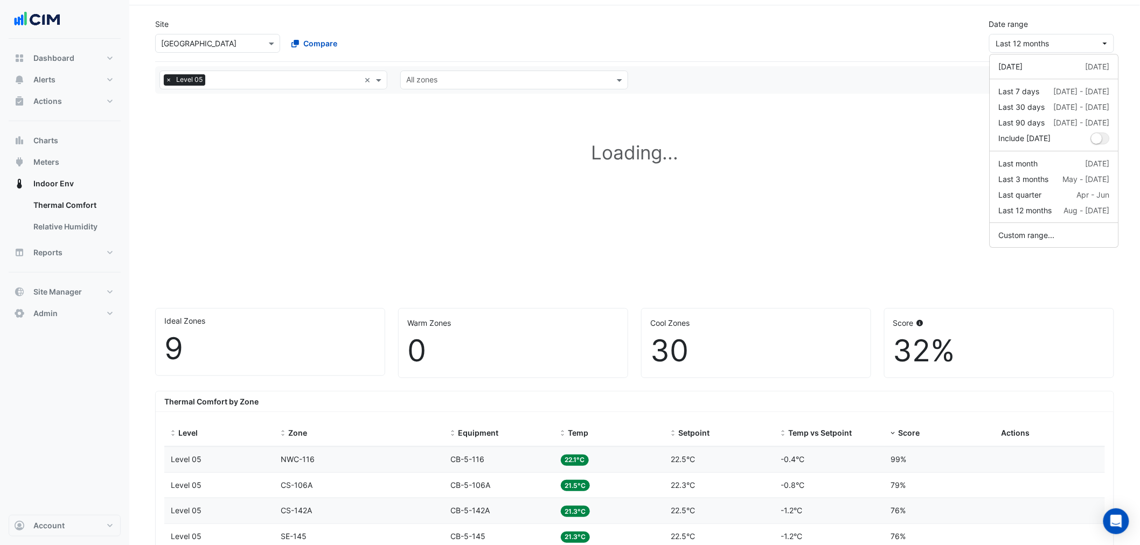
click at [930, 47] on div "Site Select a Site × Darling Square Compare Date range Last 12 months" at bounding box center [635, 31] width 972 height 43
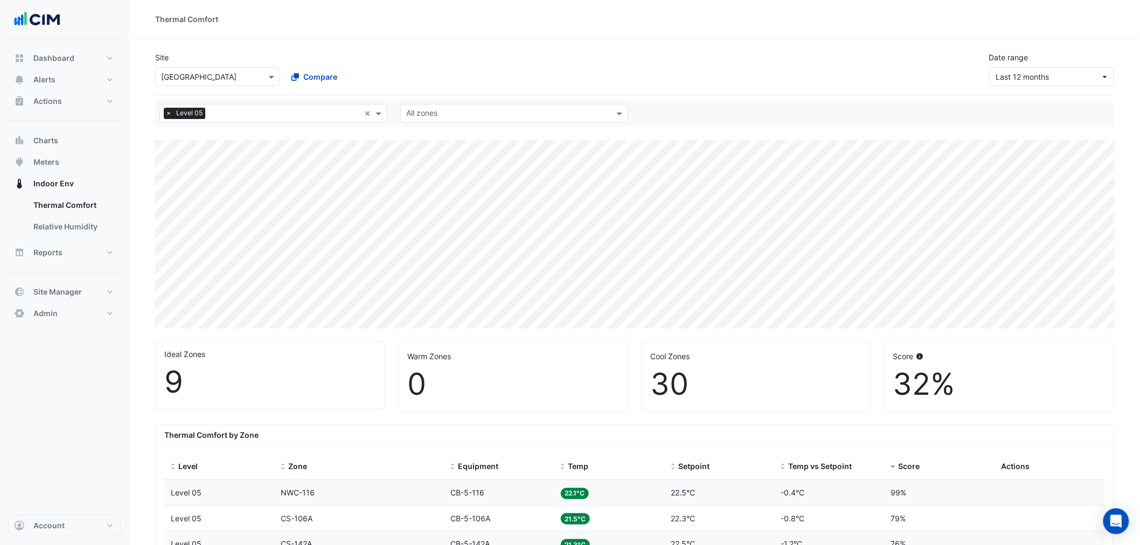
drag, startPoint x: 160, startPoint y: 384, endPoint x: 238, endPoint y: 375, distance: 78.6
click at [238, 375] on div "Ideal Zones 9" at bounding box center [270, 375] width 229 height 67
click at [616, 396] on div "0" at bounding box center [513, 384] width 212 height 36
drag, startPoint x: 413, startPoint y: 365, endPoint x: 437, endPoint y: 372, distance: 24.7
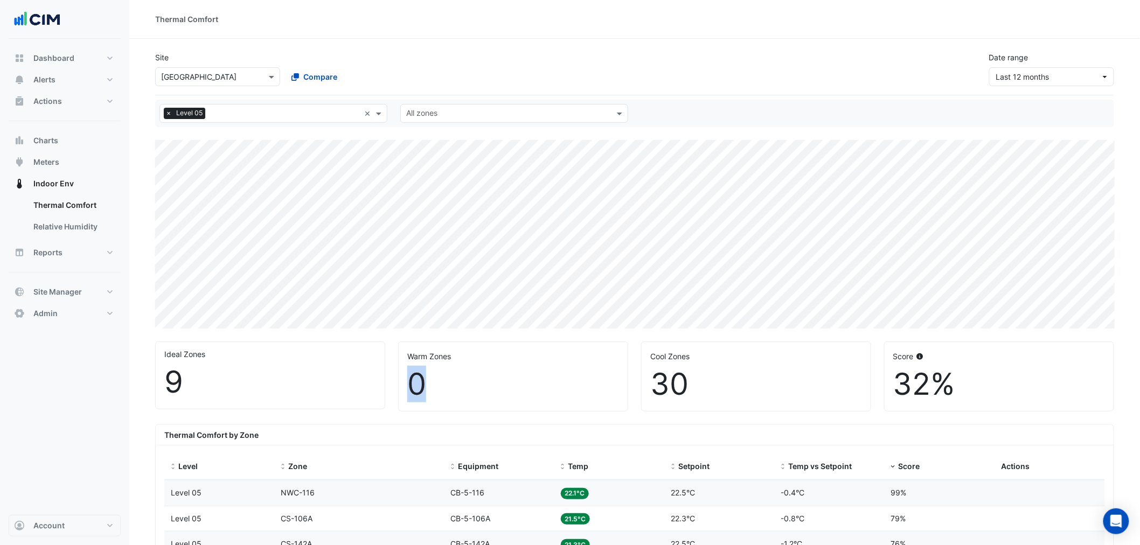
click at [437, 372] on div "0" at bounding box center [513, 384] width 212 height 36
click at [428, 363] on div "Warm Zones 0" at bounding box center [513, 376] width 229 height 69
click at [407, 350] on div "Warm Zones 0" at bounding box center [513, 376] width 229 height 69
drag, startPoint x: 408, startPoint y: 353, endPoint x: 514, endPoint y: 364, distance: 105.6
click at [514, 364] on div "Warm Zones 0" at bounding box center [513, 376] width 229 height 69
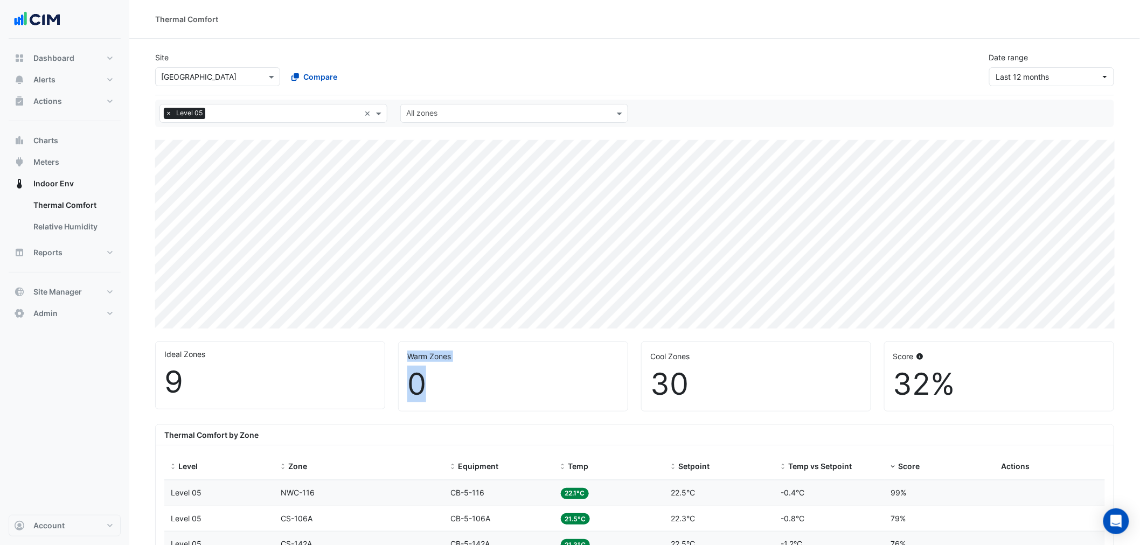
click at [413, 386] on div "0" at bounding box center [513, 384] width 212 height 36
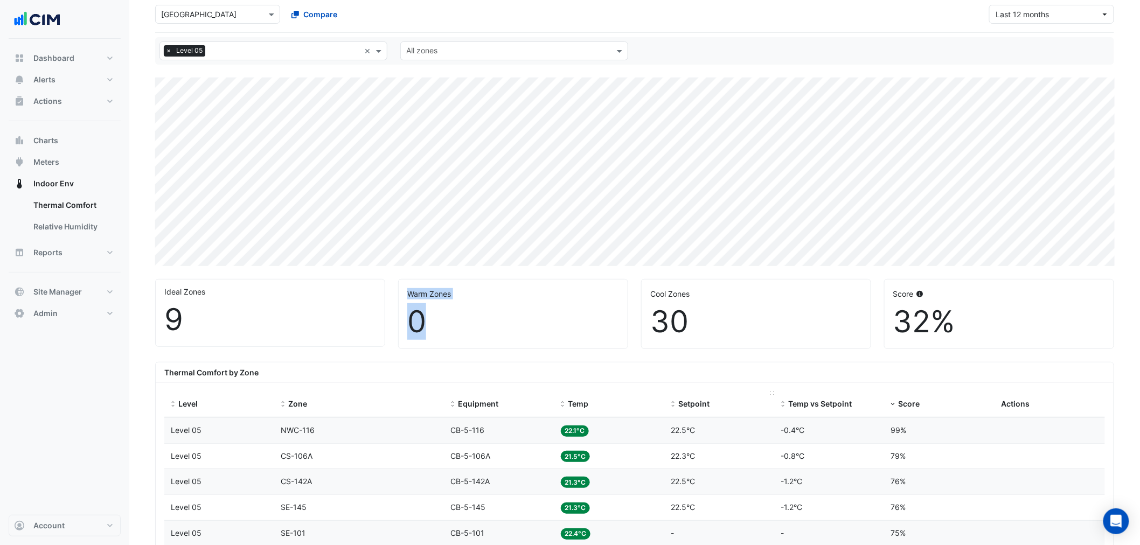
scroll to position [79, 0]
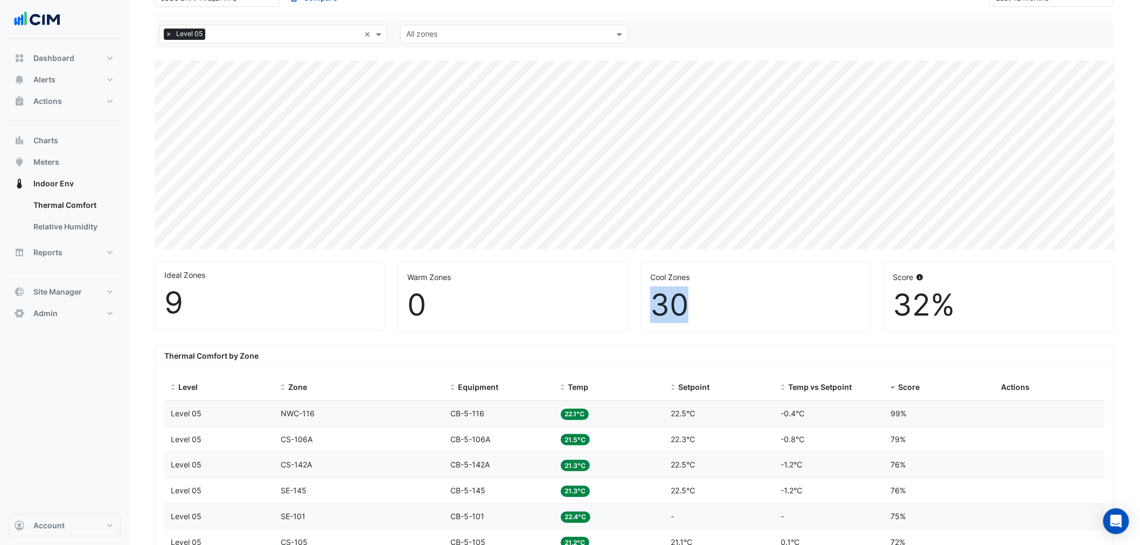
drag, startPoint x: 705, startPoint y: 302, endPoint x: 644, endPoint y: 287, distance: 62.6
click at [644, 287] on div "Cool Zones 30" at bounding box center [756, 297] width 229 height 69
click at [684, 280] on div "Cool Zones" at bounding box center [756, 277] width 212 height 11
drag, startPoint x: 704, startPoint y: 280, endPoint x: 639, endPoint y: 282, distance: 65.8
click at [639, 282] on div "Cool Zones 30" at bounding box center [756, 297] width 243 height 70
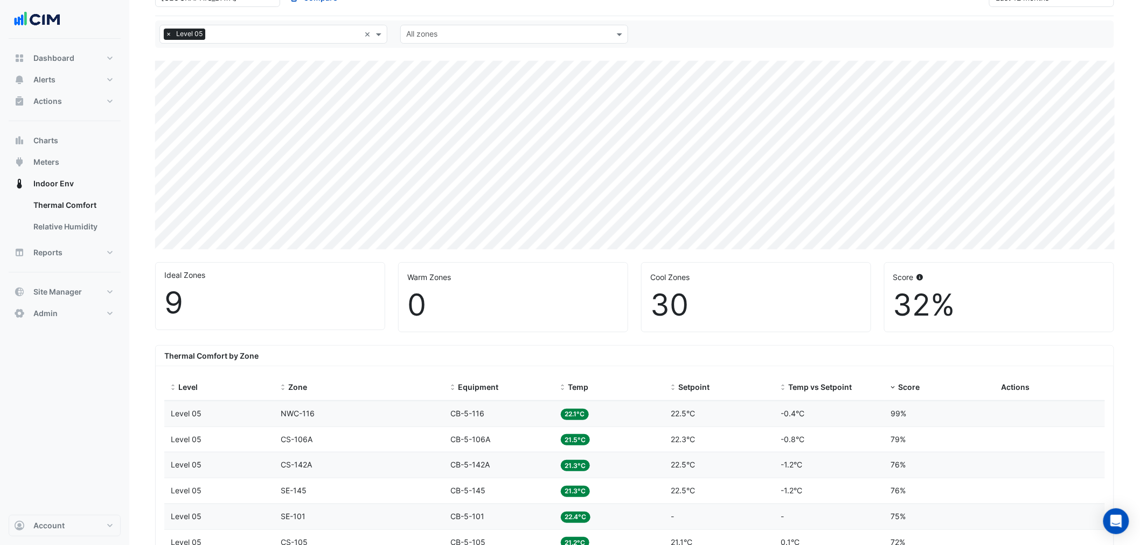
click at [839, 299] on div "30" at bounding box center [756, 305] width 212 height 36
drag, startPoint x: 642, startPoint y: 292, endPoint x: 632, endPoint y: 279, distance: 16.4
click at [632, 271] on div "Ideal Zones 9 Warm Zones 0 Cool Zones 30 Score 32%" at bounding box center [635, 293] width 972 height 79
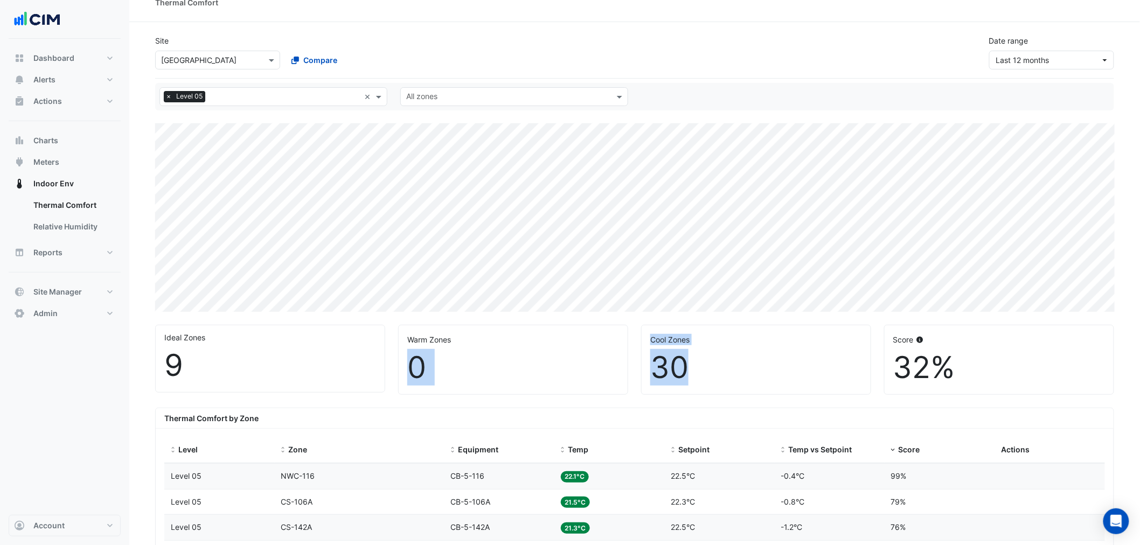
scroll to position [0, 0]
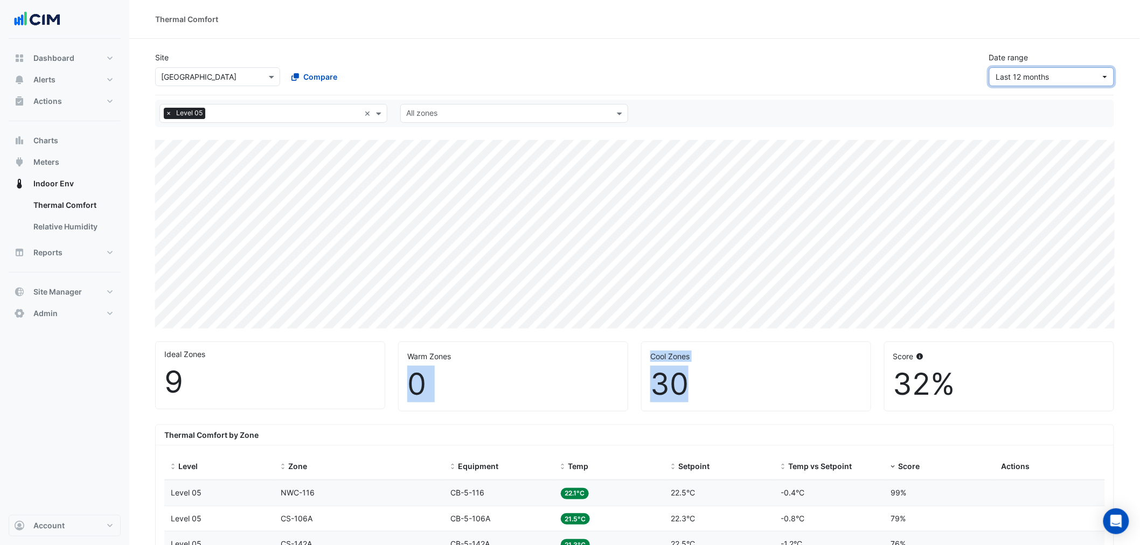
click at [1046, 72] on span "Last 12 months" at bounding box center [1022, 76] width 53 height 9
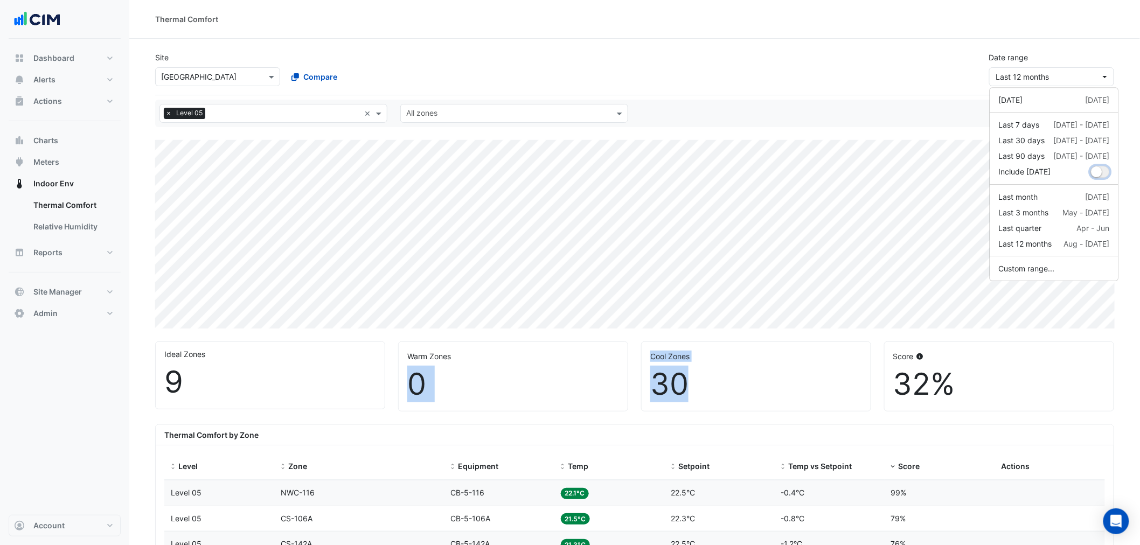
click at [1101, 174] on small "dropDown" at bounding box center [1097, 172] width 11 height 11
click at [758, 54] on div "Site Select a Site × Darling Square Compare Date range Last 12 months" at bounding box center [635, 64] width 972 height 43
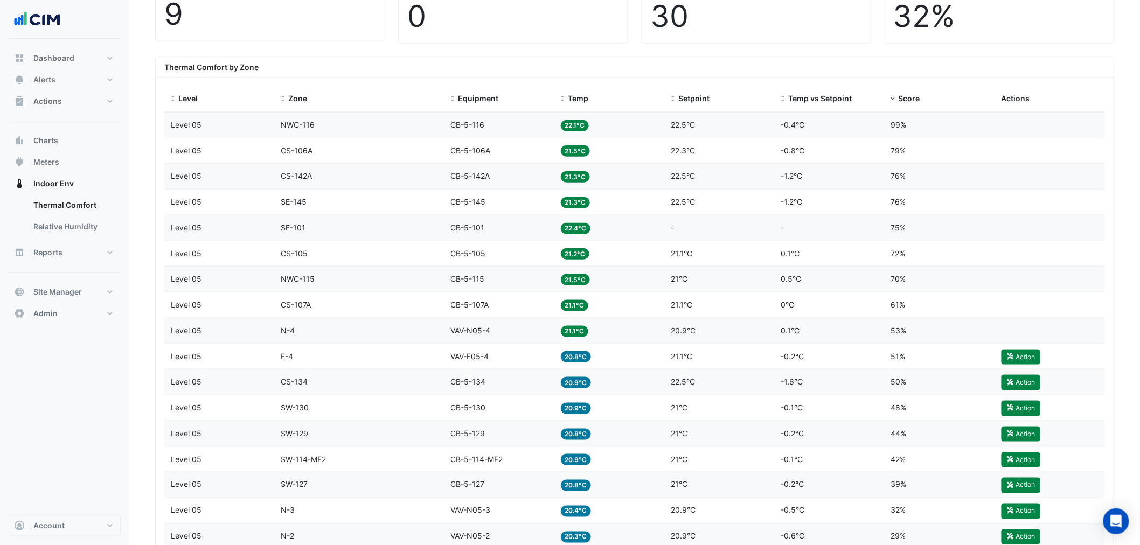
scroll to position [160, 0]
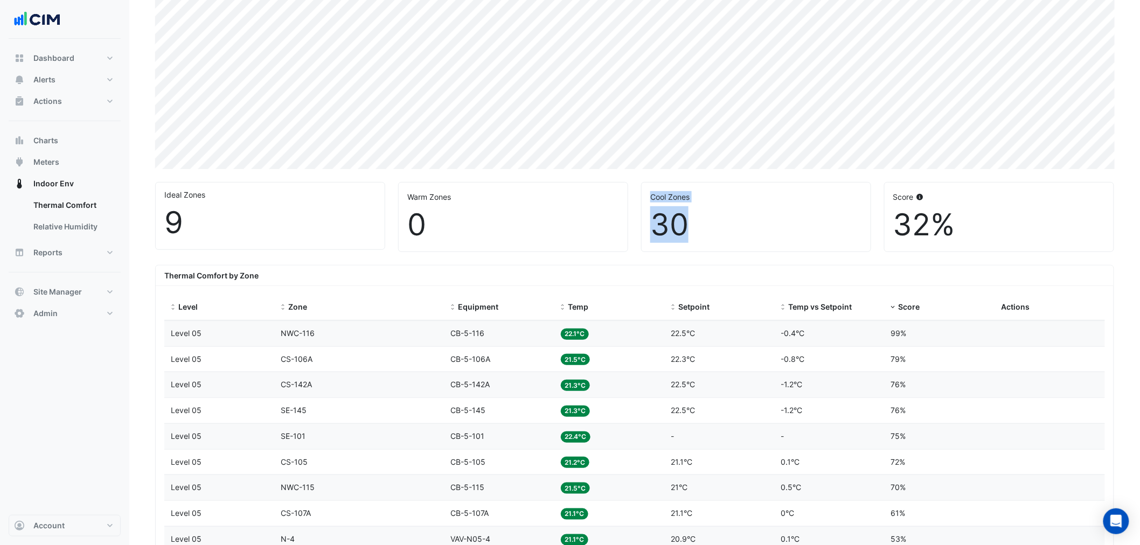
drag, startPoint x: 667, startPoint y: 224, endPoint x: 630, endPoint y: 223, distance: 36.7
click at [630, 223] on div "Ideal Zones 9 Warm Zones 0 Cool Zones 30 Score 32%" at bounding box center [635, 213] width 972 height 79
click at [189, 234] on div "9" at bounding box center [270, 223] width 212 height 36
drag, startPoint x: 195, startPoint y: 209, endPoint x: 158, endPoint y: 208, distance: 36.6
click at [161, 206] on div "Ideal Zones 9" at bounding box center [270, 216] width 229 height 67
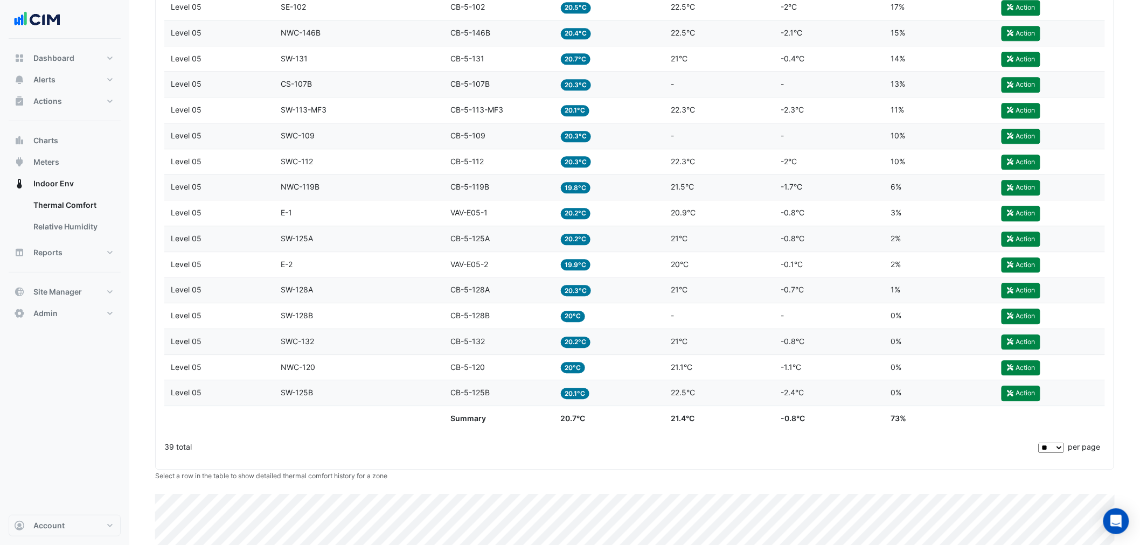
scroll to position [1071, 0]
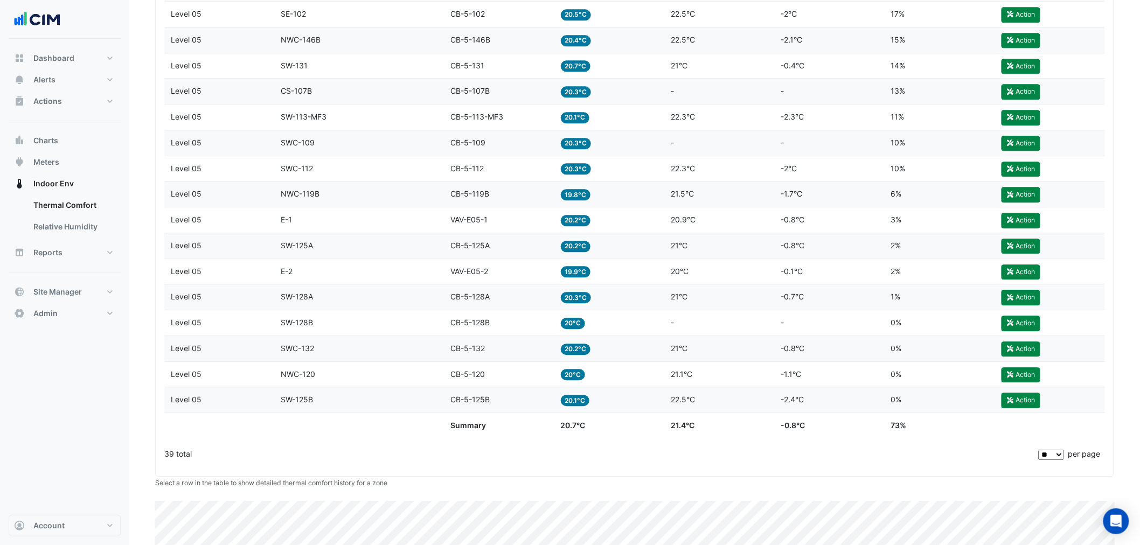
click at [335, 123] on div "Zone SW-113-MF3" at bounding box center [359, 117] width 157 height 12
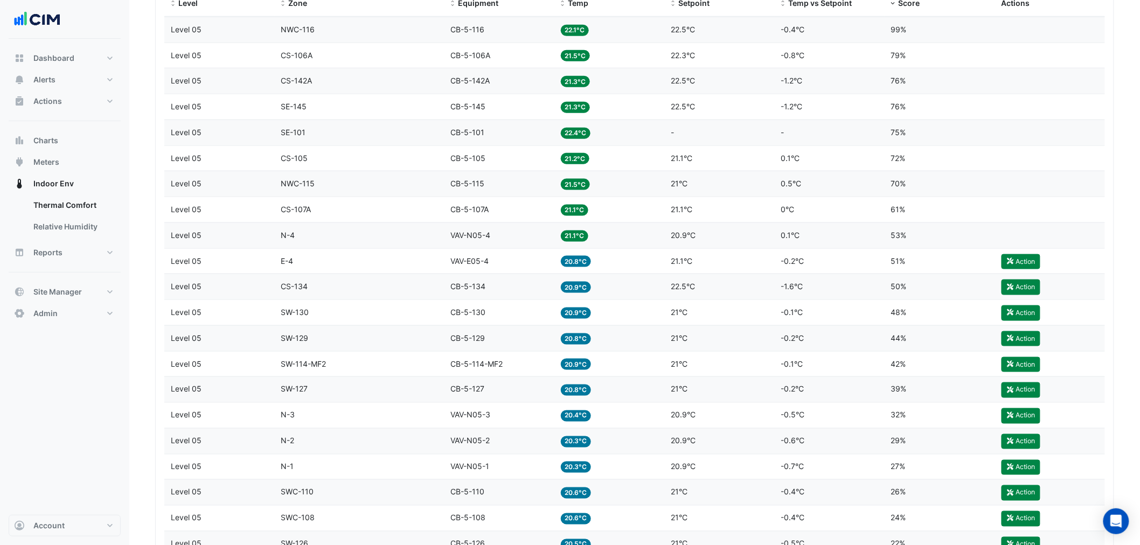
scroll to position [352, 0]
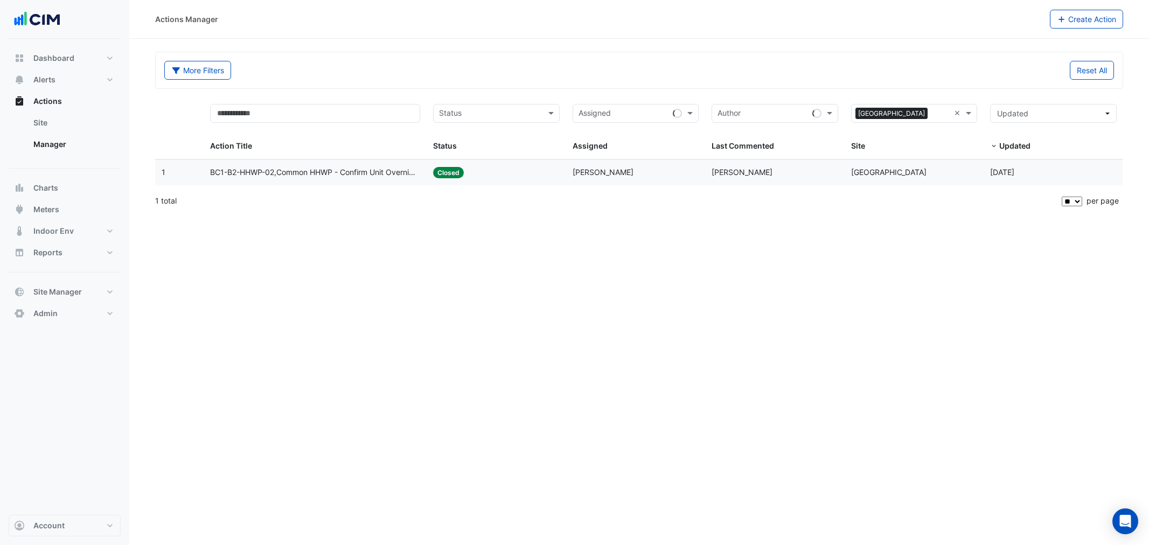
select select "**"
click at [68, 77] on button "Alerts" at bounding box center [65, 80] width 112 height 22
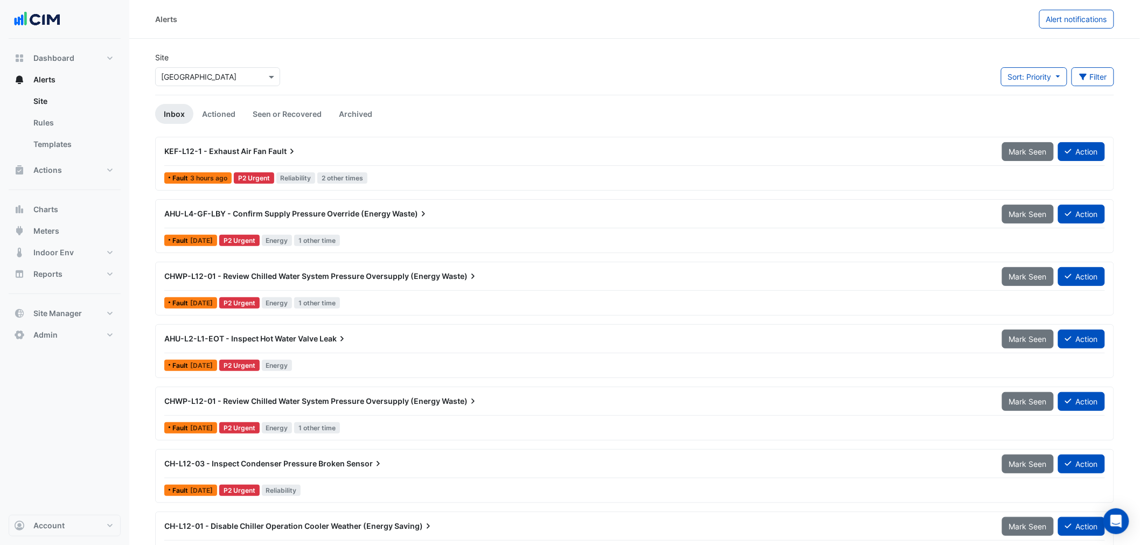
click at [219, 73] on input "text" at bounding box center [207, 77] width 92 height 11
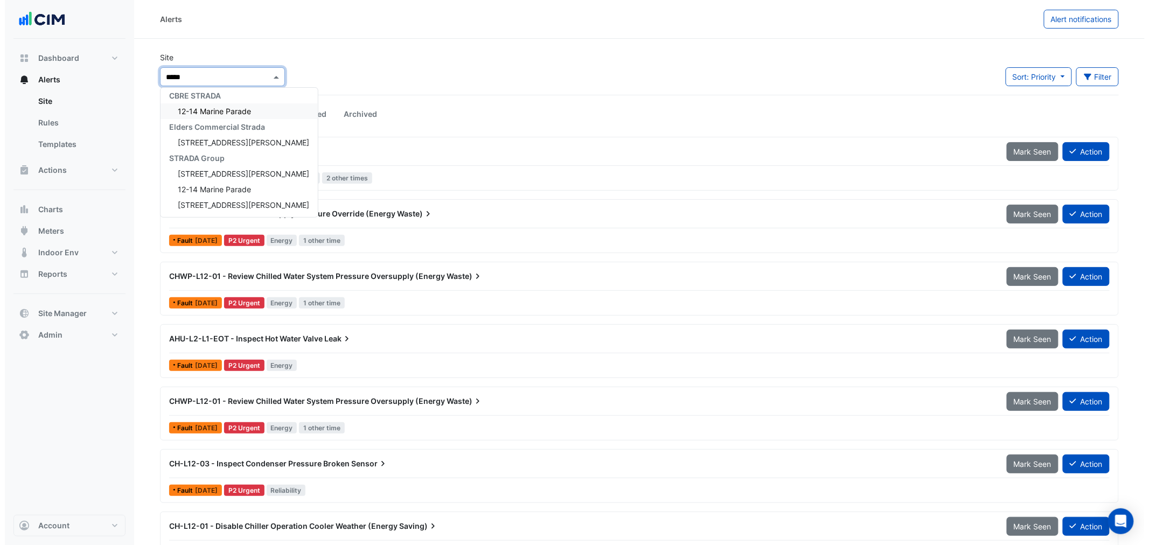
scroll to position [4, 0]
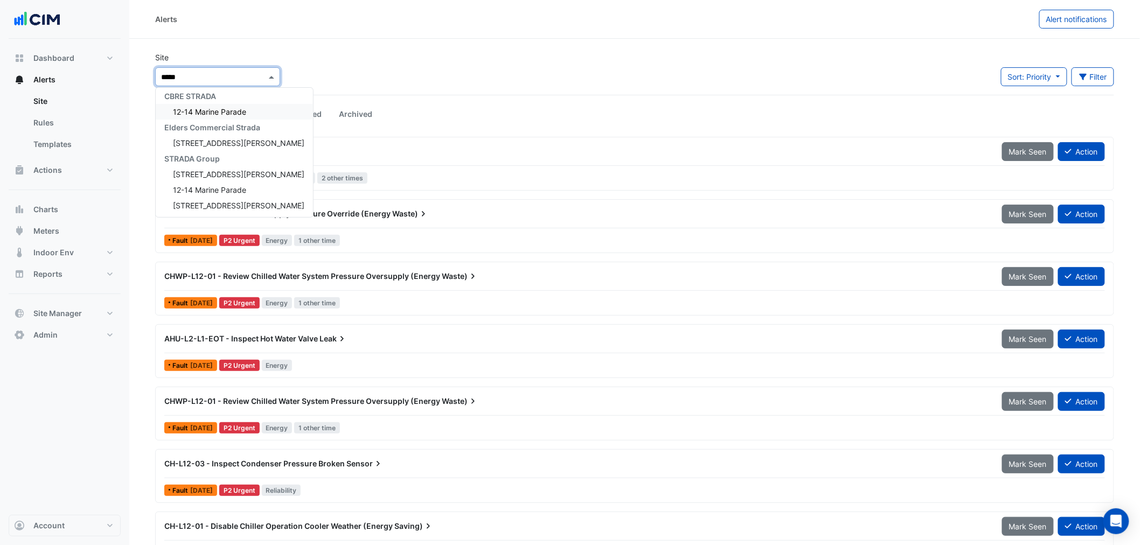
type input "******"
click at [232, 143] on div "[STREET_ADDRESS][PERSON_NAME]" at bounding box center [234, 143] width 157 height 16
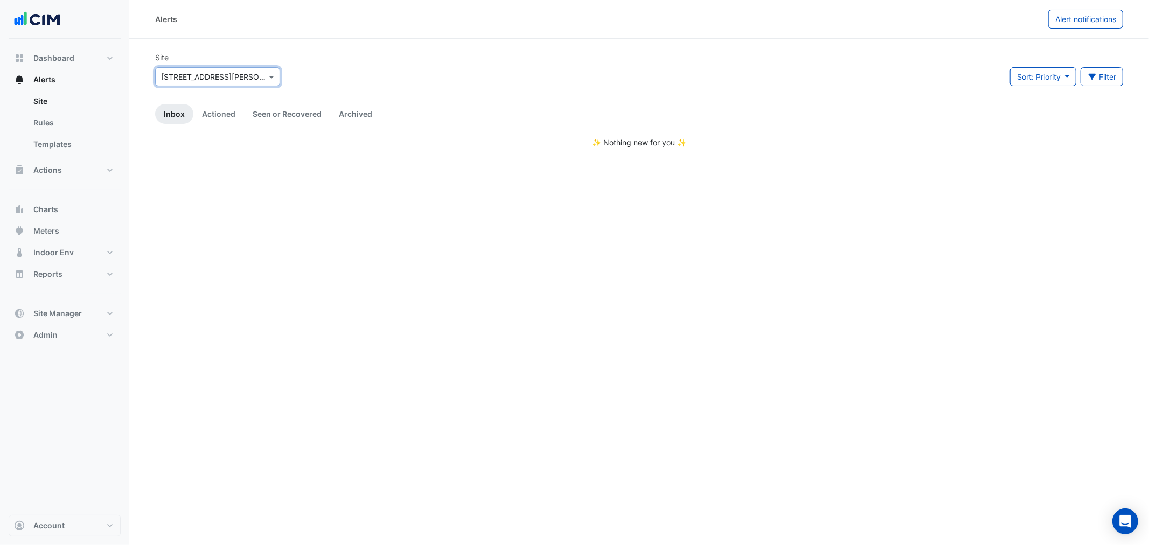
click at [205, 76] on input "text" at bounding box center [207, 77] width 92 height 11
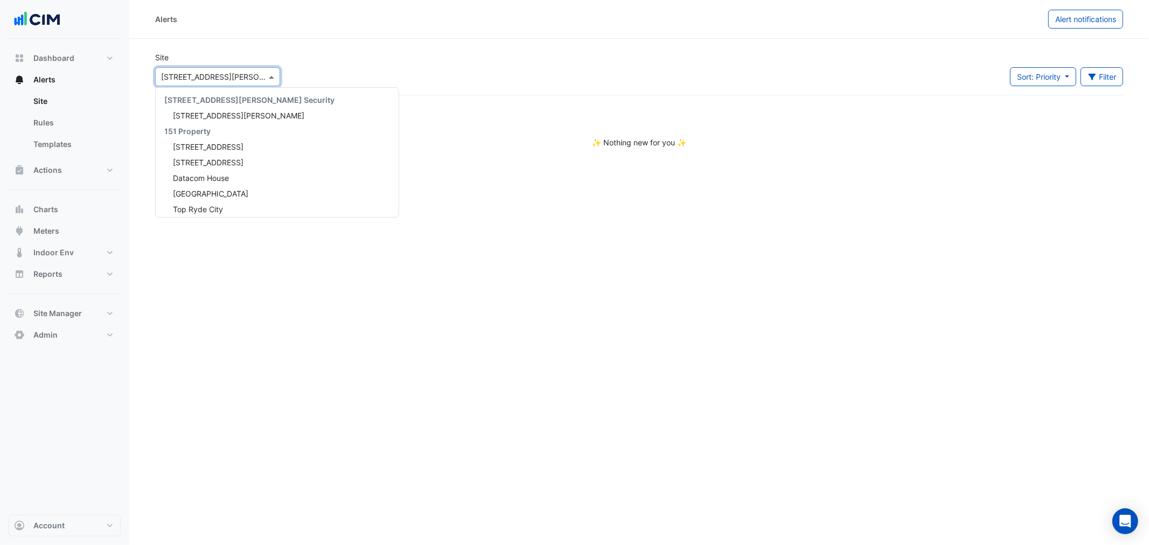
scroll to position [7483, 0]
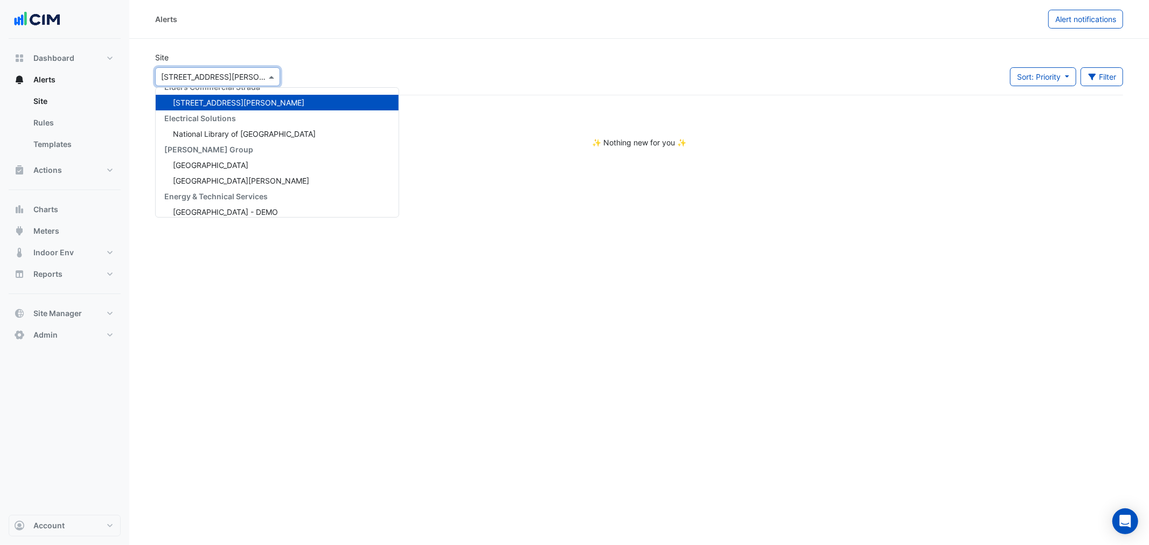
click at [436, 51] on section "Site Select a Site × 39 Murray St 141 Walker Street Security 141 Walker Street …" at bounding box center [639, 93] width 1020 height 109
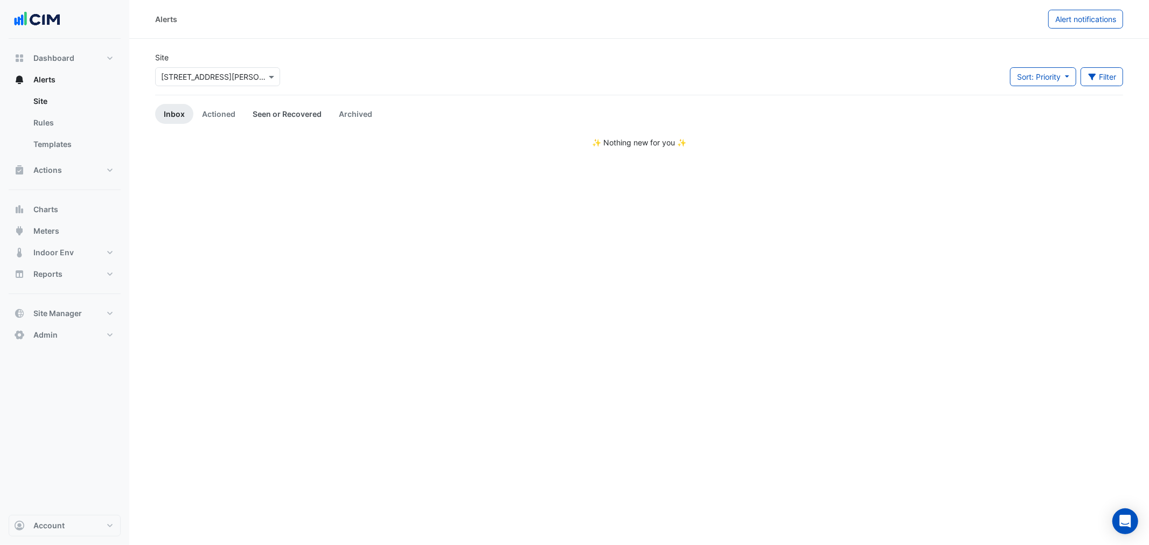
click at [271, 111] on link "Seen or Recovered" at bounding box center [287, 114] width 86 height 20
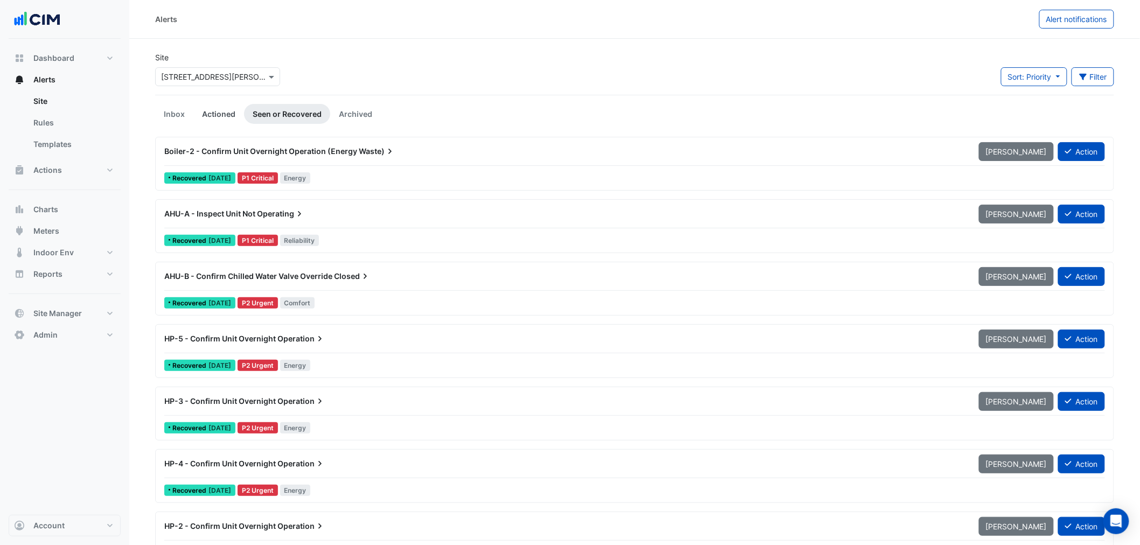
click at [241, 115] on link "Actioned" at bounding box center [218, 114] width 51 height 20
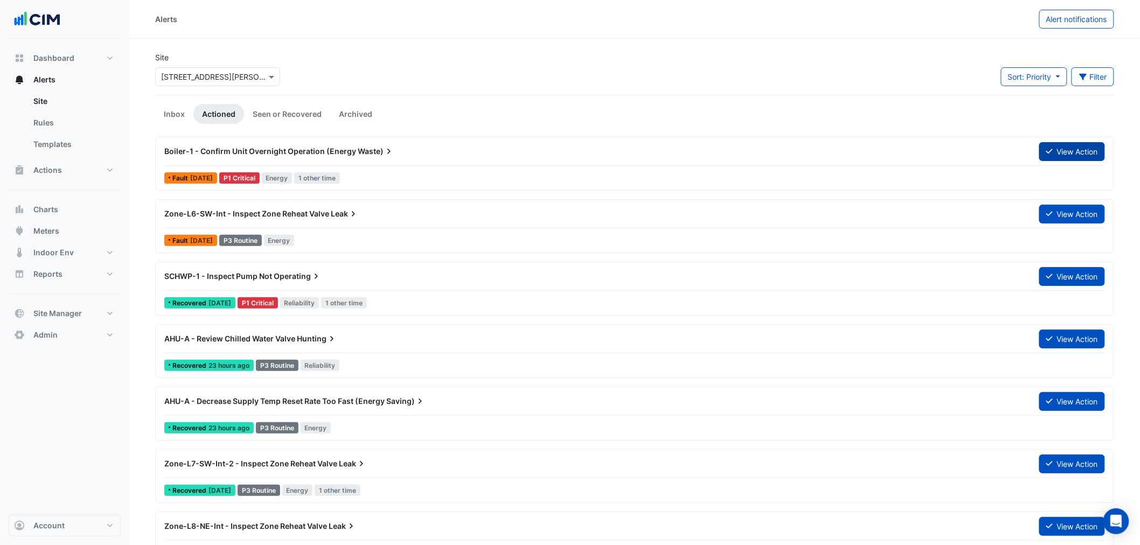
click at [1081, 149] on button "View Action" at bounding box center [1072, 151] width 66 height 19
click at [1073, 345] on button "View Action" at bounding box center [1072, 339] width 66 height 19
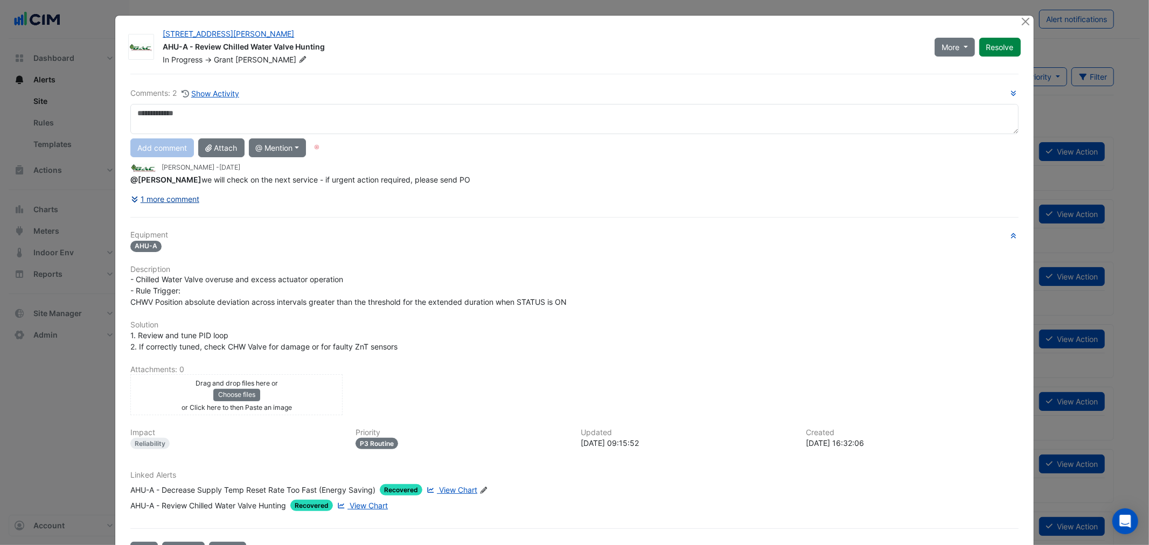
click at [175, 194] on button "1 more comment" at bounding box center [165, 199] width 70 height 19
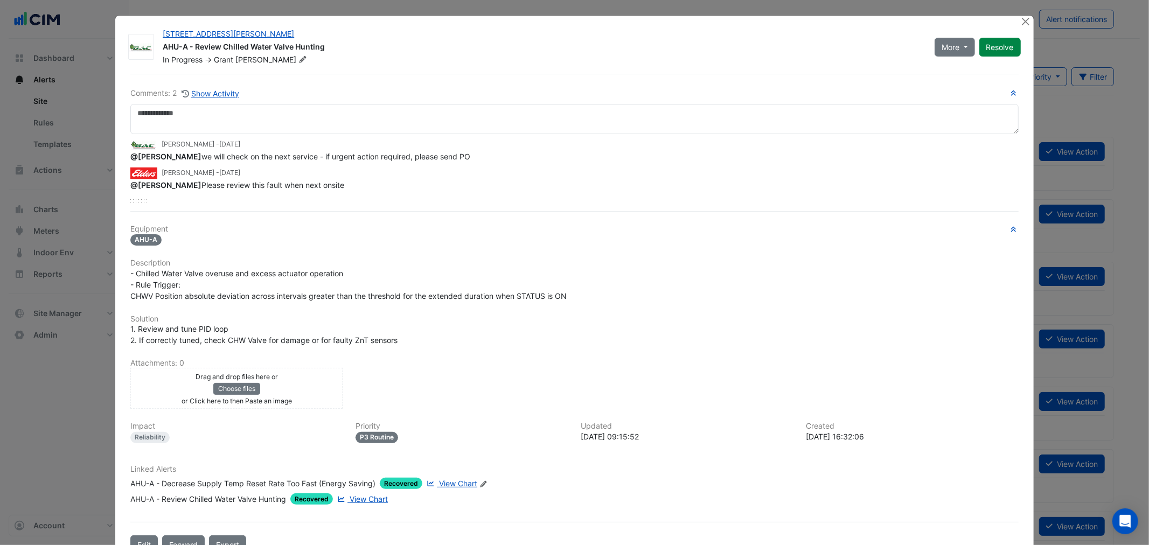
drag, startPoint x: 274, startPoint y: 158, endPoint x: 463, endPoint y: 163, distance: 189.7
click at [464, 162] on div "Grant Chilcott - 1 day ago @Craig Connell we will check on the next service - i…" at bounding box center [574, 162] width 888 height 57
click at [382, 161] on div "@Craig Connell we will check on the next service - if urgent action required, p…" at bounding box center [574, 156] width 888 height 11
drag, startPoint x: 278, startPoint y: 161, endPoint x: 320, endPoint y: 165, distance: 41.7
click at [320, 165] on div "Grant Chilcott - 1 day ago @Craig Connell we will check on the next service - i…" at bounding box center [574, 162] width 888 height 57
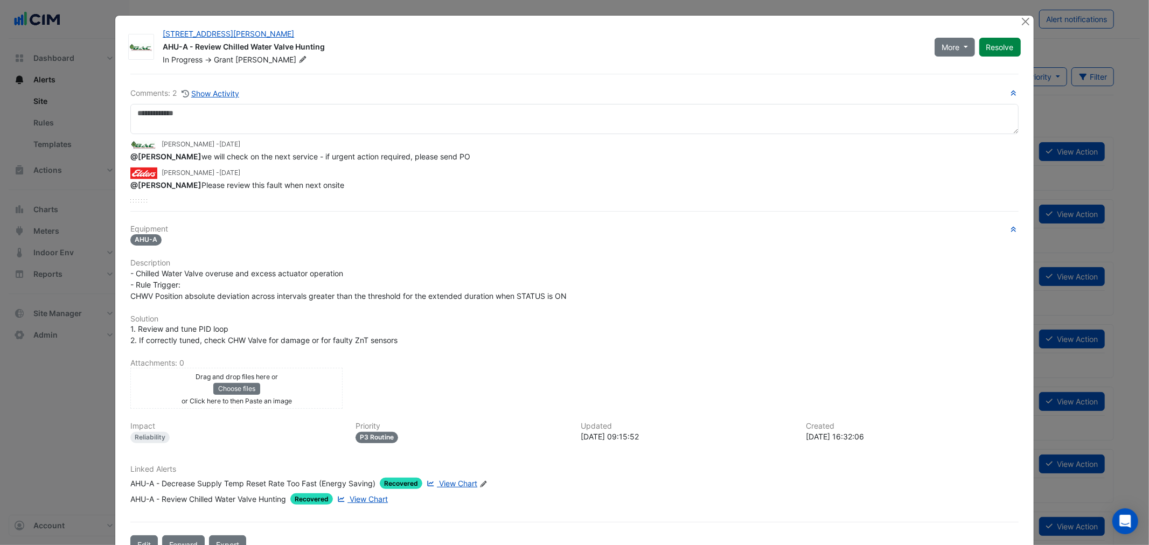
click at [331, 181] on span "@Grant Chilcott Please review this fault when next onsite" at bounding box center [237, 185] width 214 height 9
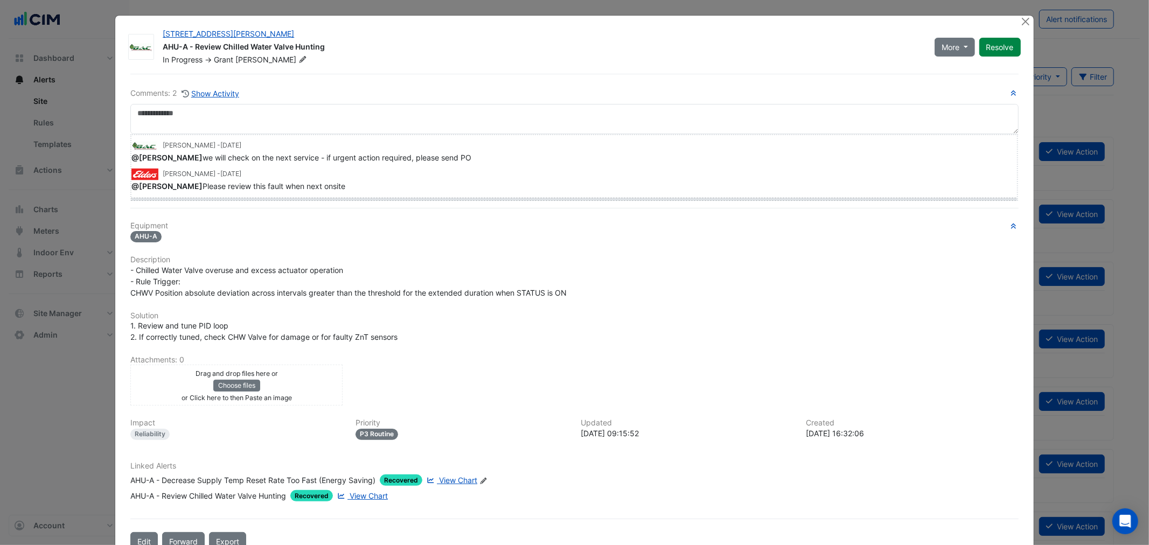
drag, startPoint x: 138, startPoint y: 199, endPoint x: 149, endPoint y: 289, distance: 90.1
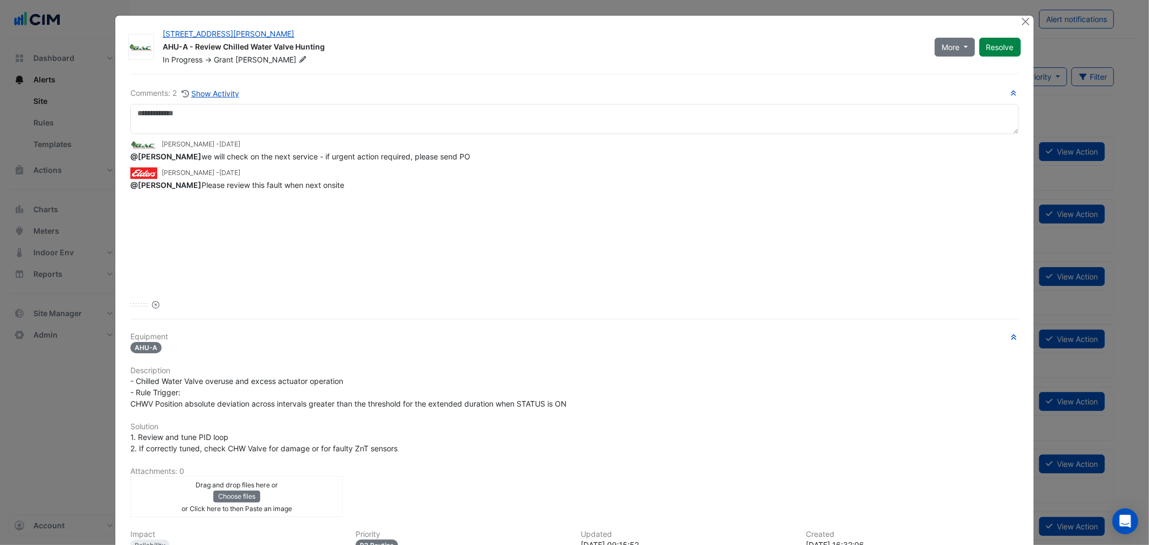
click at [235, 196] on div "Grant Chilcott - 1 day ago @Craig Connell we will check on the next service - i…" at bounding box center [574, 212] width 888 height 156
drag, startPoint x: 318, startPoint y: 154, endPoint x: 474, endPoint y: 163, distance: 156.5
click at [473, 163] on div "Grant Chilcott - 1 day ago @Craig Connell we will check on the next service - i…" at bounding box center [574, 212] width 888 height 156
click at [358, 158] on span "@Craig Connell we will check on the next service - if urgent action required, p…" at bounding box center [300, 156] width 340 height 9
click at [337, 160] on span "@Craig Connell we will check on the next service - if urgent action required, p…" at bounding box center [300, 156] width 340 height 9
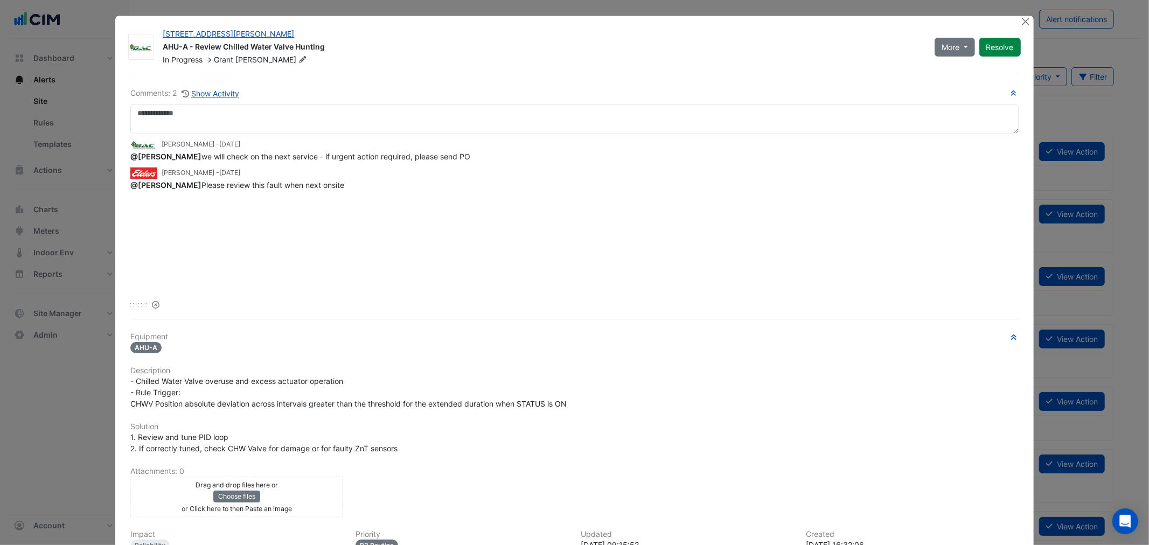
click at [338, 158] on span "@Craig Connell we will check on the next service - if urgent action required, p…" at bounding box center [300, 156] width 340 height 9
click at [372, 171] on div "Craig Connell - 4 days ago" at bounding box center [574, 173] width 888 height 12
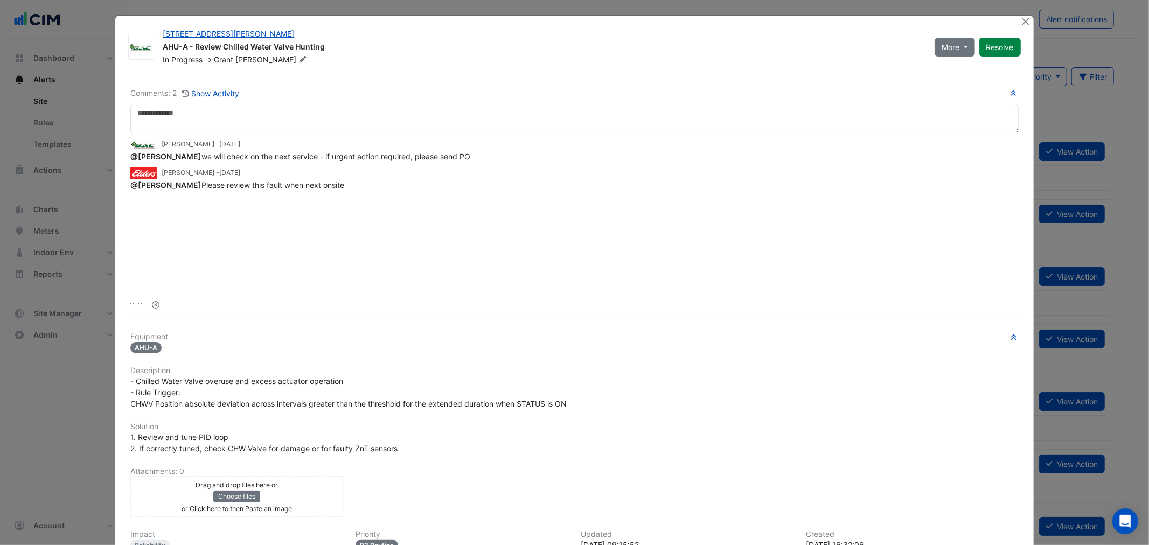
drag, startPoint x: 209, startPoint y: 184, endPoint x: 384, endPoint y: 250, distance: 187.1
click at [383, 225] on div "Grant Chilcott - 1 day ago @Craig Connell we will check on the next service - i…" at bounding box center [574, 212] width 888 height 156
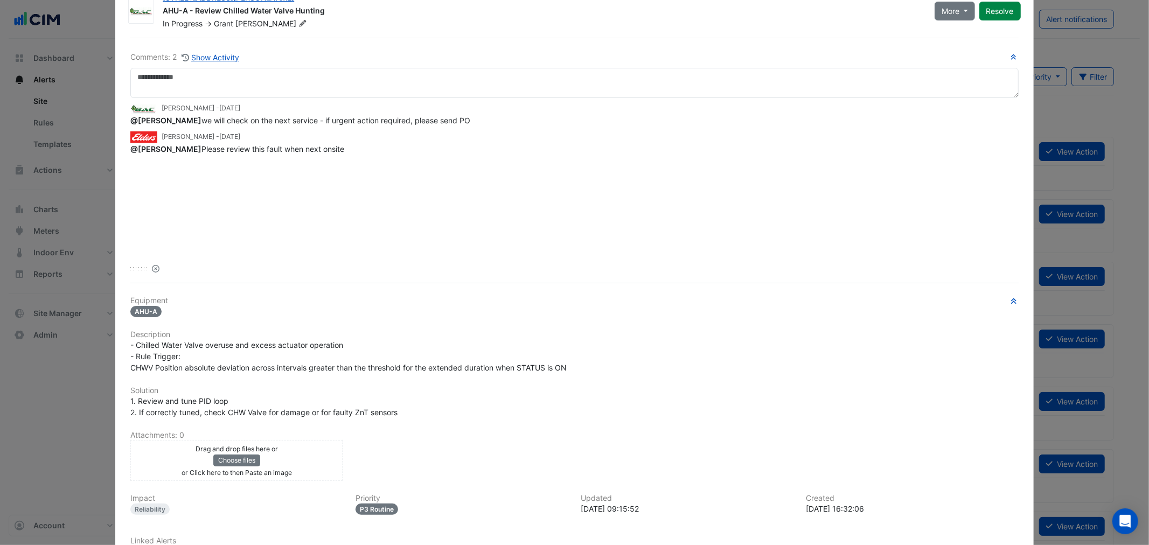
scroll to position [0, 0]
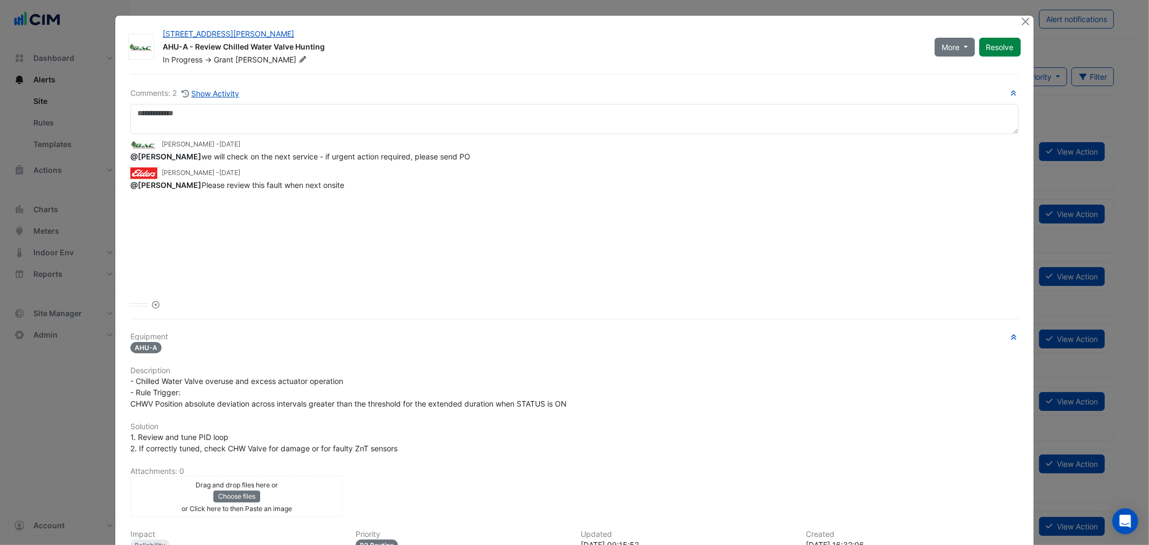
click at [159, 304] on div "Reset" at bounding box center [574, 304] width 888 height 11
click at [158, 303] on div "Reset" at bounding box center [574, 304] width 888 height 11
click at [149, 298] on div "Grant Chilcott - 1 day ago @Craig Connell we will check on the next service - i…" at bounding box center [574, 222] width 888 height 176
click at [152, 304] on icon "Reset" at bounding box center [156, 305] width 8 height 8
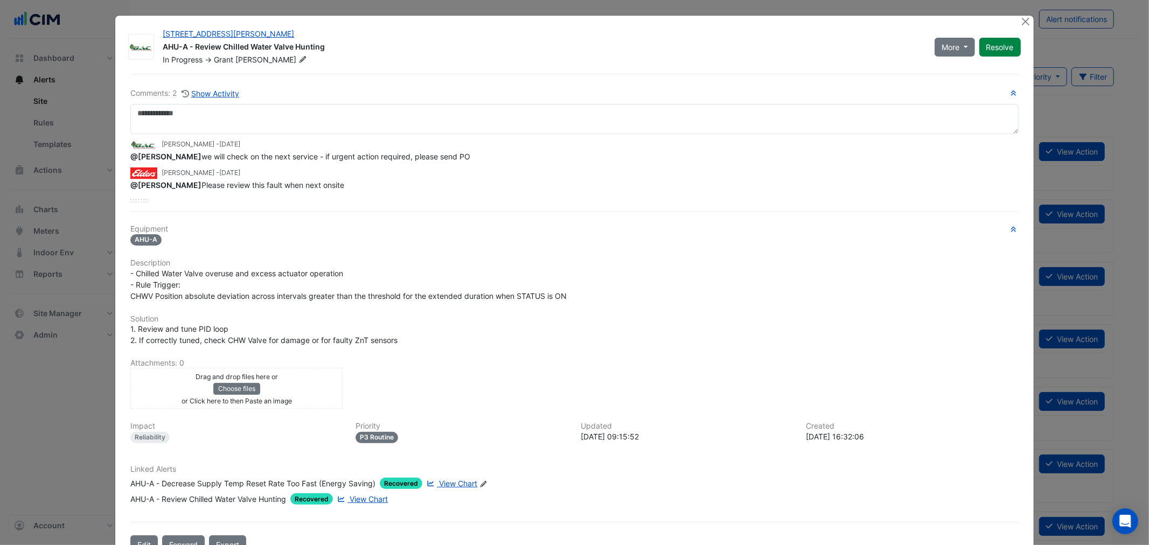
drag, startPoint x: 369, startPoint y: 500, endPoint x: 380, endPoint y: 349, distance: 151.8
click at [31, 121] on ngb-modal-window "39 Murray St AHU-A - Review Chilled Water Valve Hunting In Progress -> Grant Ch…" at bounding box center [574, 272] width 1149 height 545
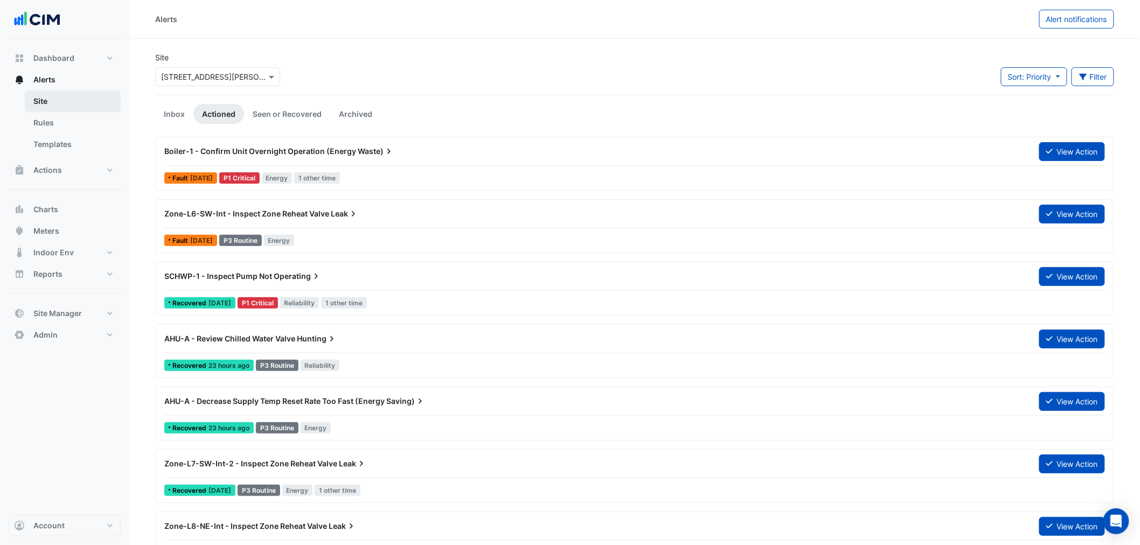
click at [51, 108] on link "Site" at bounding box center [73, 102] width 96 height 22
click at [81, 127] on link "Rules" at bounding box center [73, 123] width 96 height 22
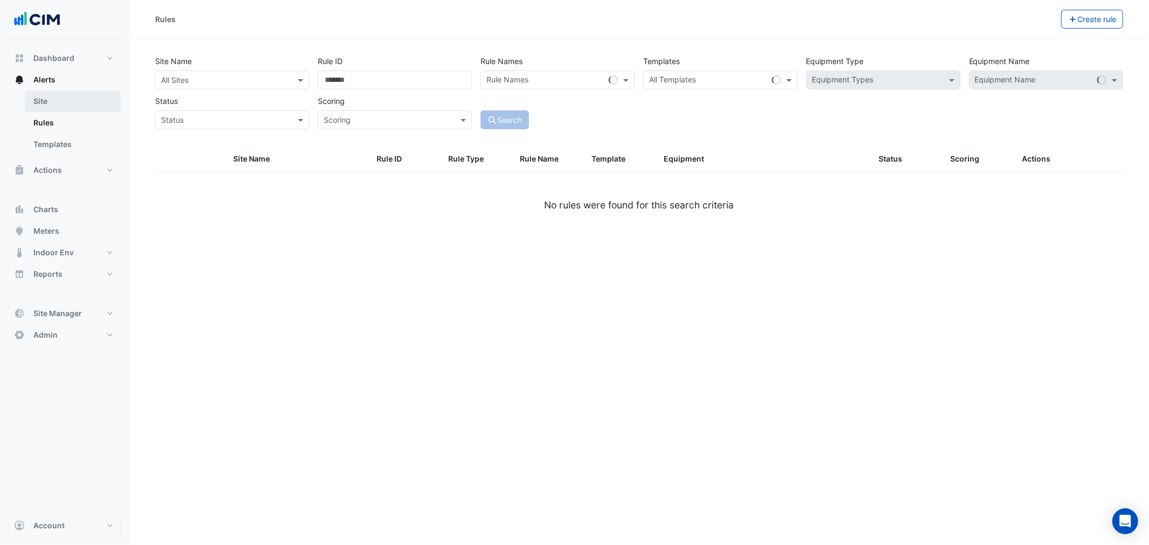
click at [94, 108] on link "Site" at bounding box center [73, 102] width 96 height 22
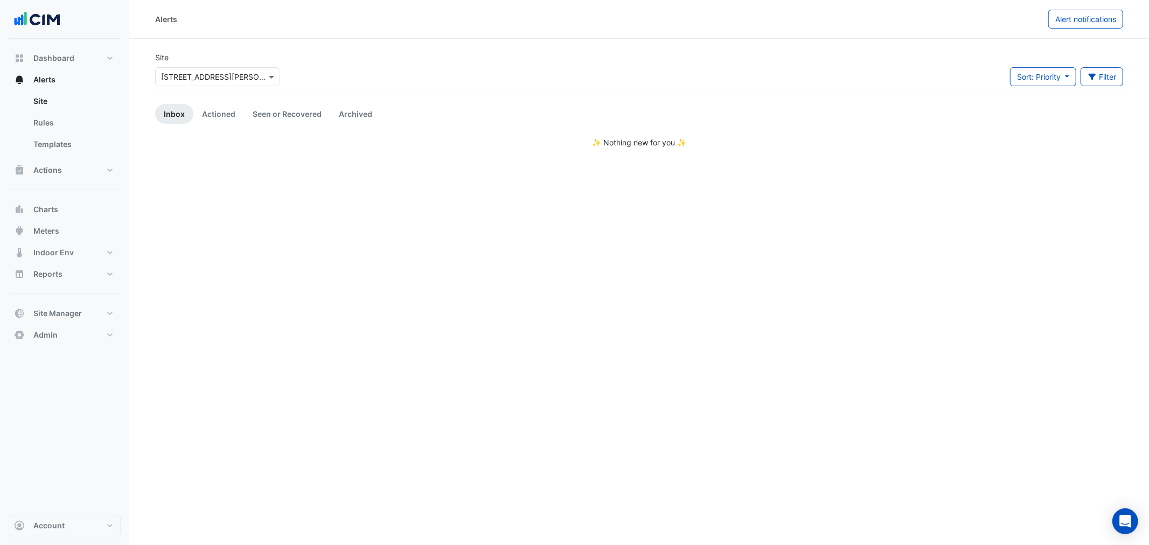
click at [193, 80] on input "text" at bounding box center [207, 77] width 92 height 11
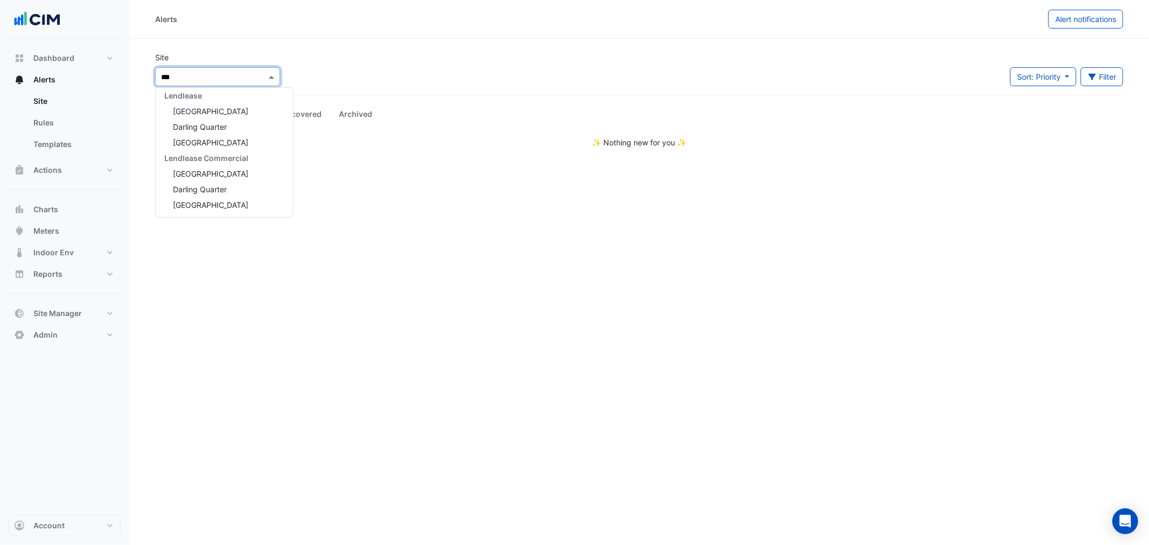
scroll to position [159, 0]
type input "****"
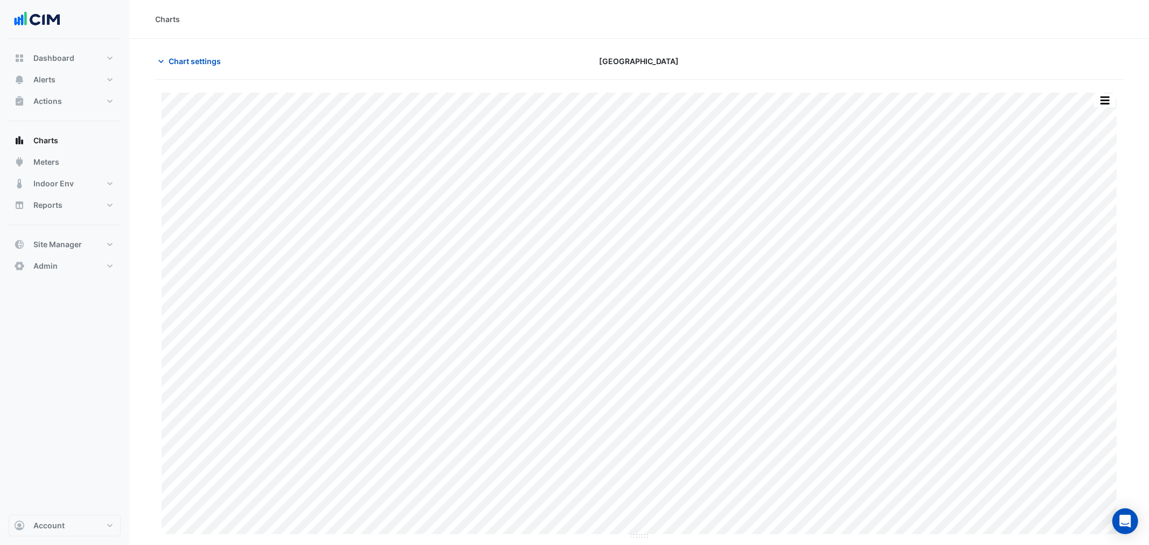
type input "**********"
click at [196, 57] on span "Chart settings" at bounding box center [195, 61] width 52 height 11
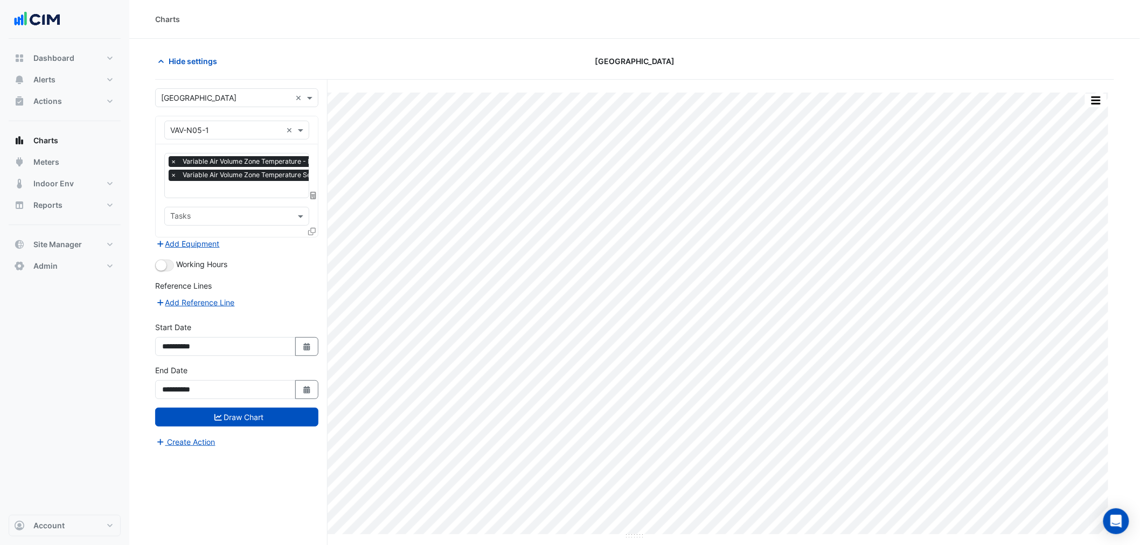
click at [219, 199] on div "Favourites × Variable Air Volume Zone Temperature - Level 05, N-1 × Variable Ai…" at bounding box center [237, 190] width 162 height 93
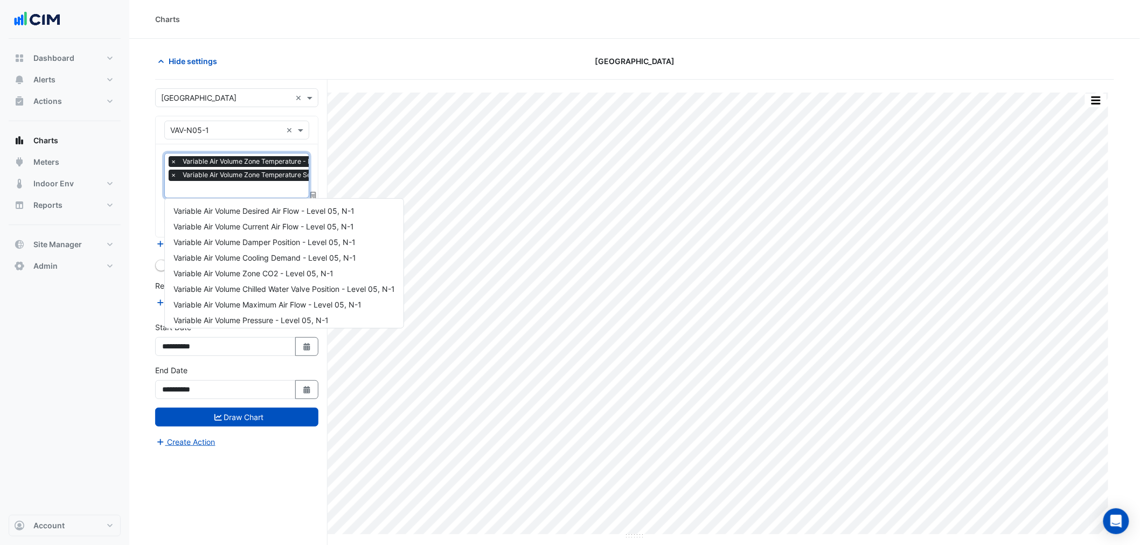
click at [219, 189] on input "text" at bounding box center [275, 190] width 211 height 11
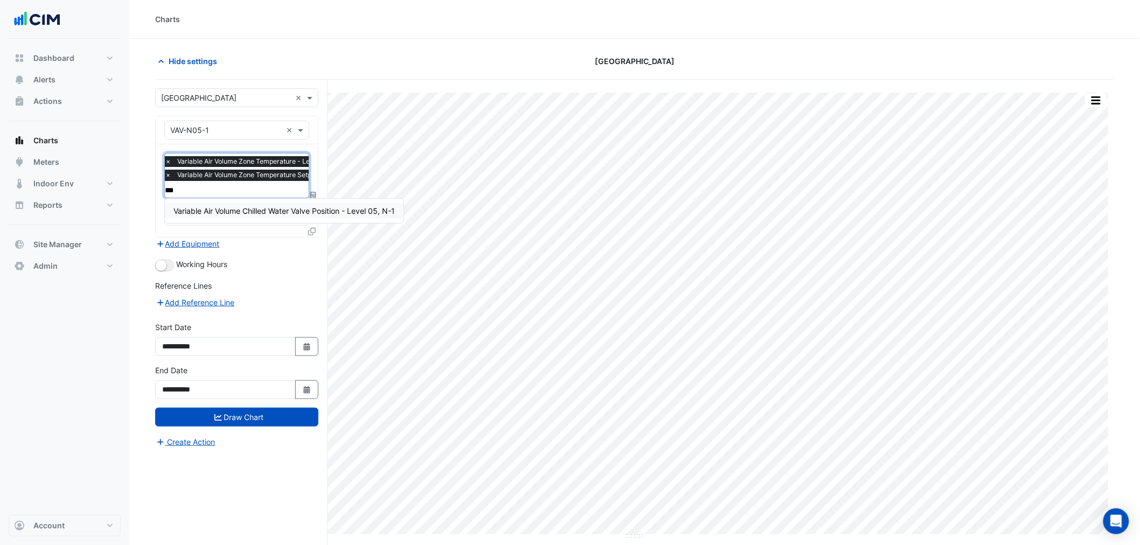
type input "****"
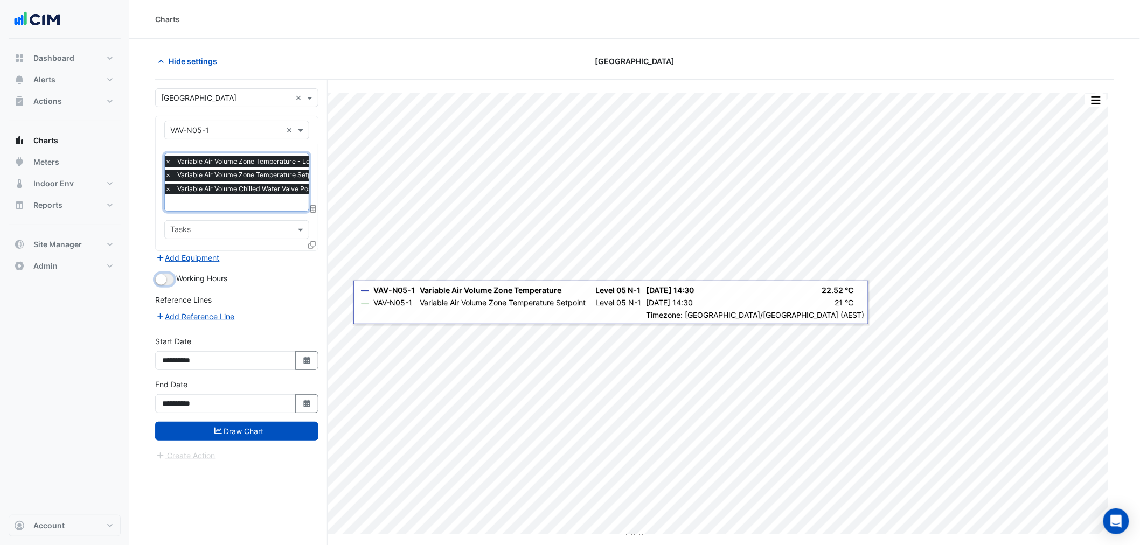
click at [167, 280] on button "button" at bounding box center [164, 280] width 19 height 12
click at [221, 433] on button "Draw Chart" at bounding box center [236, 431] width 163 height 19
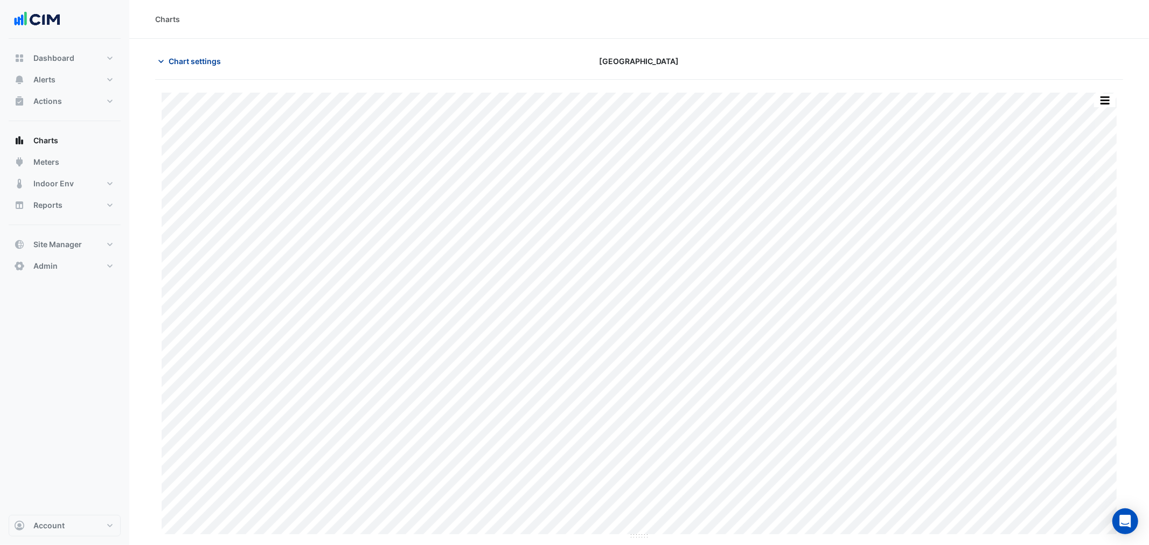
click at [187, 63] on span "Chart settings" at bounding box center [195, 61] width 52 height 11
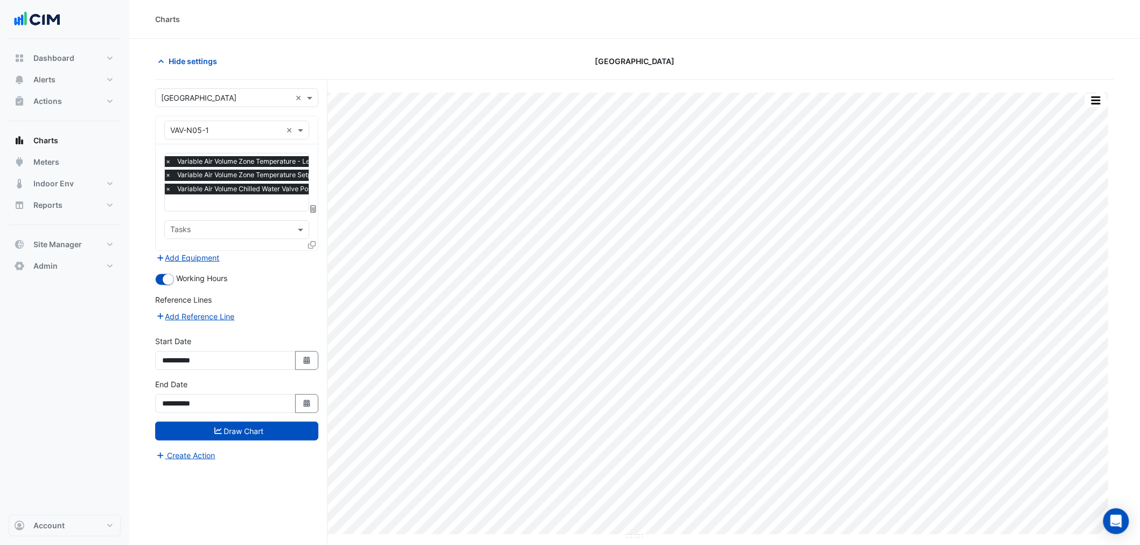
click at [265, 190] on span "Variable Air Volume Chilled Water Valve Position - Level 05, N-1" at bounding box center [275, 189] width 200 height 11
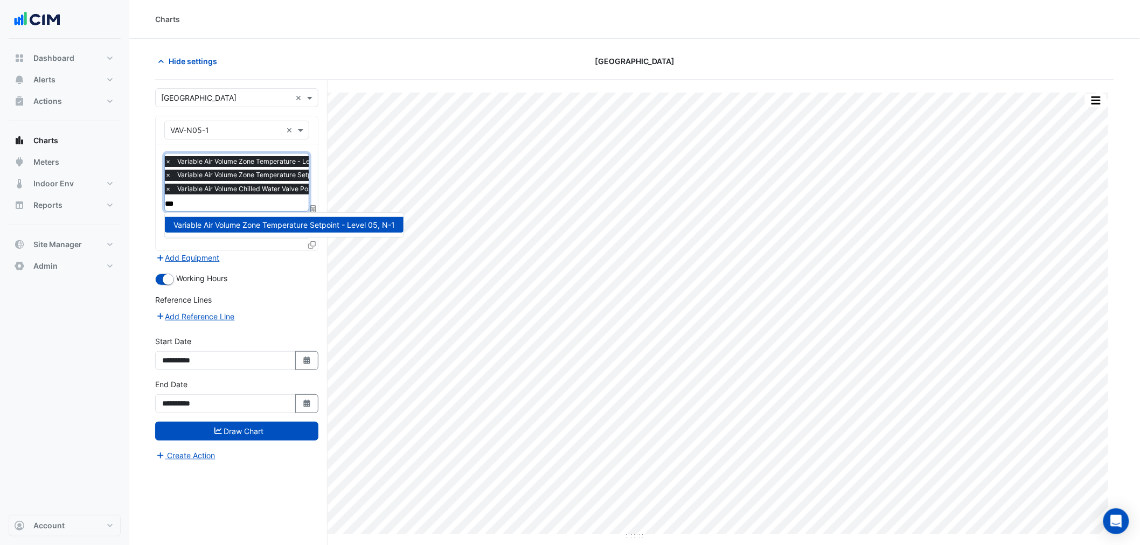
type input "***"
click at [411, 59] on div "Hide settings" at bounding box center [311, 61] width 324 height 19
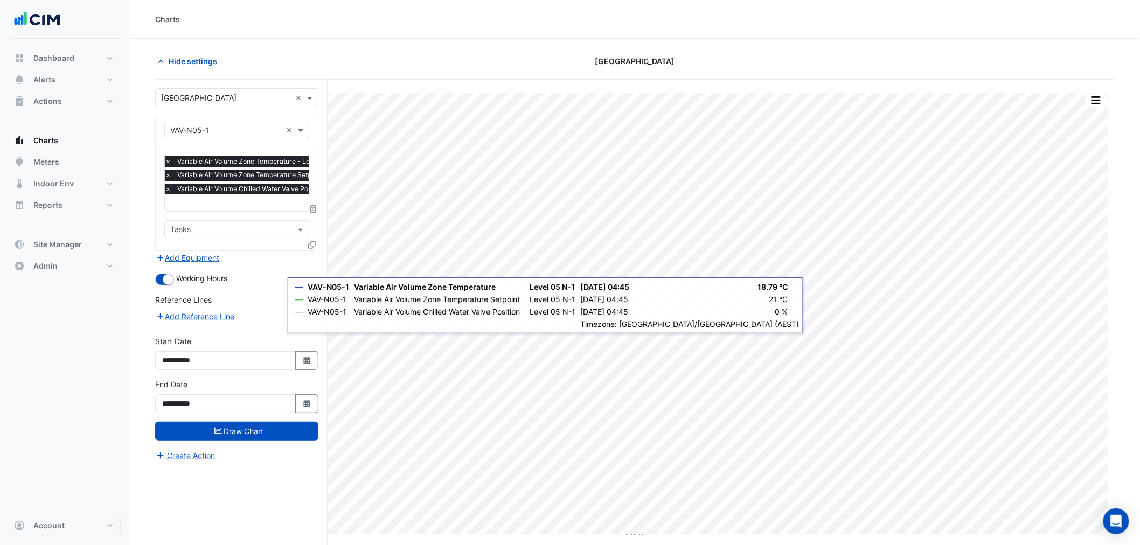
scroll to position [41, 0]
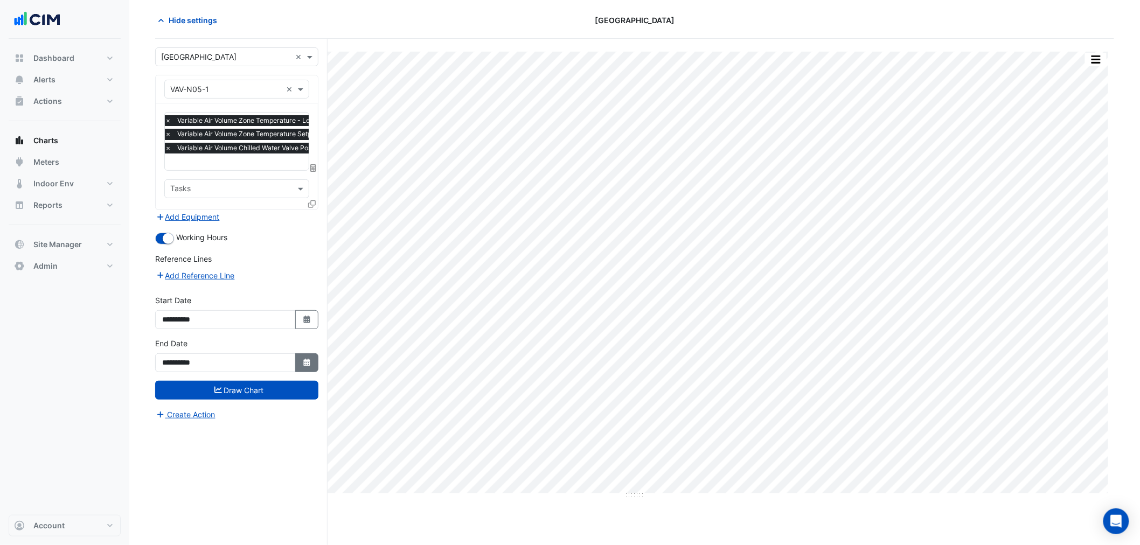
drag, startPoint x: 300, startPoint y: 377, endPoint x: 294, endPoint y: 363, distance: 15.7
click at [294, 364] on div "**********" at bounding box center [237, 359] width 176 height 43
click at [301, 364] on button "Select Date" at bounding box center [307, 362] width 24 height 19
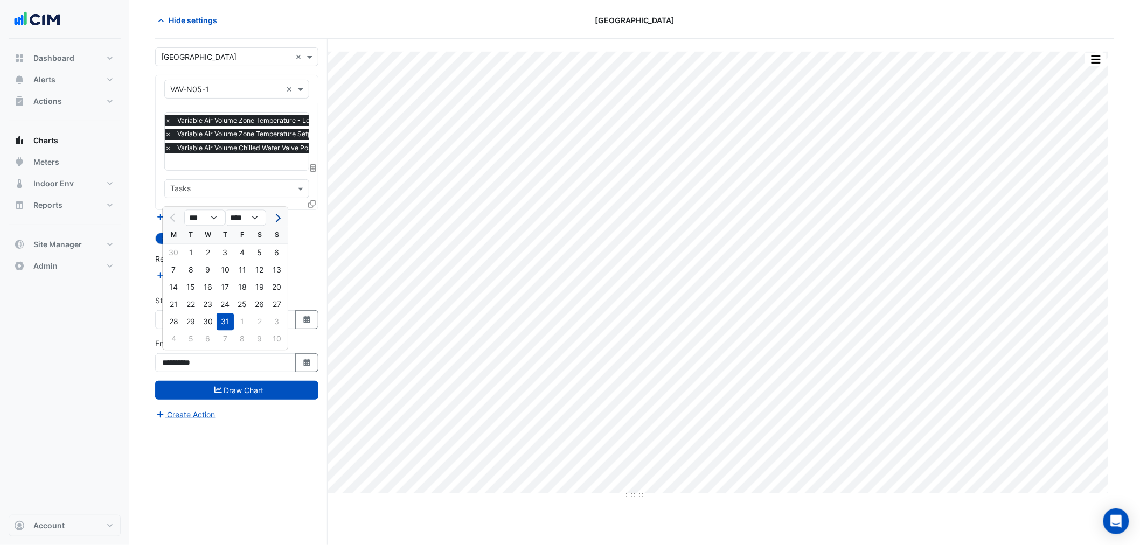
click at [276, 217] on span "Next month" at bounding box center [277, 218] width 8 height 8
select select "*"
click at [259, 323] on div "30" at bounding box center [259, 321] width 17 height 17
type input "**********"
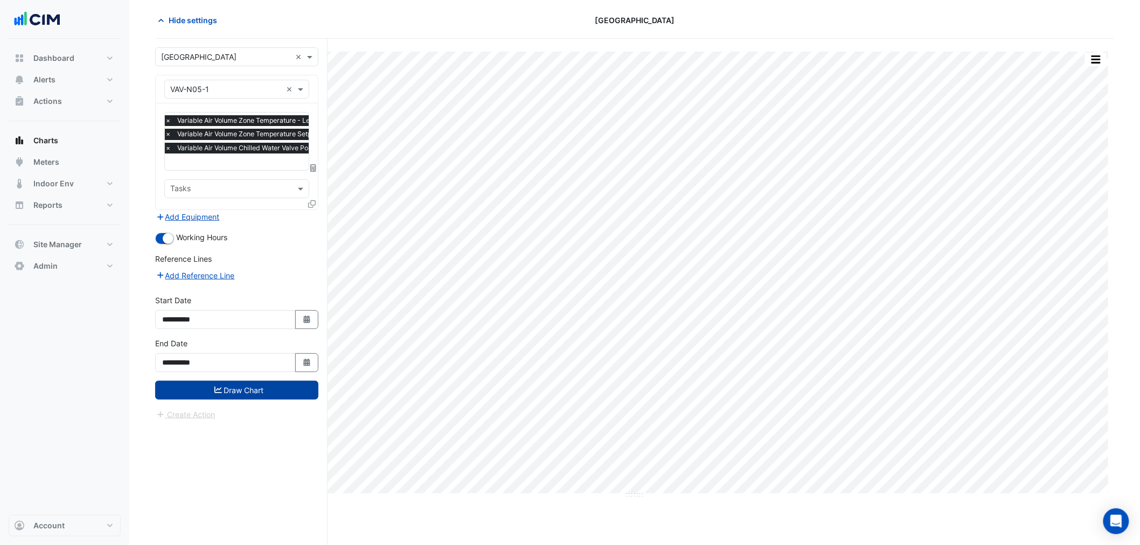
click at [293, 392] on button "Draw Chart" at bounding box center [236, 390] width 163 height 19
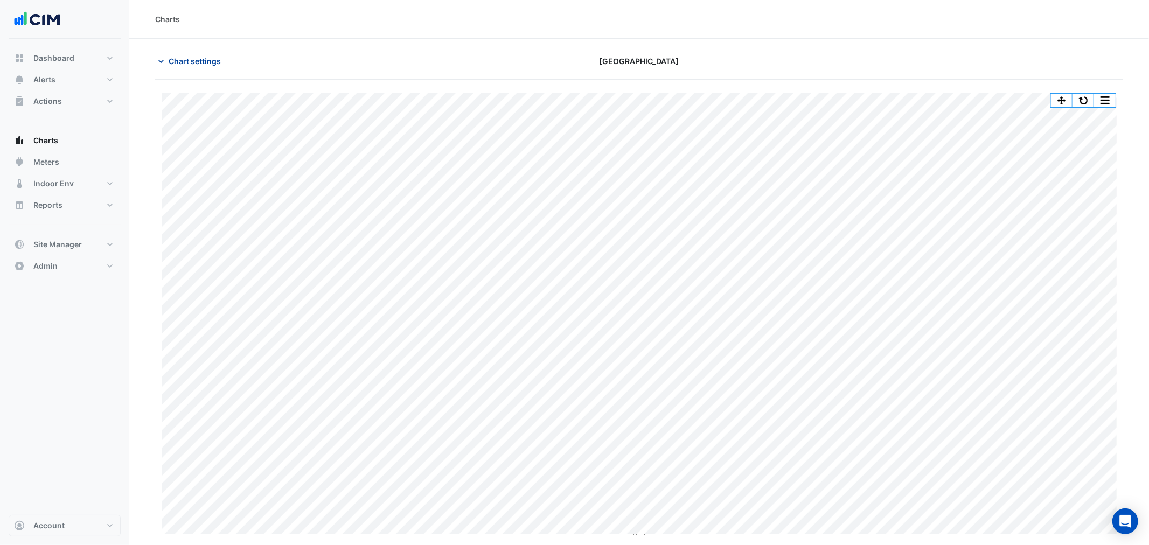
click at [181, 62] on span "Chart settings" at bounding box center [195, 61] width 52 height 11
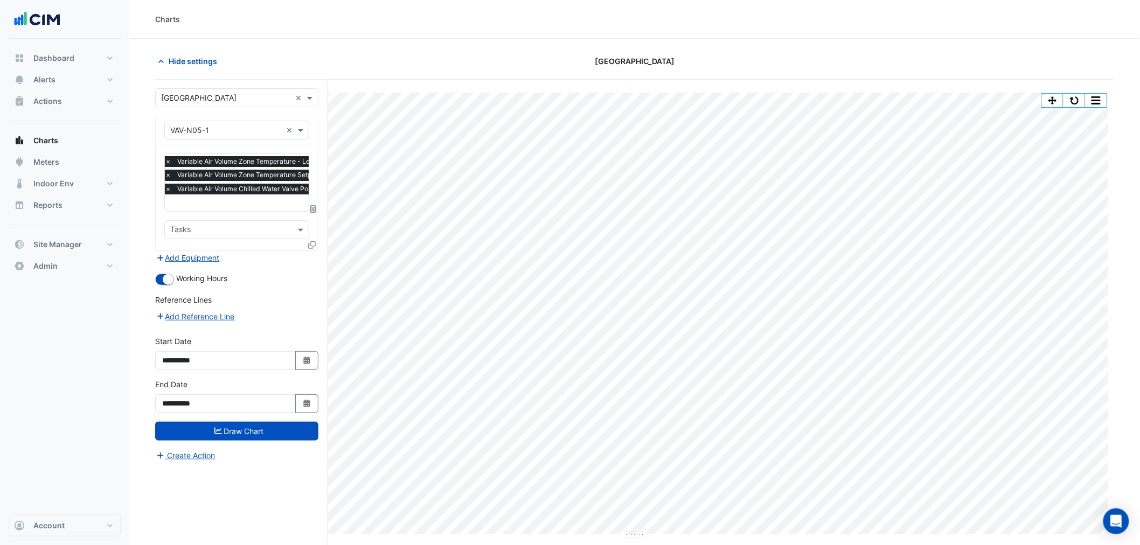
click at [247, 195] on span "Variable Air Volume Chilled Water Valve Position - Level 05, N-1" at bounding box center [275, 189] width 200 height 11
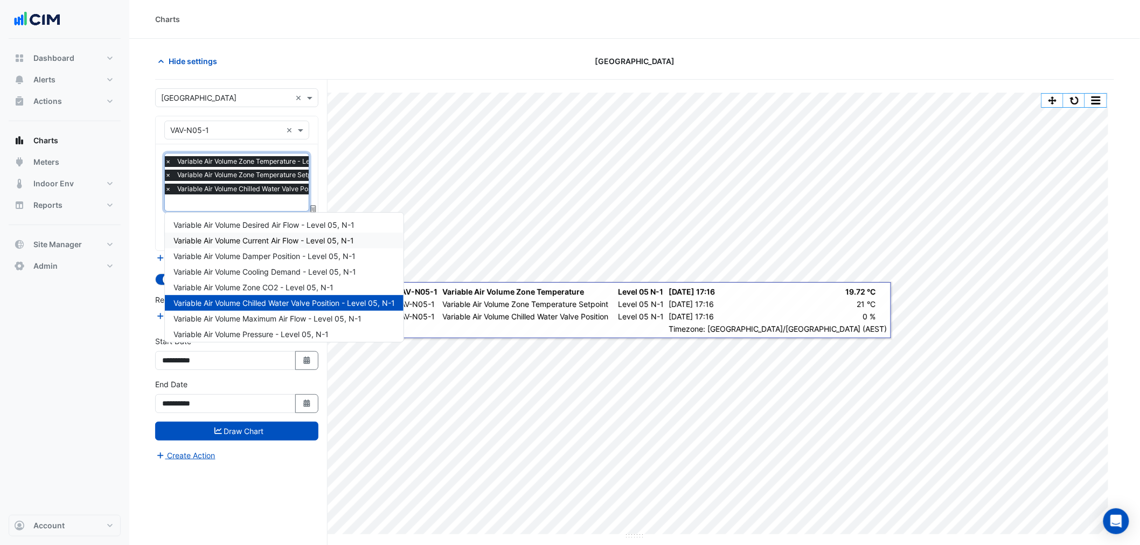
click at [273, 240] on span "Variable Air Volume Current Air Flow - Level 05, N-1" at bounding box center [264, 240] width 181 height 9
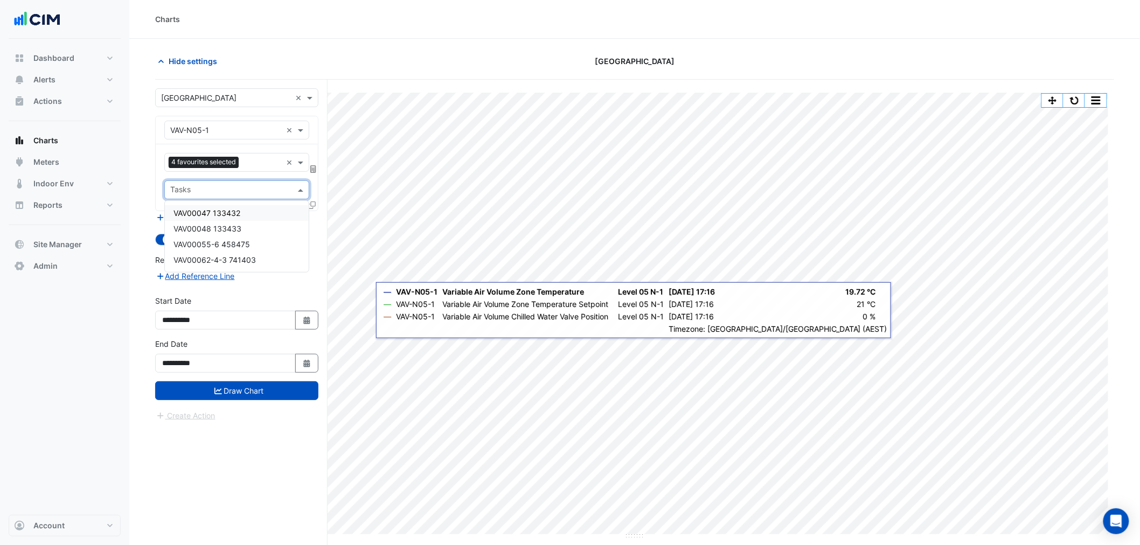
drag, startPoint x: 249, startPoint y: 185, endPoint x: 245, endPoint y: 162, distance: 23.6
click at [248, 181] on div "Tasks" at bounding box center [236, 190] width 145 height 19
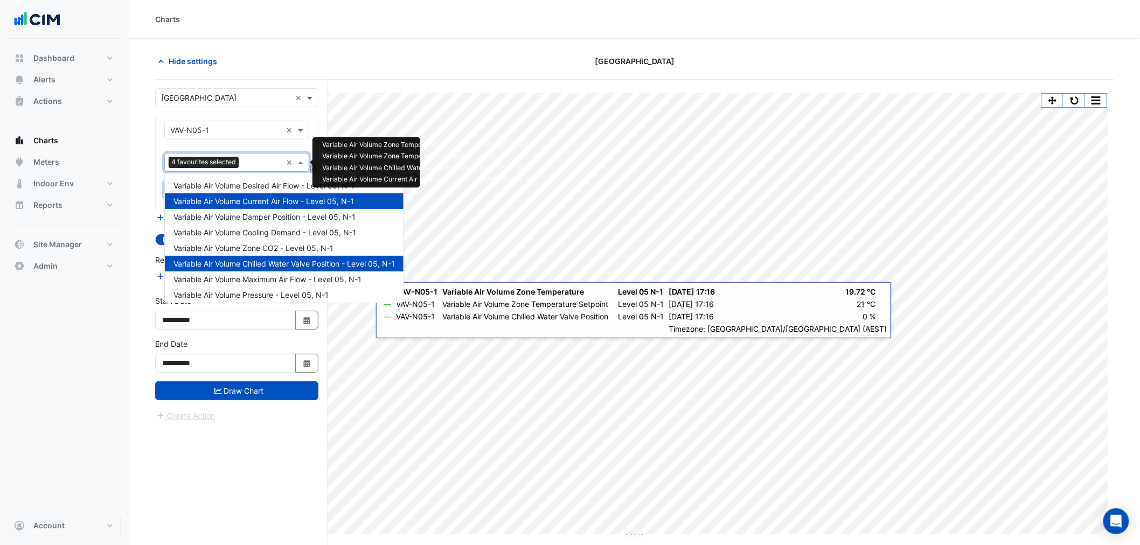
click at [244, 162] on input "text" at bounding box center [262, 163] width 39 height 11
click at [254, 186] on span "Variable Air Volume Desired Air Flow - Level 05, N-1" at bounding box center [264, 185] width 181 height 9
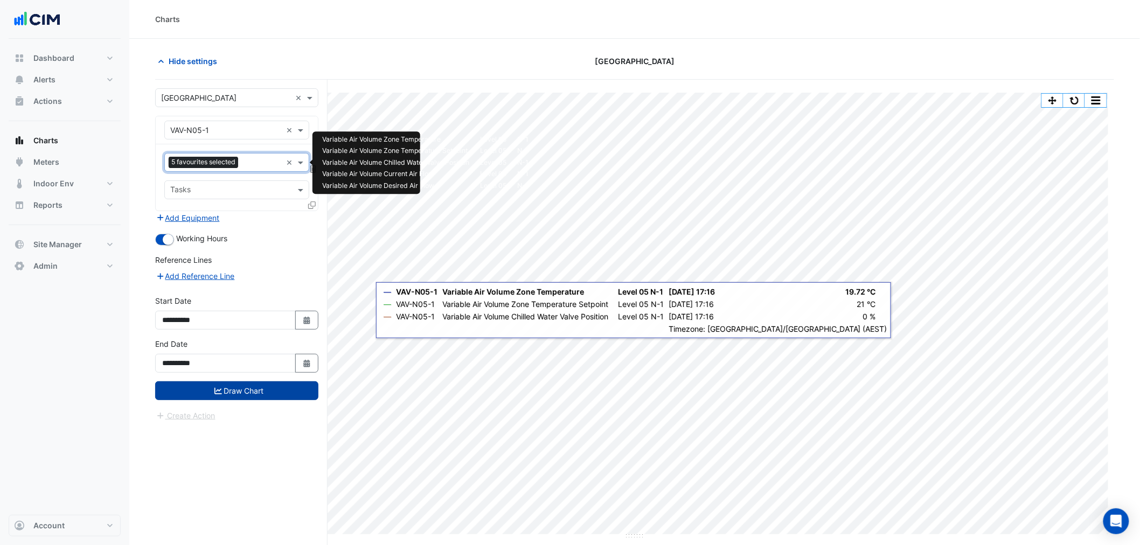
click at [266, 395] on button "Draw Chart" at bounding box center [236, 391] width 163 height 19
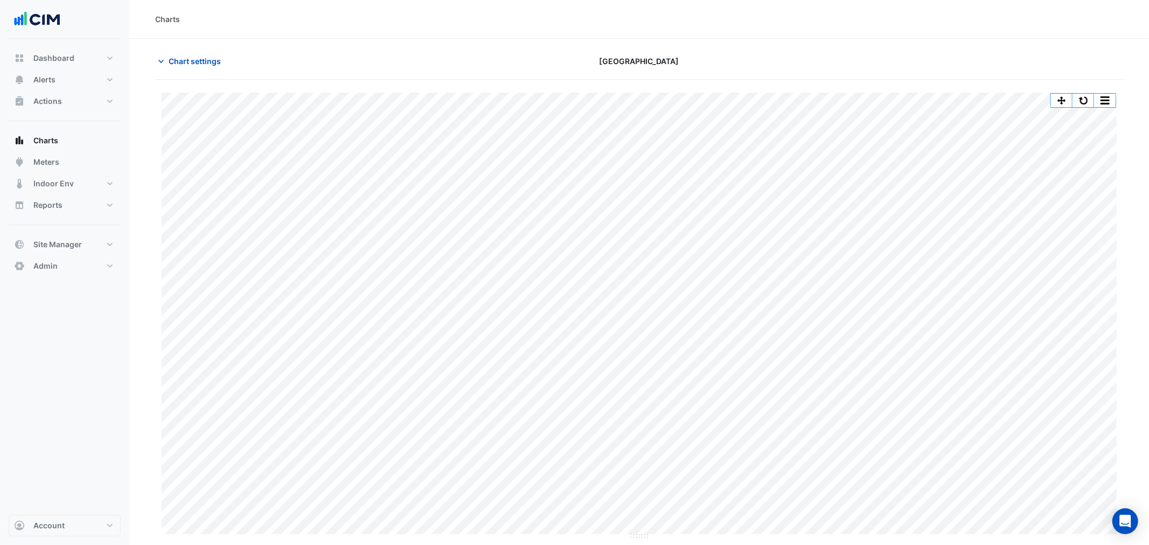
click at [1077, 108] on div "Split by Unit Split All Print Save as JPEG Save as PNG Pivot Data Table Export …" at bounding box center [1084, 100] width 66 height 15
click at [1087, 102] on button "button" at bounding box center [1084, 100] width 22 height 13
click at [1106, 105] on button "button" at bounding box center [1105, 100] width 22 height 13
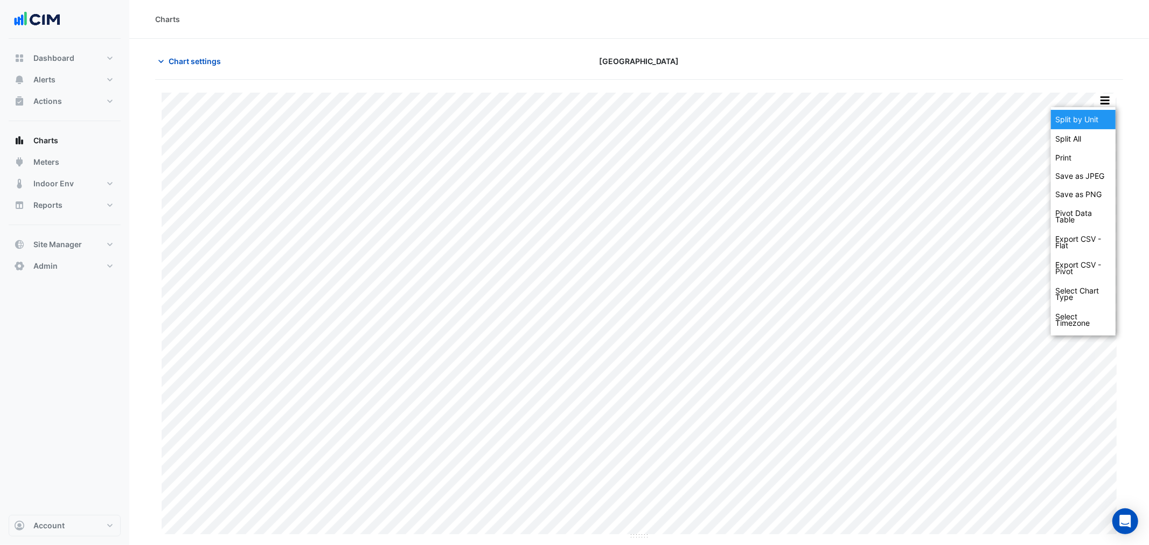
click at [1089, 124] on div "Split by Unit" at bounding box center [1083, 119] width 65 height 19
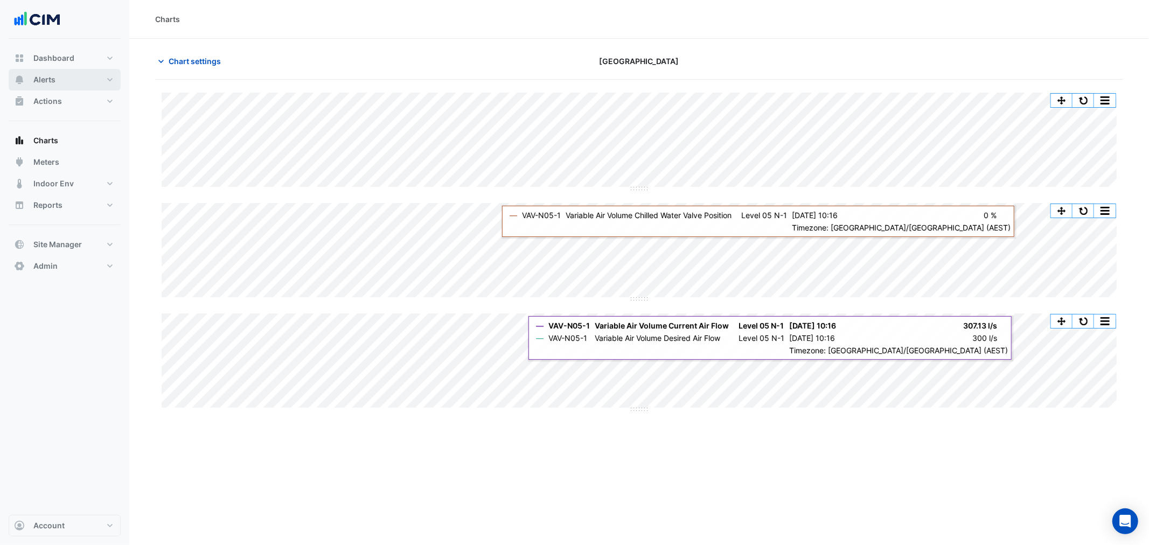
click at [51, 77] on span "Alerts" at bounding box center [44, 79] width 22 height 11
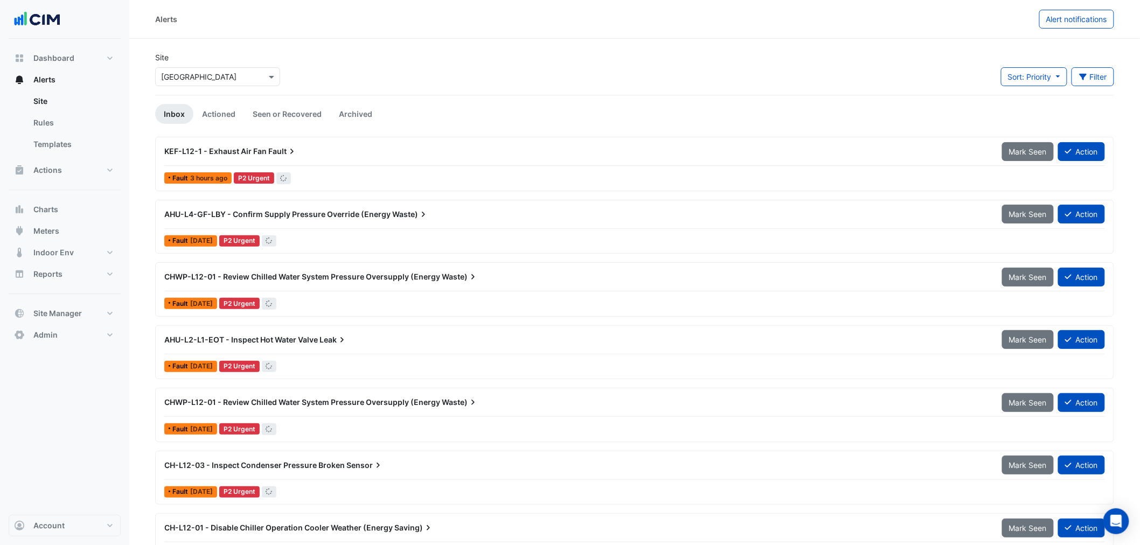
click at [212, 84] on div "Select a Site × [GEOGRAPHIC_DATA]" at bounding box center [217, 76] width 125 height 19
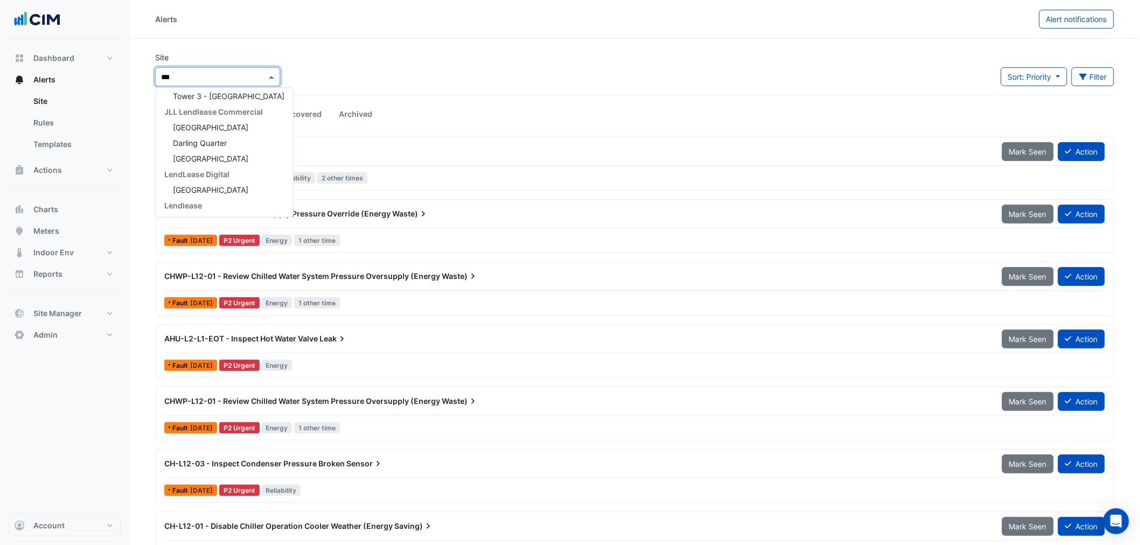
scroll to position [98, 0]
type input "****"
click at [213, 114] on span "Daramu House" at bounding box center [210, 115] width 75 height 9
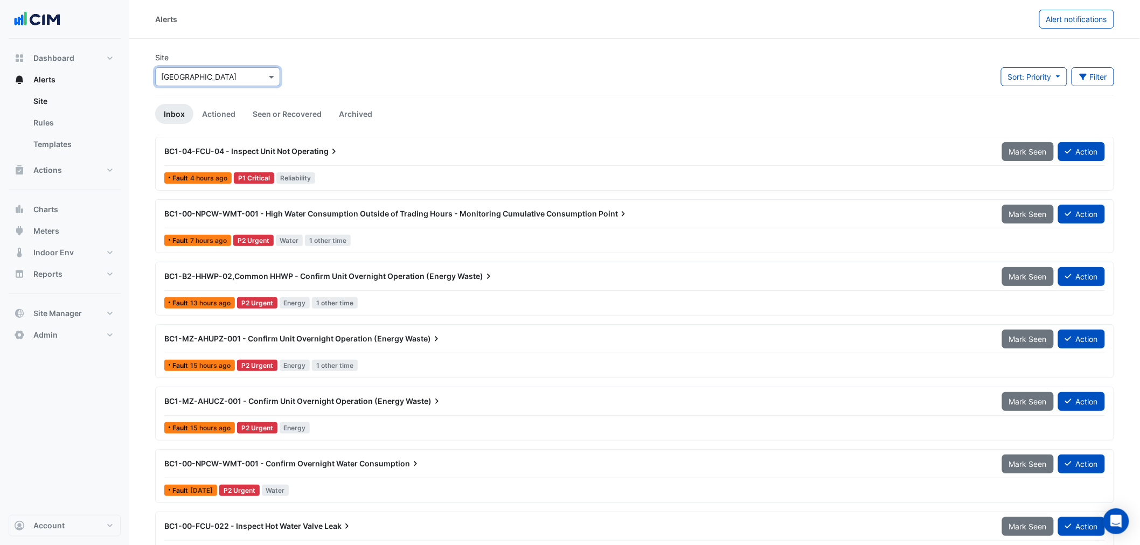
click at [407, 269] on div "BC1-B2-HHWP-02,Common HHWP - Confirm Unit Overnight Operation (Energy Waste)" at bounding box center [577, 276] width 838 height 19
click at [294, 346] on div "BC1-MZ-AHUPZ-001 - Confirm Unit Overnight Operation (Energy Waste)" at bounding box center [577, 338] width 838 height 19
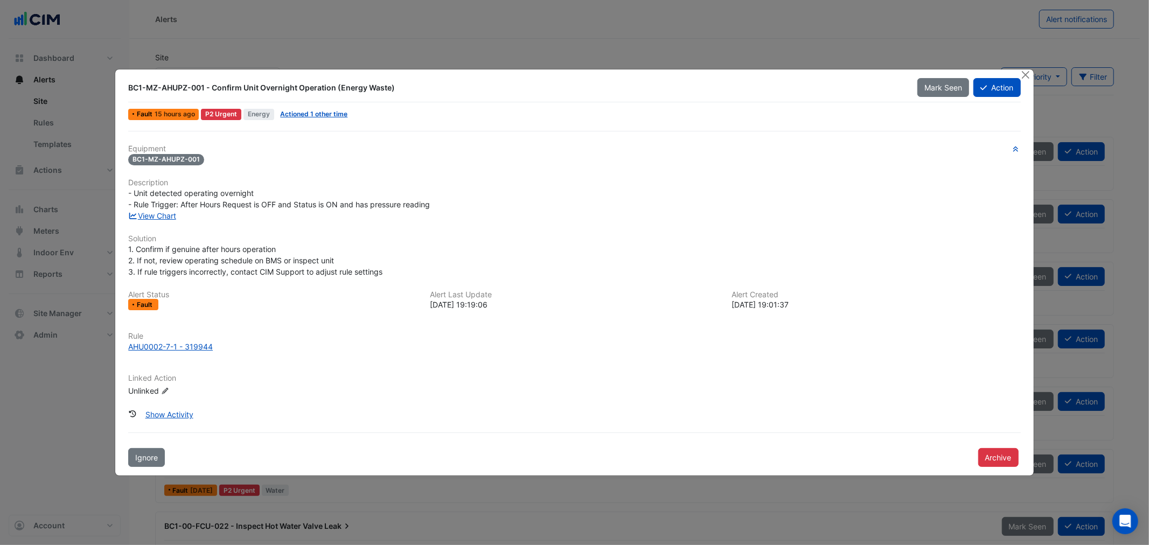
click at [549, 28] on ngb-modal-window "BC1-MZ-AHUPZ-001 - Confirm Unit Overnight Operation (Energy Waste) Mark Seen Ac…" at bounding box center [574, 272] width 1149 height 545
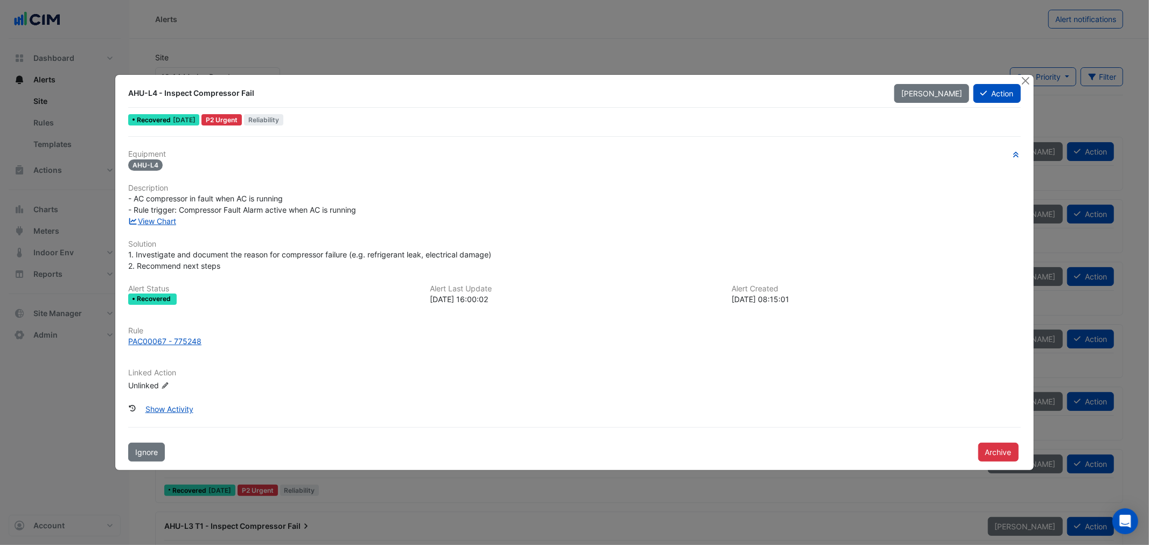
click at [56, 259] on ngb-modal-window "AHU-L4 - Inspect Compressor Fail [PERSON_NAME] Action Recovered [DATE] P2 Urgen…" at bounding box center [574, 272] width 1149 height 545
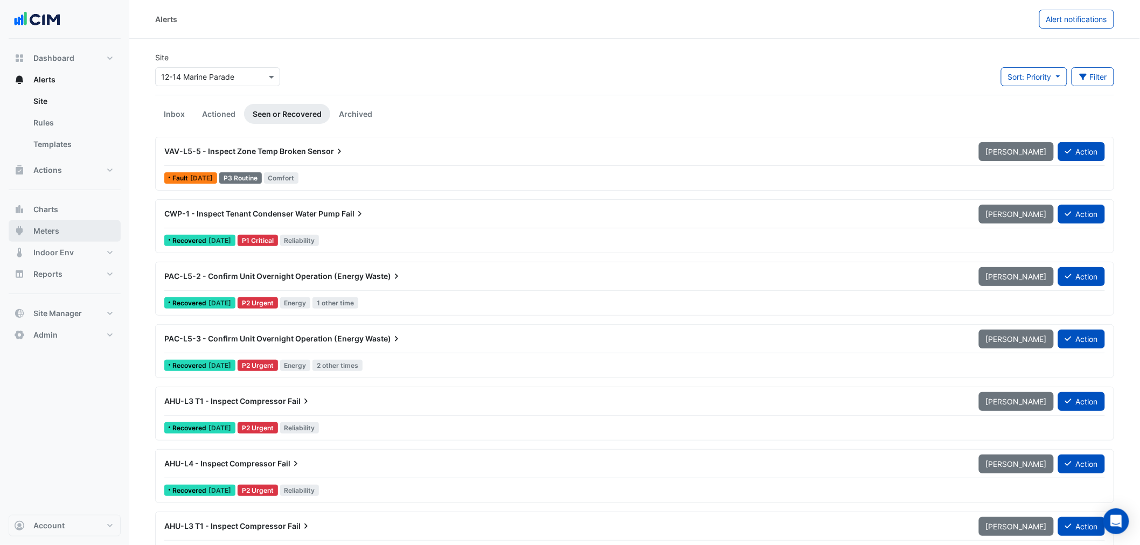
click at [49, 233] on span "Meters" at bounding box center [46, 231] width 26 height 11
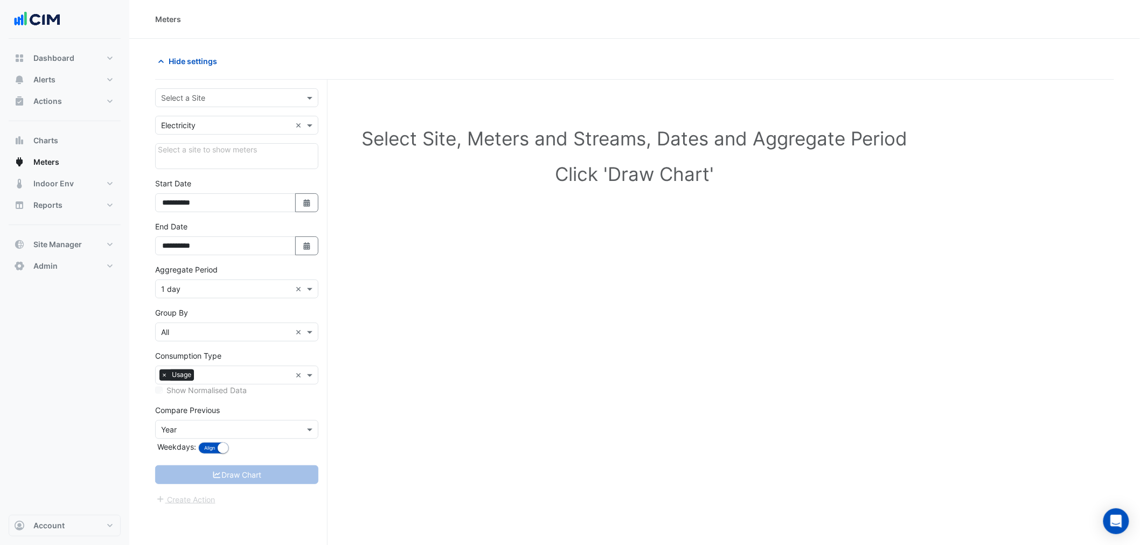
click at [216, 87] on div "**********" at bounding box center [241, 333] width 172 height 507
click at [213, 98] on input "text" at bounding box center [226, 98] width 130 height 11
type input "*****"
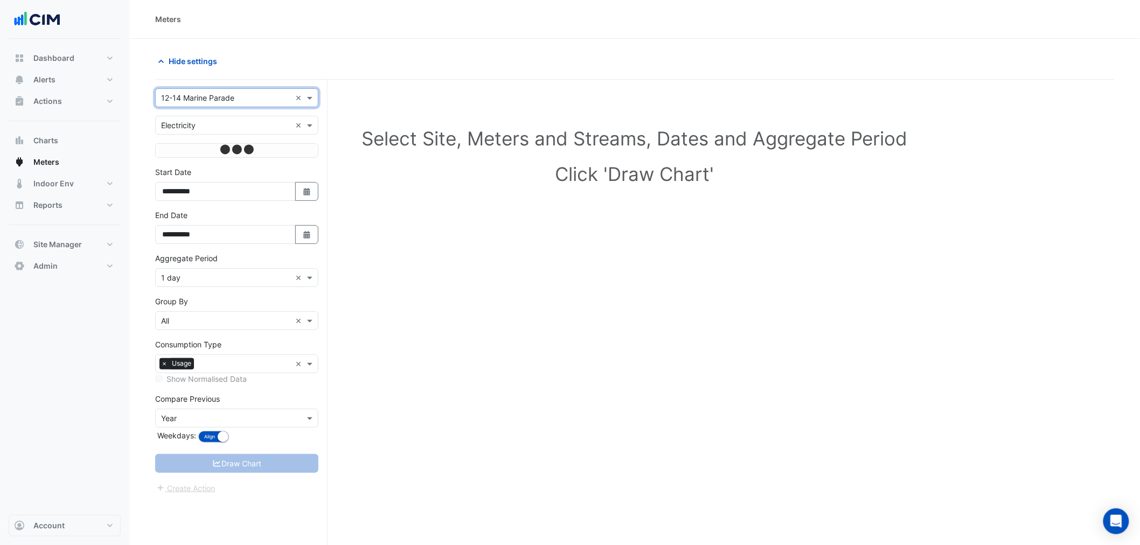
click at [210, 284] on form "**********" at bounding box center [236, 291] width 163 height 406
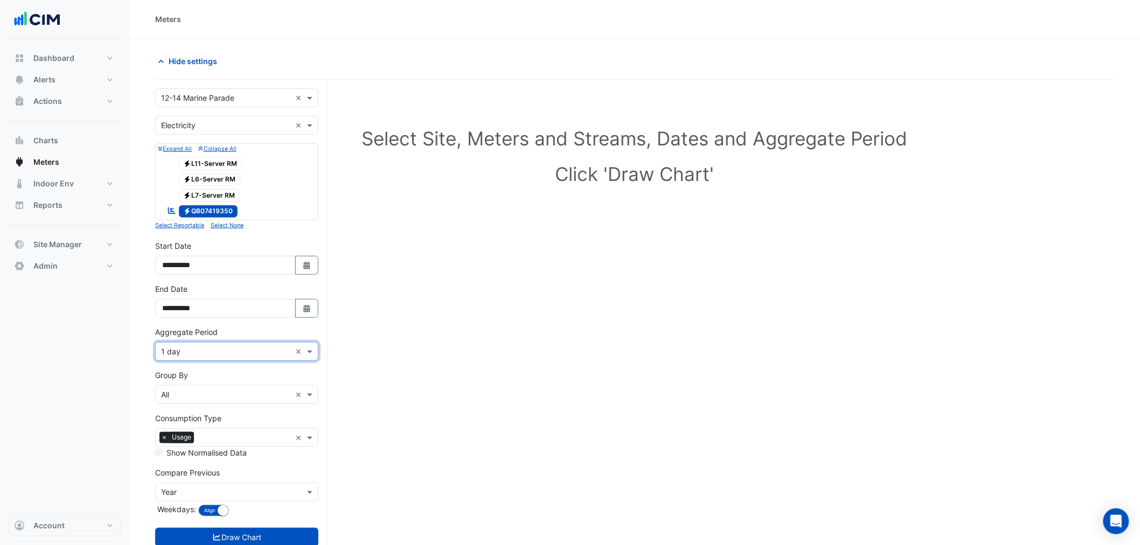
click at [189, 366] on body "Meters Hide settings Select Site, Meters and Streams, Dates and Aggregate Perio…" at bounding box center [570, 293] width 1140 height 586
click at [185, 338] on label "Aggregate Period" at bounding box center [186, 332] width 63 height 11
drag, startPoint x: 186, startPoint y: 349, endPoint x: 186, endPoint y: 361, distance: 11.9
click at [186, 350] on input "text" at bounding box center [226, 351] width 130 height 11
click at [178, 424] on span "1 hour" at bounding box center [175, 424] width 22 height 9
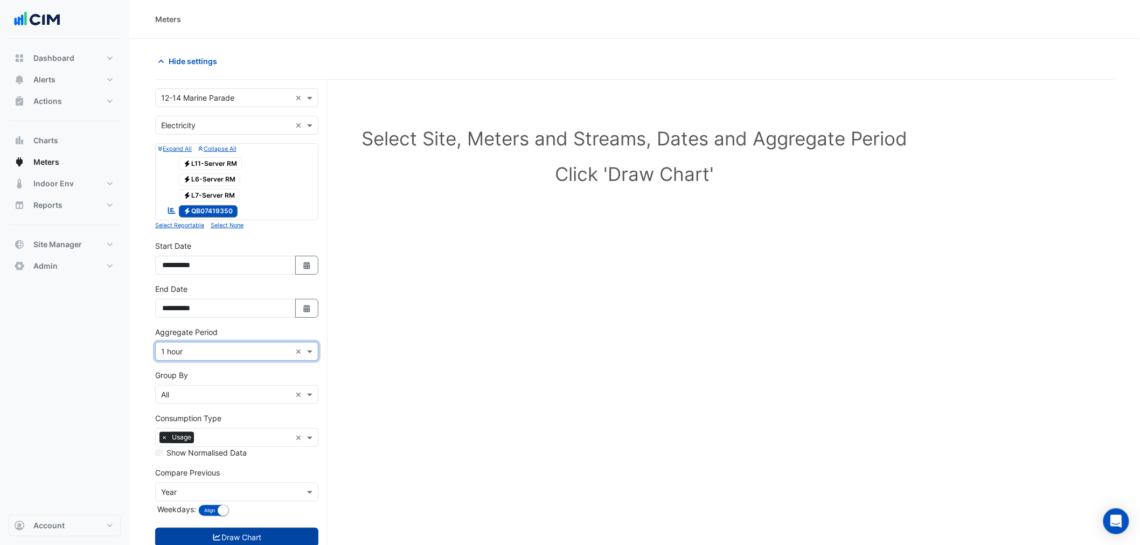
click at [226, 541] on button "Draw Chart" at bounding box center [236, 537] width 163 height 19
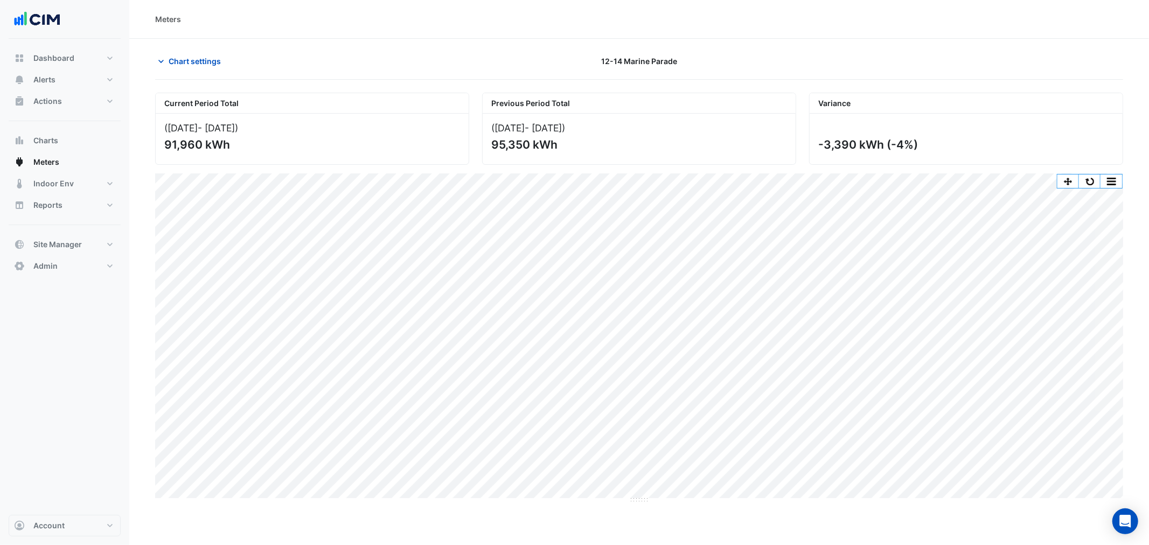
click at [1082, 189] on div "Print Save as JPEG Save as PNG Pivot Data Table Export CSV - Flat Export CSV - …" at bounding box center [1090, 181] width 66 height 15
click at [1086, 186] on button "button" at bounding box center [1090, 181] width 22 height 13
click at [433, 109] on div "Current Period Total" at bounding box center [312, 103] width 313 height 20
click at [179, 83] on div "Current Period Total (01 Jul 25 - 31 Jul 25 ) 91,960 kWh Previous Period Total …" at bounding box center [639, 292] width 968 height 424
click at [195, 63] on span "Chart settings" at bounding box center [195, 61] width 52 height 11
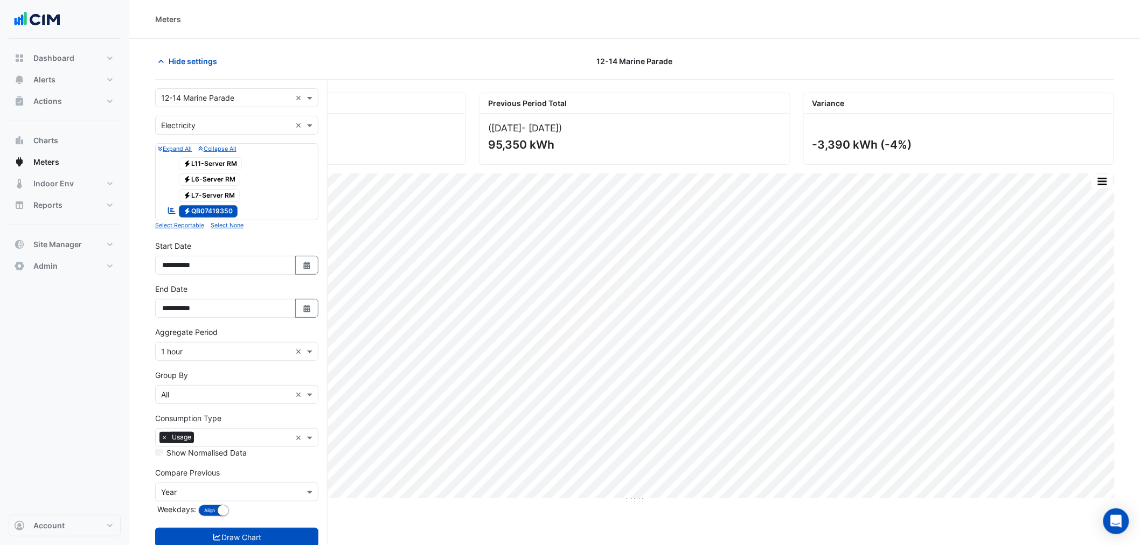
click at [235, 99] on input "text" at bounding box center [226, 98] width 130 height 11
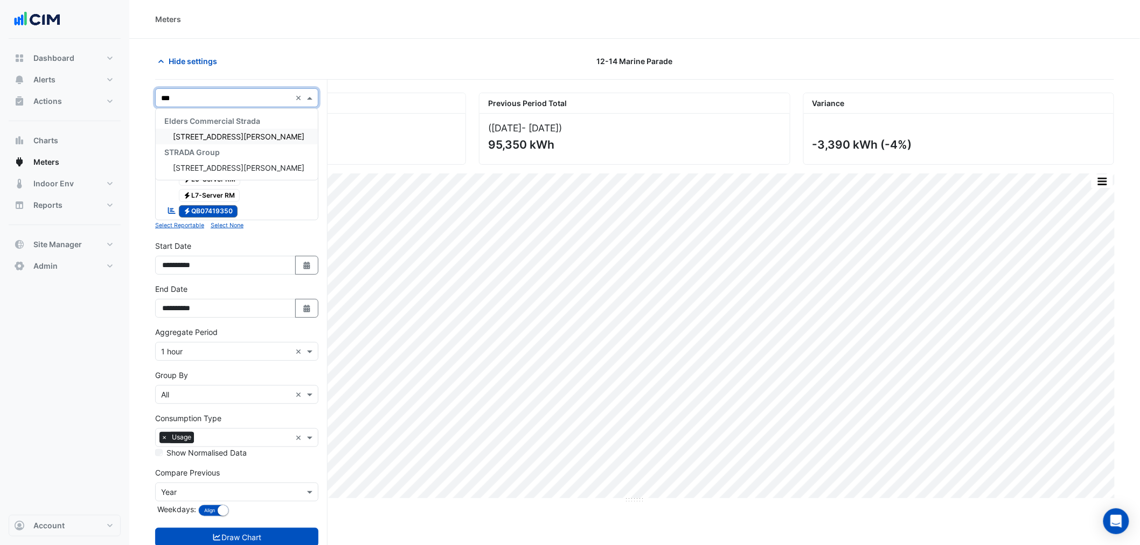
type input "****"
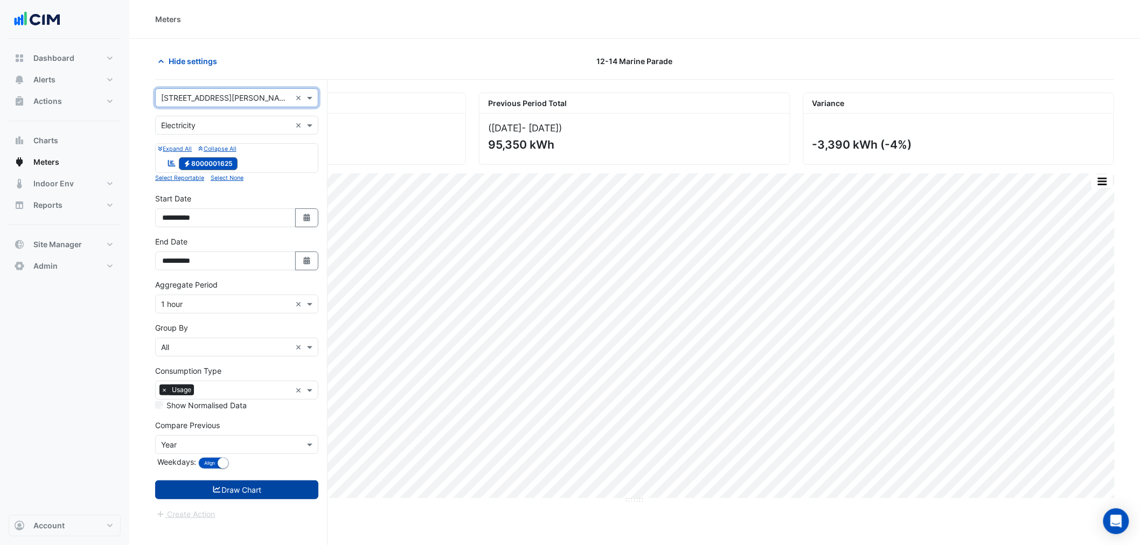
click at [273, 494] on button "Draw Chart" at bounding box center [236, 490] width 163 height 19
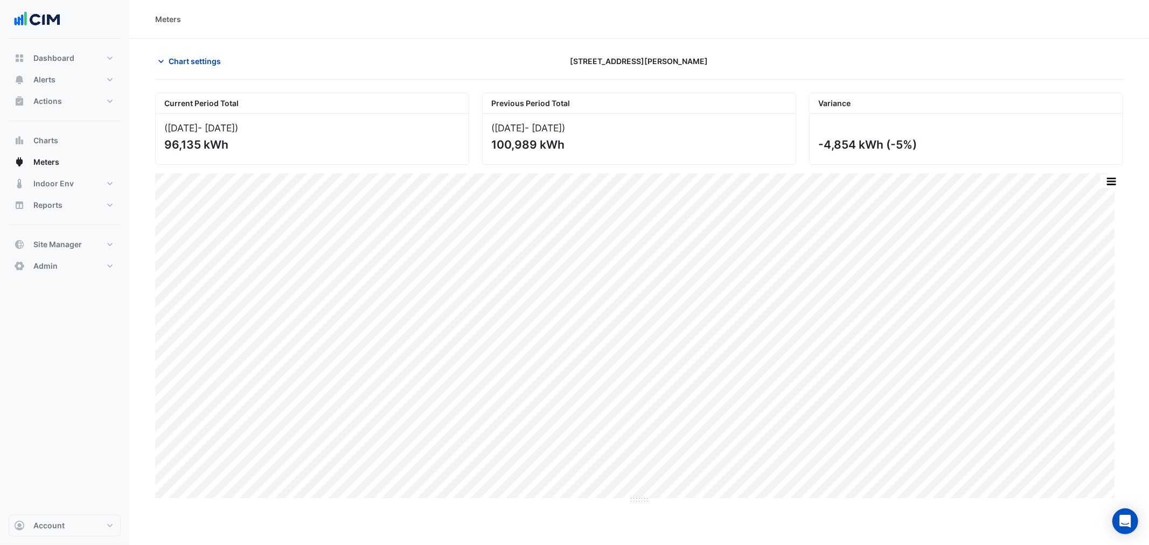
click at [205, 54] on button "Chart settings" at bounding box center [191, 61] width 73 height 19
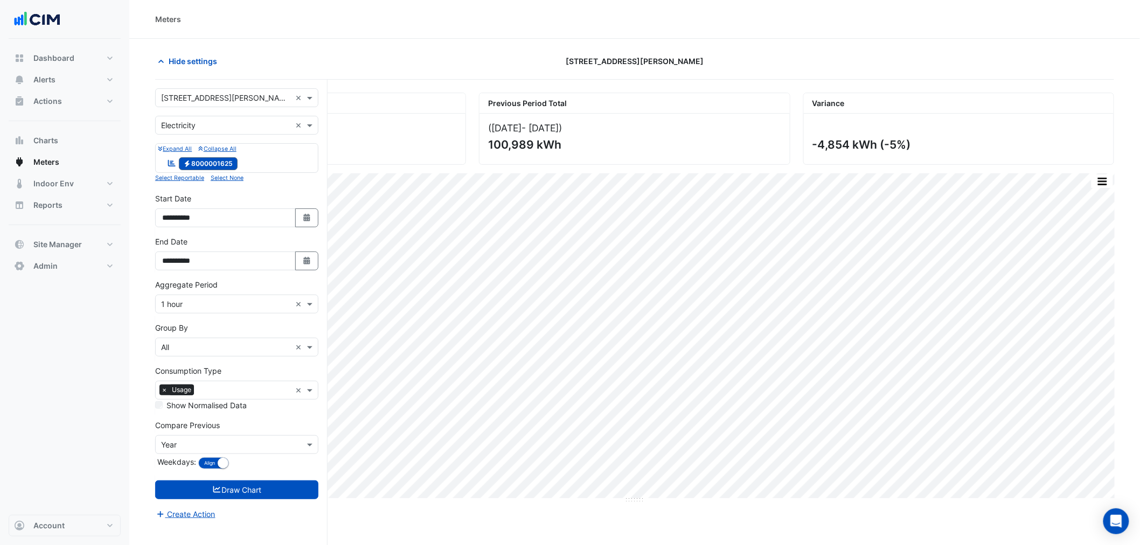
click at [205, 101] on input "text" at bounding box center [226, 98] width 130 height 11
type input "*****"
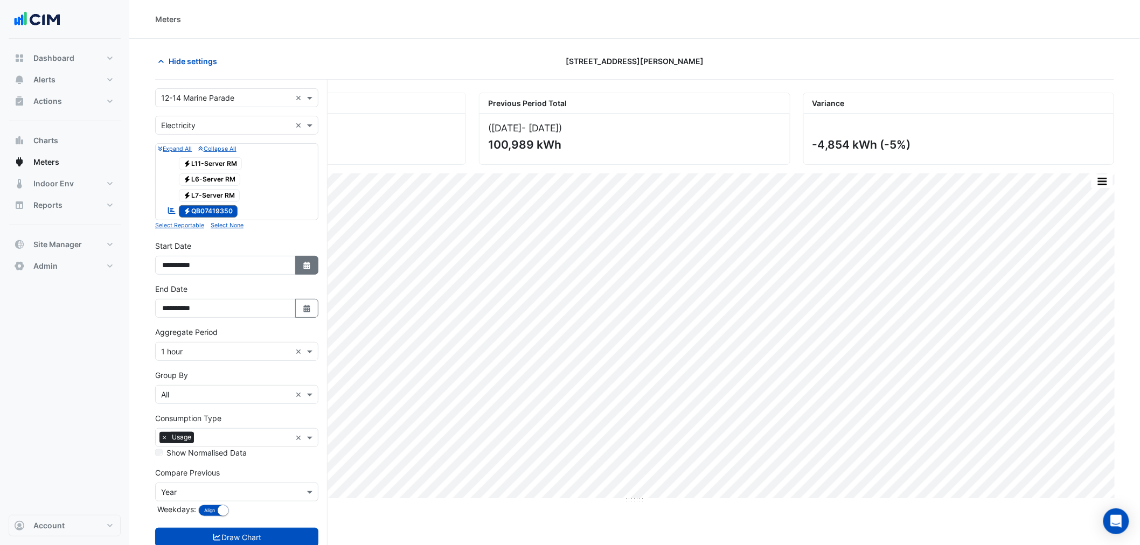
click at [311, 267] on button "Select Date" at bounding box center [307, 265] width 24 height 19
select select "*"
select select "****"
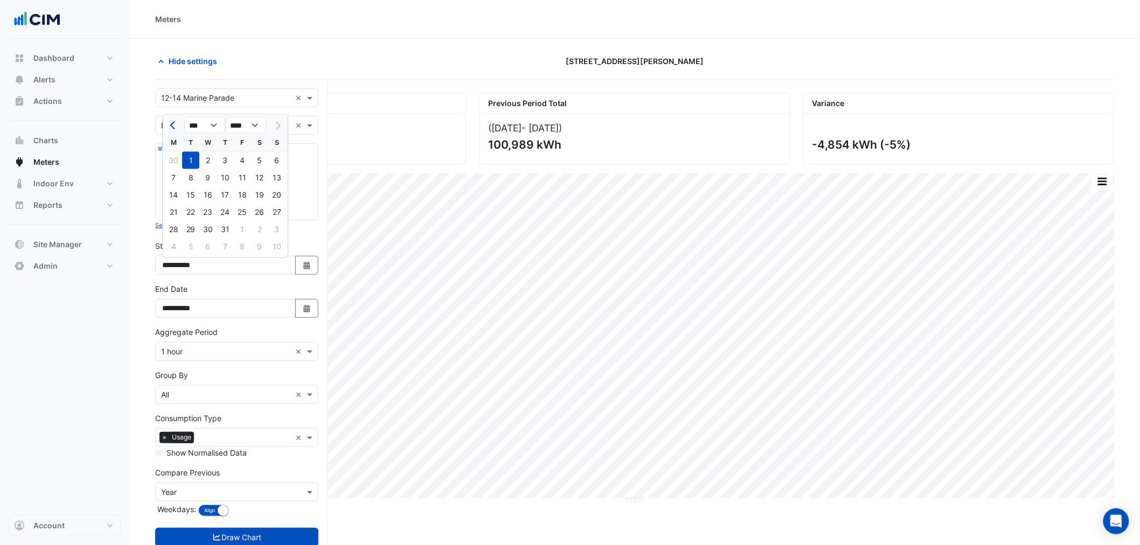
click at [174, 126] on span "Previous month" at bounding box center [174, 125] width 8 height 8
select select "*"
click at [225, 162] on div "1" at bounding box center [225, 160] width 17 height 17
type input "**********"
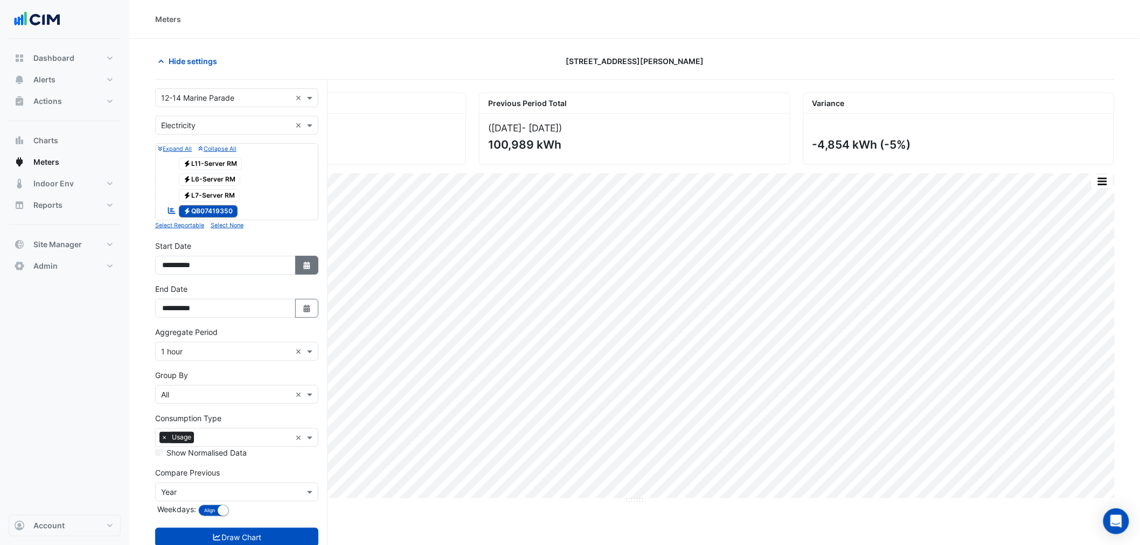
click at [299, 272] on button "Select Date" at bounding box center [307, 265] width 24 height 19
select select "*"
select select "****"
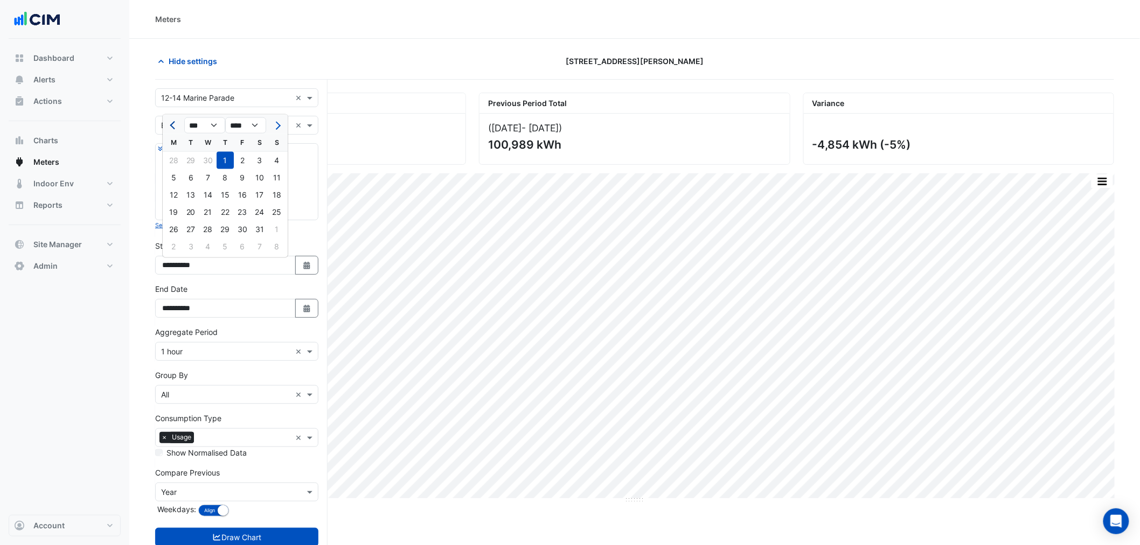
click at [175, 127] on span "Previous month" at bounding box center [174, 125] width 8 height 8
select select "*"
click at [187, 162] on div "1" at bounding box center [190, 160] width 17 height 17
type input "**********"
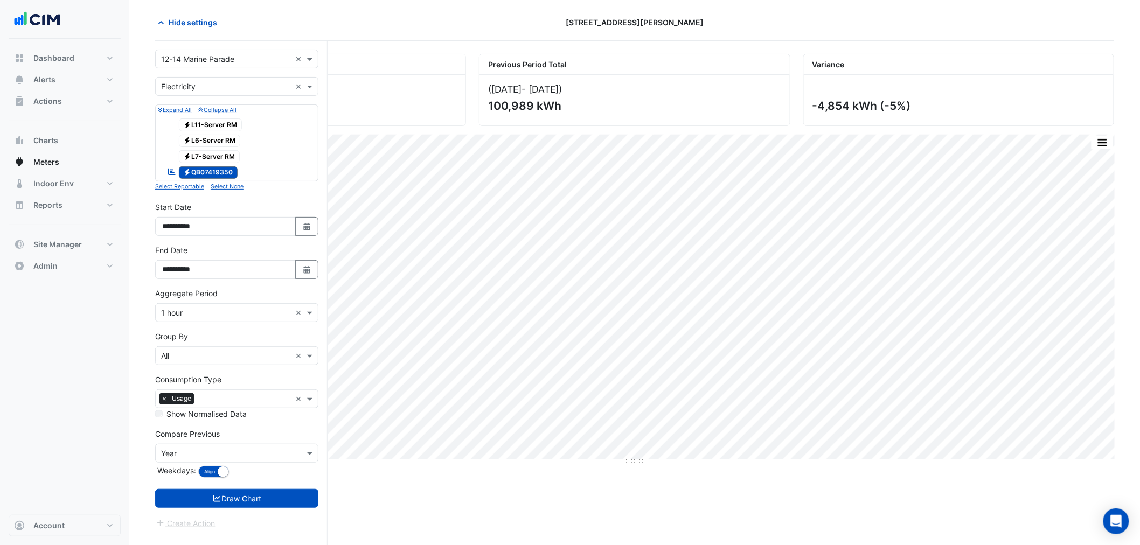
scroll to position [41, 0]
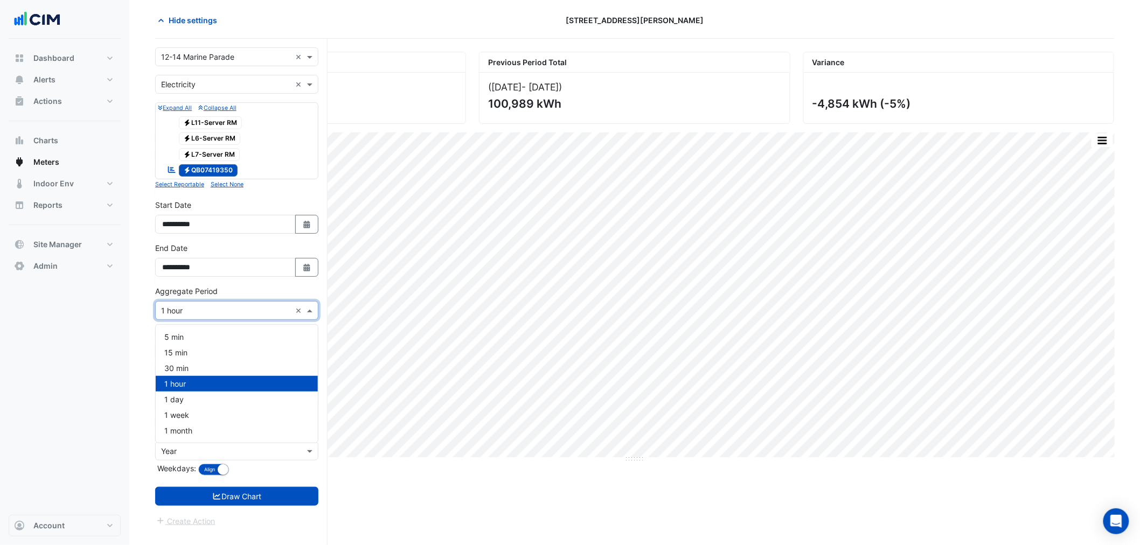
click at [226, 311] on input "text" at bounding box center [226, 311] width 130 height 11
click at [195, 431] on div "1 month" at bounding box center [237, 431] width 162 height 16
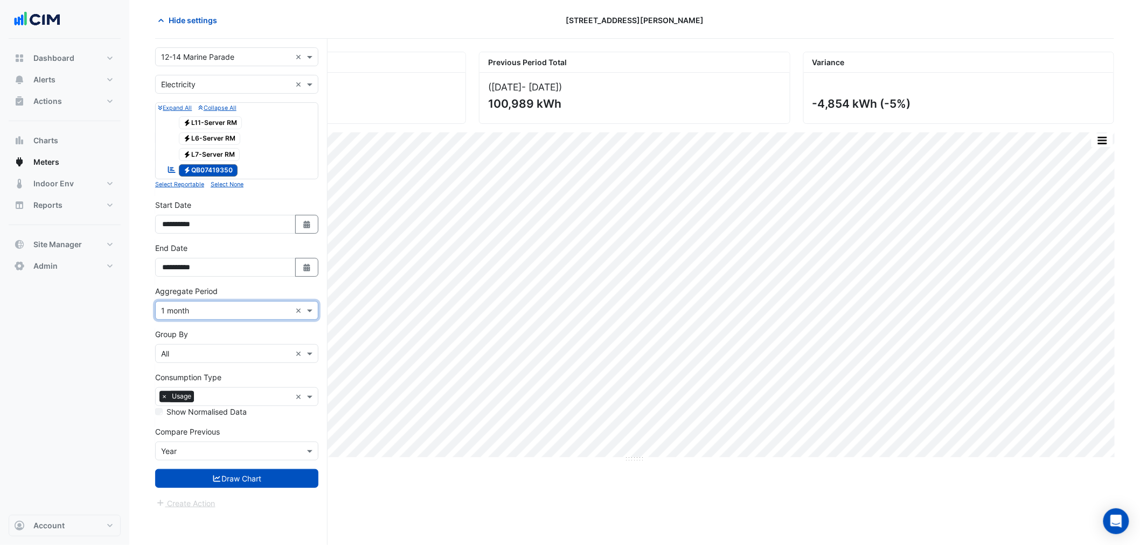
drag, startPoint x: 197, startPoint y: 309, endPoint x: 199, endPoint y: 316, distance: 6.8
click at [197, 308] on input "text" at bounding box center [226, 311] width 130 height 11
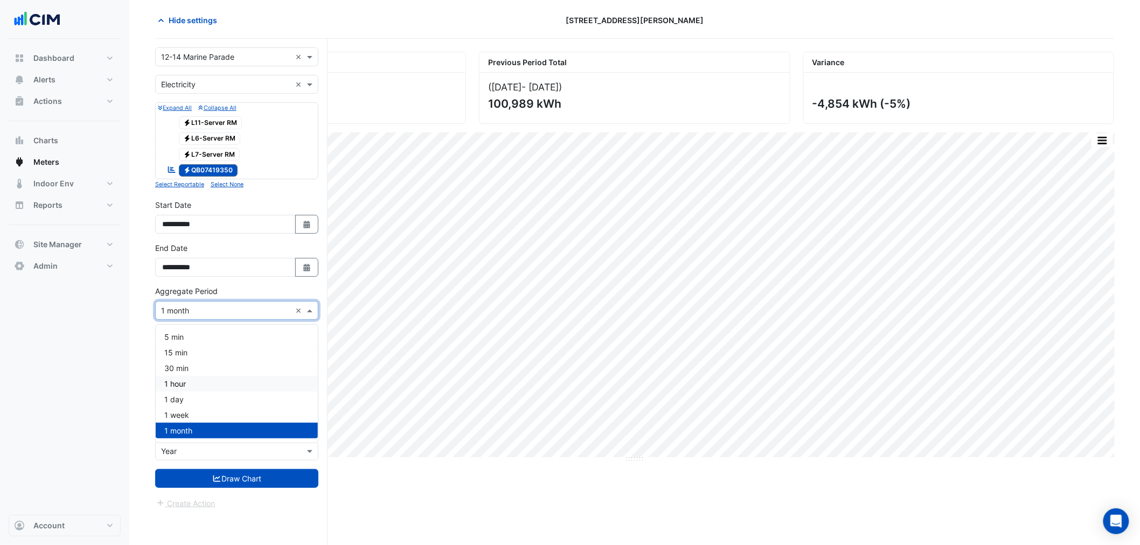
click at [198, 381] on div "1 hour" at bounding box center [237, 384] width 162 height 16
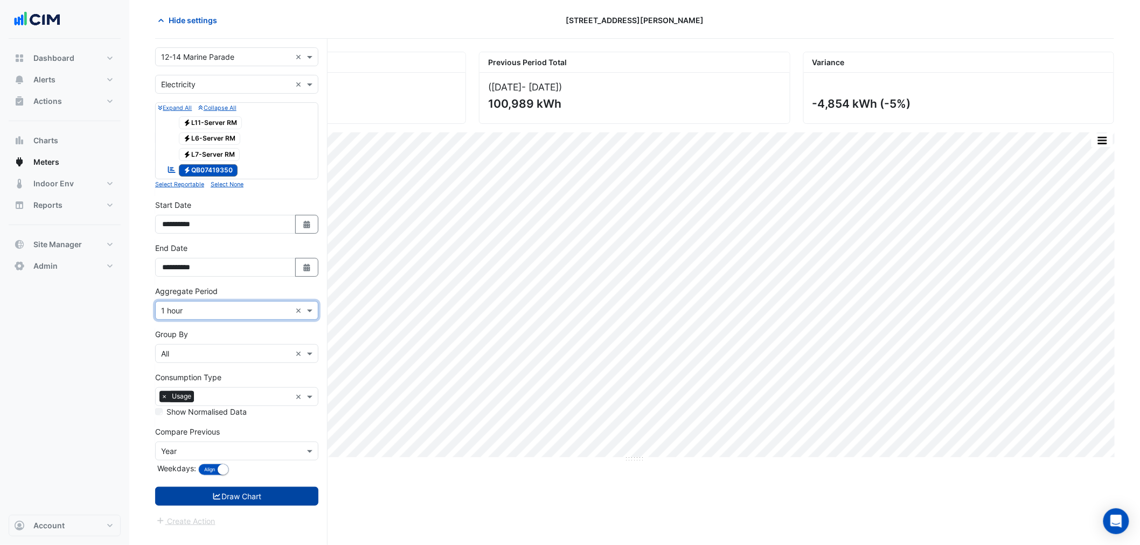
click at [240, 493] on button "Draw Chart" at bounding box center [236, 496] width 163 height 19
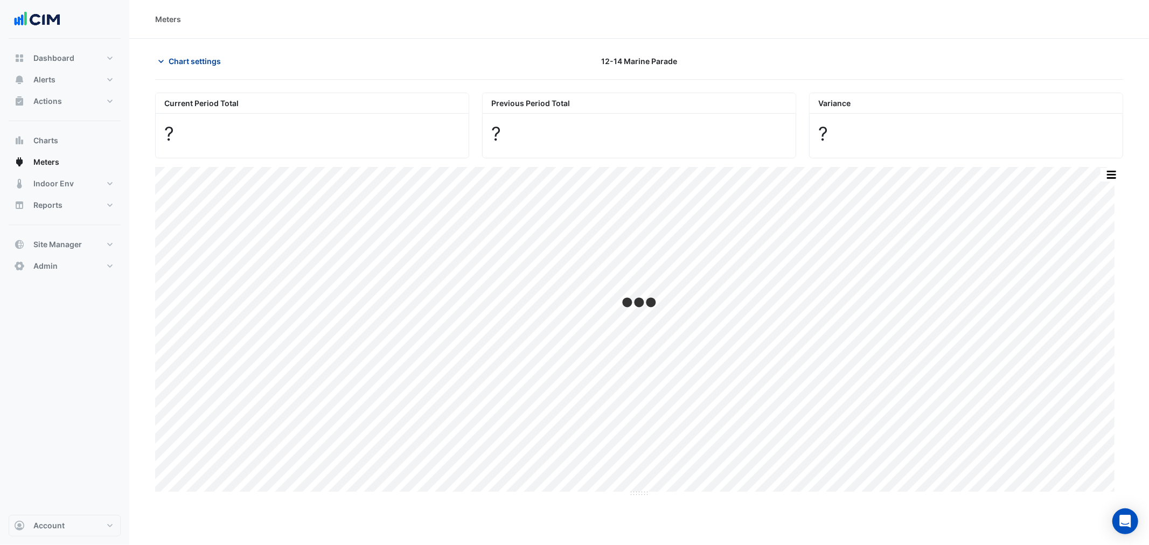
click at [190, 56] on span "Chart settings" at bounding box center [195, 61] width 52 height 11
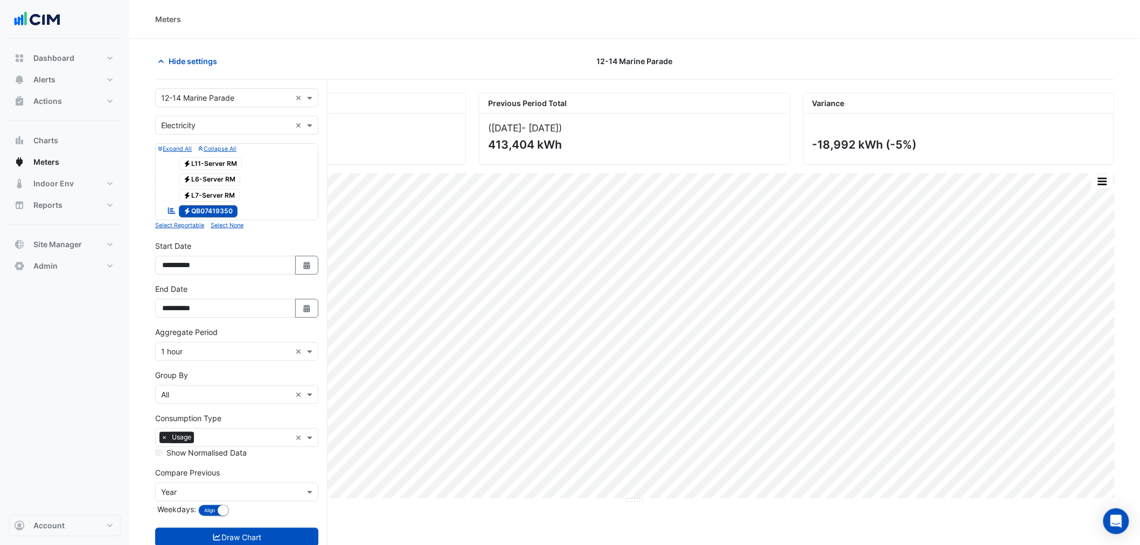
scroll to position [41, 0]
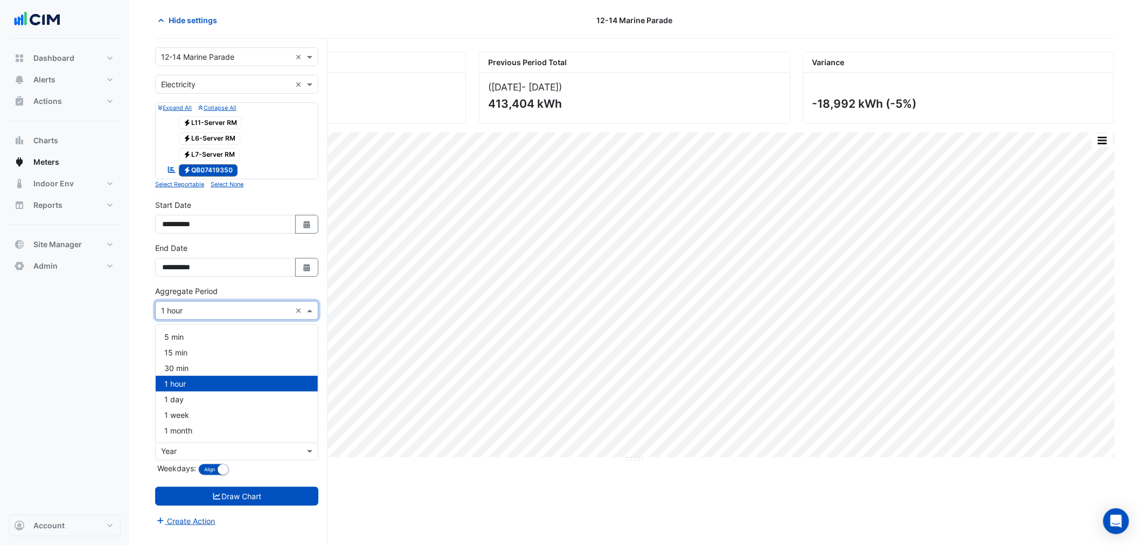
click at [193, 316] on input "text" at bounding box center [226, 311] width 130 height 11
click at [202, 427] on div "1 month" at bounding box center [237, 431] width 162 height 16
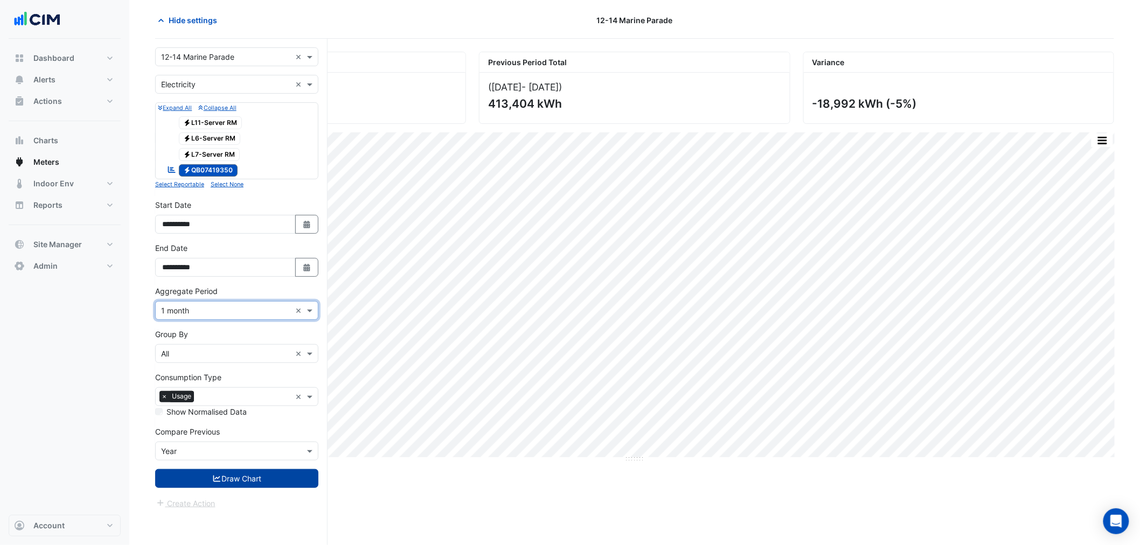
click at [248, 482] on button "Draw Chart" at bounding box center [236, 478] width 163 height 19
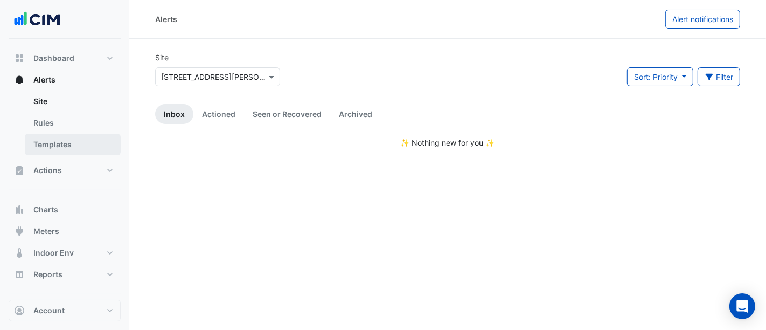
drag, startPoint x: 5, startPoint y: 179, endPoint x: 34, endPoint y: 142, distance: 47.5
click at [5, 179] on nav "Dashboard Portfolio Ratings Performance Alerts Site Rules Templates Actions Sit…" at bounding box center [64, 165] width 129 height 330
click at [206, 116] on link "Actioned" at bounding box center [218, 114] width 51 height 20
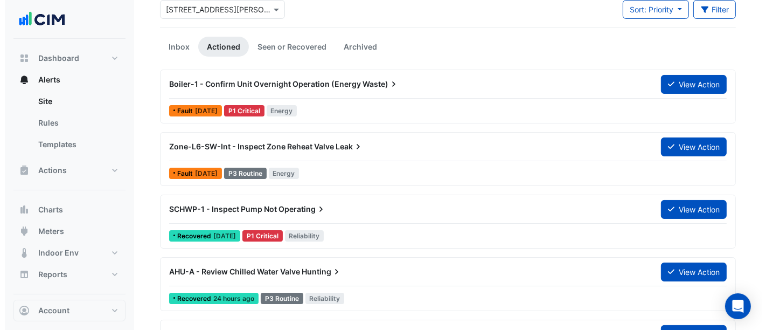
scroll to position [80, 0]
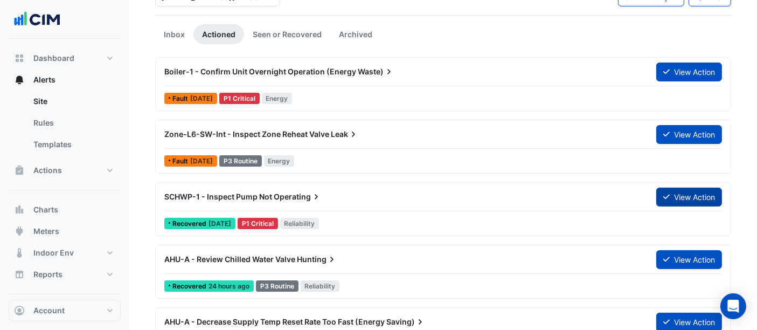
click at [701, 189] on button "View Action" at bounding box center [689, 197] width 66 height 19
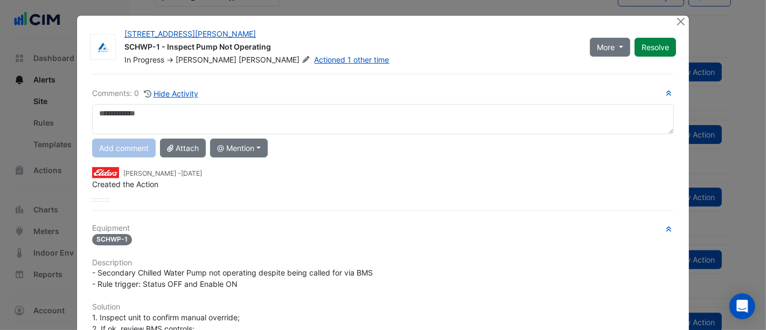
click at [672, 15] on ngb-modal-window "[STREET_ADDRESS][PERSON_NAME] SCHWP-1 - Inspect Pump Not Operating In Progress …" at bounding box center [383, 165] width 766 height 330
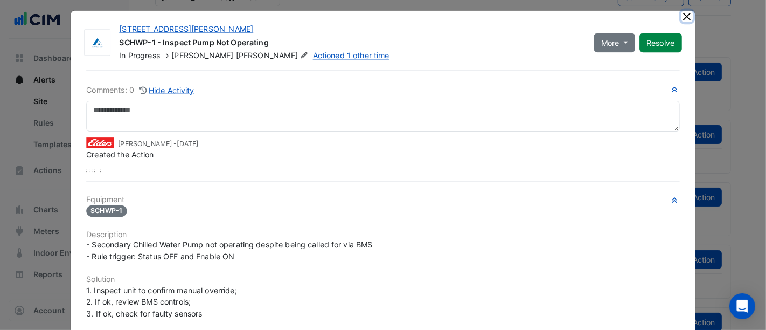
click at [682, 17] on button "Close" at bounding box center [687, 16] width 11 height 11
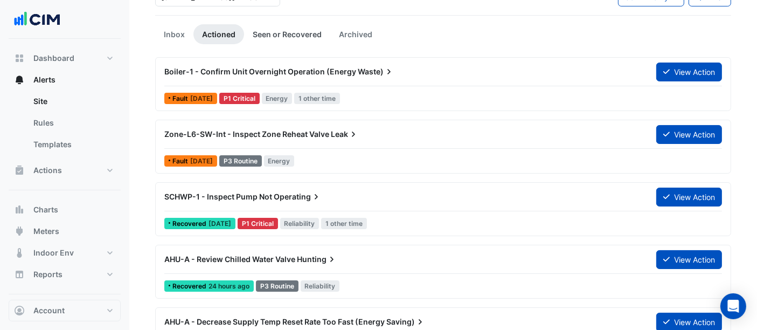
scroll to position [0, 0]
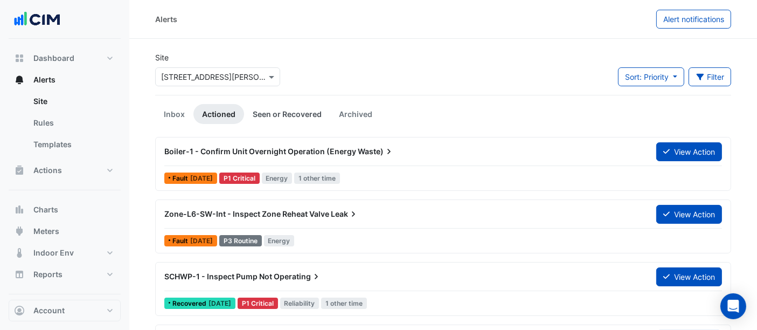
click at [292, 120] on link "Seen or Recovered" at bounding box center [287, 114] width 86 height 20
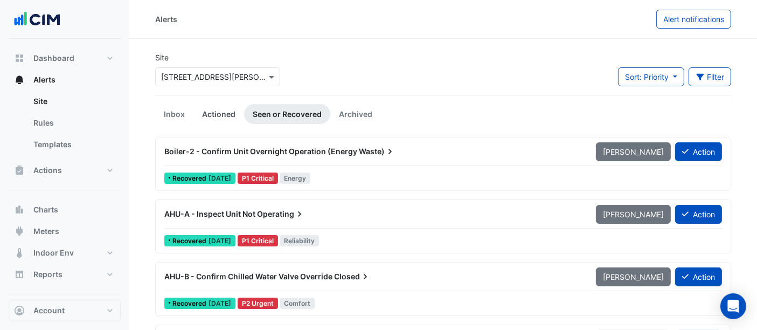
click at [231, 117] on link "Actioned" at bounding box center [218, 114] width 51 height 20
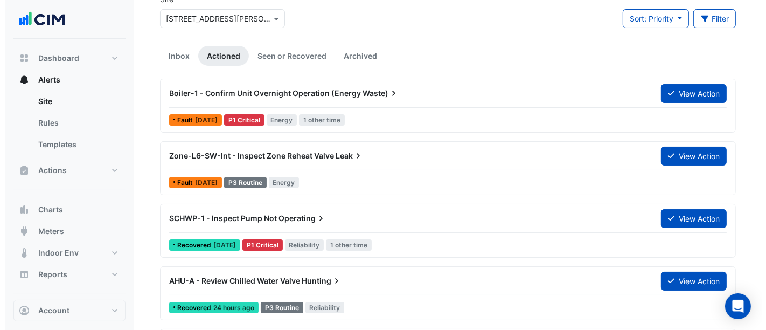
scroll to position [80, 0]
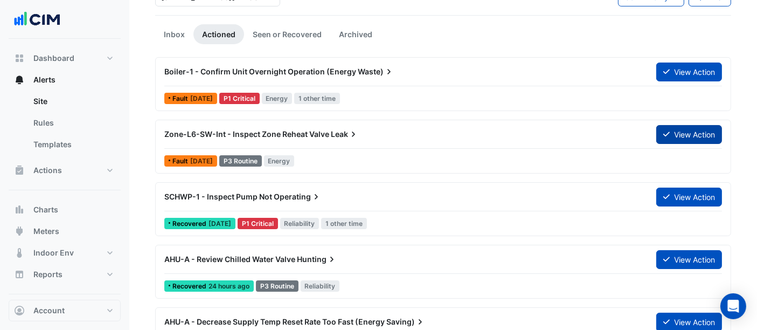
click at [691, 138] on button "View Action" at bounding box center [689, 134] width 66 height 19
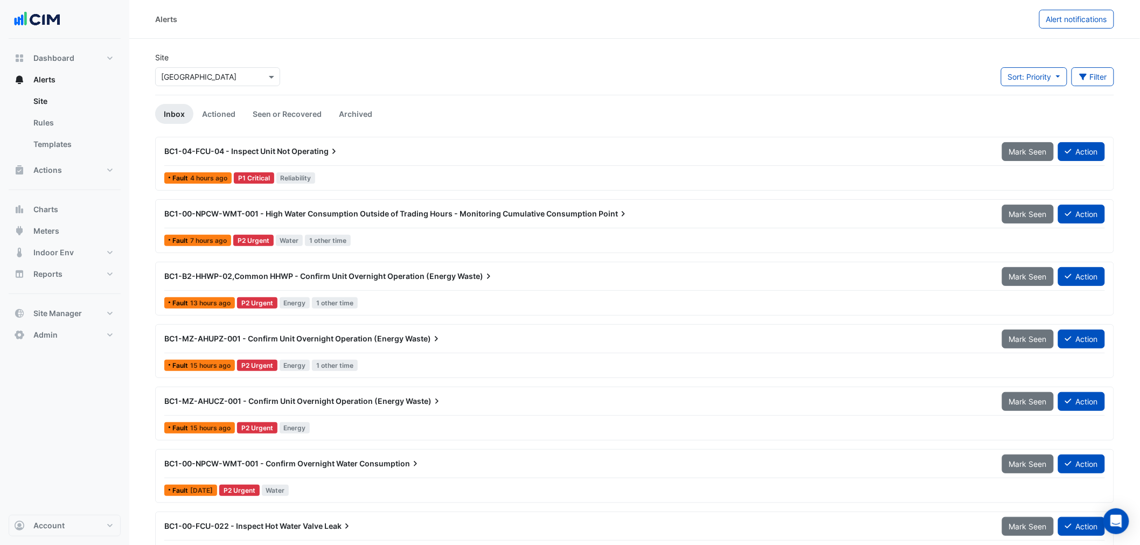
click at [292, 160] on div "BC1-04-FCU-04 - Inspect Unit Not Operating" at bounding box center [577, 151] width 838 height 19
drag, startPoint x: 56, startPoint y: 226, endPoint x: 56, endPoint y: 209, distance: 17.8
click at [56, 209] on div "Dashboard Portfolio Ratings Performance Alerts Site Rules Templates Actions Sit…" at bounding box center [65, 196] width 112 height 299
click at [56, 209] on span "Charts" at bounding box center [45, 209] width 25 height 11
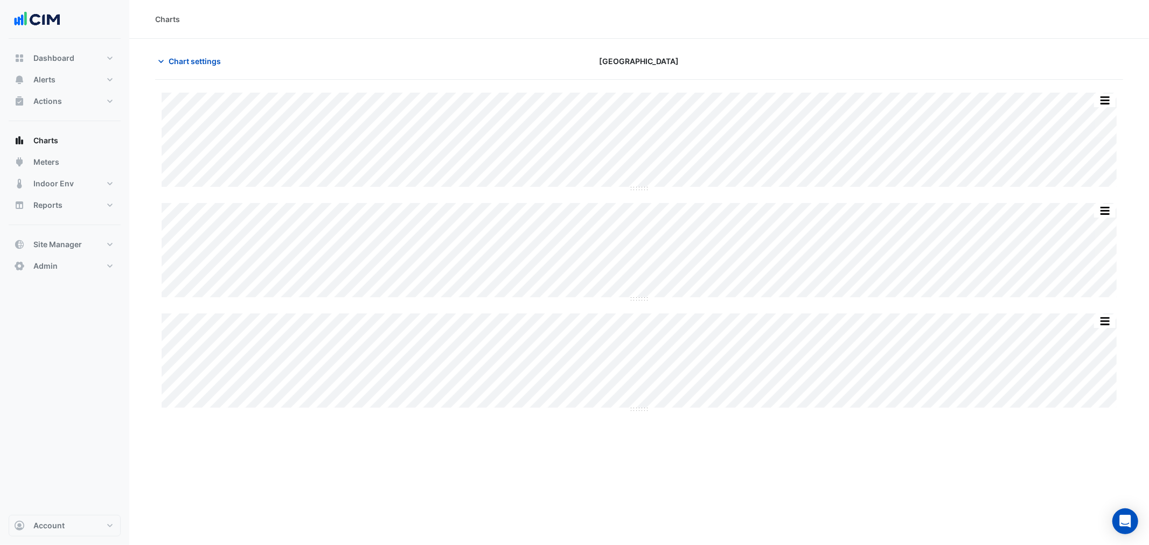
click at [241, 73] on div "Chart settings Darling Square" at bounding box center [639, 66] width 968 height 28
click at [207, 68] on button "Chart settings" at bounding box center [191, 61] width 73 height 19
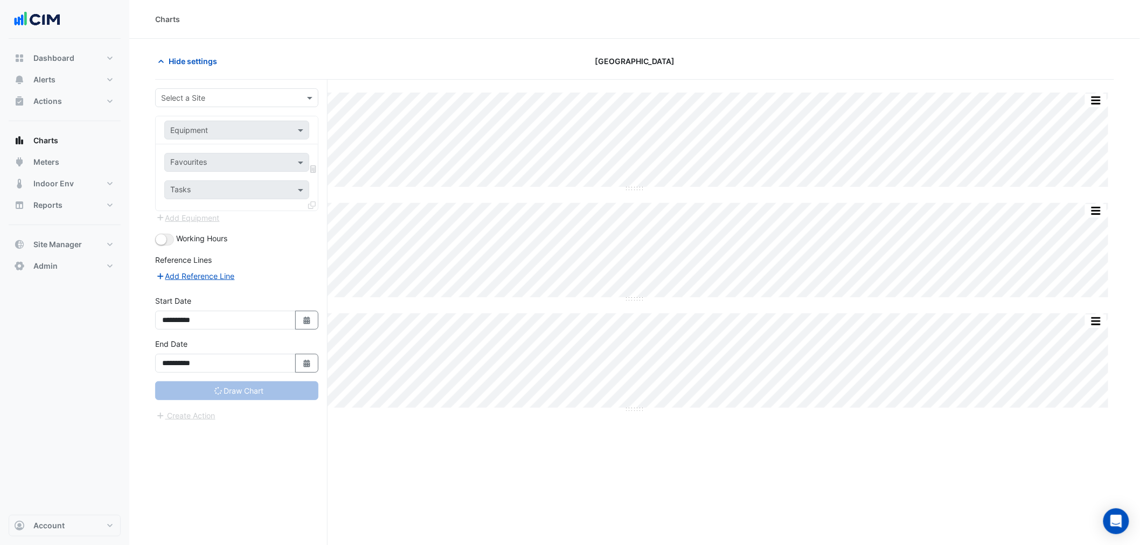
type input "**********"
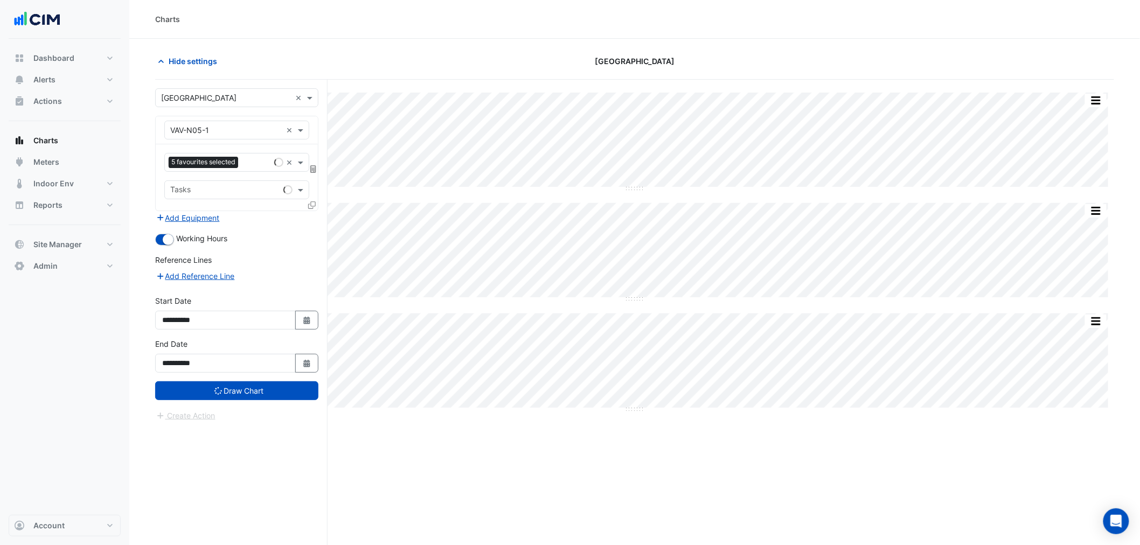
click at [174, 73] on div "Hide settings Darling Square" at bounding box center [634, 66] width 959 height 28
click at [213, 88] on div "Select a Site × Darling Square ×" at bounding box center [236, 97] width 163 height 19
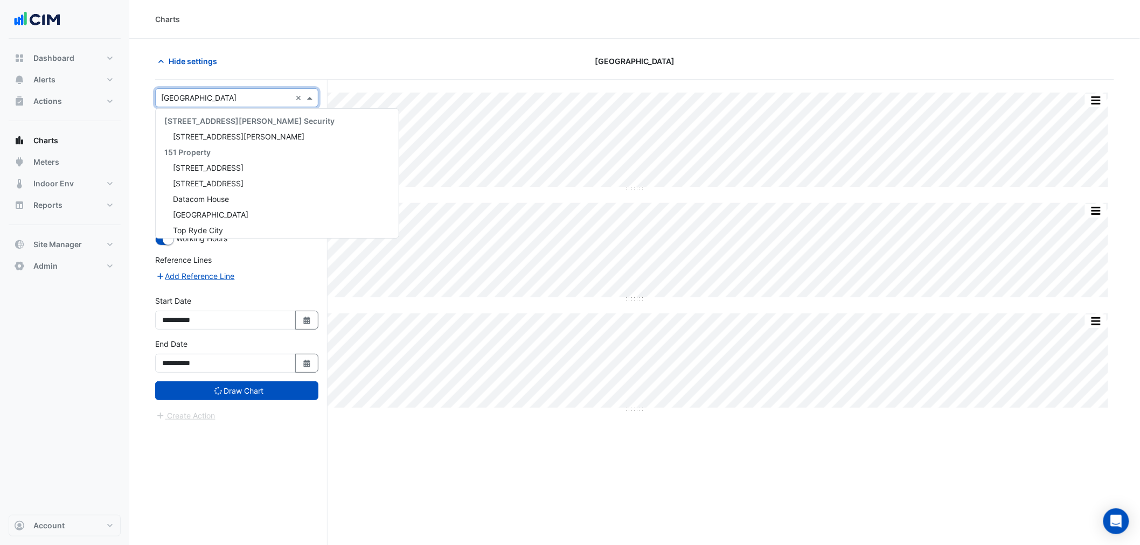
click at [217, 94] on input "text" at bounding box center [226, 98] width 130 height 11
type input "*****"
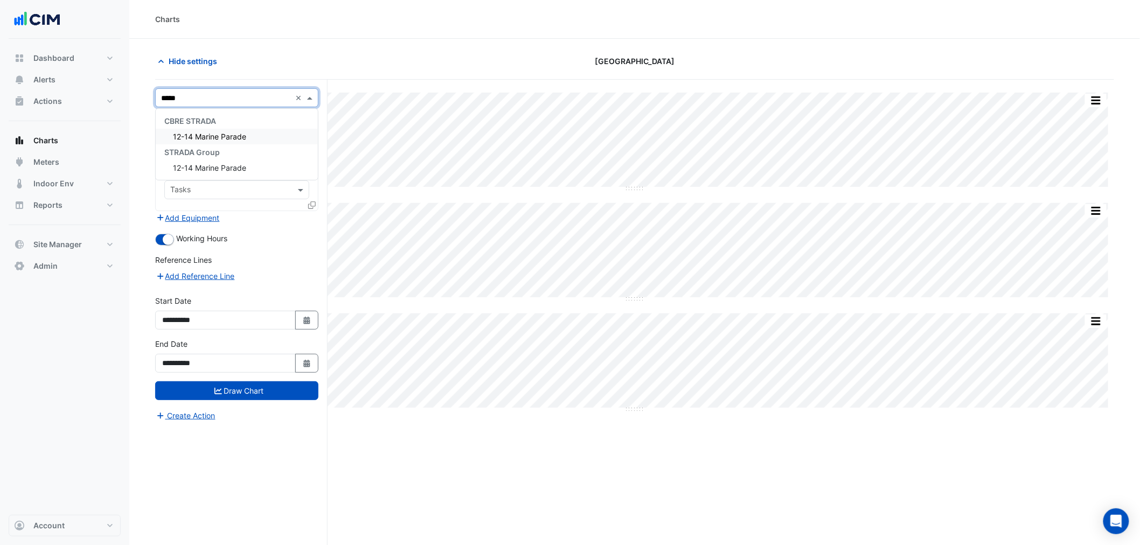
click at [214, 135] on span "12-14 Marine Parade" at bounding box center [209, 136] width 73 height 9
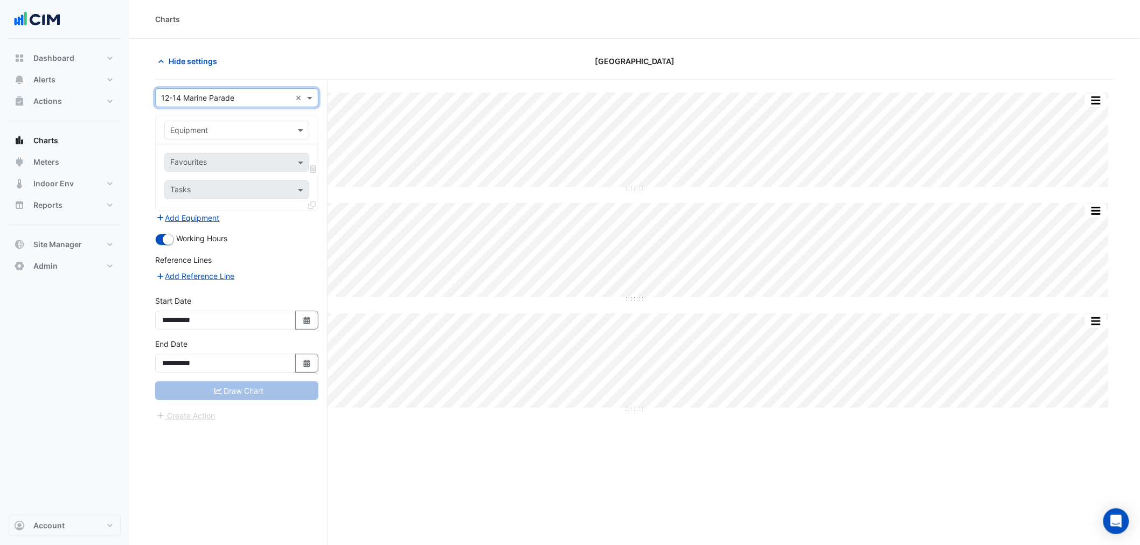
click at [225, 135] on input "text" at bounding box center [226, 130] width 112 height 11
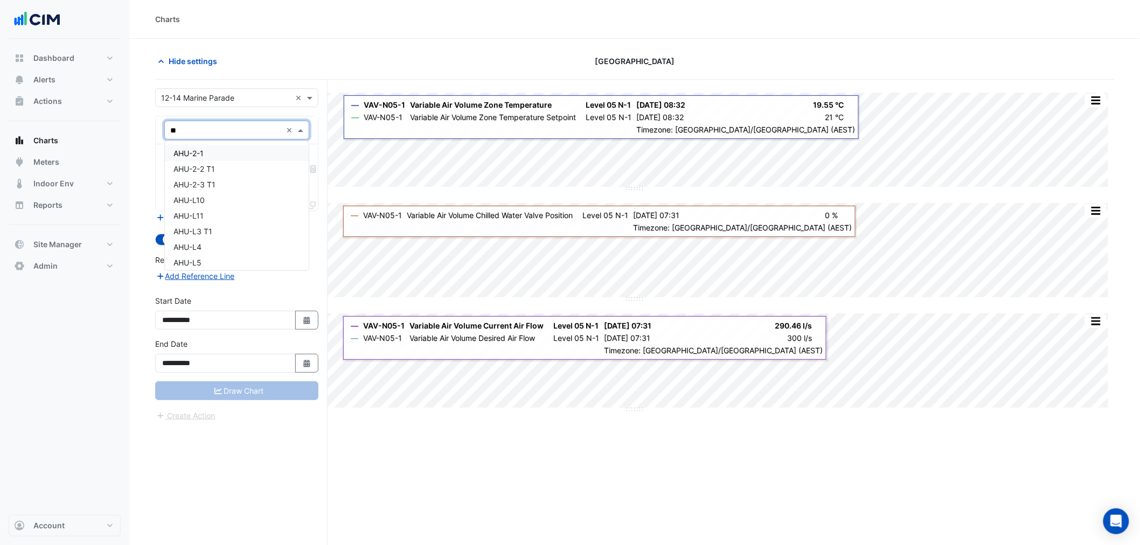
type input "***"
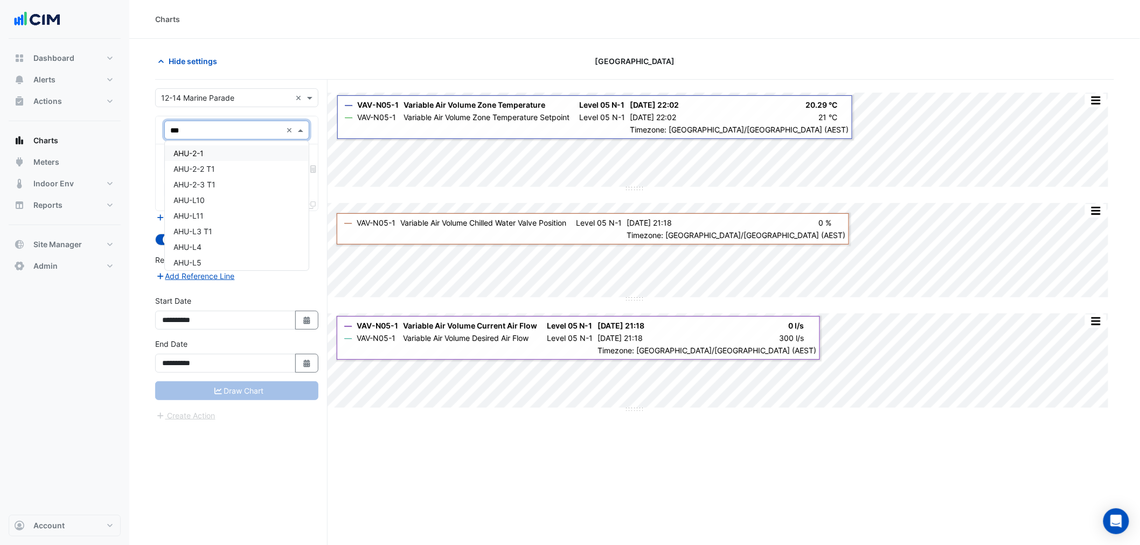
click at [245, 148] on div "AHU-2-1" at bounding box center [237, 153] width 144 height 16
click at [239, 160] on input "text" at bounding box center [224, 163] width 109 height 11
type input "******"
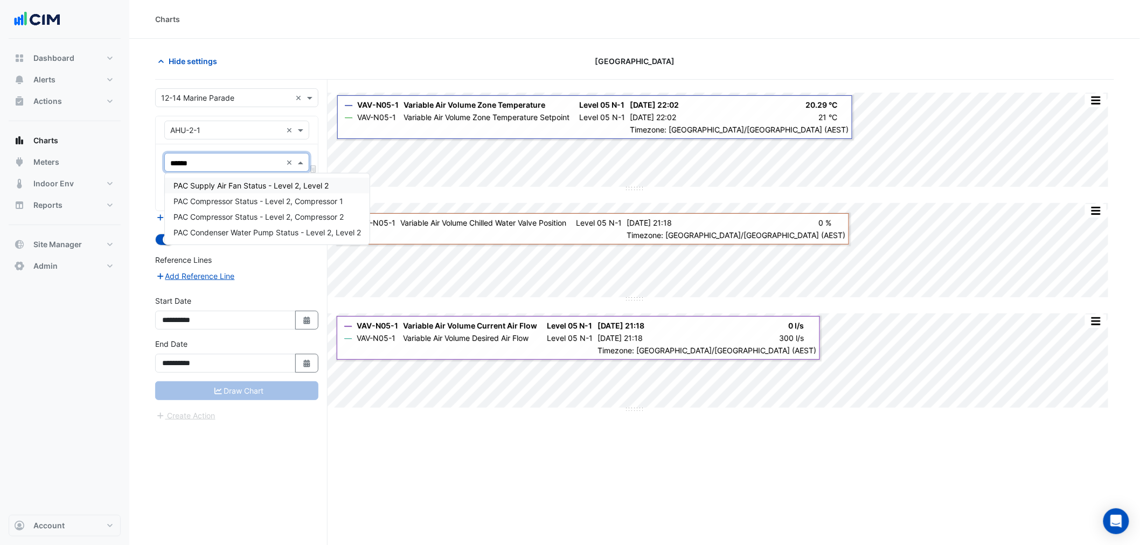
click at [259, 186] on span "PAC Supply Air Fan Status - Level 2, Level 2" at bounding box center [251, 185] width 155 height 9
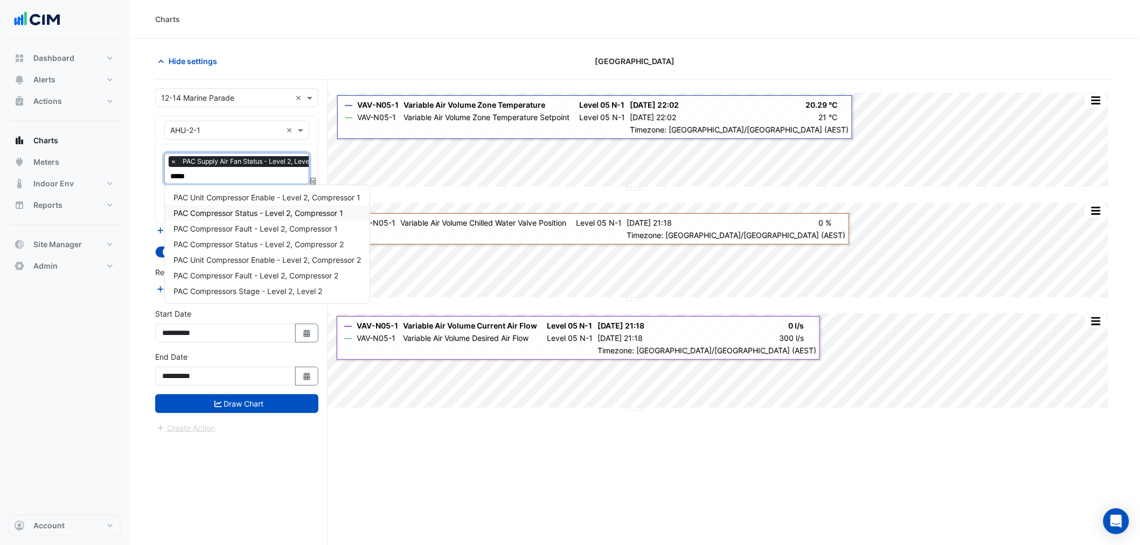
type input "*"
type input "****"
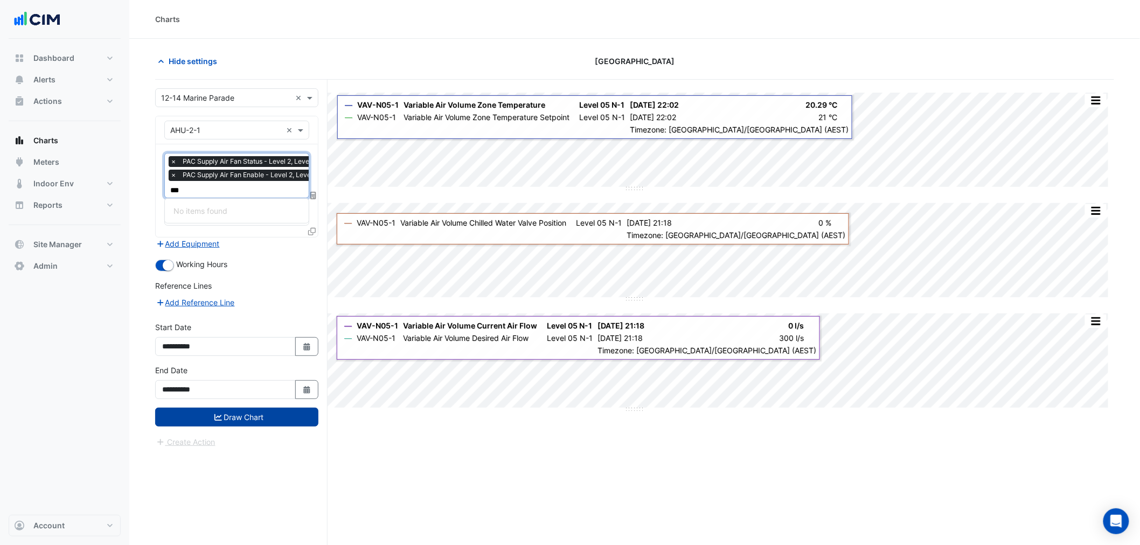
type input "***"
click at [277, 417] on button "Draw Chart" at bounding box center [236, 417] width 163 height 19
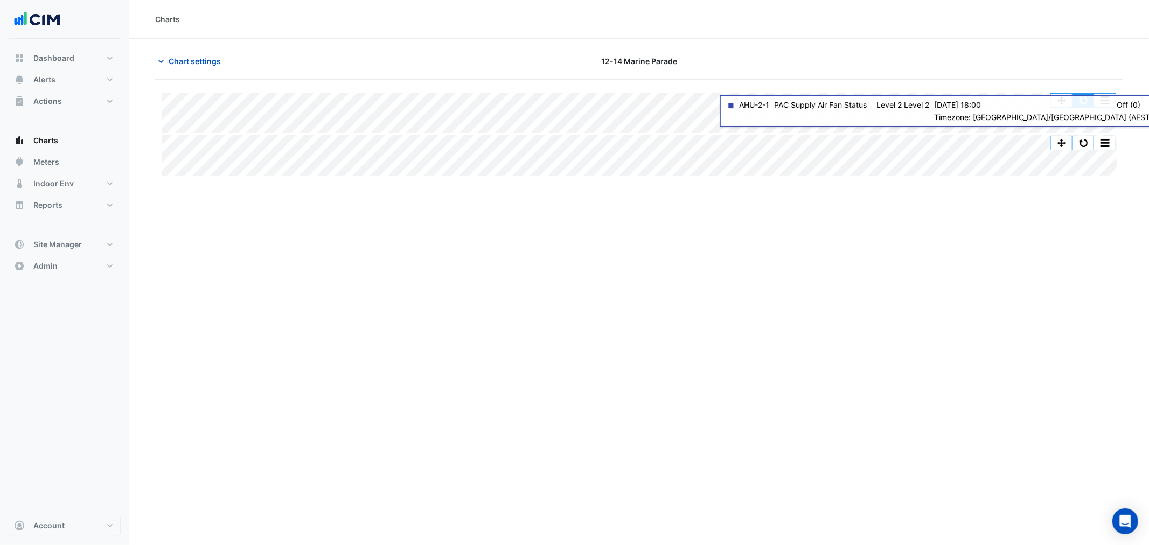
click at [1087, 101] on button "button" at bounding box center [1084, 100] width 22 height 13
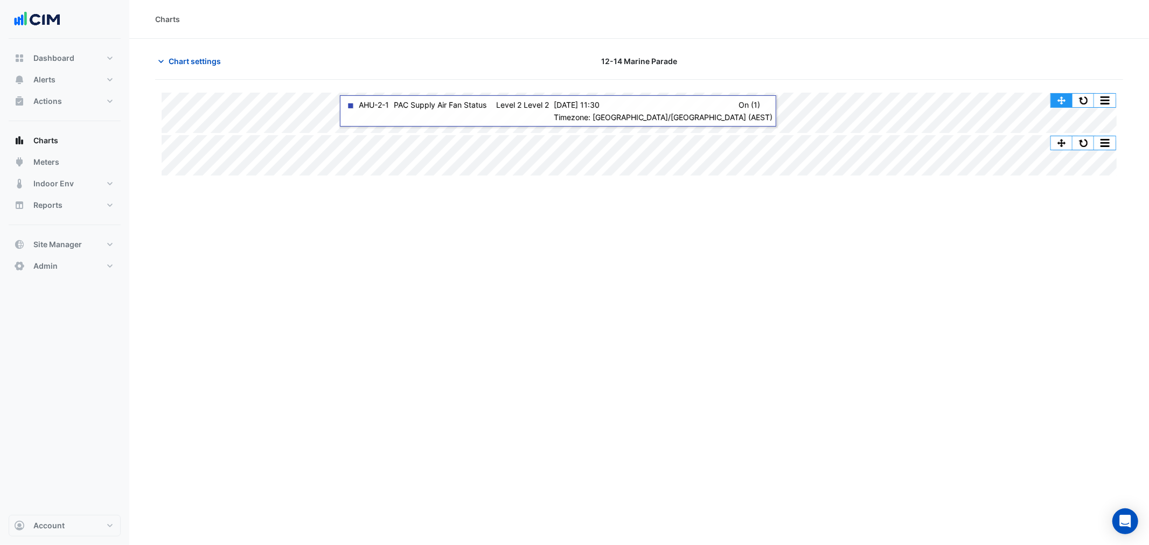
drag, startPoint x: 1069, startPoint y: 103, endPoint x: 1080, endPoint y: 103, distance: 11.3
click at [1069, 103] on button "button" at bounding box center [1062, 100] width 22 height 13
click at [1080, 103] on button "button" at bounding box center [1084, 100] width 22 height 13
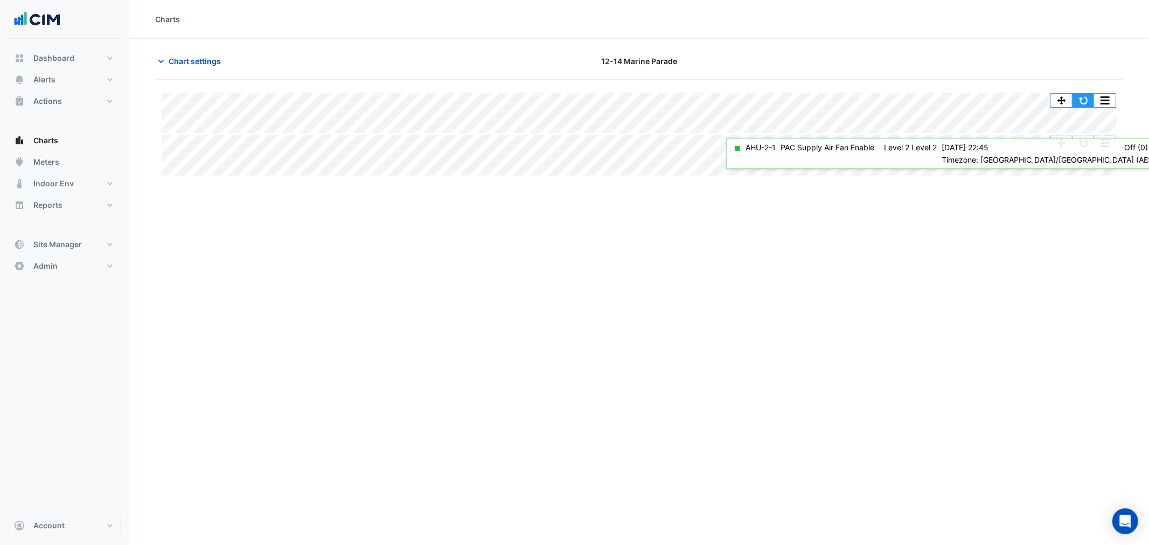
click at [1086, 104] on button "button" at bounding box center [1084, 100] width 22 height 13
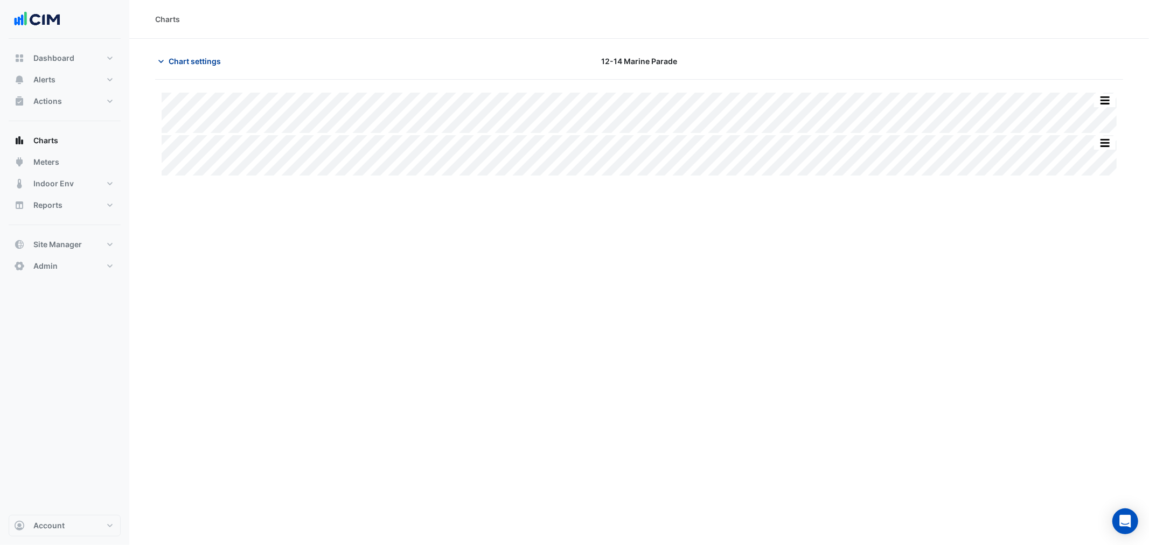
drag, startPoint x: 225, startPoint y: 50, endPoint x: 211, endPoint y: 60, distance: 17.7
click at [225, 51] on section "Chart settings 12-14 Marine Parade Split All Split None Print Save as JPEG Save…" at bounding box center [639, 108] width 1020 height 139
click at [210, 60] on span "Chart settings" at bounding box center [195, 61] width 52 height 11
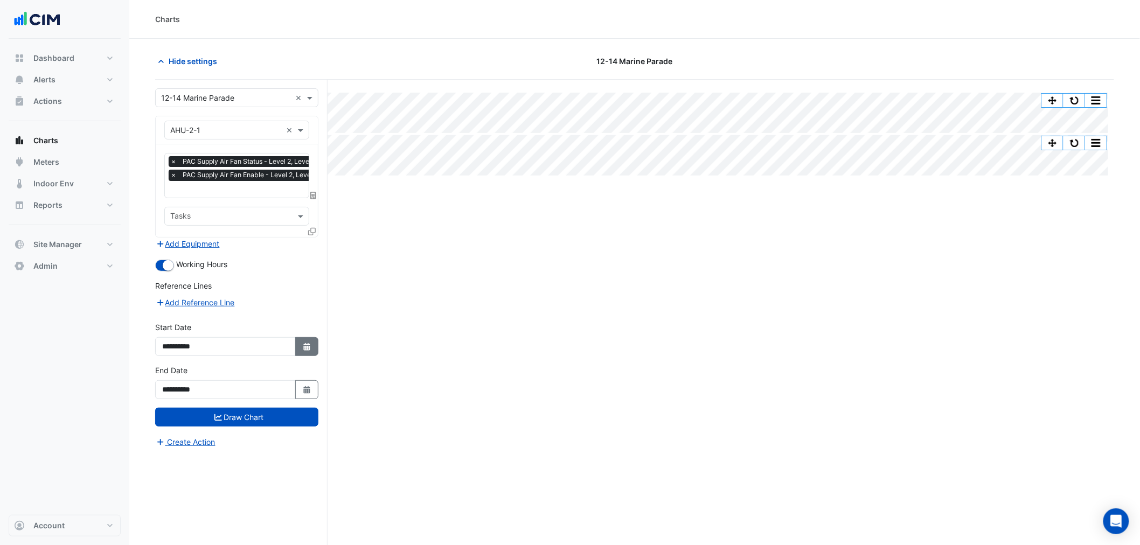
click at [303, 349] on button "Select Date" at bounding box center [307, 346] width 24 height 19
select select "*"
select select "****"
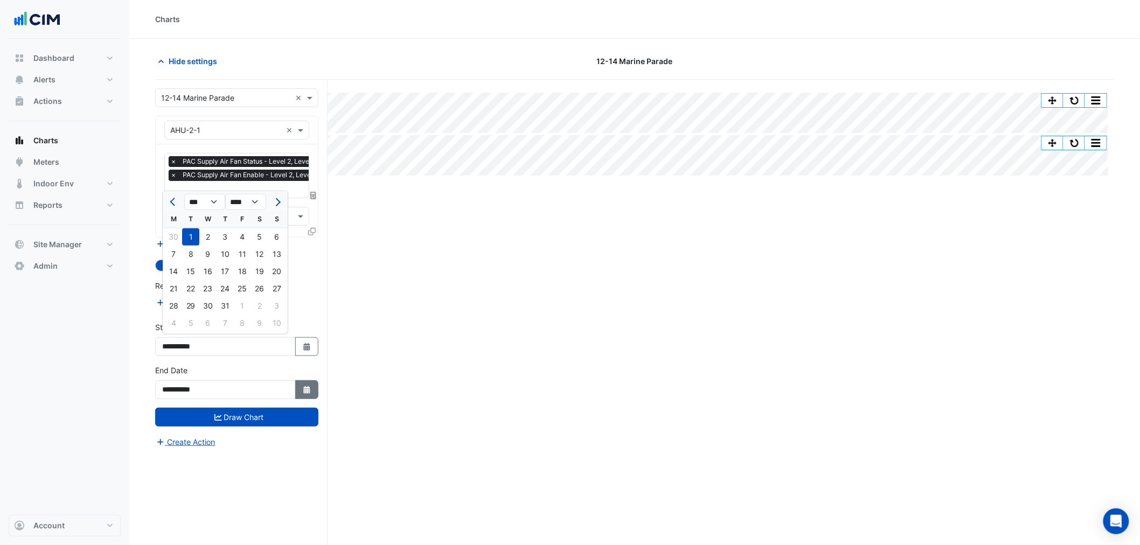
click at [306, 382] on button "Select Date" at bounding box center [307, 389] width 24 height 19
click at [174, 241] on span "Previous month" at bounding box center [174, 245] width 8 height 8
select select "*"
click at [226, 350] on div "31" at bounding box center [225, 349] width 17 height 17
type input "**********"
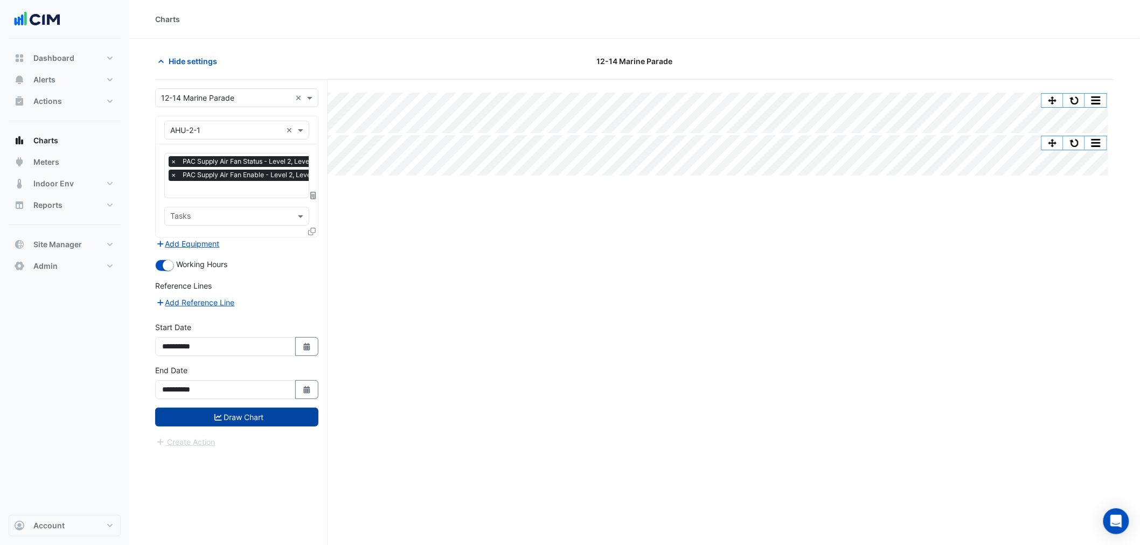
click at [260, 412] on button "Draw Chart" at bounding box center [236, 417] width 163 height 19
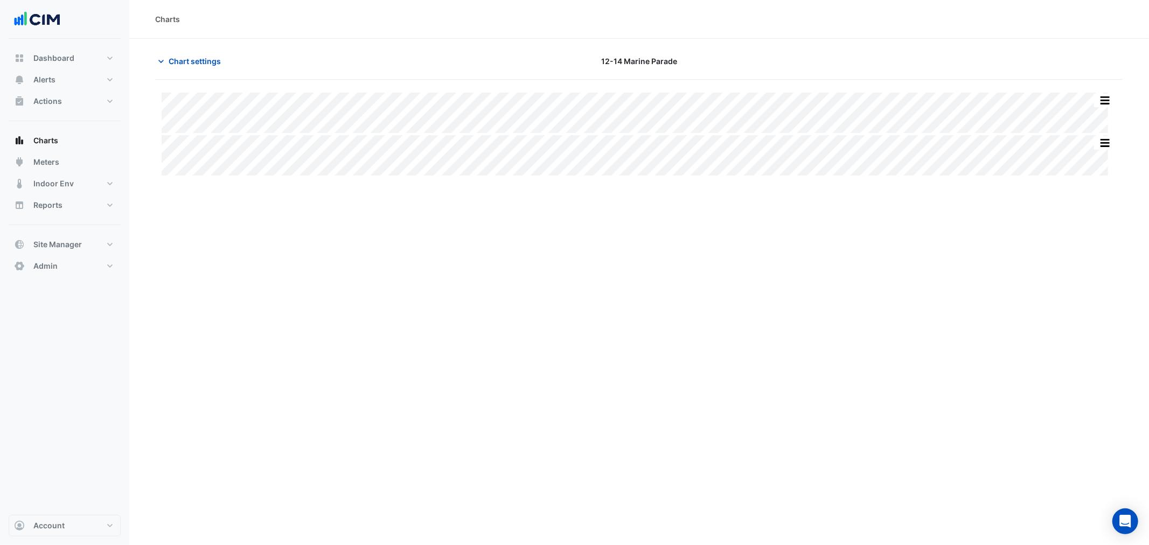
click at [197, 62] on span "Chart settings" at bounding box center [195, 61] width 52 height 11
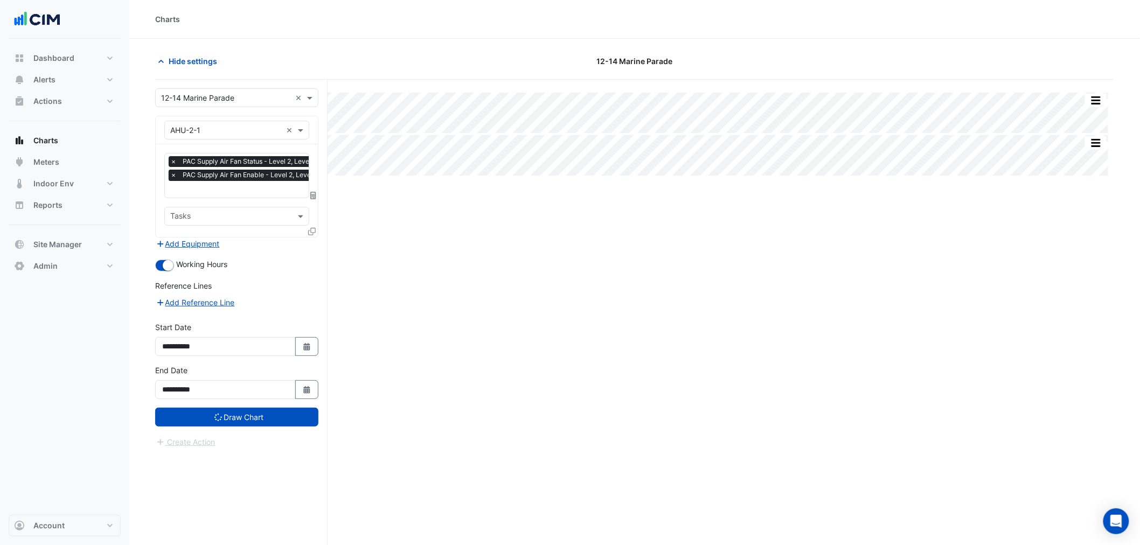
click at [170, 171] on span "×" at bounding box center [174, 175] width 10 height 11
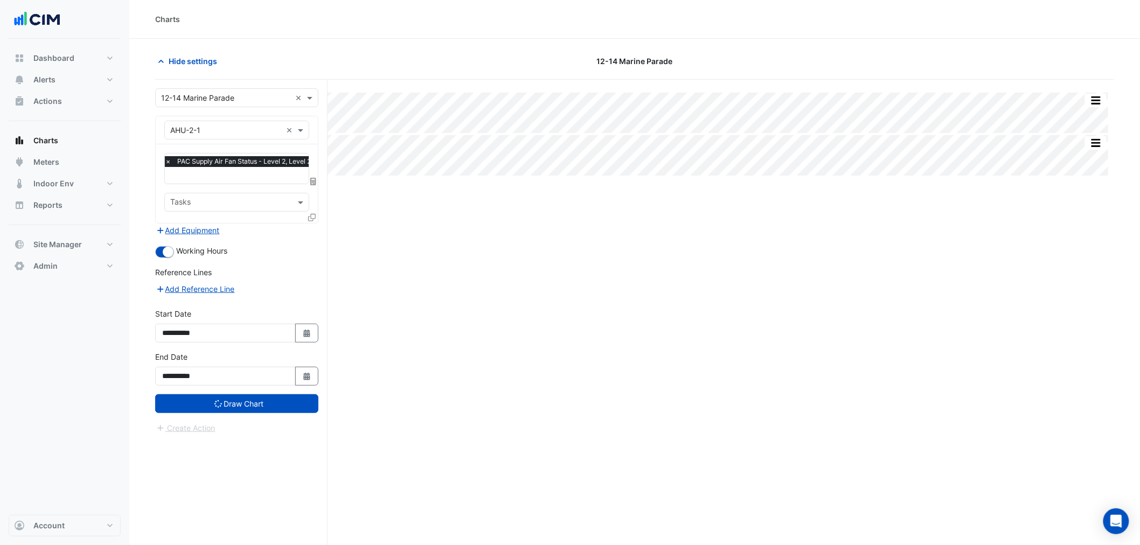
click at [310, 216] on icon at bounding box center [312, 218] width 8 height 8
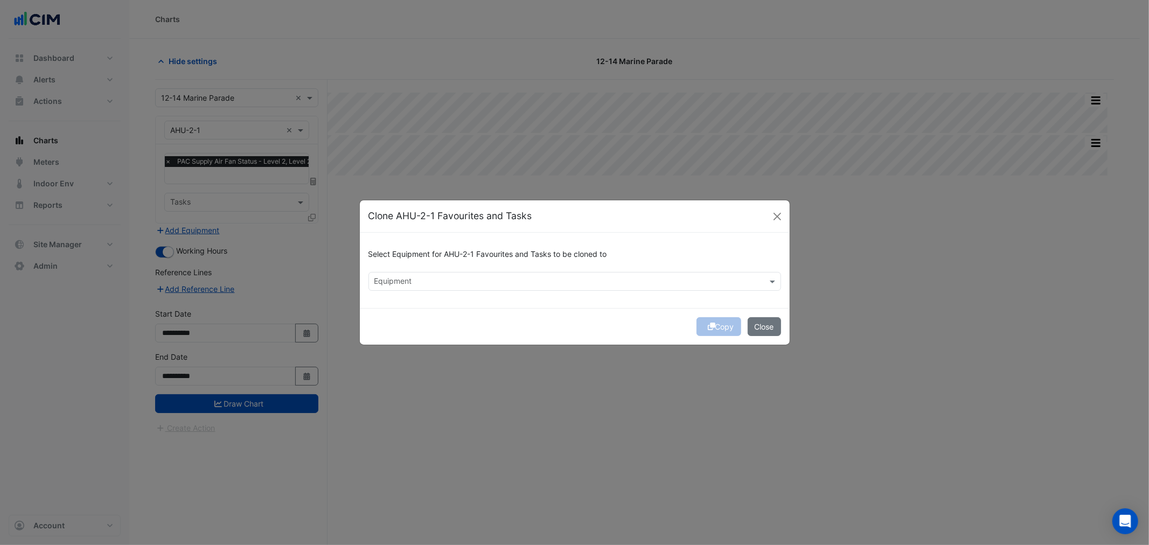
click at [499, 282] on div "Equipment" at bounding box center [566, 281] width 394 height 17
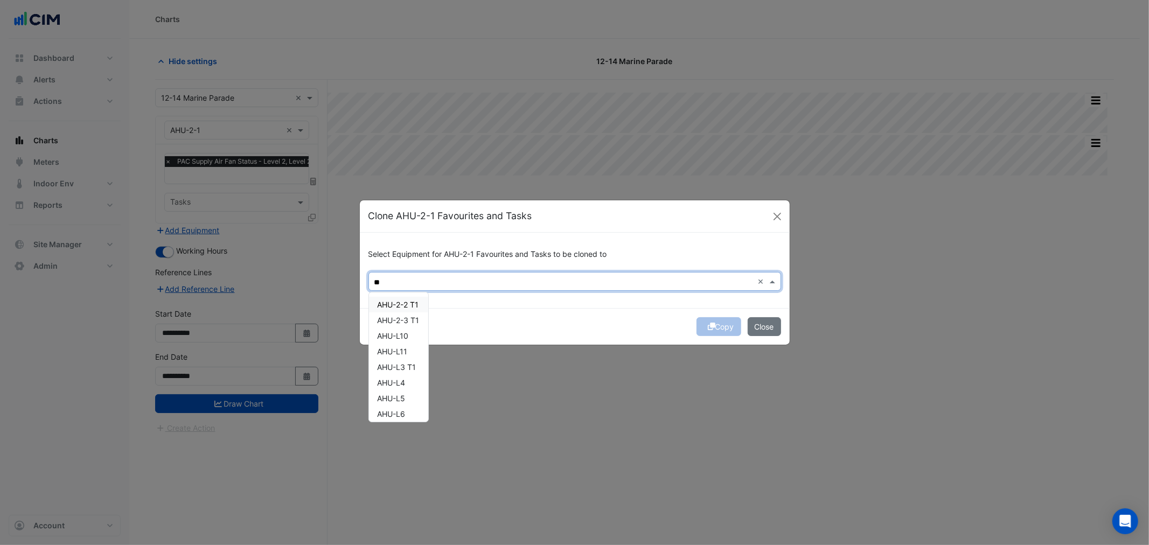
type input "**"
drag, startPoint x: 410, startPoint y: 299, endPoint x: 410, endPoint y: 318, distance: 19.4
click at [411, 300] on div "AHU-2-2 T1" at bounding box center [398, 305] width 59 height 16
click at [410, 319] on span "AHU-2-3 T1" at bounding box center [399, 320] width 42 height 9
click at [412, 413] on div "AHU-L6" at bounding box center [398, 414] width 59 height 16
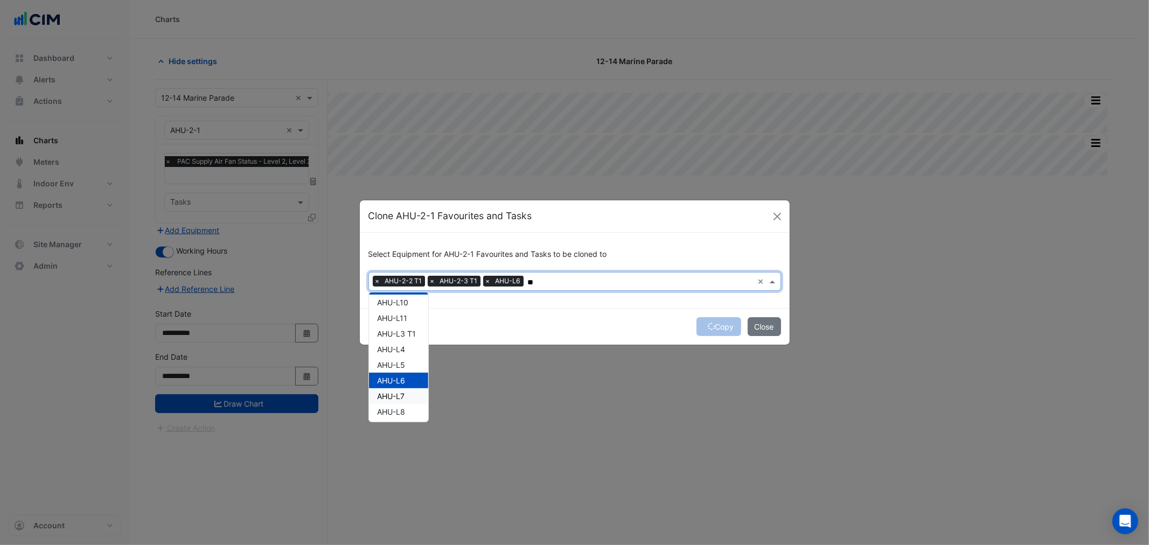
scroll to position [51, 0]
click at [407, 410] on div "AHU-L9" at bounding box center [398, 411] width 59 height 16
click at [411, 365] on span "AHU-L3 T1" at bounding box center [397, 367] width 39 height 9
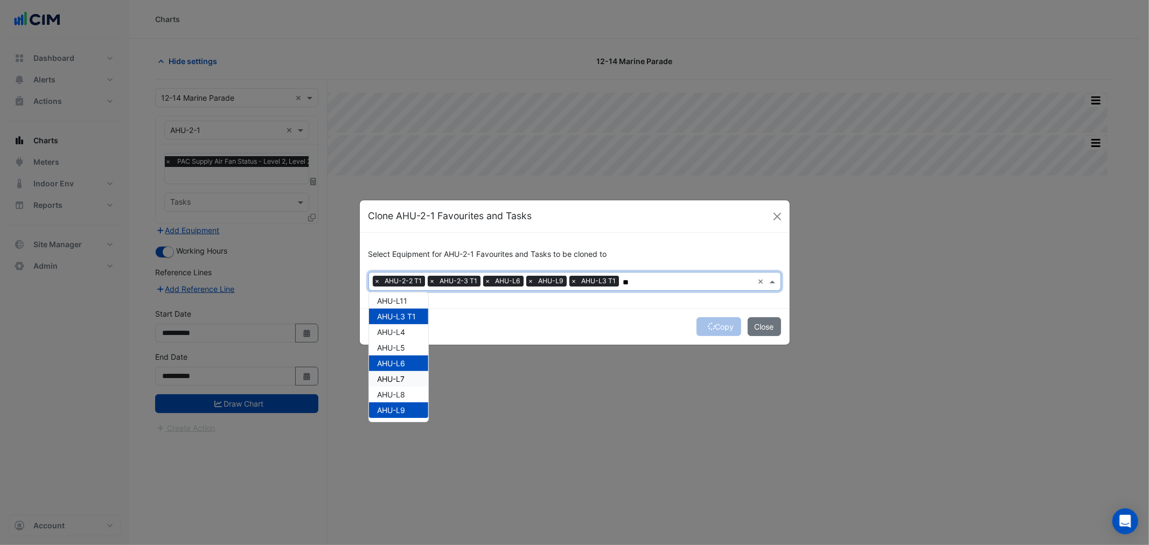
click at [406, 380] on div "AHU-L7" at bounding box center [398, 379] width 59 height 16
click at [402, 331] on span "AHU-L4" at bounding box center [392, 332] width 28 height 9
click at [393, 346] on span "AHU-L5" at bounding box center [392, 347] width 28 height 9
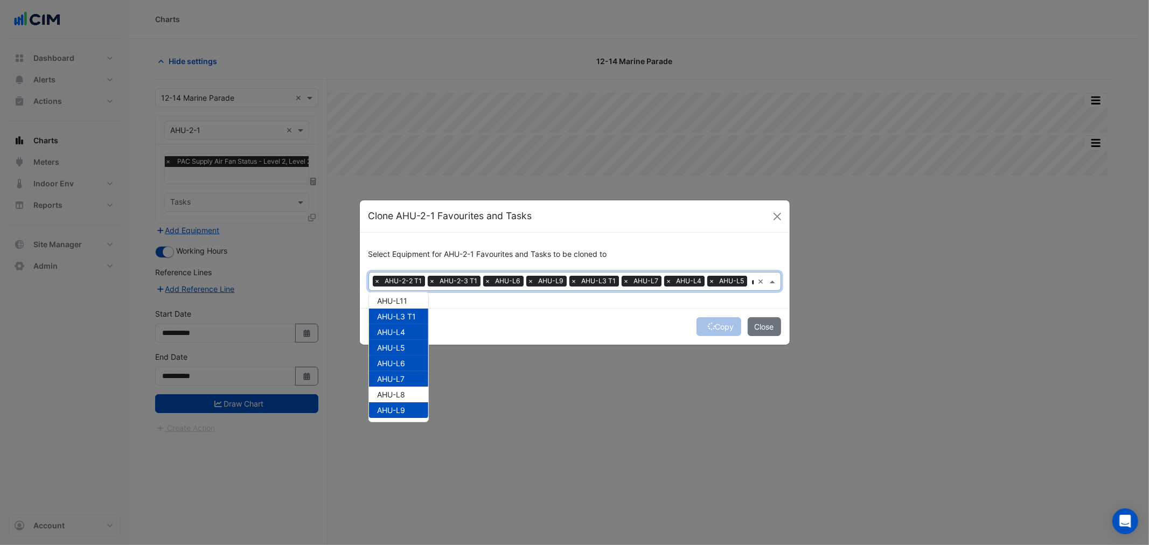
scroll to position [0, 0]
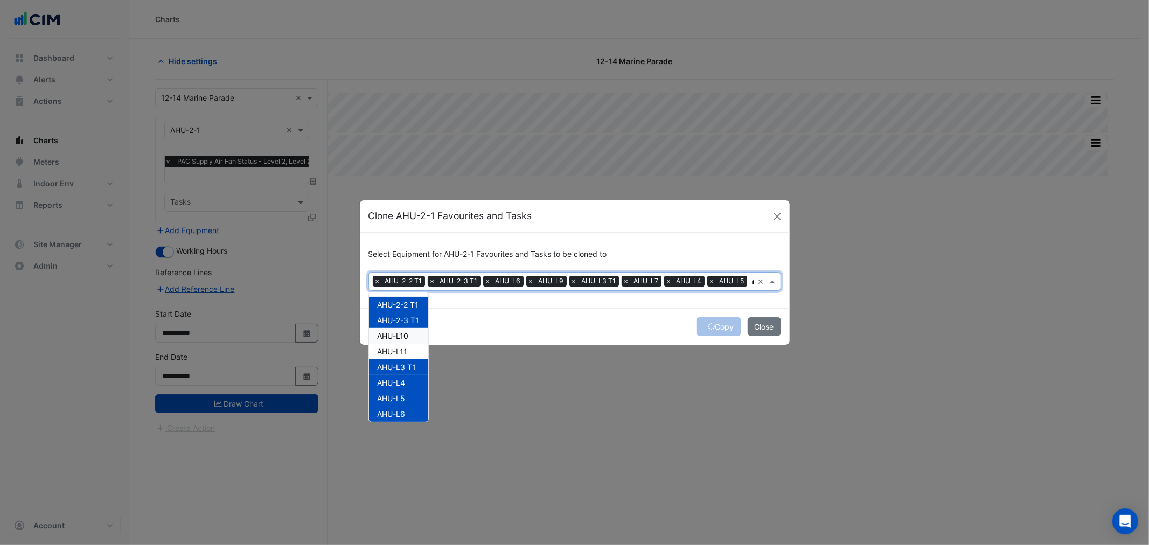
click at [405, 340] on div "AHU-L10" at bounding box center [398, 336] width 59 height 16
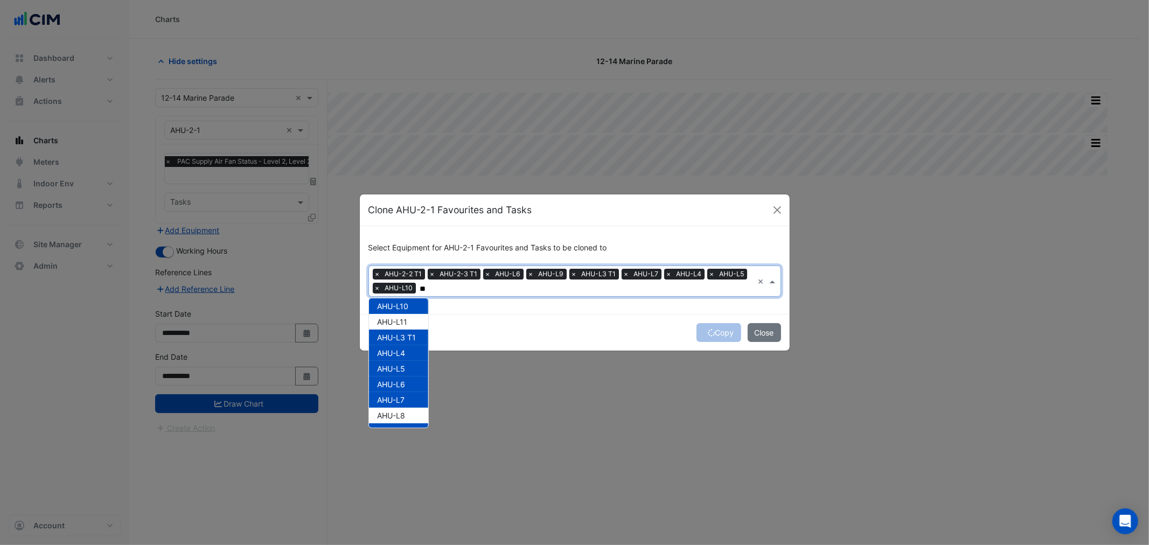
scroll to position [51, 0]
drag, startPoint x: 408, startPoint y: 403, endPoint x: 405, endPoint y: 397, distance: 6.5
click at [408, 402] on div "AHU-L8" at bounding box center [398, 401] width 59 height 16
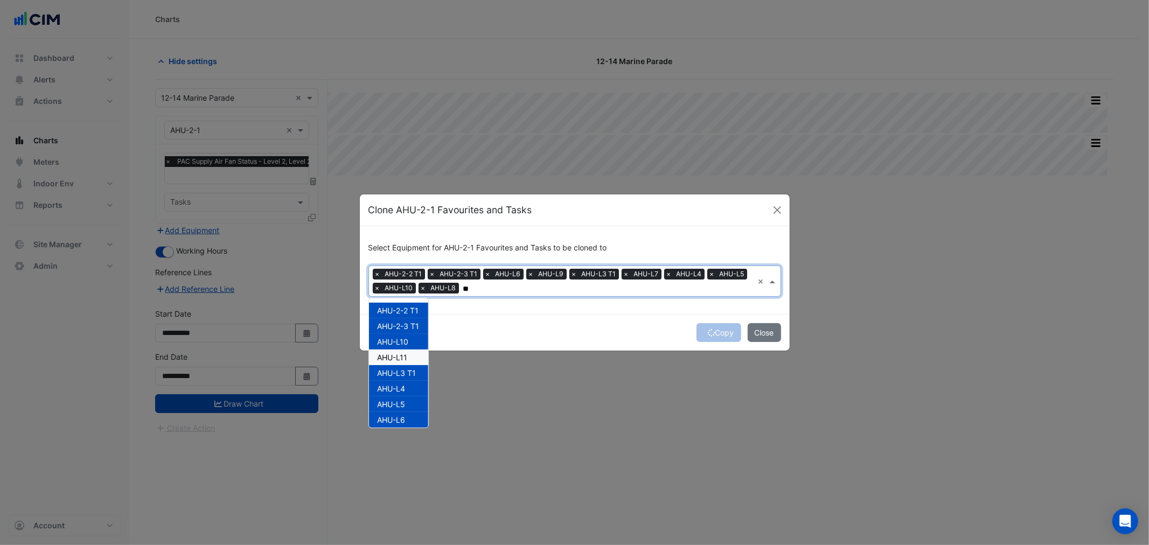
click at [396, 358] on span "AHU-L11" at bounding box center [393, 357] width 30 height 9
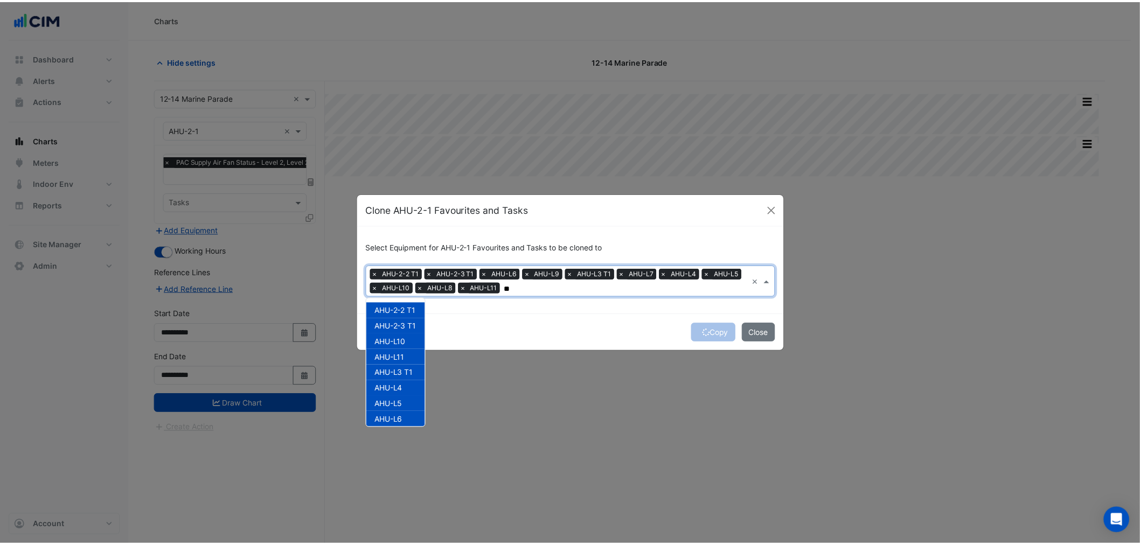
scroll to position [51, 0]
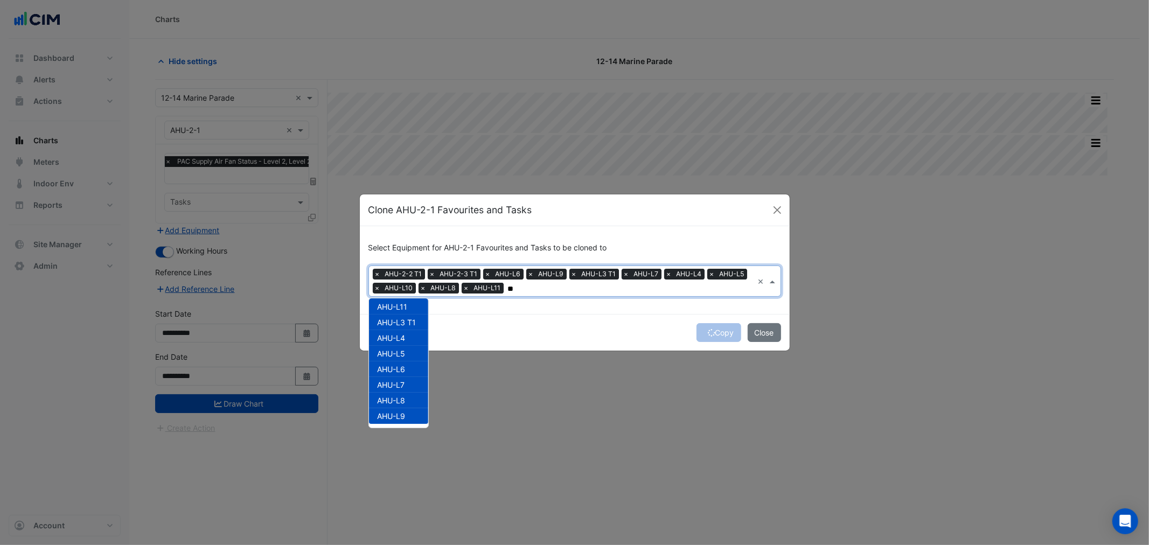
click at [520, 332] on div "Copy Close" at bounding box center [575, 332] width 430 height 37
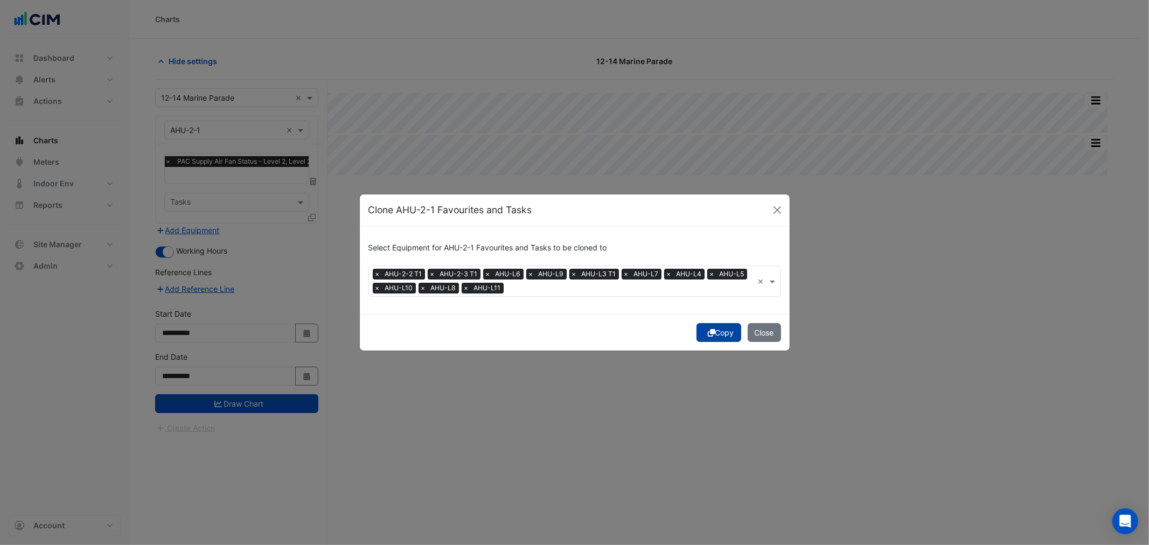
click at [717, 338] on button "Copy" at bounding box center [719, 332] width 45 height 19
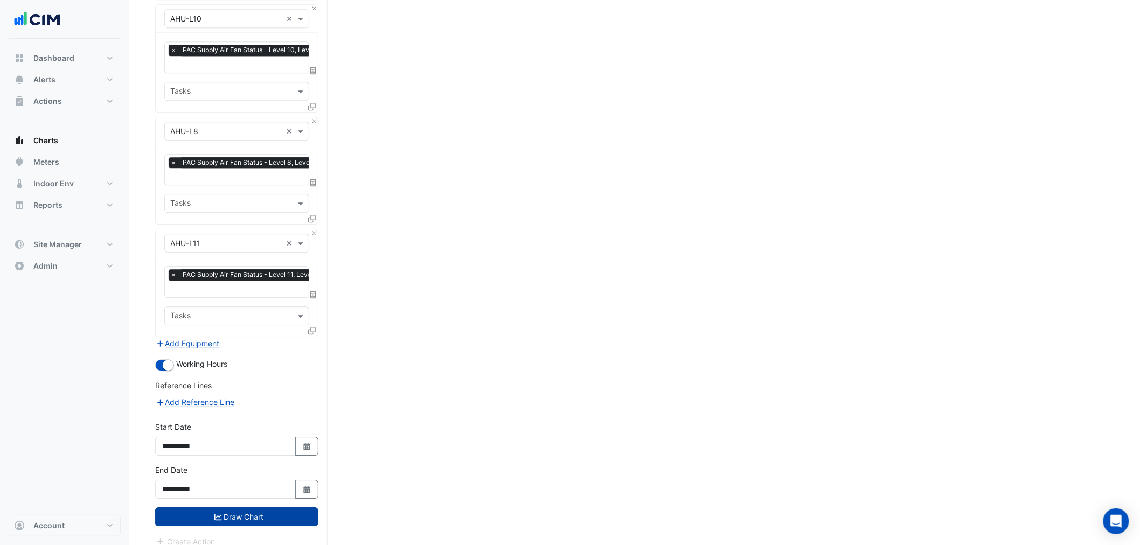
click at [247, 508] on button "Draw Chart" at bounding box center [236, 517] width 163 height 19
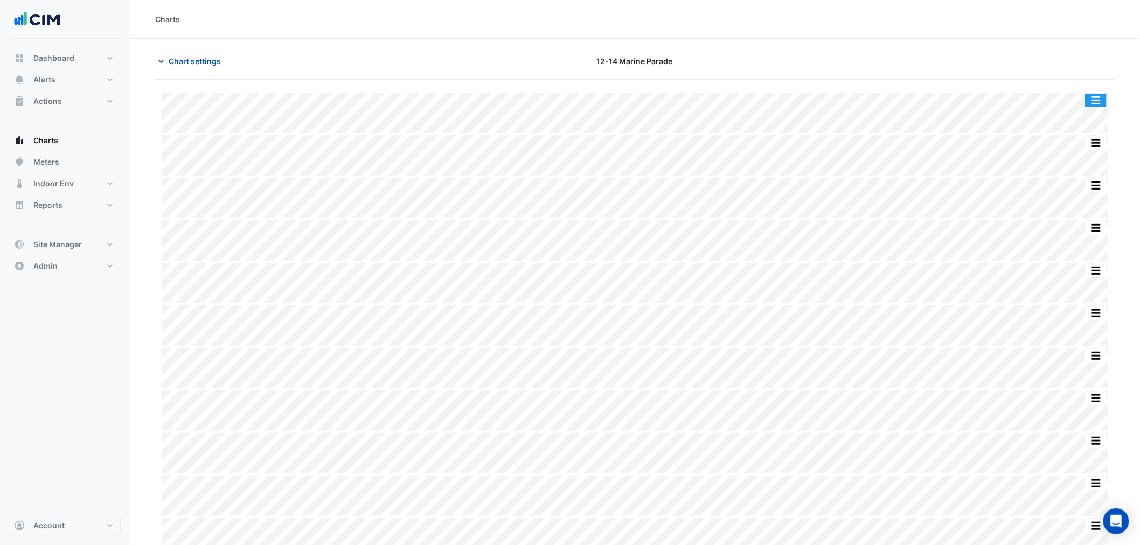
click at [1087, 93] on div "Print Save as JPEG Save as PNG" at bounding box center [1096, 100] width 23 height 15
click at [1093, 98] on button "button" at bounding box center [1096, 100] width 22 height 13
click at [1095, 98] on button "button" at bounding box center [1096, 100] width 22 height 13
click at [1097, 101] on button "button" at bounding box center [1096, 100] width 22 height 13
click at [1101, 102] on button "button" at bounding box center [1096, 100] width 22 height 13
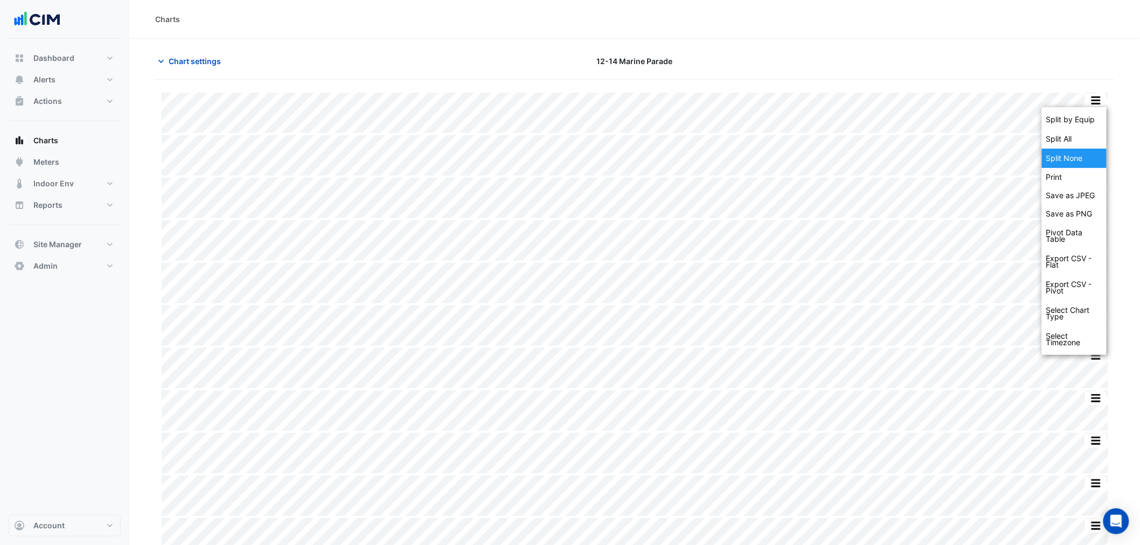
click at [1079, 160] on div "Split None" at bounding box center [1074, 158] width 65 height 19
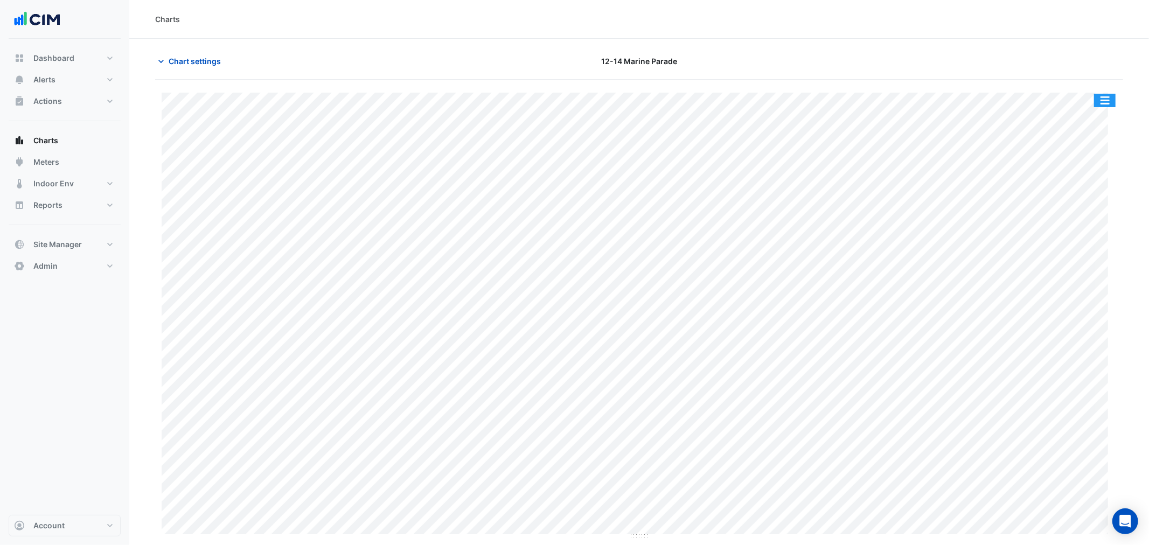
click at [1107, 104] on button "button" at bounding box center [1105, 100] width 22 height 13
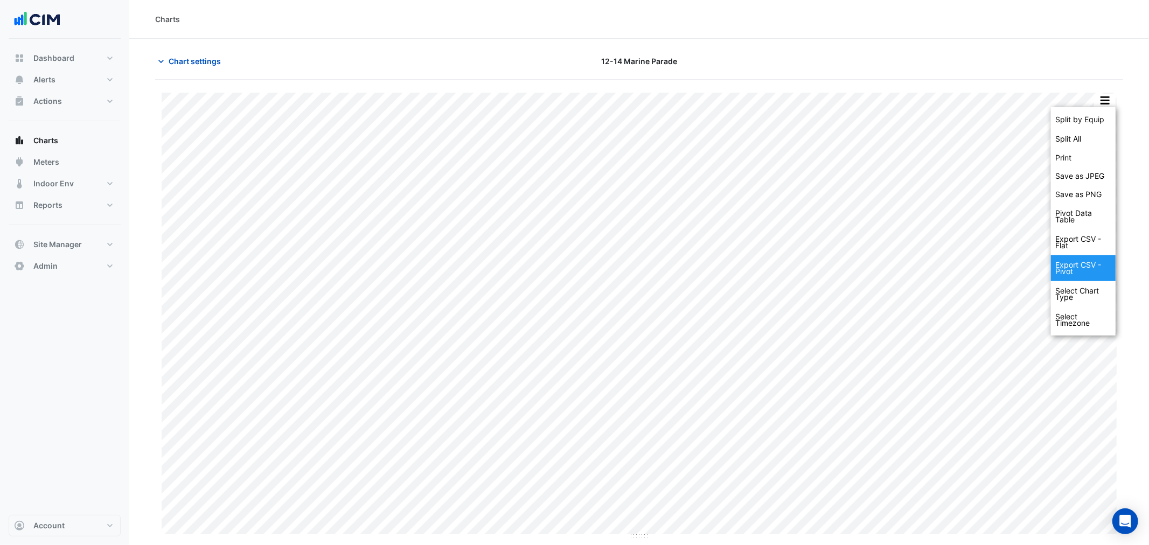
click at [1082, 268] on div "Export CSV - Pivot" at bounding box center [1083, 268] width 65 height 26
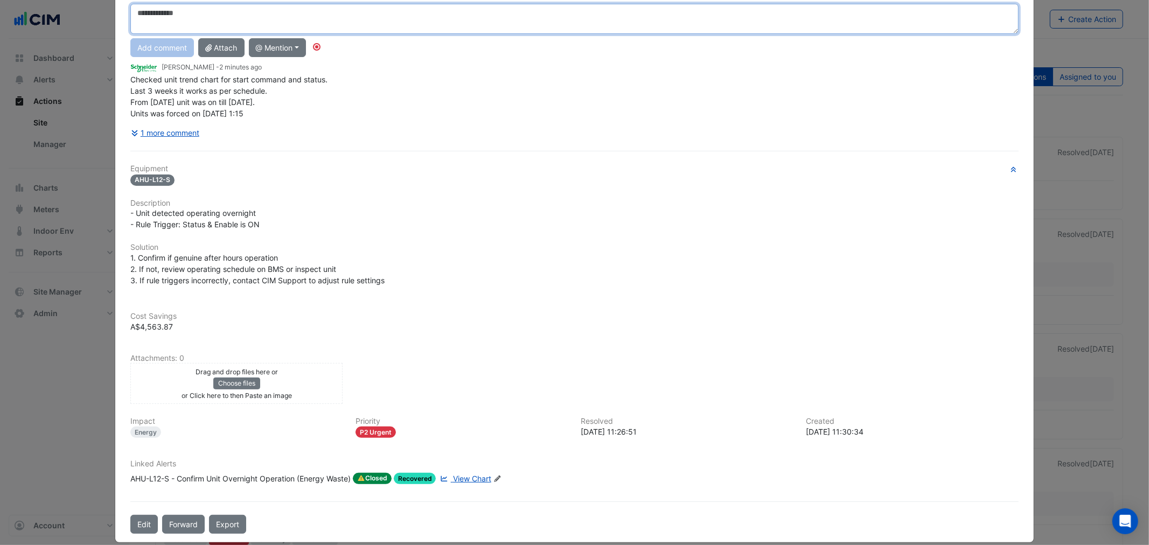
scroll to position [22, 0]
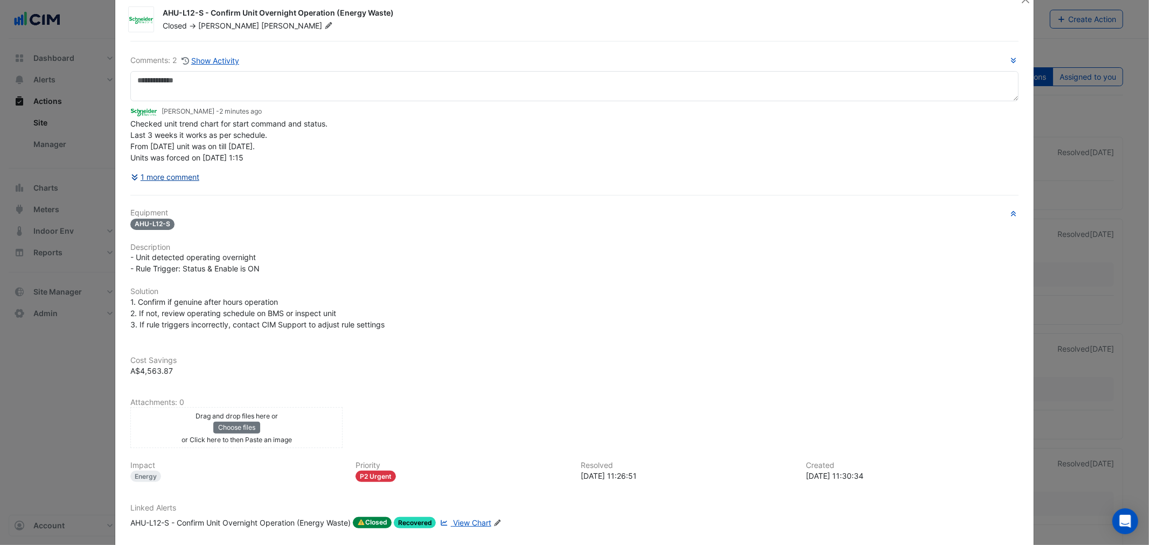
click at [168, 179] on button "1 more comment" at bounding box center [165, 177] width 70 height 19
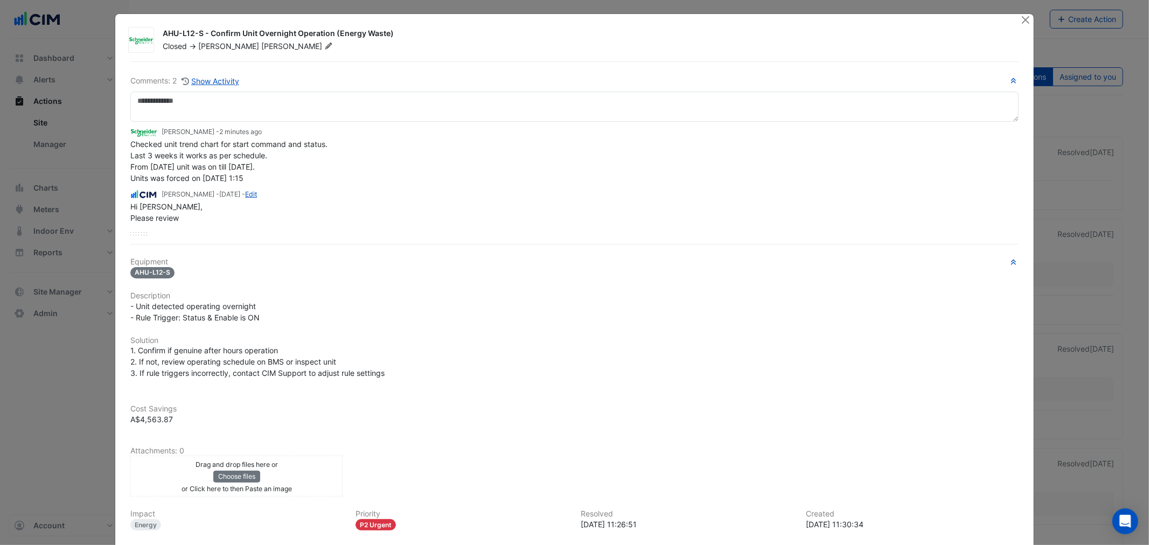
scroll to position [0, 0]
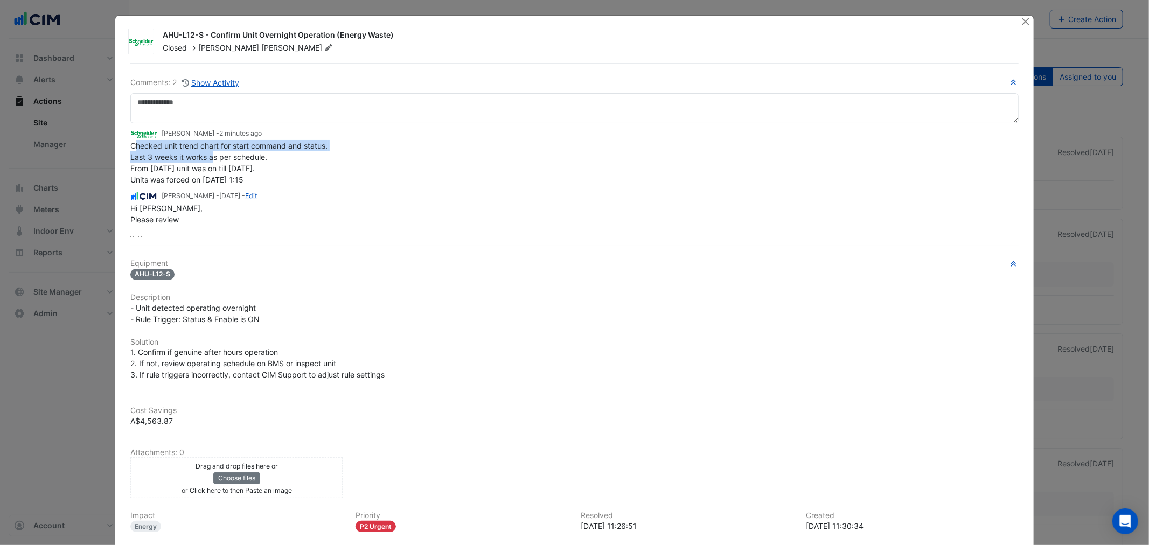
drag, startPoint x: 131, startPoint y: 150, endPoint x: 209, endPoint y: 156, distance: 77.3
click at [209, 155] on div "Checked unit trend chart for start command and status. Last 3 weeks it works as…" at bounding box center [574, 162] width 888 height 45
click at [209, 156] on span "Checked unit trend chart for start command and status. Last 3 weeks it works as…" at bounding box center [228, 162] width 197 height 43
drag, startPoint x: 148, startPoint y: 170, endPoint x: 252, endPoint y: 168, distance: 104.0
click at [252, 168] on span "Checked unit trend chart for start command and status. Last 3 weeks it works as…" at bounding box center [228, 162] width 197 height 43
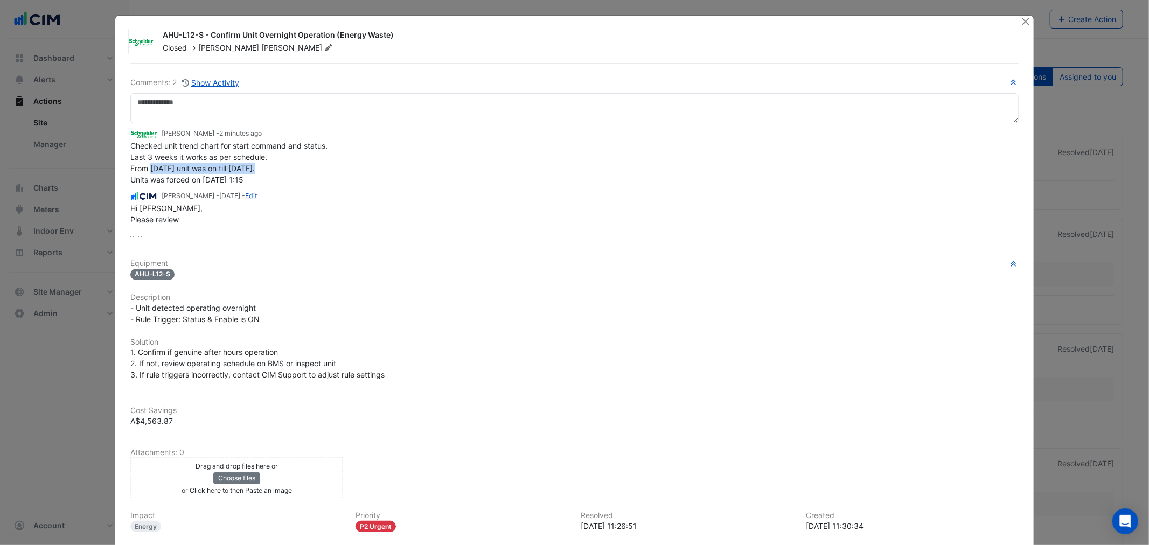
scroll to position [106, 0]
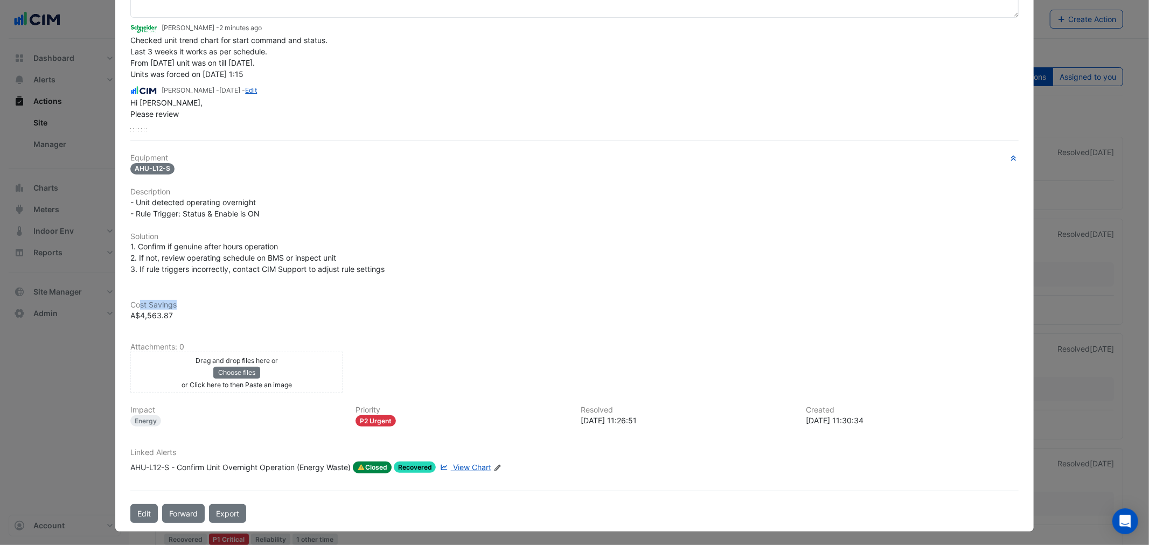
drag, startPoint x: 135, startPoint y: 308, endPoint x: 225, endPoint y: 305, distance: 90.6
click at [224, 304] on div "Cost Savings A$4,563.87" at bounding box center [574, 304] width 901 height 33
click at [224, 313] on div "Cost Savings A$4,563.87" at bounding box center [574, 304] width 901 height 33
click at [170, 314] on div "Cost Savings A$4,563.87" at bounding box center [574, 304] width 901 height 33
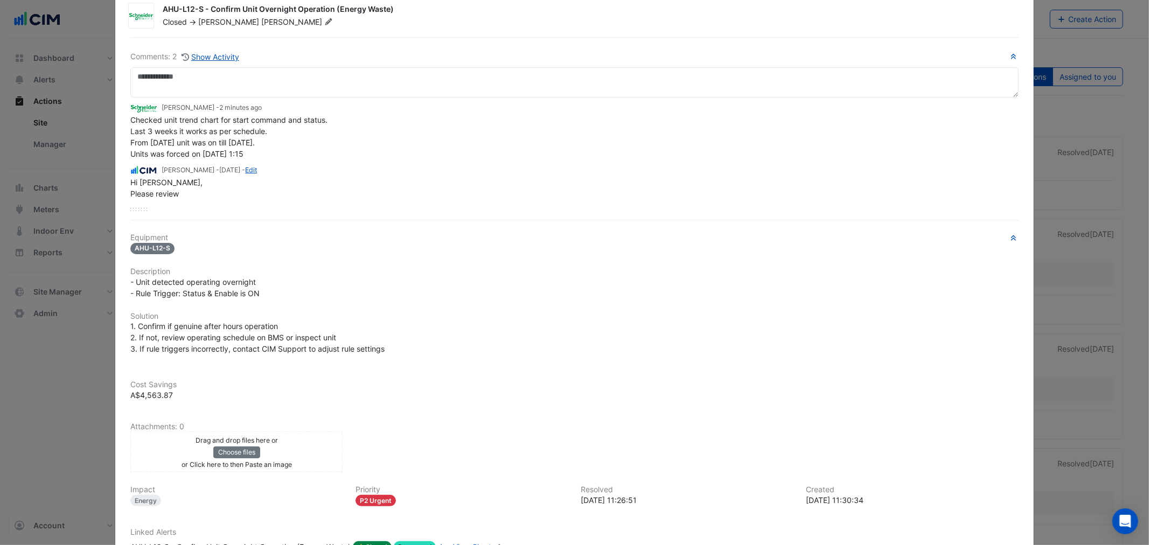
scroll to position [0, 0]
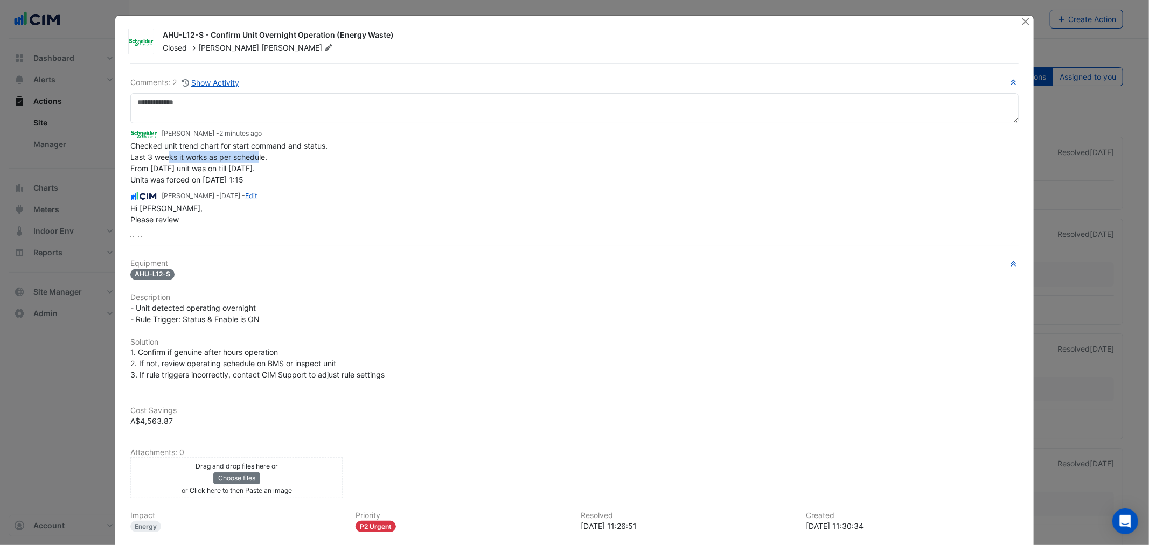
drag, startPoint x: 167, startPoint y: 157, endPoint x: 254, endPoint y: 146, distance: 88.0
click at [256, 154] on span "Checked unit trend chart for start command and status. Last 3 weeks it works as…" at bounding box center [228, 162] width 197 height 43
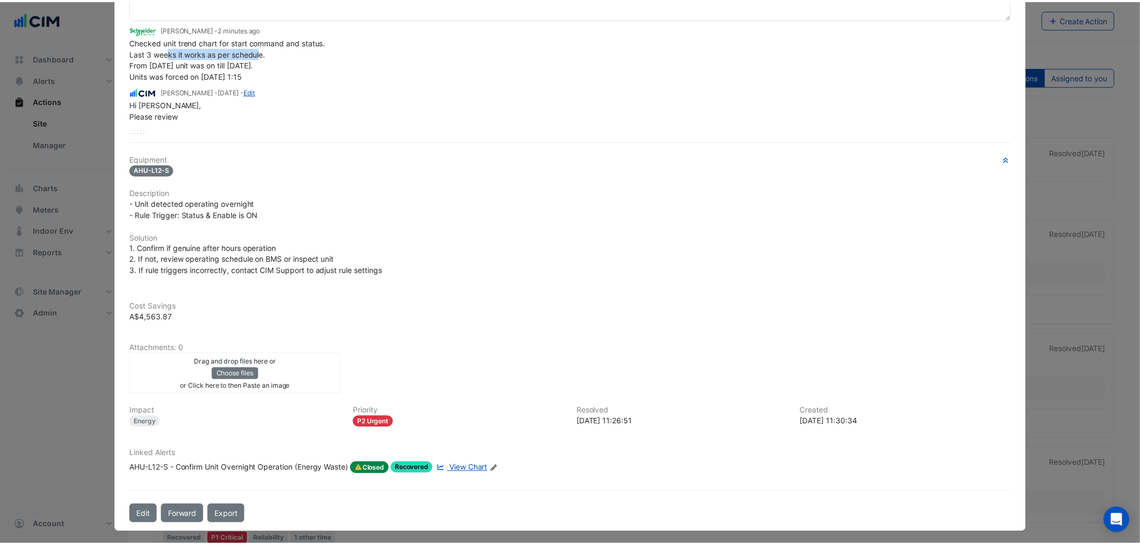
scroll to position [106, 0]
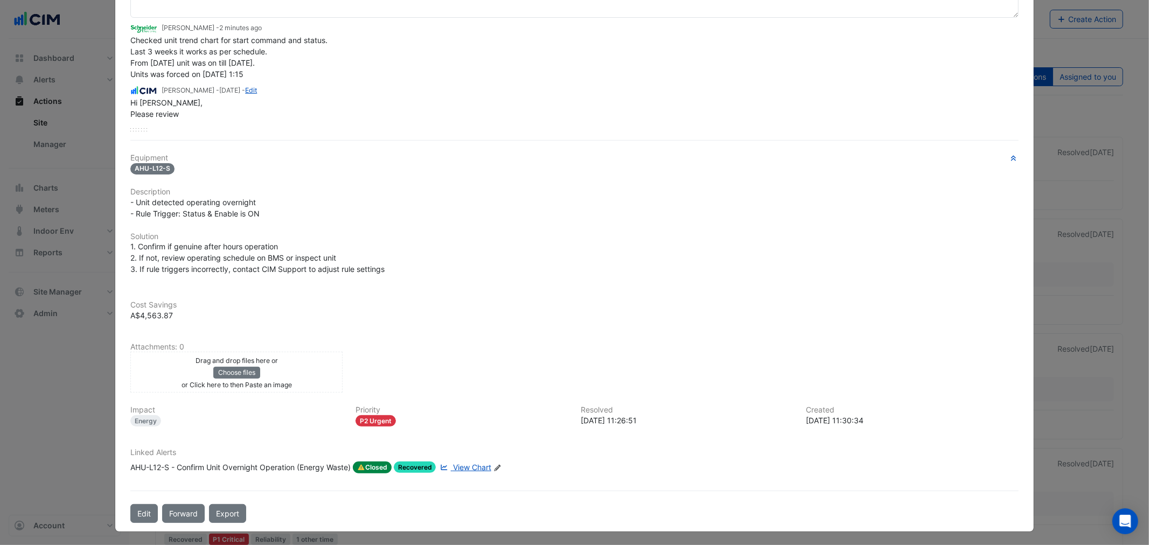
click at [125, 378] on div "Drag and drop files here or Choose files or Click here to then Paste an image u…" at bounding box center [236, 372] width 225 height 41
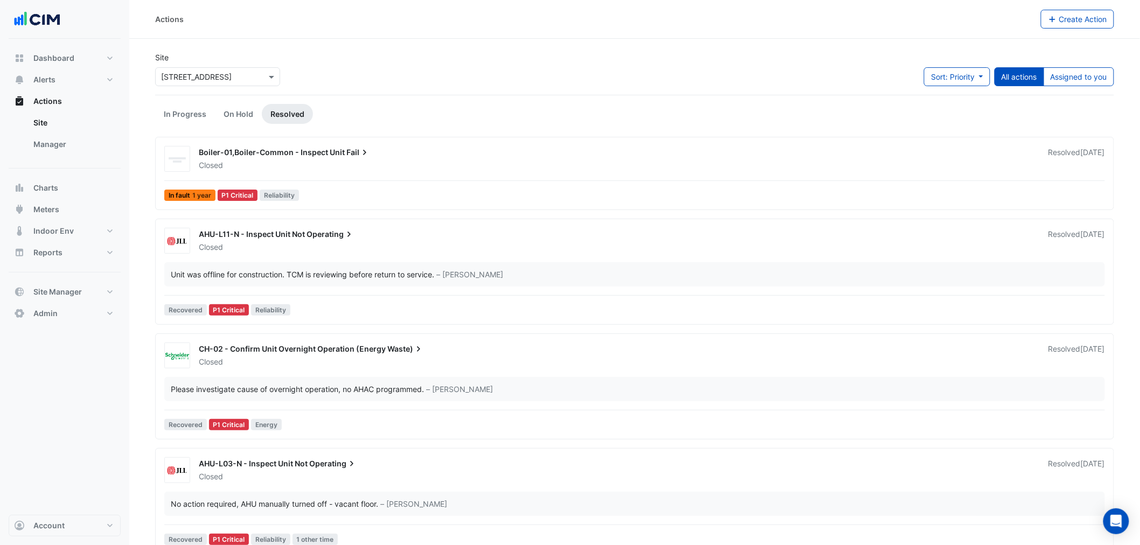
click at [276, 176] on div "Boiler-01,Boiler-Common - Inspect Unit Fail Closed Resolved [DATE] In fault 1 y…" at bounding box center [634, 175] width 949 height 59
click at [328, 262] on div "Unit was offline for construction. TCM is reviewing before return to service. –…" at bounding box center [634, 274] width 941 height 24
